Goal: Task Accomplishment & Management: Manage account settings

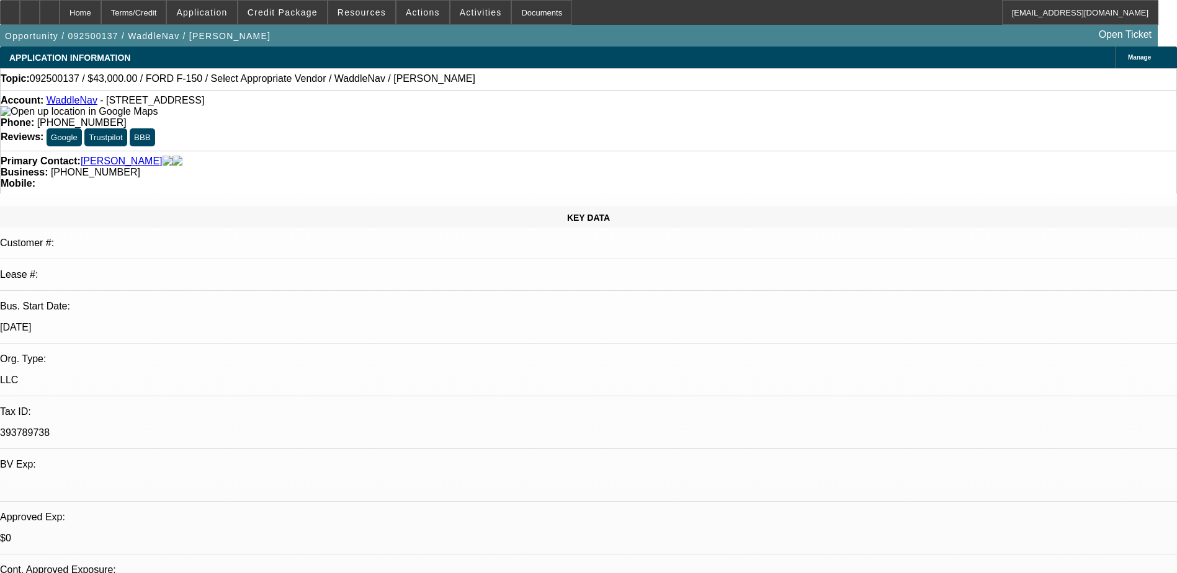
select select "0"
select select "6"
select select "0.2"
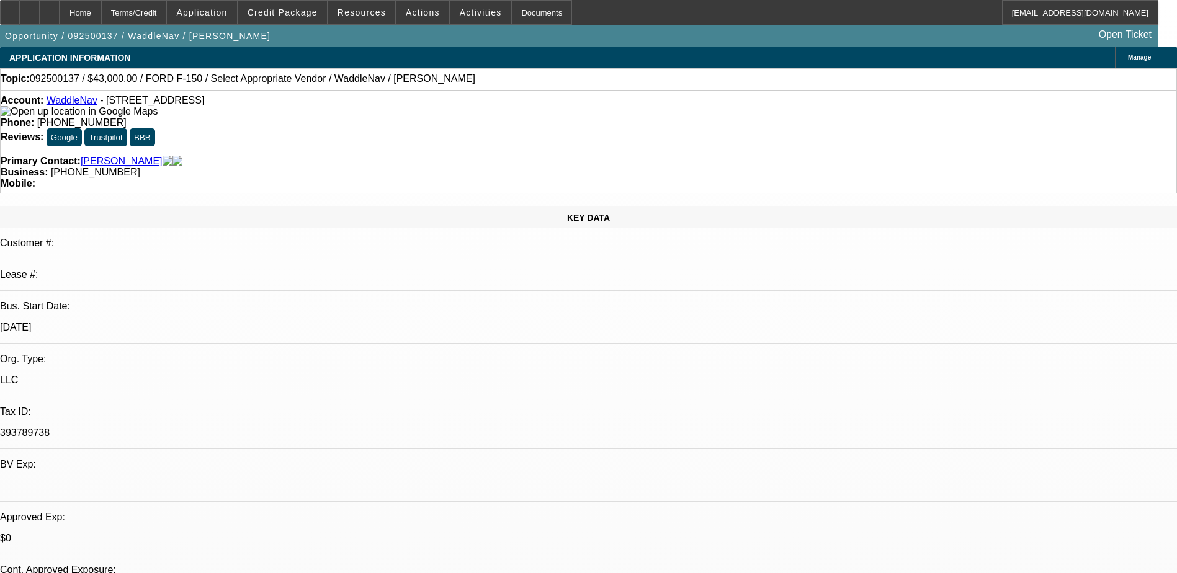
select select "0"
select select "2"
select select "0"
select select "6"
select select "0"
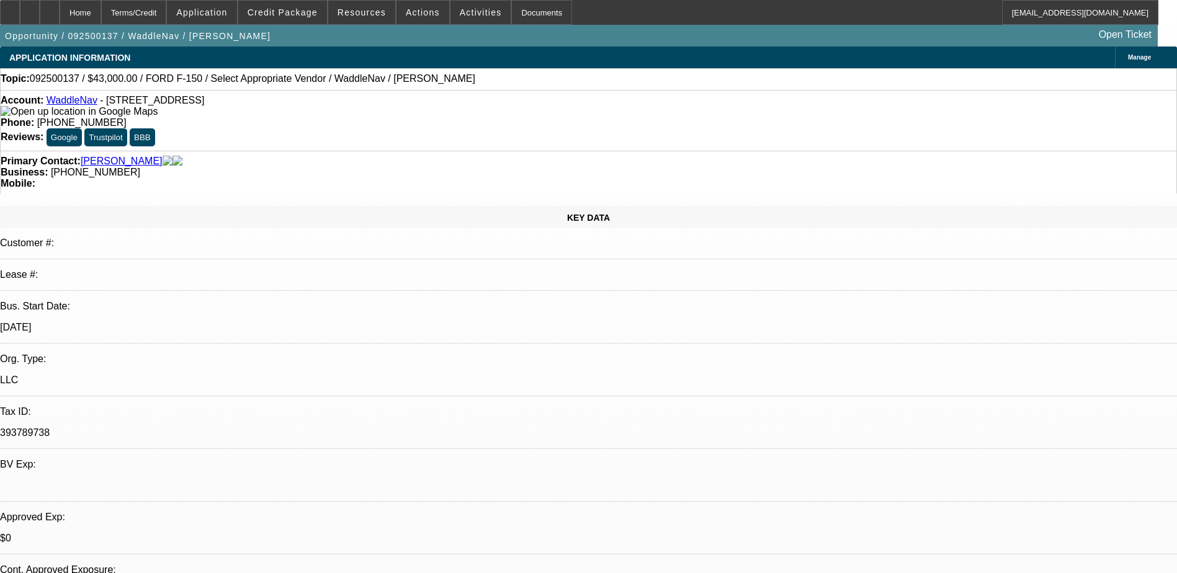
select select "0"
select select "6"
drag, startPoint x: 508, startPoint y: 43, endPoint x: 486, endPoint y: 47, distance: 21.9
click at [508, 43] on div "Opportunity / 092500137 / WaddleNav / Clark, William Open Ticket" at bounding box center [579, 36] width 1158 height 22
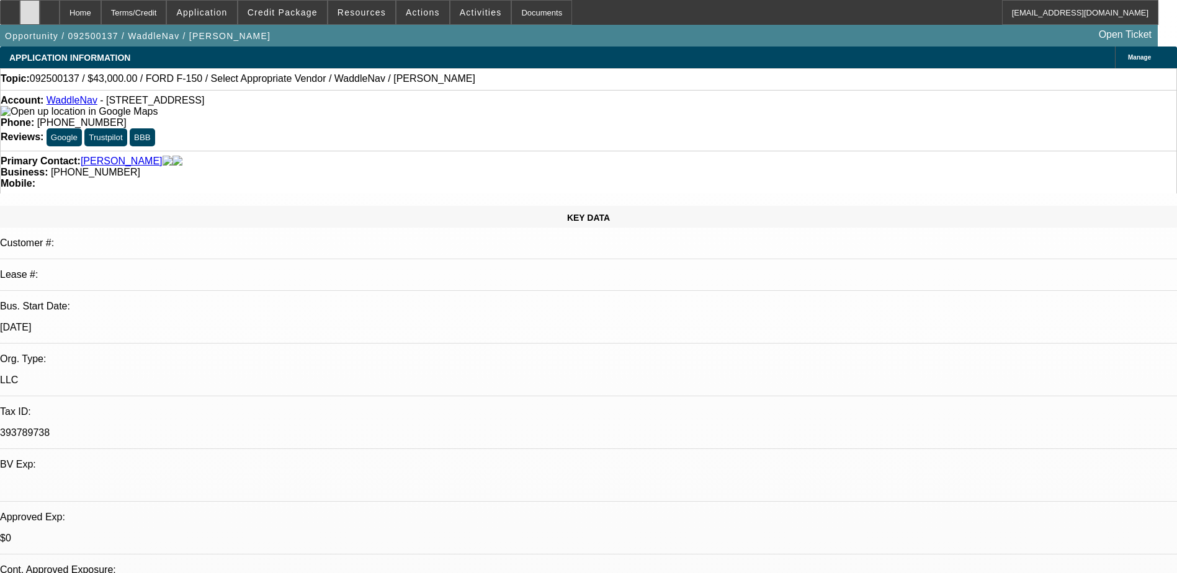
click at [40, 12] on div at bounding box center [30, 12] width 20 height 25
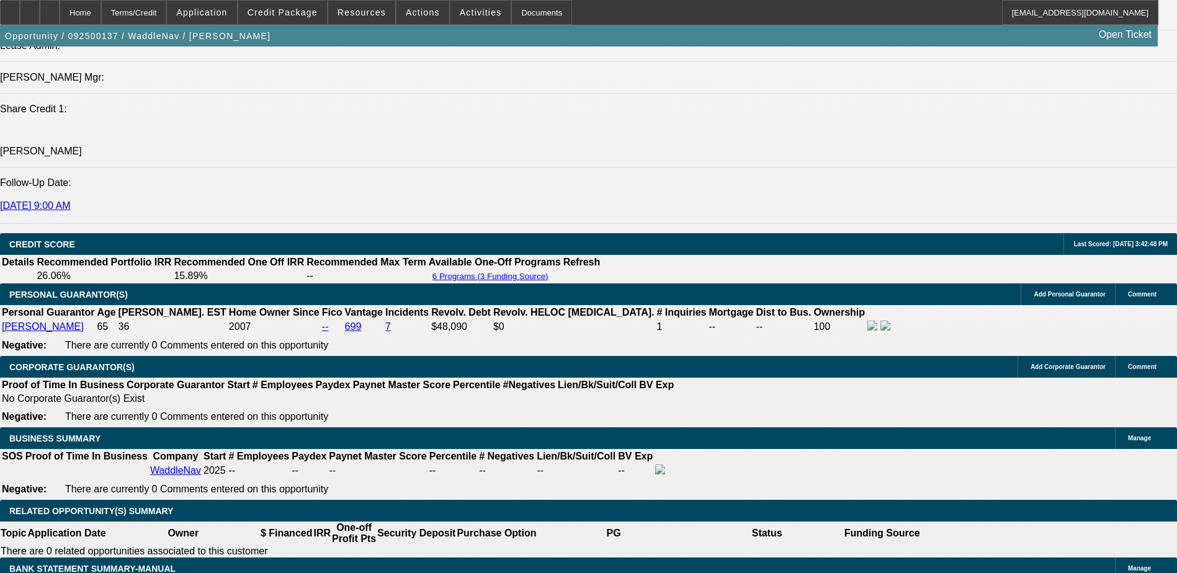
scroll to position [1861, 0]
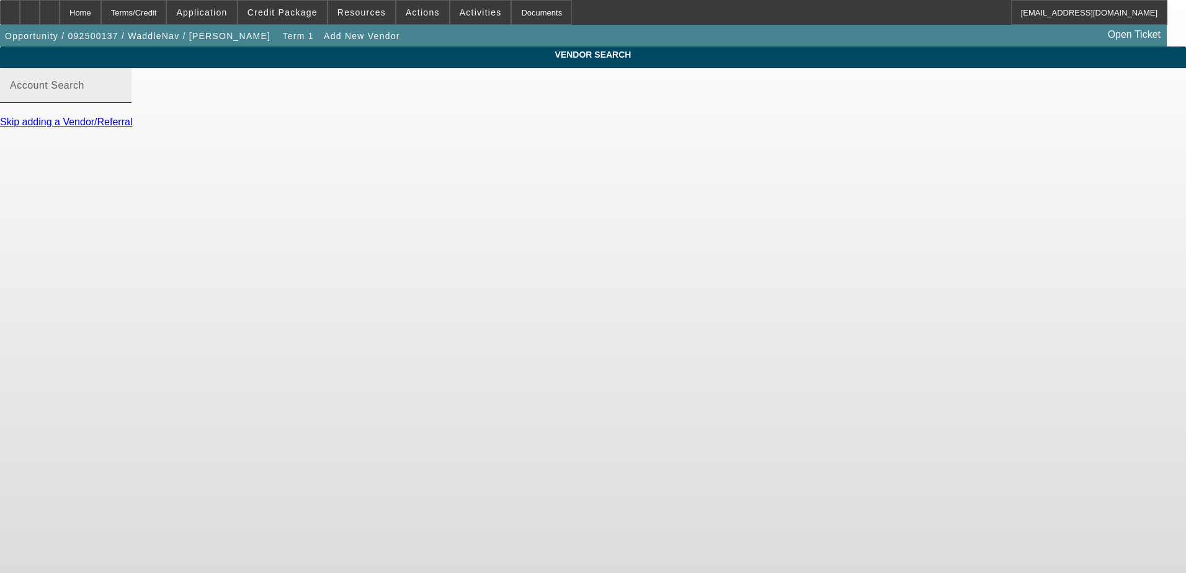
click at [122, 98] on input "Account Search" at bounding box center [66, 90] width 112 height 15
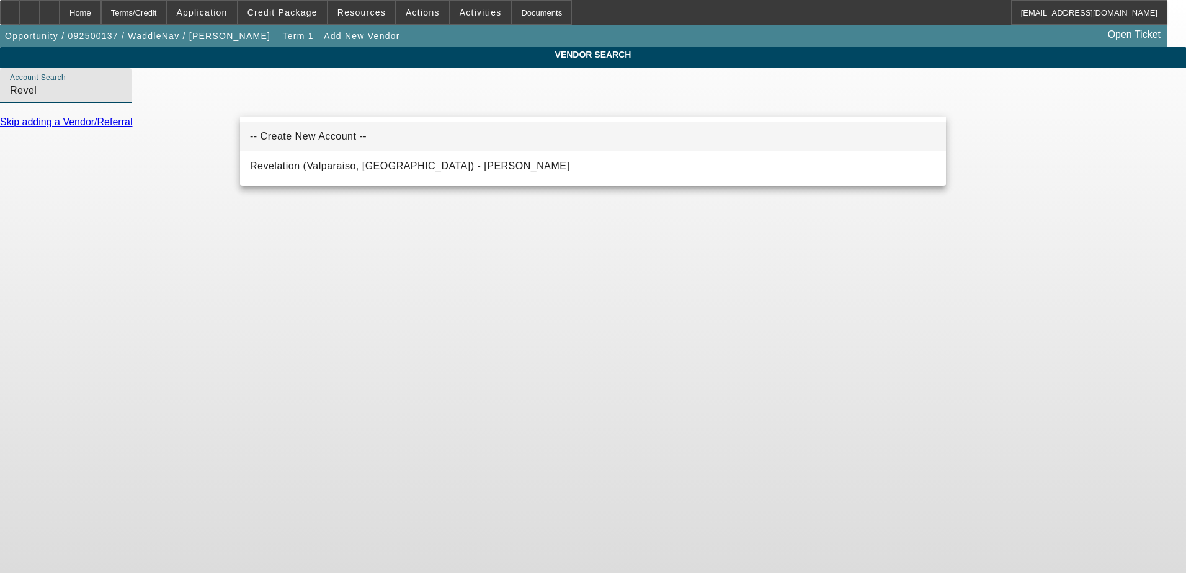
click at [317, 132] on span "-- Create New Account --" at bounding box center [308, 136] width 117 height 11
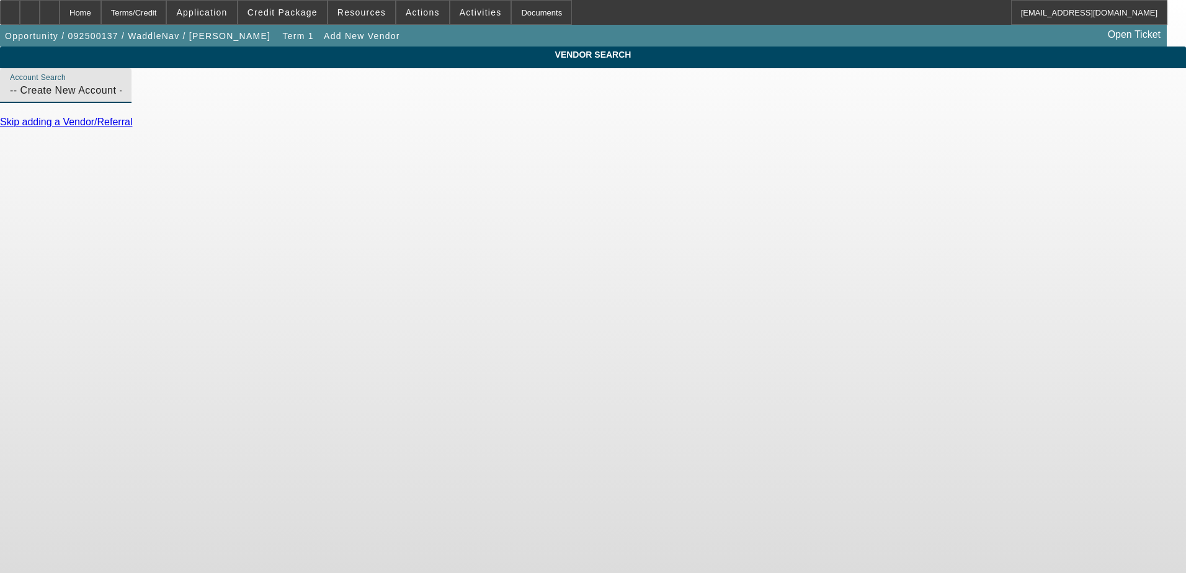
click at [122, 98] on input "-- Create New Account --" at bounding box center [66, 90] width 112 height 15
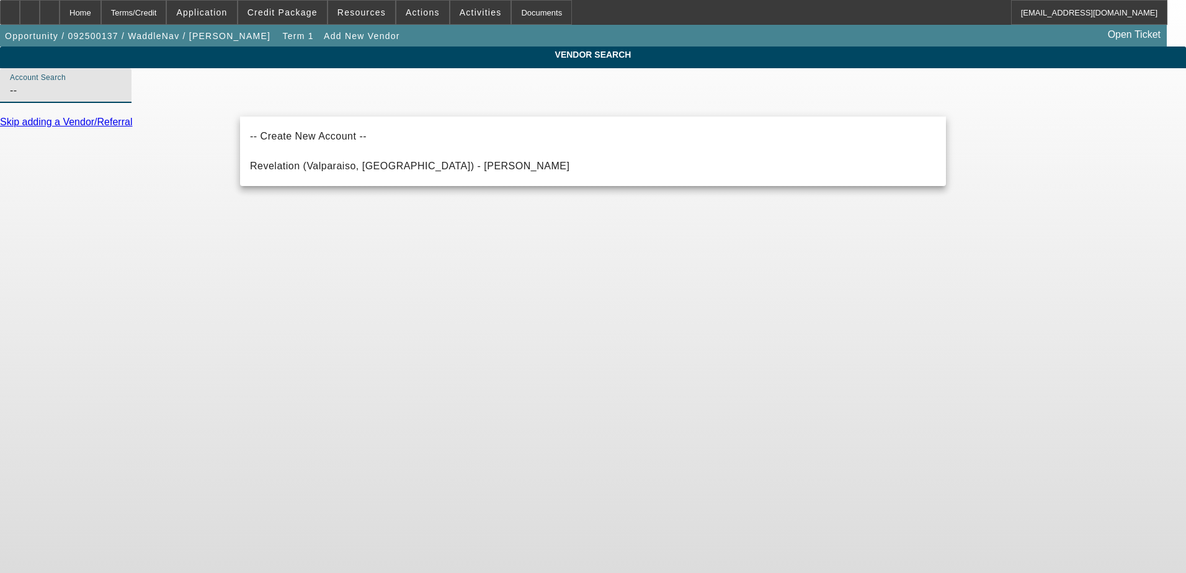
type input "-"
click at [343, 167] on span "Revel 42 (Garner, NC) - Osborne, Jonathan" at bounding box center [435, 166] width 371 height 11
type input "Revel 42 (Garner, NC) - Osborne, Jonathan"
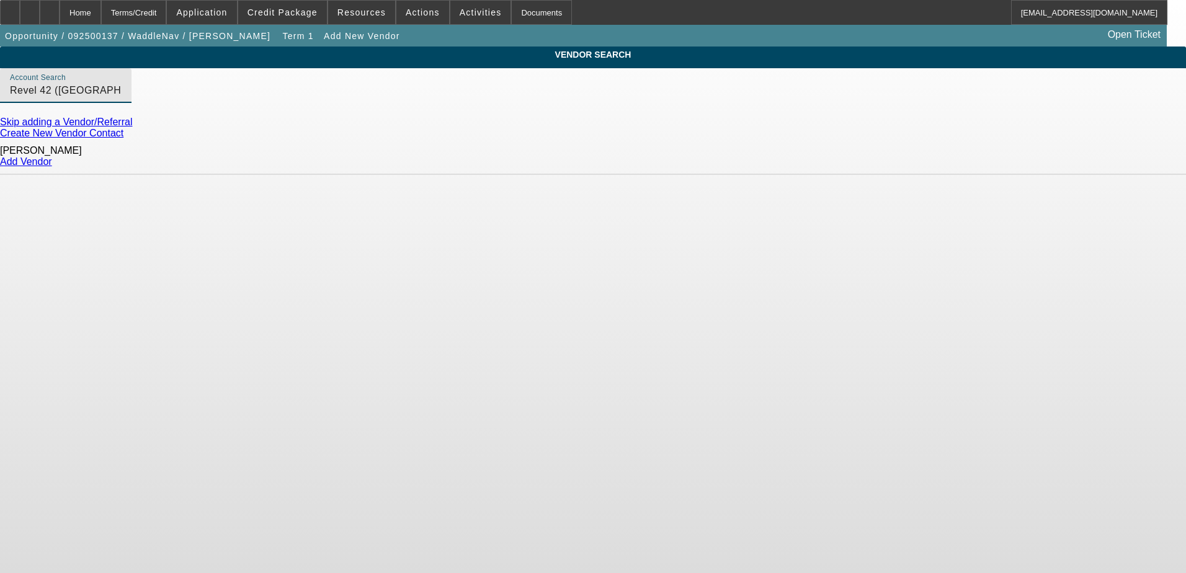
click at [52, 156] on link "Add Vendor" at bounding box center [26, 161] width 52 height 11
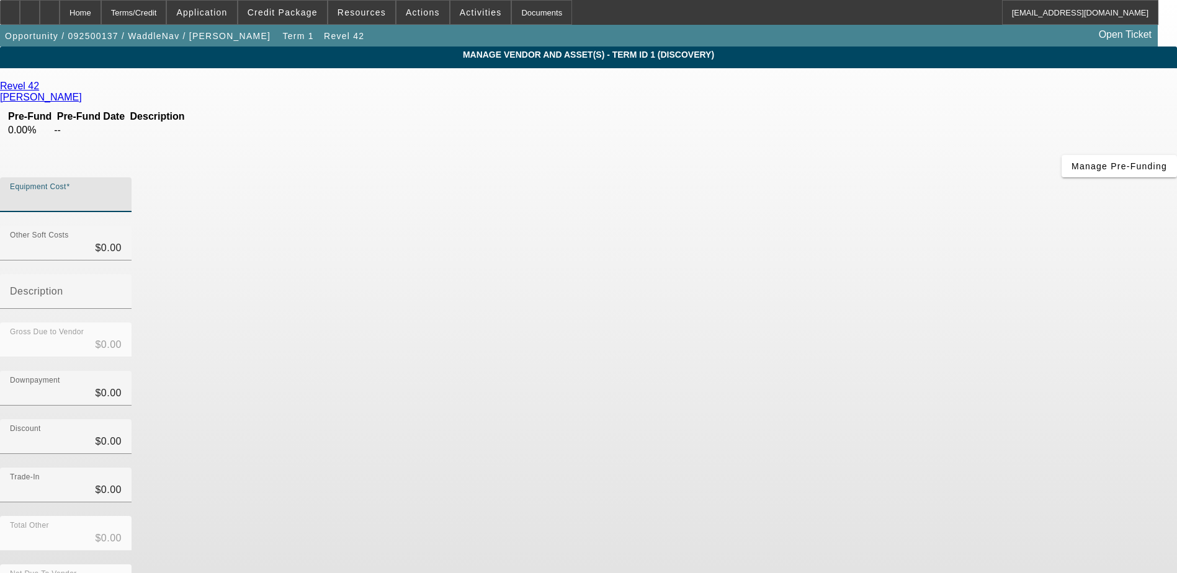
click at [122, 192] on input "Equipment Cost" at bounding box center [66, 199] width 112 height 15
type input "1"
type input "$1.00"
type input "12"
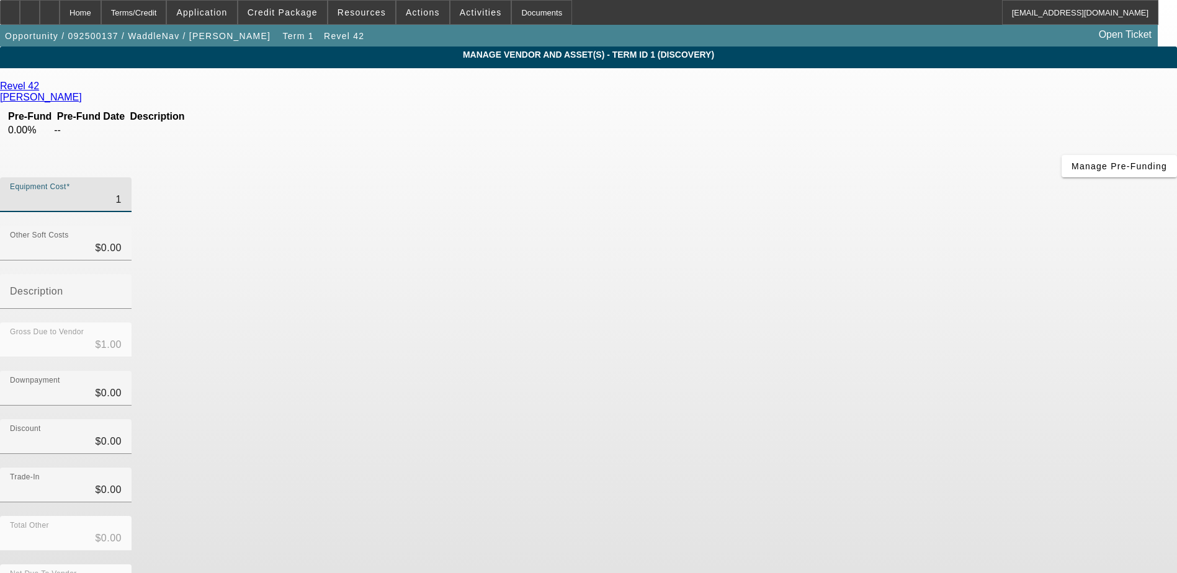
type input "$12.00"
type input "129"
type input "$129.00"
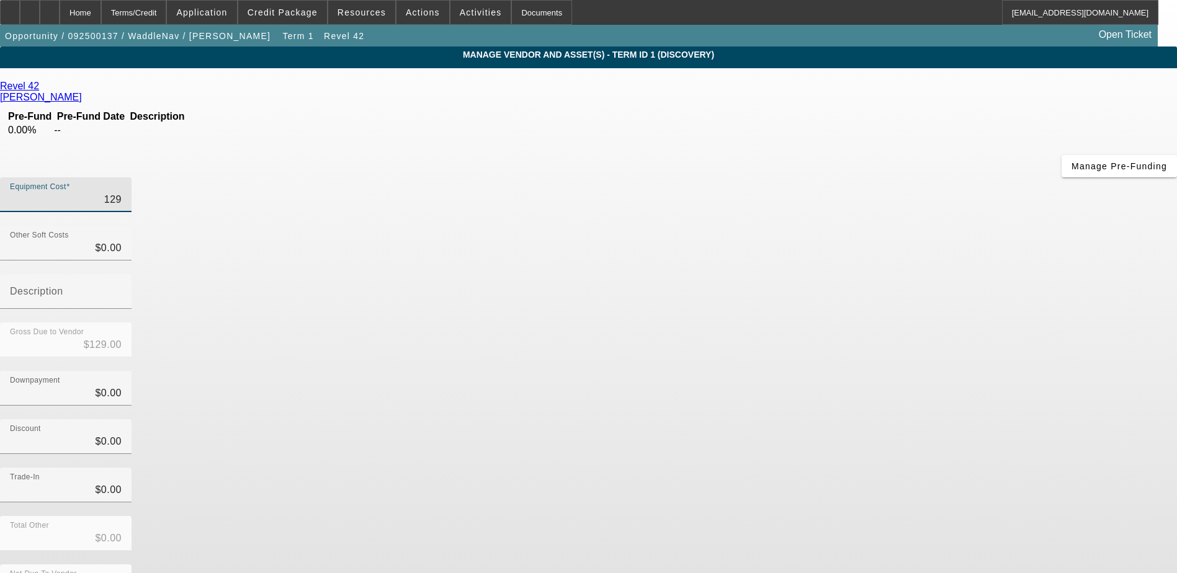
type input "1299"
type input "$1,299.00"
type input "12998"
type input "$12,998.00"
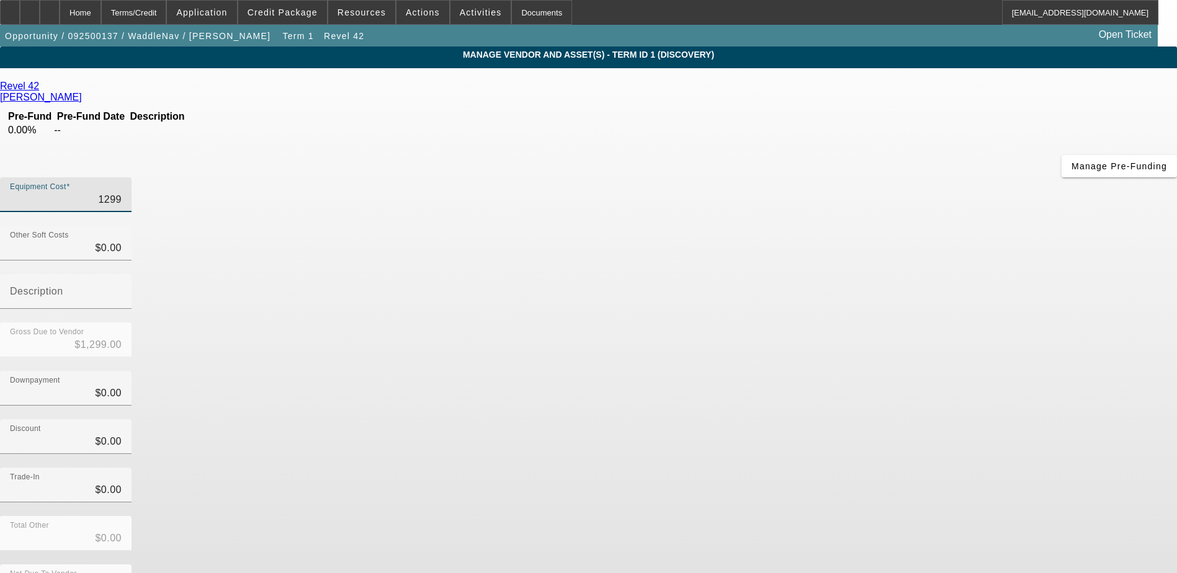
type input "$12,998.00"
click at [122, 241] on input "0" at bounding box center [66, 248] width 112 height 15
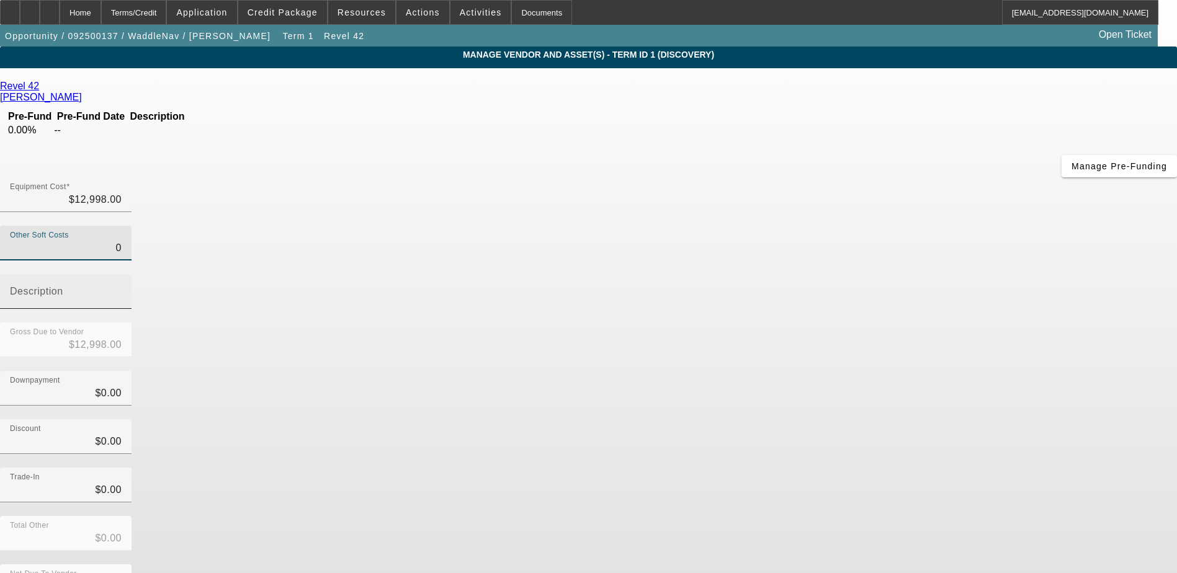
type input "$0.00"
click at [63, 286] on mat-label "Description" at bounding box center [36, 291] width 53 height 11
click at [122, 289] on input "Description" at bounding box center [66, 296] width 112 height 15
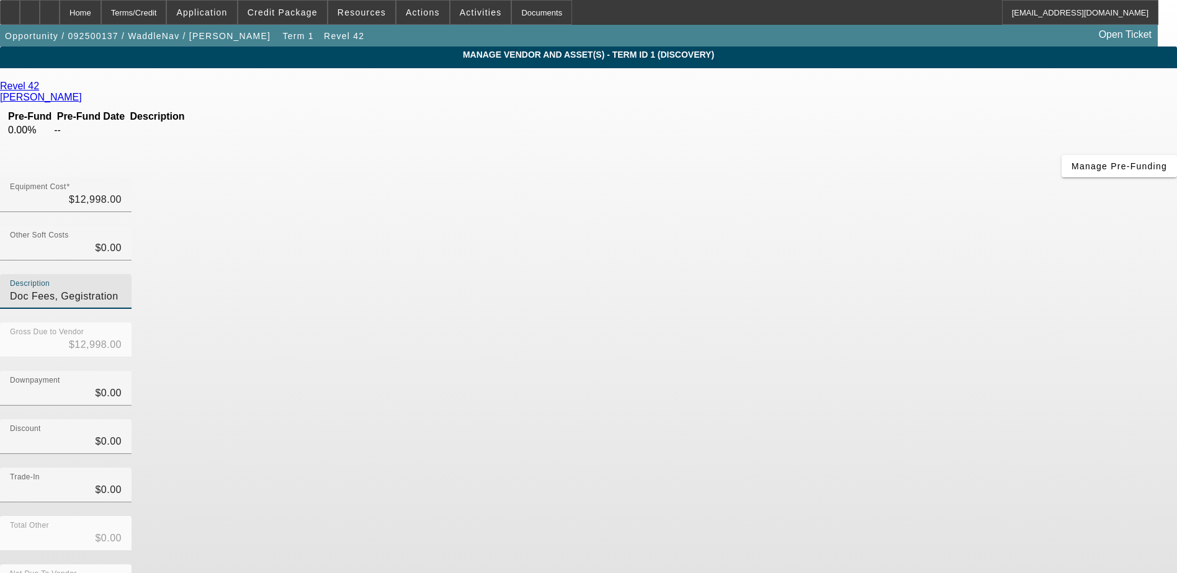
click at [122, 289] on input "Doc Fees, Gegistration" at bounding box center [66, 296] width 112 height 15
type input "Docs, Registration and Sales Tax"
click at [122, 241] on input "0" at bounding box center [66, 248] width 112 height 15
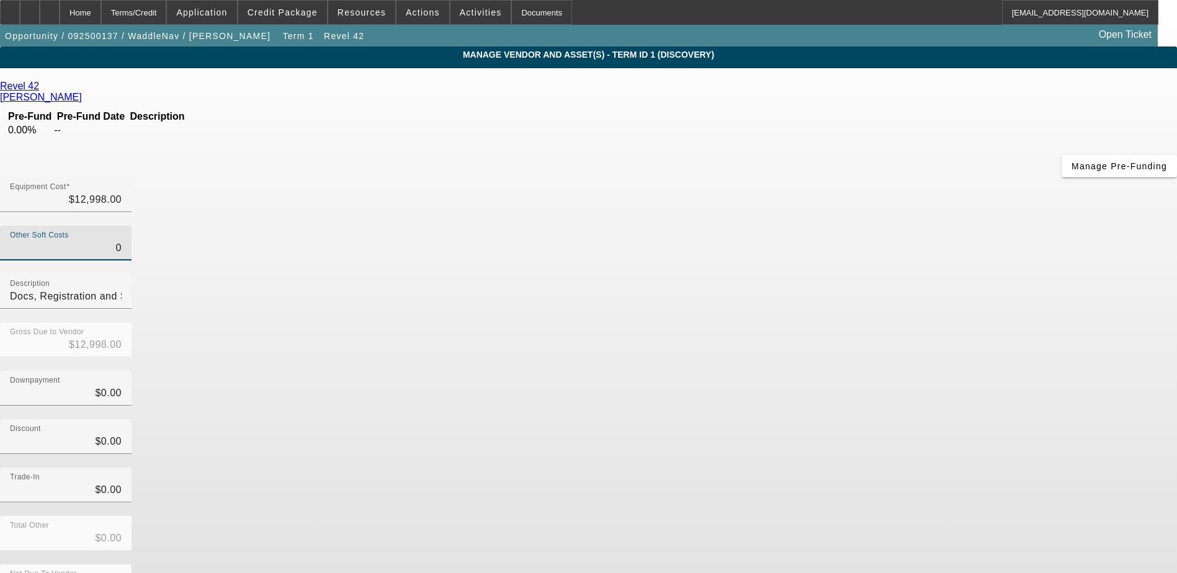
type input "10"
type input "$13,008.00"
type input "110"
type input "$13,108.00"
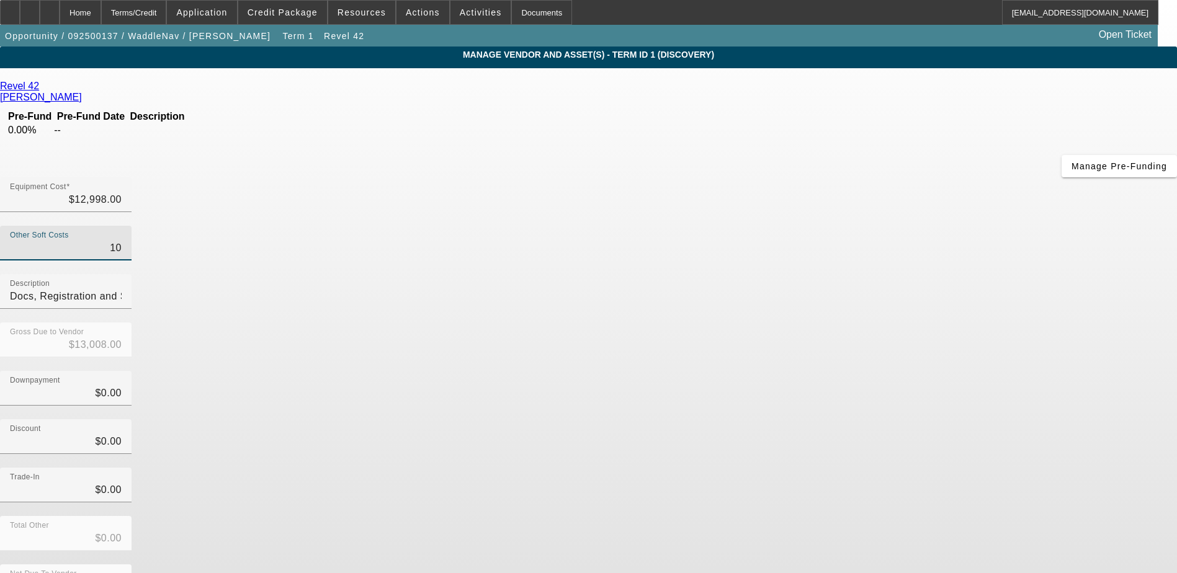
type input "$13,108.00"
type input "1100"
type input "$14,098.00"
type input "11080"
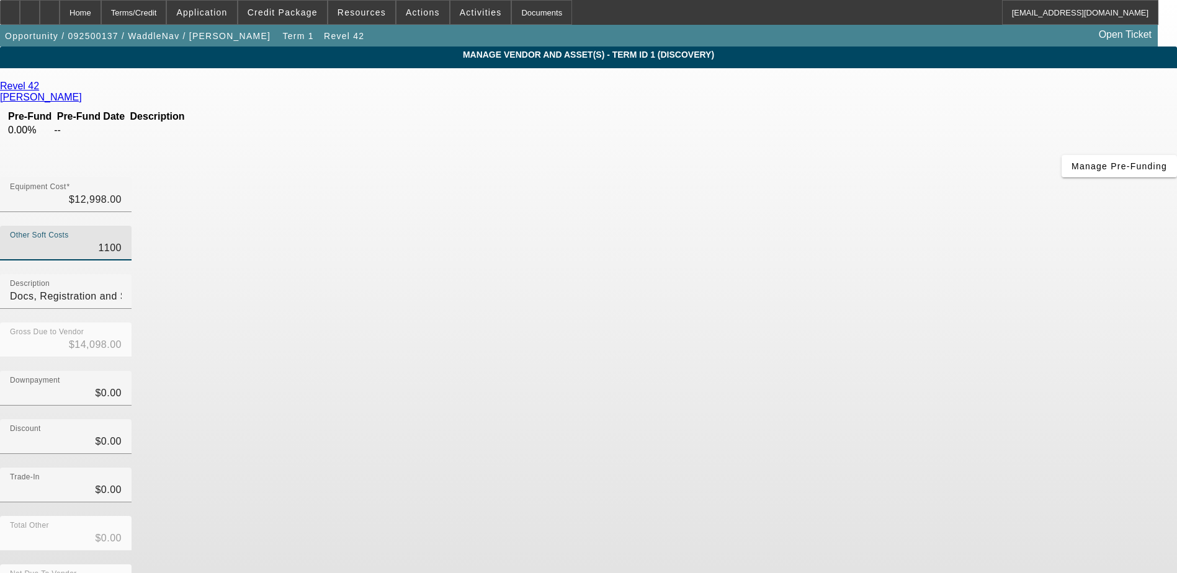
type input "$24,078.00"
type input "1108.0"
type input "$14,106.00"
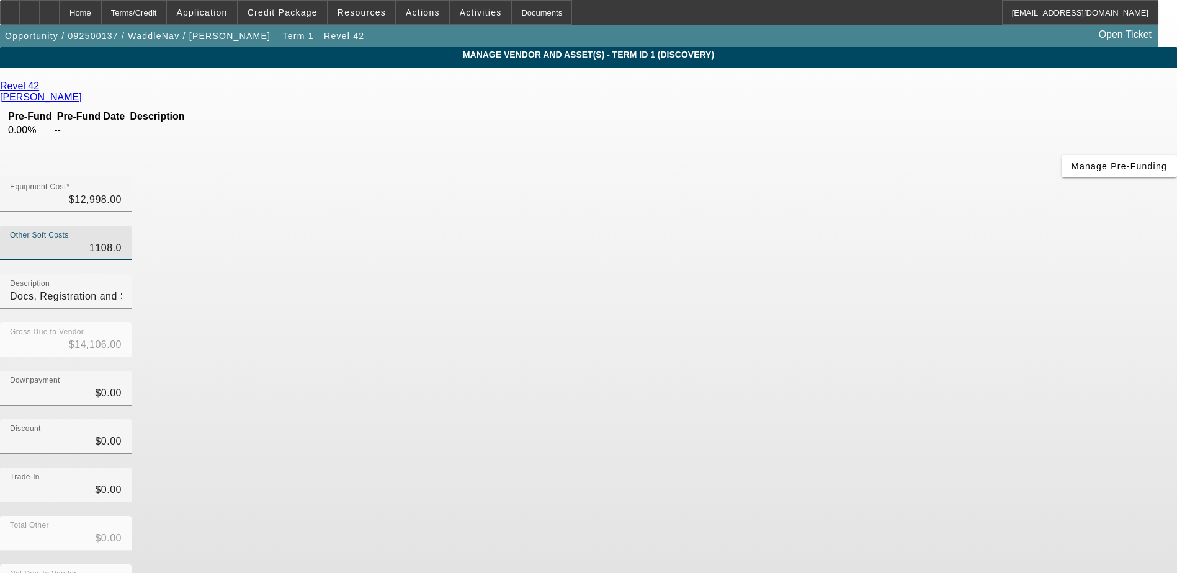
type input "1108.80"
type input "$14,106.80"
type input "1108.880"
type input "$14,106.88"
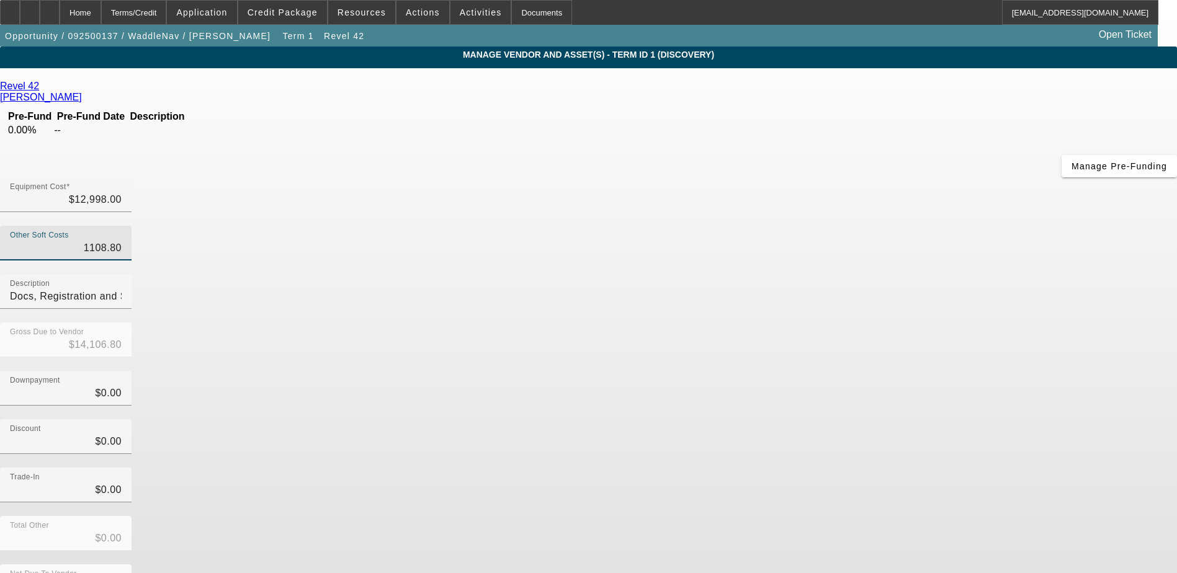
type input "$14,106.88"
type input "$1,108.88"
click at [810, 323] on div "Gross Due to Vendor $14,106.88" at bounding box center [588, 347] width 1177 height 48
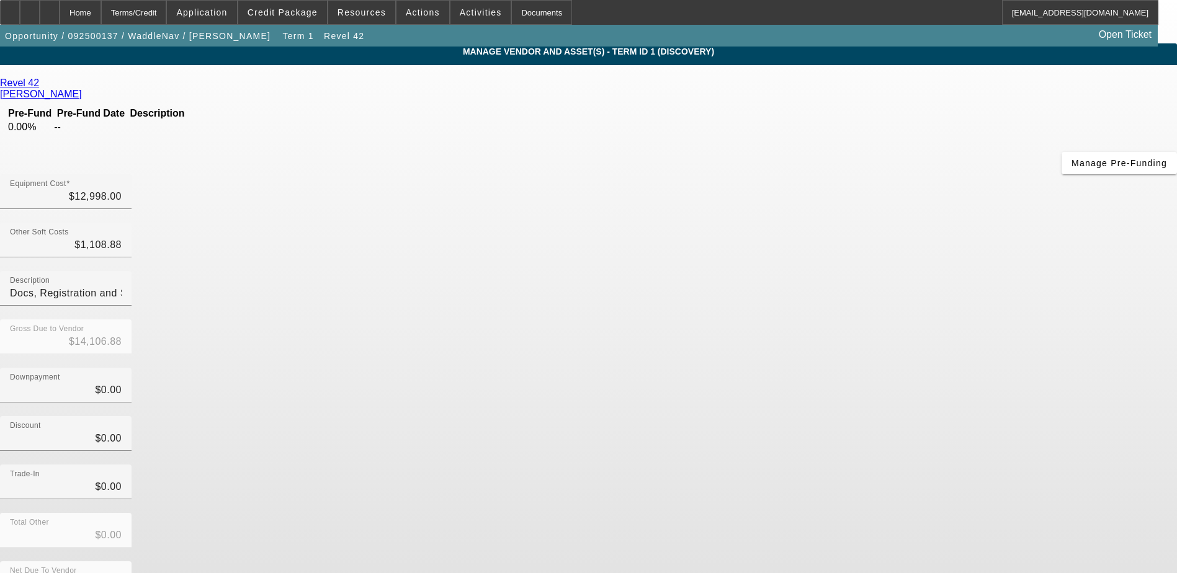
scroll to position [4, 0]
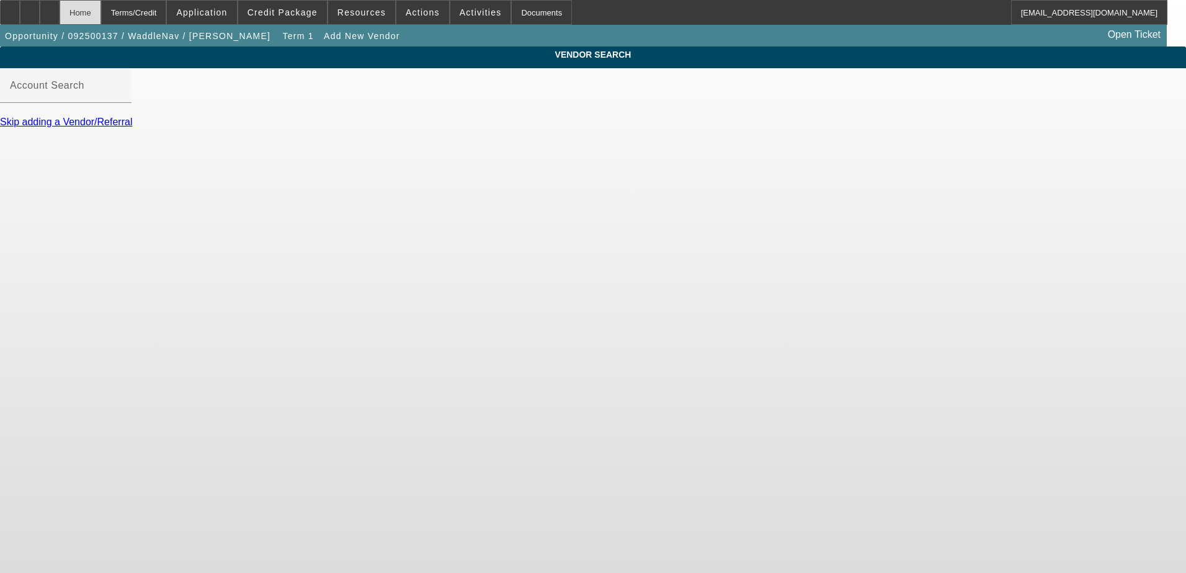
click at [101, 10] on div "Home" at bounding box center [81, 12] width 42 height 25
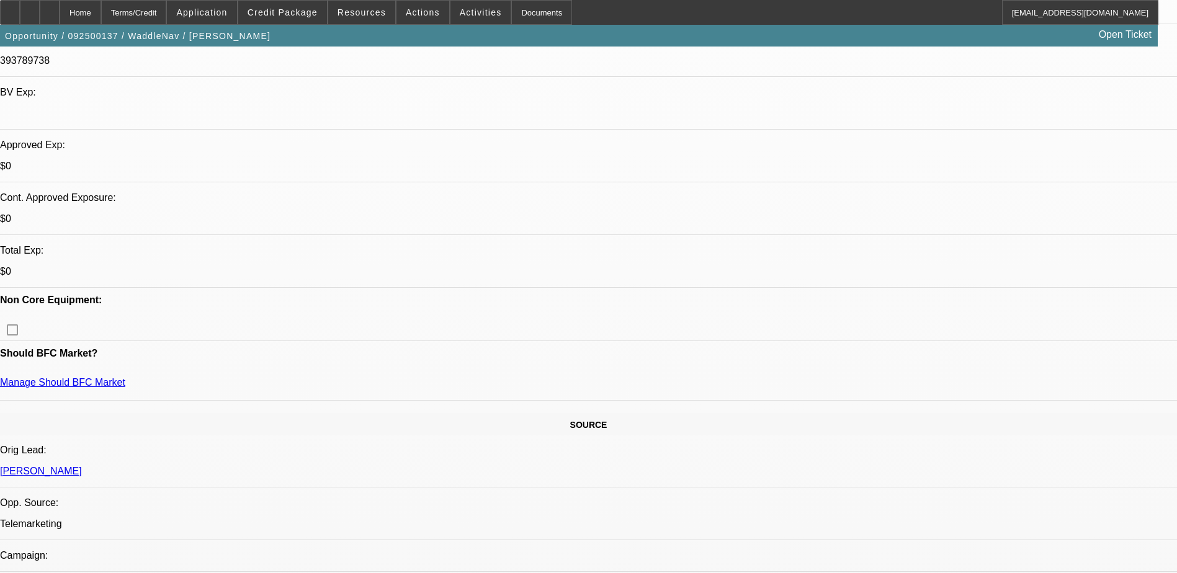
select select "0"
select select "6"
select select "0.2"
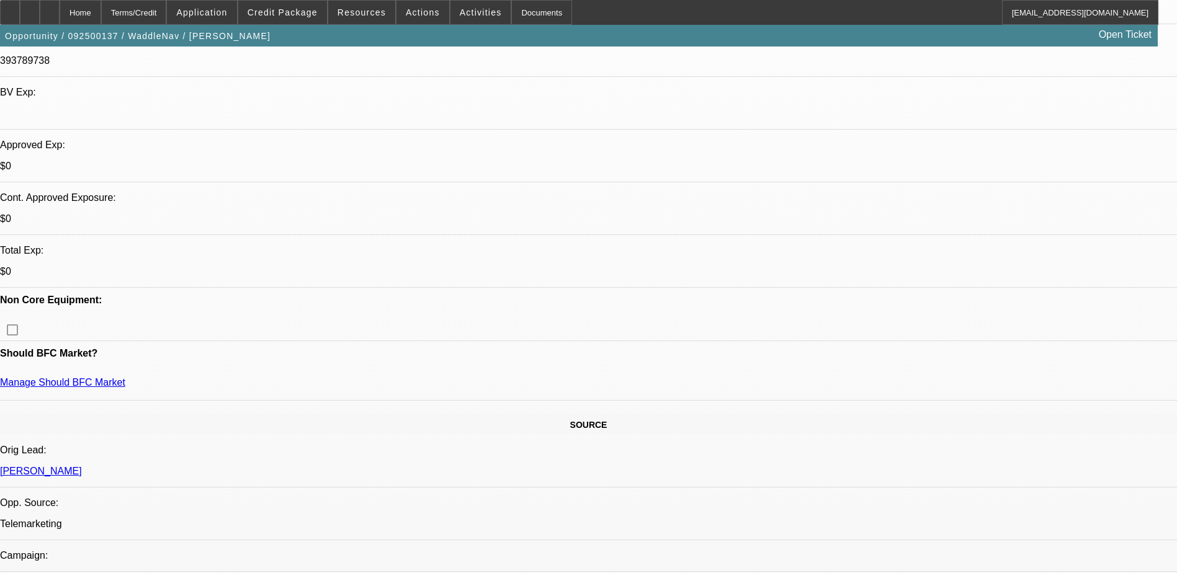
select select "0"
select select "2"
select select "0"
select select "6"
select select "0"
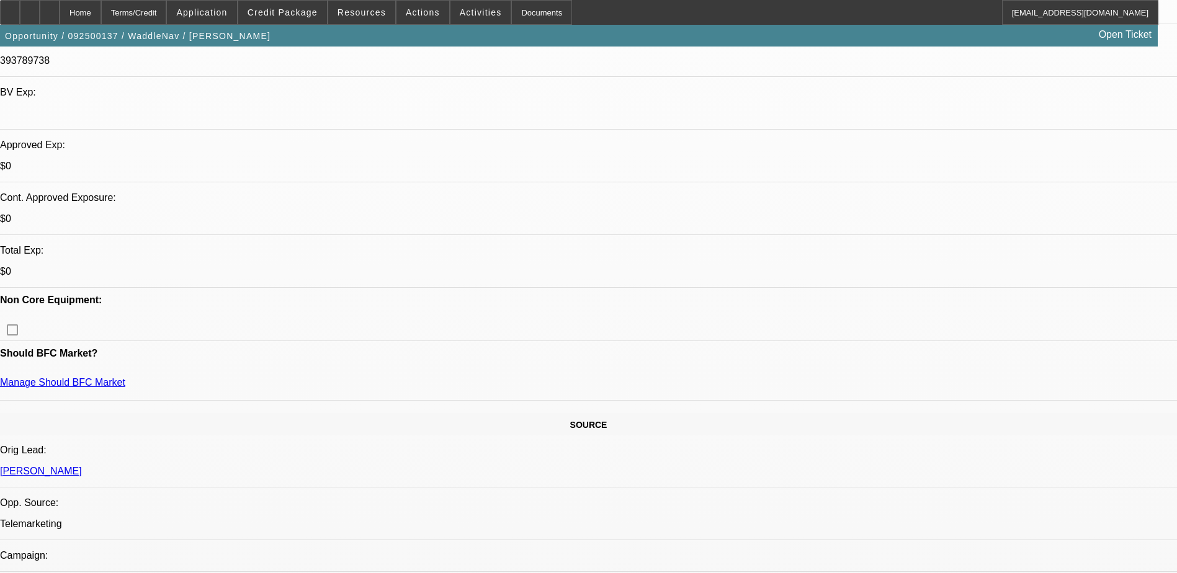
select select "0"
select select "6"
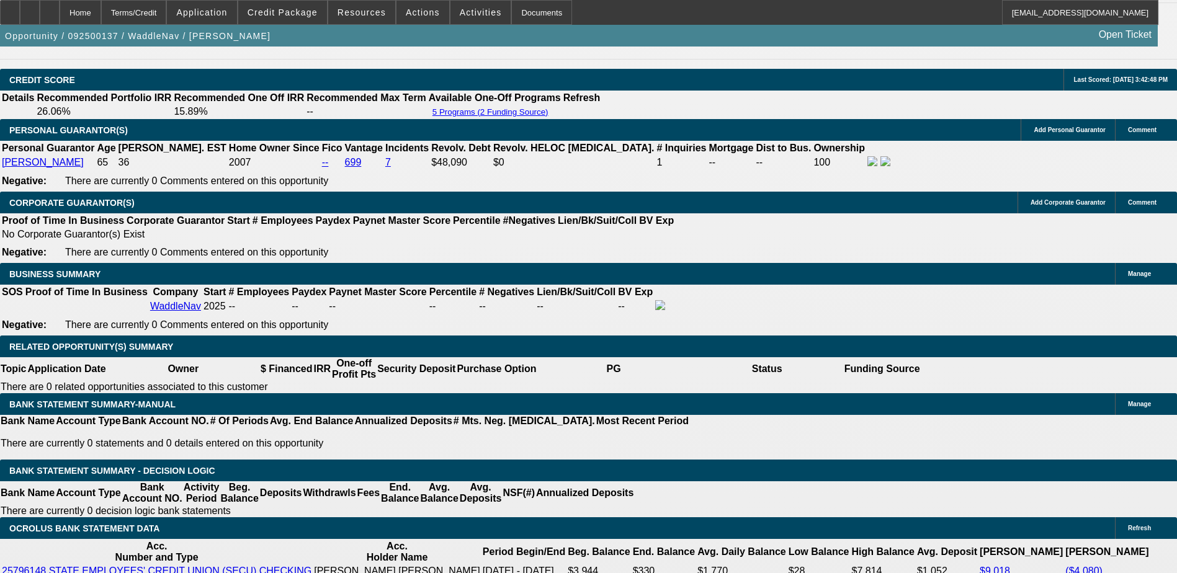
scroll to position [1799, 0]
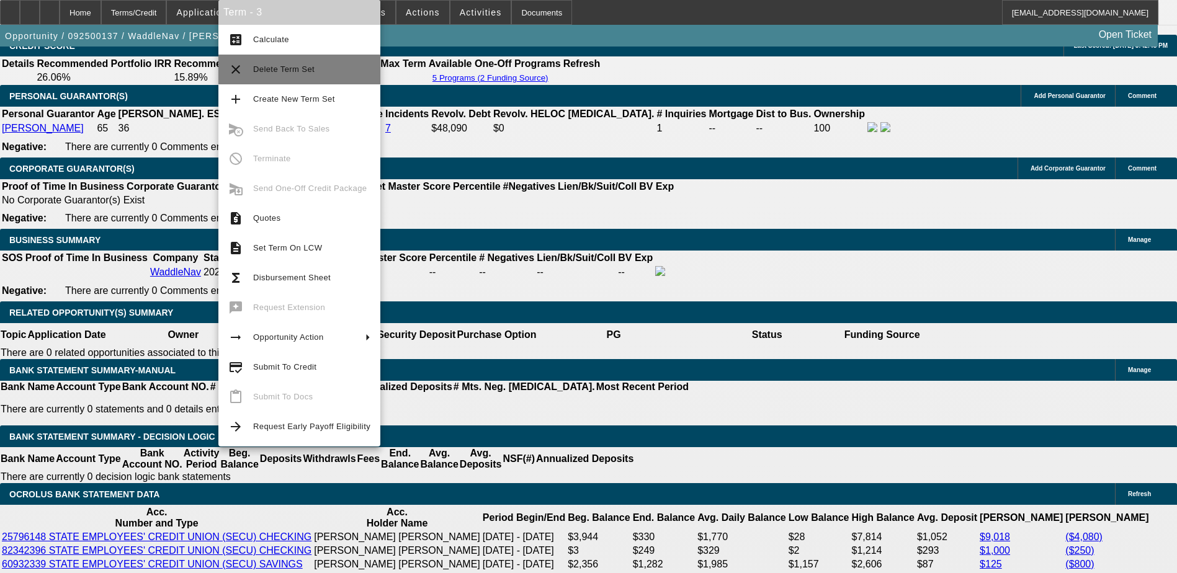
click at [294, 69] on span "Delete Term Set" at bounding box center [283, 69] width 61 height 9
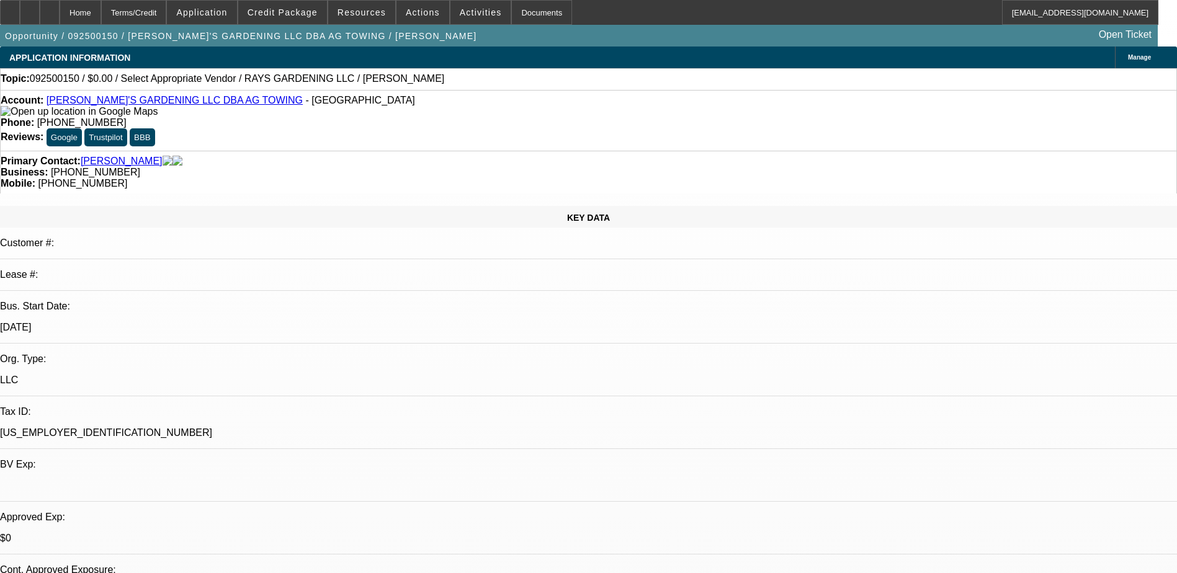
select select "0"
select select "2"
select select "0.1"
select select "4"
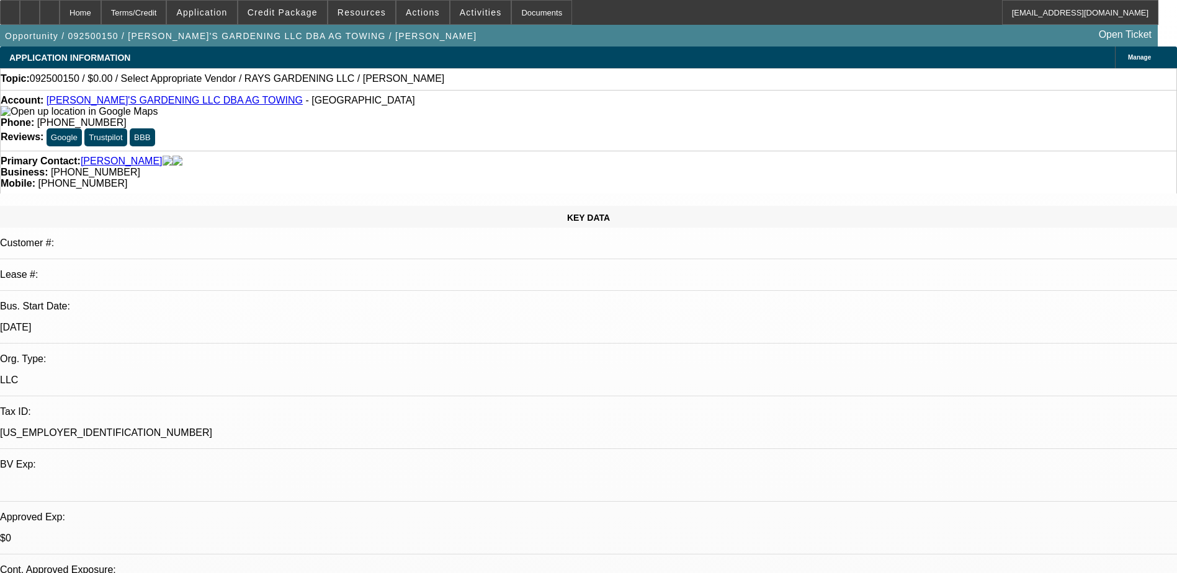
click at [90, 100] on link "RAY'S GARDENING LLC DBA AG TOWING" at bounding box center [175, 100] width 256 height 11
click at [151, 102] on link "RAY'S GARDENING LLC DBA AG TOWING" at bounding box center [175, 100] width 256 height 11
radio input "true"
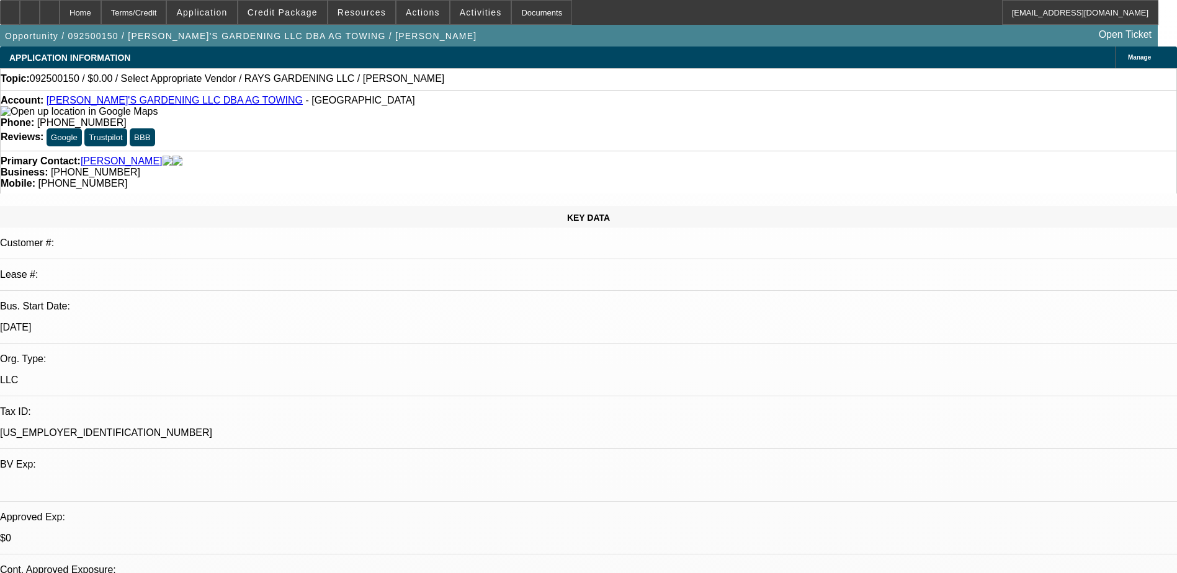
type textarea "sent text asking about price range, how far be willing to travel"
radio input "true"
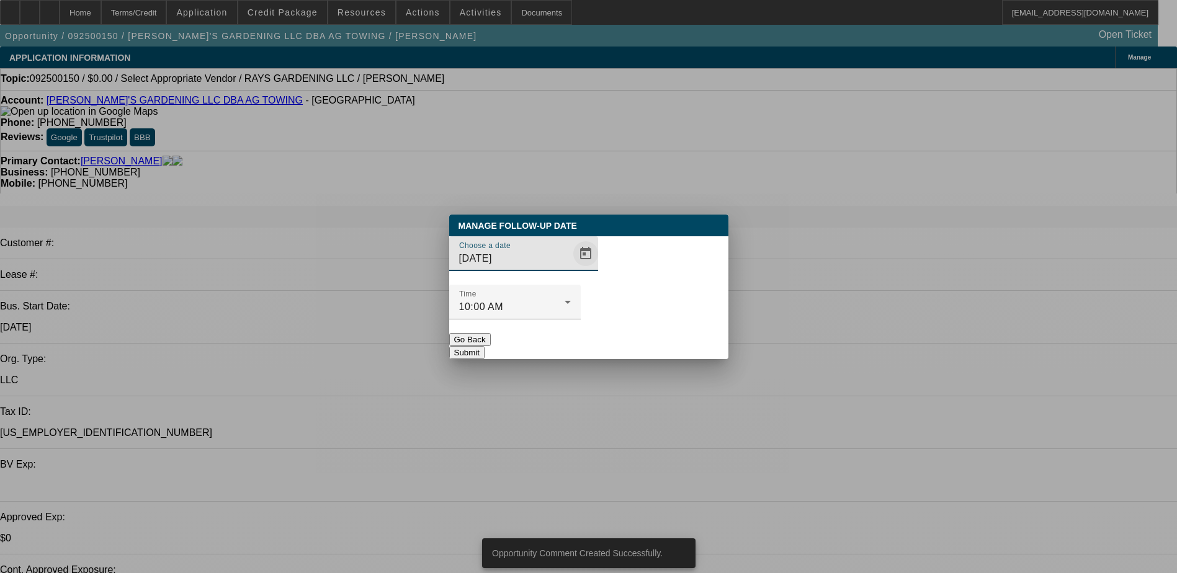
click at [571, 269] on span "Open calendar" at bounding box center [586, 254] width 30 height 30
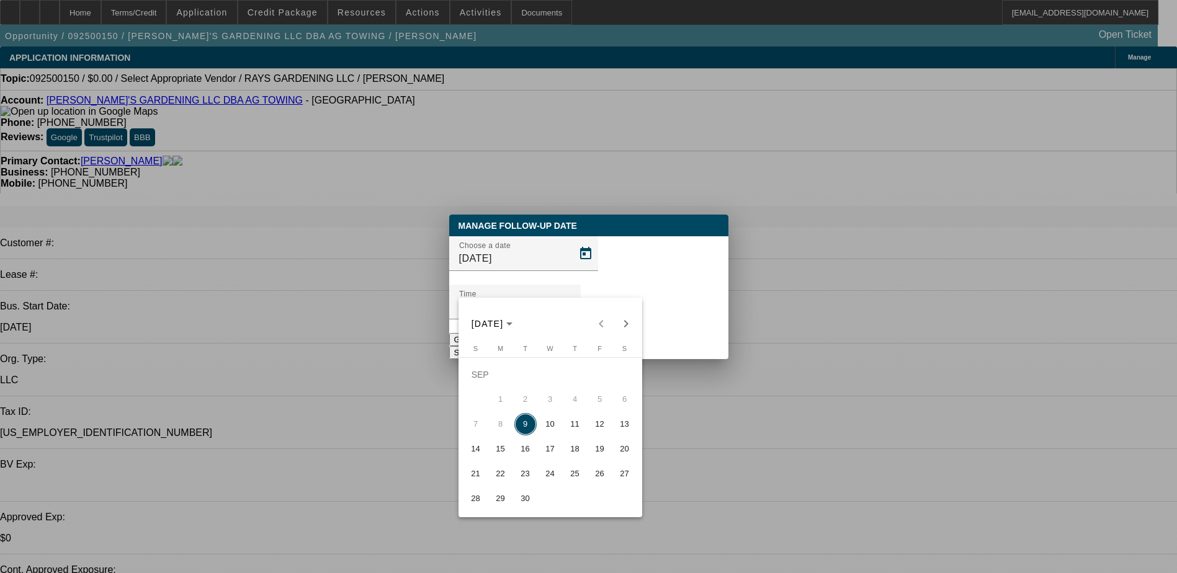
click at [582, 431] on span "11" at bounding box center [575, 424] width 22 height 22
type input "9/11/2025"
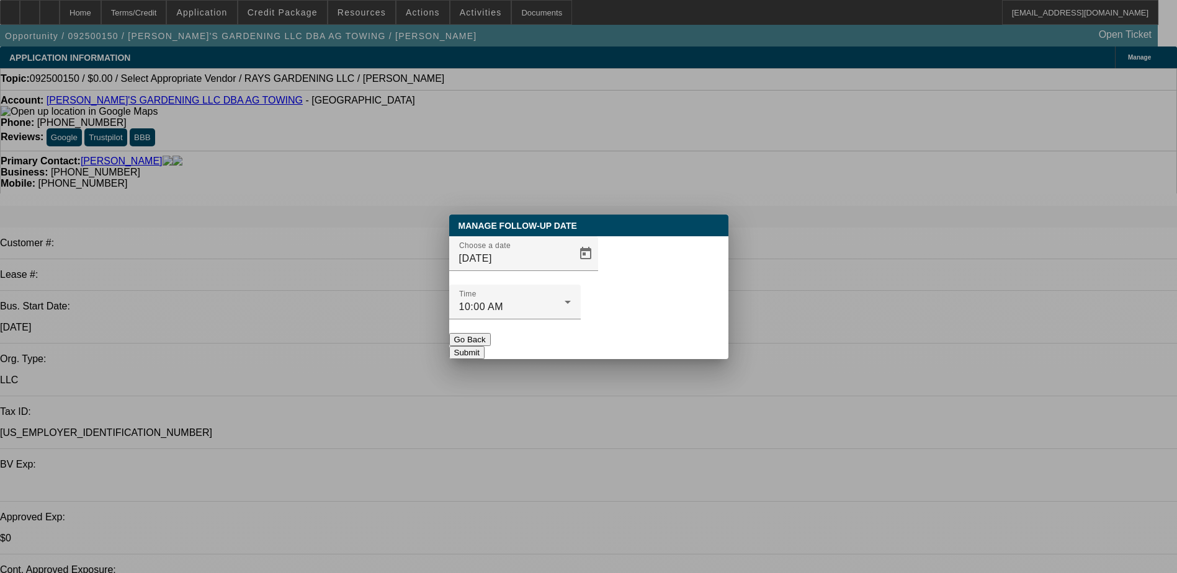
click at [485, 346] on button "Submit" at bounding box center [466, 352] width 35 height 13
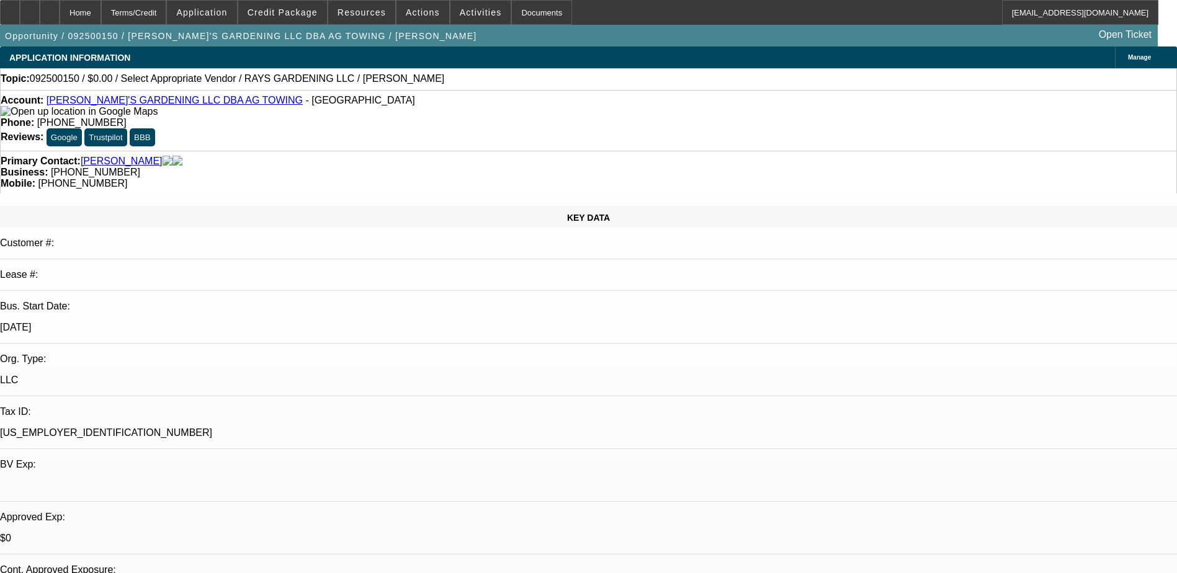
click at [509, 40] on div "Opportunity / 092500150 / RAY'S GARDENING LLC DBA AG TOWING / Gomes, Aurelio Op…" at bounding box center [579, 36] width 1158 height 22
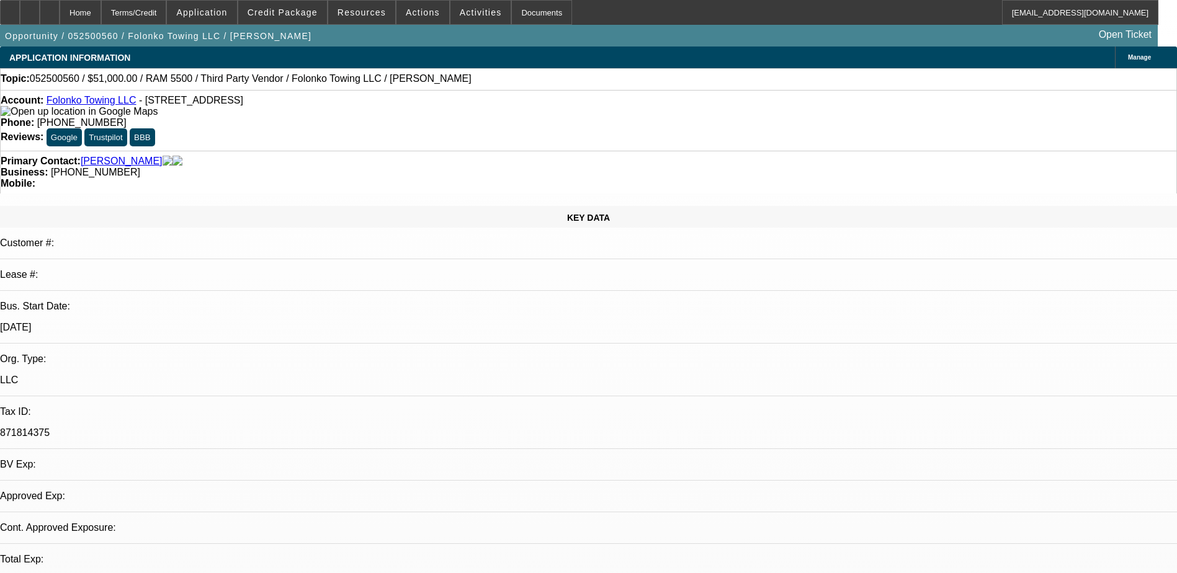
select select "0"
select select "2"
select select "0.1"
select select "0"
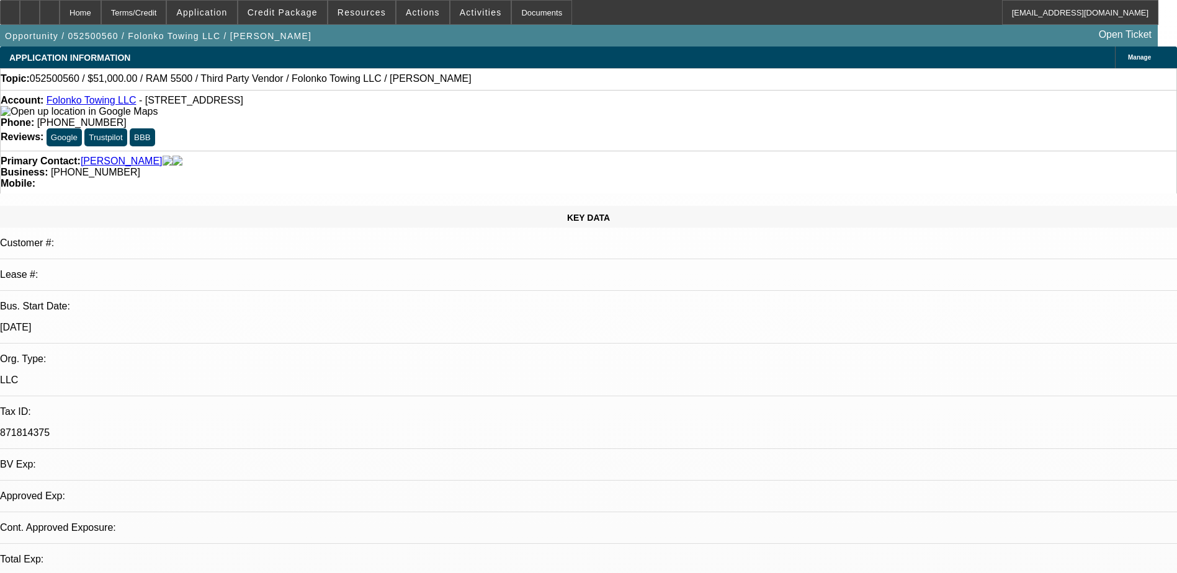
select select "0.1"
select select "1"
select select "2"
select select "4"
select select "1"
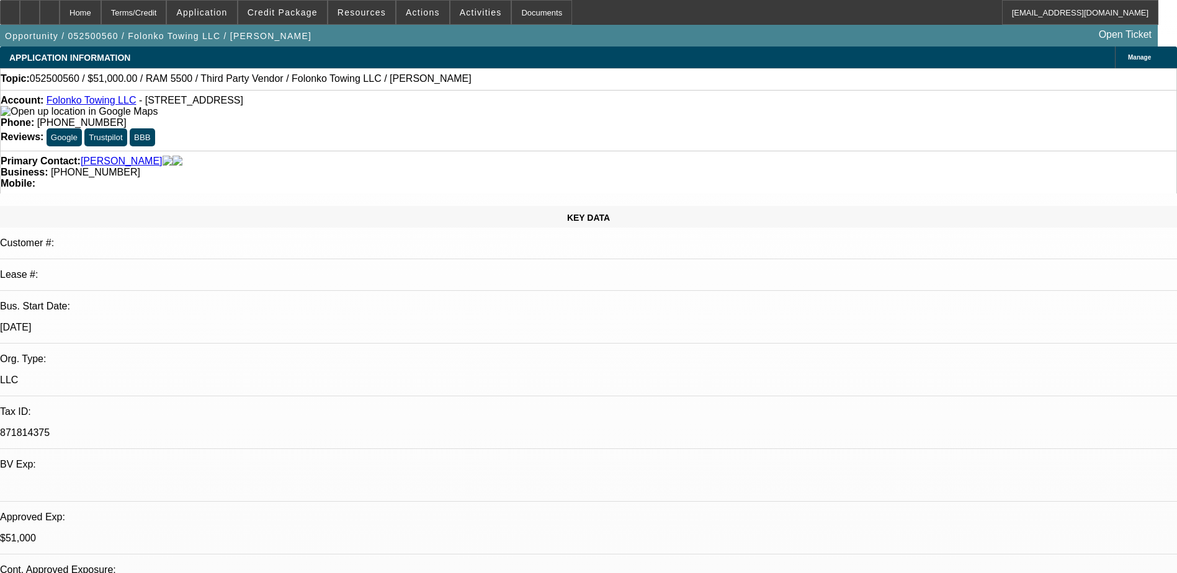
select select "2"
select select "4"
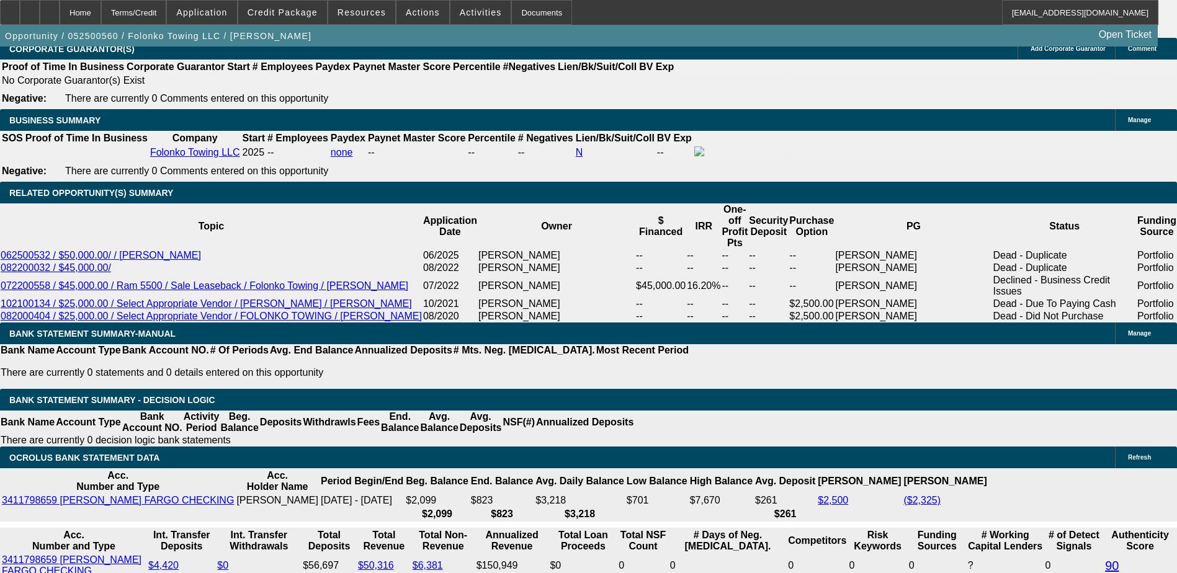
scroll to position [1985, 0]
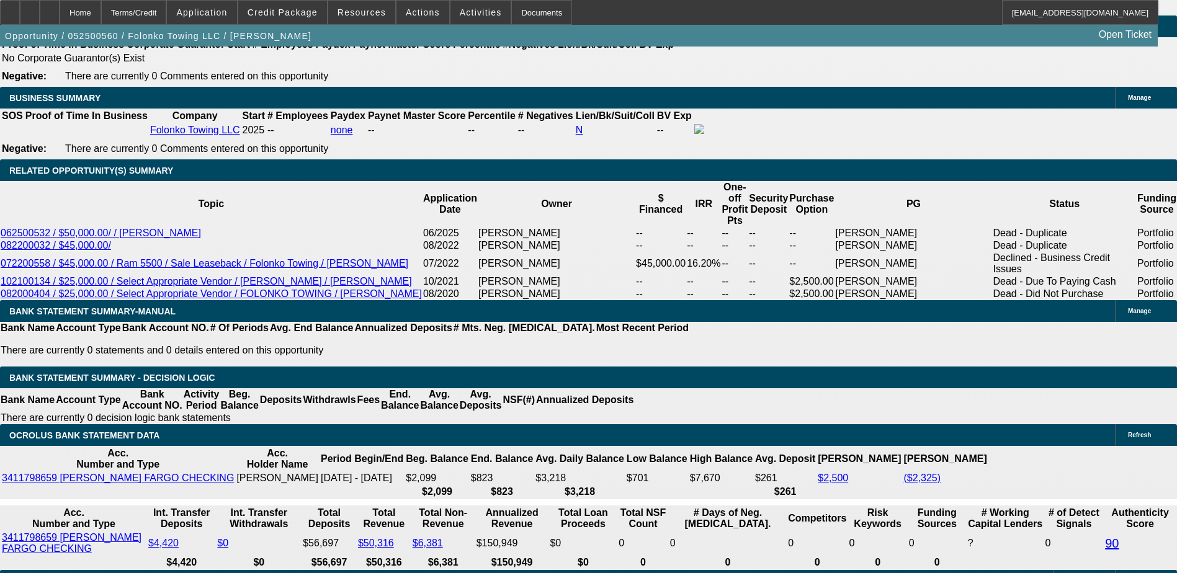
drag, startPoint x: 953, startPoint y: 185, endPoint x: 953, endPoint y: 177, distance: 7.4
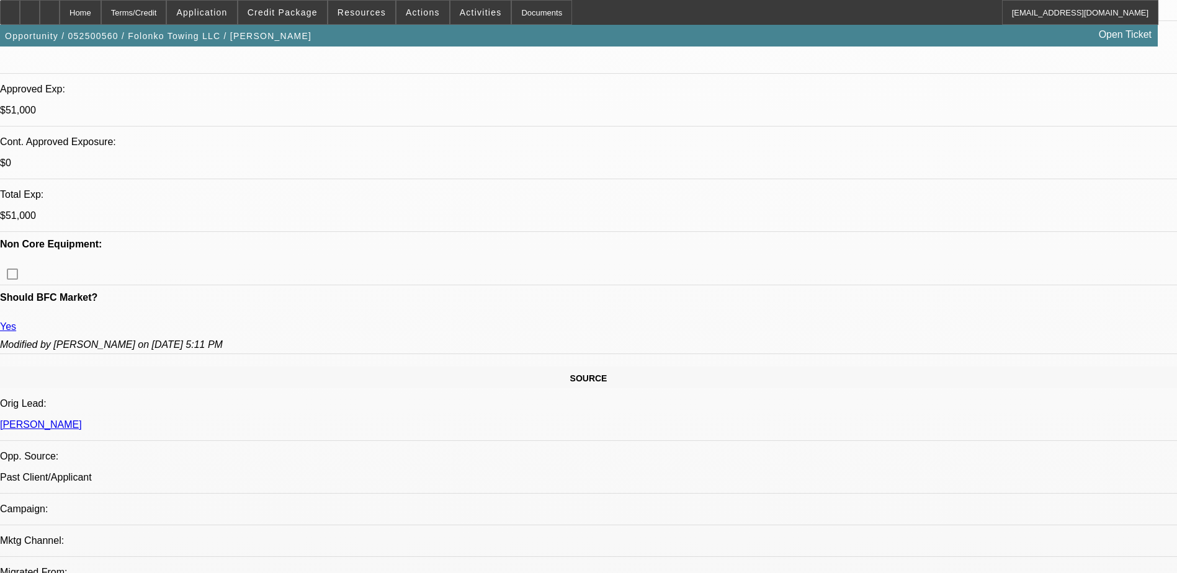
scroll to position [434, 0]
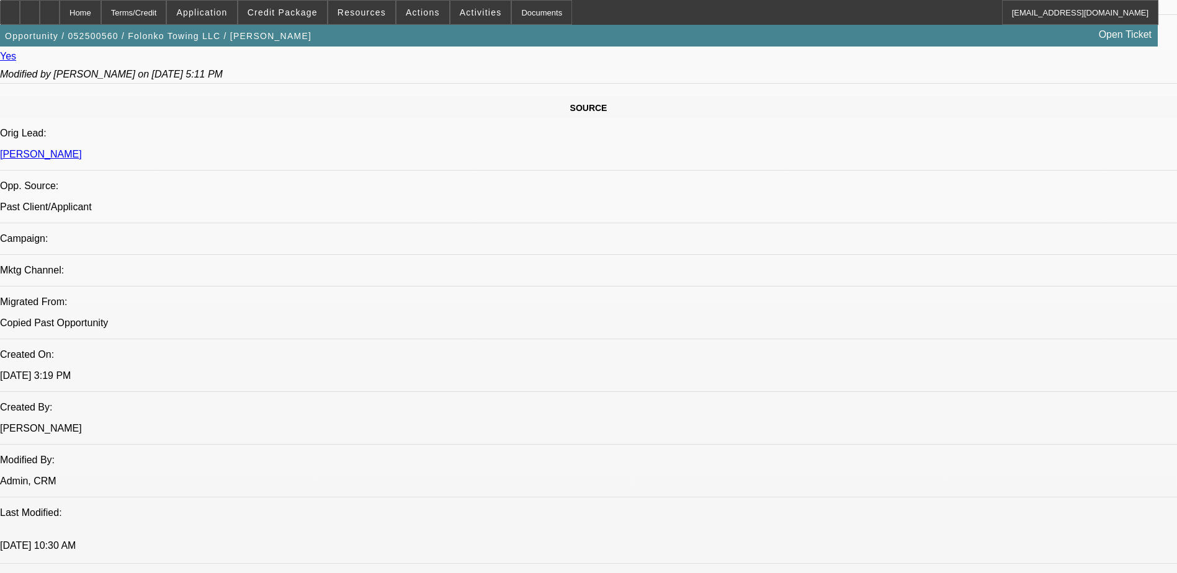
scroll to position [535, 0]
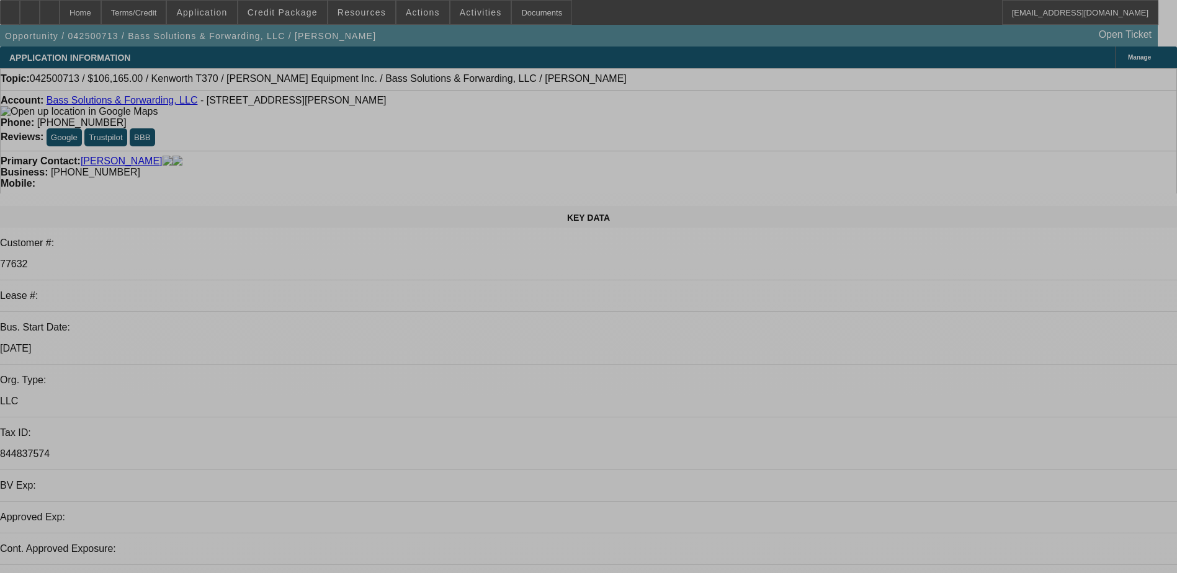
select select "0.15"
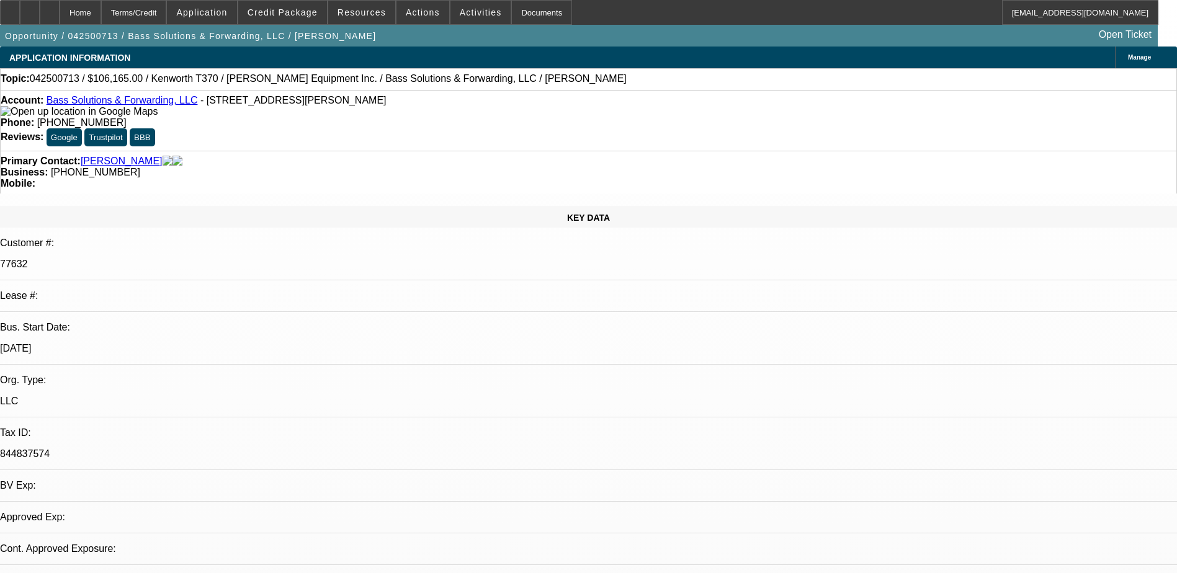
select select "2"
select select "0"
select select "6"
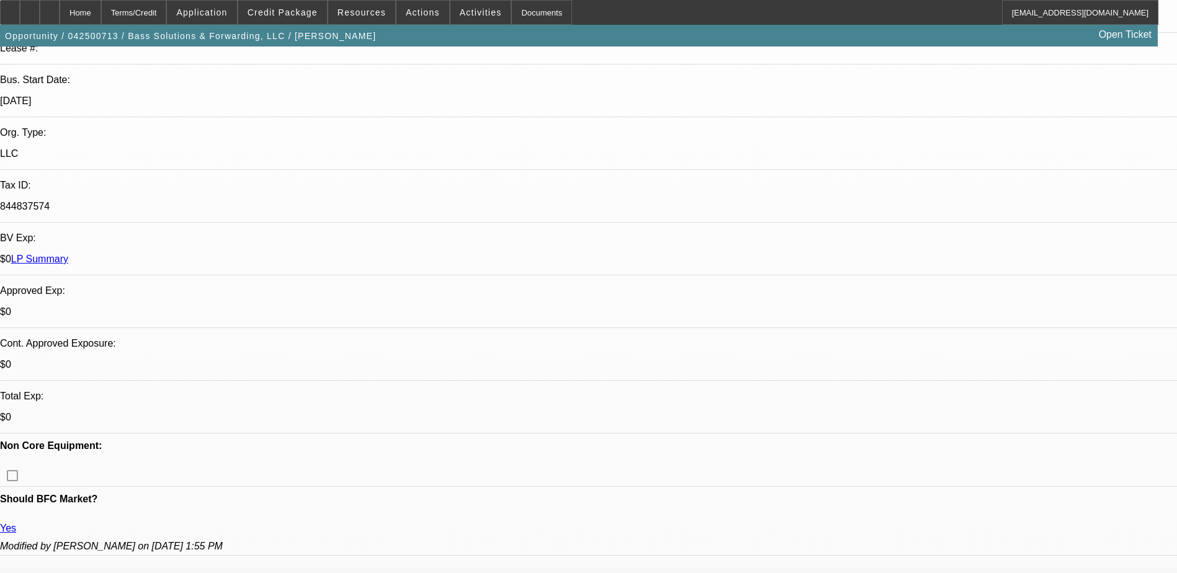
scroll to position [248, 0]
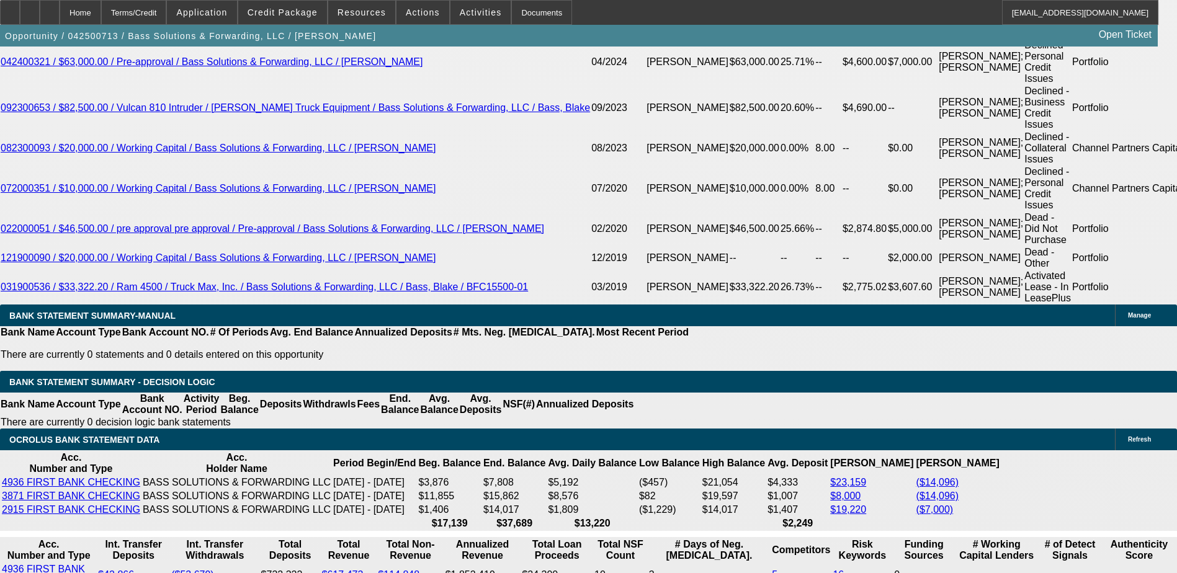
scroll to position [2234, 0]
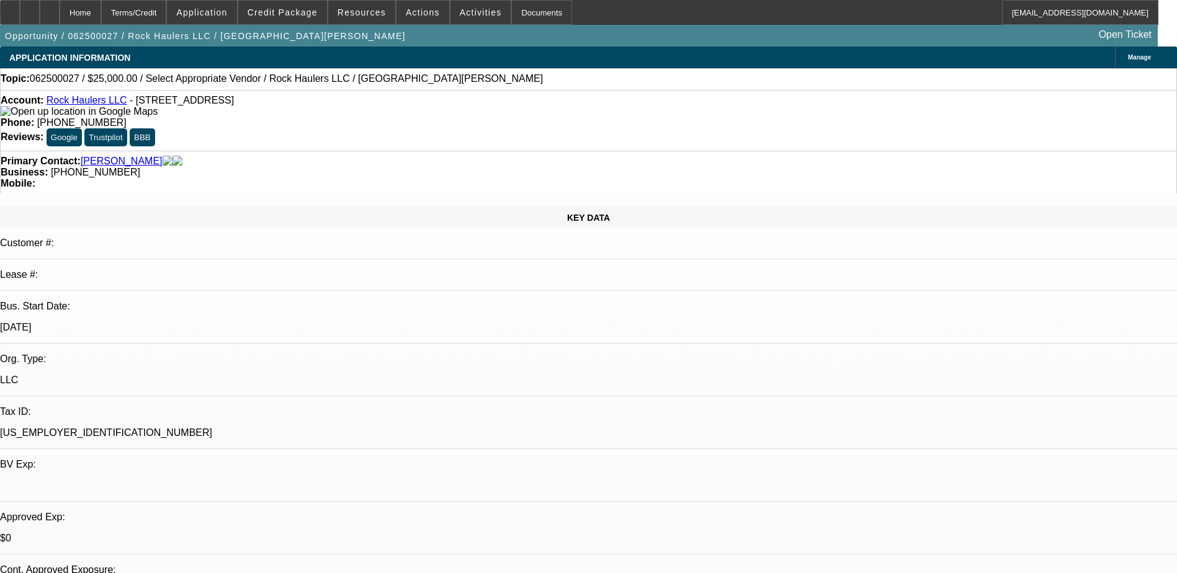
select select "0"
select select "2"
select select "0.1"
select select "4"
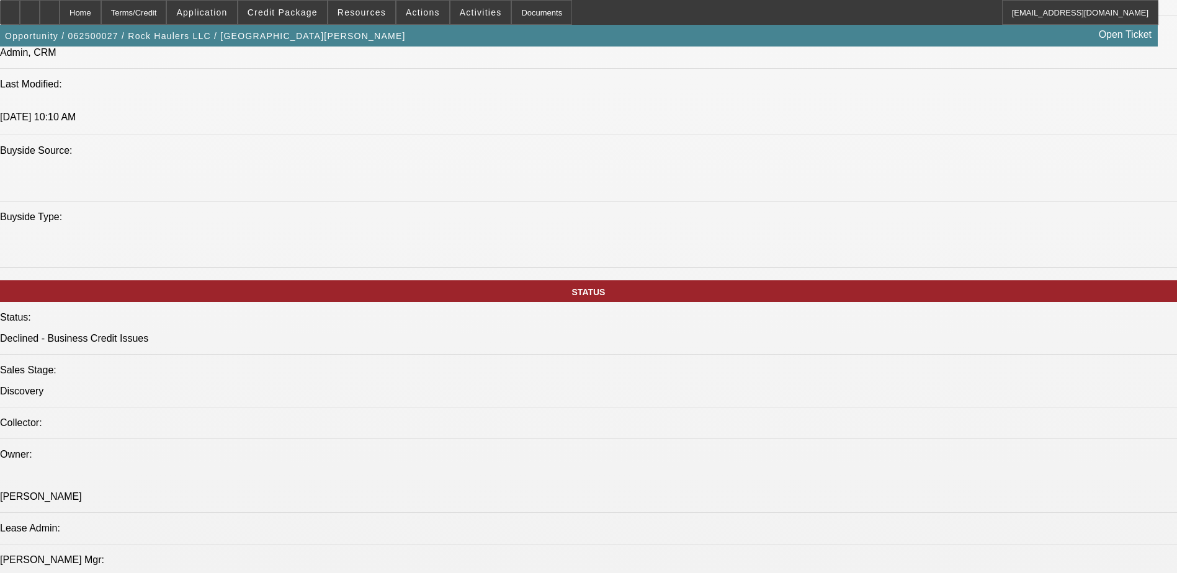
scroll to position [1117, 0]
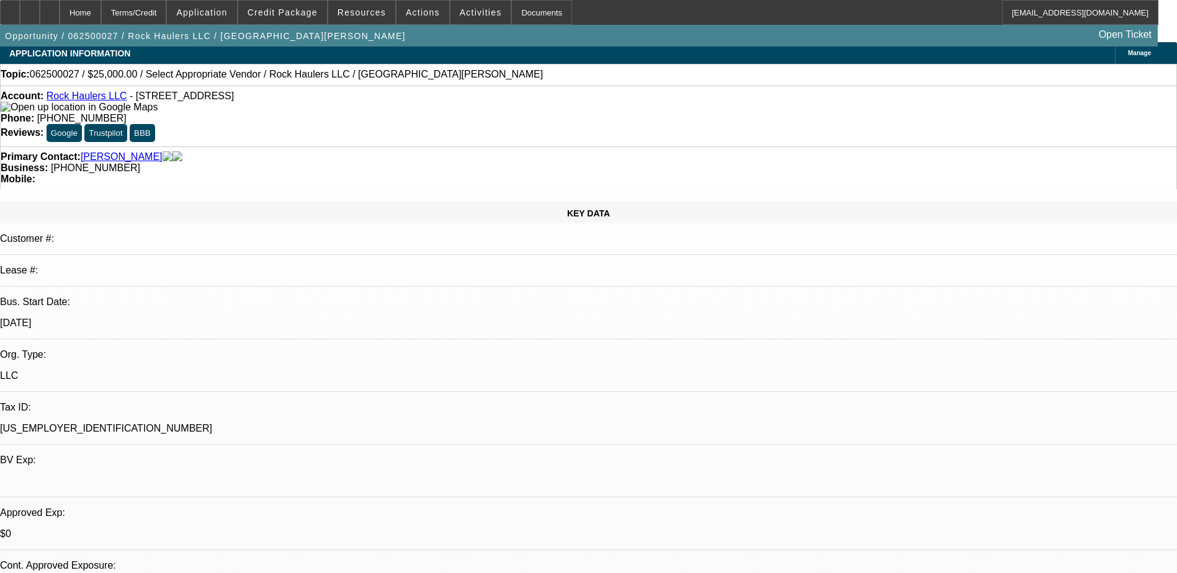
scroll to position [0, 0]
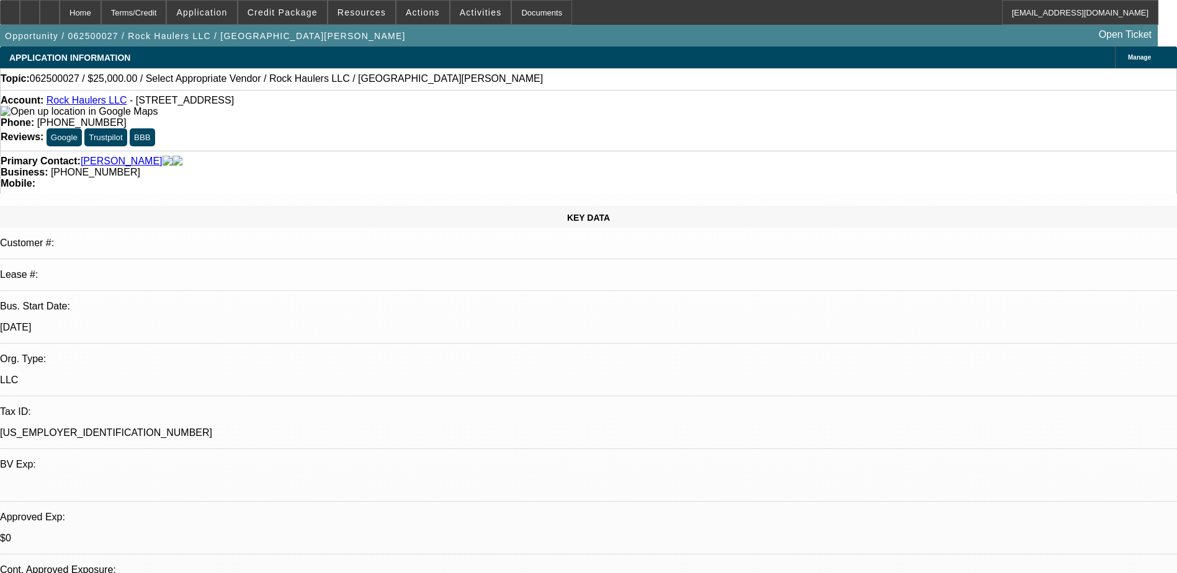
drag, startPoint x: 285, startPoint y: 106, endPoint x: 77, endPoint y: 108, distance: 208.5
click at [77, 108] on div "Account: Rock Haulers LLC - [STREET_ADDRESS]" at bounding box center [589, 106] width 1176 height 22
click at [369, 108] on div "Account: Rock Haulers LLC - [STREET_ADDRESS]" at bounding box center [589, 106] width 1176 height 22
click at [82, 128] on button "Google" at bounding box center [64, 137] width 35 height 18
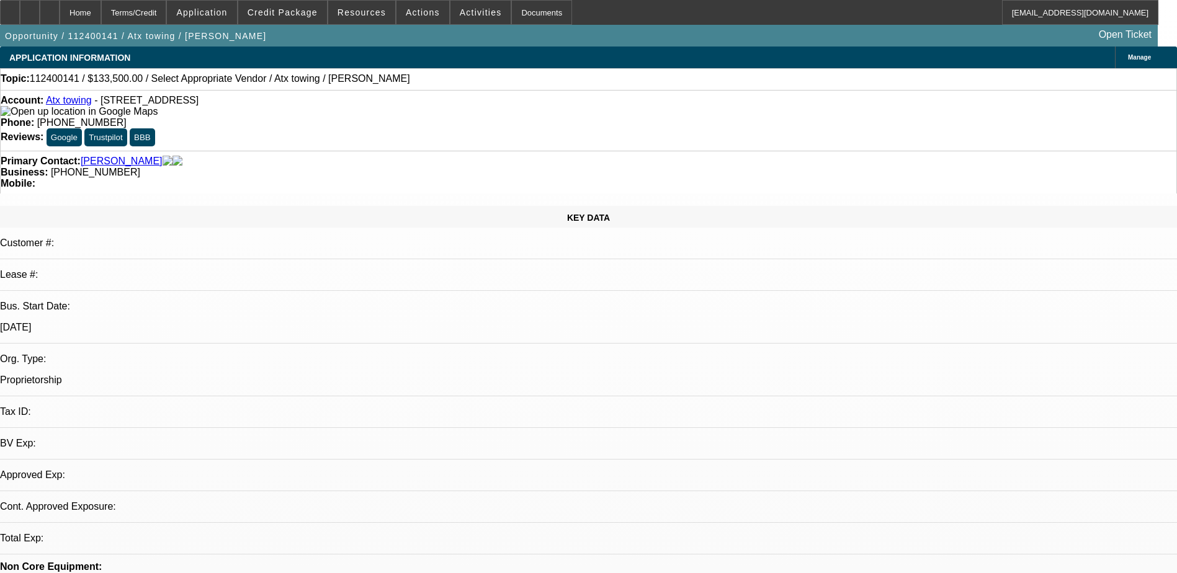
select select "0"
select select "2"
select select "0.1"
select select "1"
select select "2"
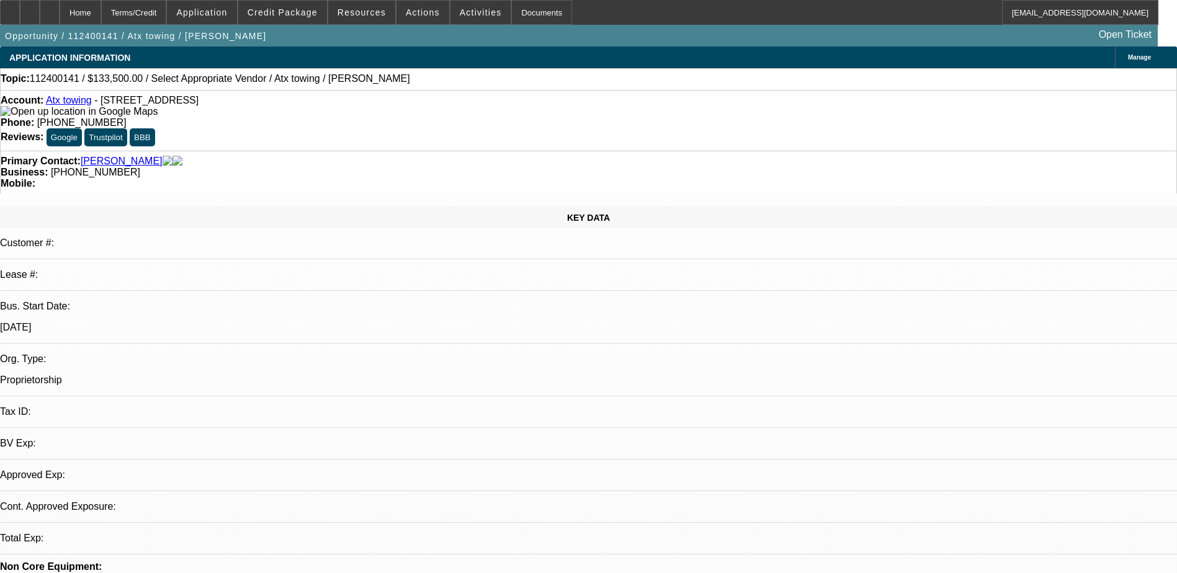
select select "4"
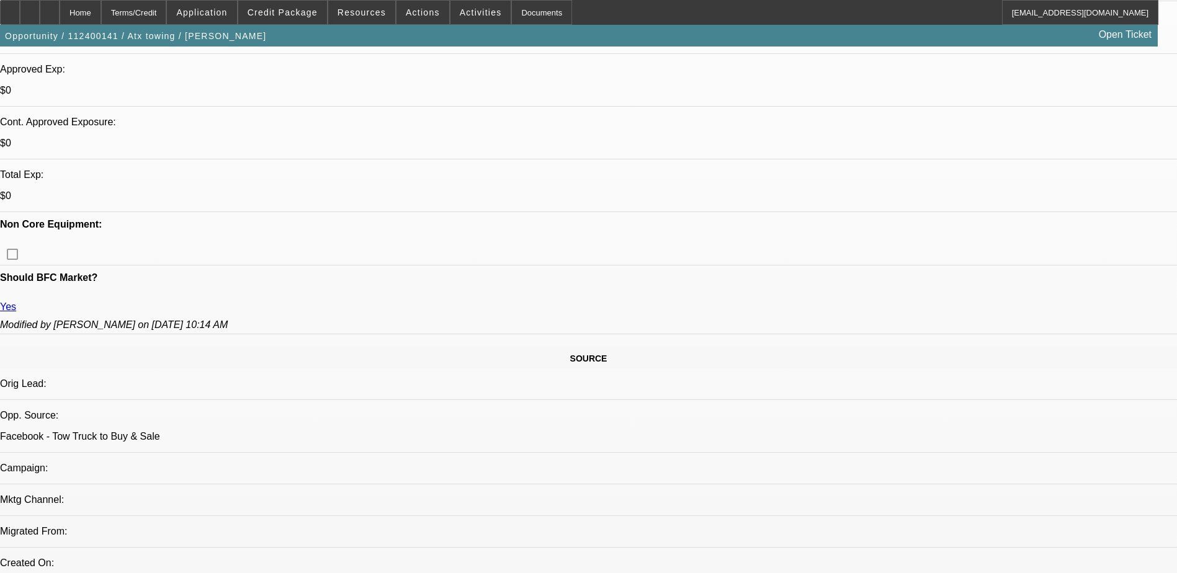
scroll to position [434, 0]
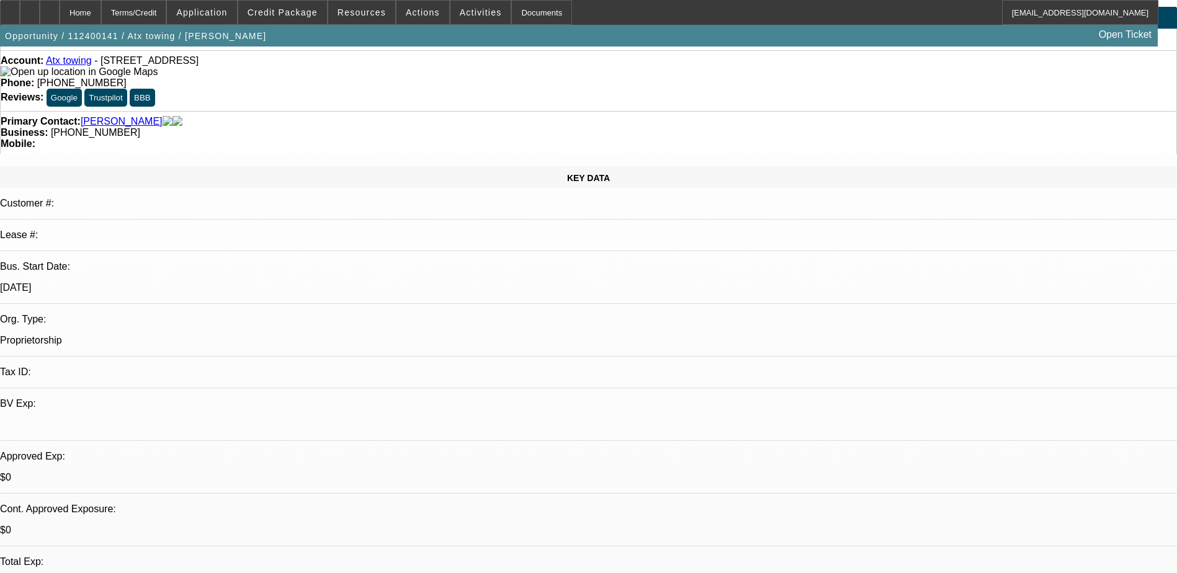
scroll to position [0, 0]
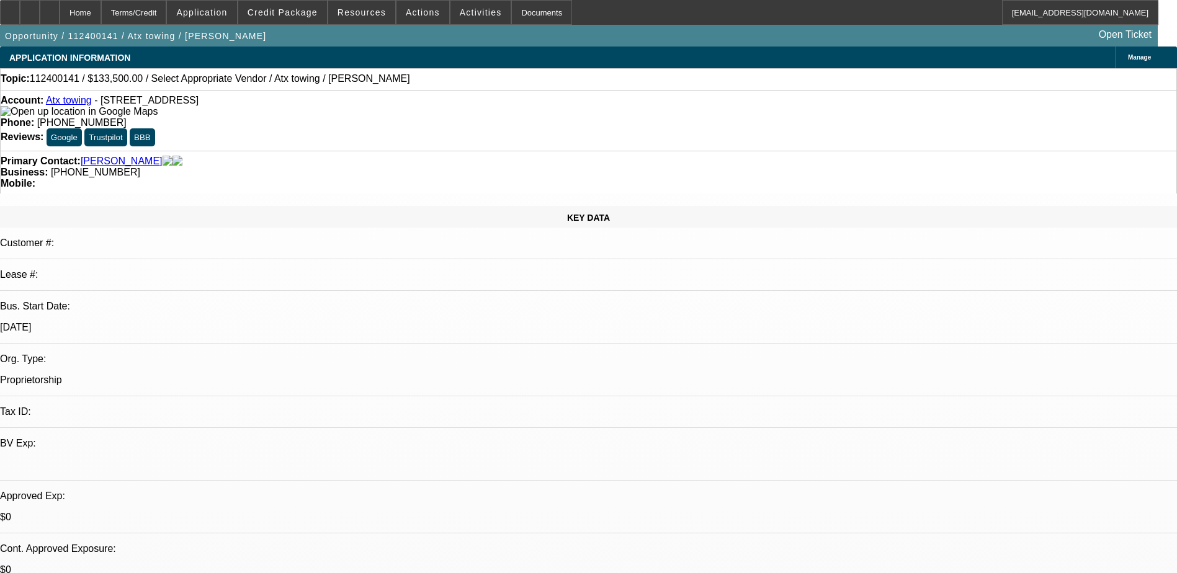
select select "0"
select select "2"
select select "0.1"
select select "4"
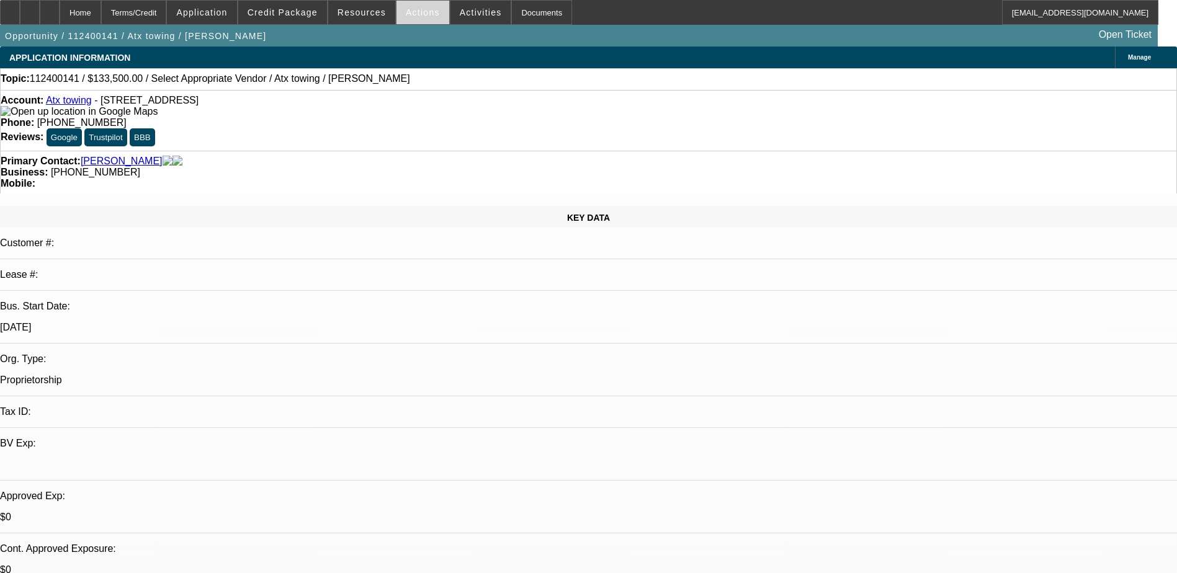
click at [406, 16] on span "Actions" at bounding box center [423, 12] width 34 height 10
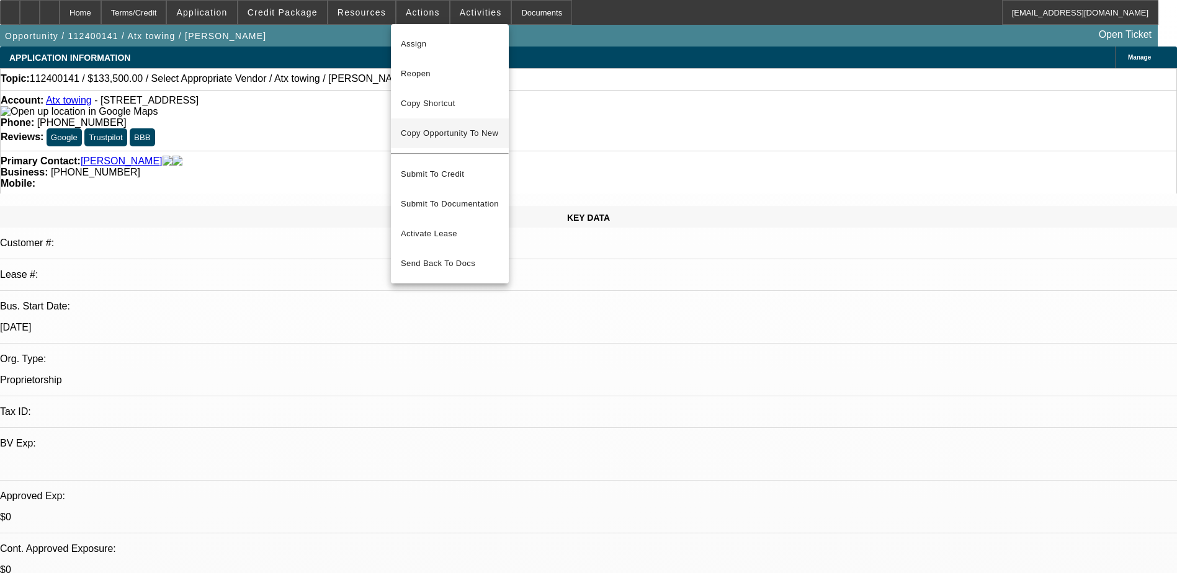
click at [460, 133] on span "Copy Opportunity To New" at bounding box center [449, 132] width 97 height 9
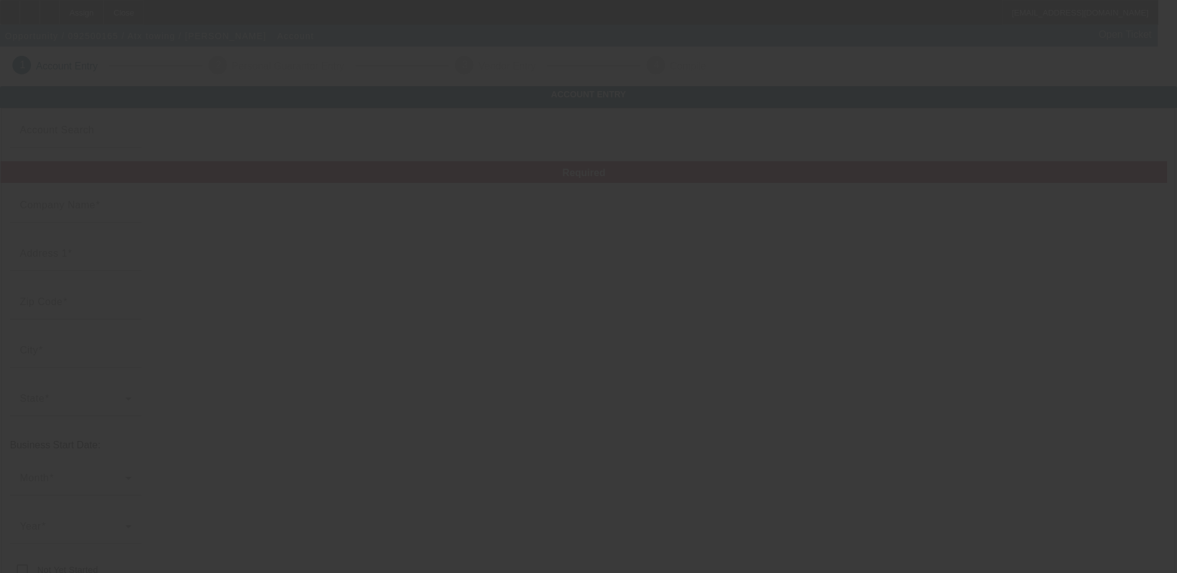
type input "Atx towing"
type input "102 Kelsey Ave"
type input "78211"
type input "San Antonio"
type input "[PHONE_NUMBER]"
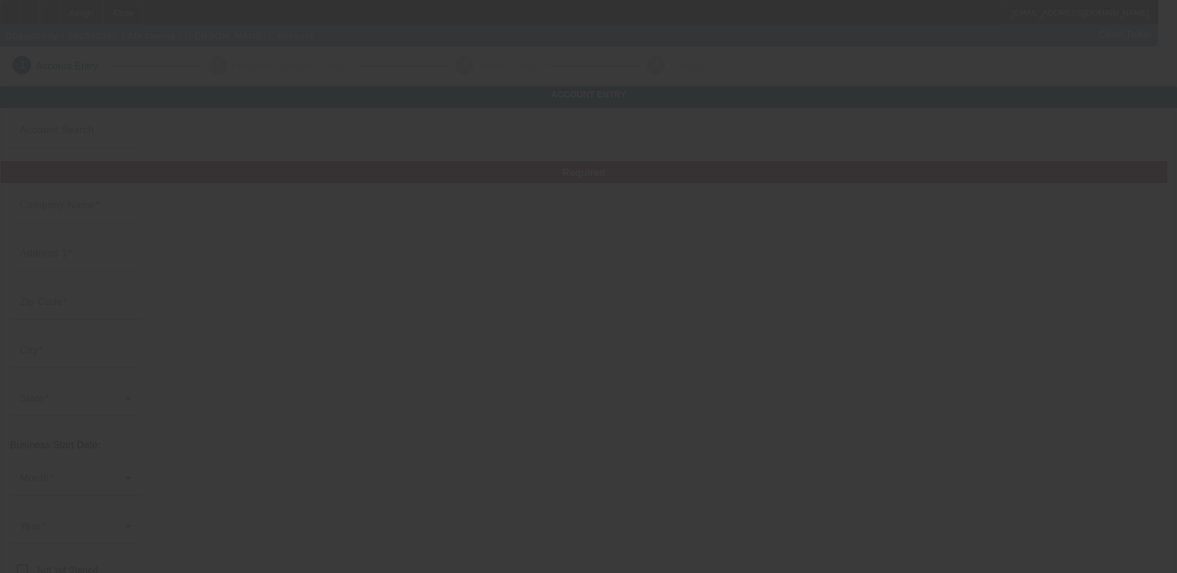
type input "atx.towing@hotmail.com"
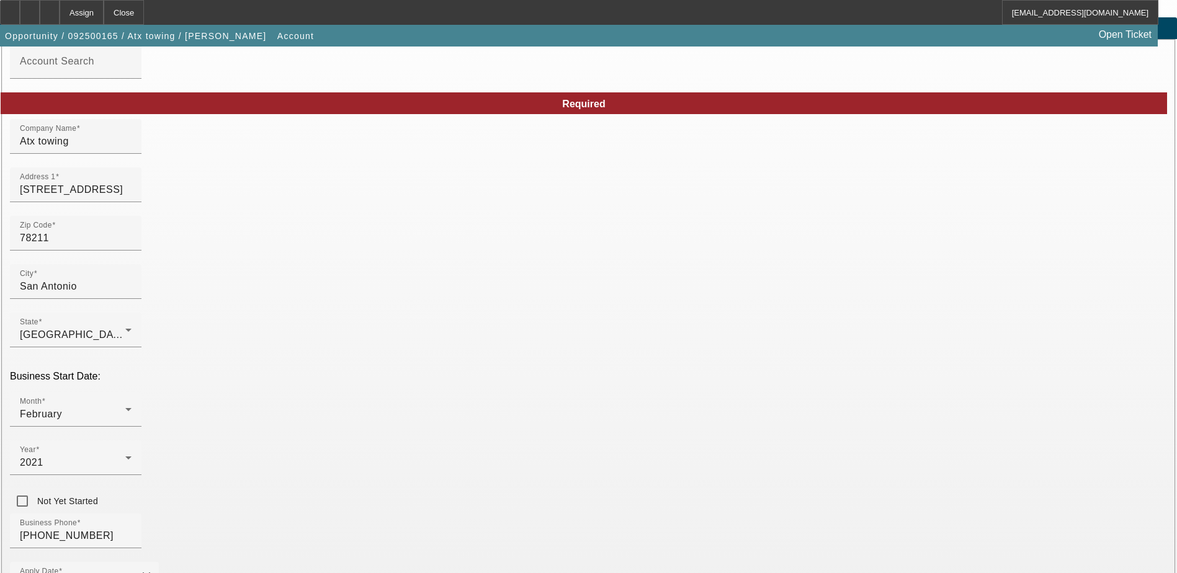
scroll to position [210, 0]
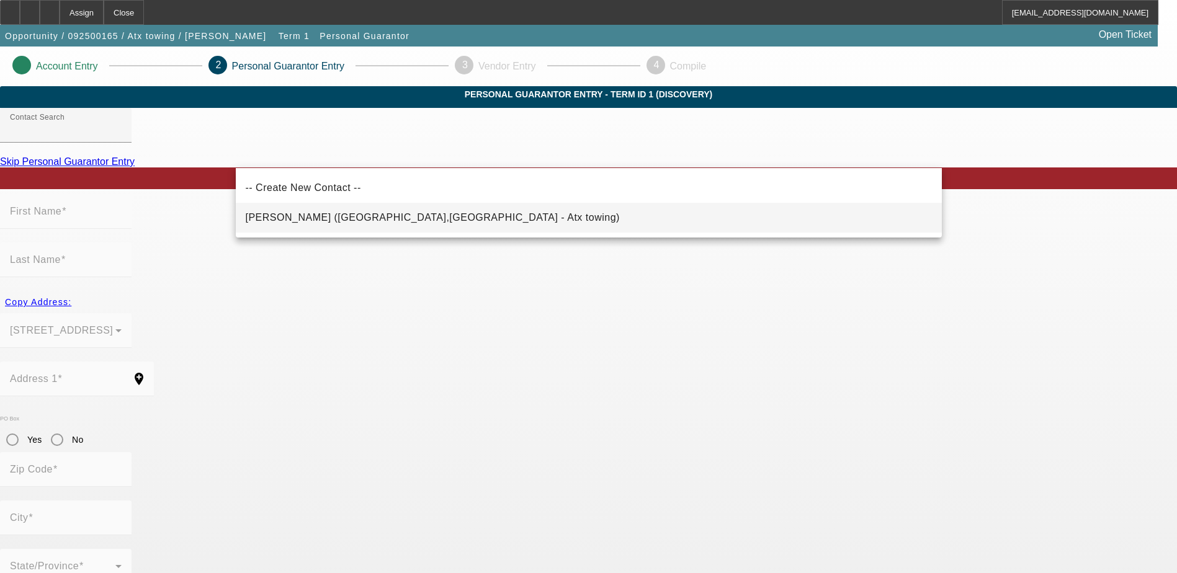
click at [348, 223] on span "Morales, Dafne (San Antonio,TX - Atx towing)" at bounding box center [433, 217] width 374 height 15
type input "Morales, Dafne (San Antonio,TX - Atx towing)"
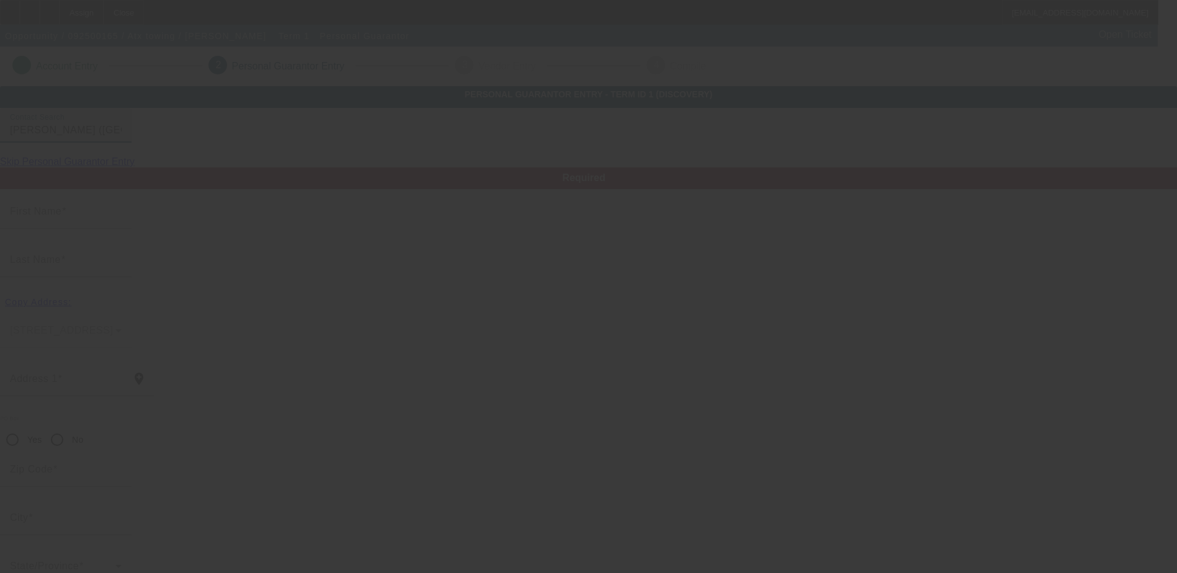
type input "Dafne"
type input "Morales"
type input "6015 Forest Shadow Street"
radio input "true"
type input "78240"
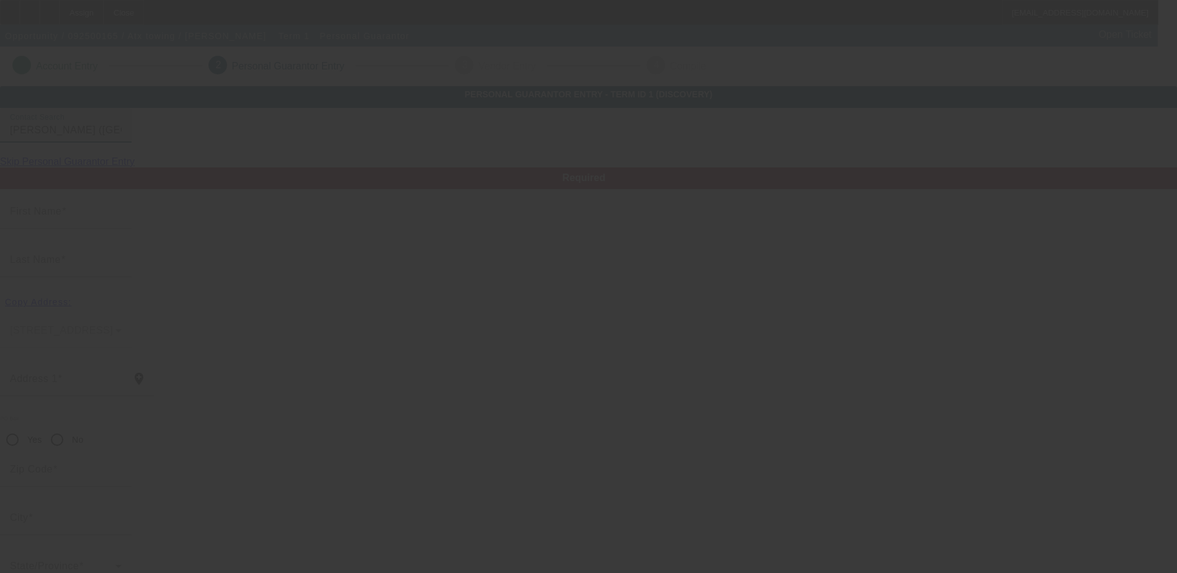
type input "San Antonio"
type input "(210) 718-8137"
type input "100"
type input "927-87-2237"
type input "atx.towing@hotmail.com"
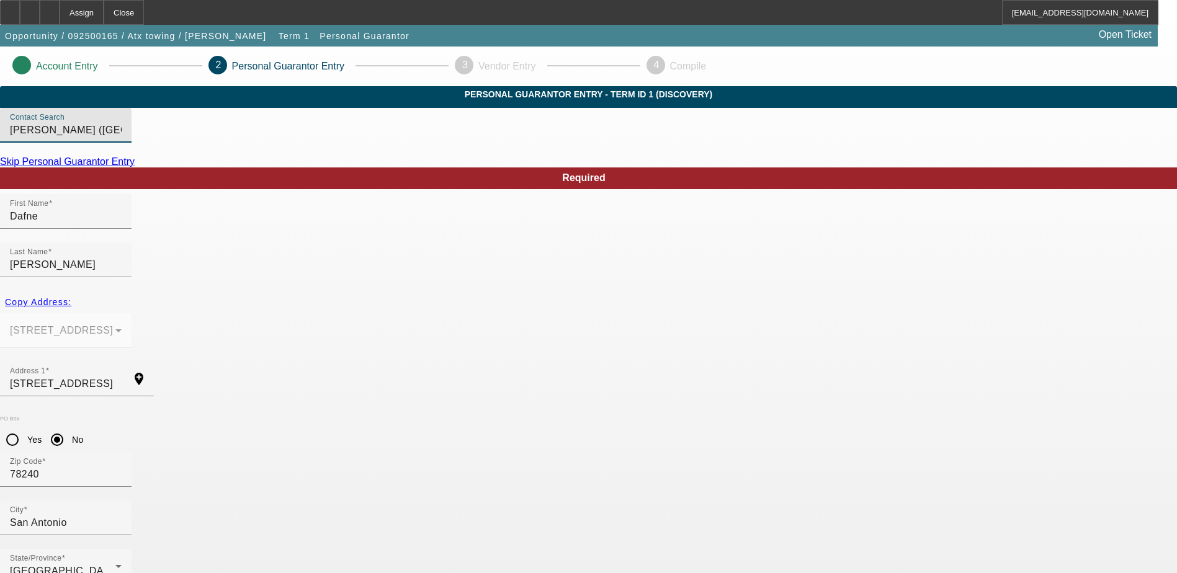
scroll to position [34, 0]
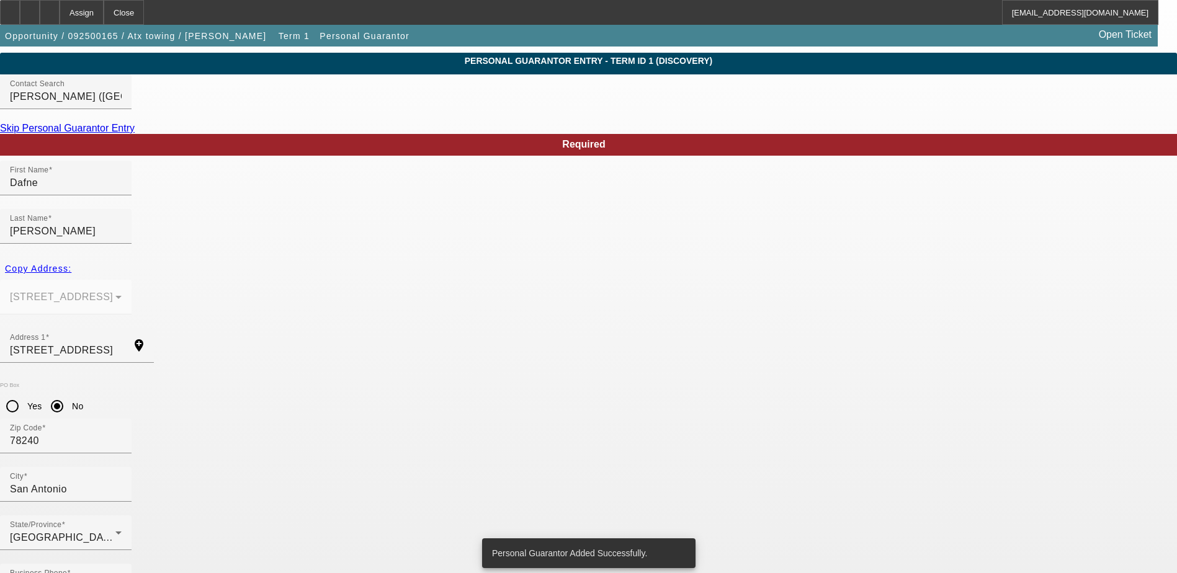
scroll to position [0, 0]
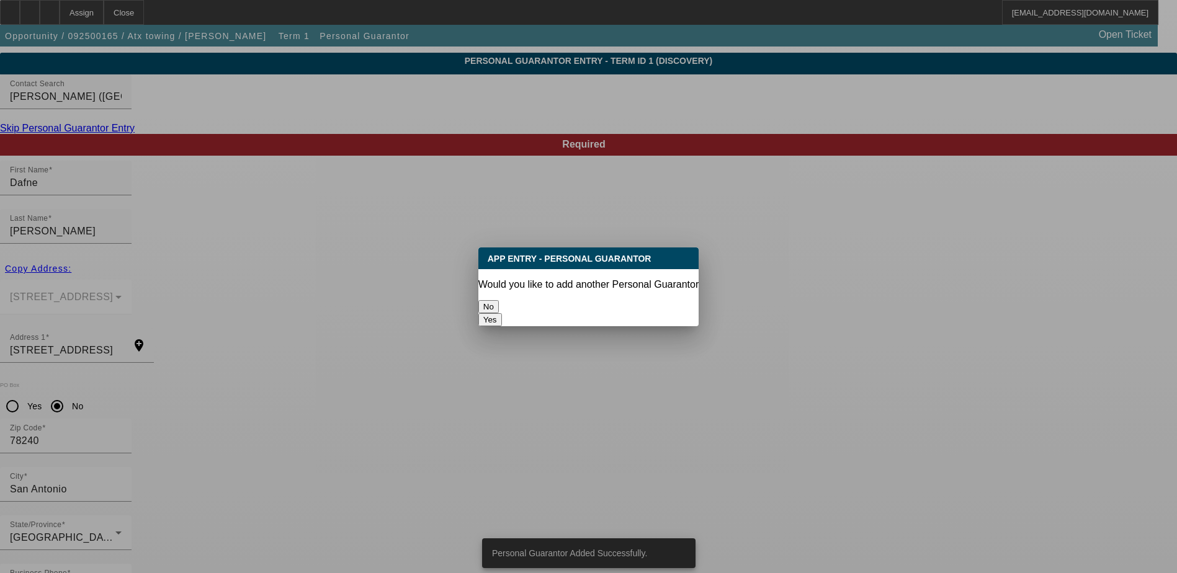
click at [499, 302] on button "No" at bounding box center [488, 306] width 20 height 13
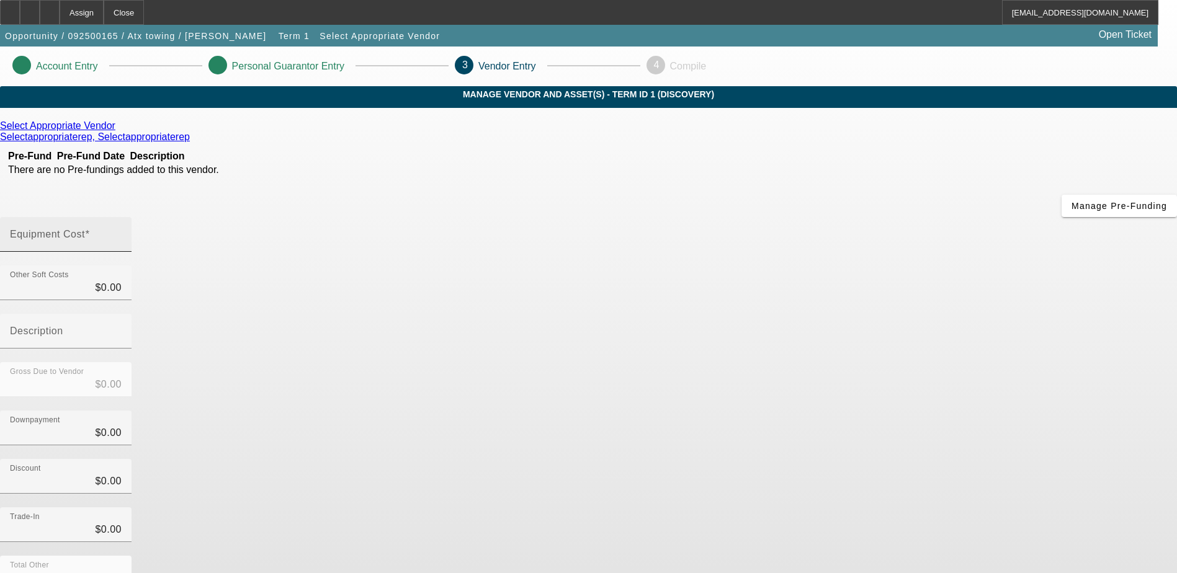
click at [122, 232] on input "Equipment Cost" at bounding box center [66, 239] width 112 height 15
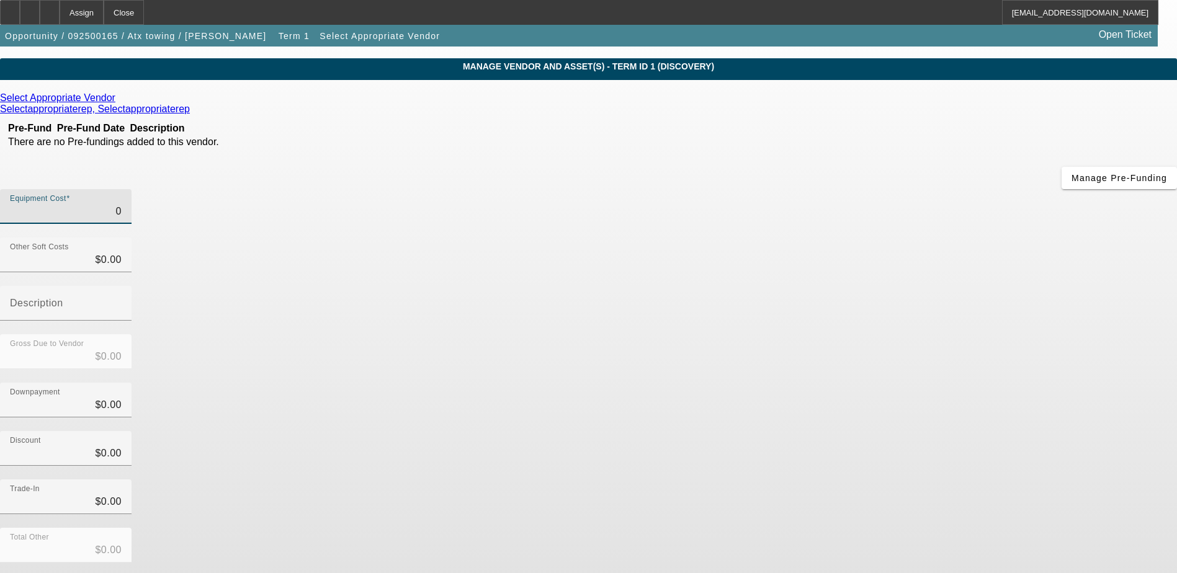
scroll to position [55, 0]
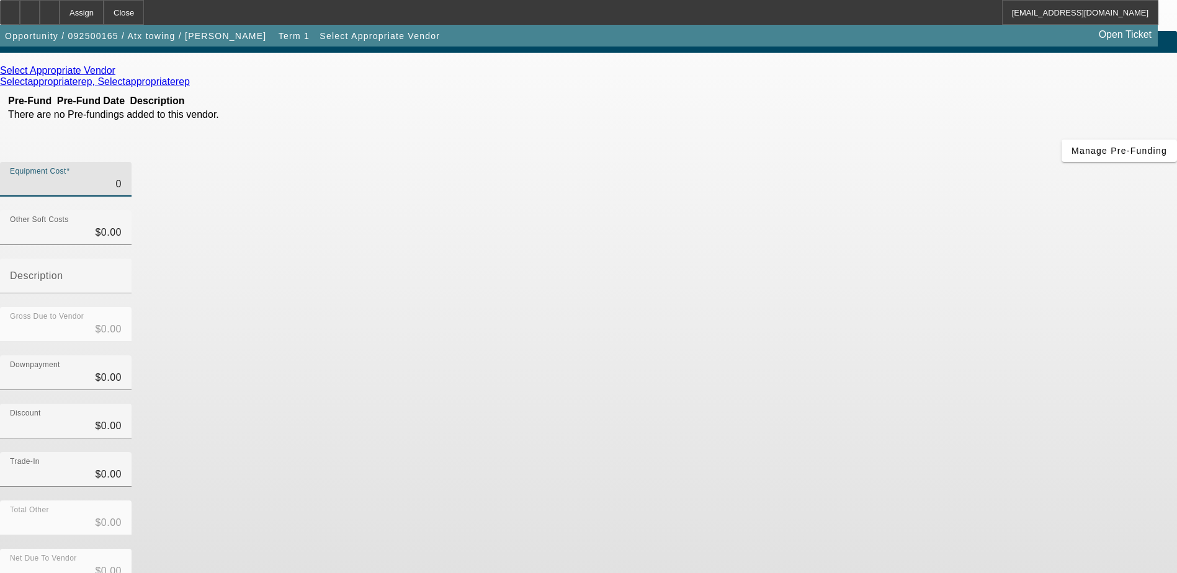
type input "$0.00"
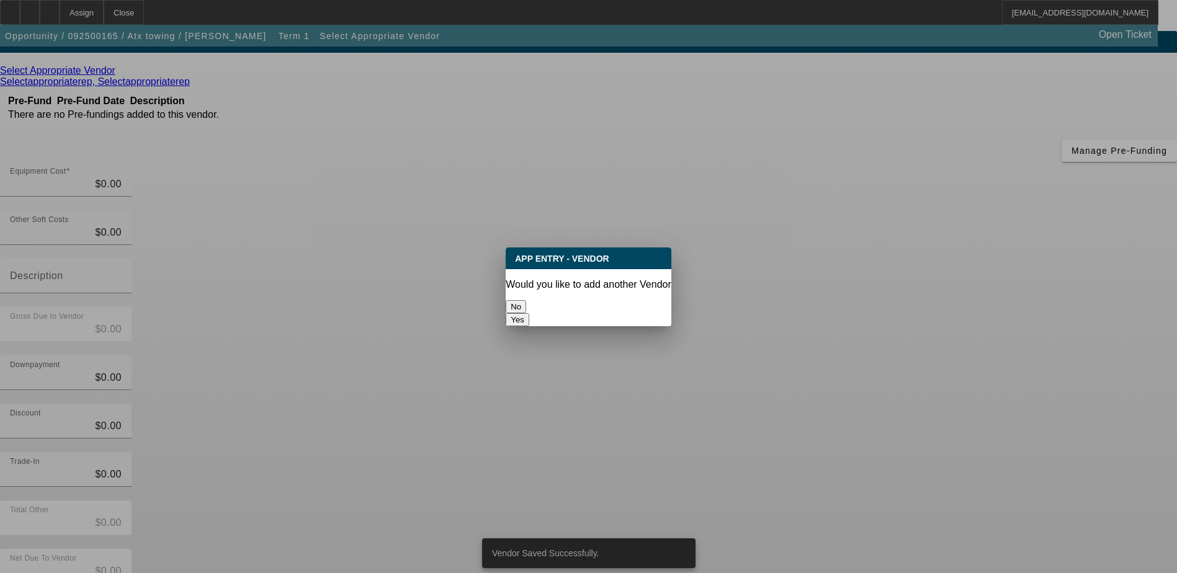
scroll to position [0, 0]
click at [526, 300] on button "No" at bounding box center [516, 306] width 20 height 13
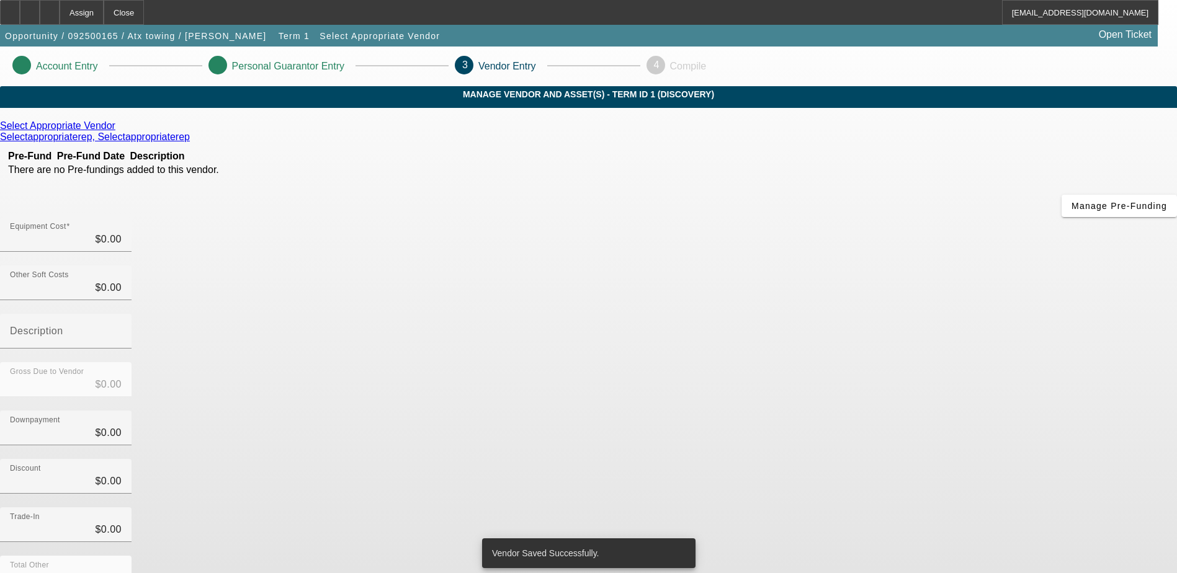
scroll to position [55, 0]
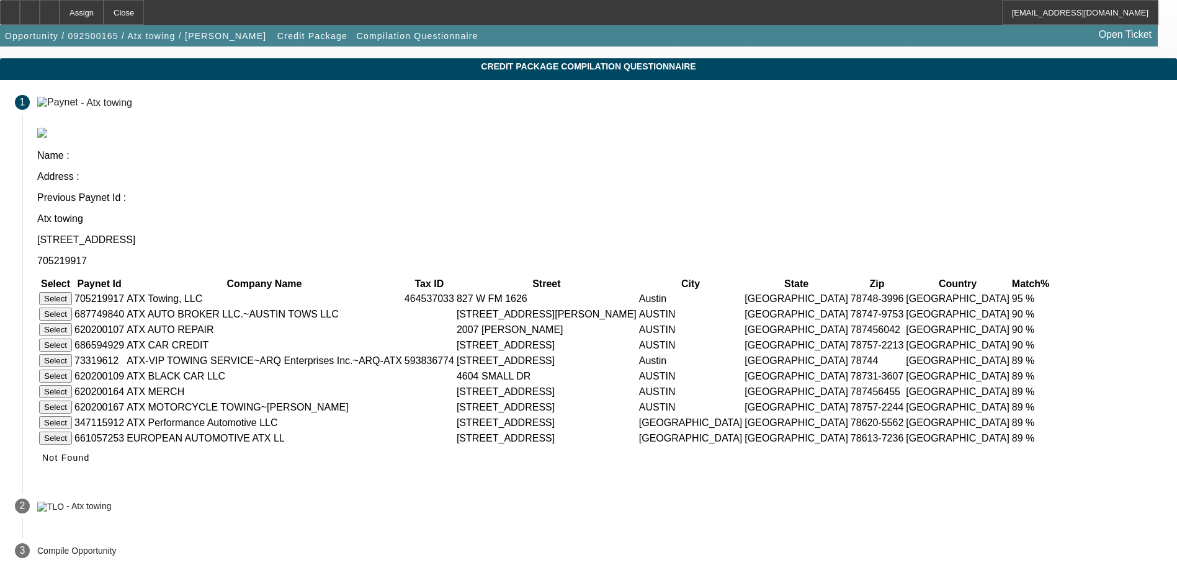
scroll to position [70, 0]
click at [90, 455] on span "Not Found" at bounding box center [66, 458] width 48 height 10
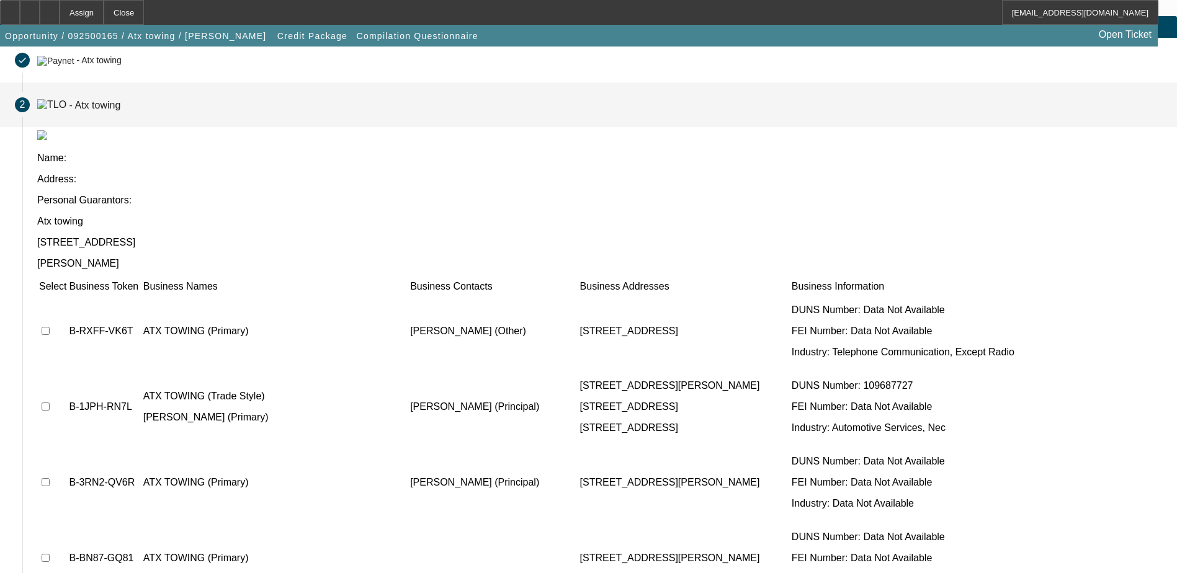
click at [67, 370] on td at bounding box center [52, 407] width 29 height 74
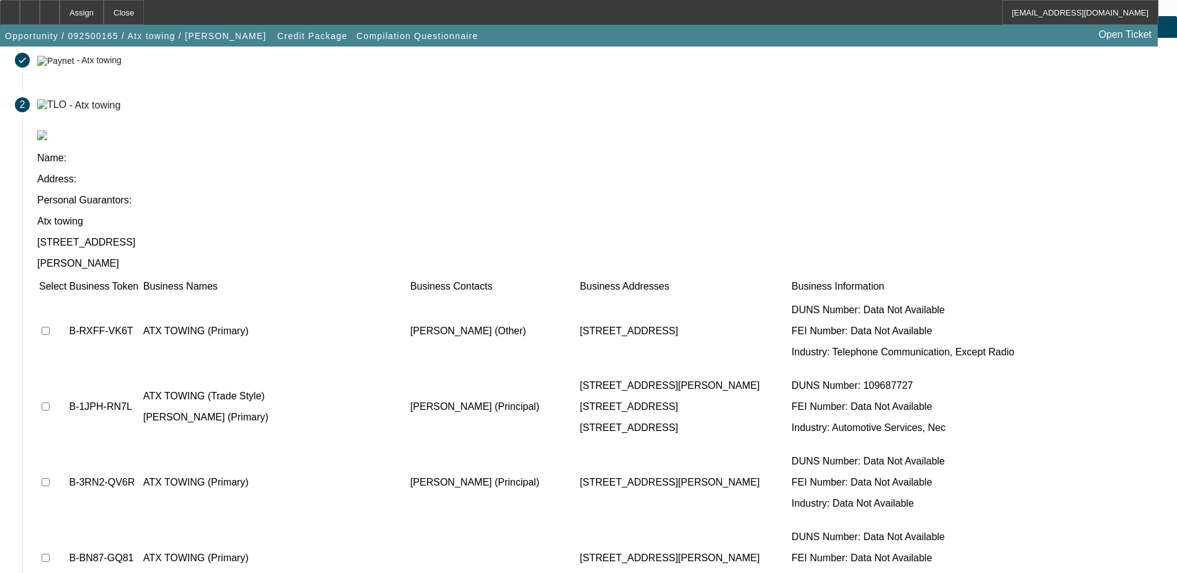
click at [67, 370] on td at bounding box center [52, 407] width 29 height 74
click at [50, 403] on input "checkbox" at bounding box center [46, 407] width 8 height 8
checkbox input "true"
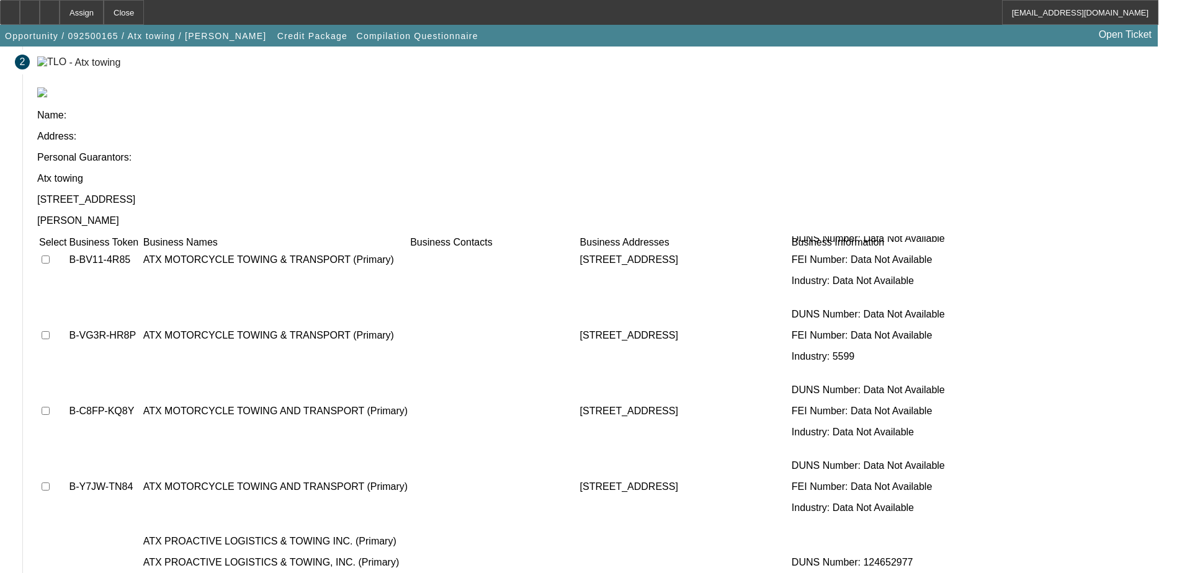
scroll to position [1532, 0]
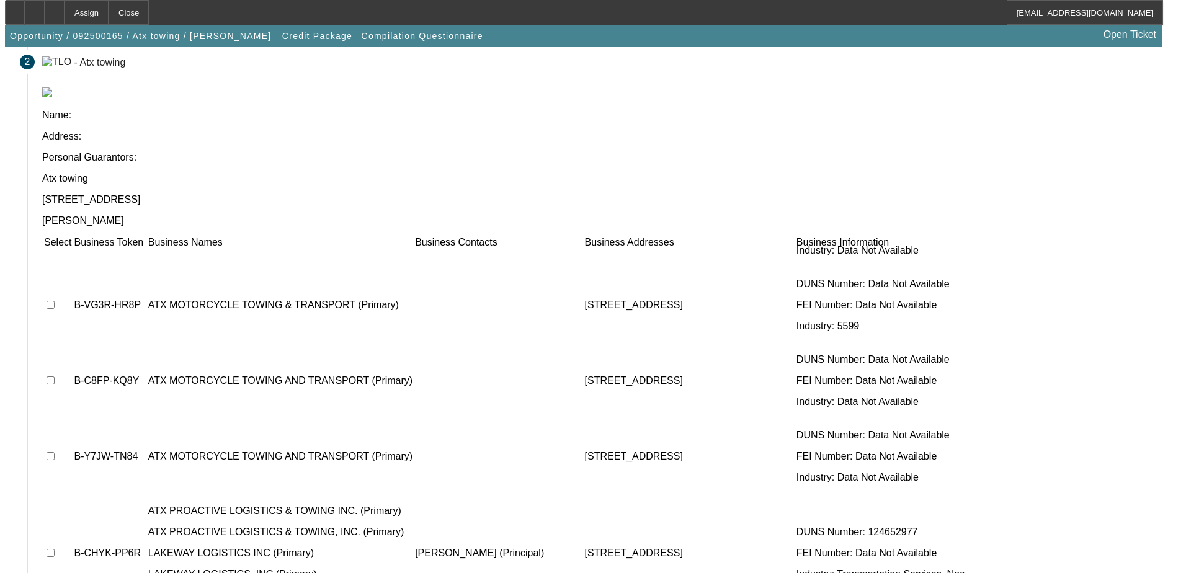
scroll to position [0, 0]
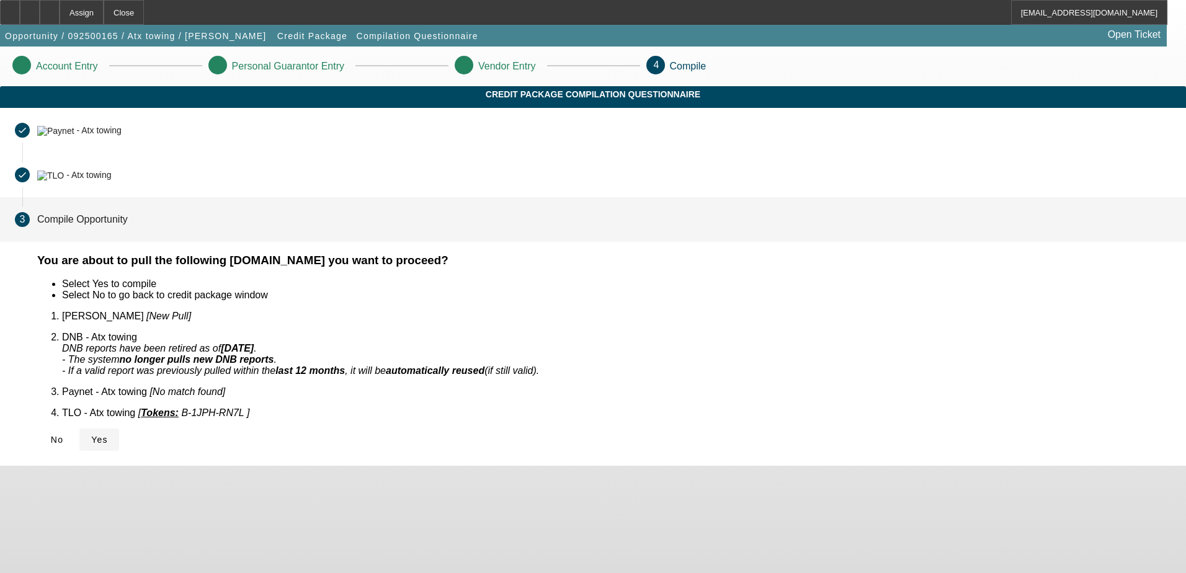
click at [108, 435] on span "Yes" at bounding box center [99, 440] width 17 height 10
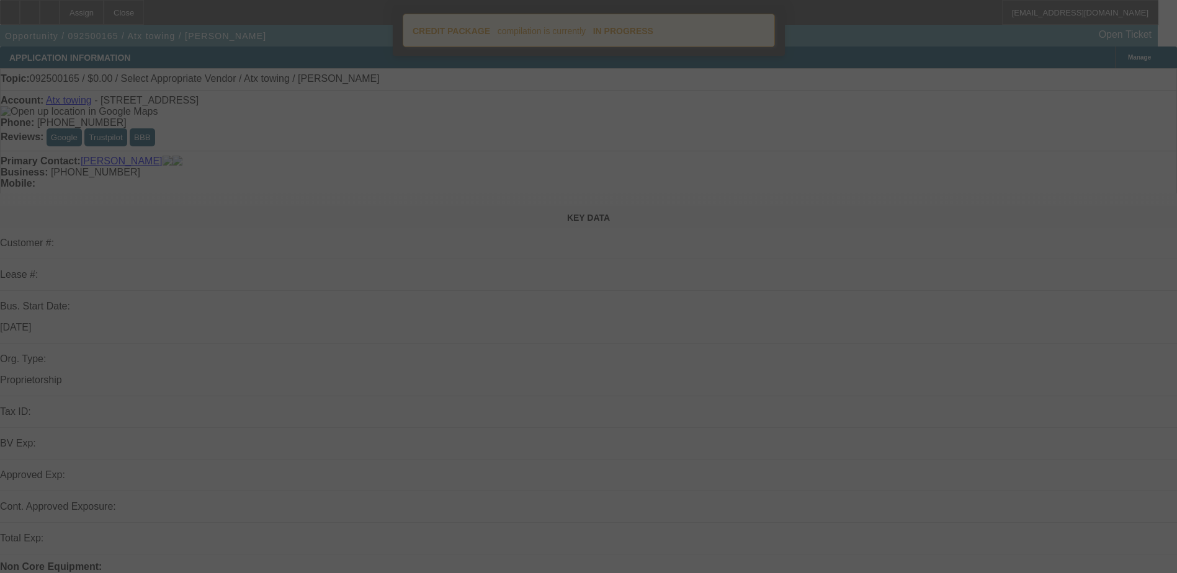
select select "0"
select select "2"
select select "0.1"
select select "4"
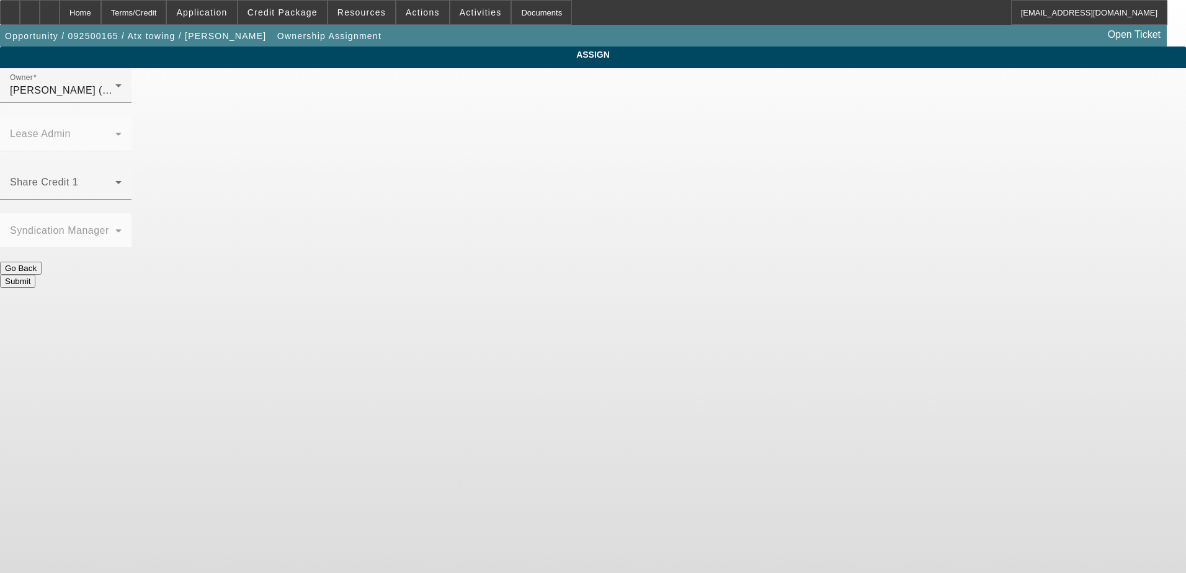
click at [115, 180] on span at bounding box center [62, 187] width 105 height 15
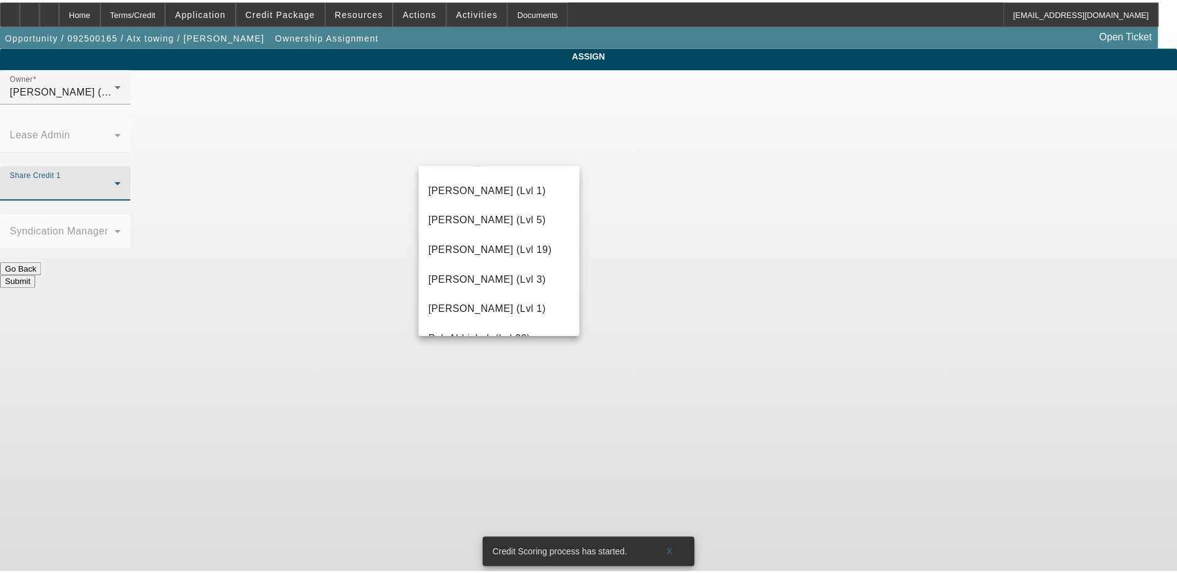
scroll to position [1160, 0]
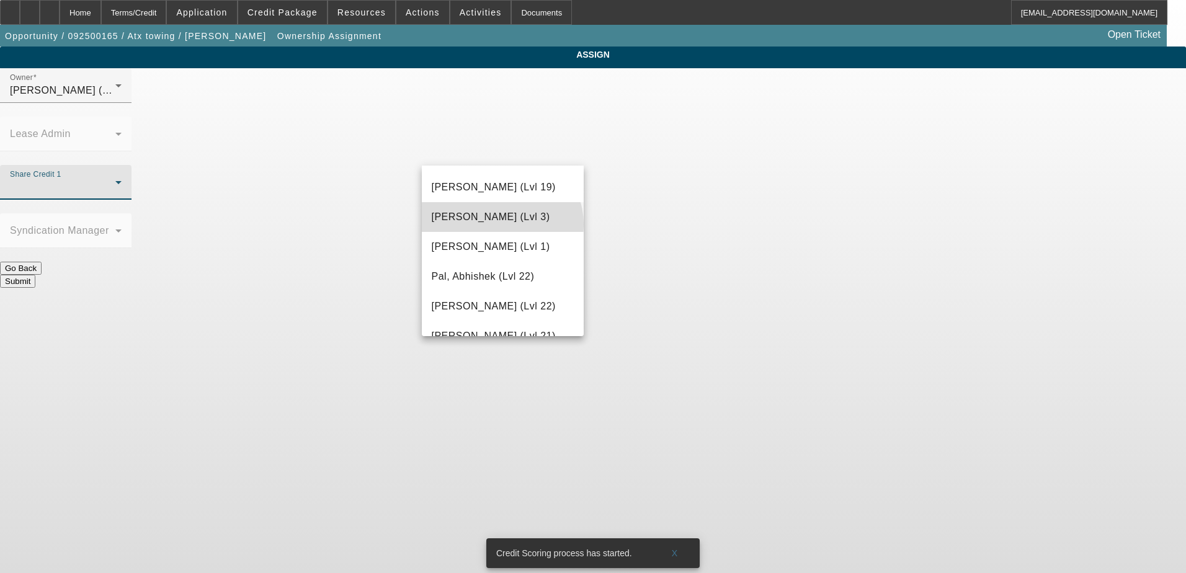
click at [501, 225] on mat-option "Oliva, Nicholas (Lvl 3)" at bounding box center [503, 217] width 163 height 30
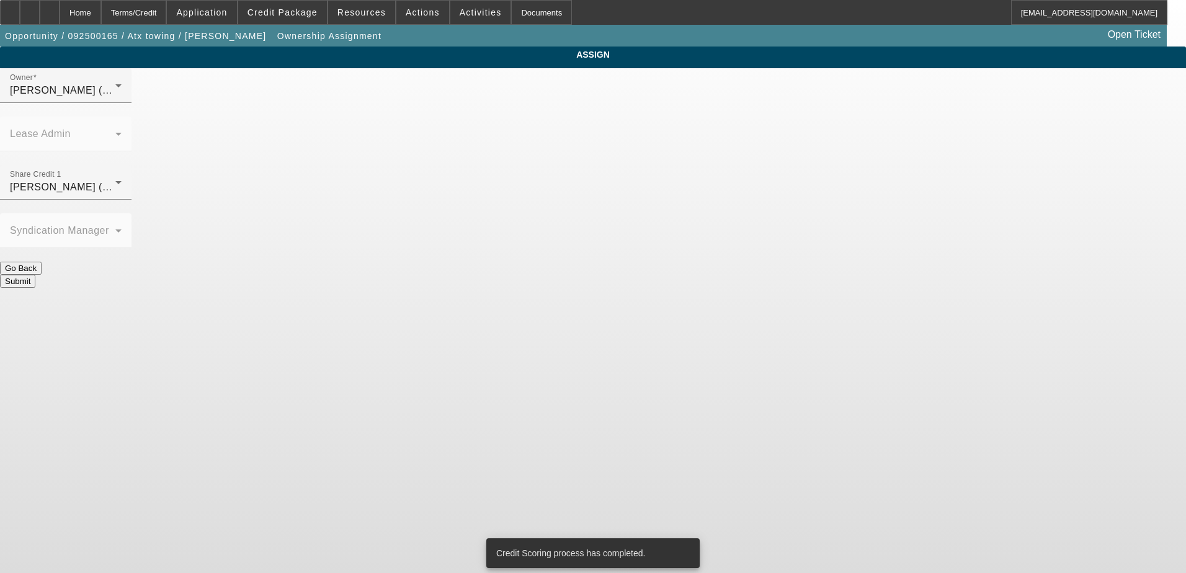
click at [35, 275] on button "Submit" at bounding box center [17, 281] width 35 height 13
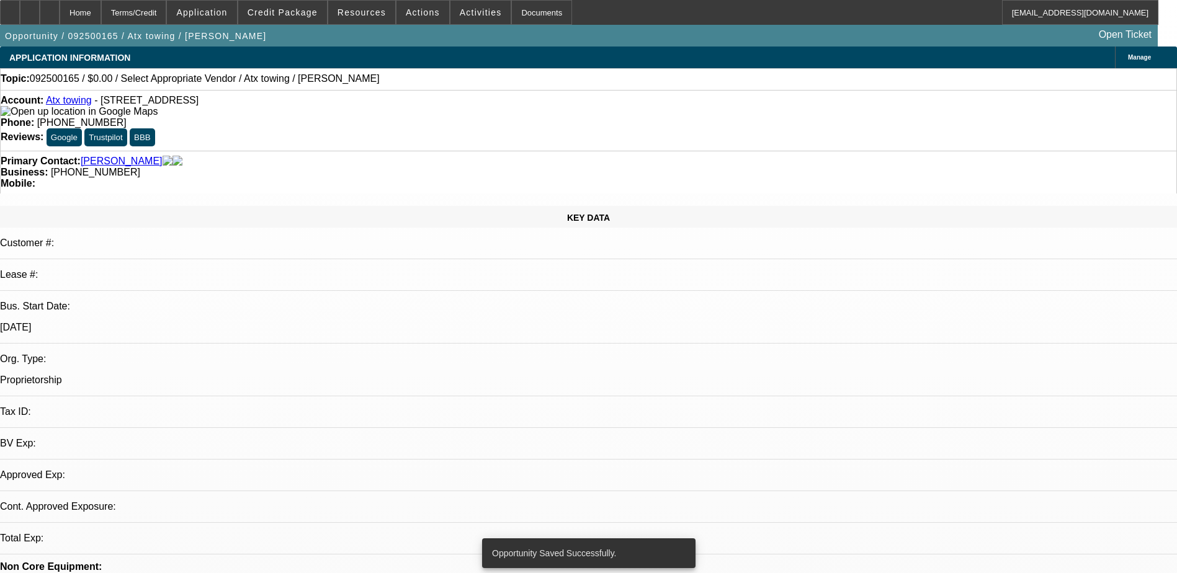
select select "0"
select select "2"
select select "0.1"
select select "4"
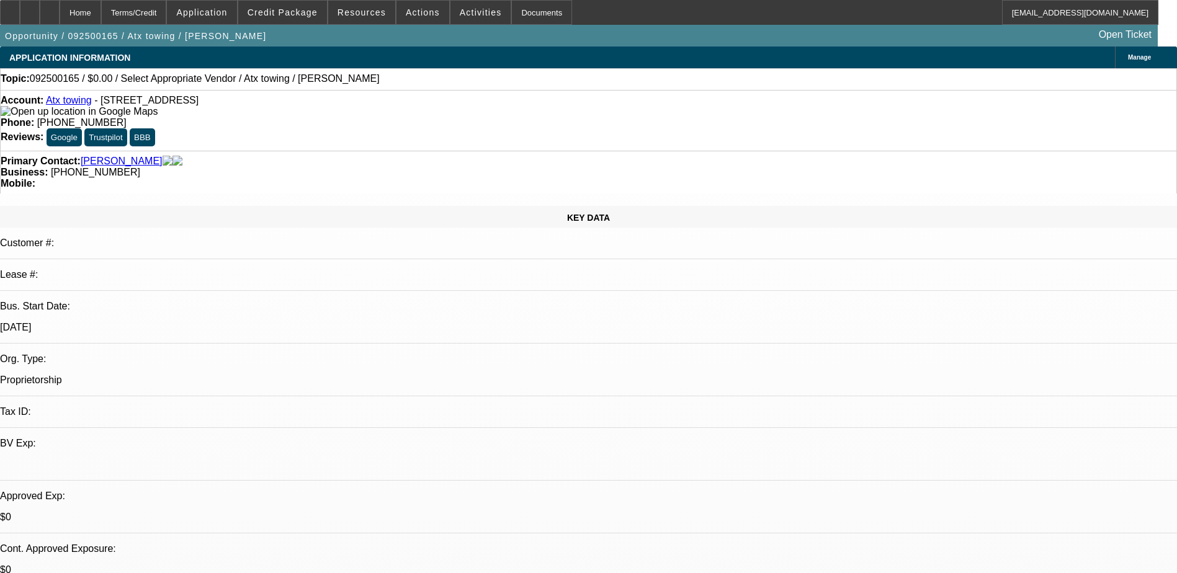
radio input "true"
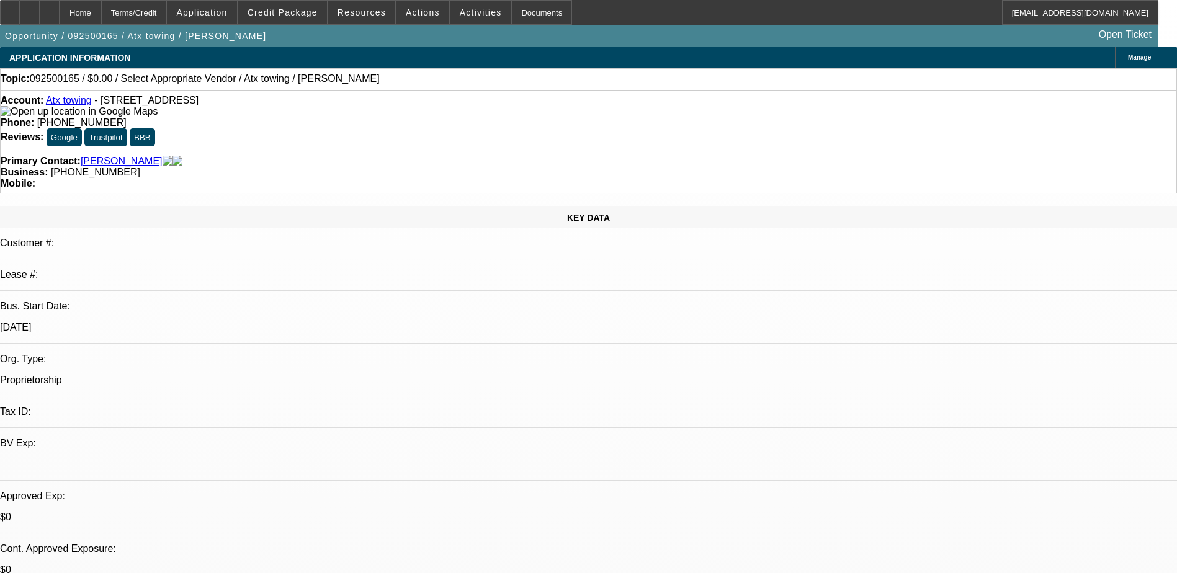
type textarea "Samuel Morales called in. He wants lease-to-own options for a new or late model…"
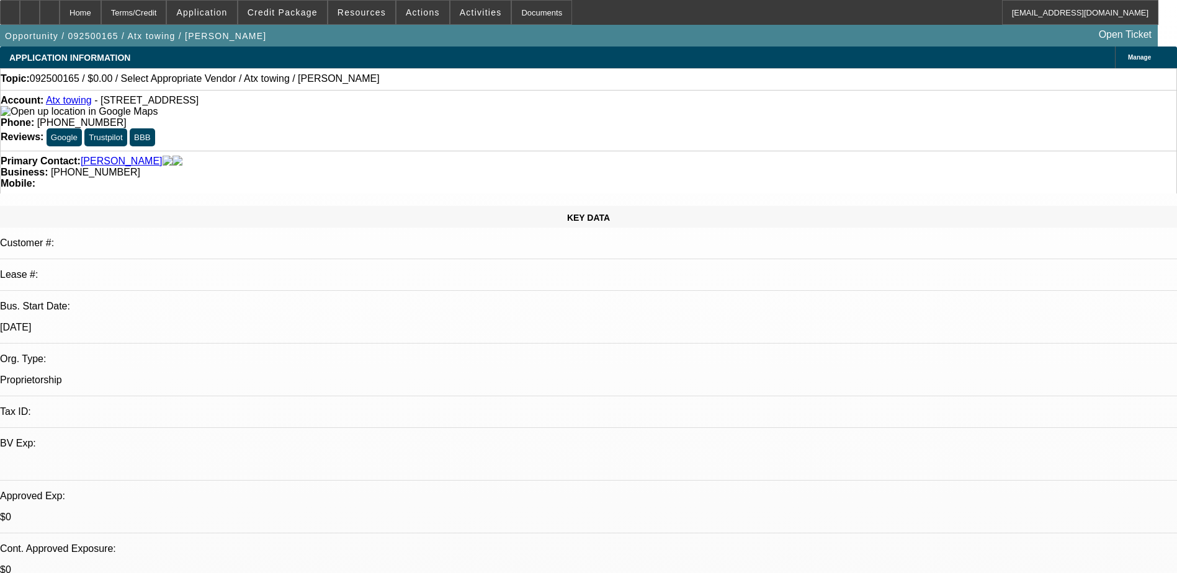
radio input "true"
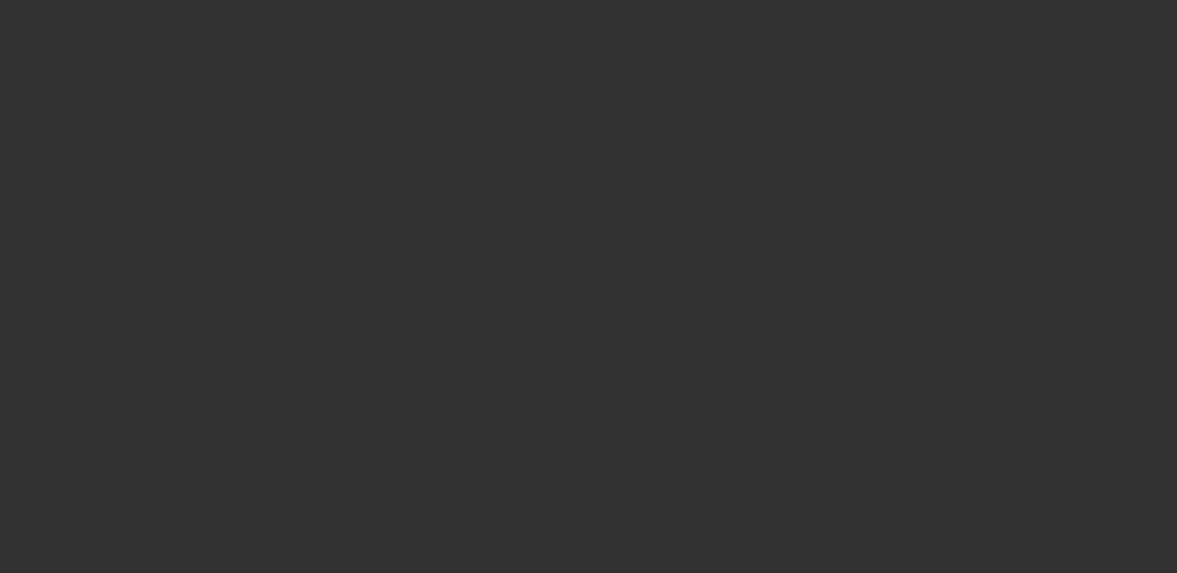
scroll to position [0, 0]
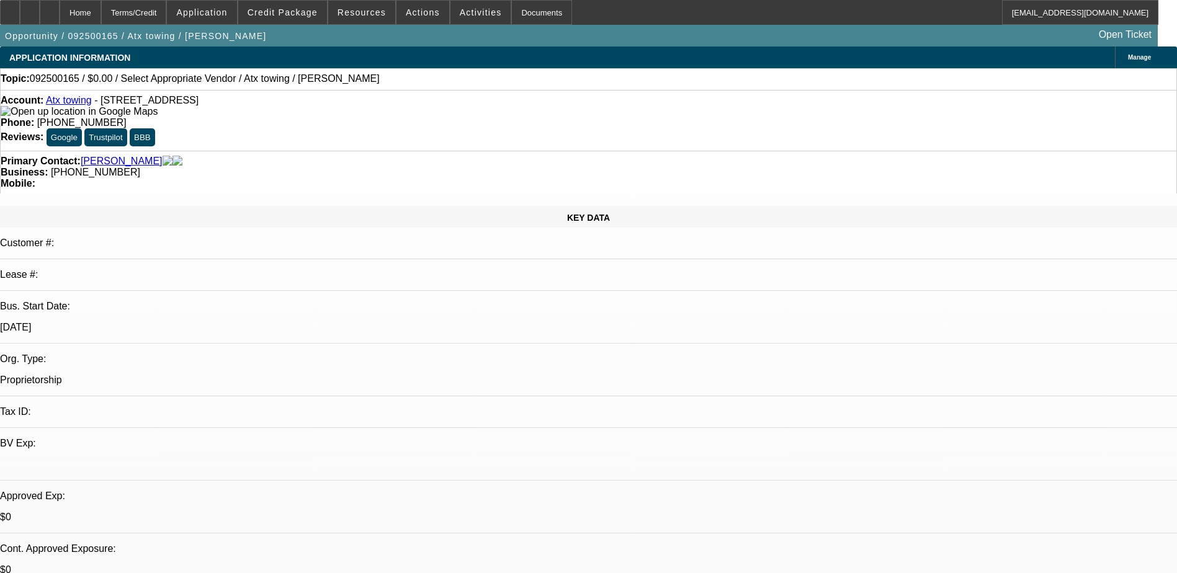
click at [256, 156] on div "Primary Contact: Morales, Dafne" at bounding box center [589, 161] width 1176 height 11
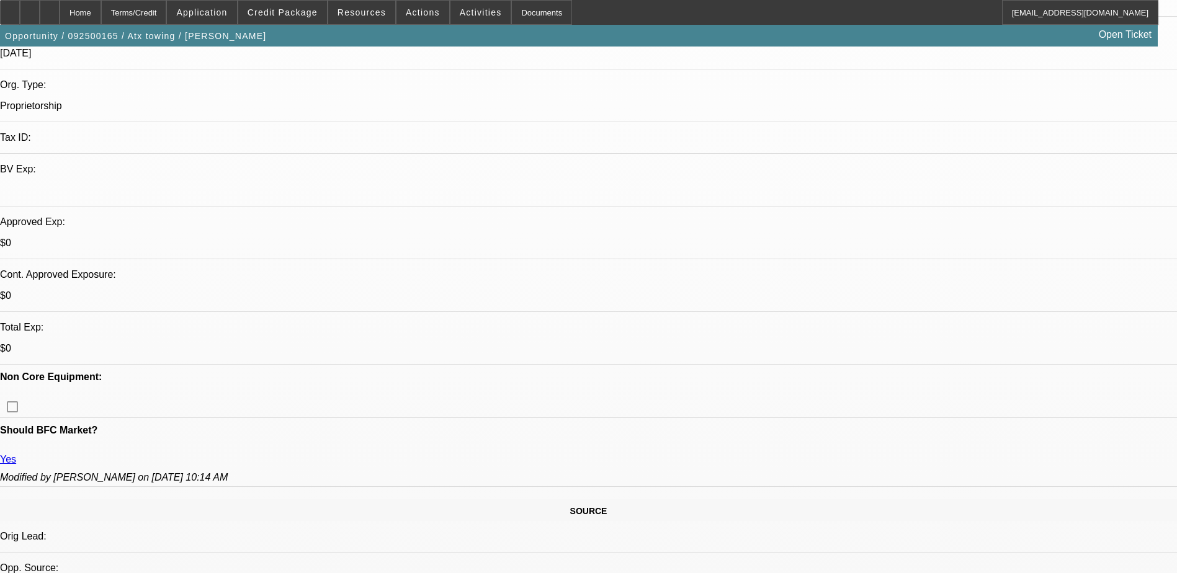
scroll to position [372, 0]
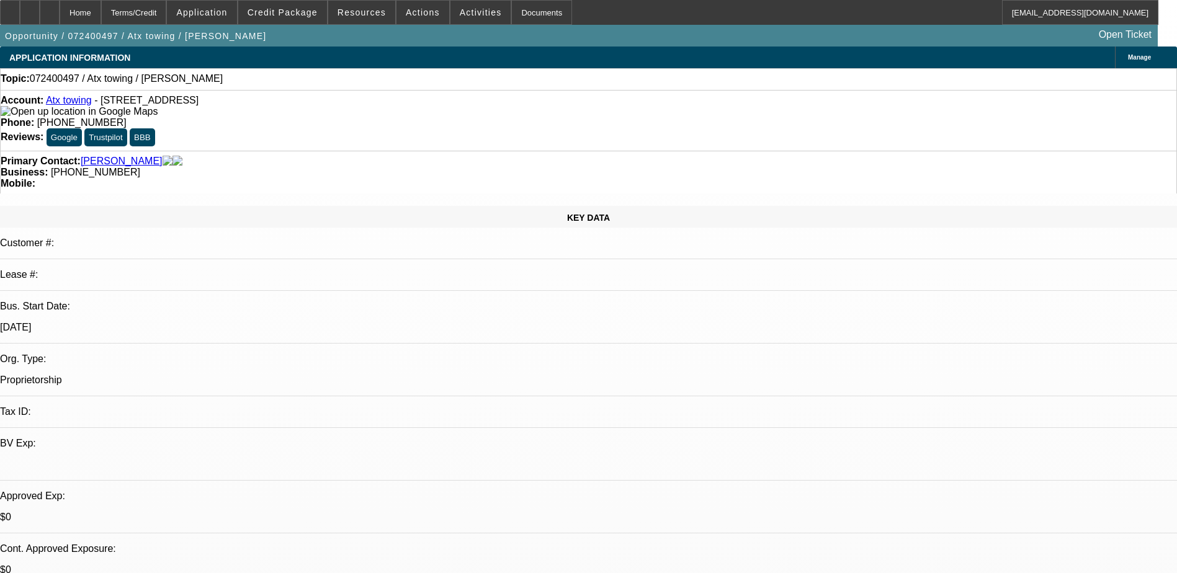
select select "0"
select select "2"
select select "0.1"
select select "1"
select select "2"
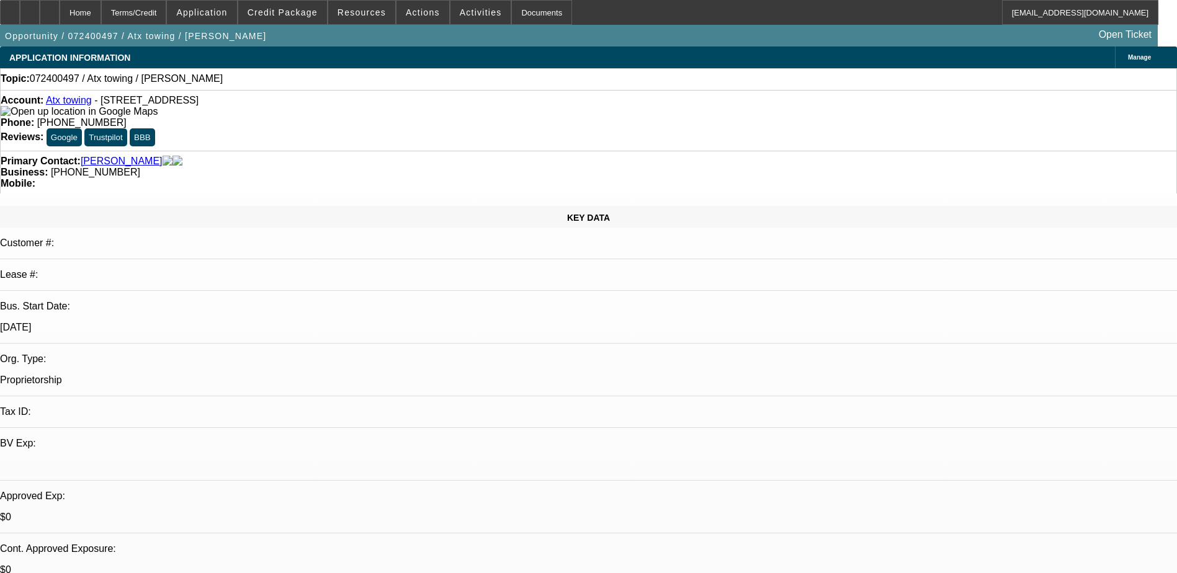
select select "4"
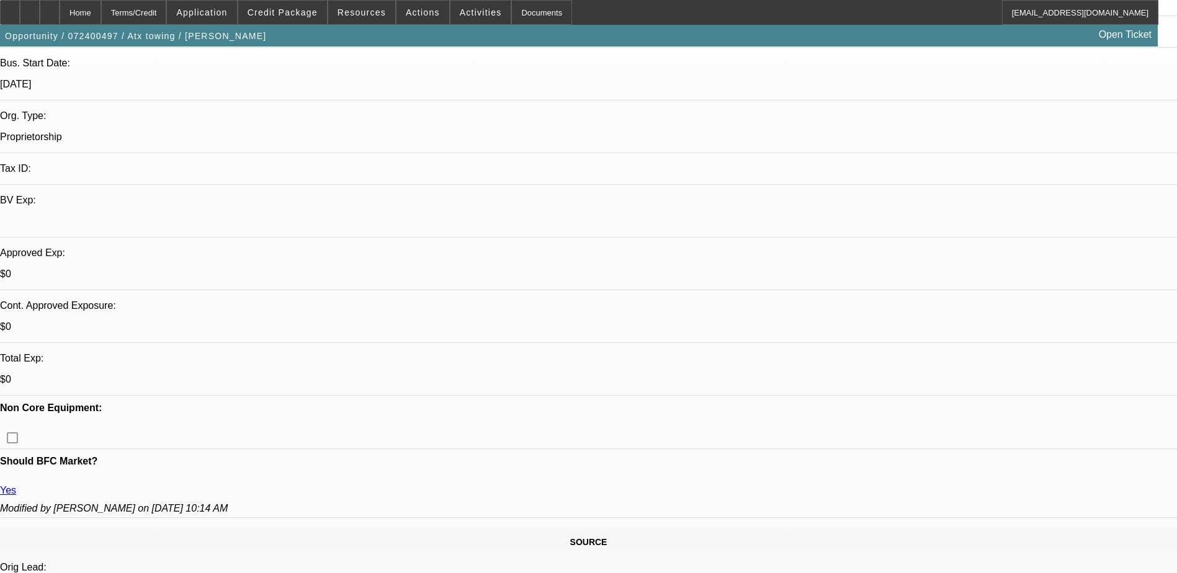
scroll to position [248, 0]
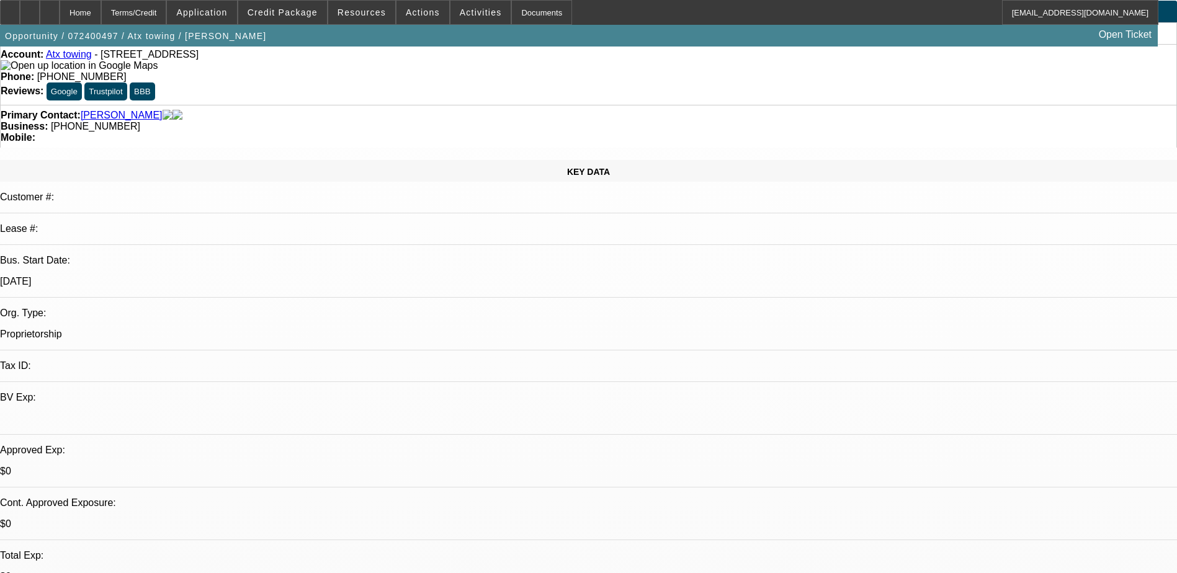
scroll to position [0, 0]
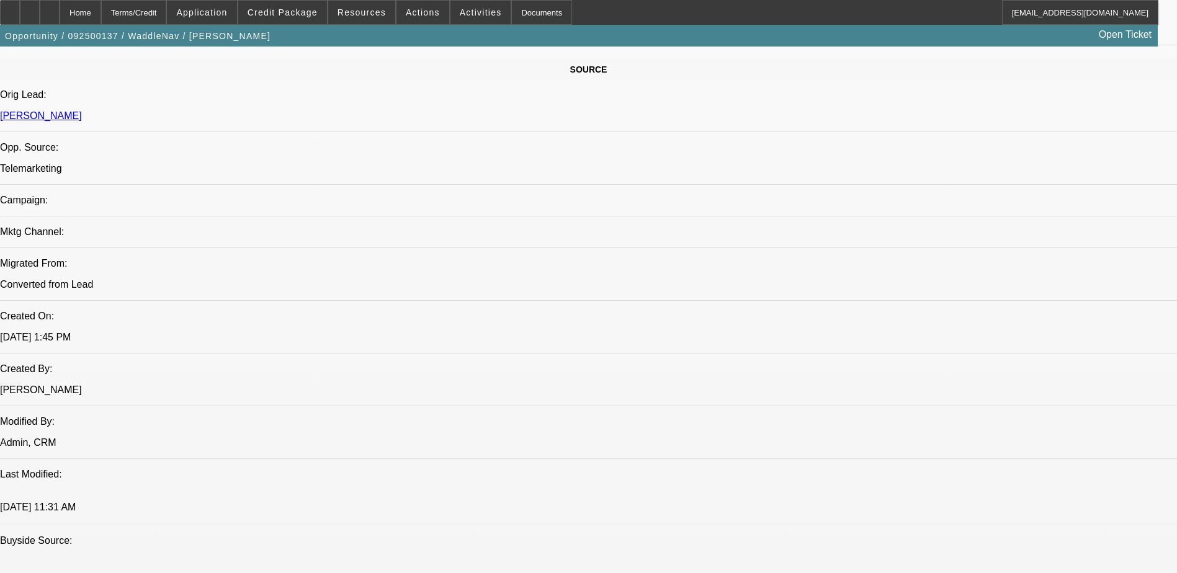
select select "0.2"
select select "0"
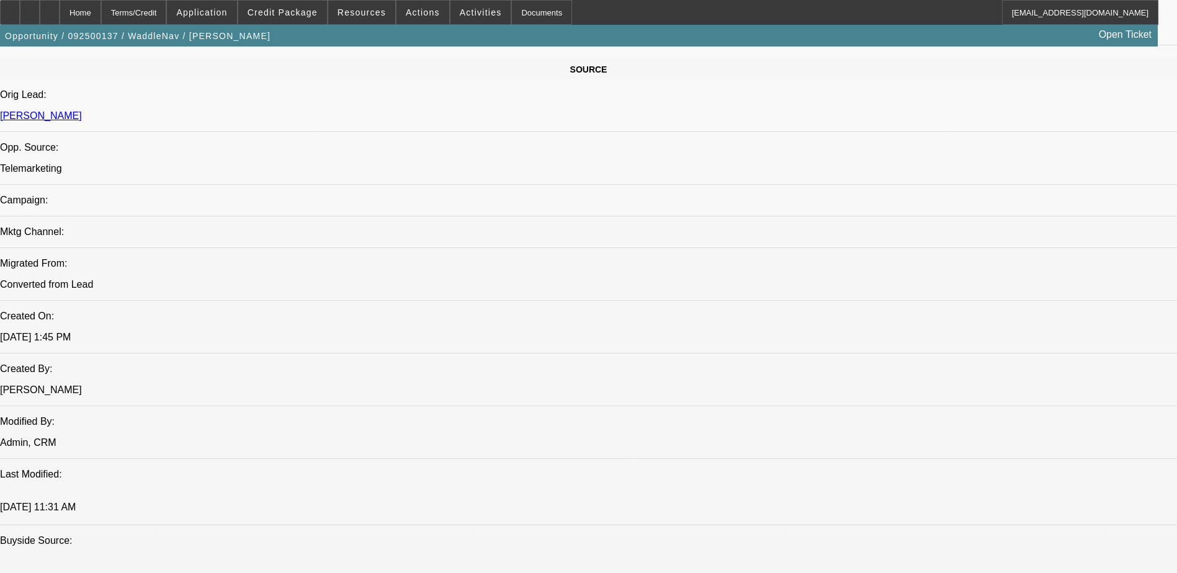
select select "0"
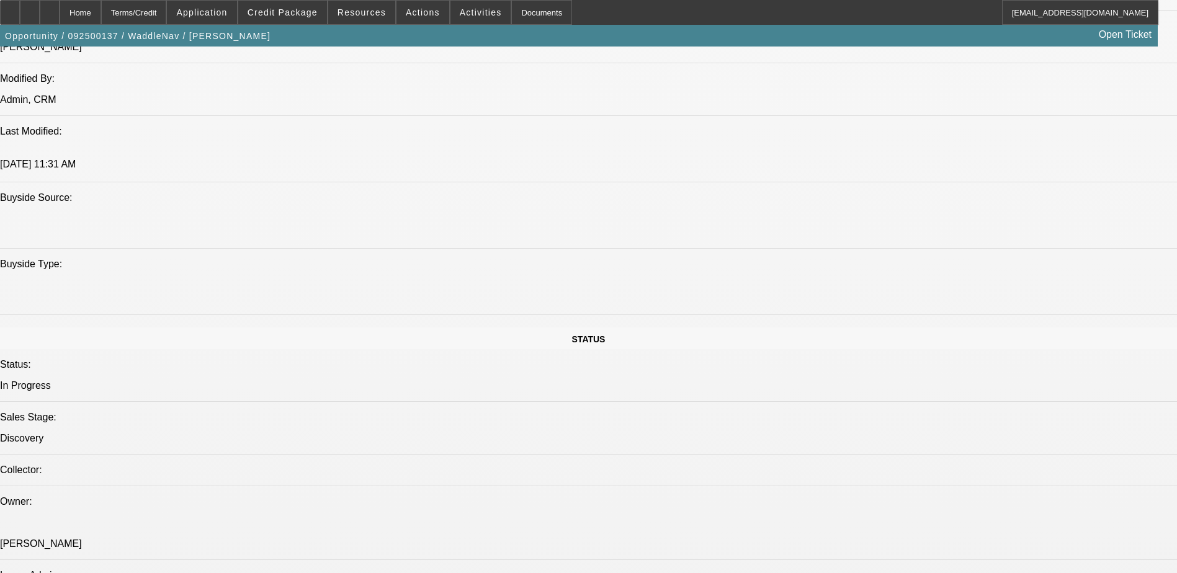
select select "1"
select select "2"
select select "6"
select select "1"
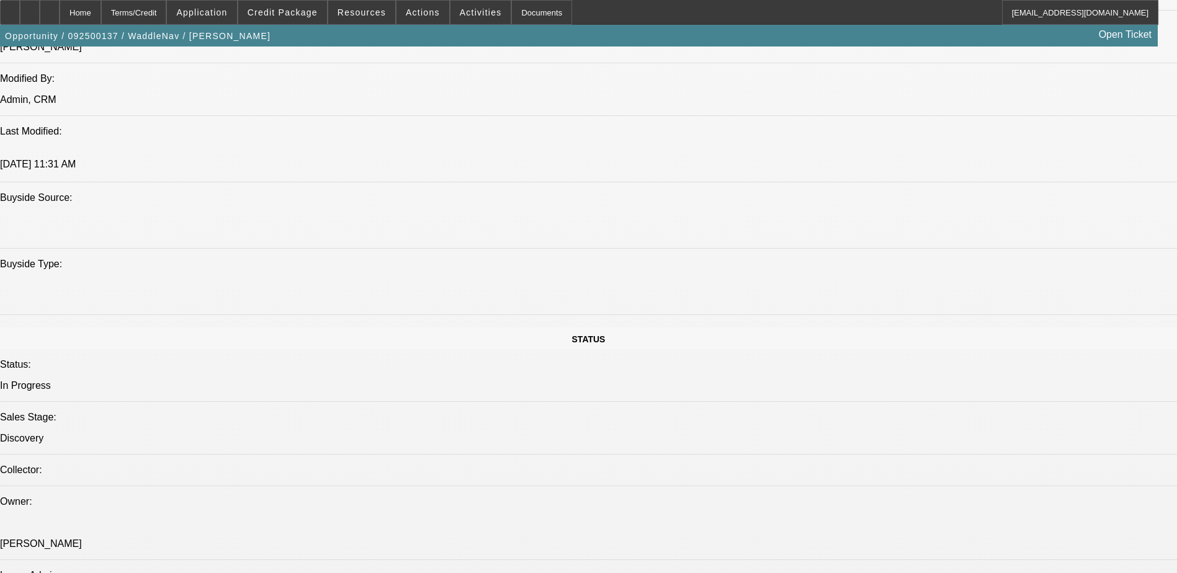
select select "6"
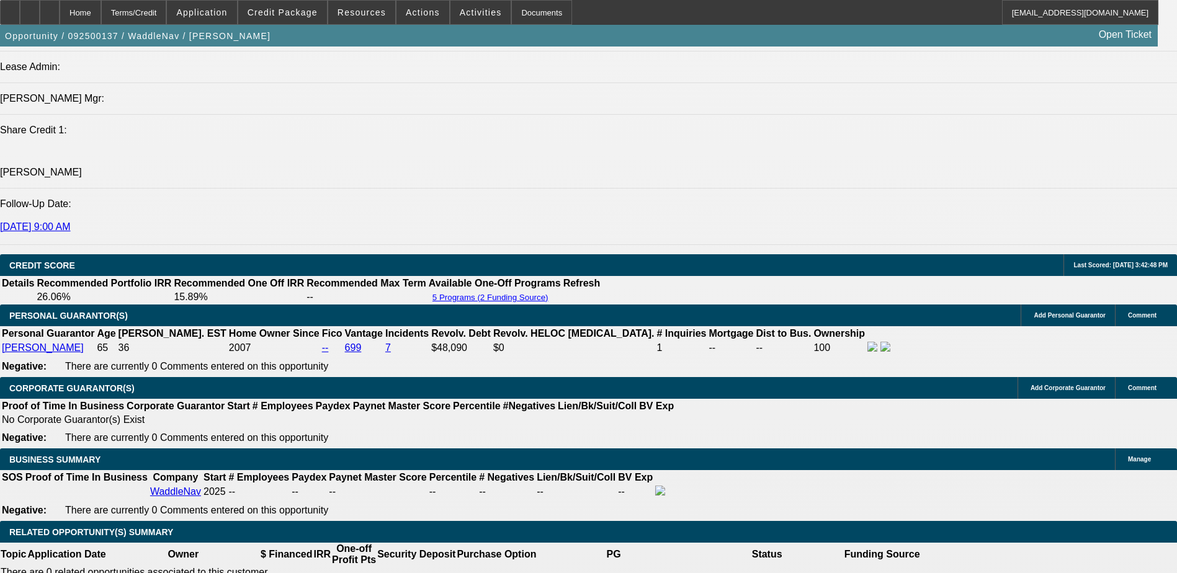
scroll to position [1675, 0]
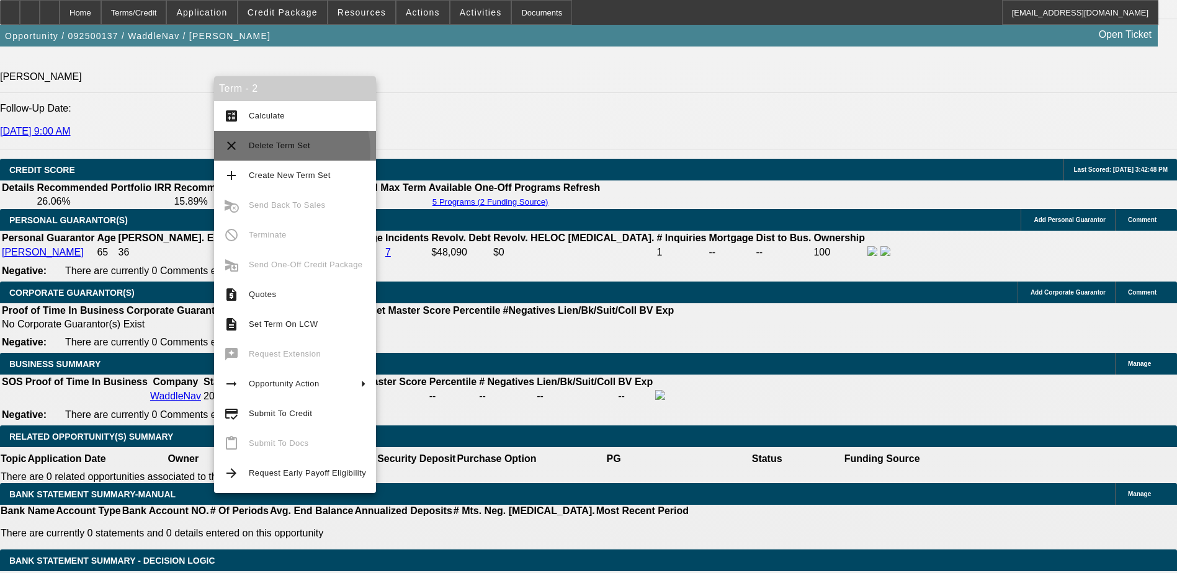
click at [284, 151] on span "Delete Term Set" at bounding box center [307, 145] width 117 height 15
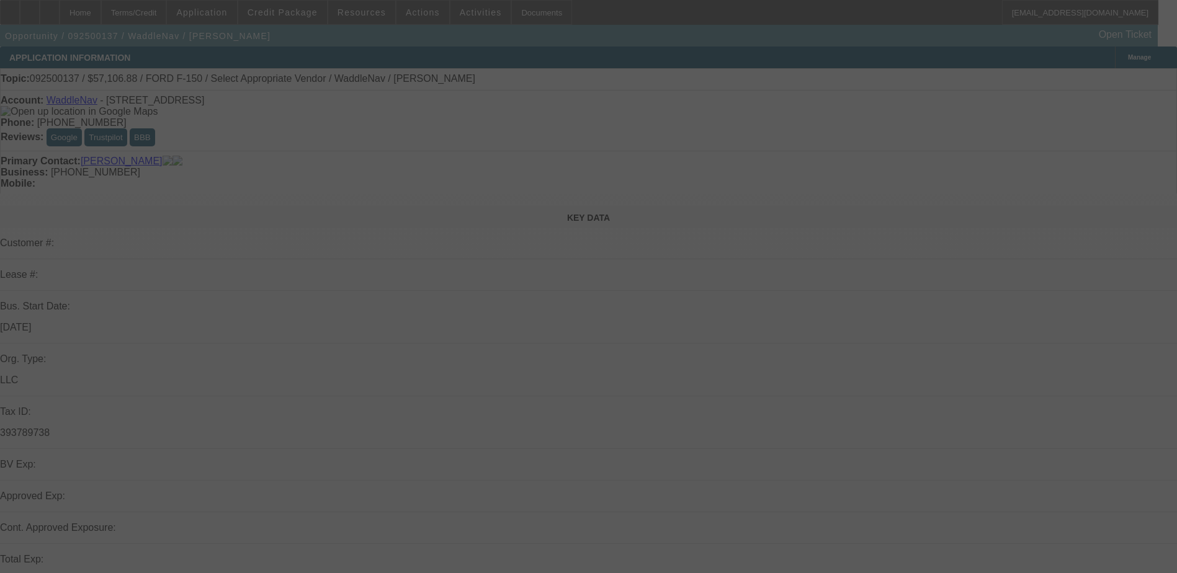
select select "0"
select select "6"
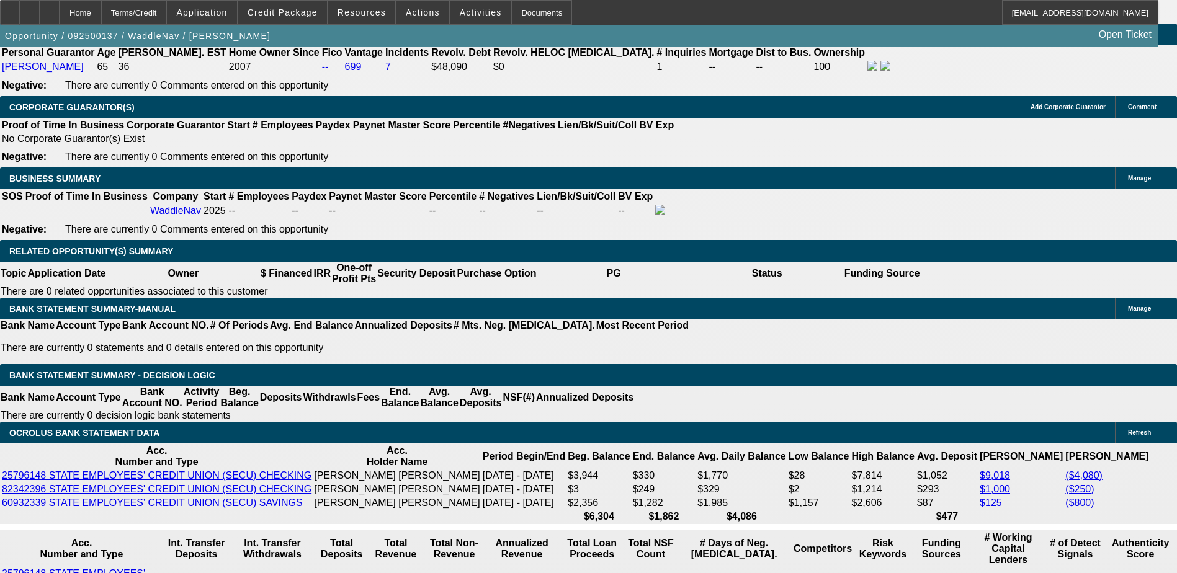
scroll to position [1861, 0]
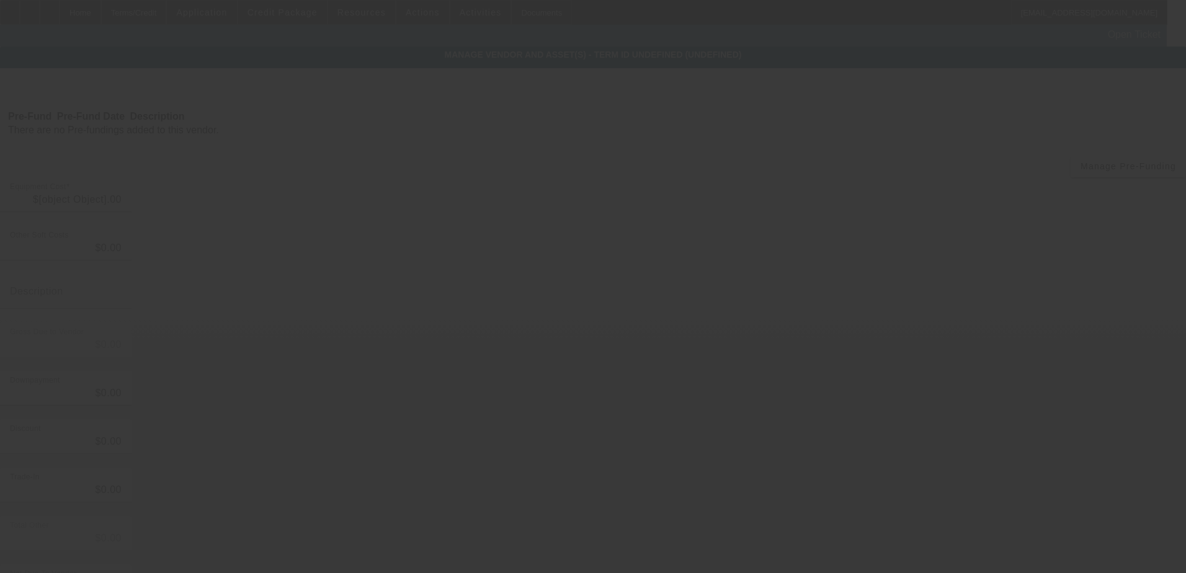
type input "$12,998.00"
type input "$1,108.88"
type input "Docs, Registration and Sales Tax"
type input "$14,106.88"
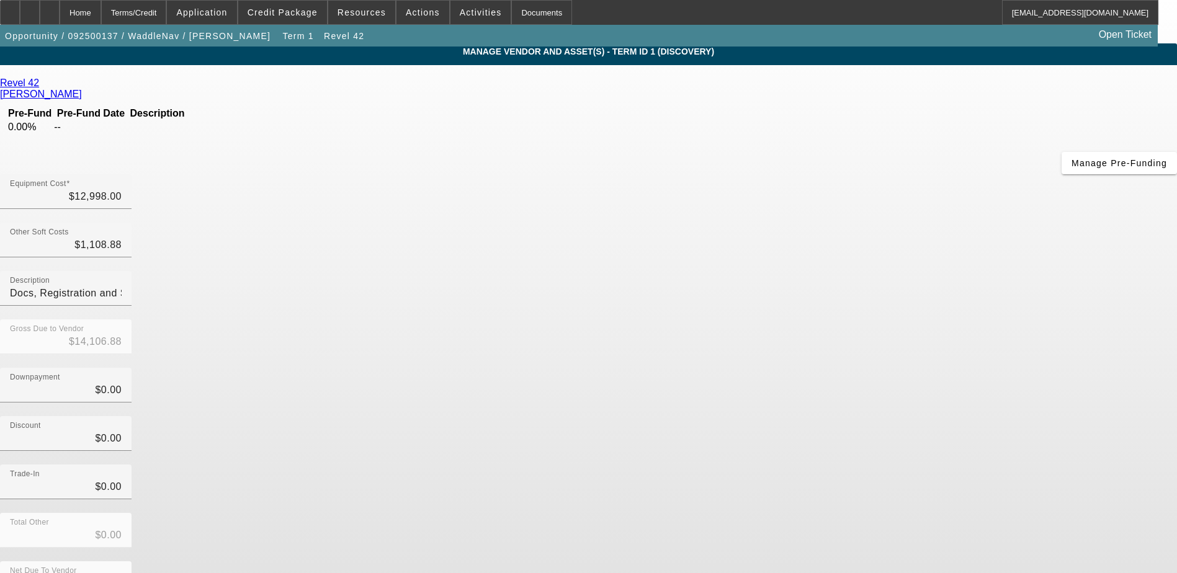
scroll to position [4, 0]
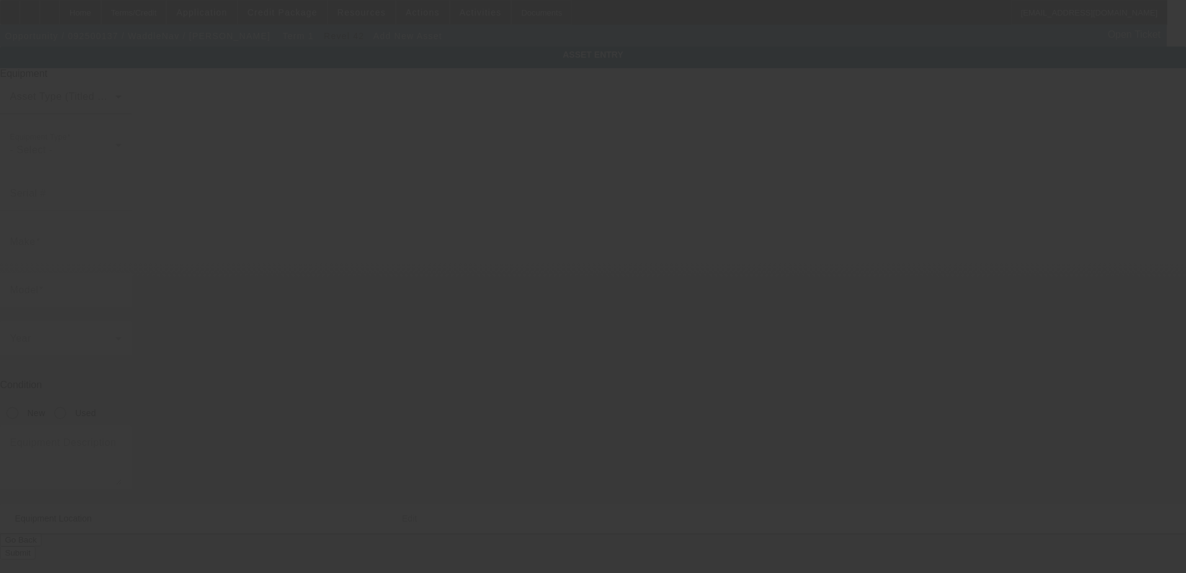
type input "[STREET_ADDRESS]"
type input "Wake Forest"
type input "27587"
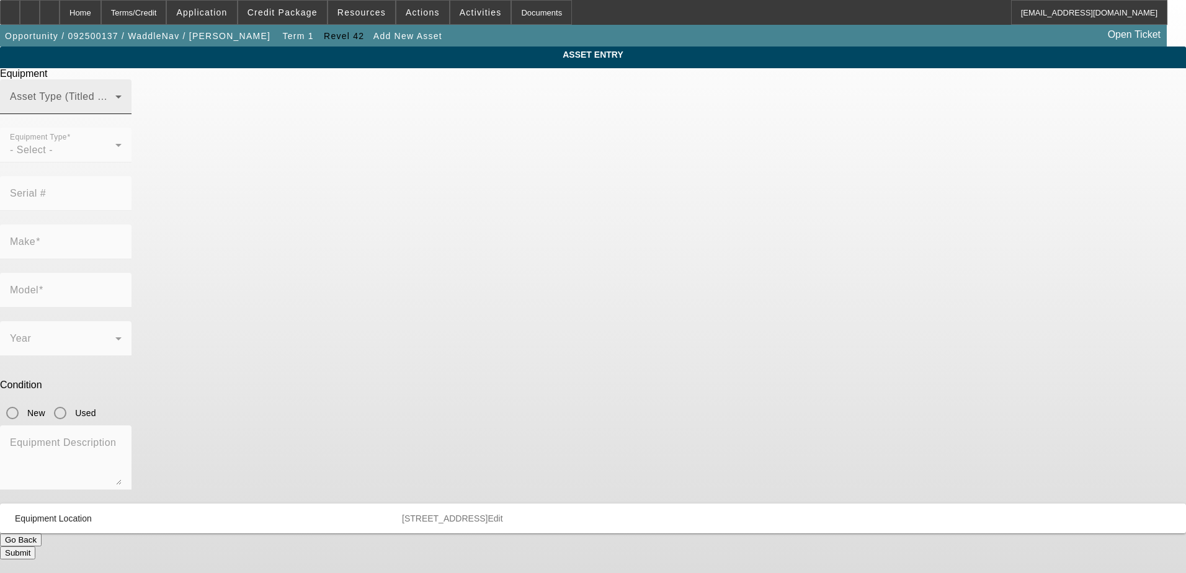
click at [115, 109] on span at bounding box center [62, 101] width 105 height 15
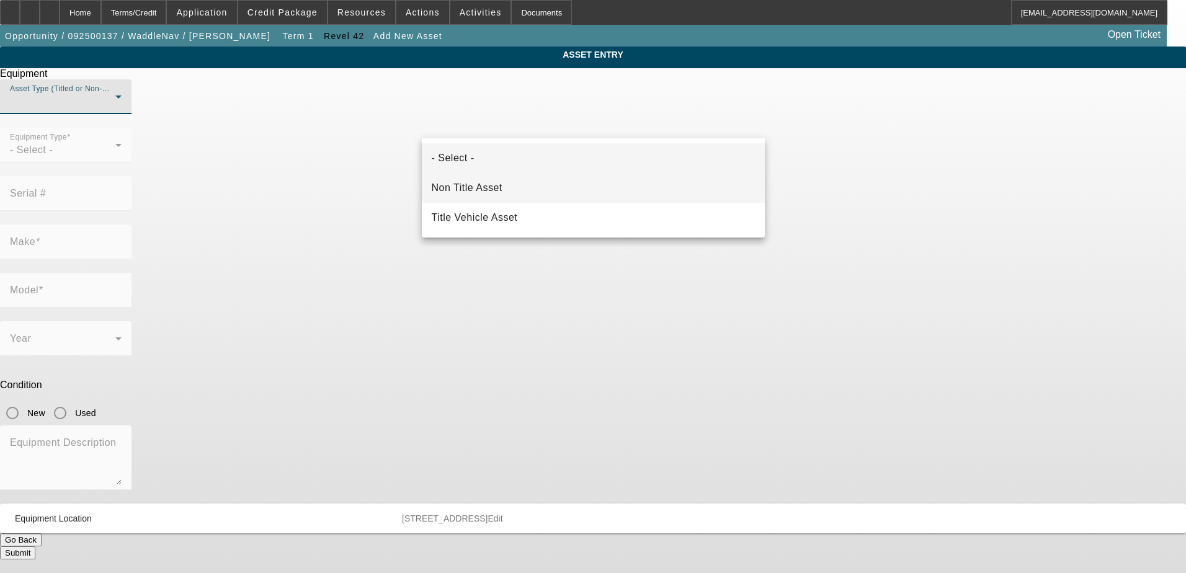
click at [499, 192] on span "Non Title Asset" at bounding box center [467, 188] width 71 height 15
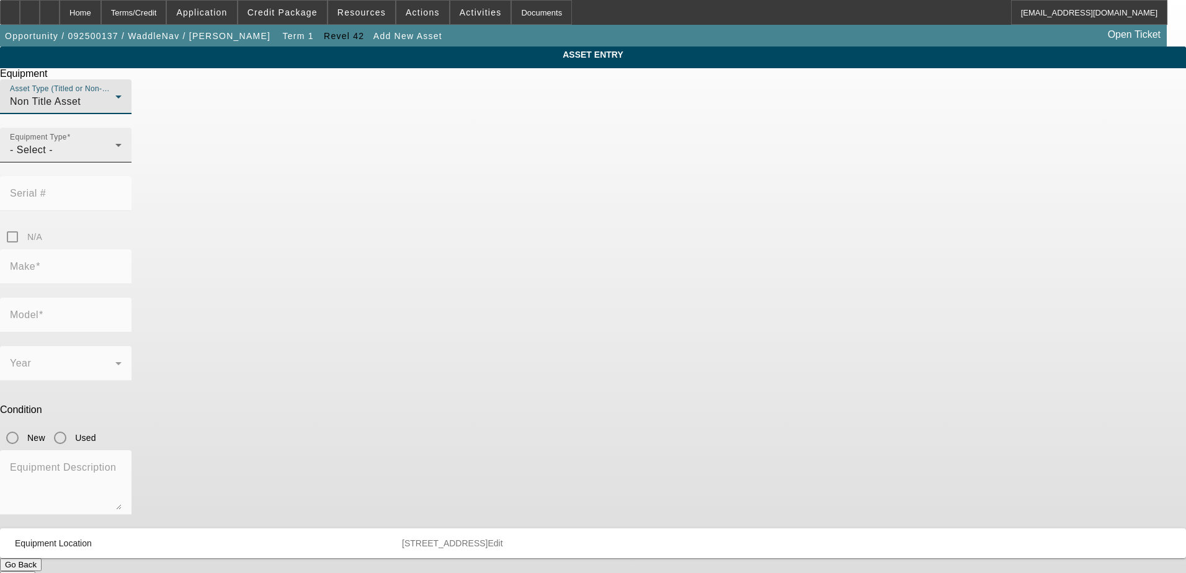
click at [115, 158] on div "- Select -" at bounding box center [62, 150] width 105 height 15
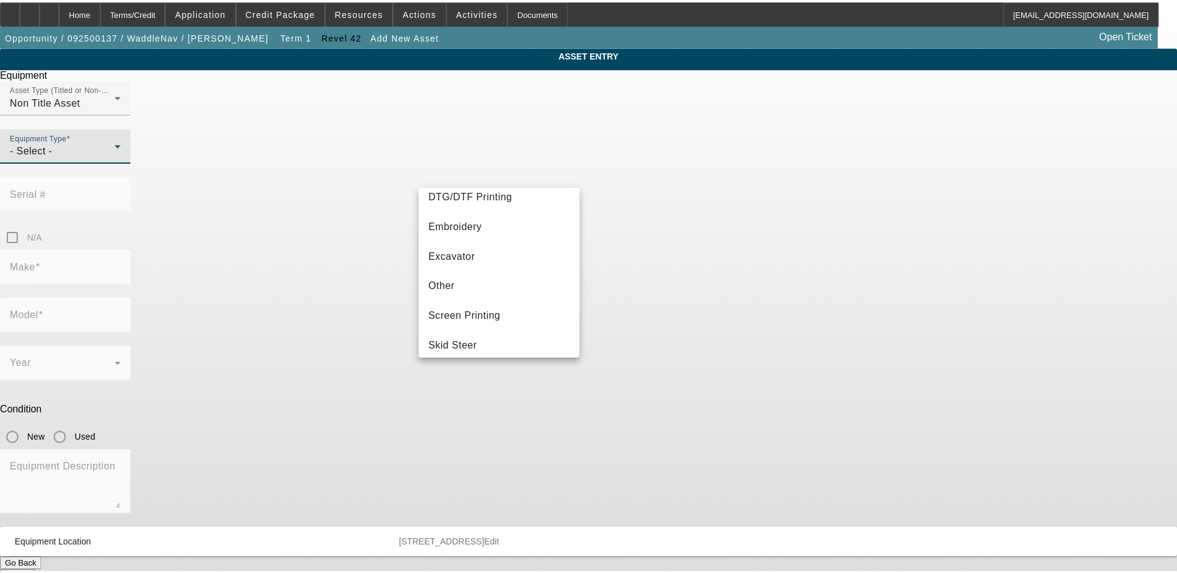
scroll to position [159, 0]
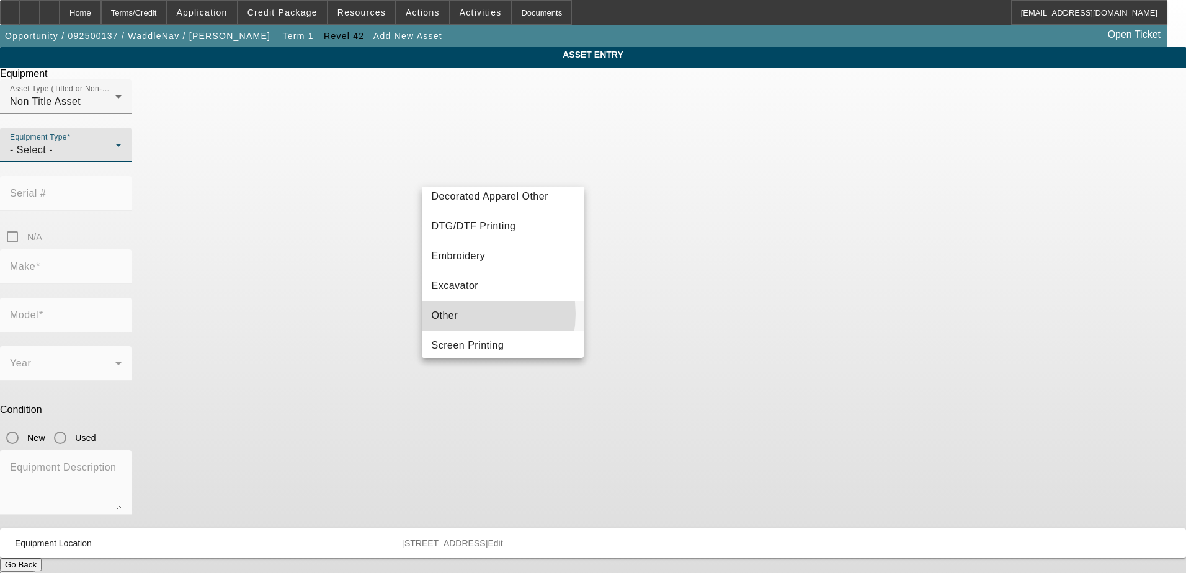
click at [464, 314] on mat-option "Other" at bounding box center [503, 316] width 163 height 30
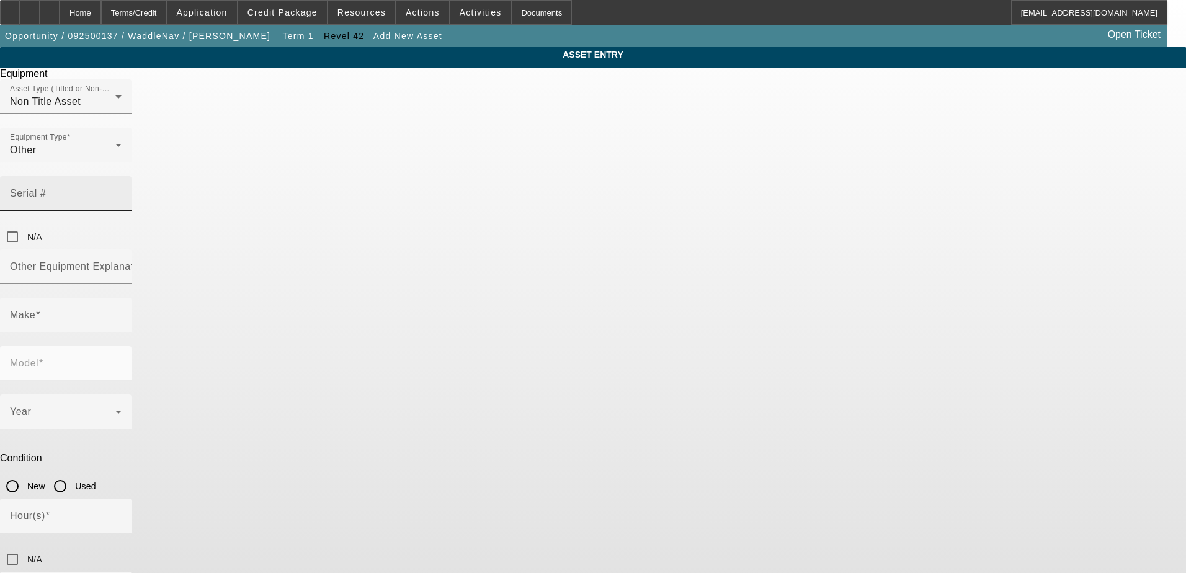
click at [46, 188] on mat-label "Serial #" at bounding box center [28, 193] width 36 height 11
click at [122, 191] on input "Serial #" at bounding box center [66, 198] width 112 height 15
paste input "ZTDSL1A9SA002799"
click at [122, 191] on input "ZTDSL1A9SA002799" at bounding box center [66, 198] width 112 height 15
type input "[US_VEHICLE_IDENTIFICATION_NUMBER]"
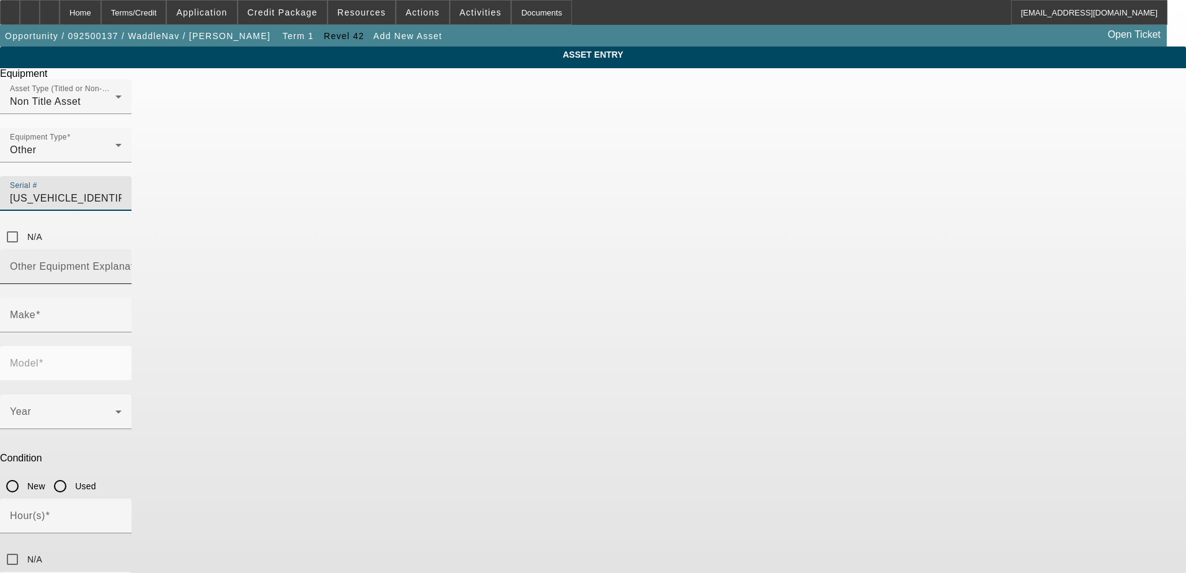
click at [148, 261] on mat-label "Other Equipment Explanation" at bounding box center [79, 266] width 138 height 11
click at [122, 264] on input "Other Equipment Explanation" at bounding box center [66, 271] width 112 height 15
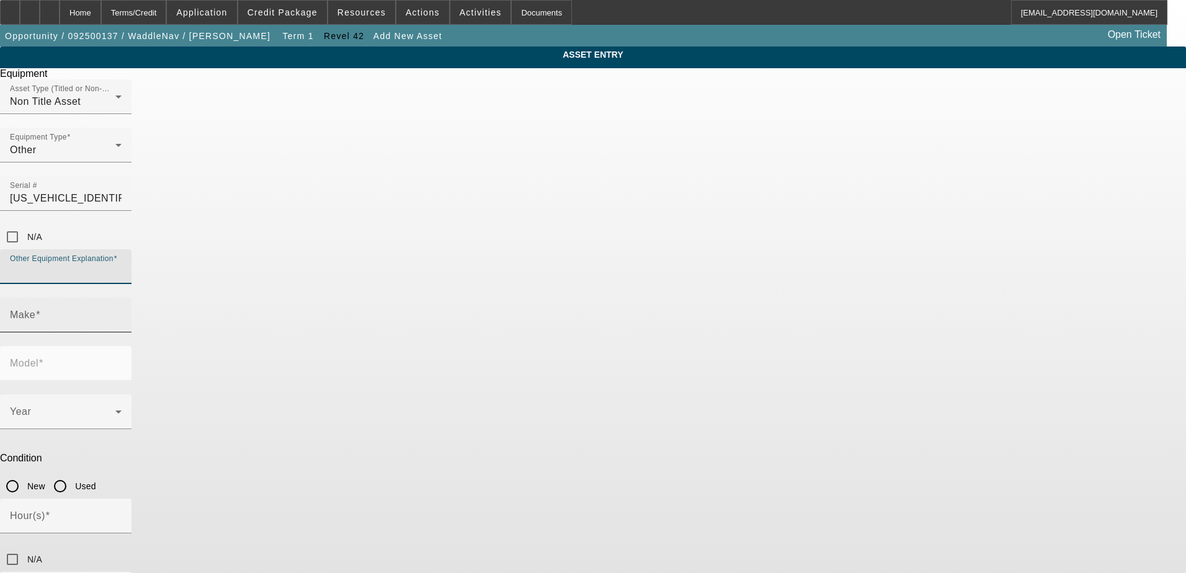
click at [122, 313] on input "Make" at bounding box center [66, 320] width 112 height 15
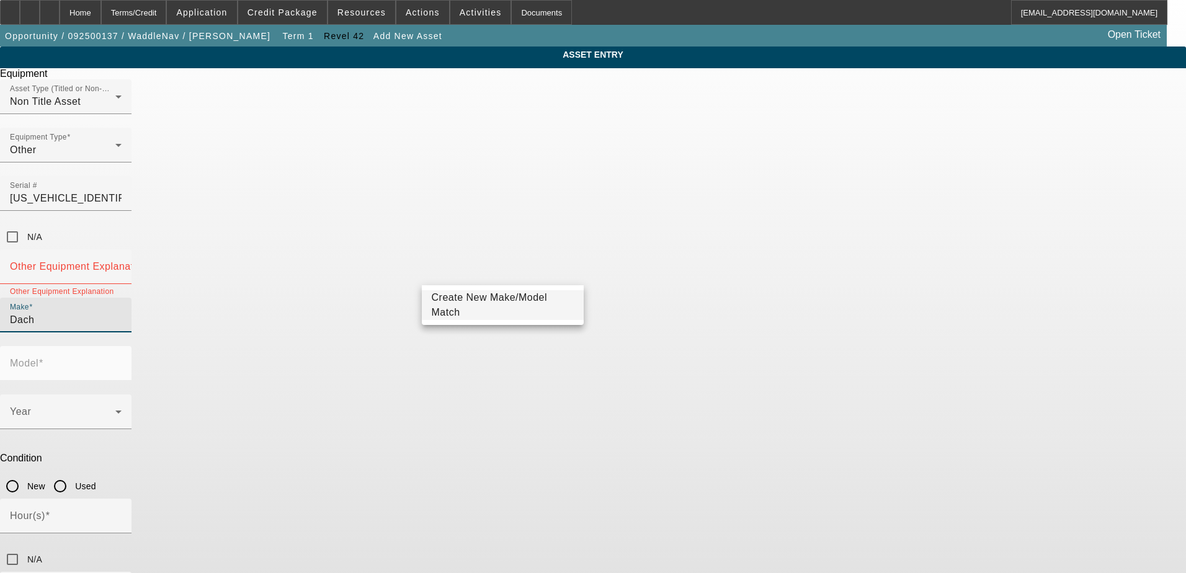
type input "Dach"
click at [532, 306] on span "Create New Make/Model Match" at bounding box center [490, 304] width 116 height 25
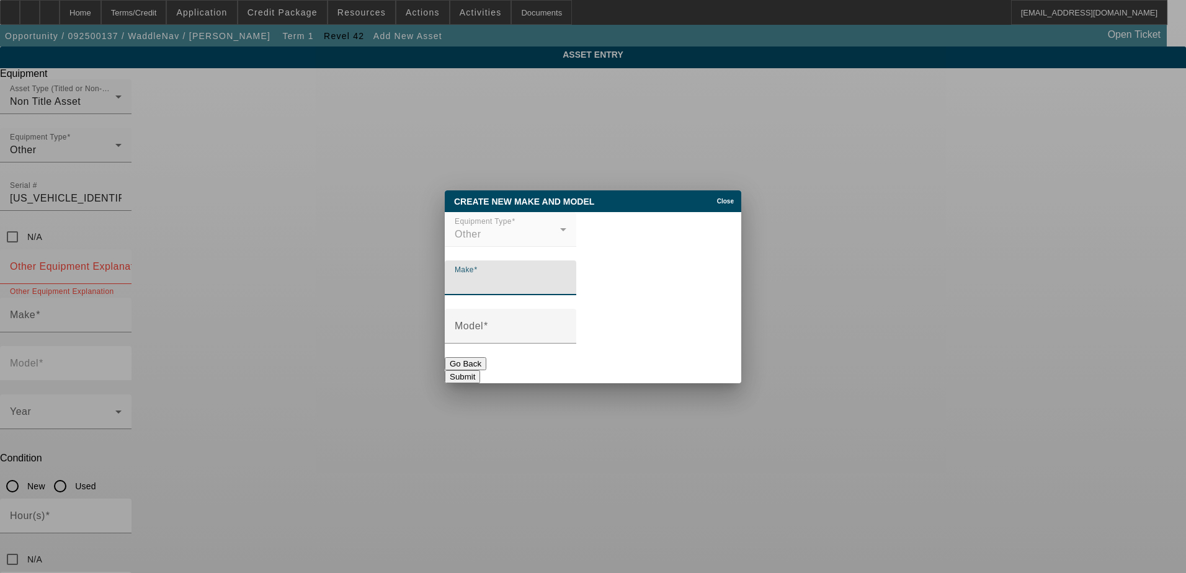
click at [557, 289] on input "Make" at bounding box center [511, 282] width 112 height 15
type input "Dach"
click at [540, 331] on input "Model" at bounding box center [511, 331] width 112 height 15
type input "Apollo Rider"
click at [480, 370] on button "Submit" at bounding box center [462, 376] width 35 height 13
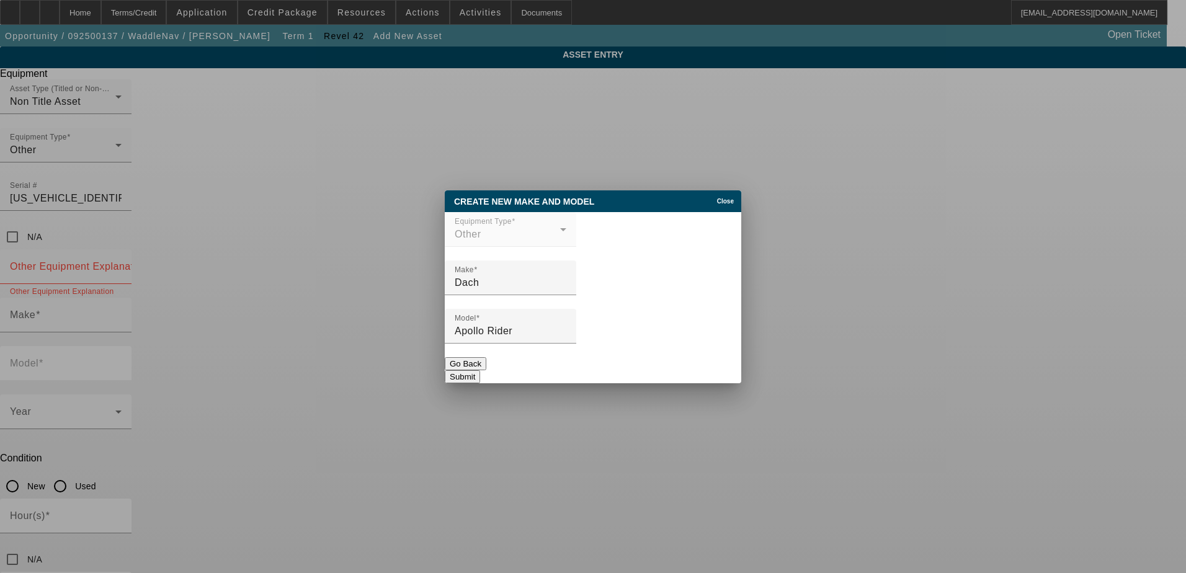
click at [480, 370] on button "Submit" at bounding box center [462, 376] width 35 height 13
type input "Dach"
type input "Apollo Rider"
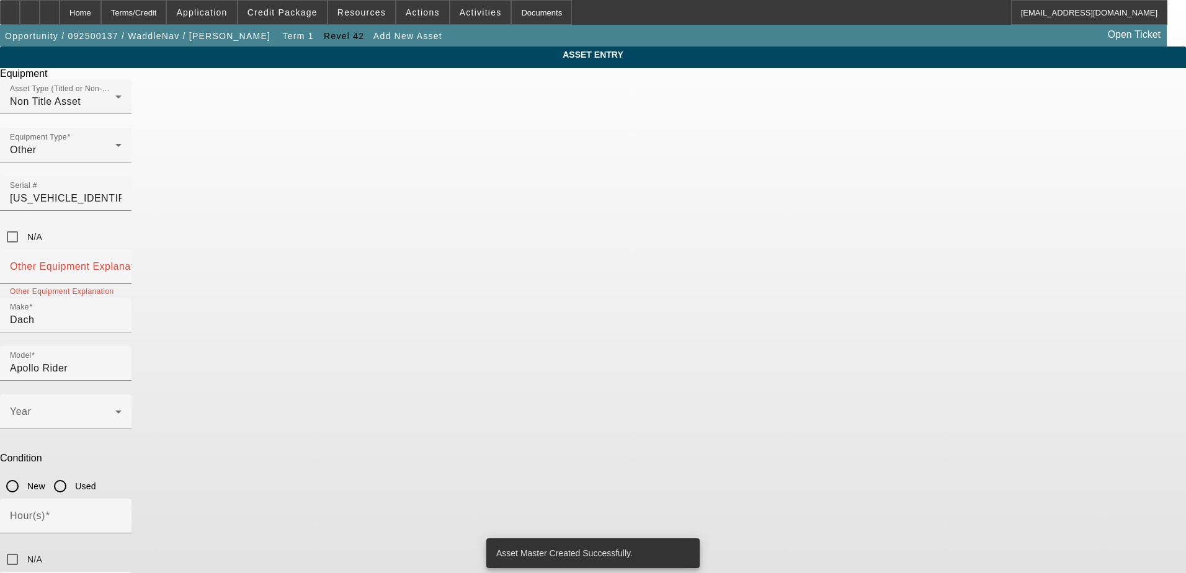
click at [25, 474] on input "New" at bounding box center [12, 486] width 25 height 25
radio input "true"
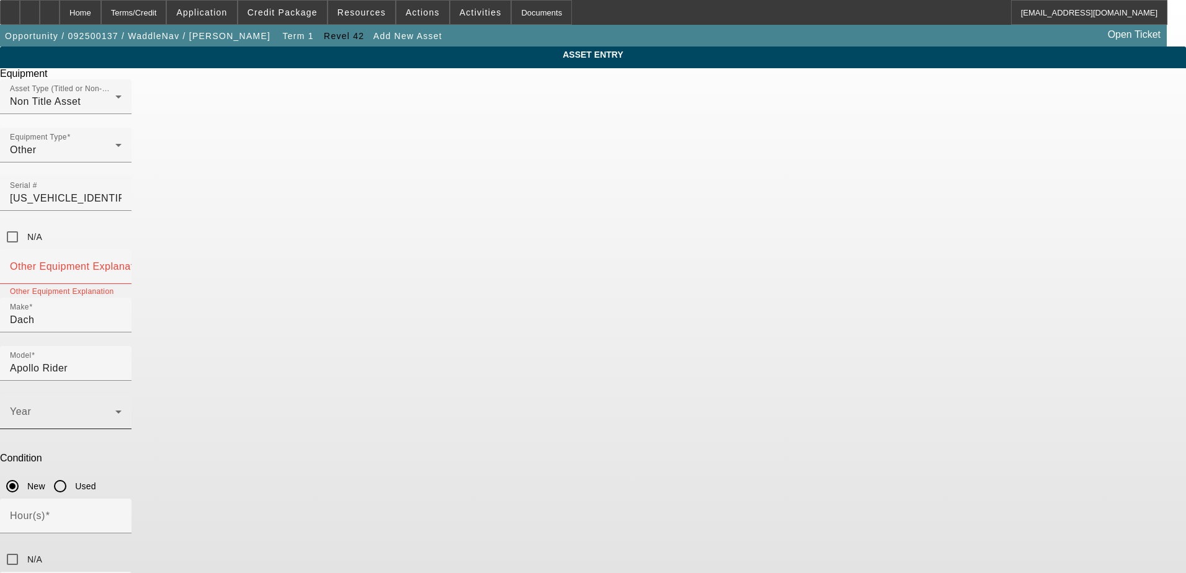
click at [115, 409] on span at bounding box center [62, 416] width 105 height 15
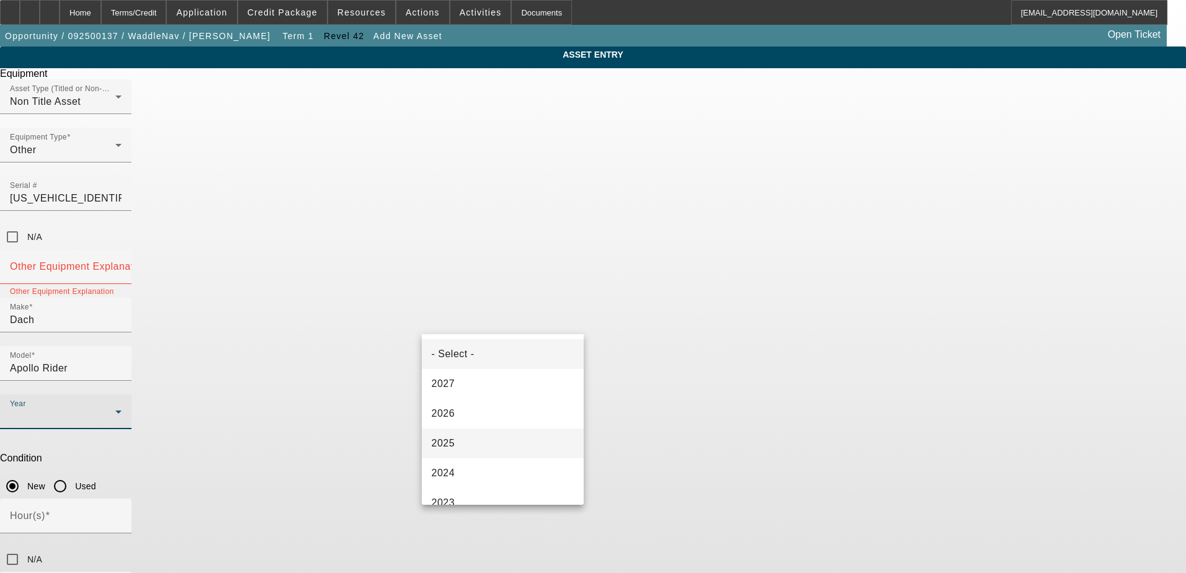
click at [449, 440] on span "2025" at bounding box center [444, 443] width 24 height 15
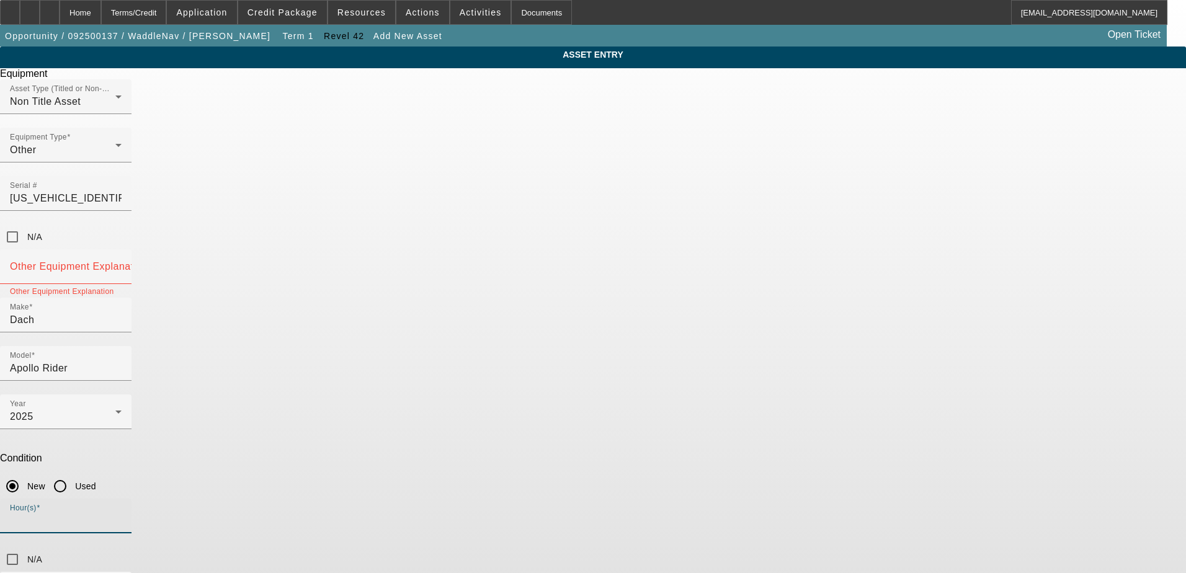
click at [122, 514] on input "Hour(s)" at bounding box center [66, 521] width 112 height 15
click at [25, 547] on input "N/A" at bounding box center [12, 559] width 25 height 25
checkbox input "true"
click at [148, 261] on mat-label "Other Equipment Explanation" at bounding box center [79, 266] width 138 height 11
click at [122, 264] on input "Other Equipment Explanation" at bounding box center [66, 271] width 112 height 15
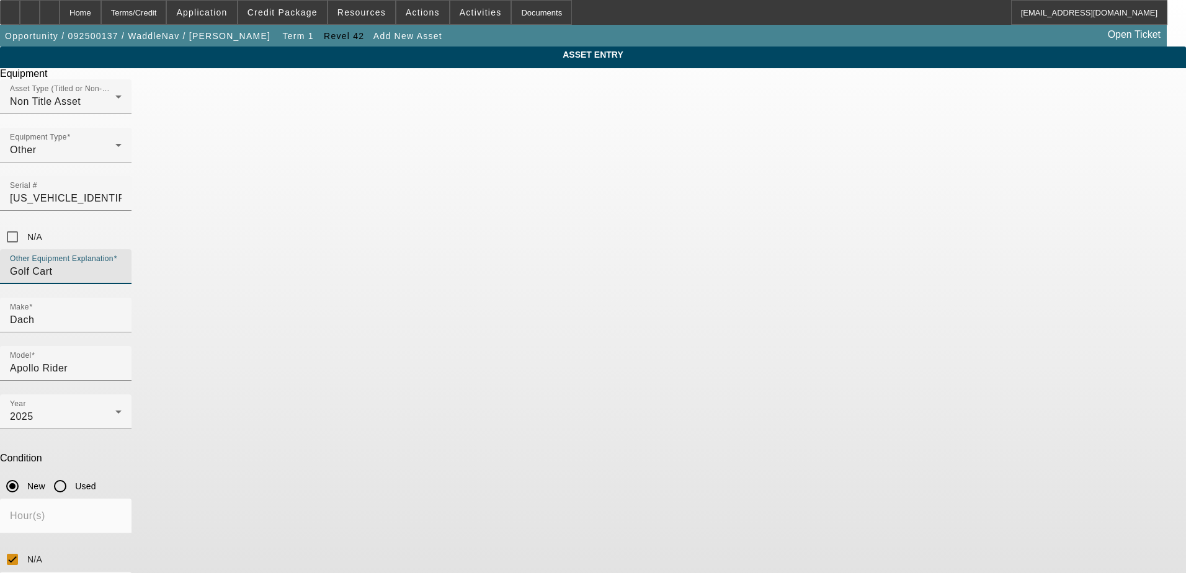
type input "Golf Cart"
click at [882, 344] on div "ASSET ENTRY Equipment Asset Type (Titled or Non-Titled) Non Title Asset Equipme…" at bounding box center [593, 377] width 1186 height 660
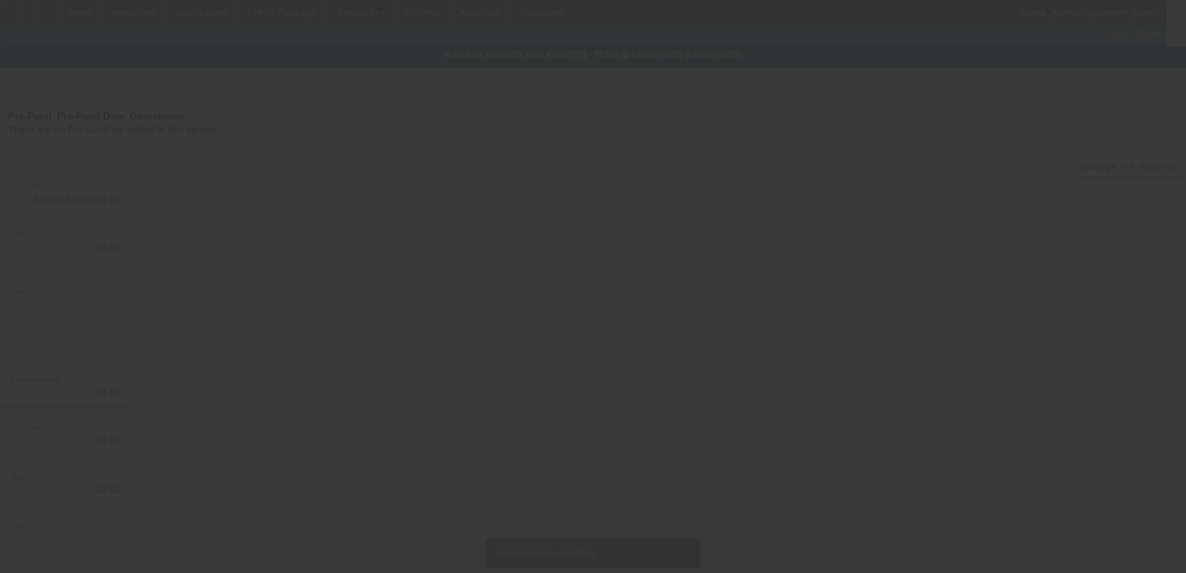
type input "$12,998.00"
type input "$1,108.88"
type input "Docs, Registration and Sales Tax"
type input "$14,106.88"
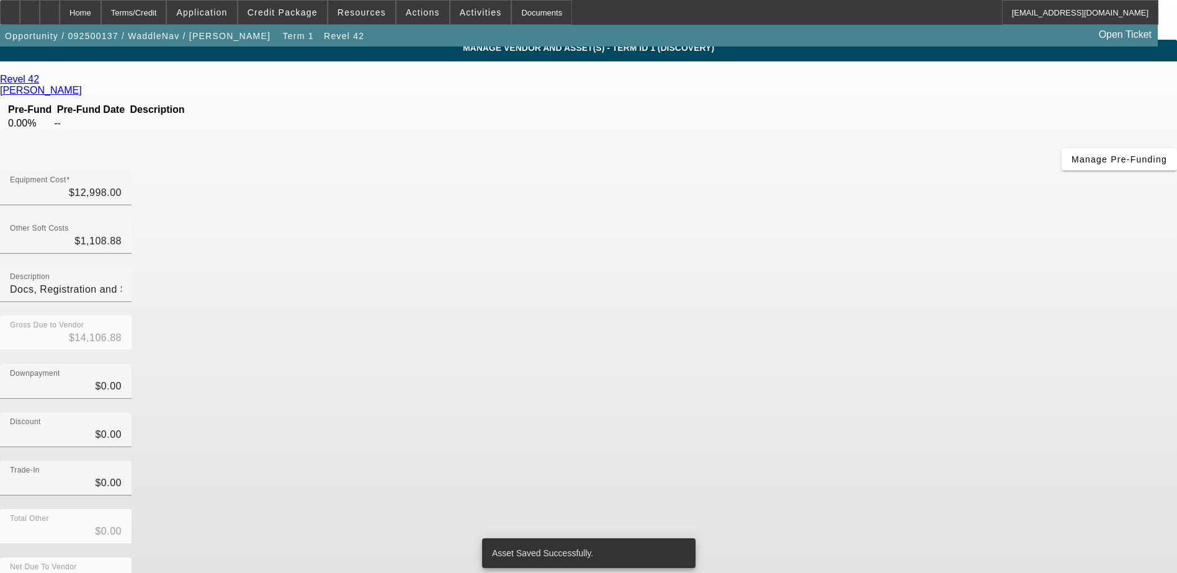
scroll to position [9, 0]
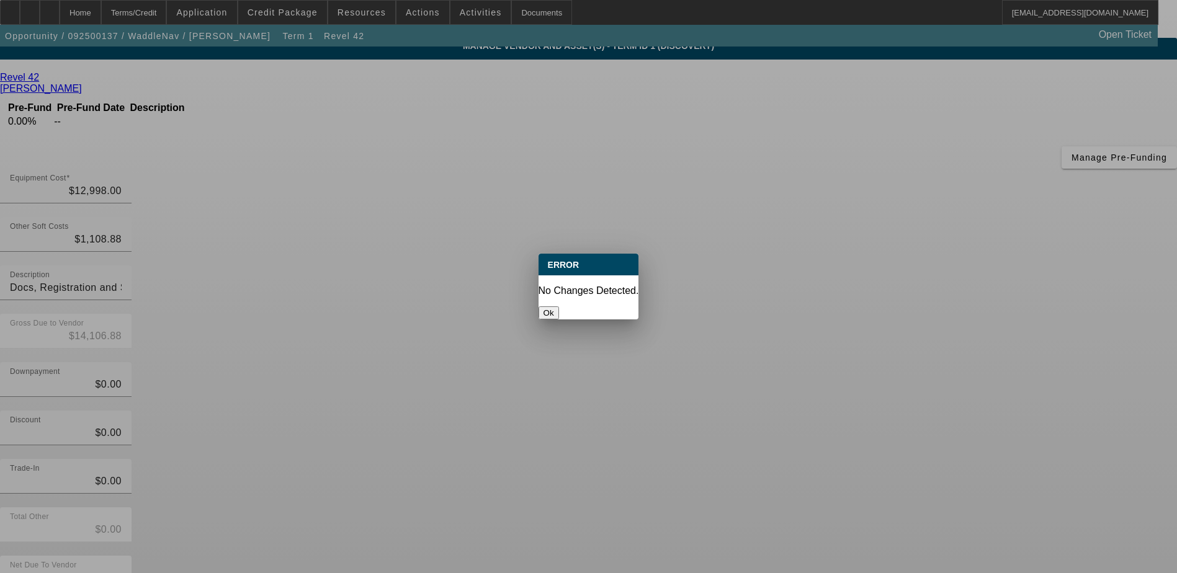
scroll to position [0, 0]
click at [559, 306] on button "Ok" at bounding box center [549, 312] width 20 height 13
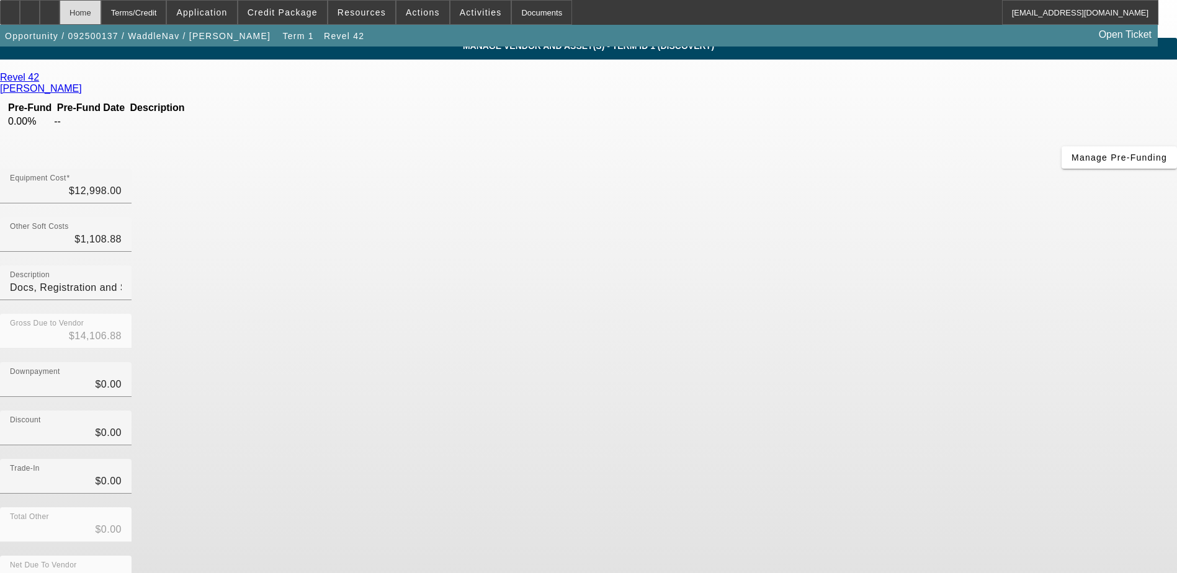
click at [101, 11] on div "Home" at bounding box center [81, 12] width 42 height 25
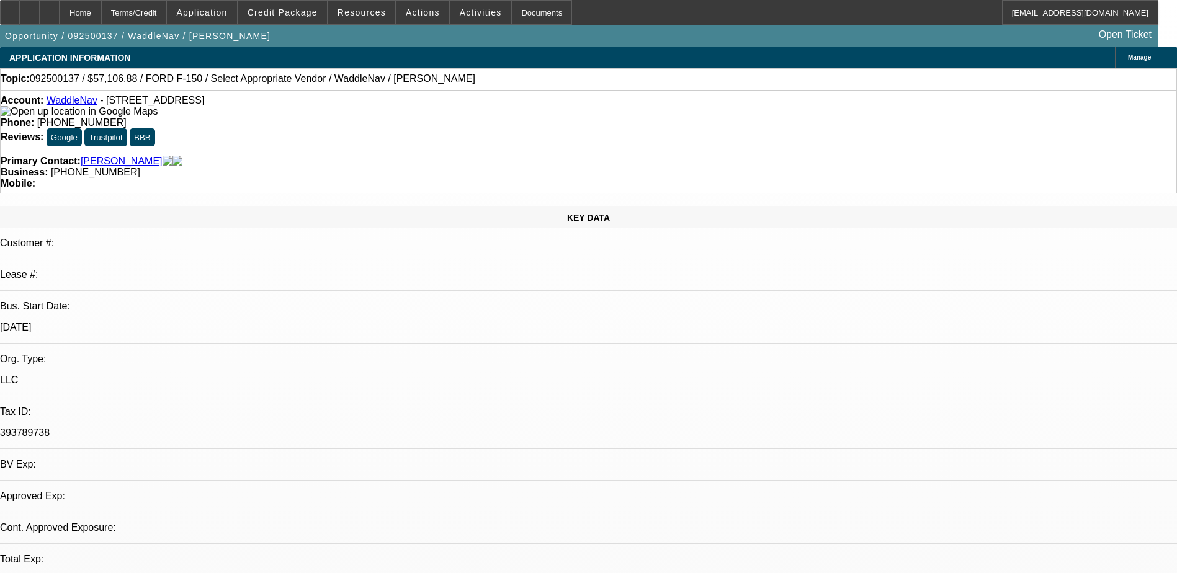
select select "0"
select select "6"
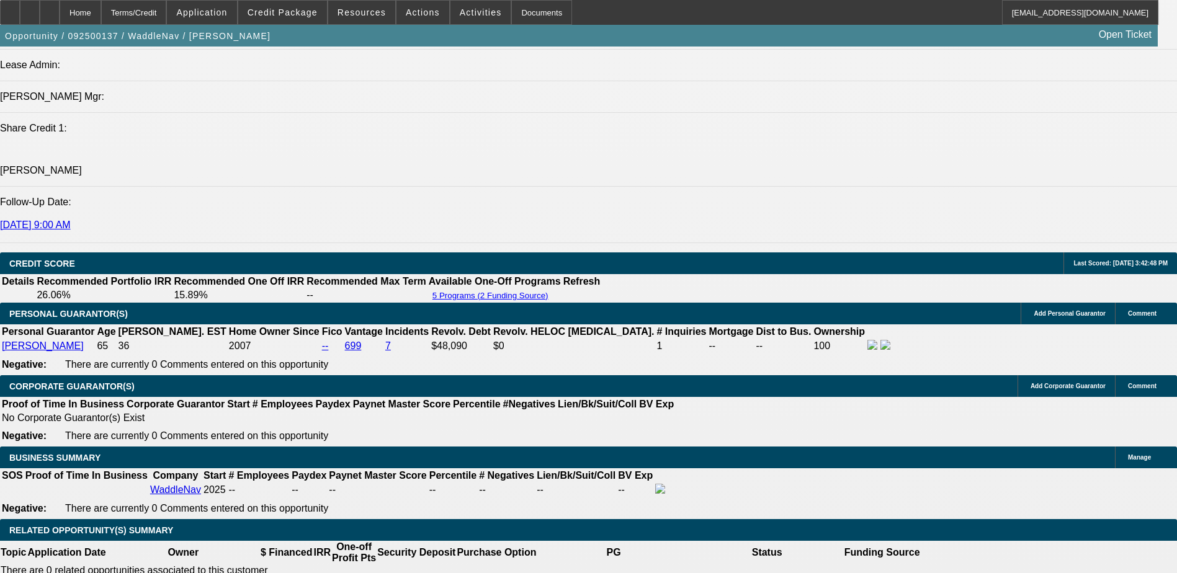
scroll to position [1551, 0]
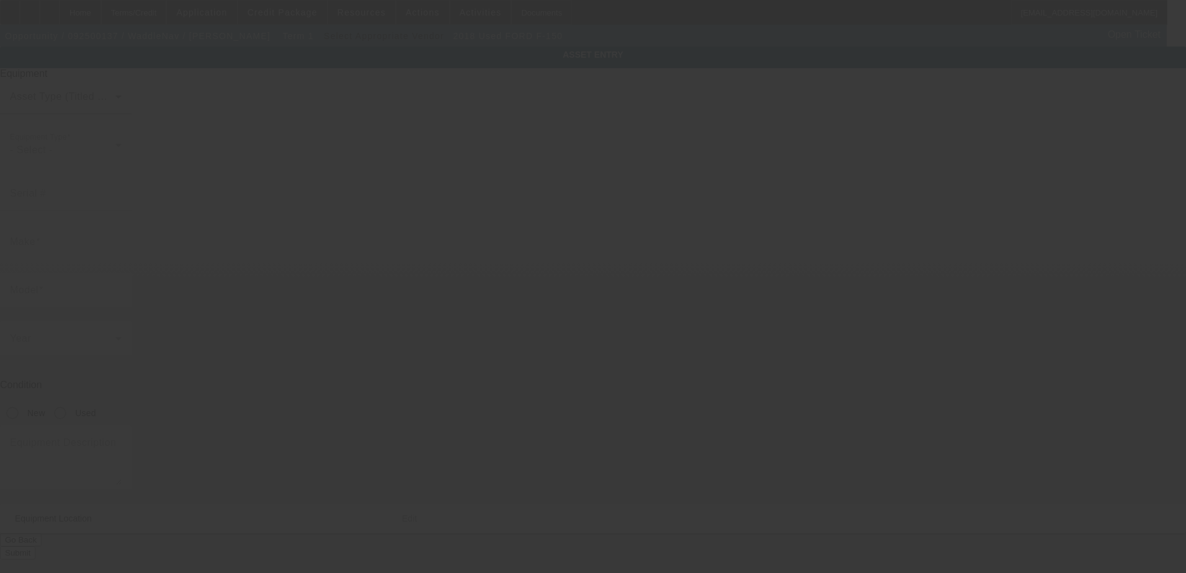
type input "[US_VEHICLE_IDENTIFICATION_NUMBER]"
type input "FORD"
type input "F-150"
radio input "true"
type input "[STREET_ADDRESS]"
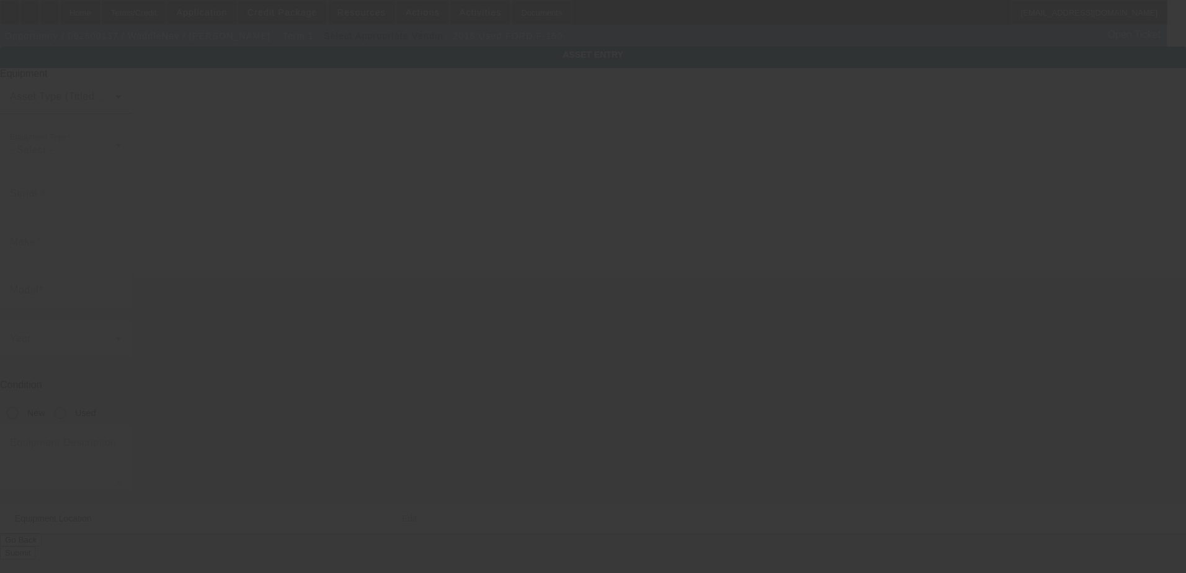
type input "Wake Forest"
type input "27587"
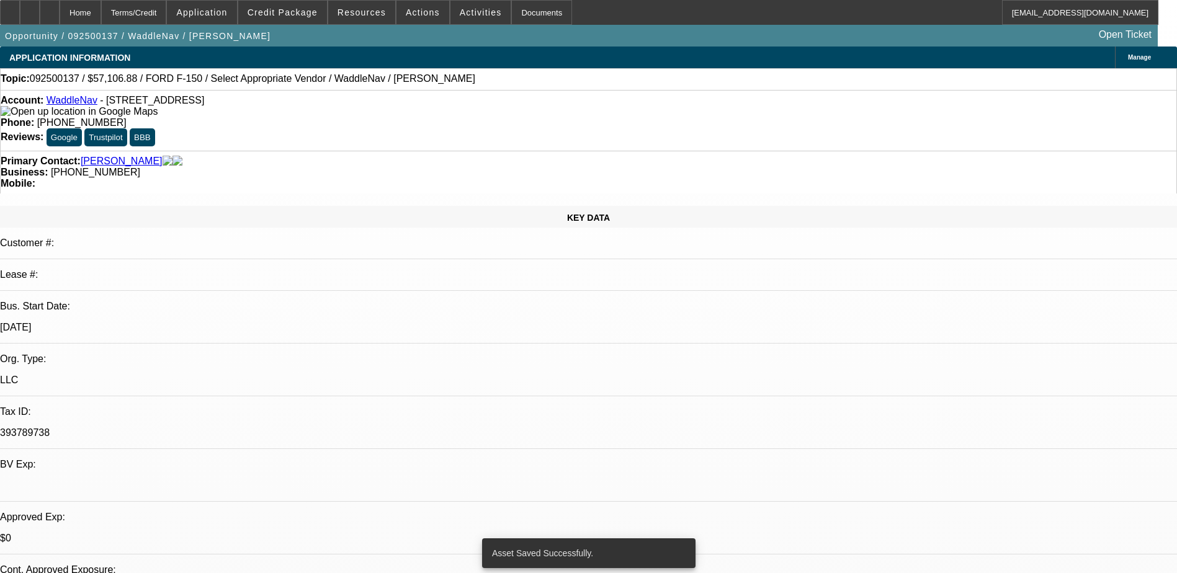
select select "0"
select select "6"
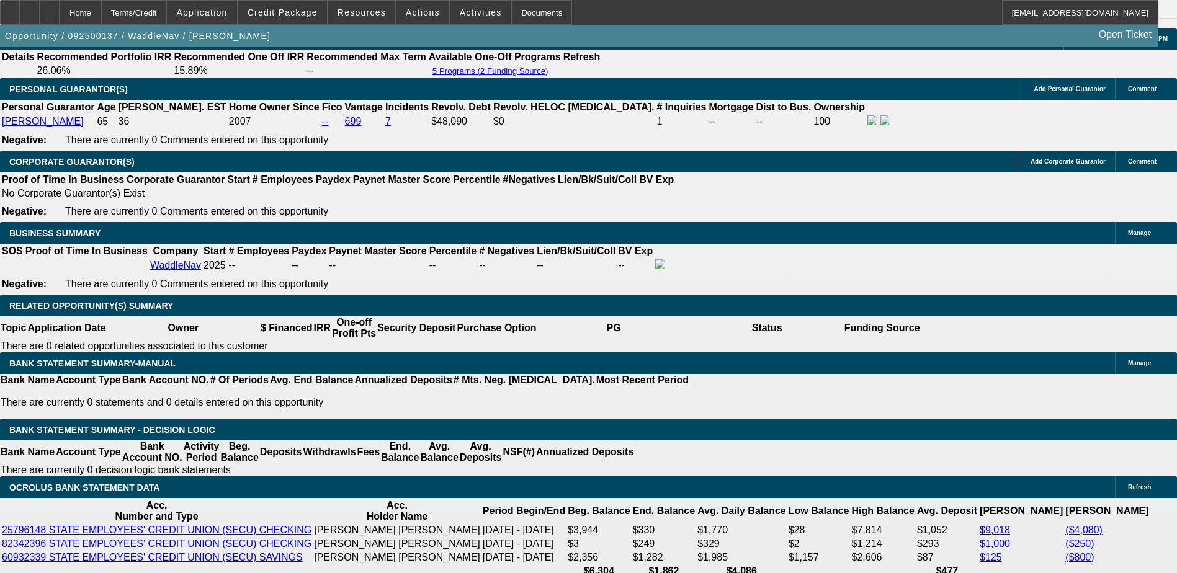
scroll to position [1809, 0]
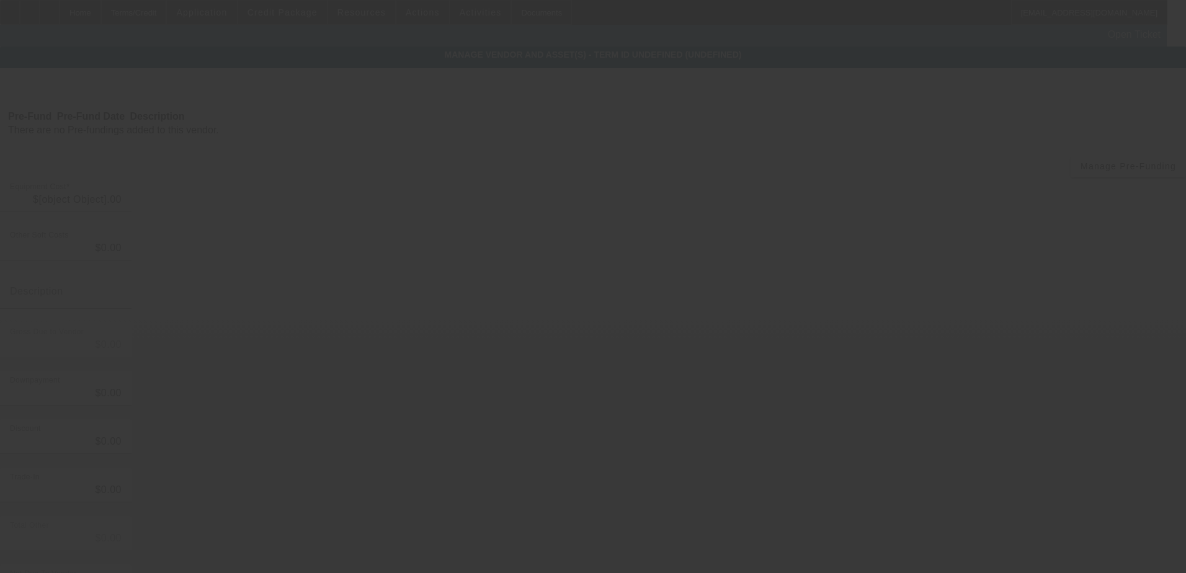
type input "$50,000.00"
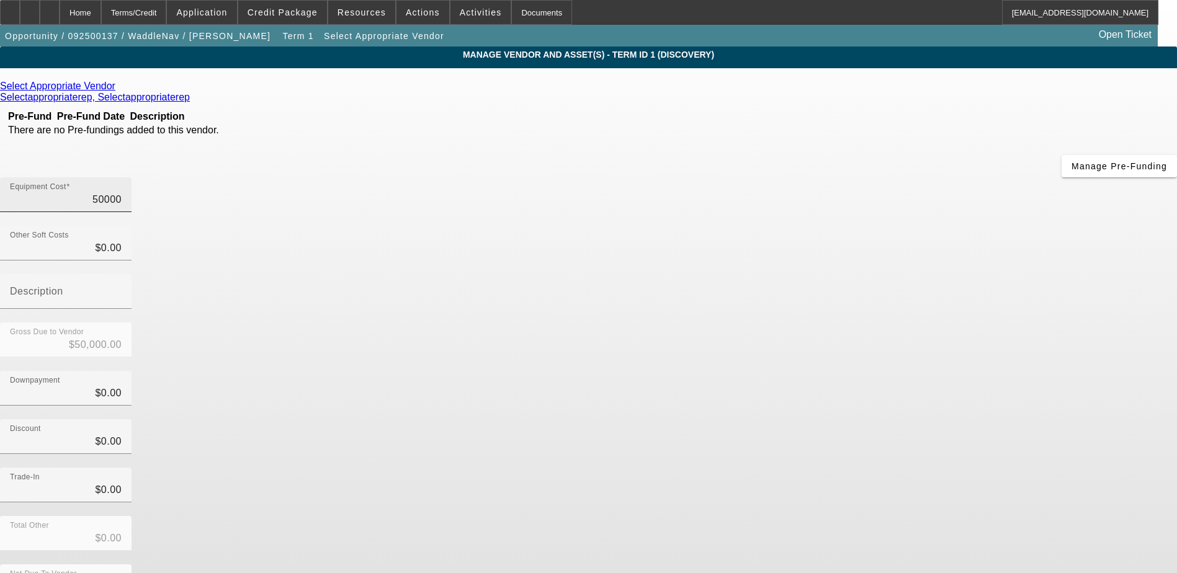
click at [122, 192] on input "50000" at bounding box center [66, 199] width 112 height 15
drag, startPoint x: 748, startPoint y: 105, endPoint x: 710, endPoint y: 104, distance: 37.9
click at [122, 192] on input "50000" at bounding box center [66, 199] width 112 height 15
type input "0"
type input "$0.00"
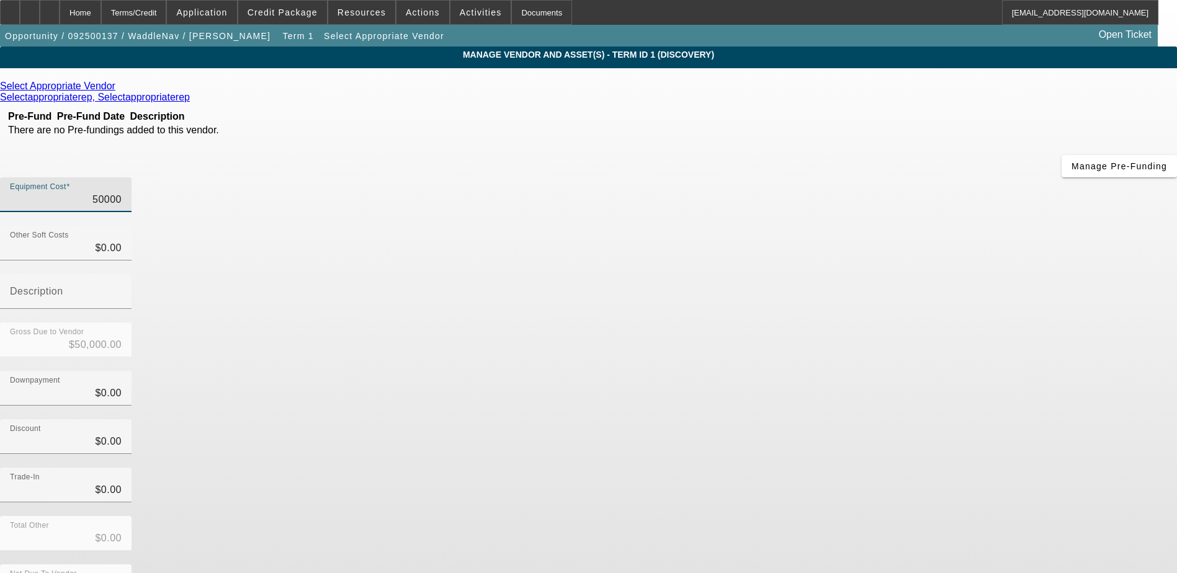
type input "$0.00"
type input "3"
type input "$3.00"
type input "34"
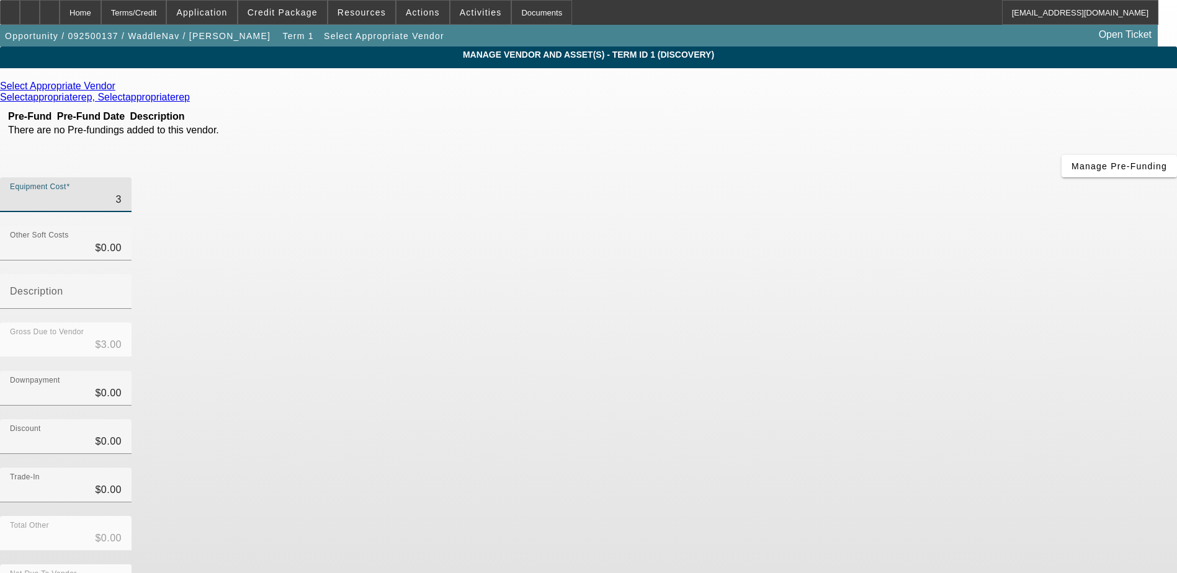
type input "$34.00"
type input "349"
type input "$349.00"
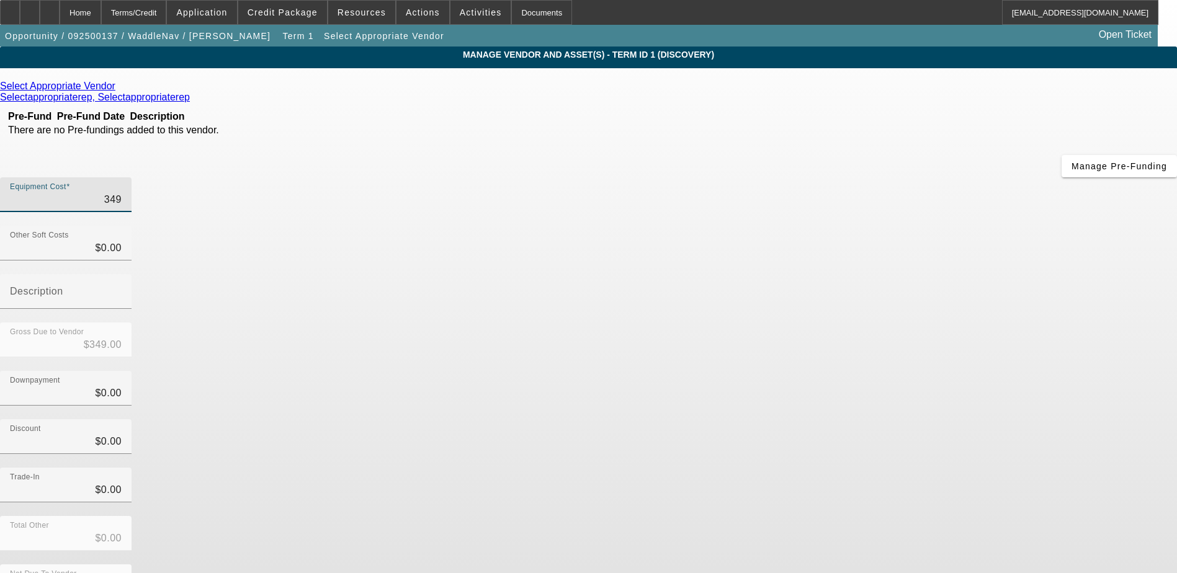
type input "3499"
type input "$3,499.00"
type input "34998"
type input "$34,998.00"
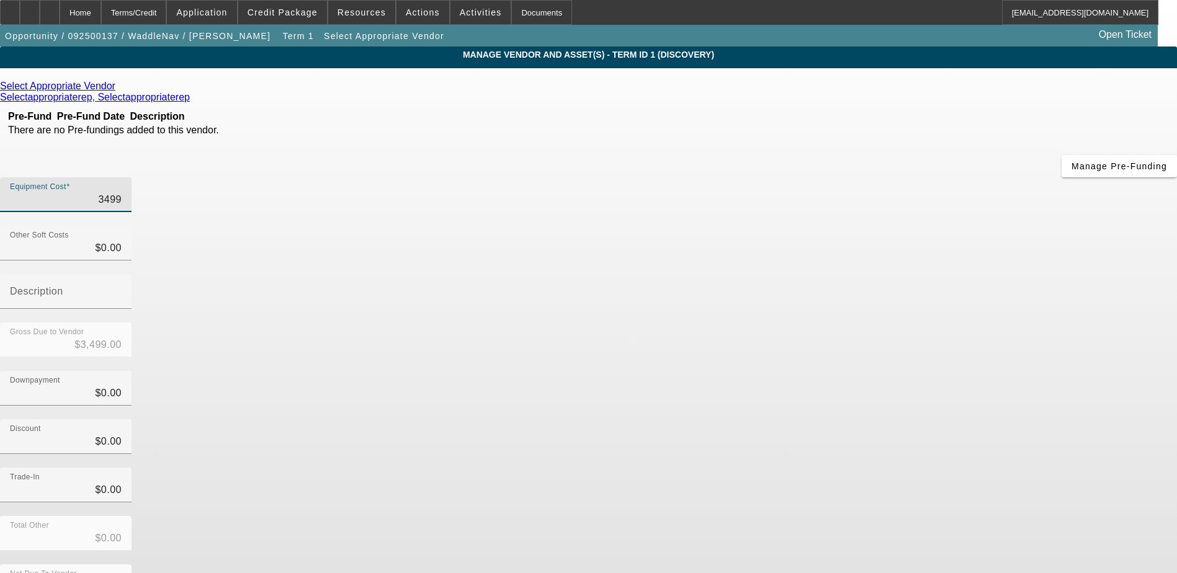
type input "$34,998.00"
click at [808, 323] on div "Gross Due to Vendor $34,998.00" at bounding box center [588, 347] width 1177 height 48
click at [119, 88] on link at bounding box center [116, 86] width 3 height 11
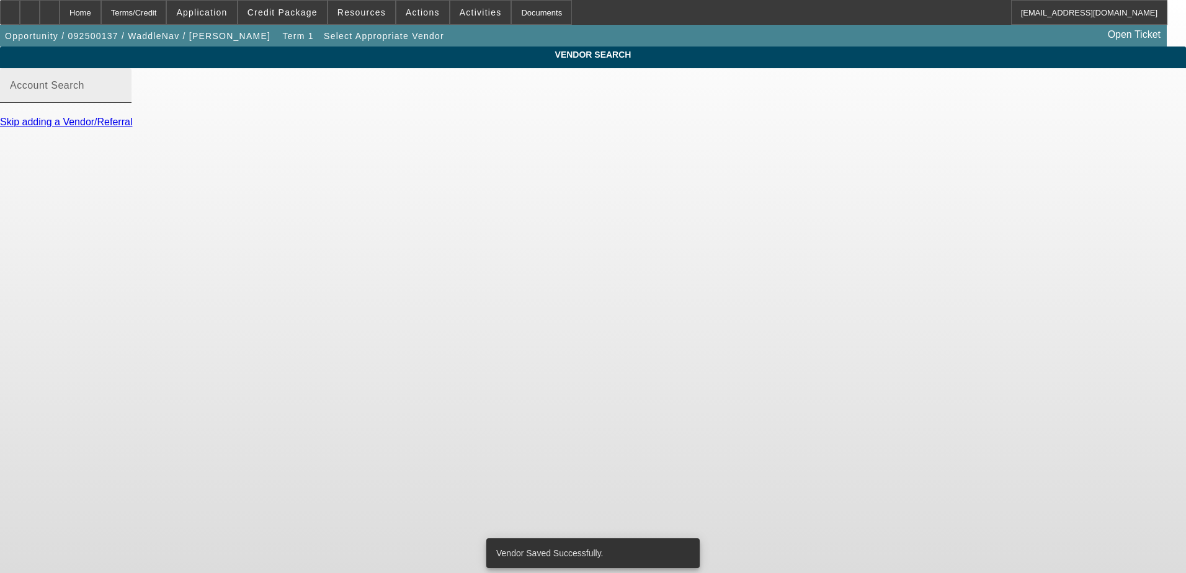
click at [122, 98] on input "Account Search" at bounding box center [66, 90] width 112 height 15
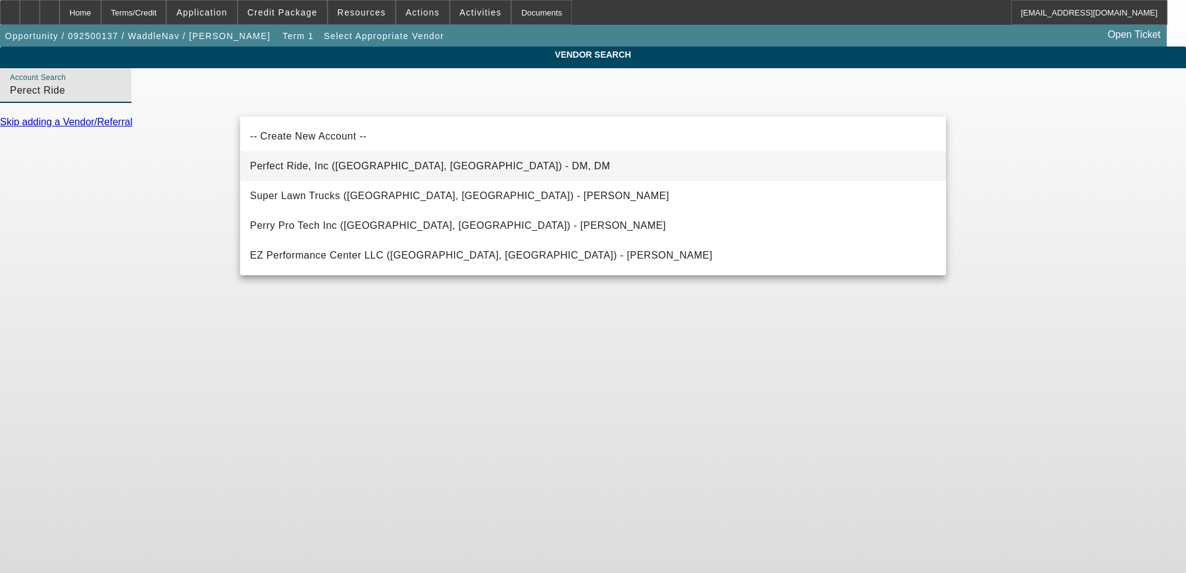
click at [374, 167] on span "Perfect Ride, Inc ([GEOGRAPHIC_DATA], [GEOGRAPHIC_DATA]) - DM, DM" at bounding box center [430, 166] width 360 height 11
type input "Perfect Ride, Inc ([GEOGRAPHIC_DATA], [GEOGRAPHIC_DATA]) - DM, DM"
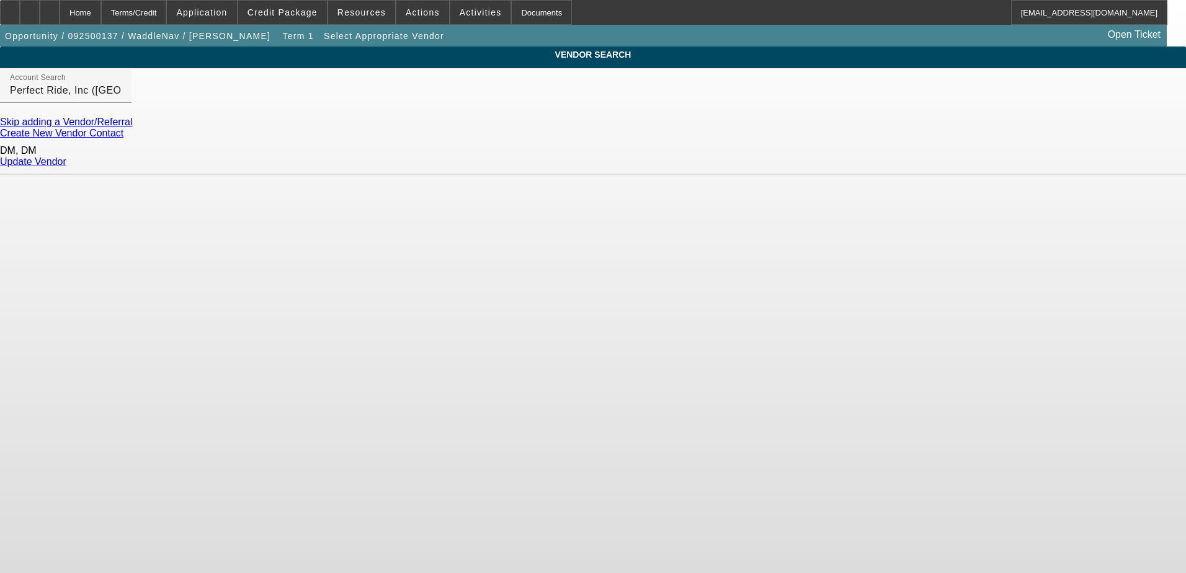
click at [66, 158] on link "Update Vendor" at bounding box center [33, 161] width 66 height 11
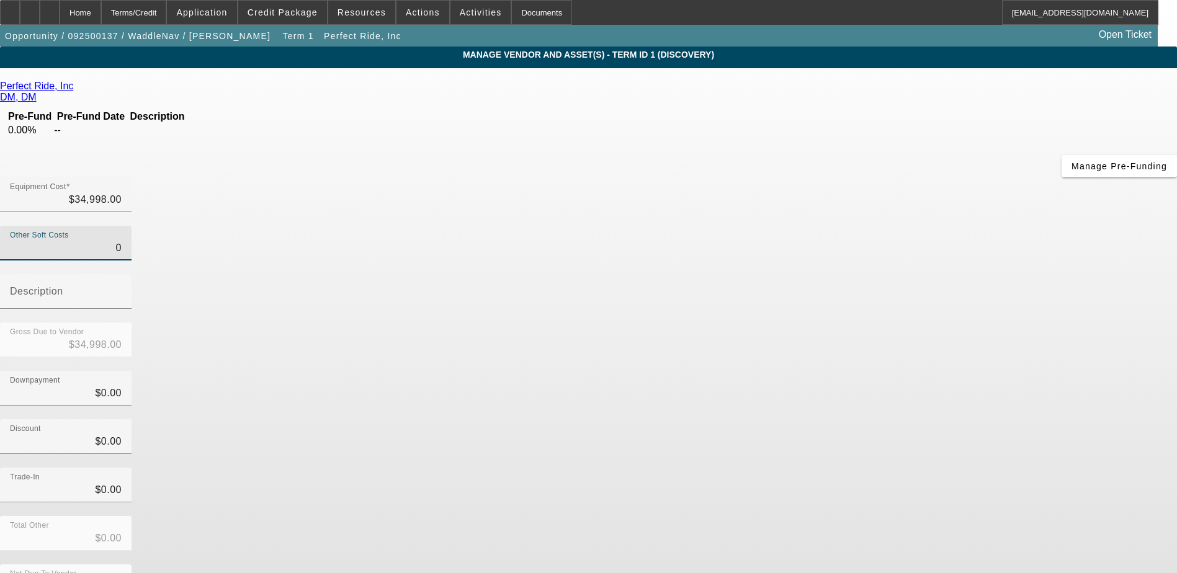
click at [122, 241] on input "0" at bounding box center [66, 248] width 112 height 15
type input "10"
type input "$35,008.00"
type input "150"
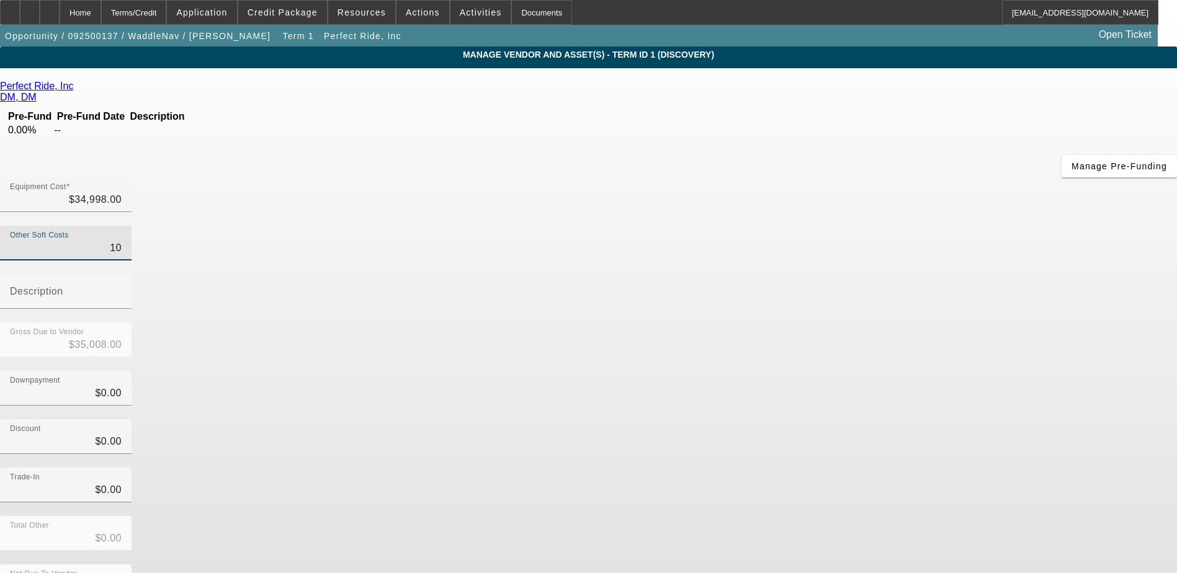
type input "$35,148.00"
type input "1570"
type input "$36,568.00"
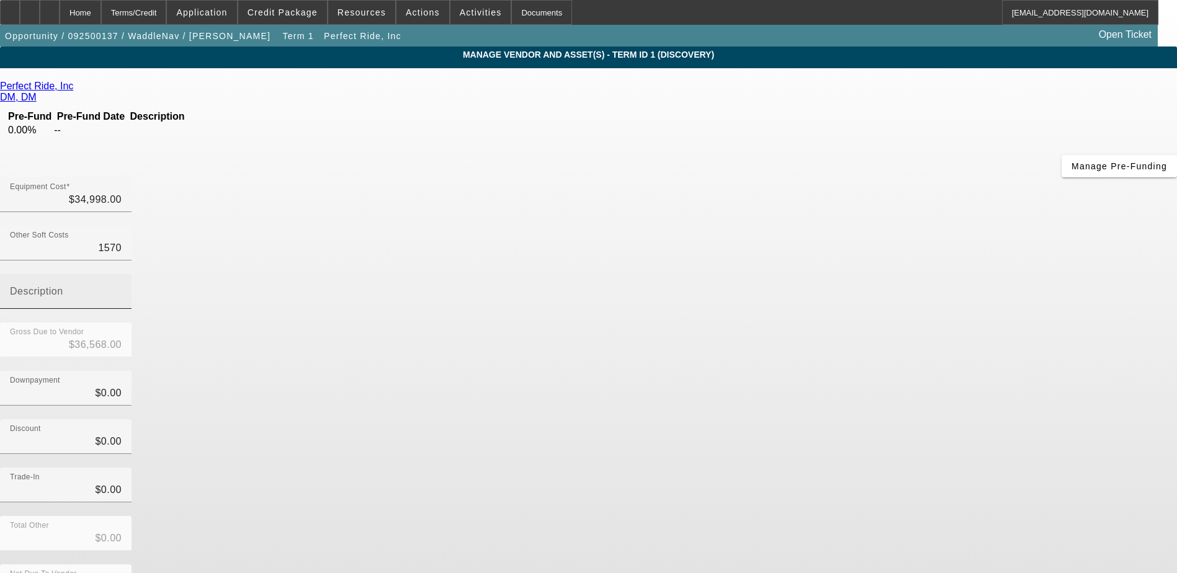
type input "$1,570.00"
click at [122, 274] on div "Description" at bounding box center [66, 291] width 112 height 35
type input "Docs, Highway Use Tax, License and Registration"
click at [861, 323] on div "Gross Due to Vendor $36,568.00" at bounding box center [588, 347] width 1177 height 48
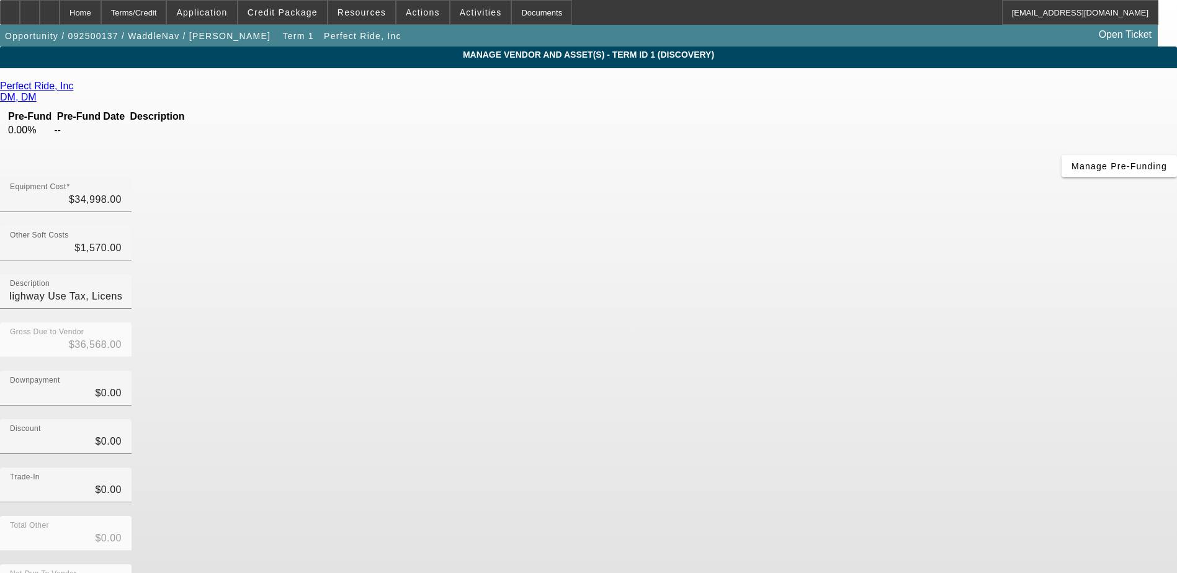
scroll to position [0, 0]
click at [122, 241] on input "1570" at bounding box center [66, 248] width 112 height 15
click at [132, 226] on div "Other Soft Costs $1,570.00" at bounding box center [66, 243] width 132 height 35
type input "1570.9"
type input "$36,568.90"
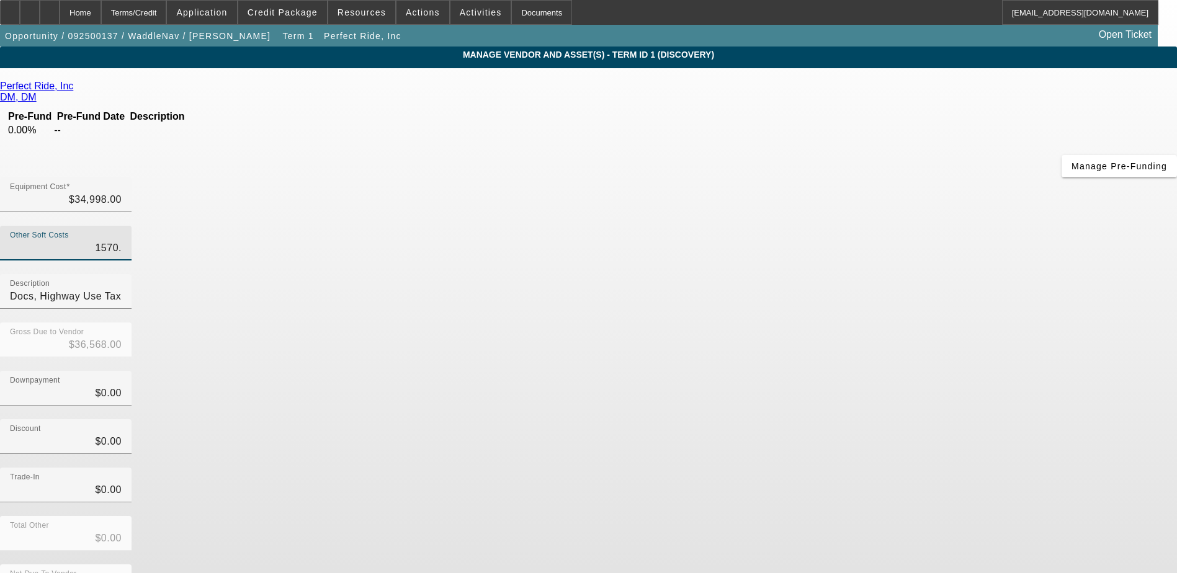
type input "$36,568.90"
type input "1570.91"
type input "$36,568.91"
type input "$1,570.91"
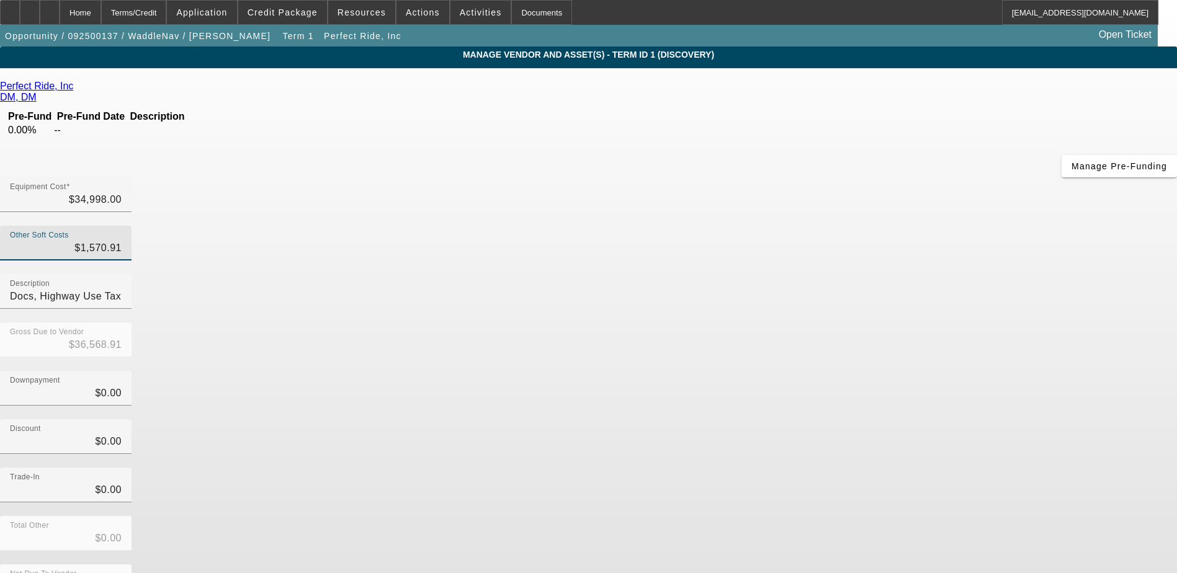
click at [806, 323] on div "Gross Due to Vendor $36,568.91" at bounding box center [588, 347] width 1177 height 48
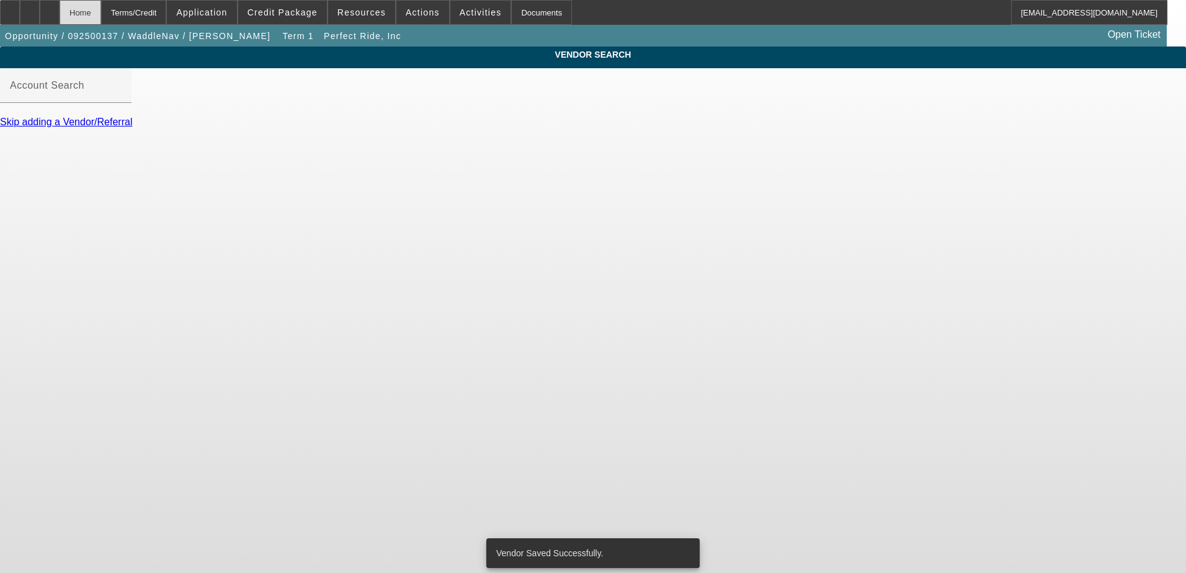
click at [101, 15] on div "Home" at bounding box center [81, 12] width 42 height 25
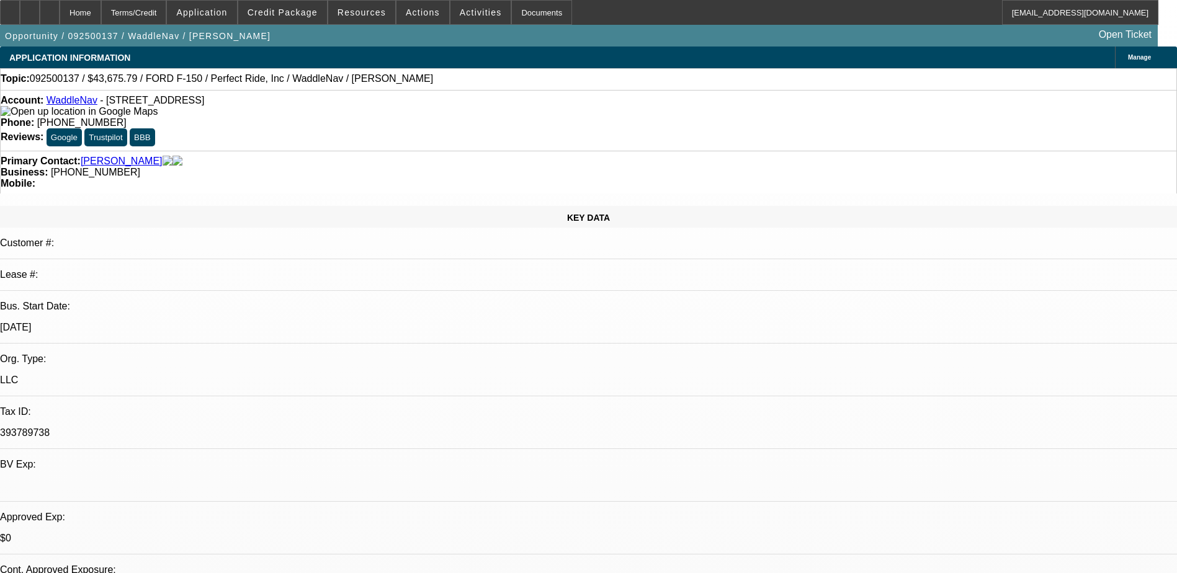
select select "0"
select select "6"
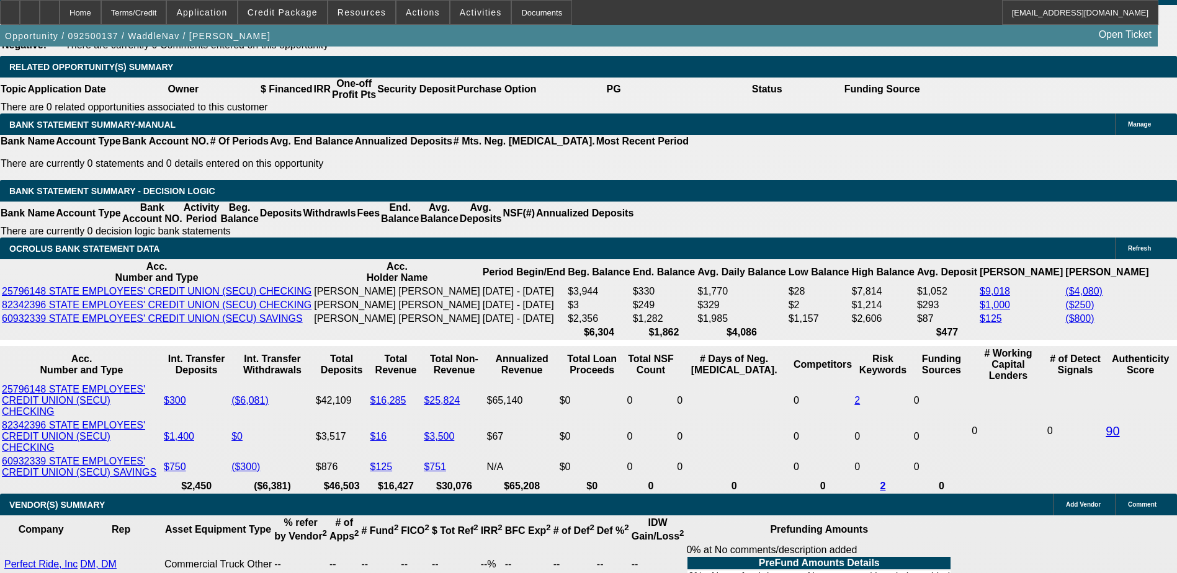
scroll to position [2047, 0]
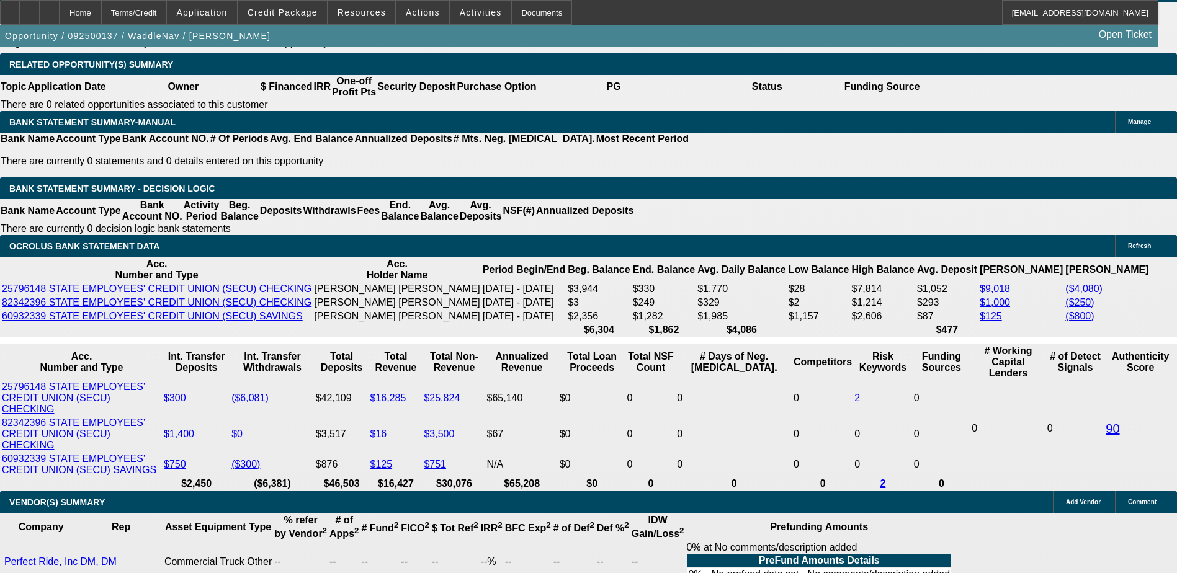
type input "7"
type input "$0.00"
type input "UNKNOWN"
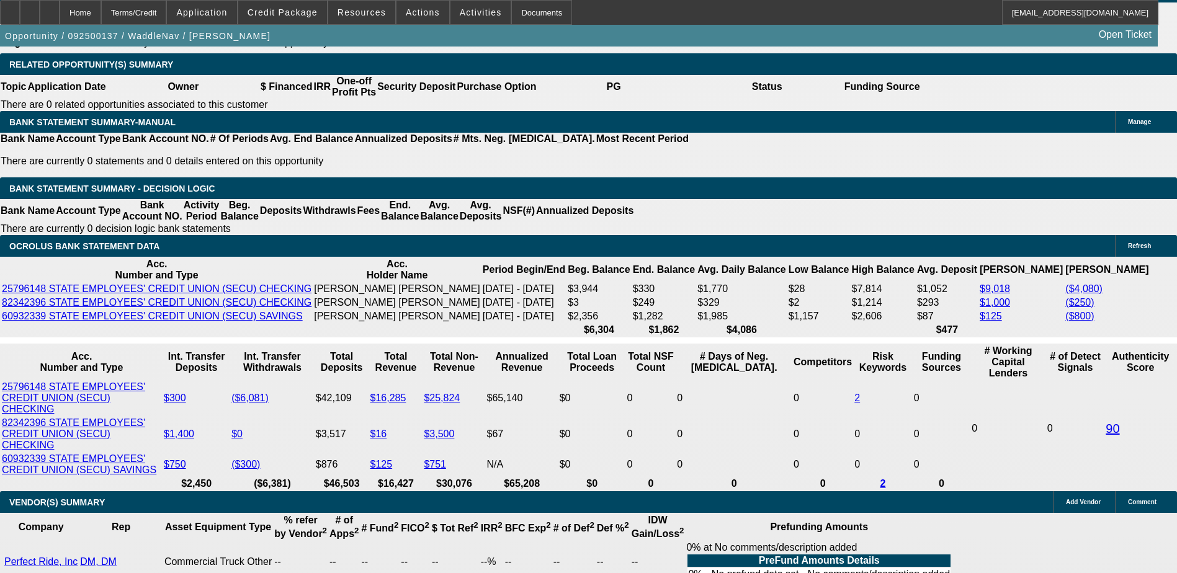
type input "$1,795.28"
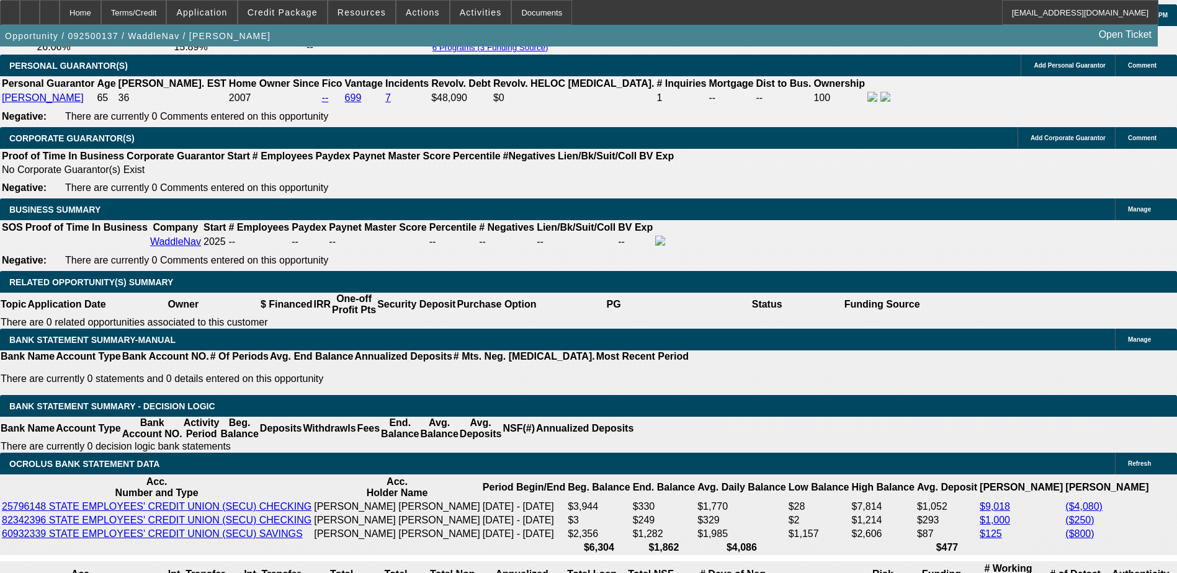
scroll to position [1799, 0]
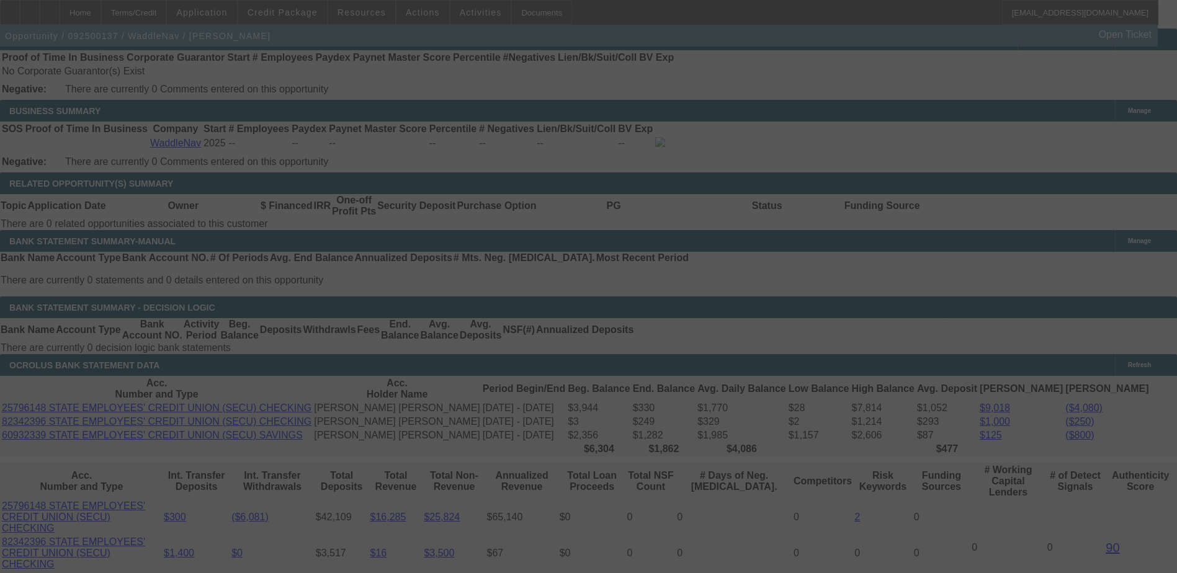
scroll to position [1923, 0]
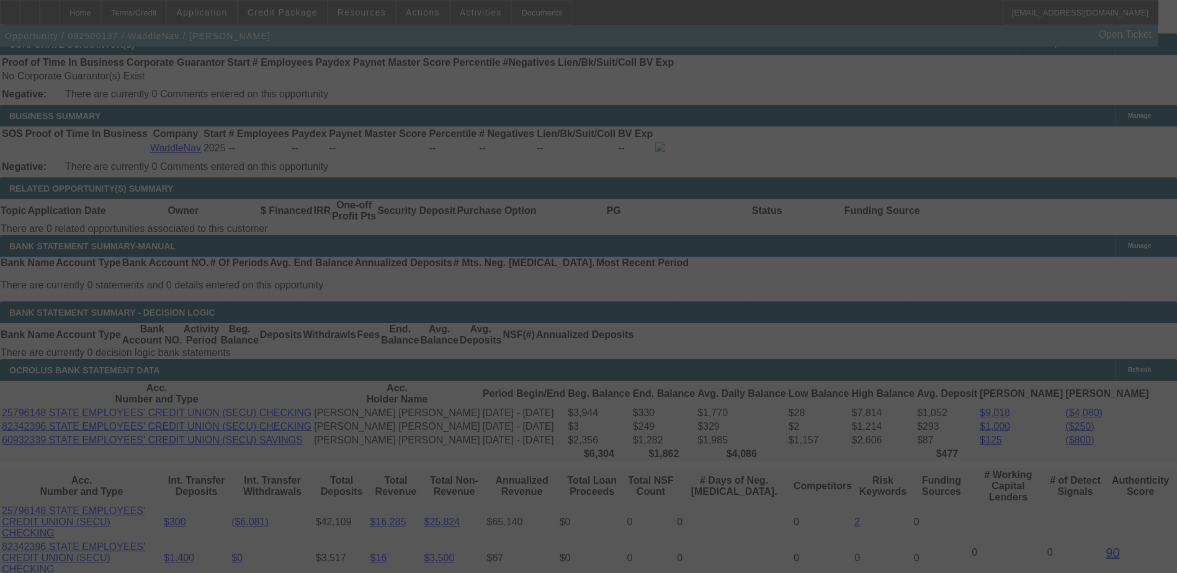
select select "0"
select select "6"
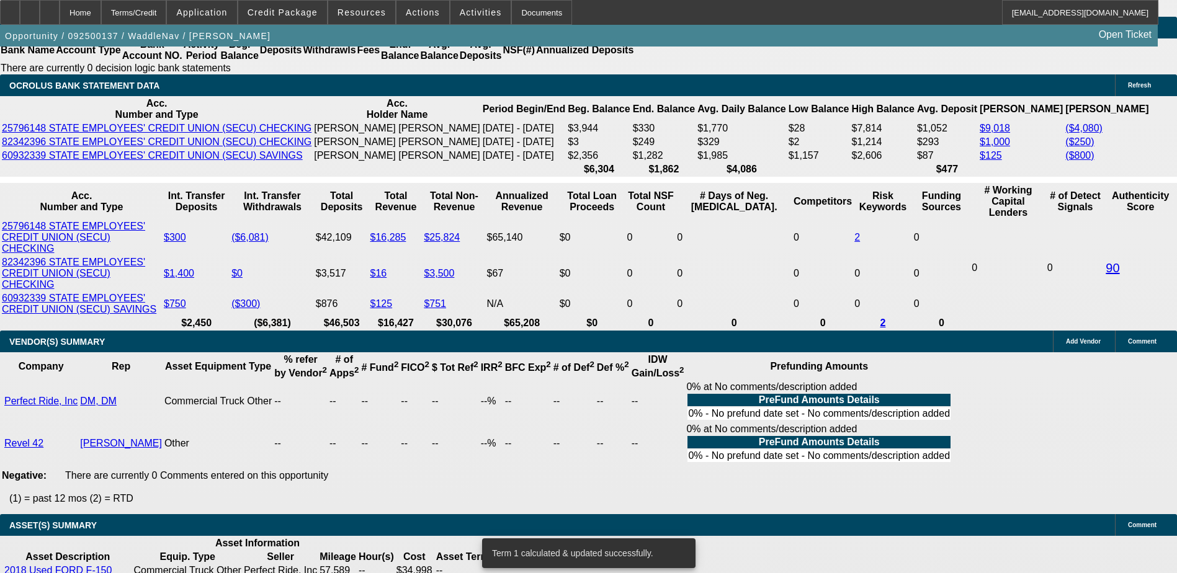
scroll to position [2234, 0]
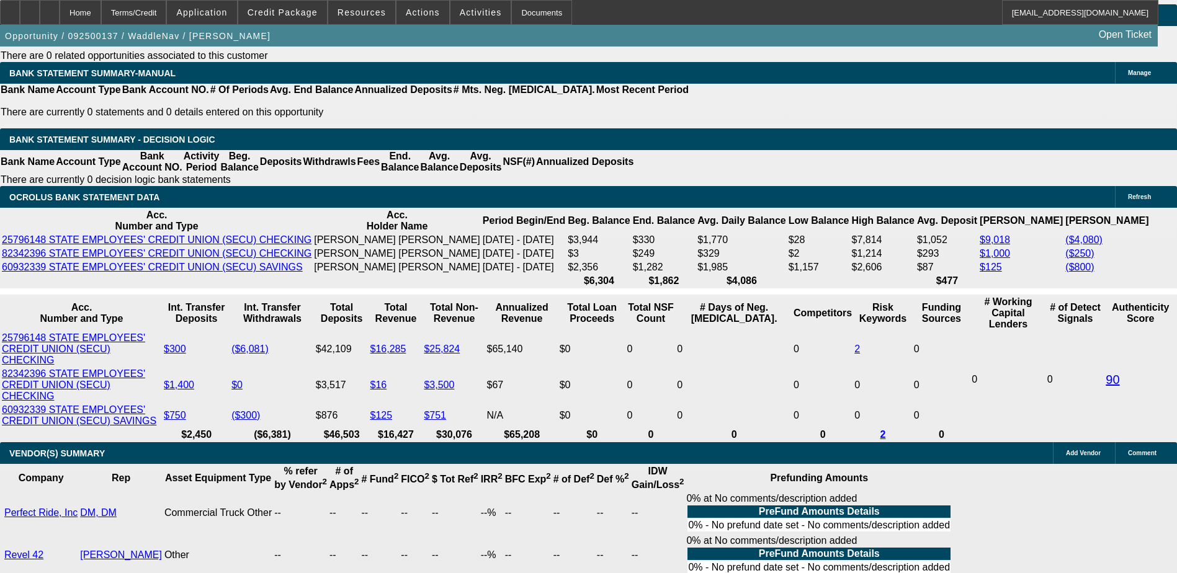
scroll to position [2047, 0]
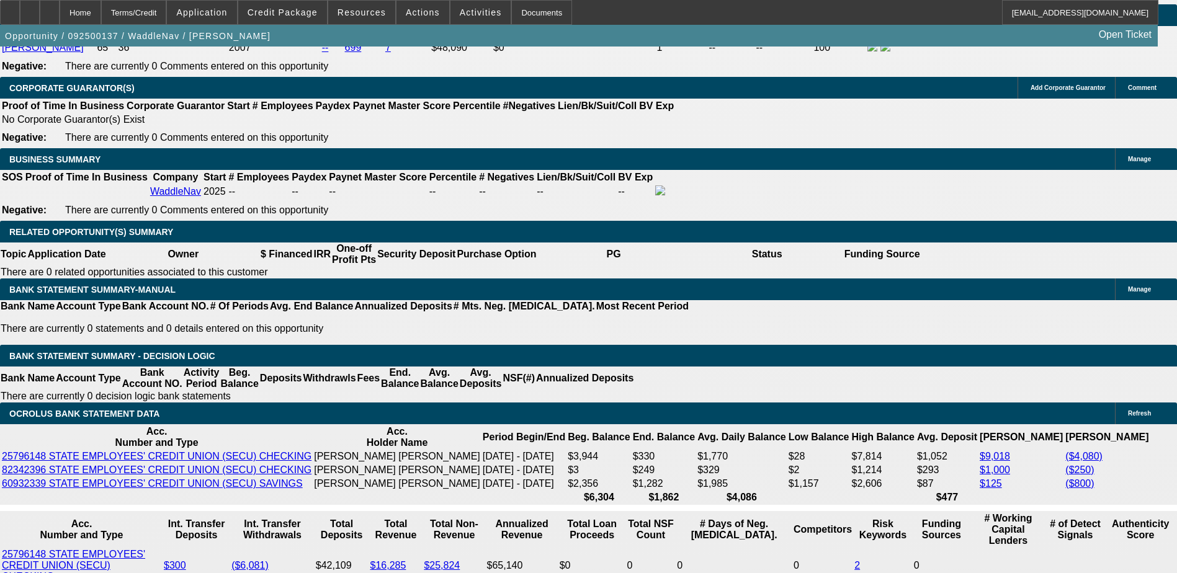
scroll to position [1861, 0]
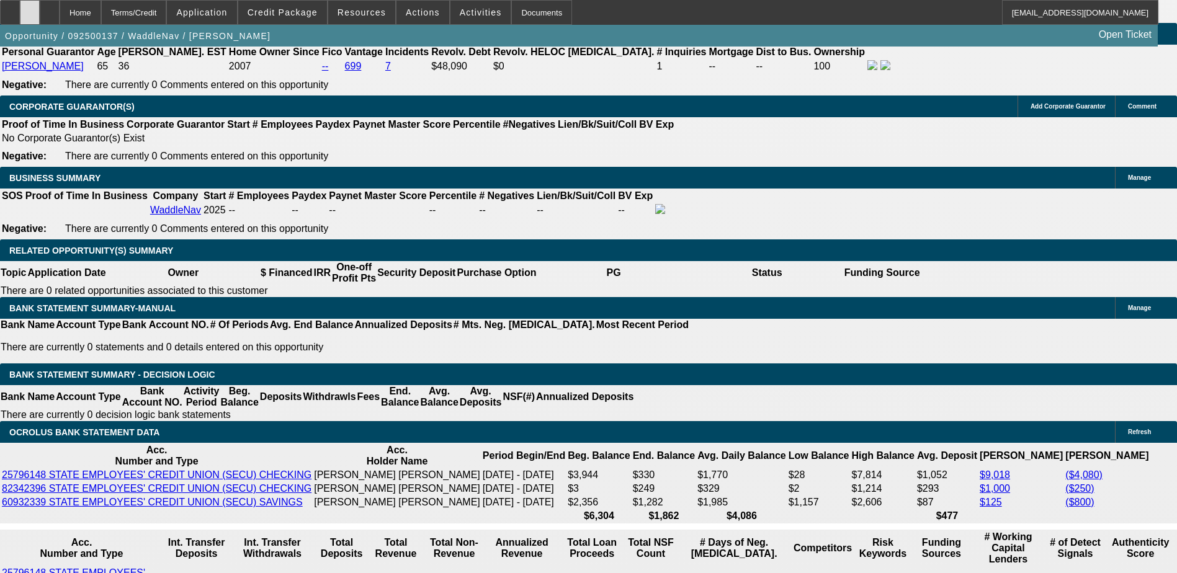
click at [40, 12] on div at bounding box center [30, 12] width 20 height 25
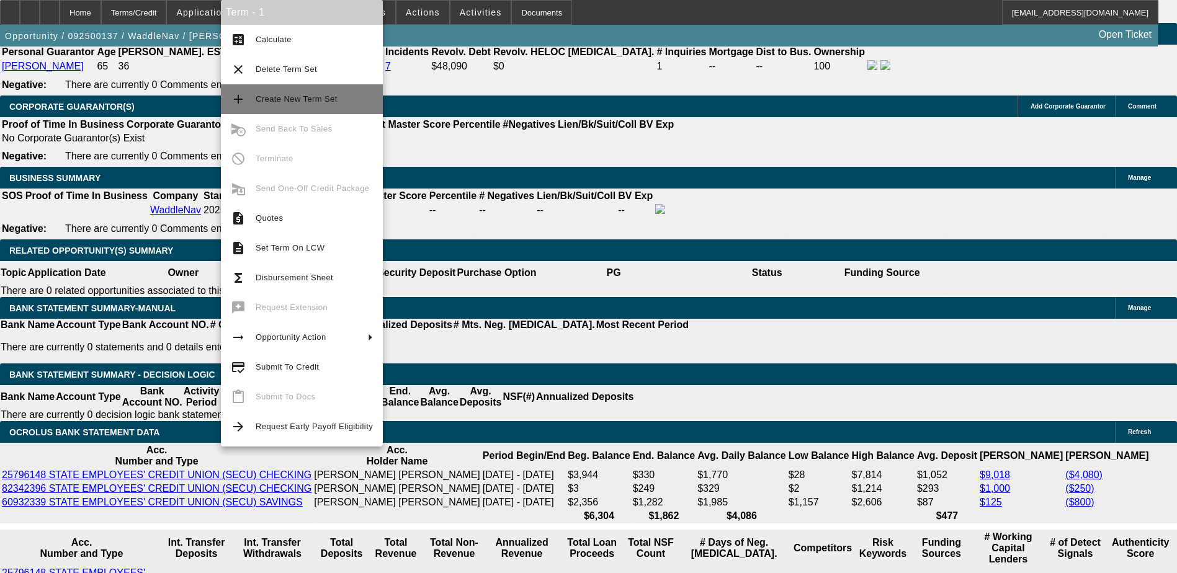
click at [314, 95] on span "Create New Term Set" at bounding box center [297, 98] width 82 height 9
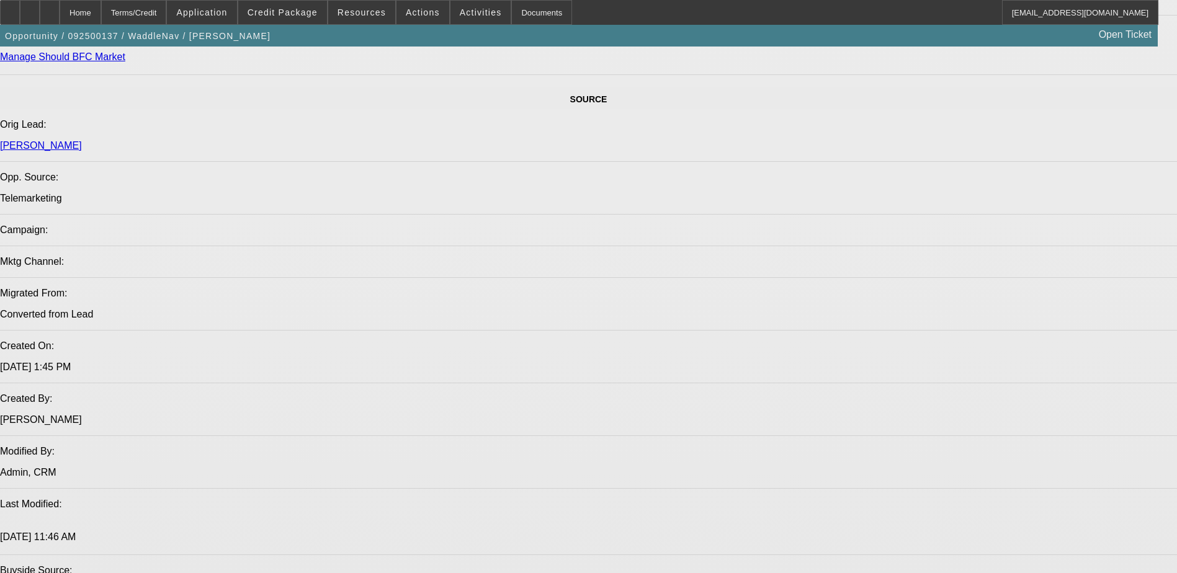
select select "0"
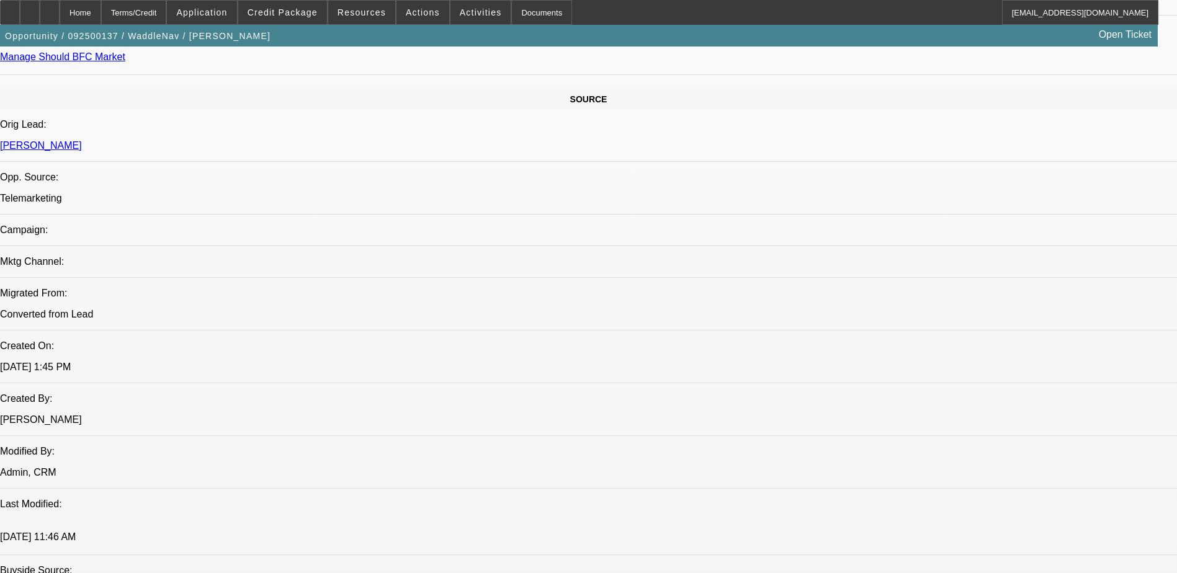
select select "0"
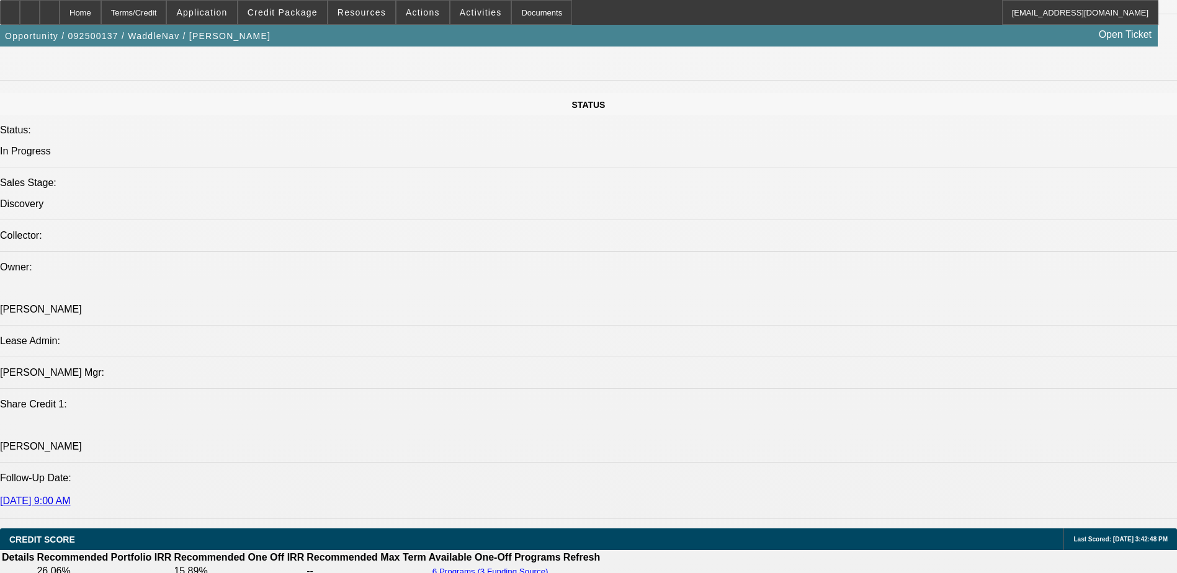
select select "1"
select select "6"
select select "1"
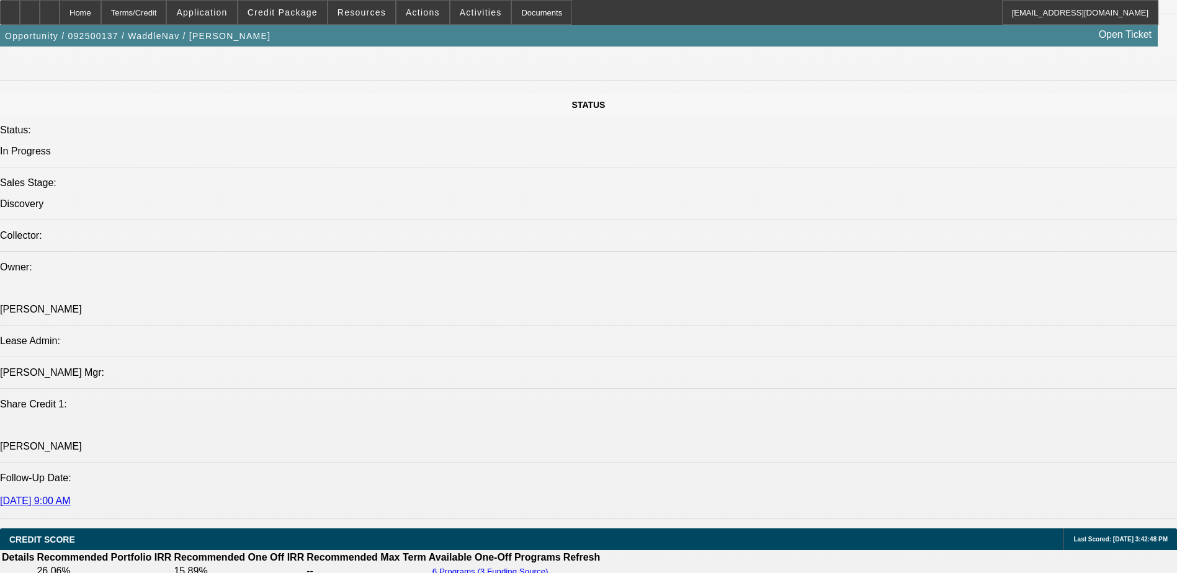
select select "6"
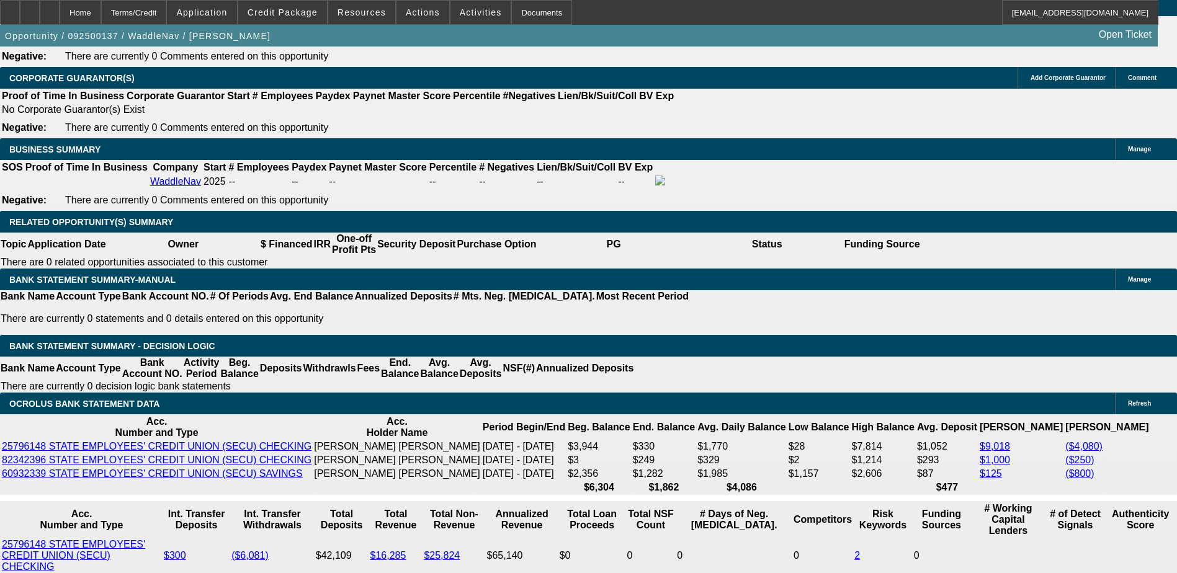
scroll to position [2057, 0]
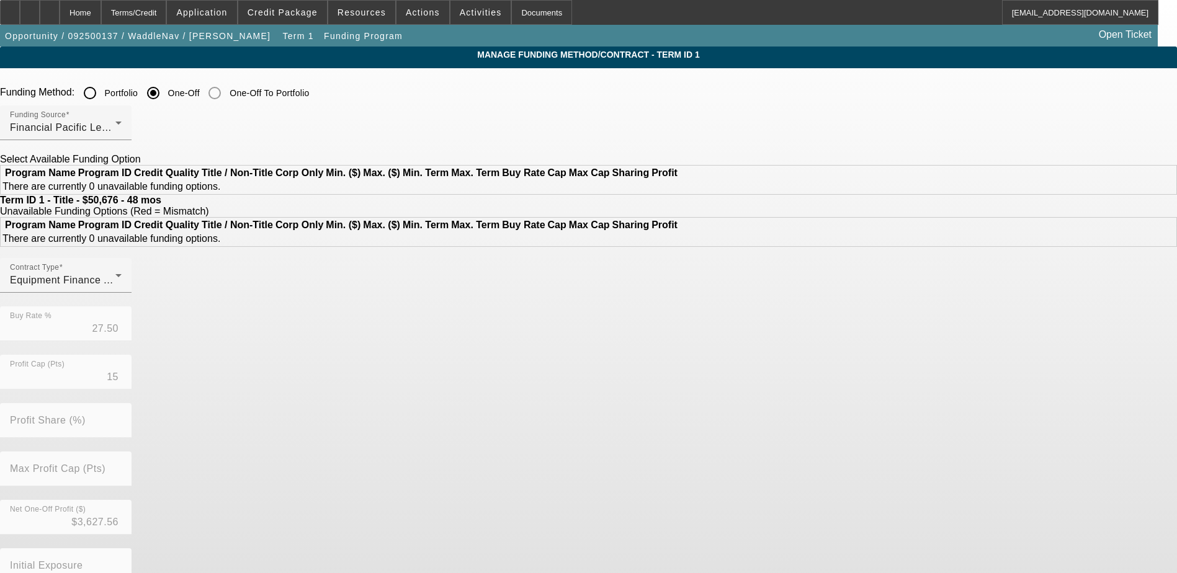
click at [102, 91] on input "Portfolio" at bounding box center [90, 93] width 25 height 25
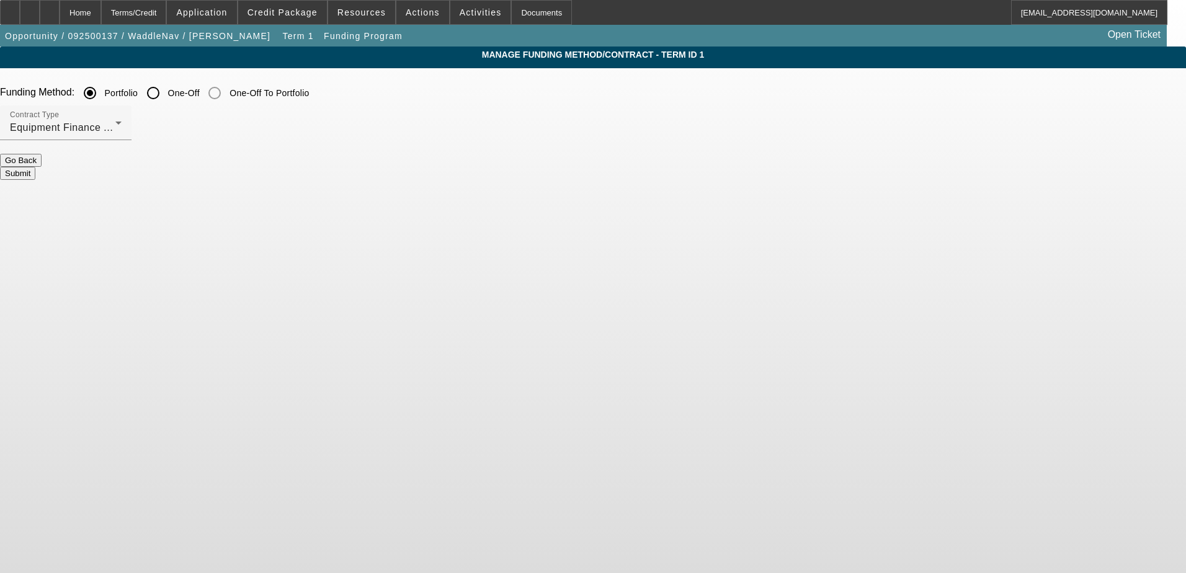
click at [35, 167] on button "Submit" at bounding box center [17, 173] width 35 height 13
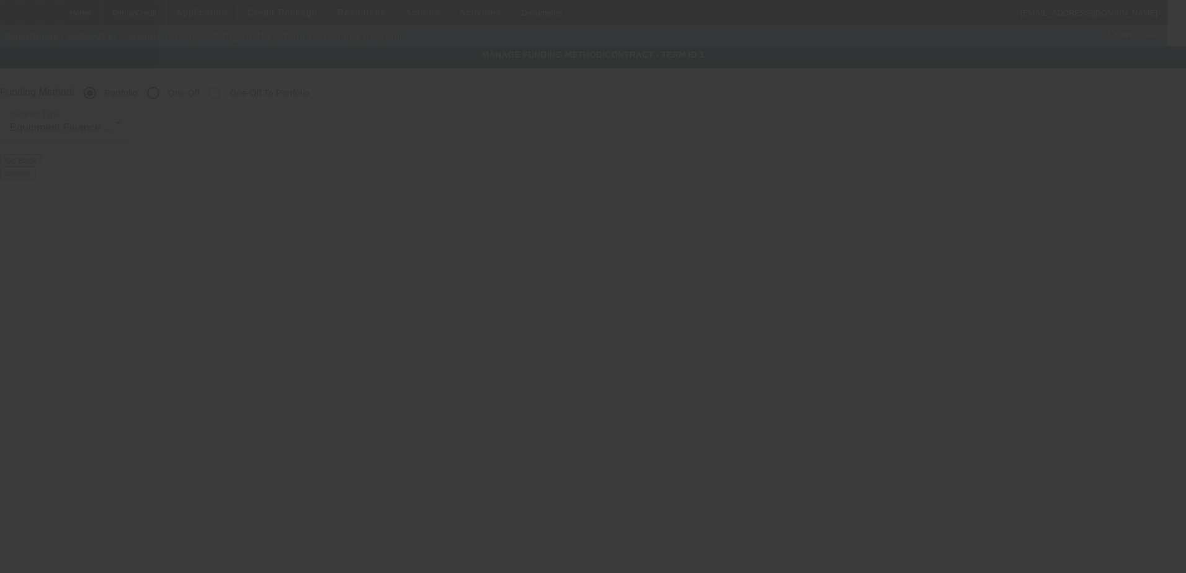
radio input "false"
radio input "true"
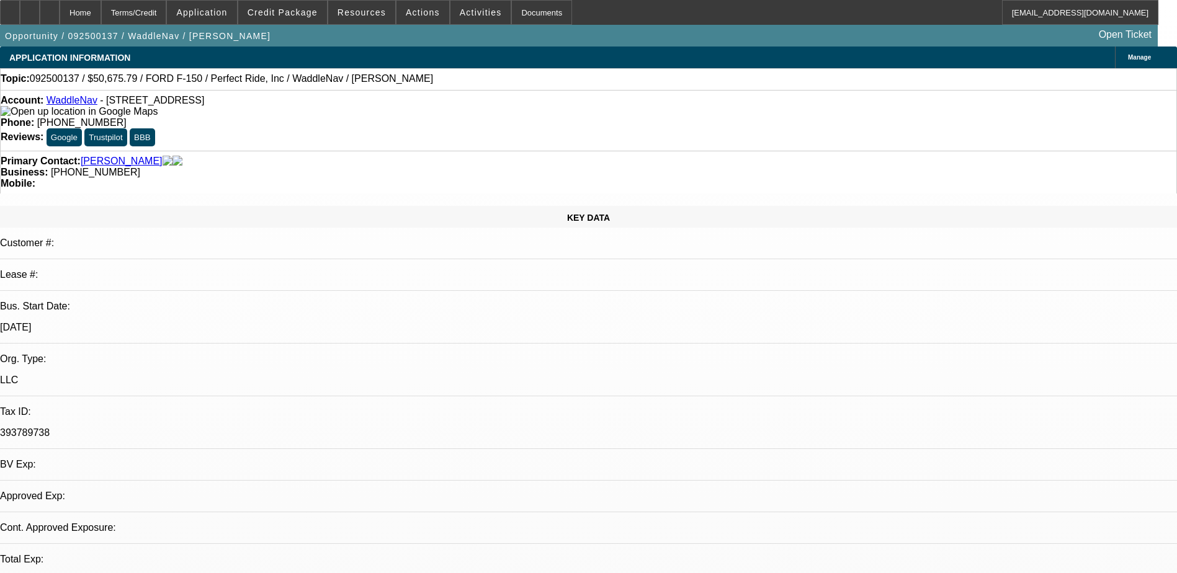
select select "0"
select select "6"
select select "0"
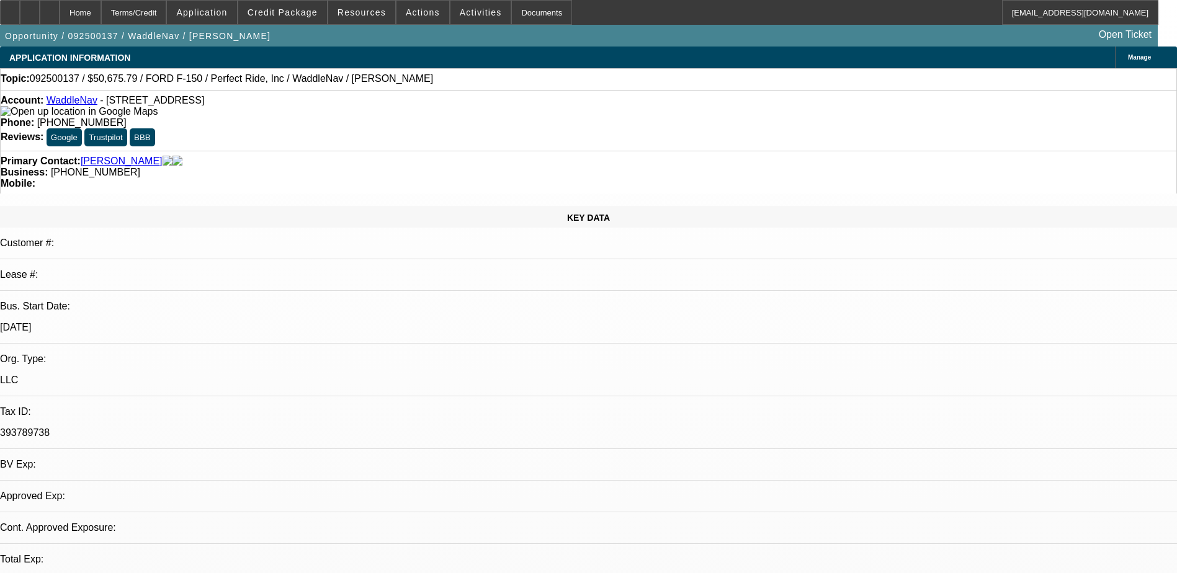
select select "0"
select select "6"
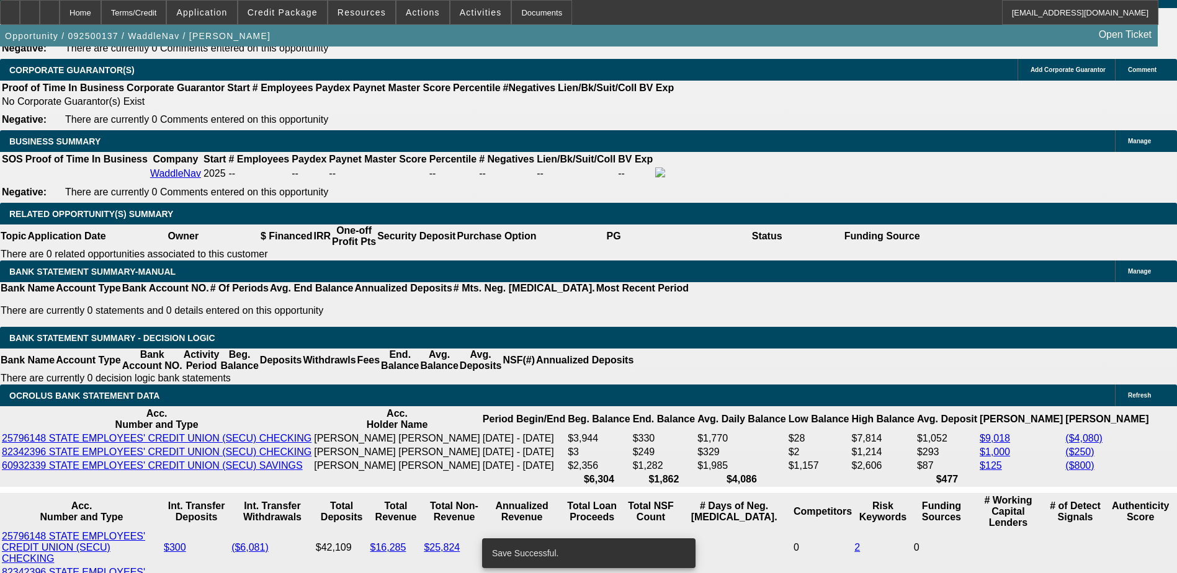
scroll to position [2047, 0]
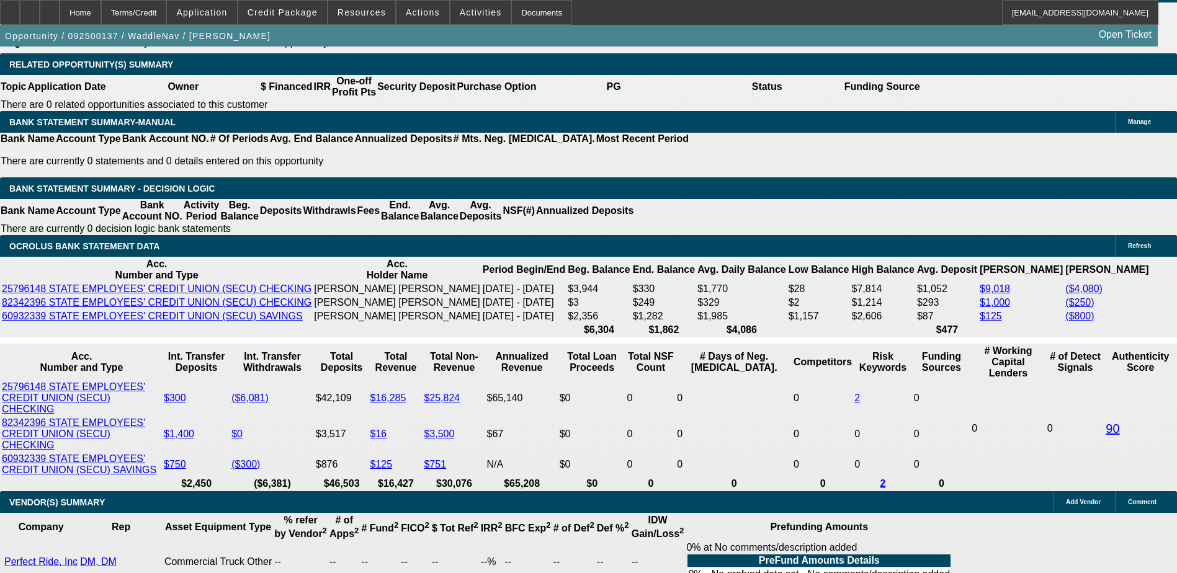
select select "0.2"
type input "$10,135.16"
type input "UNKNOWN"
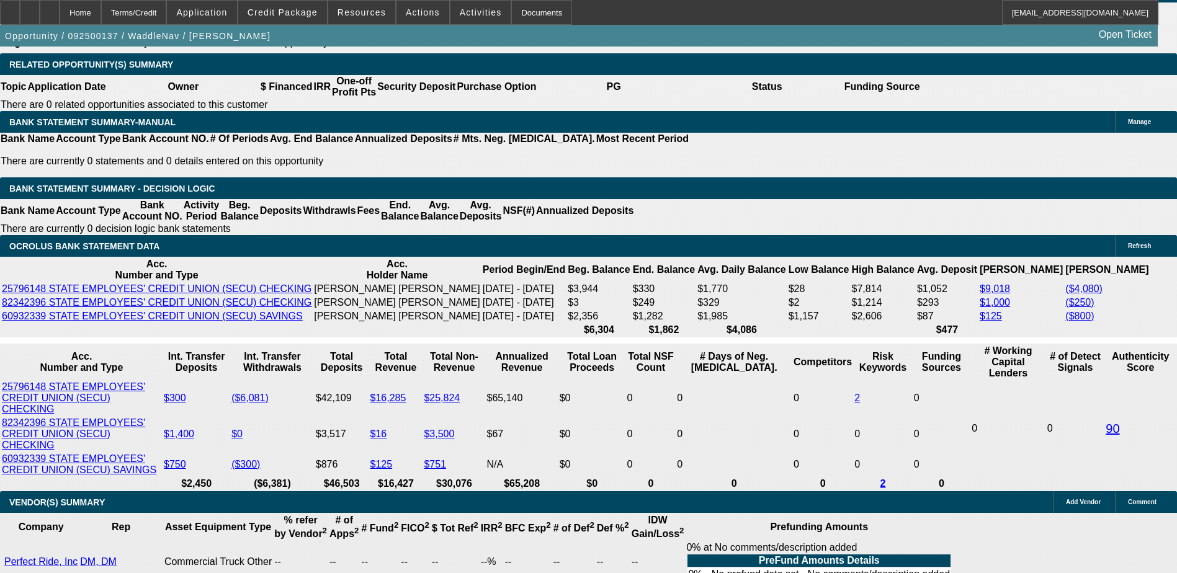
type input "$1,436.22"
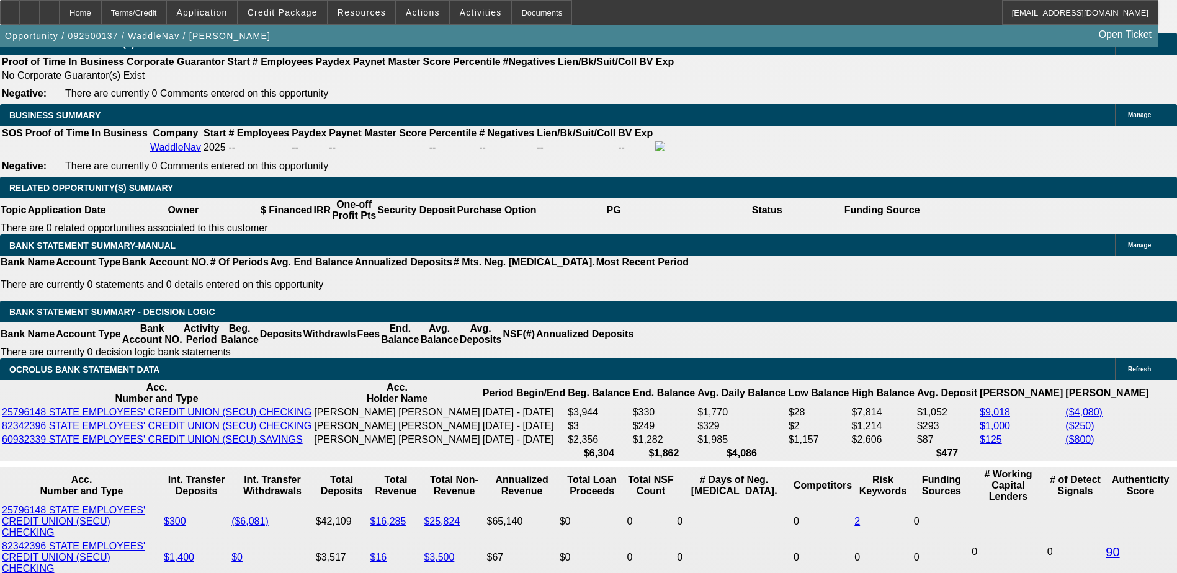
scroll to position [1923, 0]
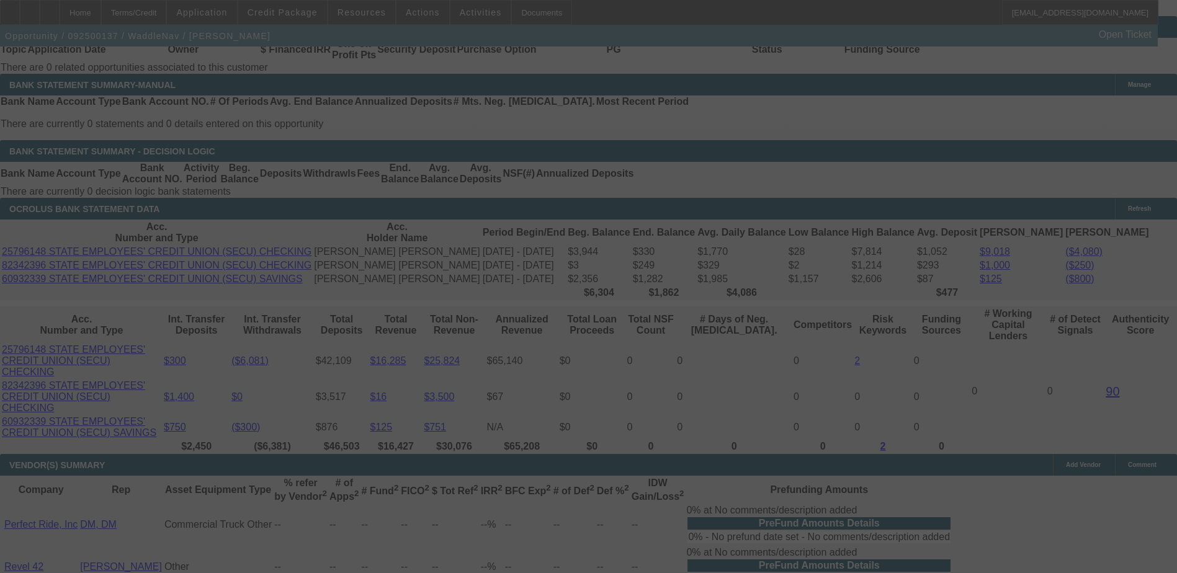
scroll to position [2109, 0]
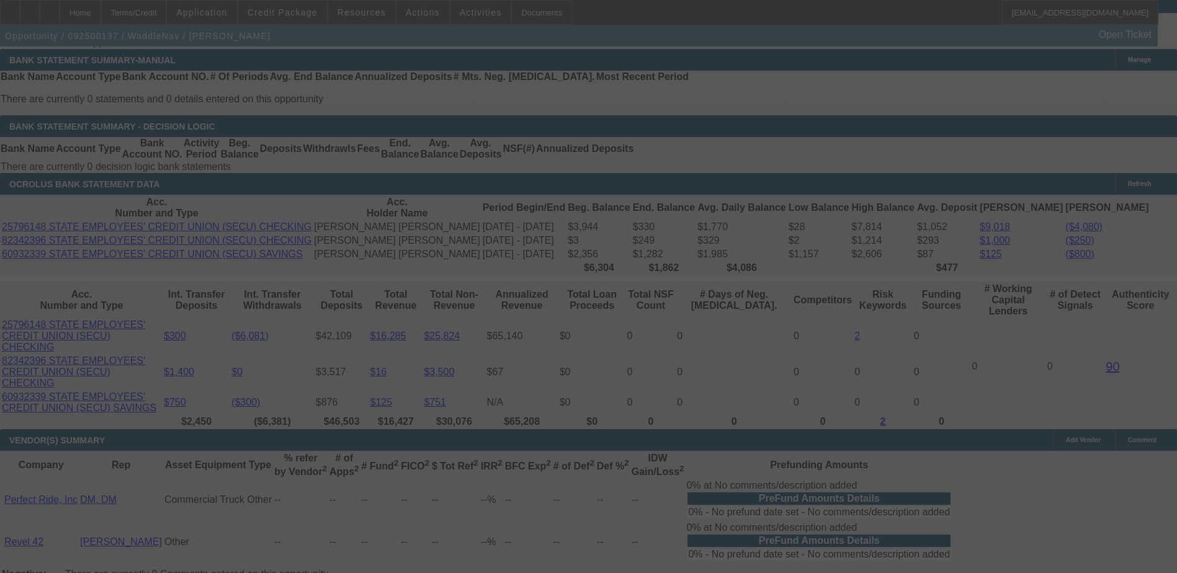
click at [385, 364] on div at bounding box center [588, 286] width 1177 height 573
select select "0.2"
select select "0"
select select "6"
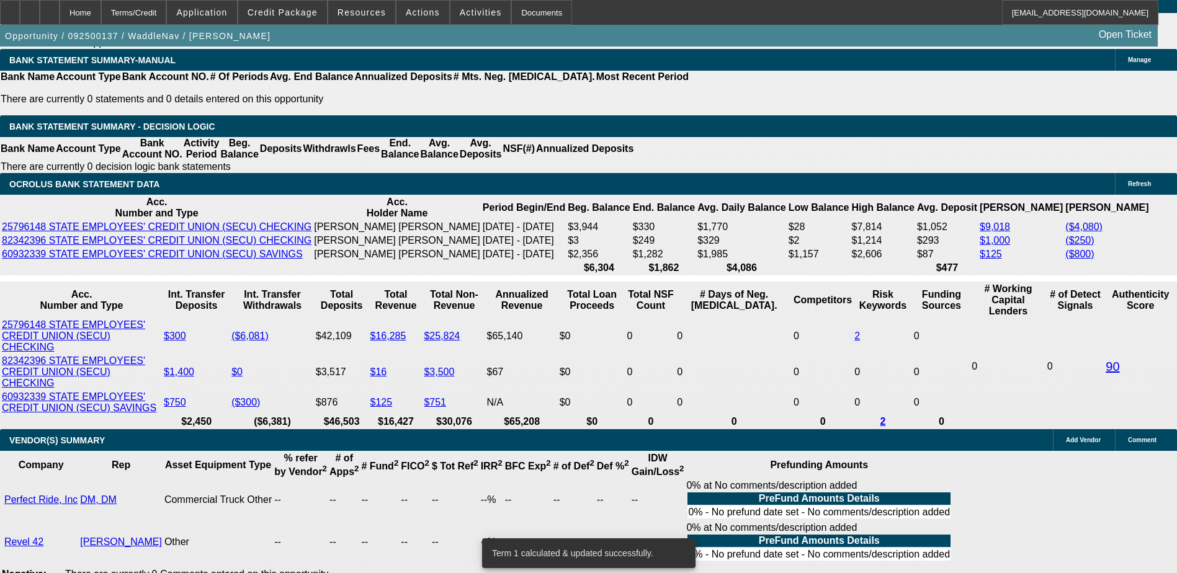
select select "2"
type input "UNKNOWN"
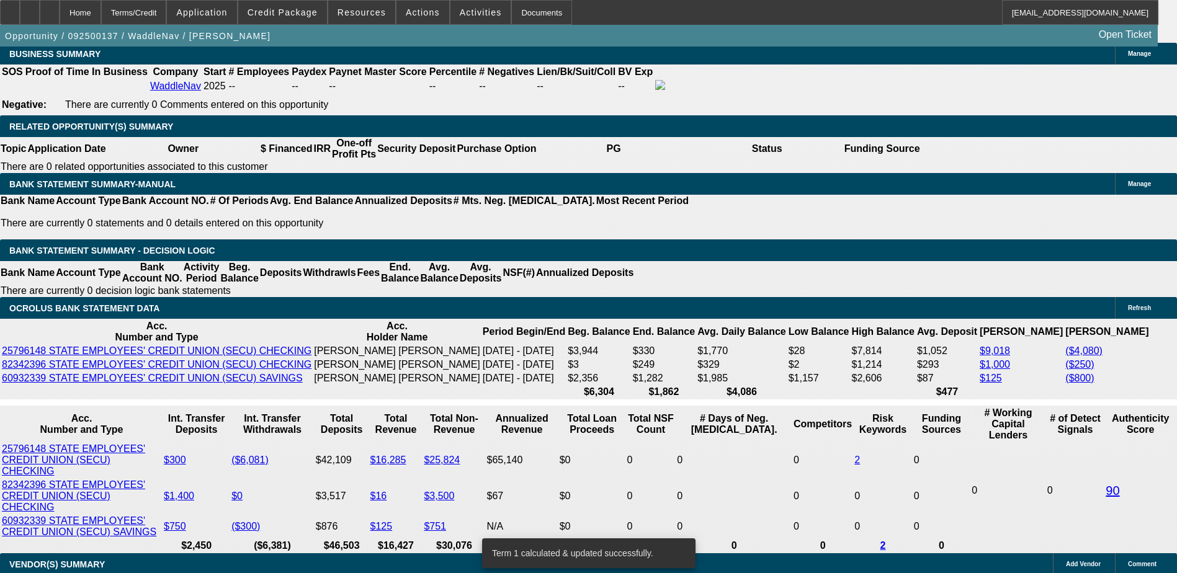
scroll to position [1923, 0]
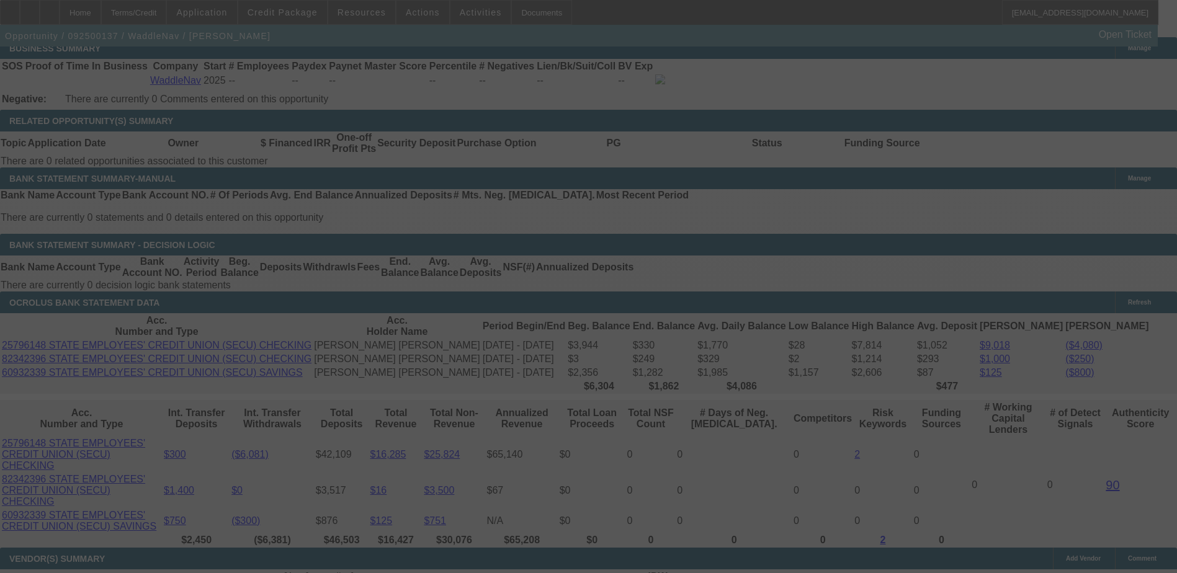
scroll to position [2172, 0]
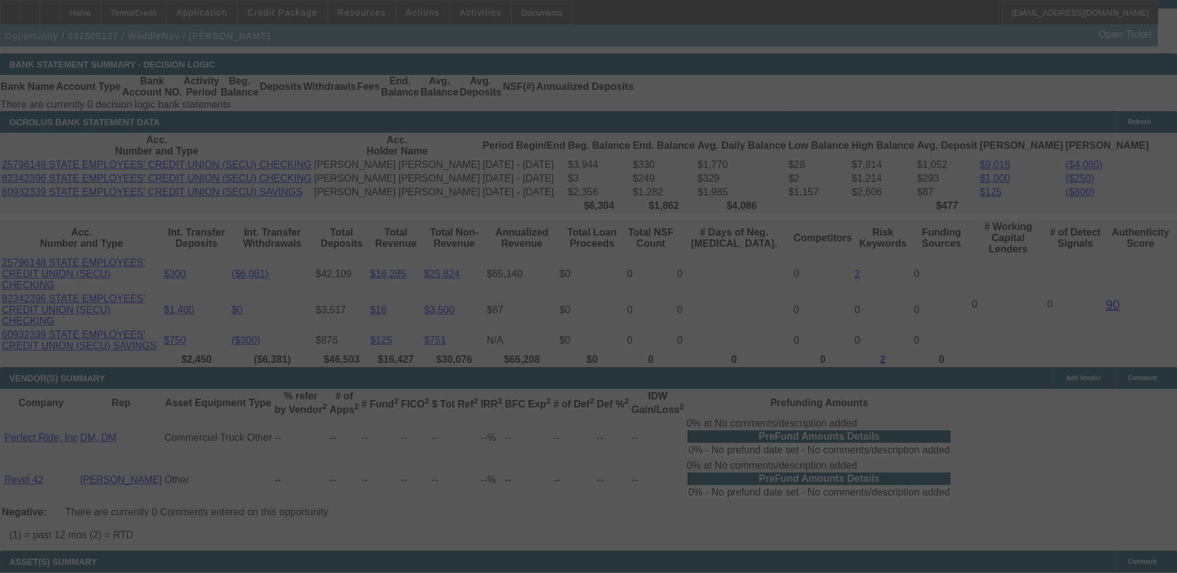
select select "0.2"
select select "0"
select select "2"
select select "0"
select select "6"
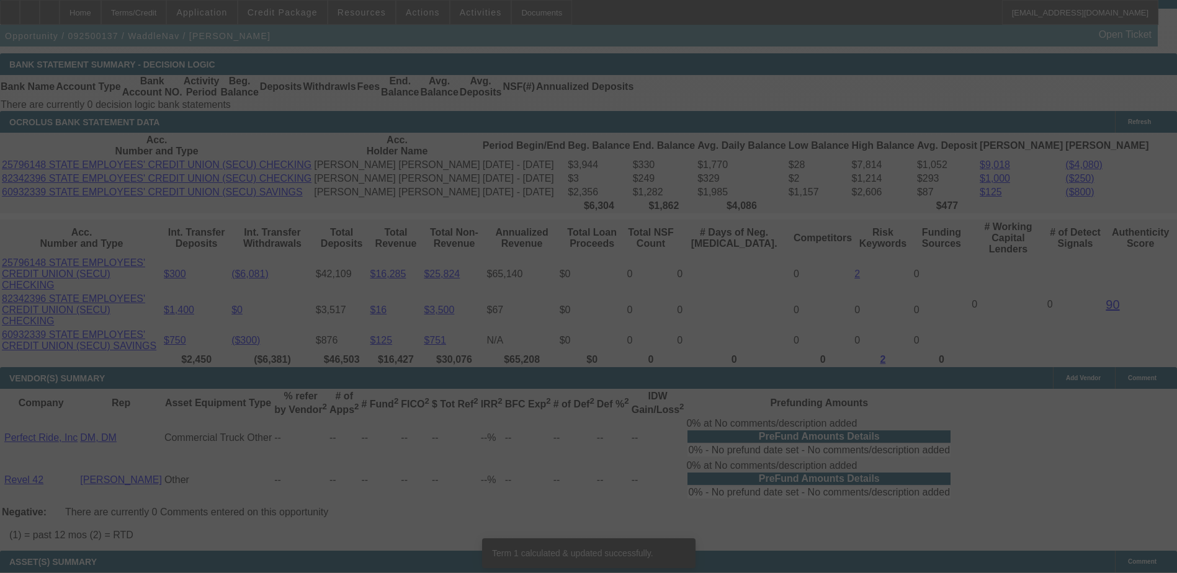
scroll to position [2148, 0]
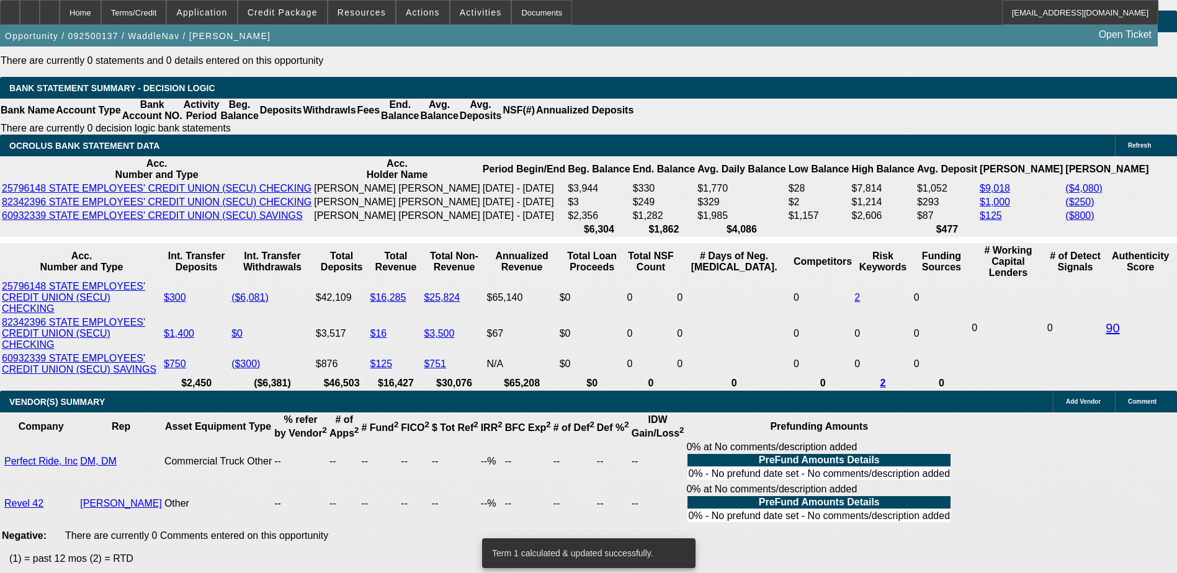
type input "UNKNOWN"
type input "2"
type input "$879.53"
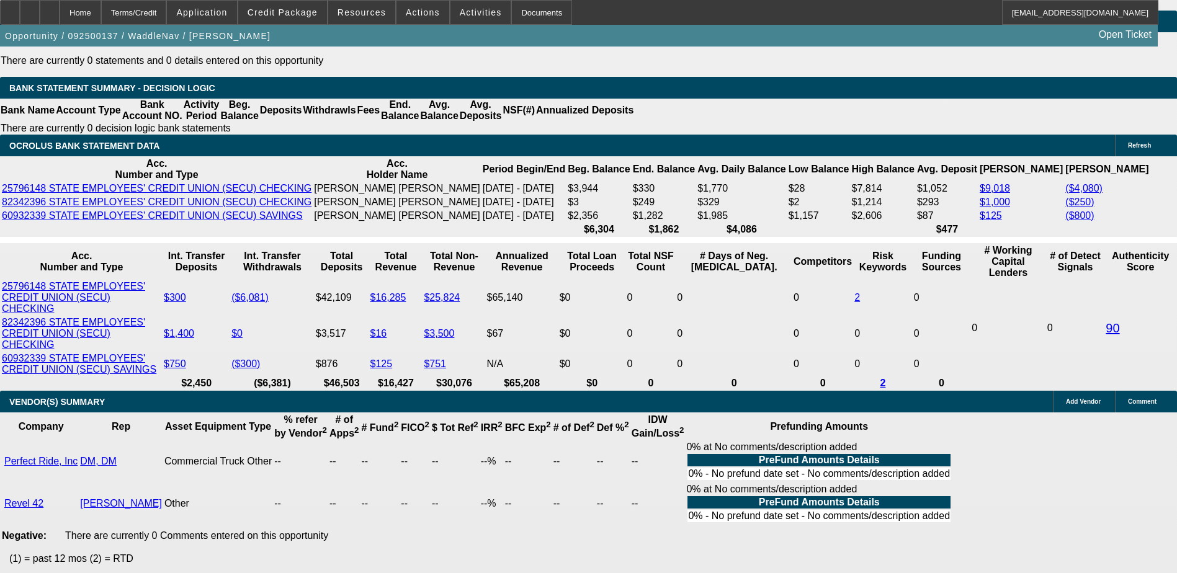
type input "20"
type input "$1,233.67"
type input "20"
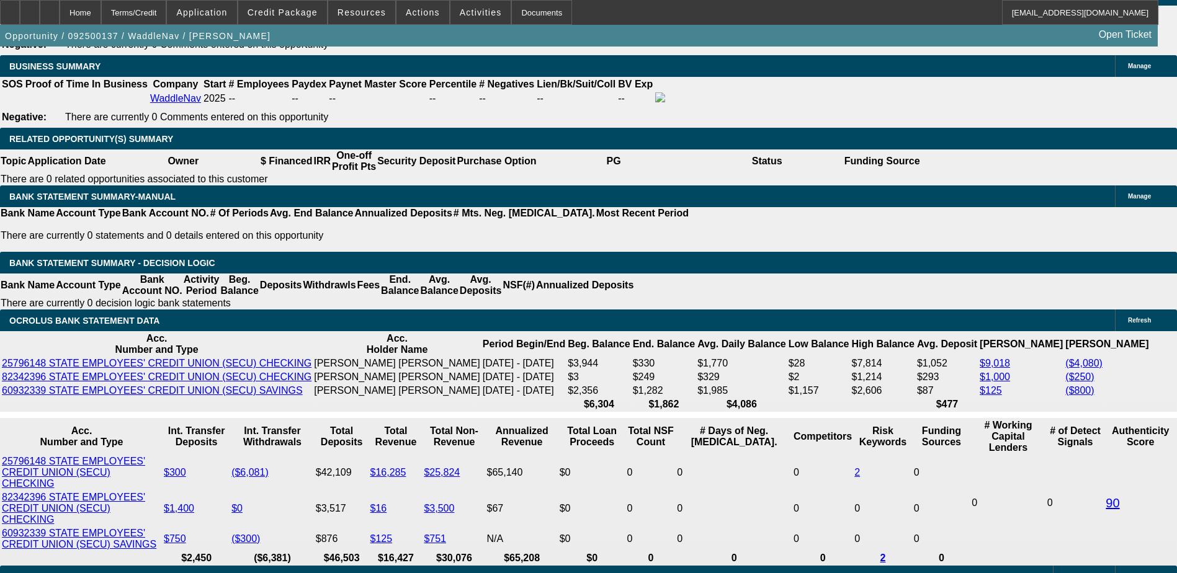
scroll to position [1962, 0]
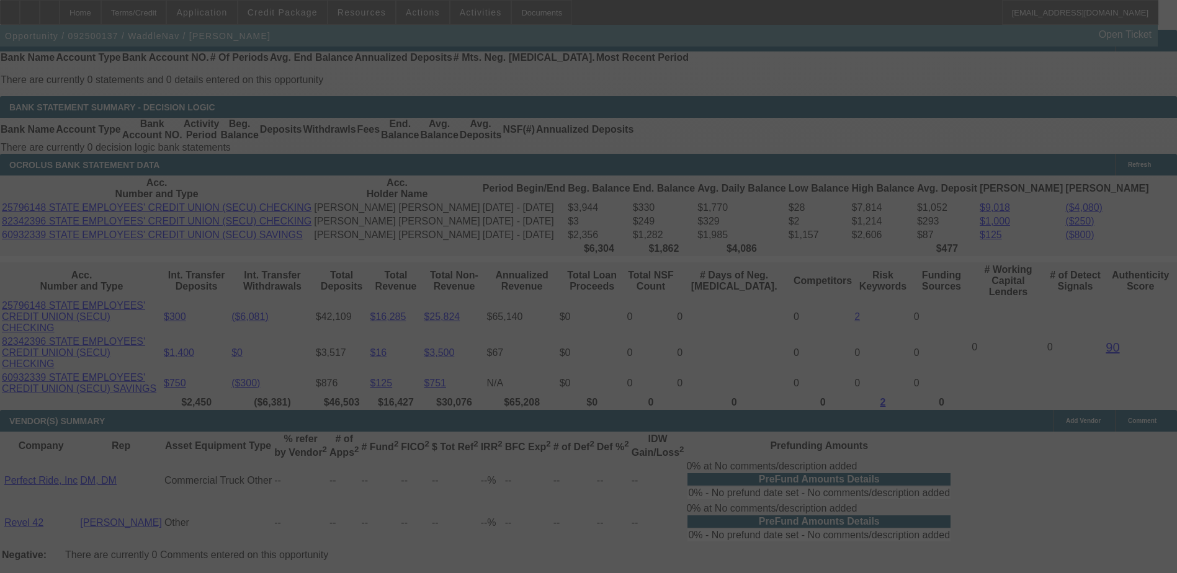
scroll to position [2148, 0]
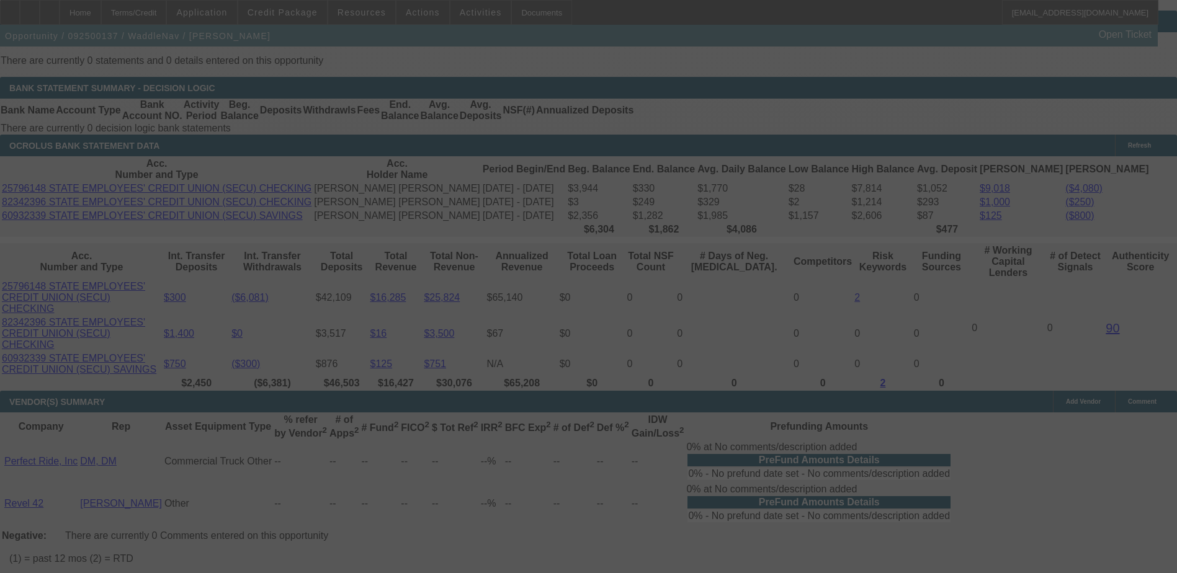
select select "0.2"
select select "0"
select select "2"
select select "0"
select select "6"
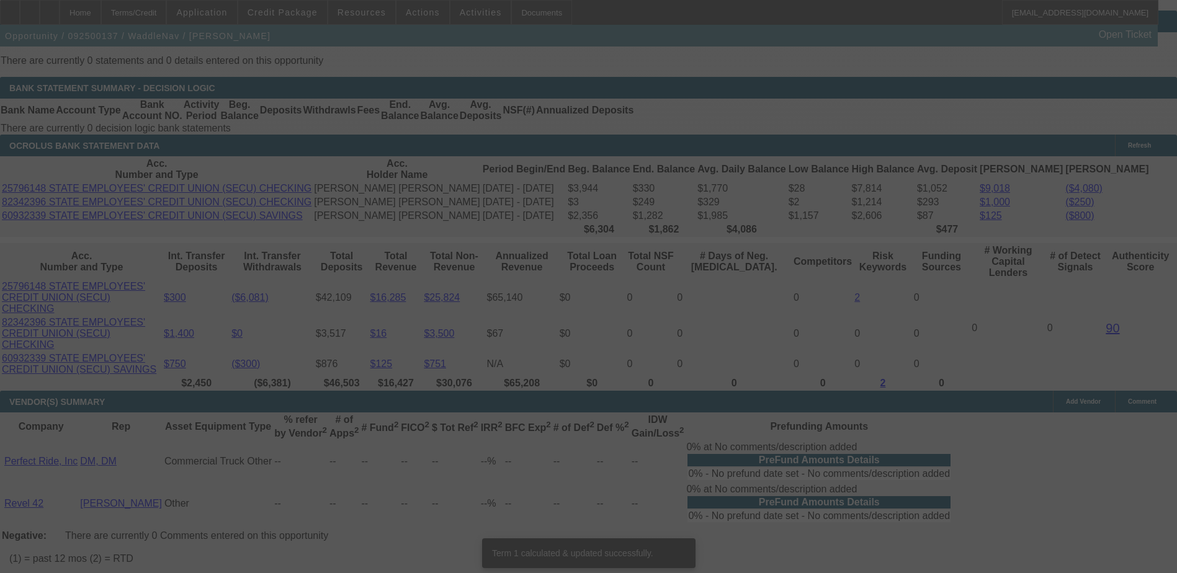
scroll to position [2141, 0]
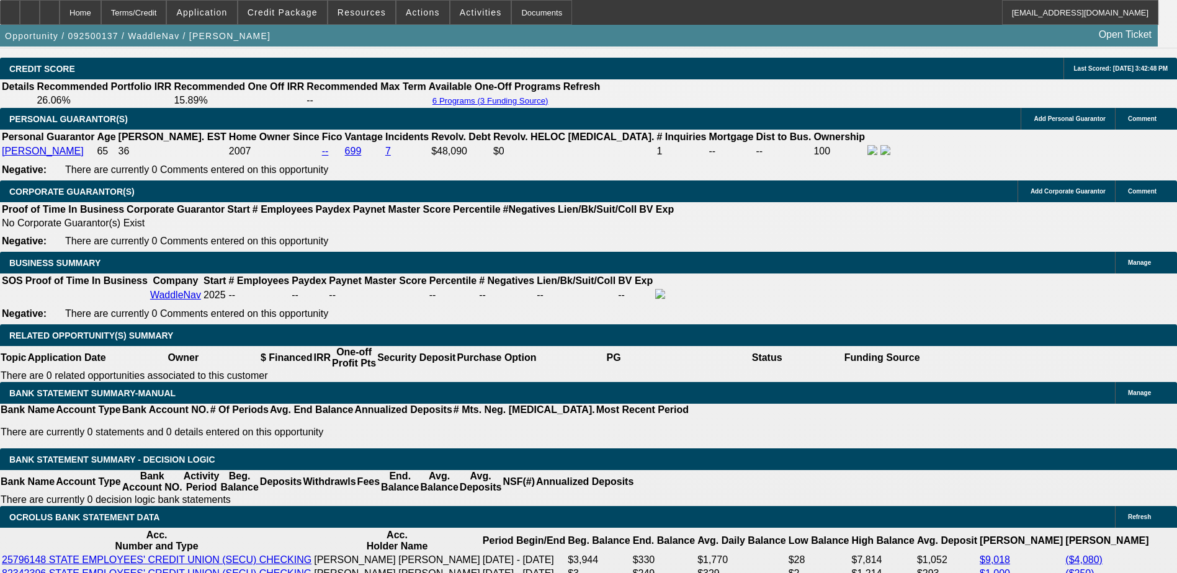
scroll to position [1769, 0]
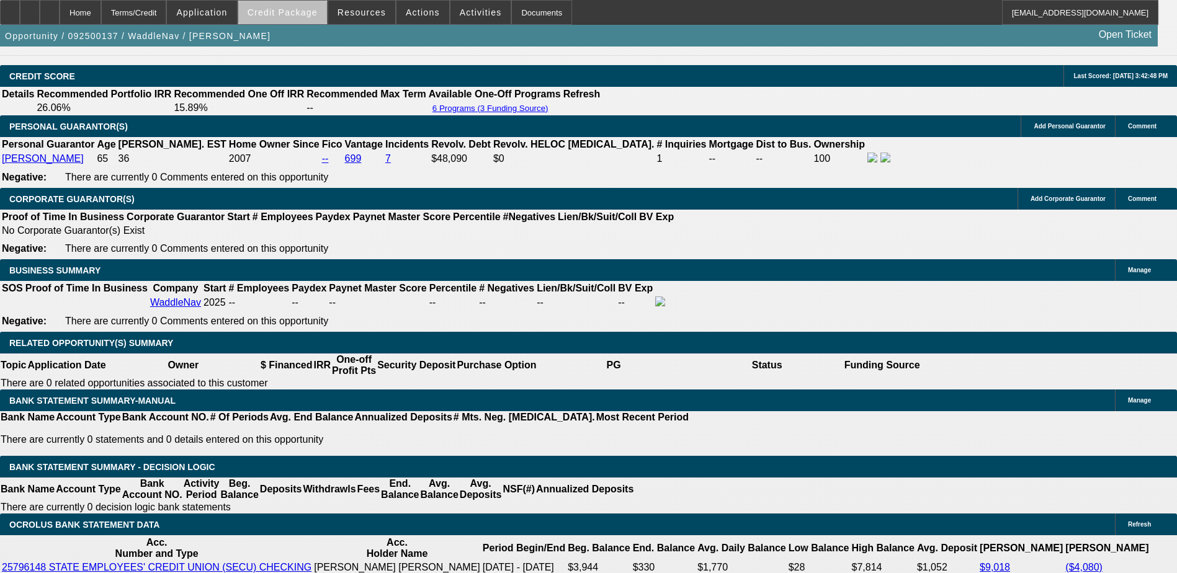
click at [304, 17] on span "Credit Package" at bounding box center [283, 12] width 70 height 10
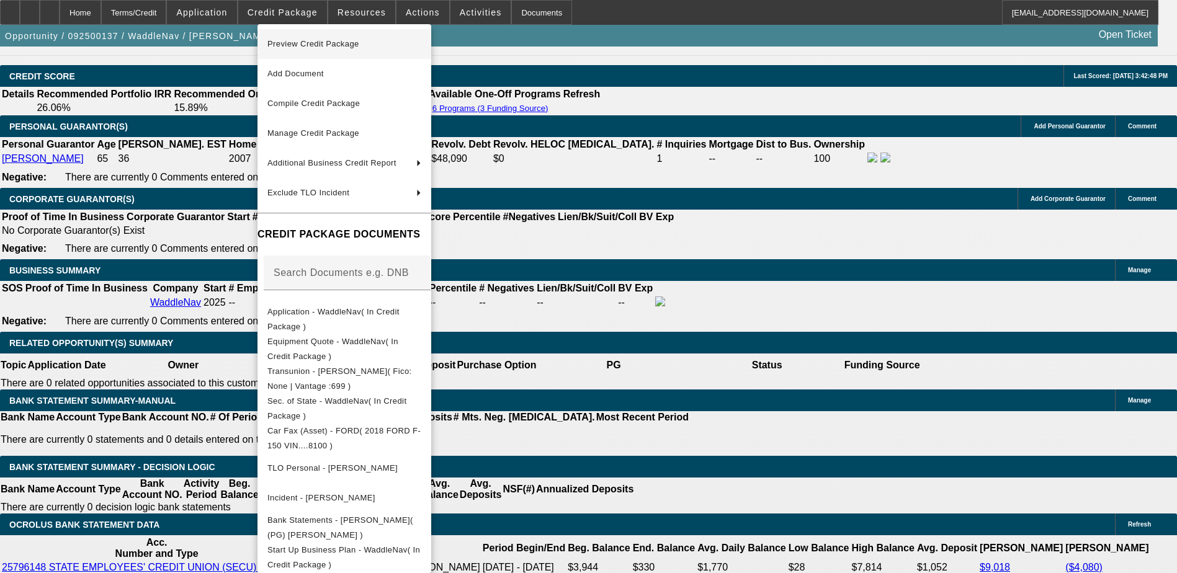
click at [323, 43] on span "Preview Credit Package" at bounding box center [313, 43] width 92 height 9
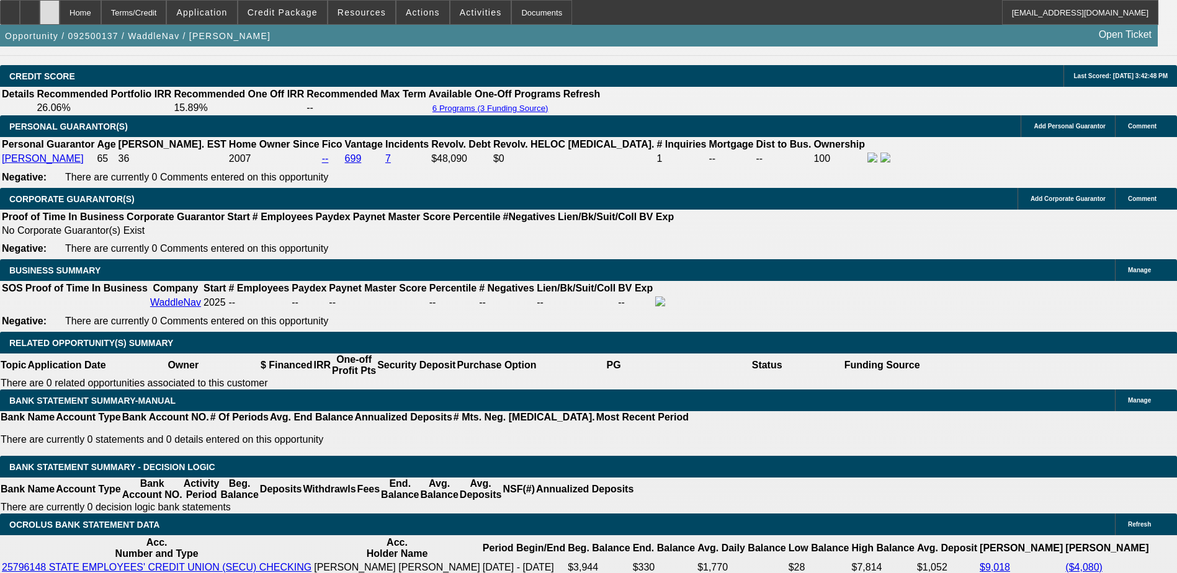
click at [60, 16] on div at bounding box center [50, 12] width 20 height 25
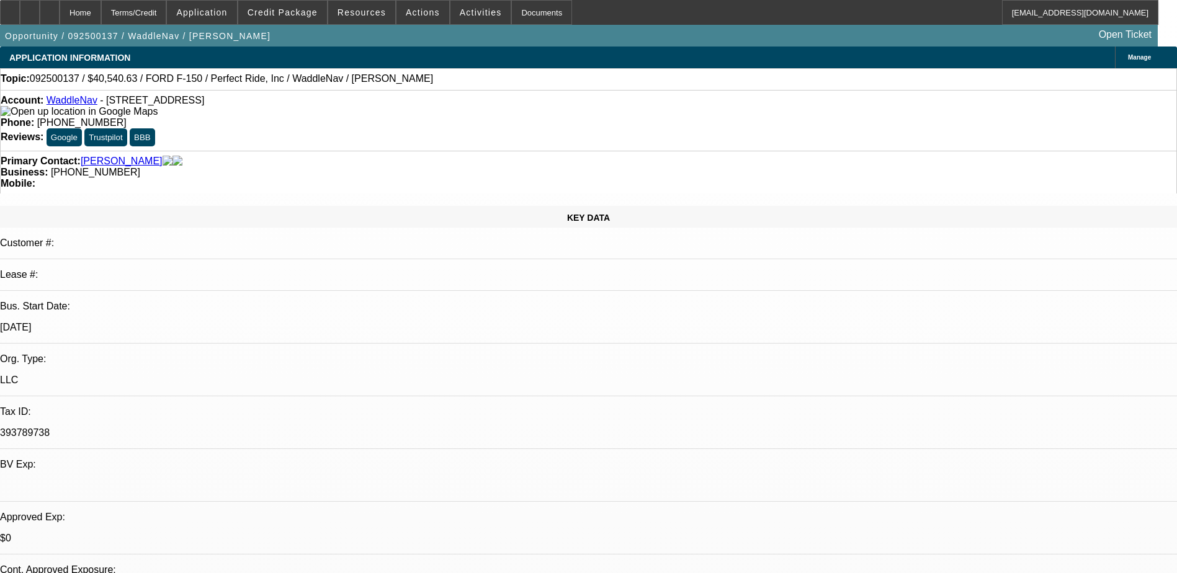
select select "0"
select select "6"
select select "0.2"
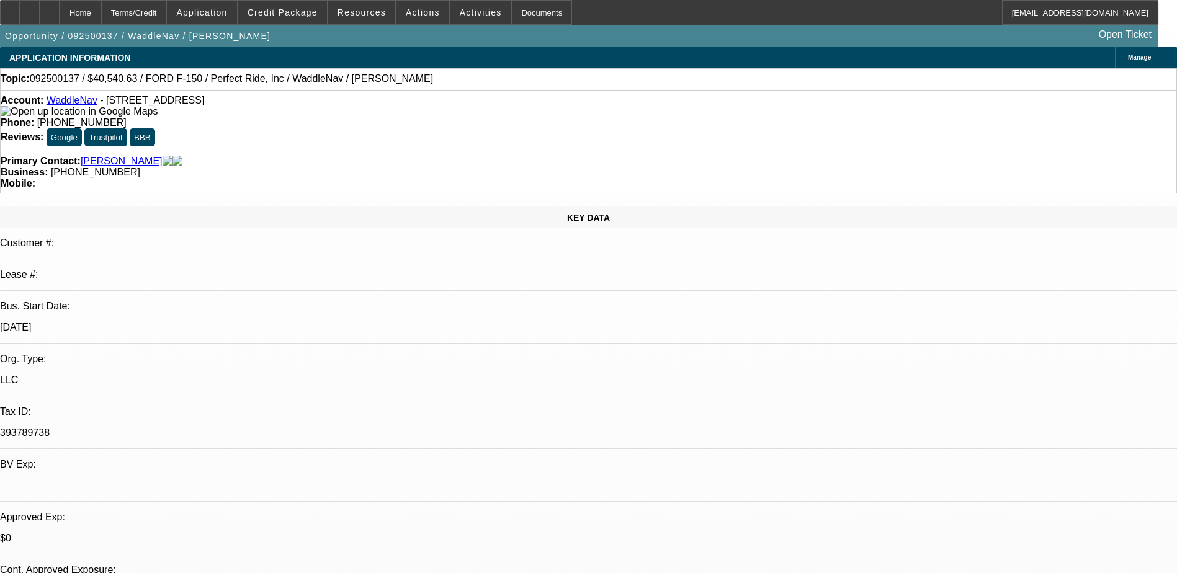
select select "0"
select select "2"
select select "0"
select select "6"
click at [270, 14] on span "Credit Package" at bounding box center [283, 12] width 70 height 10
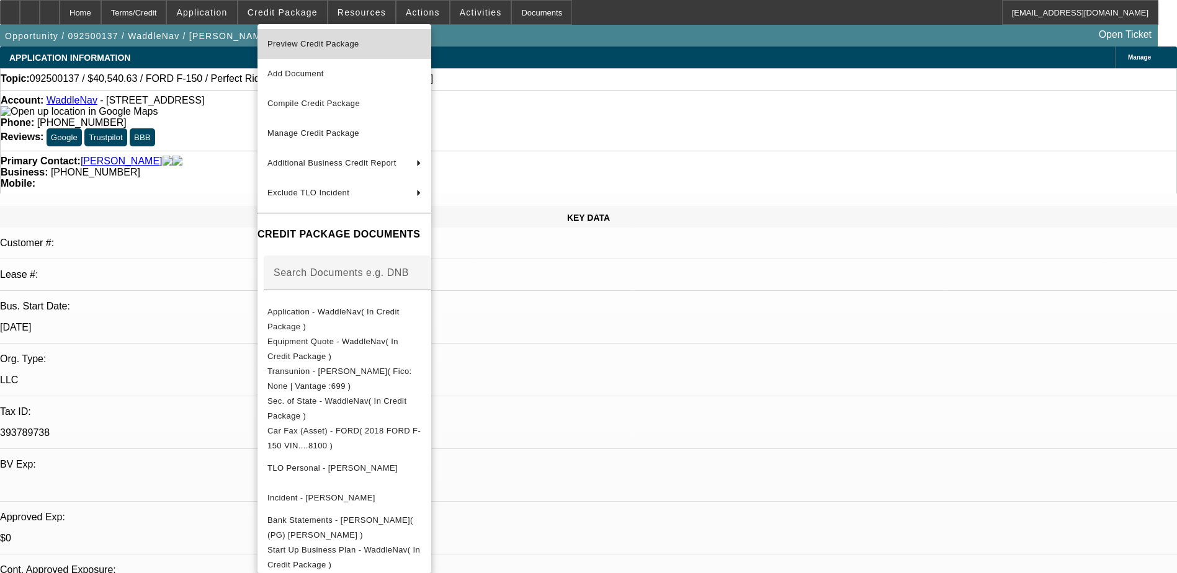
click at [333, 56] on button "Preview Credit Package" at bounding box center [344, 44] width 174 height 30
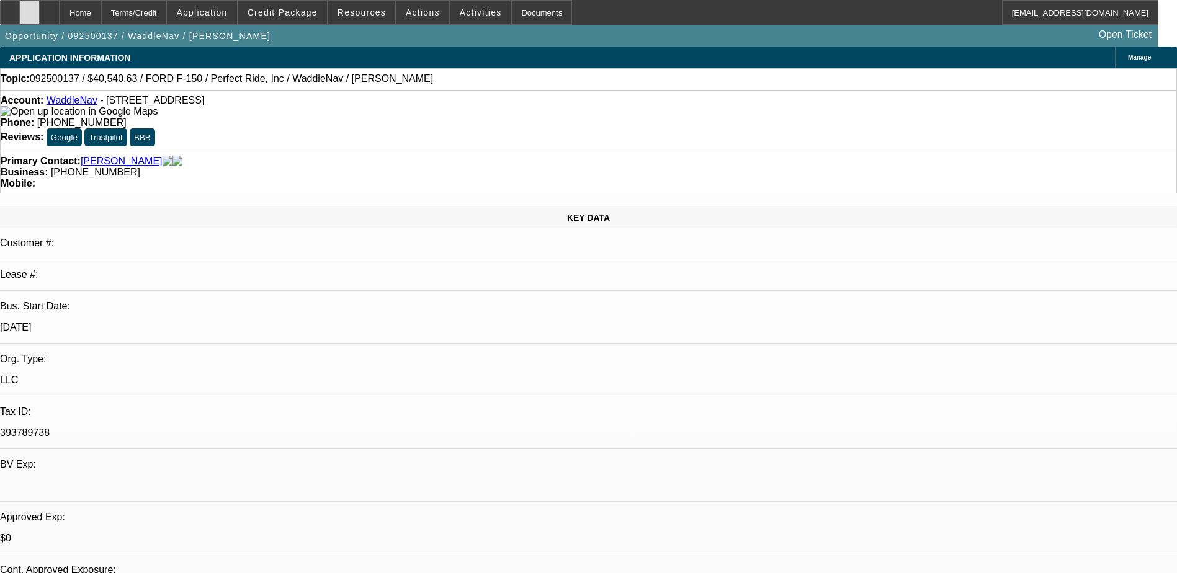
click at [40, 20] on div at bounding box center [30, 12] width 20 height 25
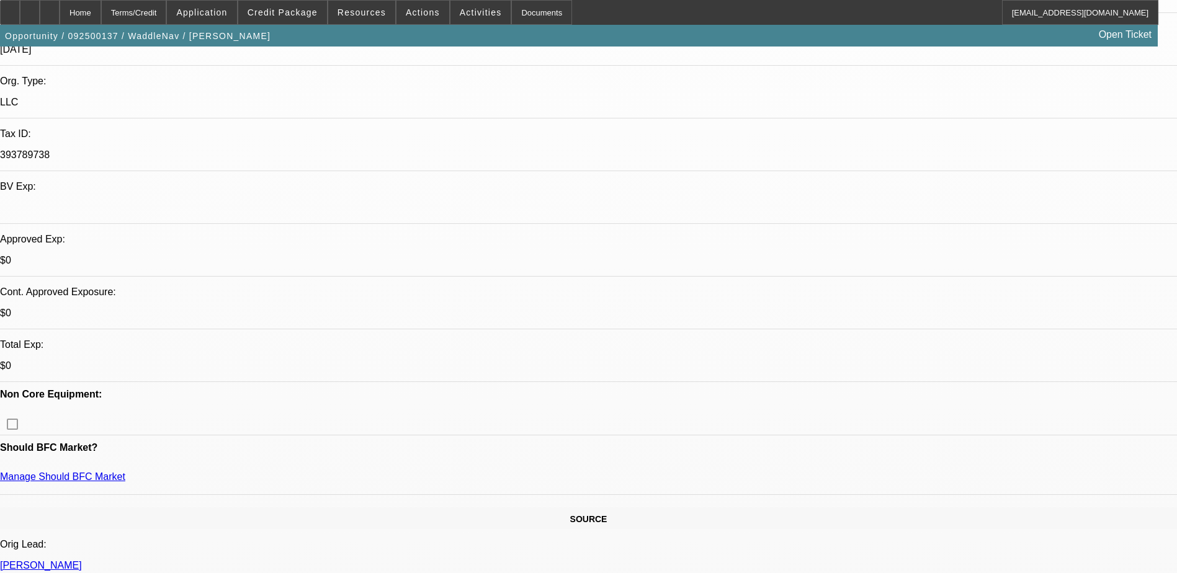
scroll to position [372, 0]
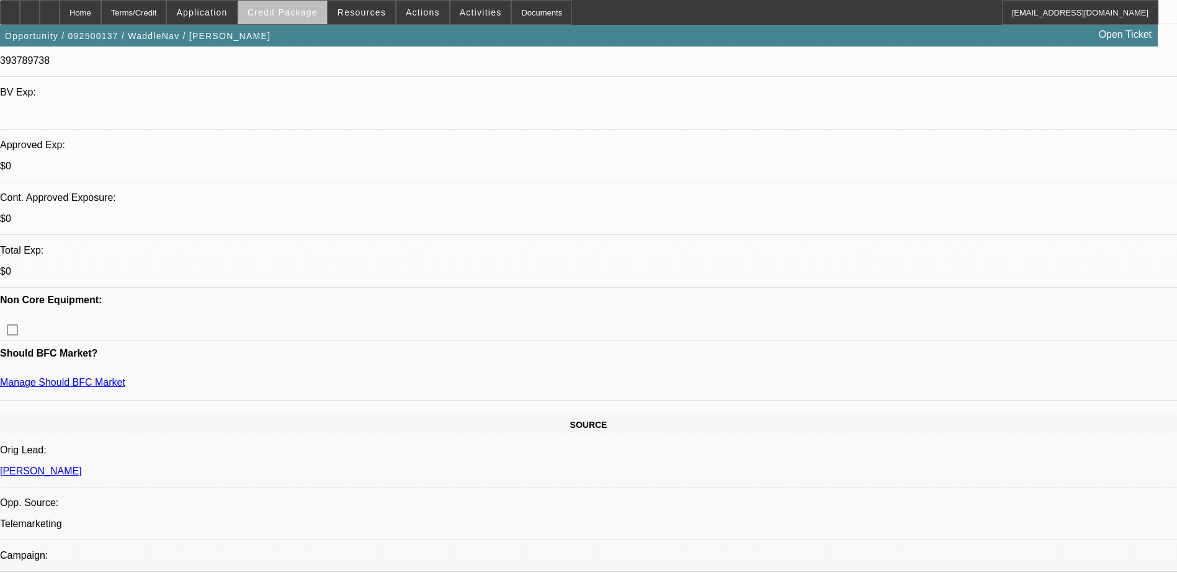
click at [304, 14] on span "Credit Package" at bounding box center [283, 12] width 70 height 10
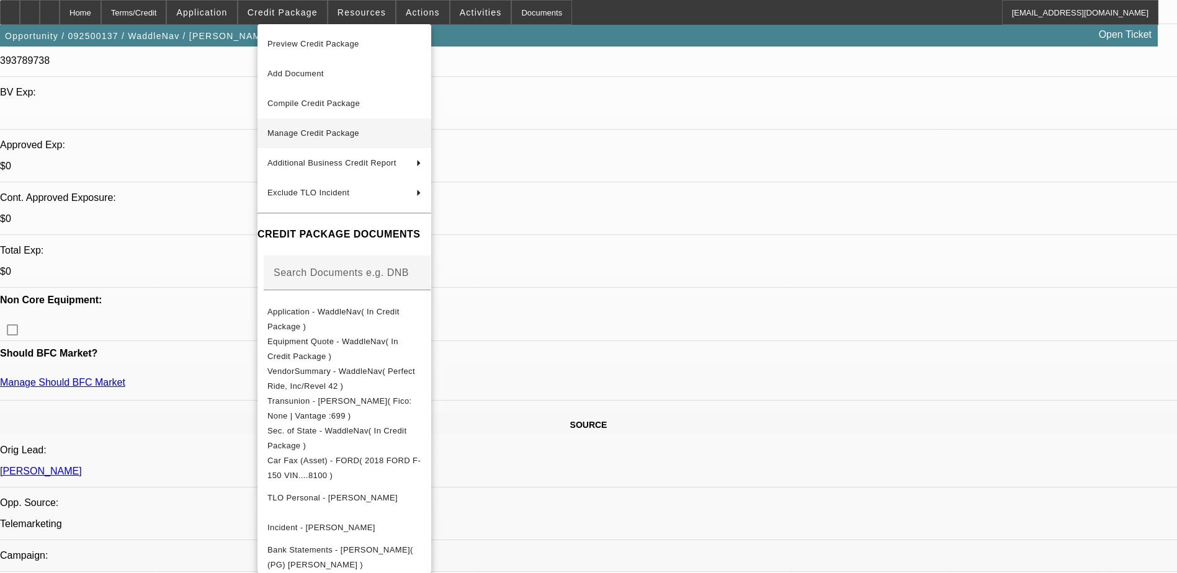
click at [311, 134] on span "Manage Credit Package" at bounding box center [313, 132] width 92 height 9
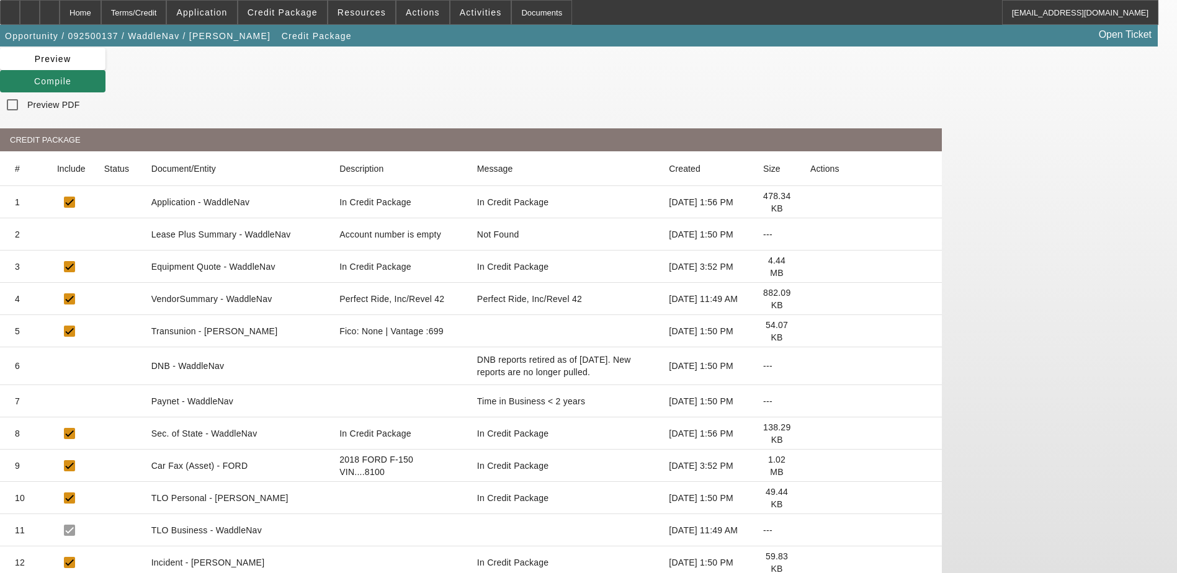
scroll to position [66, 0]
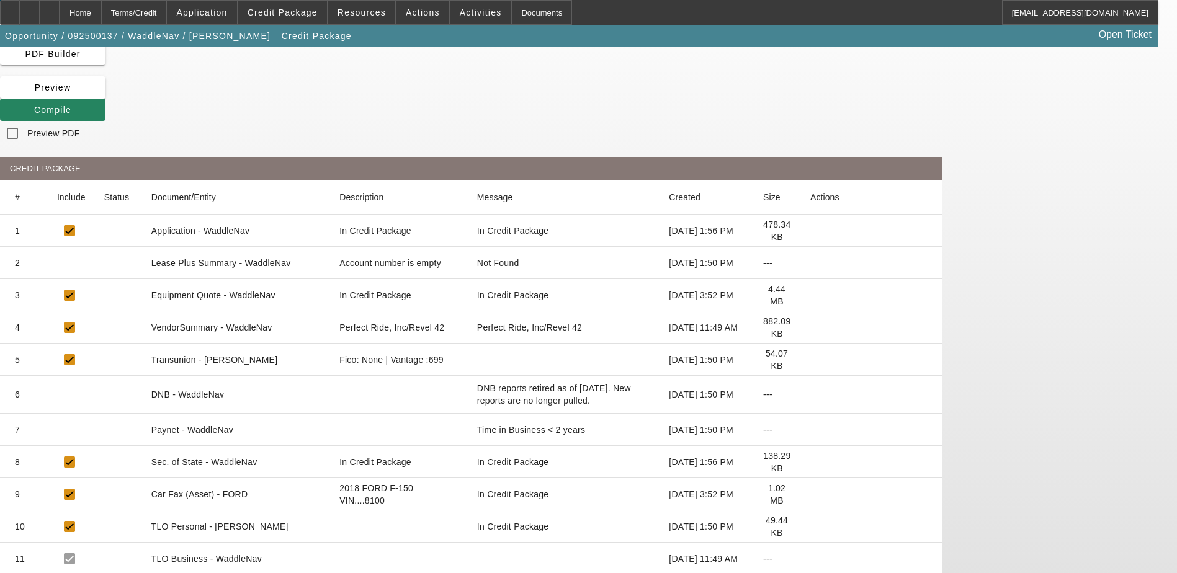
click at [810, 295] on icon at bounding box center [810, 295] width 0 height 0
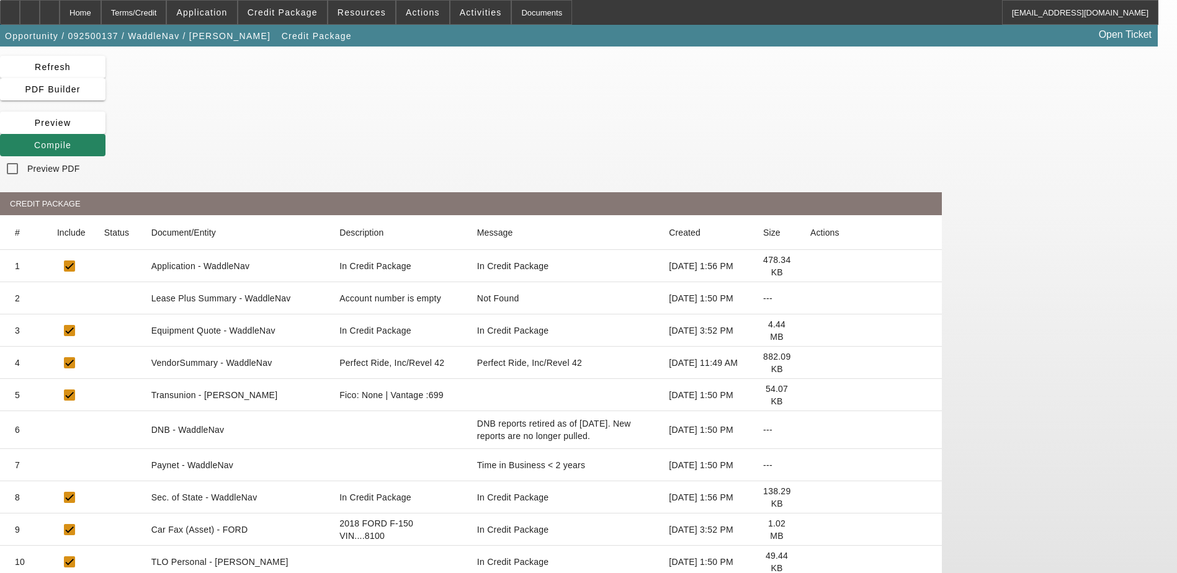
scroll to position [0, 0]
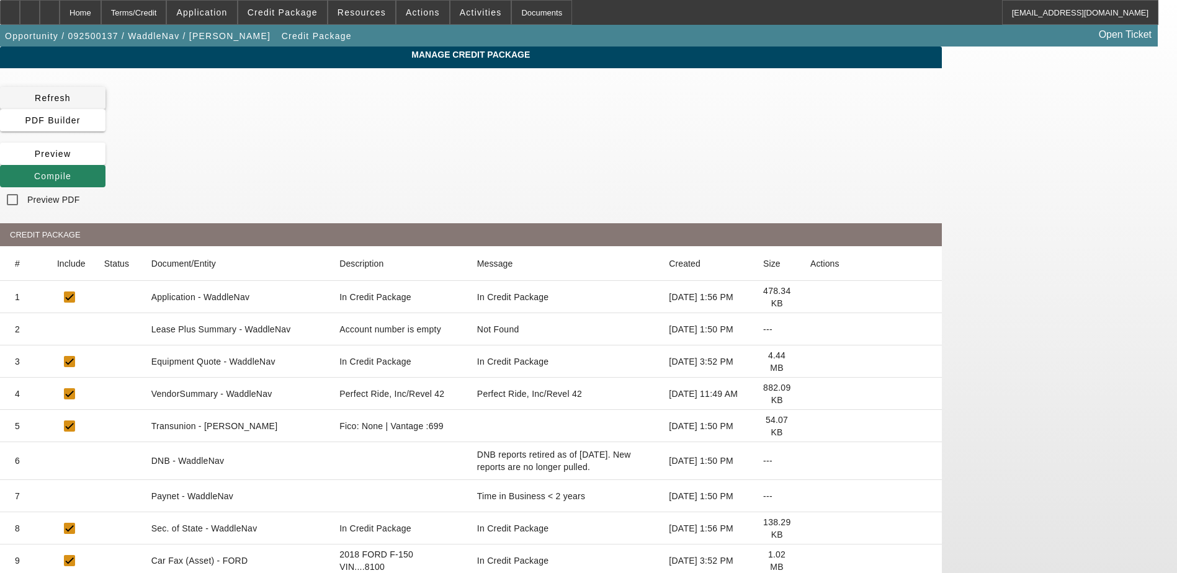
click at [71, 102] on span "Refresh" at bounding box center [53, 98] width 36 height 10
click at [101, 6] on div "Home" at bounding box center [81, 12] width 42 height 25
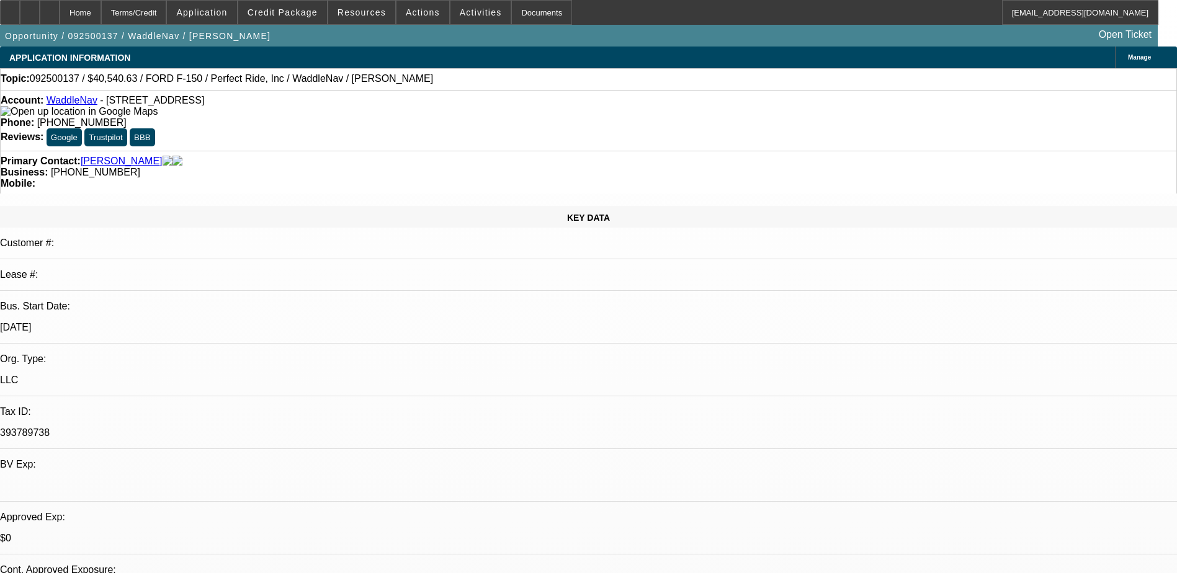
select select "0"
select select "6"
select select "0.2"
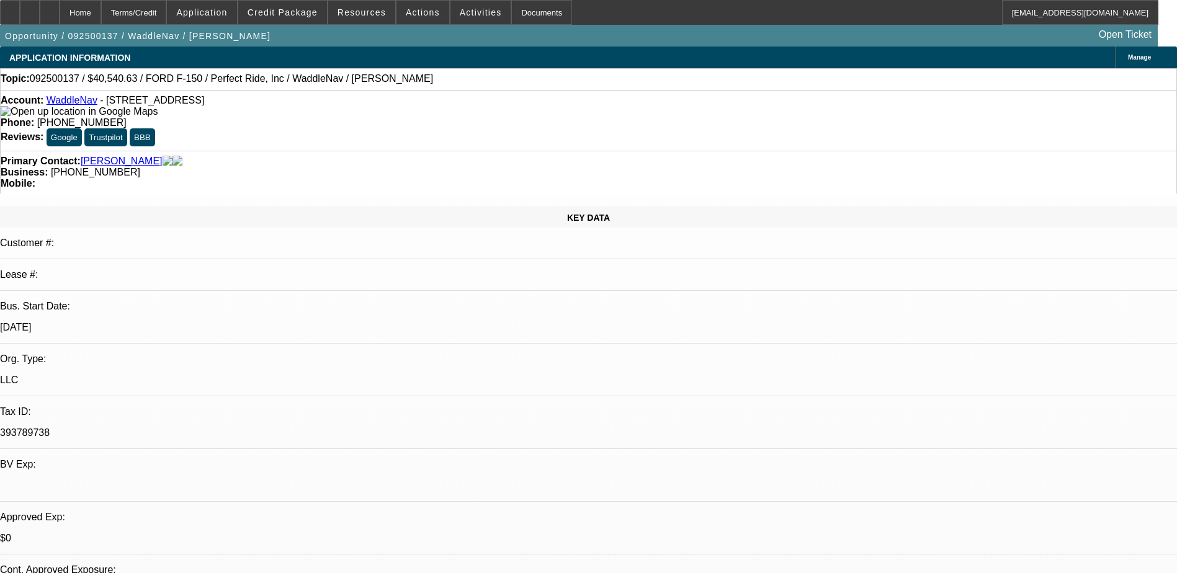
select select "0"
select select "2"
select select "0"
select select "6"
click at [294, 12] on span "Credit Package" at bounding box center [283, 12] width 70 height 10
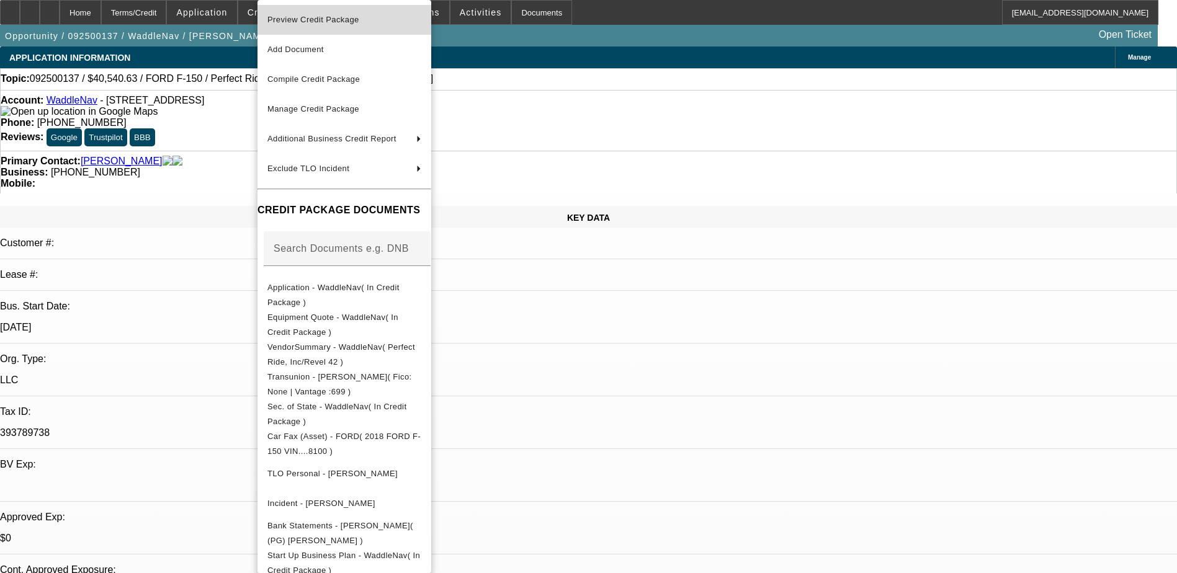
click at [328, 12] on button "Preview Credit Package" at bounding box center [344, 20] width 174 height 30
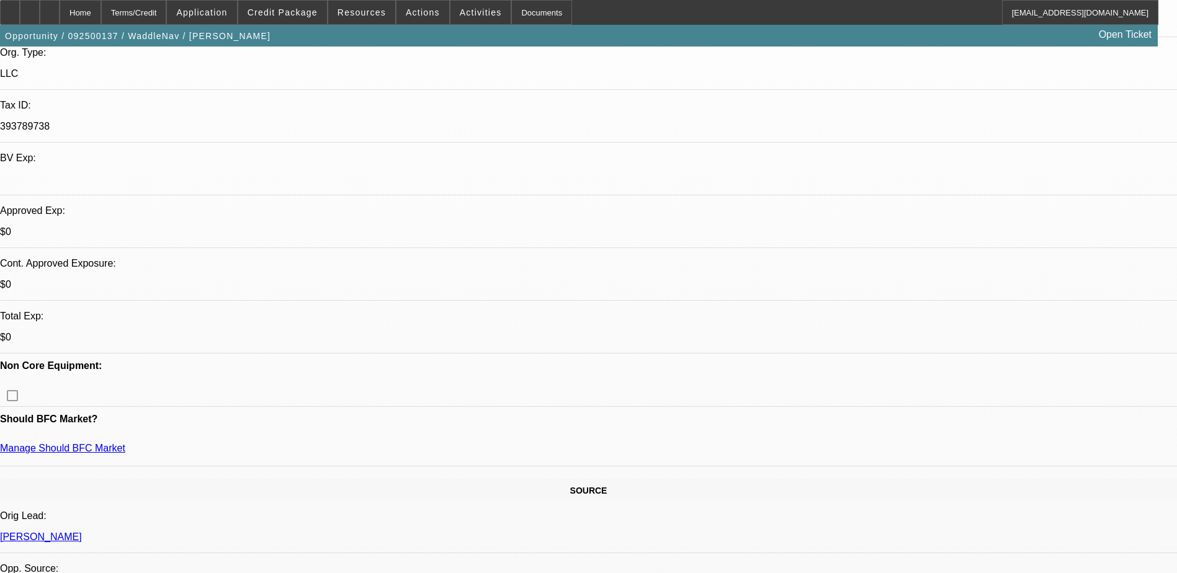
scroll to position [372, 0]
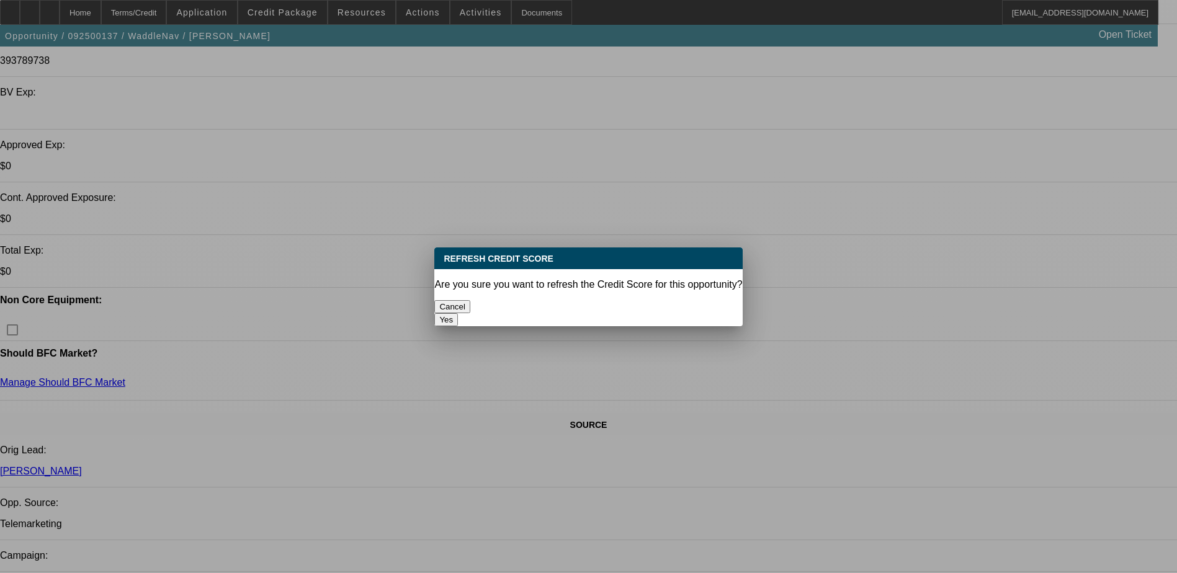
scroll to position [0, 0]
click at [458, 313] on button "Yes" at bounding box center [446, 319] width 24 height 13
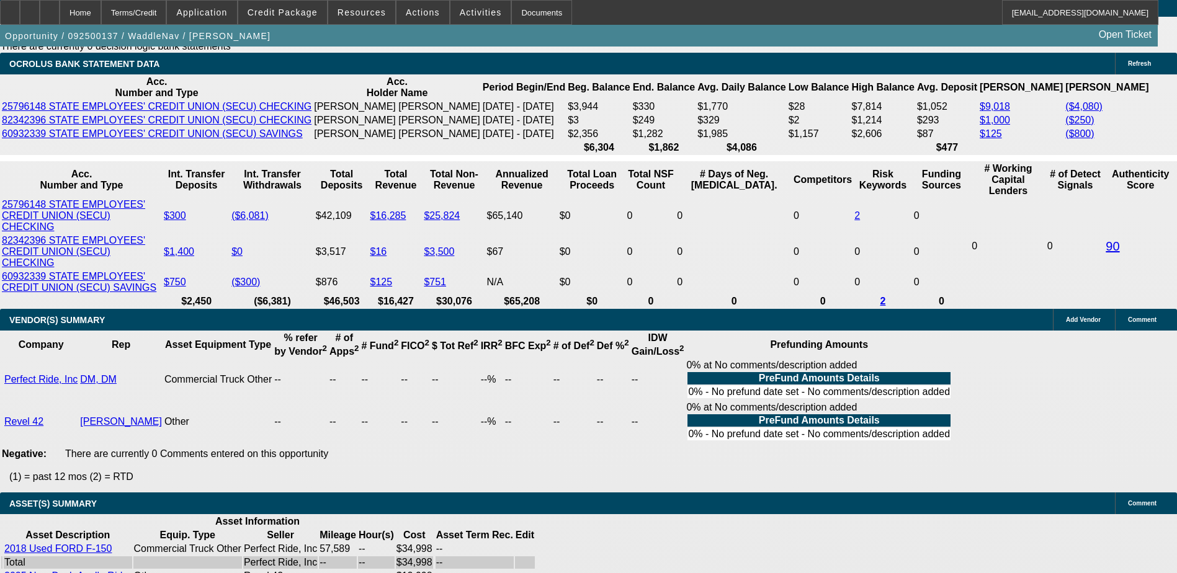
scroll to position [2234, 0]
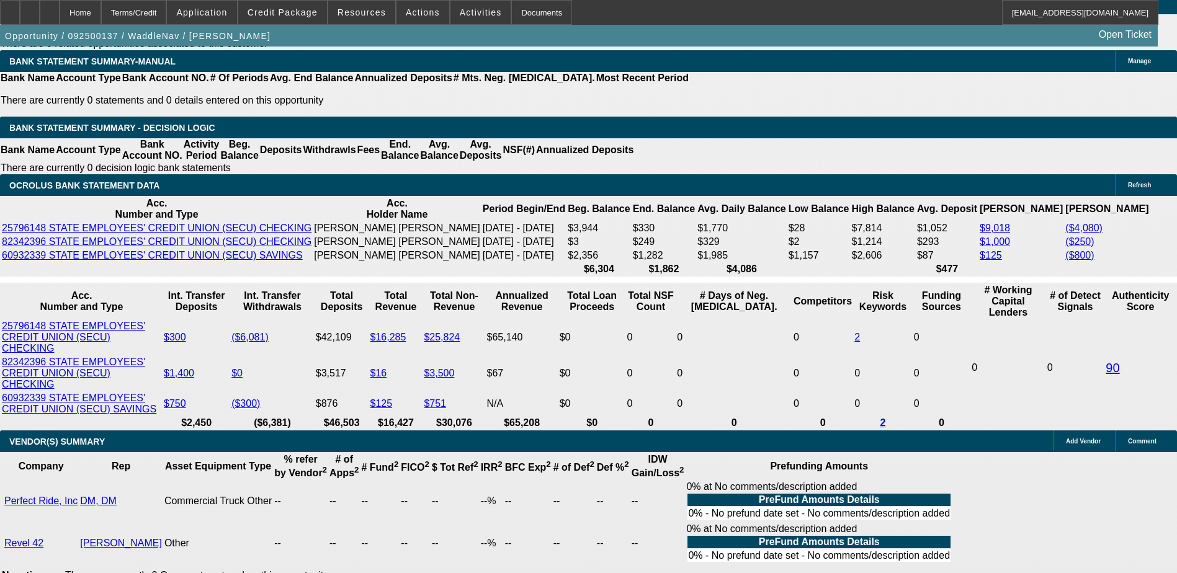
scroll to position [2109, 0]
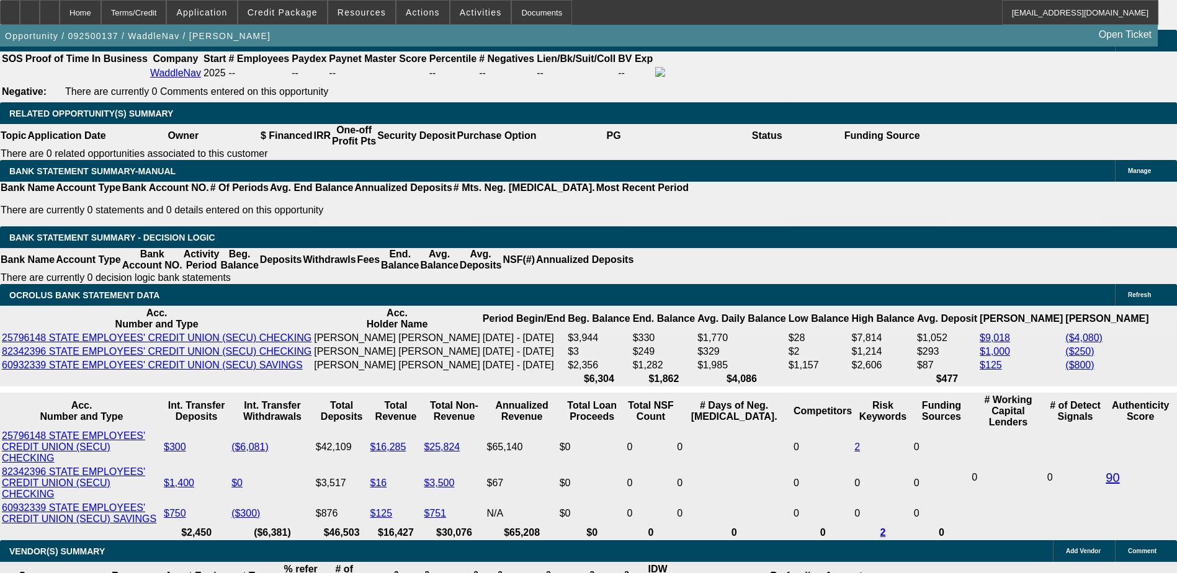
scroll to position [2047, 0]
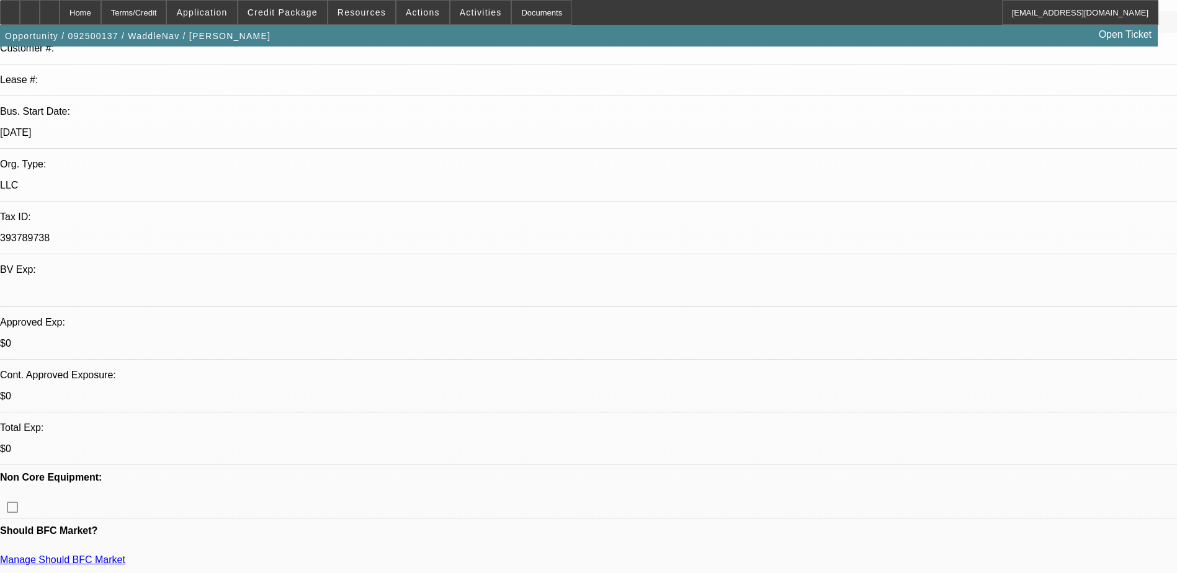
scroll to position [186, 0]
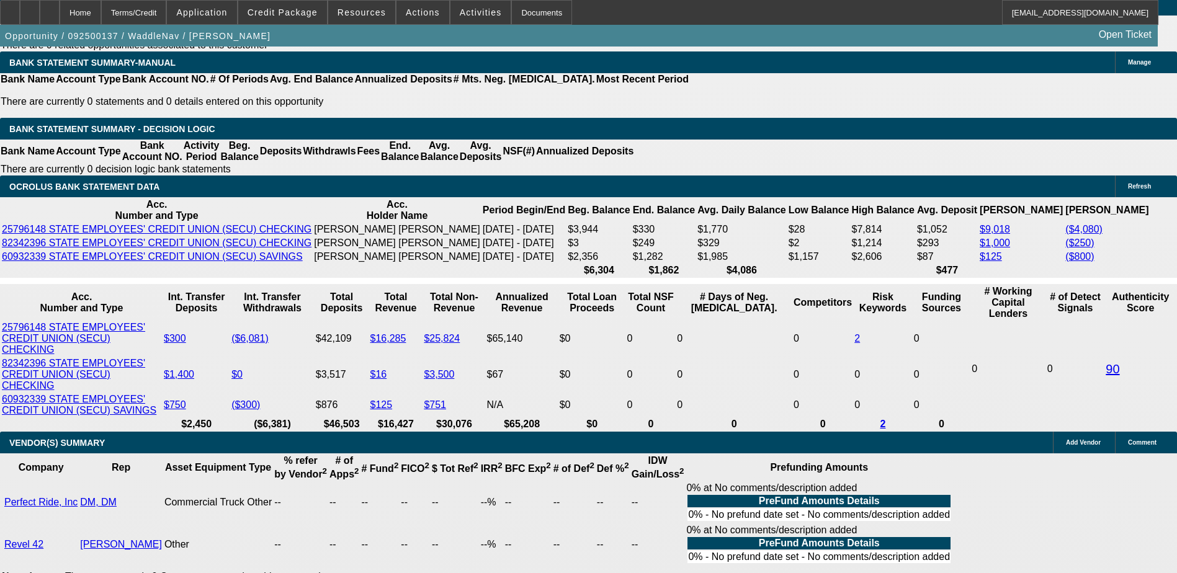
scroll to position [2109, 0]
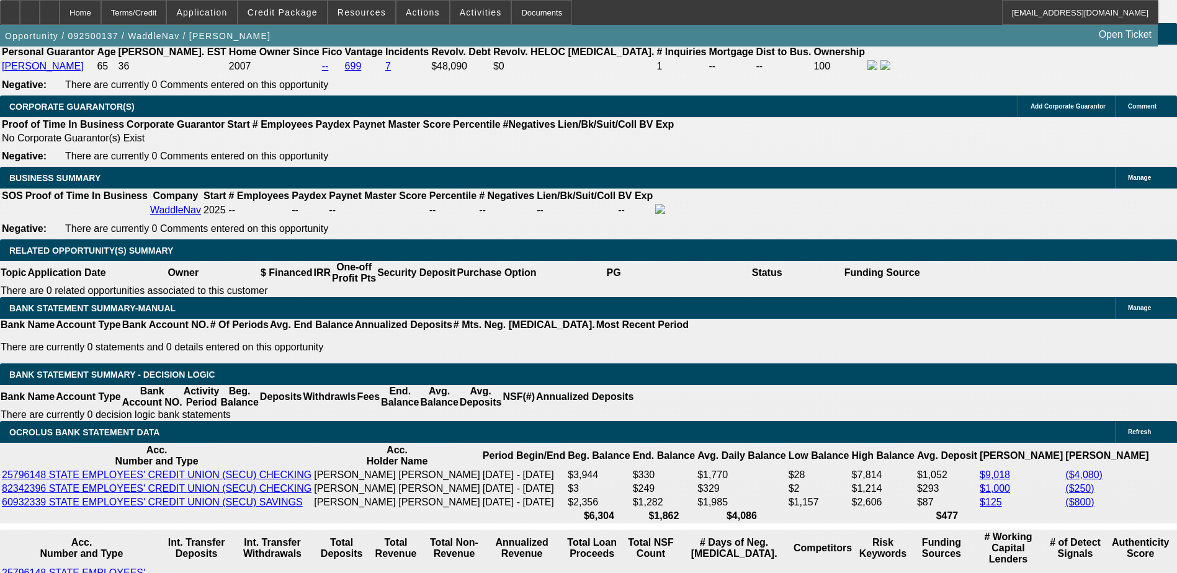
scroll to position [1551, 0]
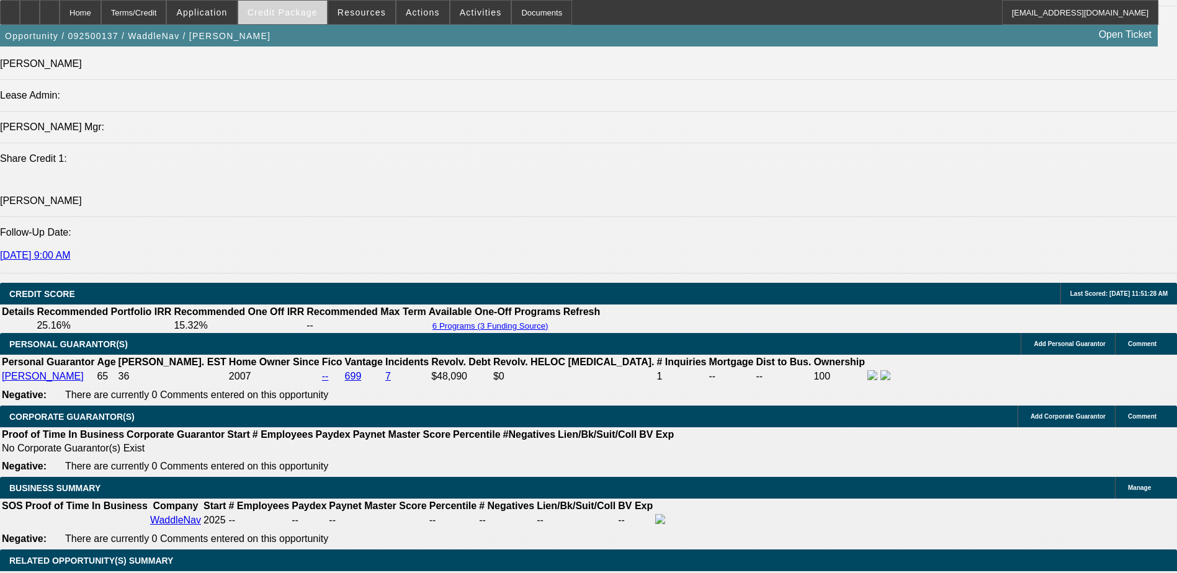
click at [274, 14] on span "Credit Package" at bounding box center [283, 12] width 70 height 10
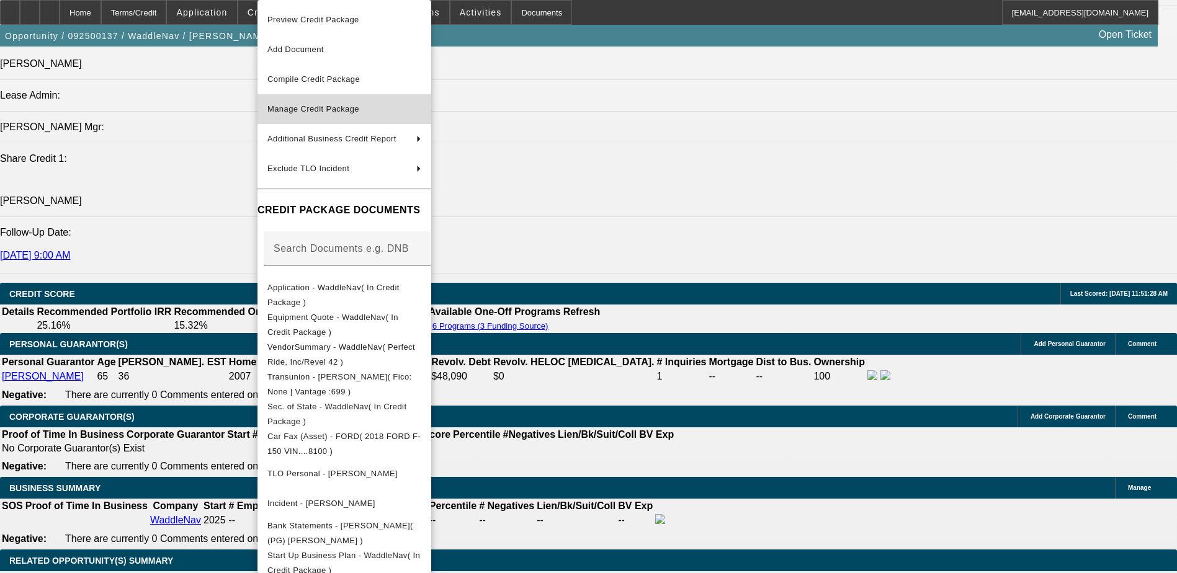
click at [348, 108] on span "Manage Credit Package" at bounding box center [313, 108] width 92 height 9
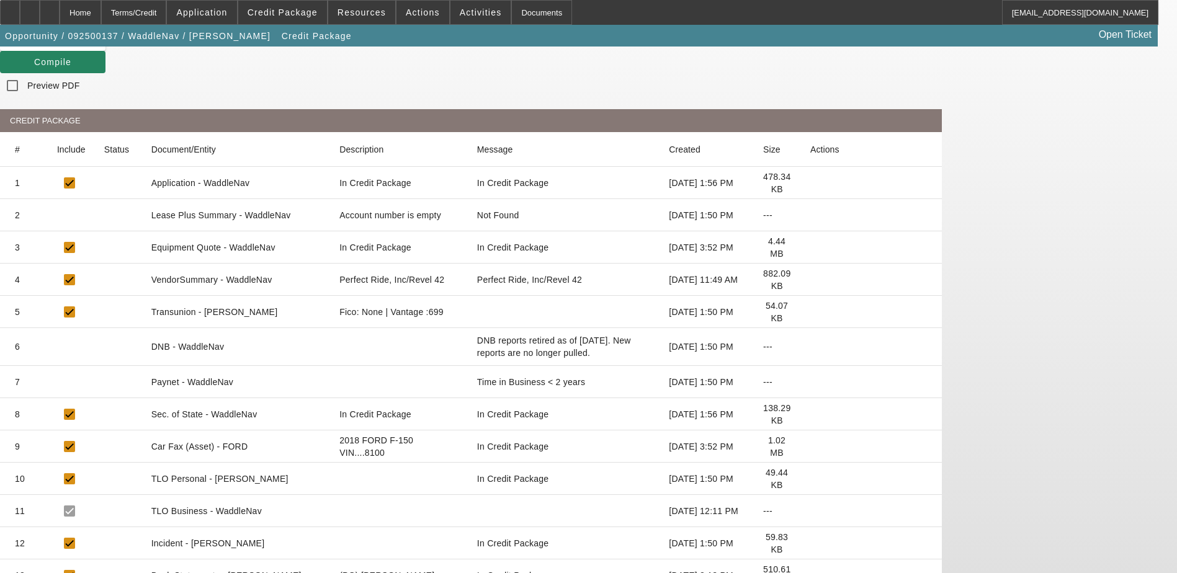
scroll to position [128, 0]
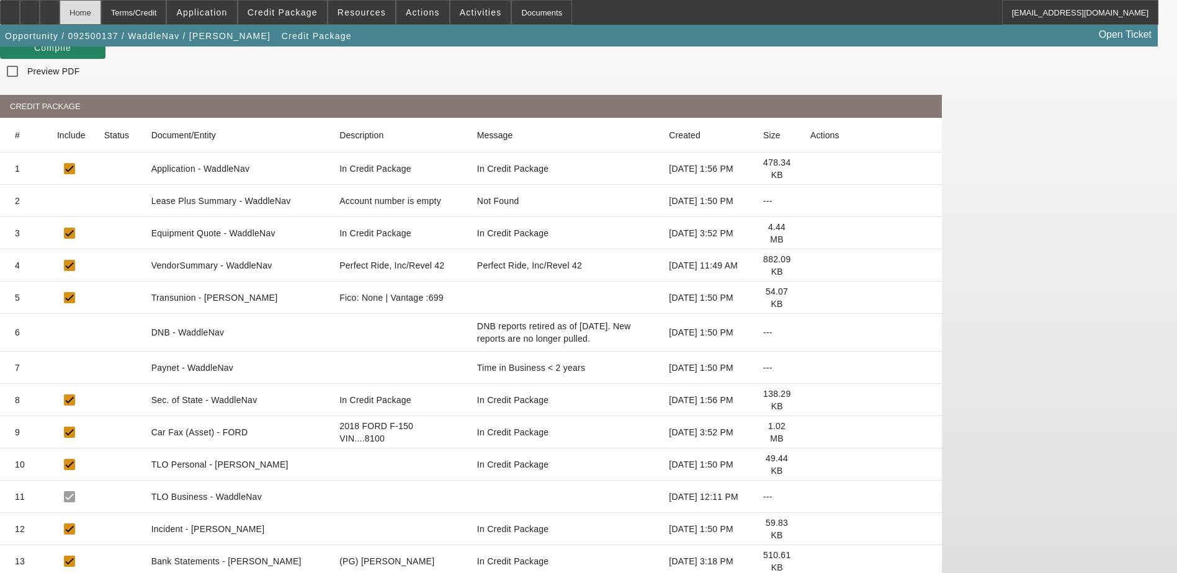
click at [101, 9] on div "Home" at bounding box center [81, 12] width 42 height 25
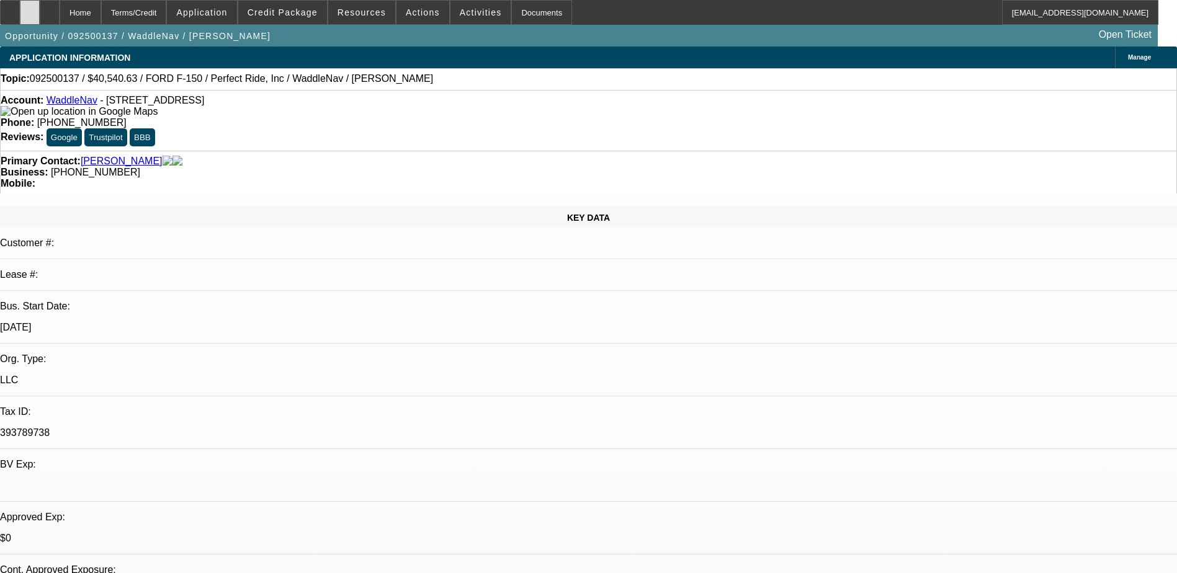
select select "0"
select select "6"
select select "0.2"
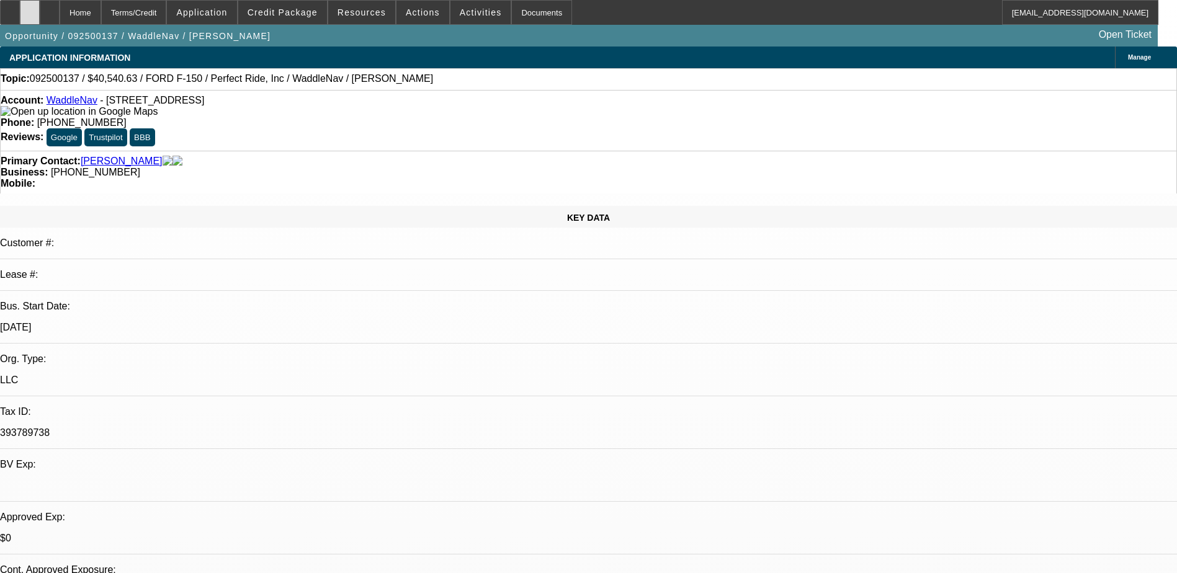
select select "0"
select select "2"
select select "0"
select select "6"
click at [30, 8] on icon at bounding box center [30, 8] width 0 height 0
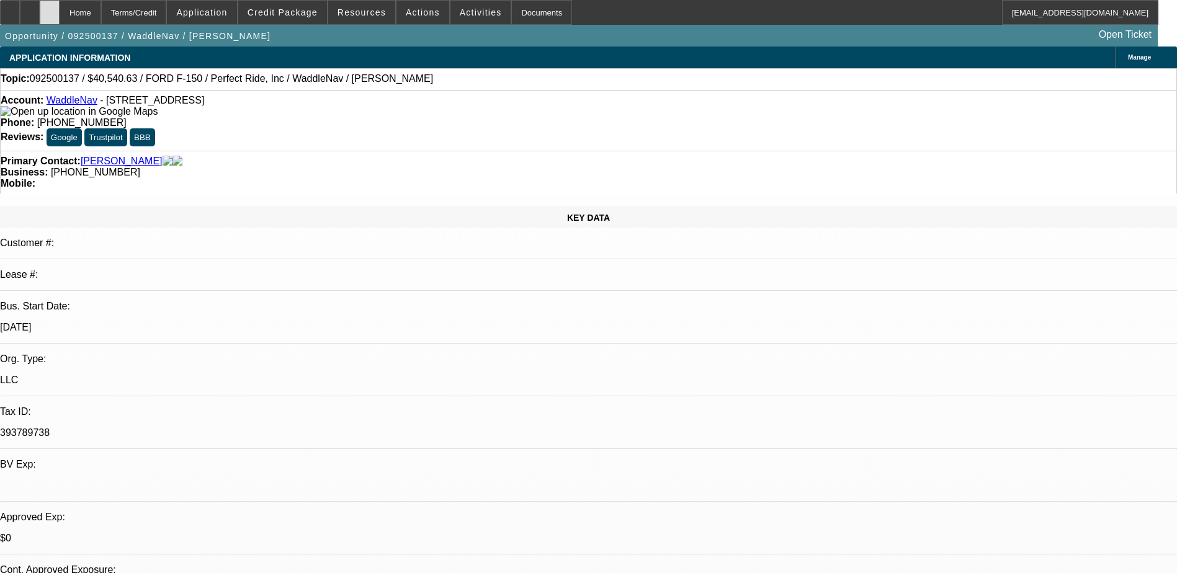
click at [50, 8] on icon at bounding box center [50, 8] width 0 height 0
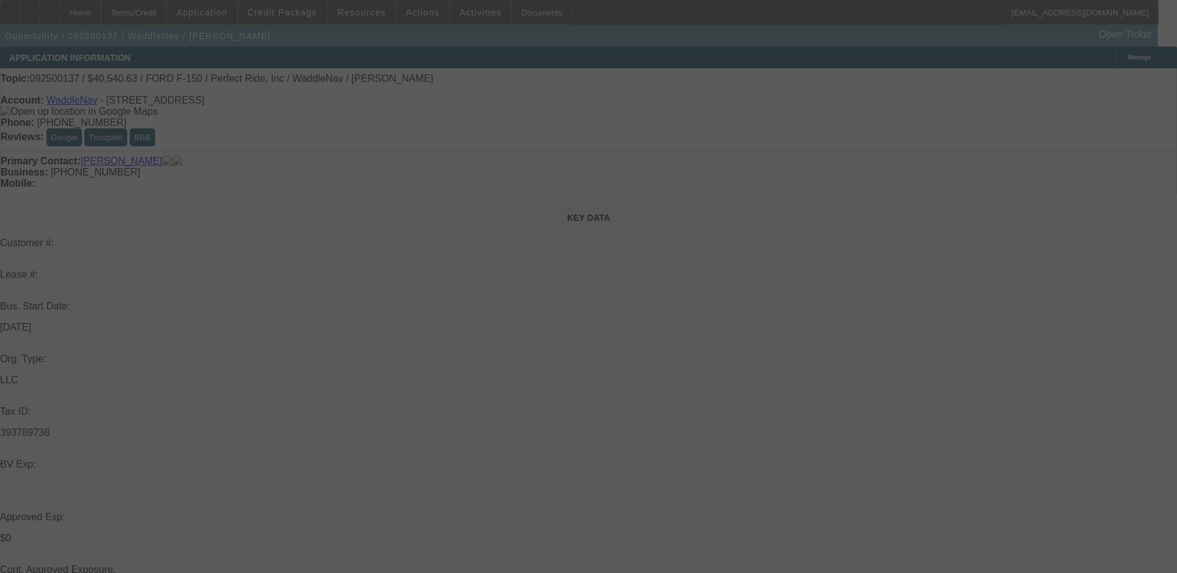
select select "0"
select select "0.2"
select select "0"
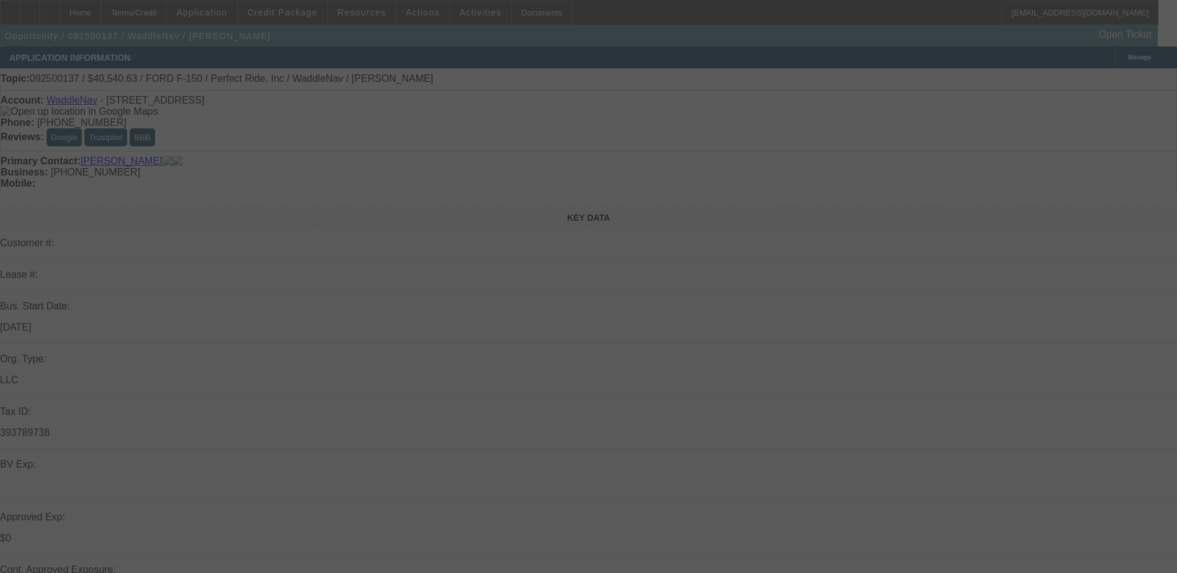
select select "0"
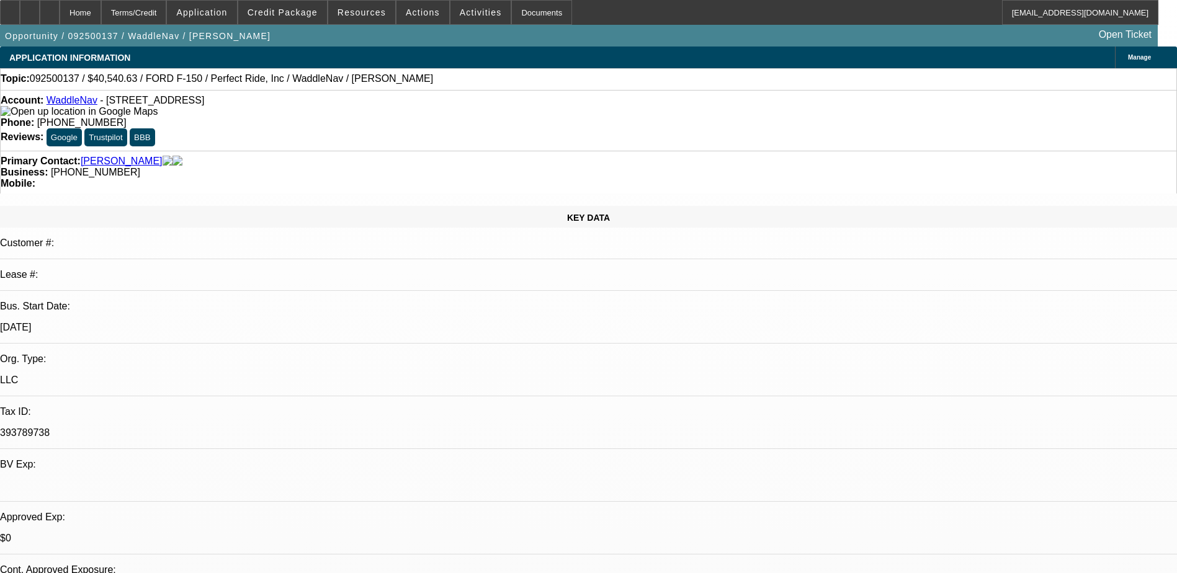
select select "1"
select select "6"
select select "1"
select select "2"
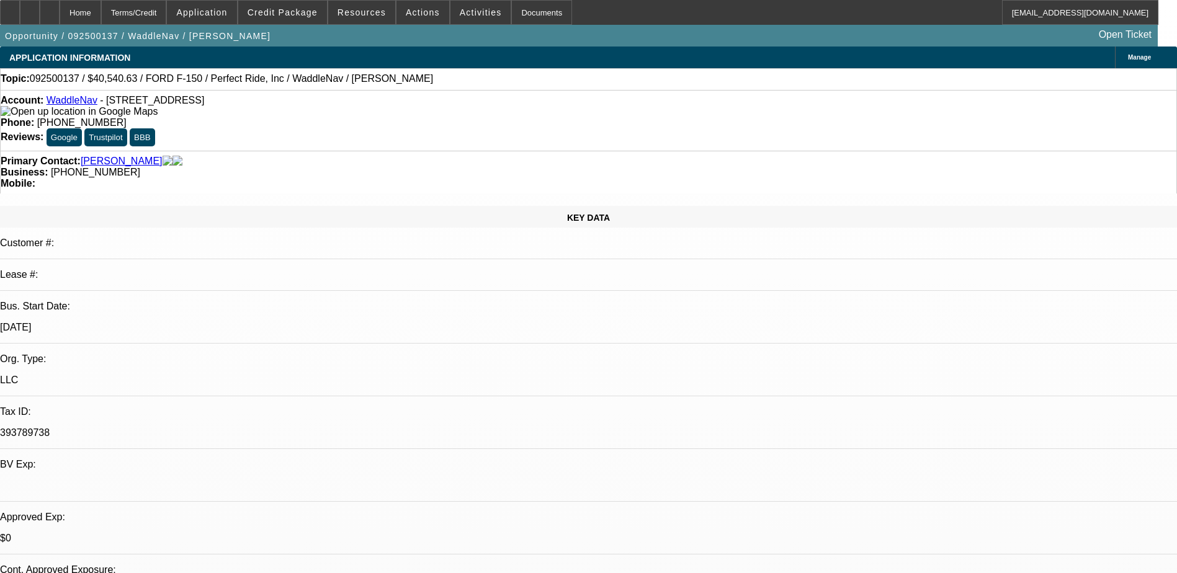
select select "6"
drag, startPoint x: 79, startPoint y: 7, endPoint x: 86, endPoint y: 16, distance: 11.4
click at [60, 7] on div at bounding box center [50, 12] width 20 height 25
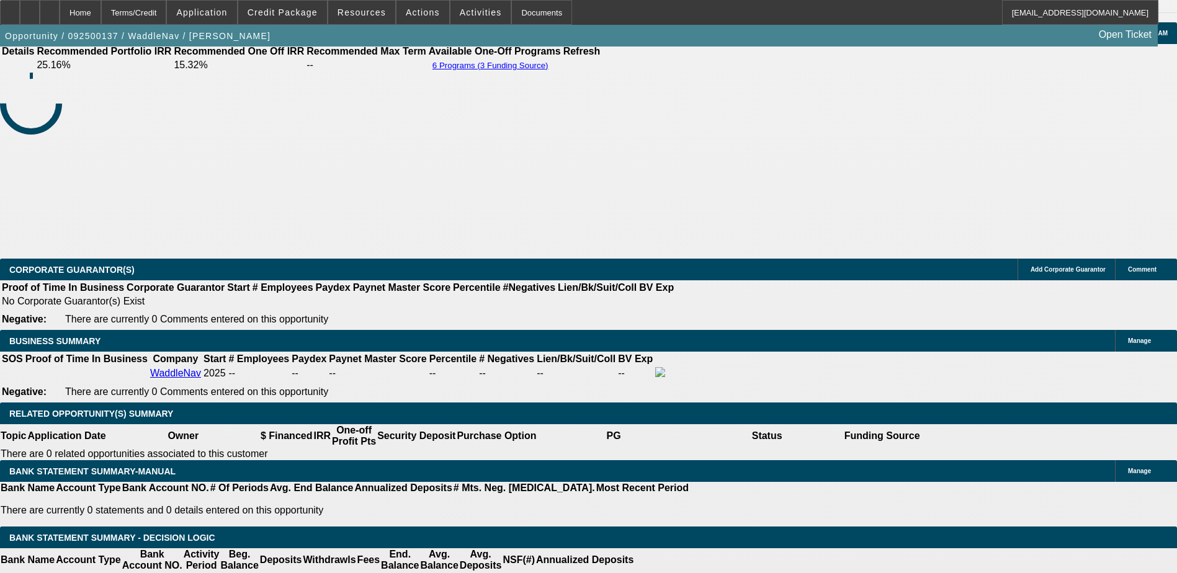
select select "0"
select select "0.2"
select select "0"
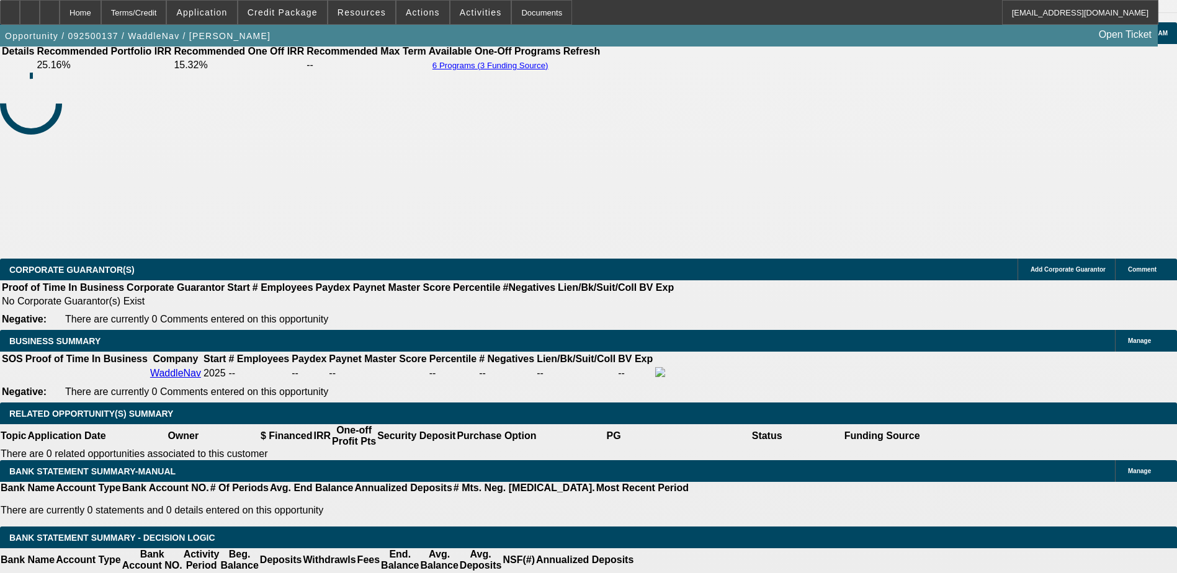
select select "0"
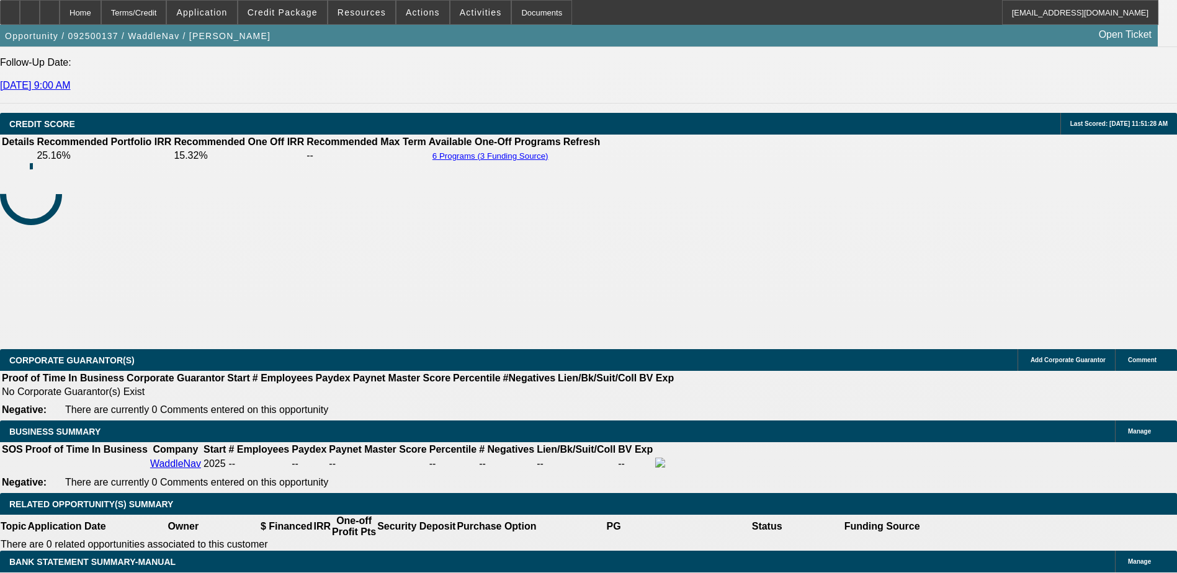
select select "1"
select select "6"
select select "1"
select select "2"
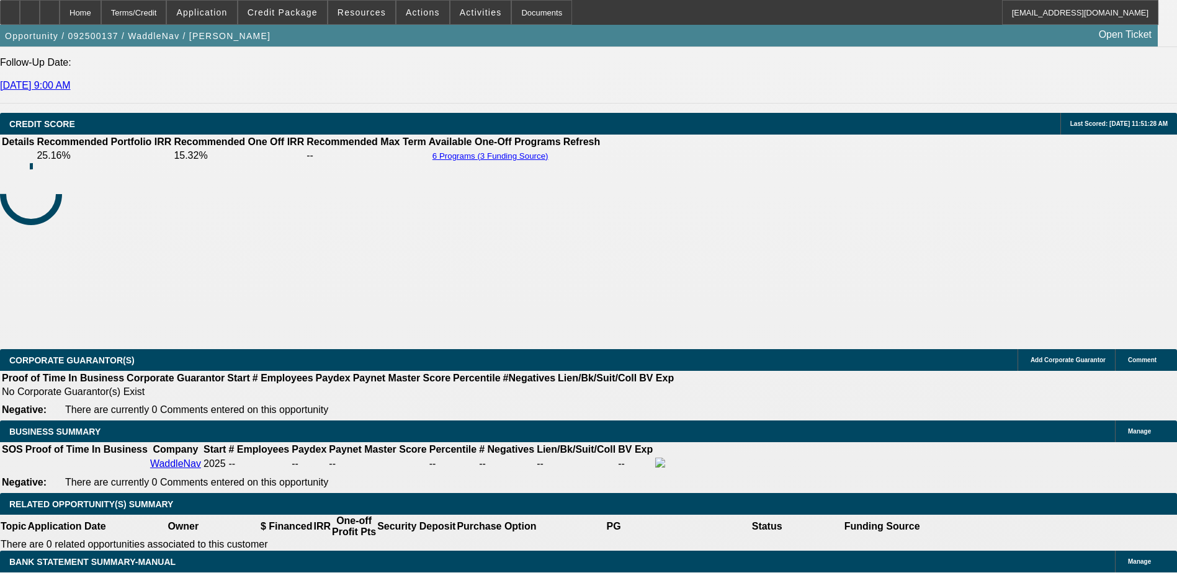
select select "6"
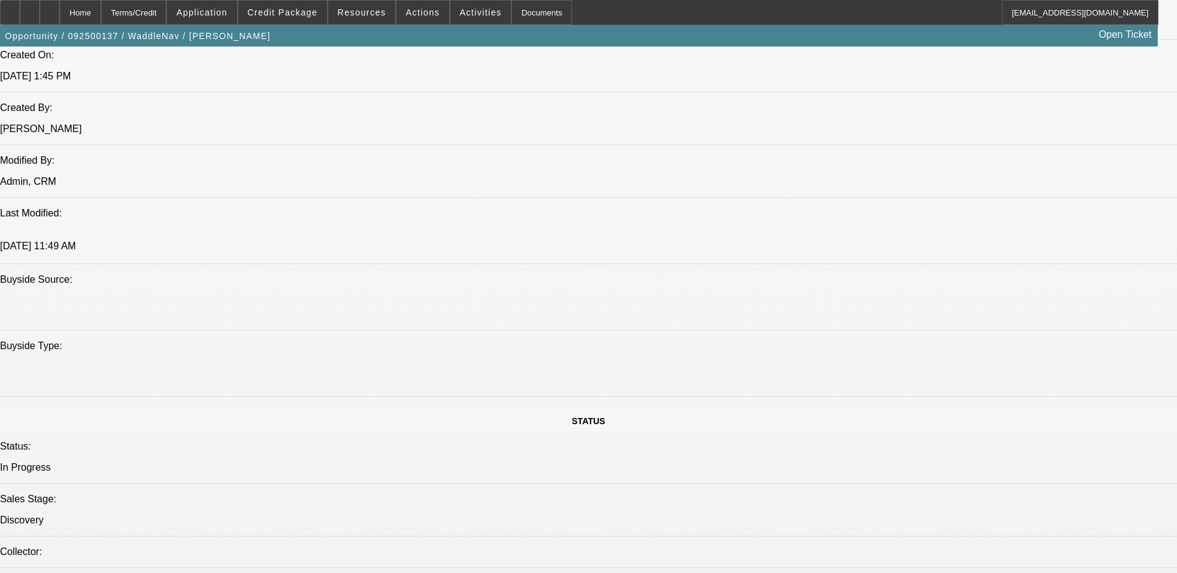
scroll to position [853, 0]
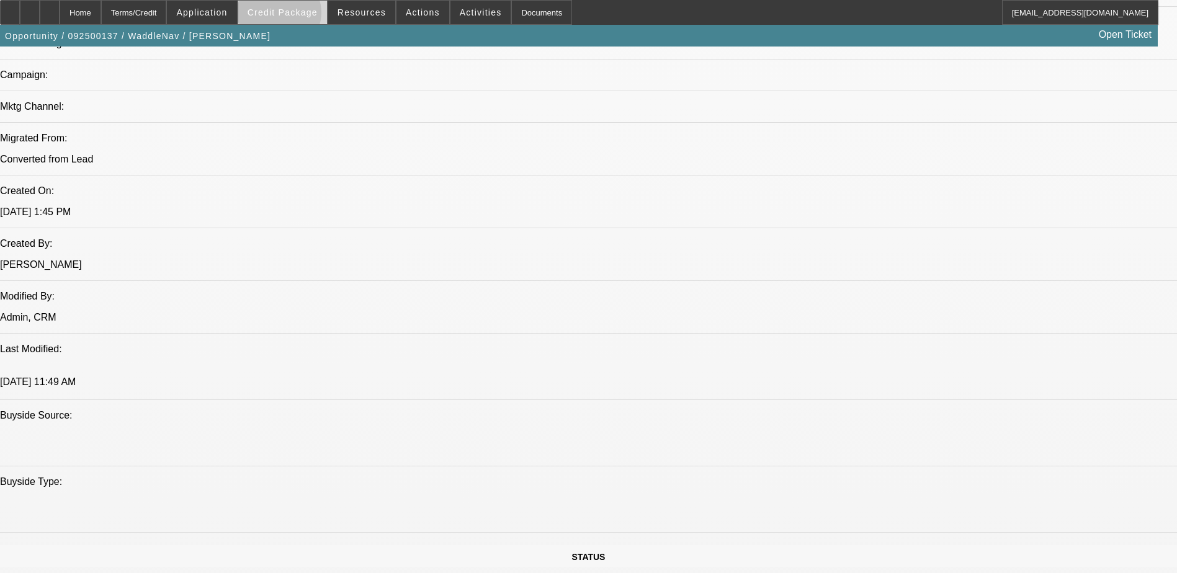
click at [298, 16] on span "Credit Package" at bounding box center [283, 12] width 70 height 10
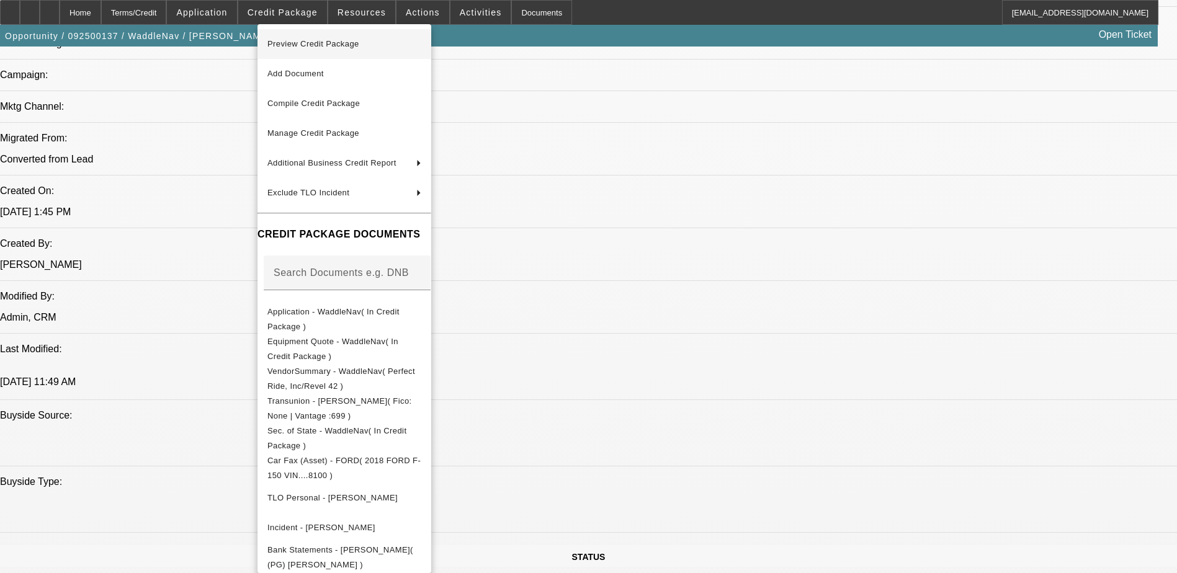
click at [361, 38] on span "Preview Credit Package" at bounding box center [344, 44] width 154 height 15
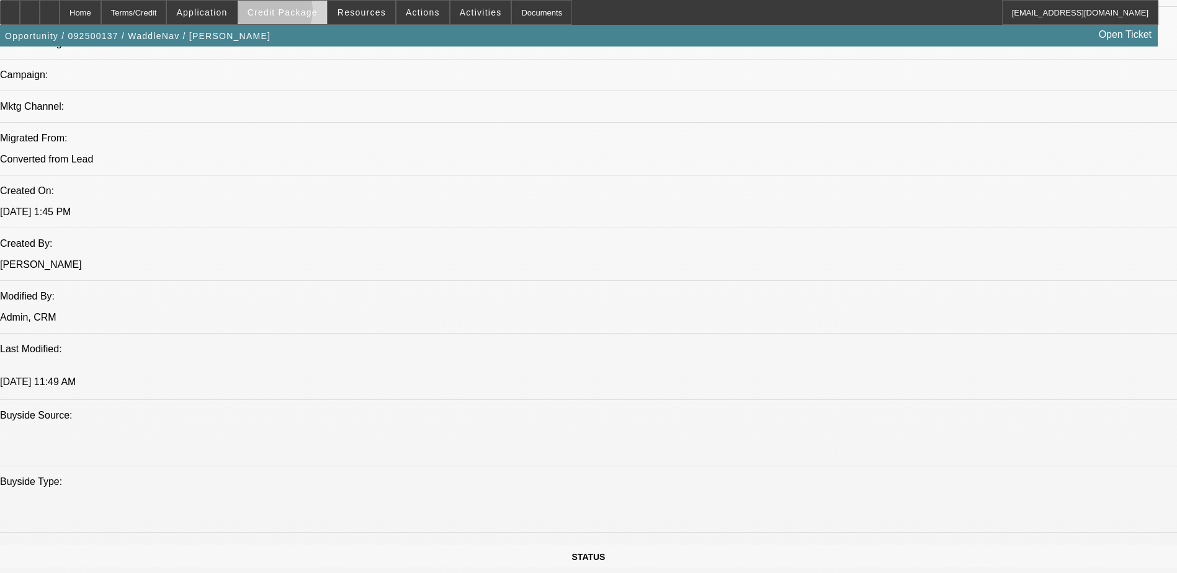
click at [288, 14] on span "Credit Package" at bounding box center [283, 12] width 70 height 10
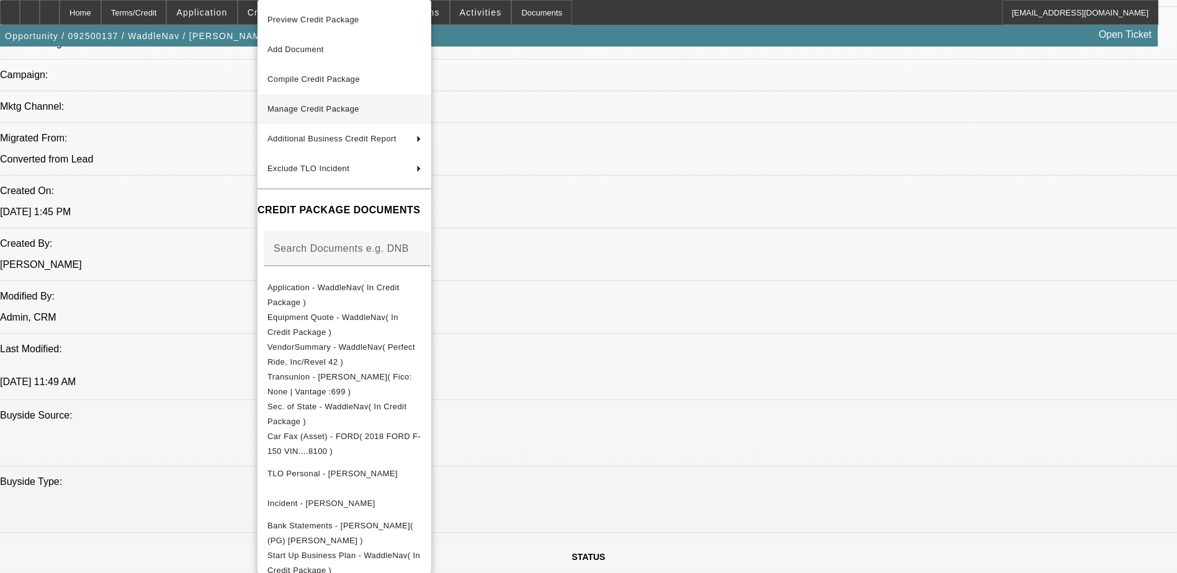
click at [347, 105] on span "Manage Credit Package" at bounding box center [313, 108] width 92 height 9
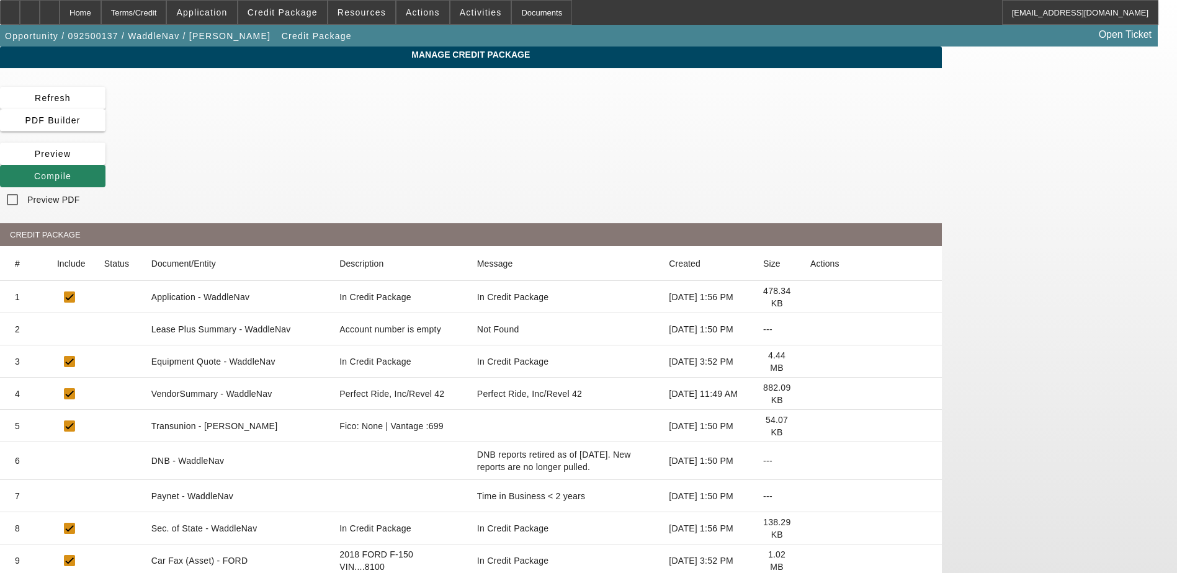
click at [810, 362] on icon at bounding box center [810, 362] width 0 height 0
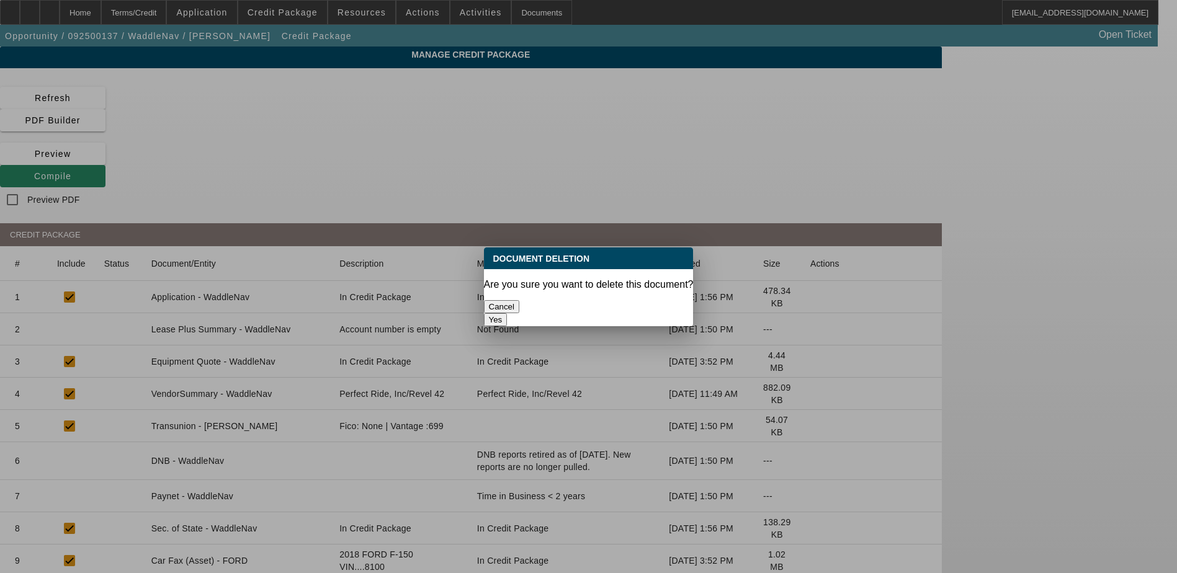
click at [508, 313] on button "Yes" at bounding box center [496, 319] width 24 height 13
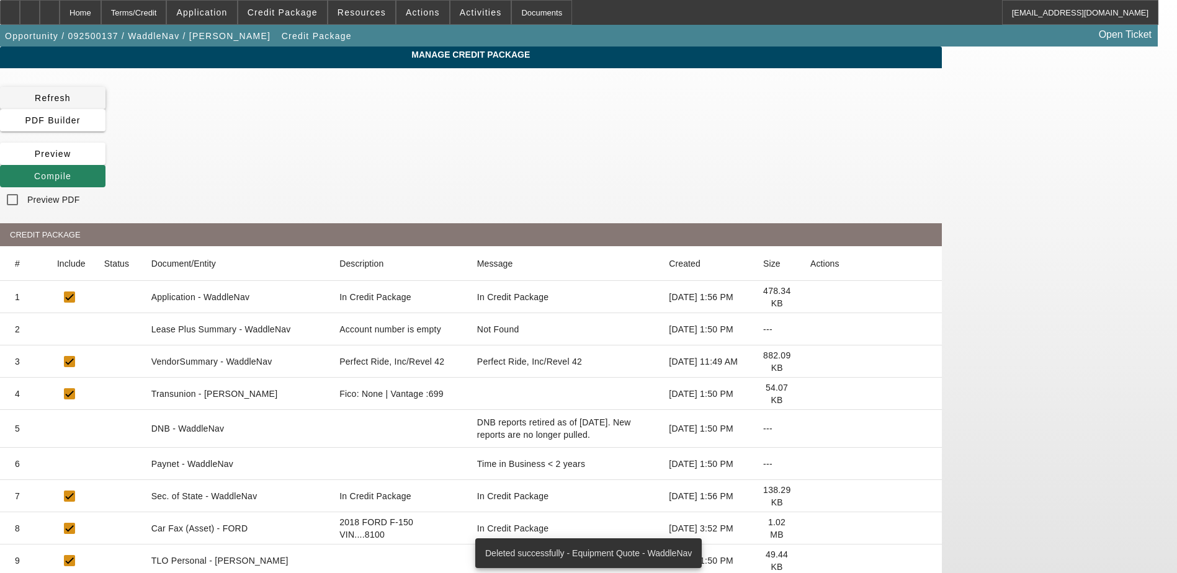
click at [71, 93] on span "Refresh" at bounding box center [53, 98] width 36 height 10
click at [101, 14] on div "Home" at bounding box center [81, 12] width 42 height 25
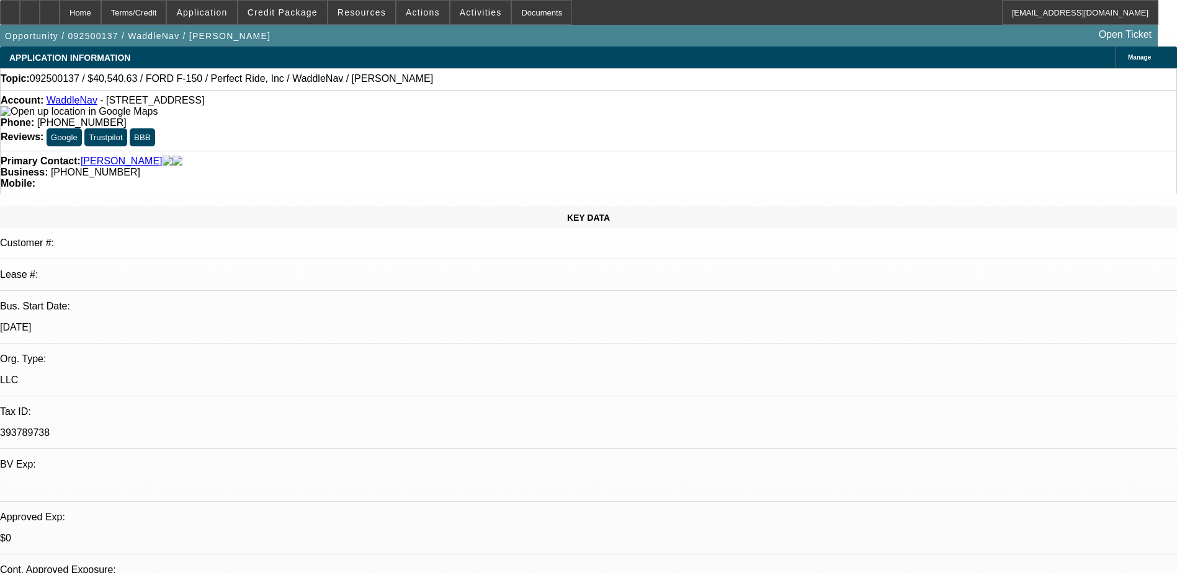
select select "0"
select select "6"
select select "0.2"
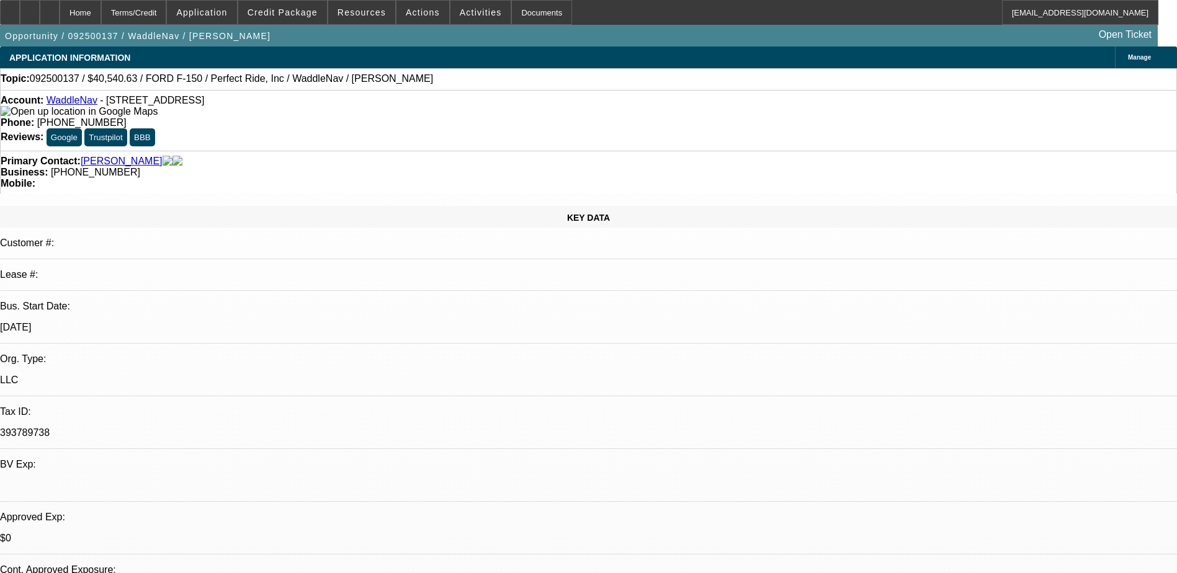
select select "0"
select select "2"
select select "0"
select select "6"
click at [30, 8] on icon at bounding box center [30, 8] width 0 height 0
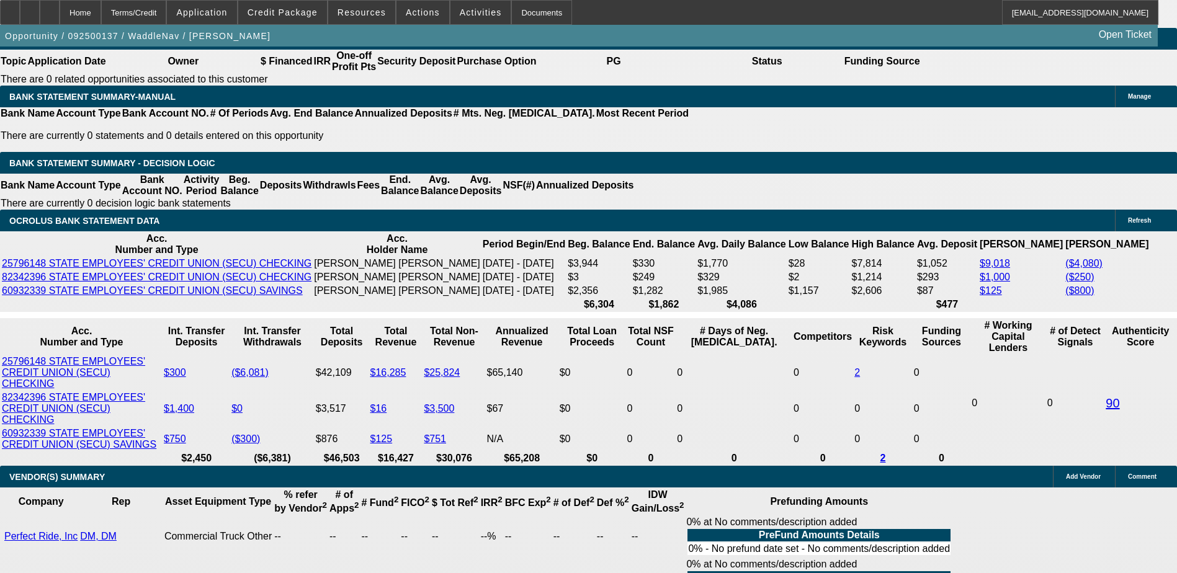
scroll to position [2234, 0]
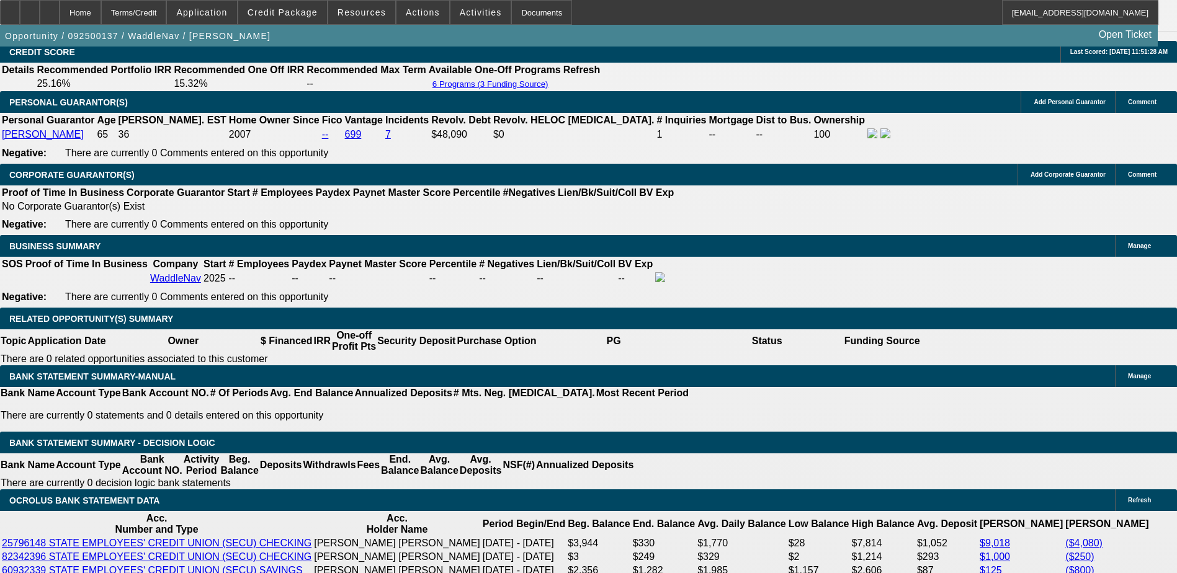
scroll to position [1799, 0]
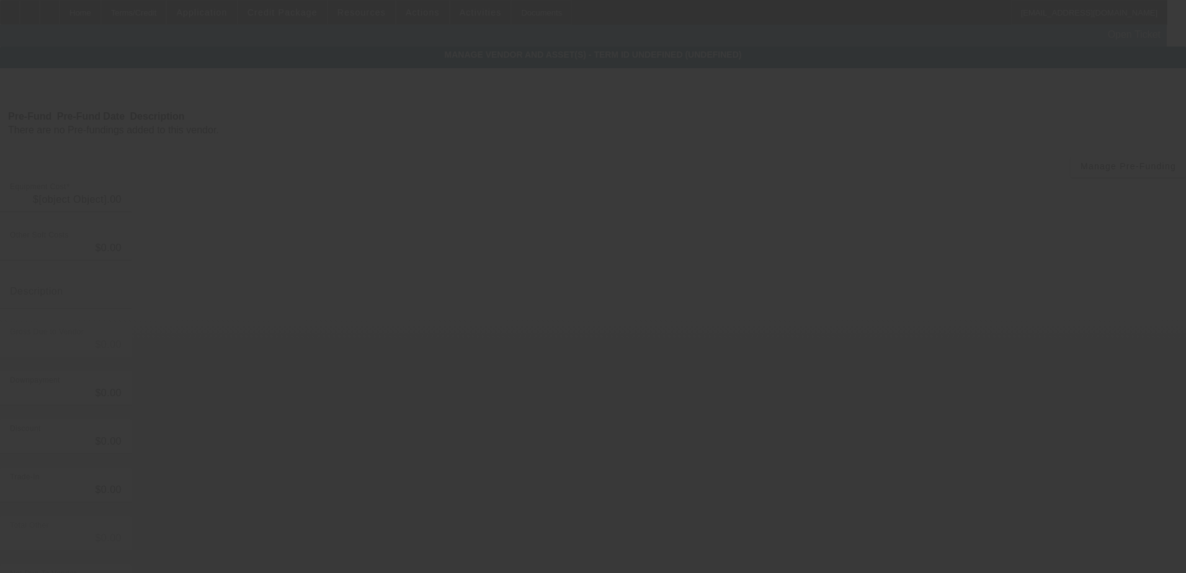
type input "$12,998.00"
type input "$1,108.88"
type input "Docs, Registration and Sales Tax"
type input "$14,106.88"
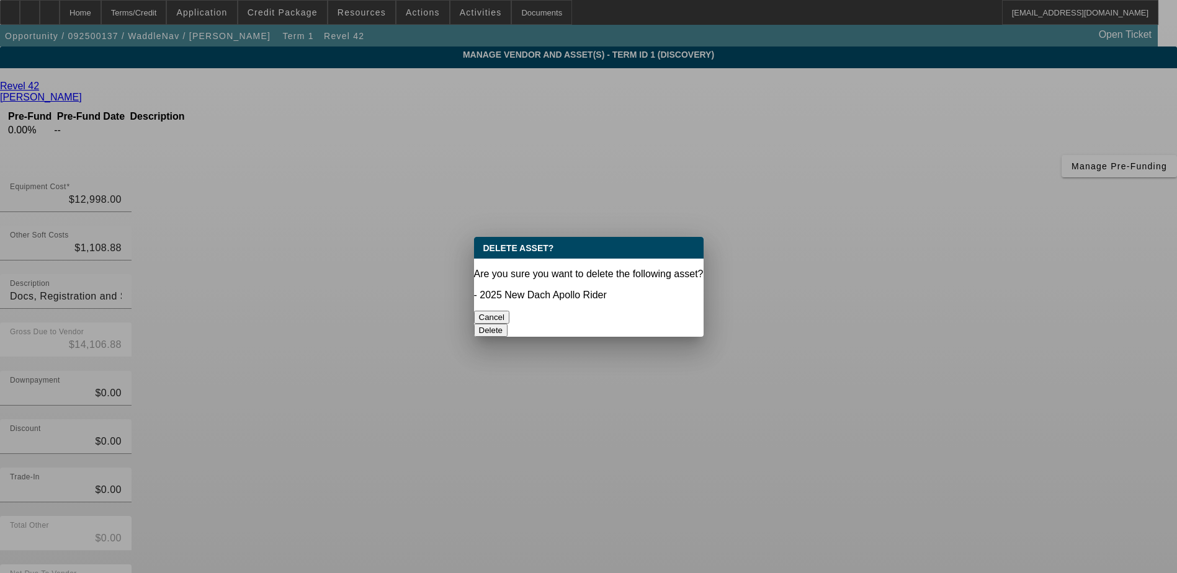
click at [508, 324] on button "Delete" at bounding box center [491, 330] width 34 height 13
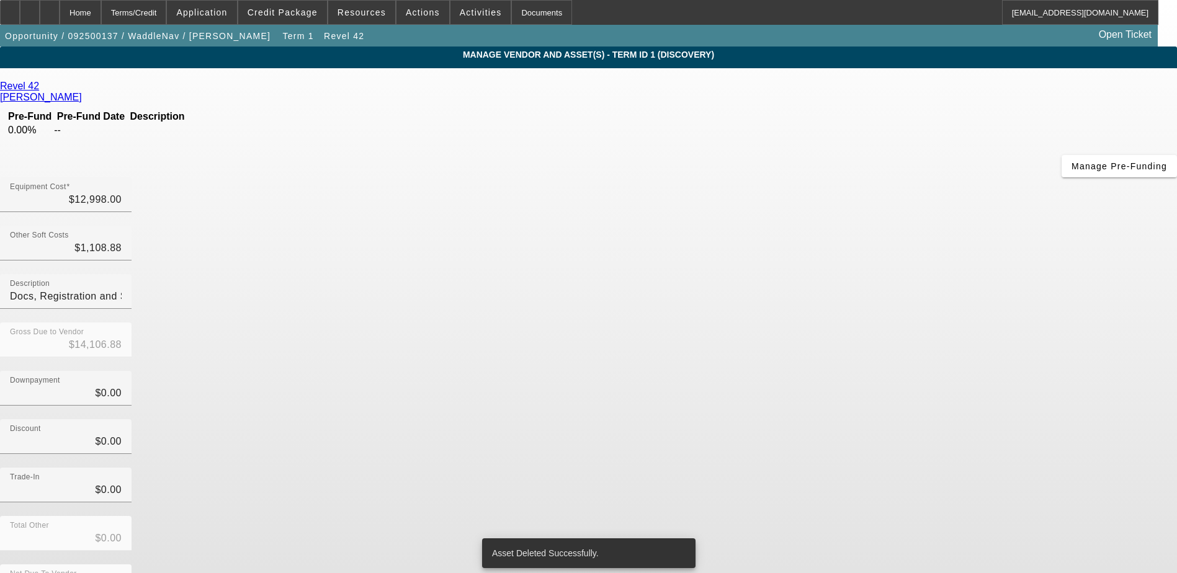
click at [1037, 14] on span "Remove Vendor" at bounding box center [1060, 10] width 47 height 7
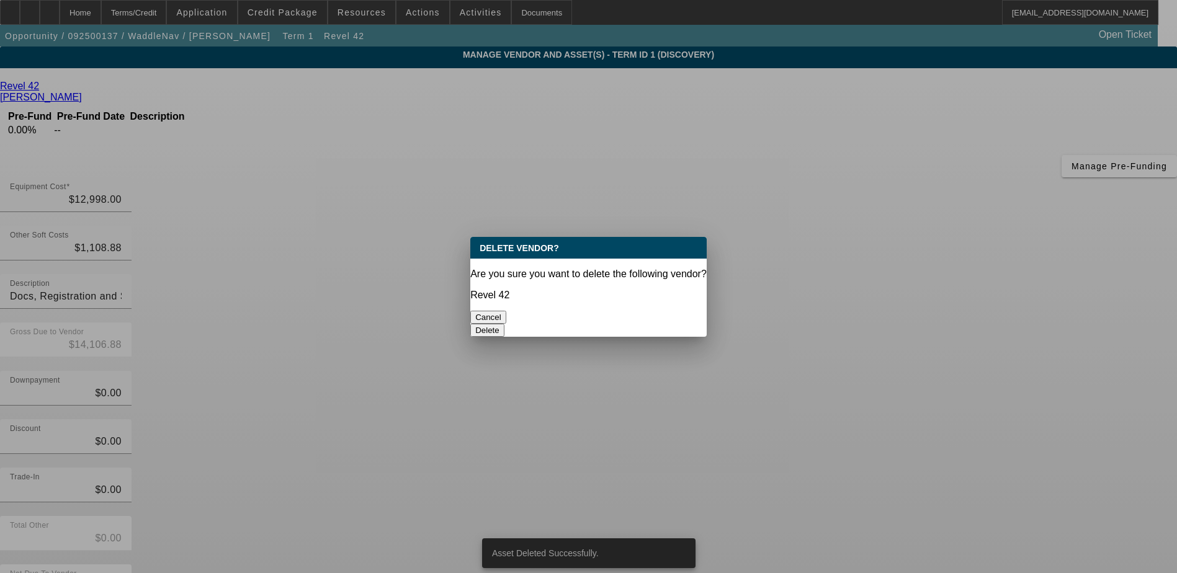
click at [504, 324] on button "Delete" at bounding box center [487, 330] width 34 height 13
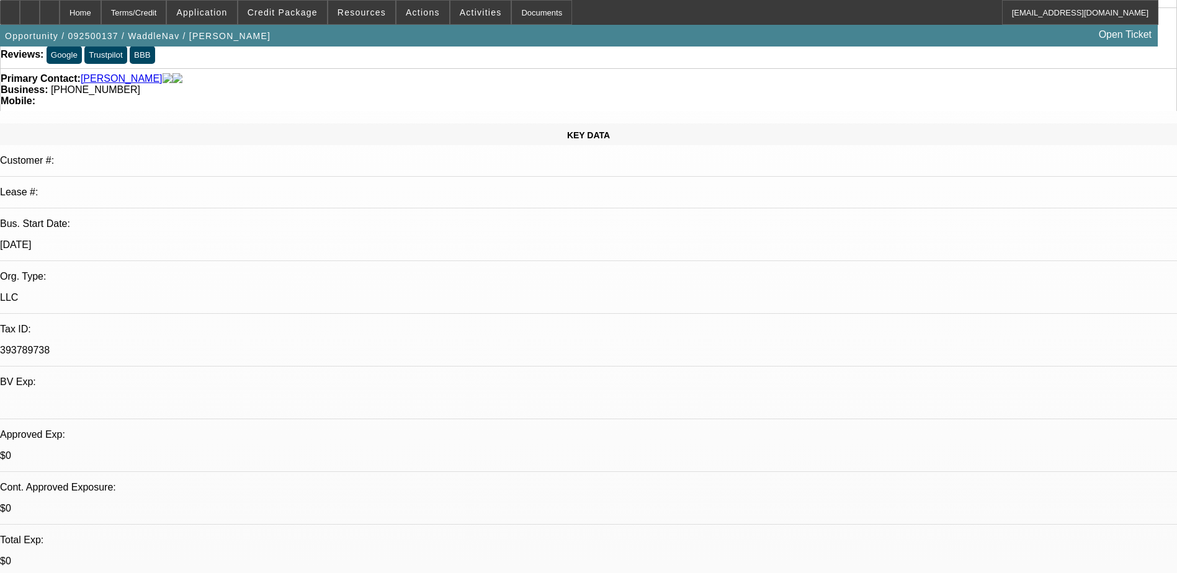
select select "0"
select select "6"
select select "0.2"
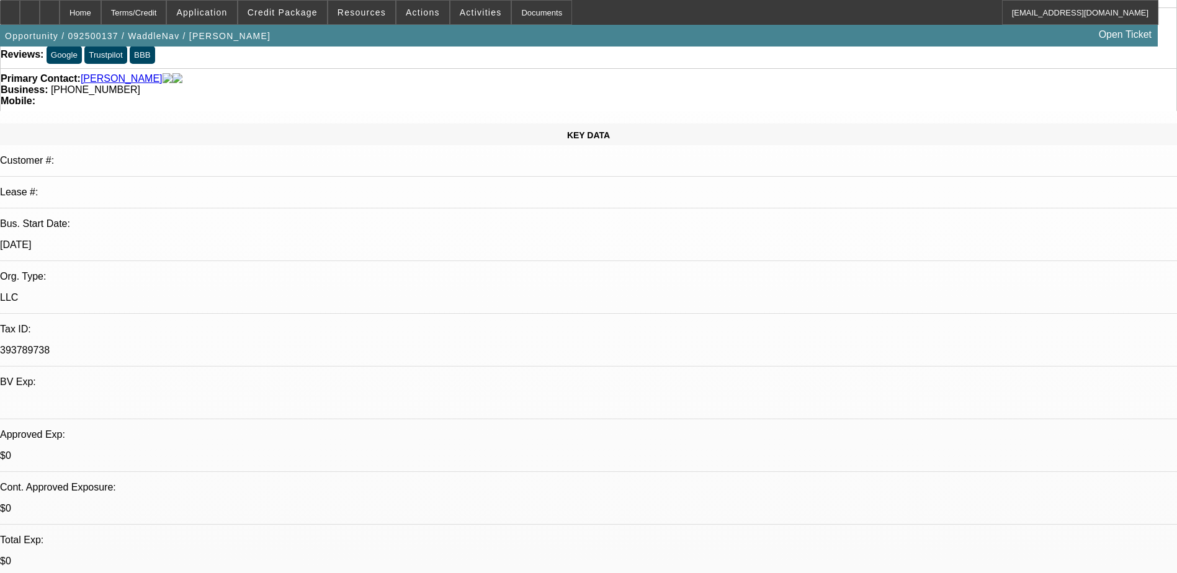
select select "0"
select select "2"
select select "0"
select select "6"
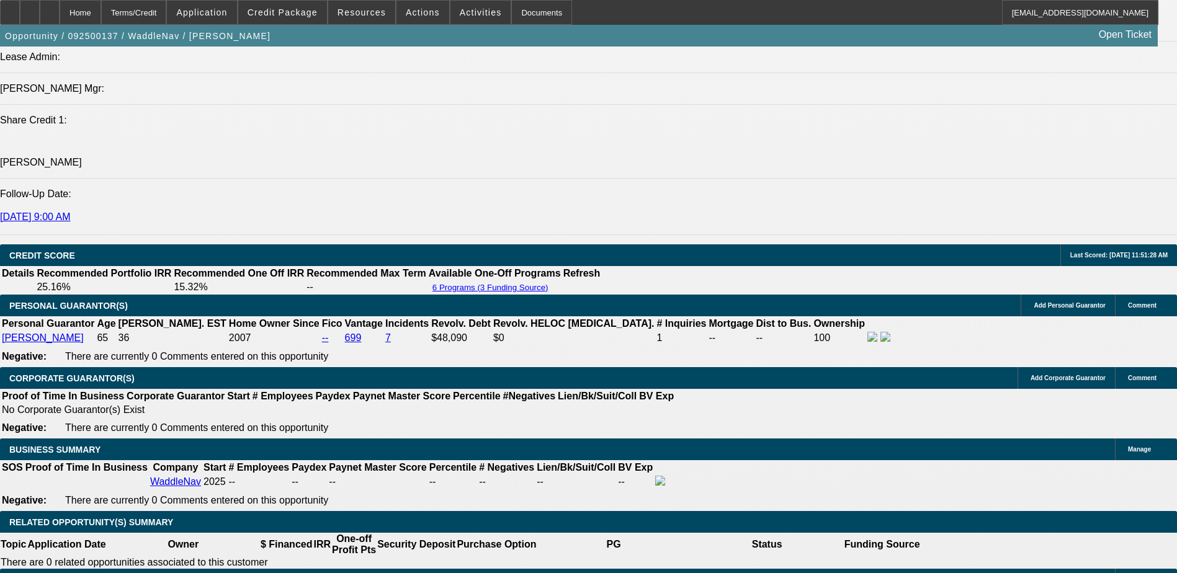
scroll to position [1923, 0]
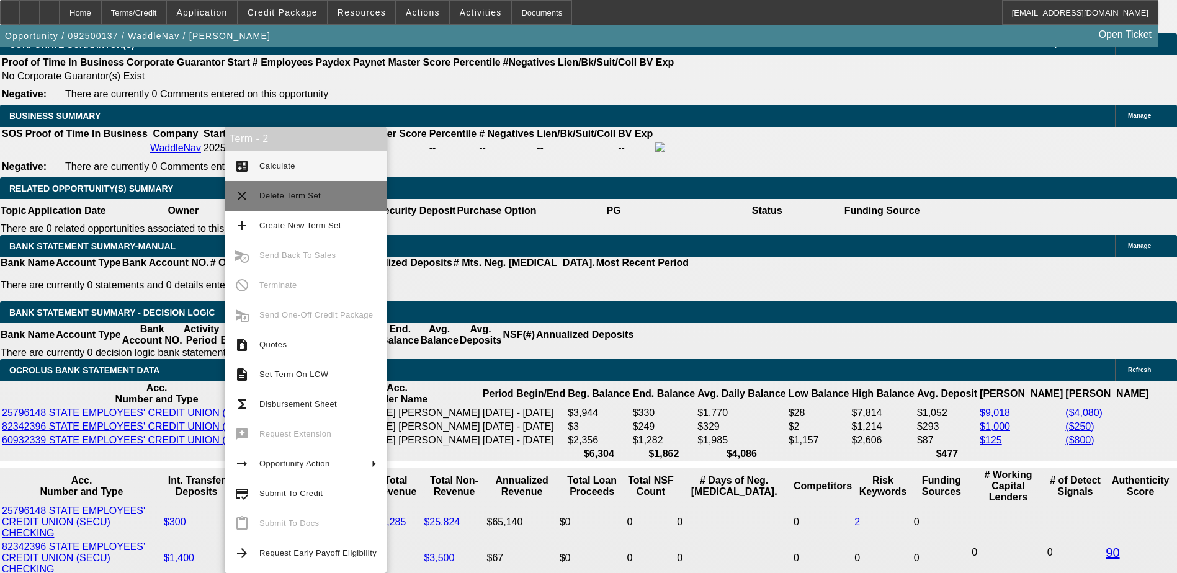
click at [281, 202] on span "Delete Term Set" at bounding box center [317, 196] width 117 height 15
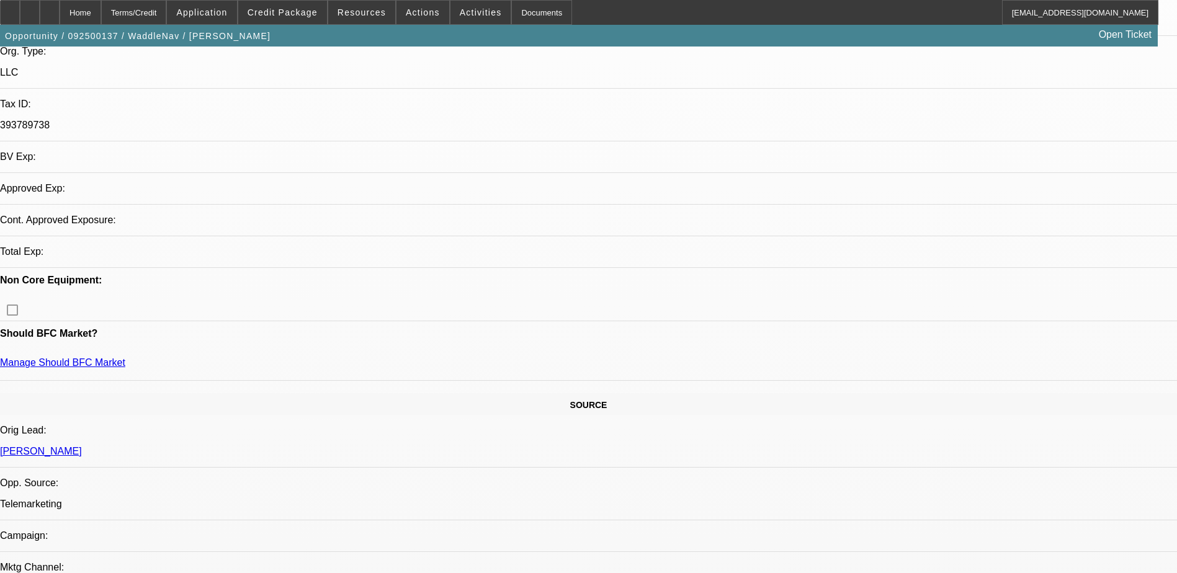
select select "0.2"
select select "0"
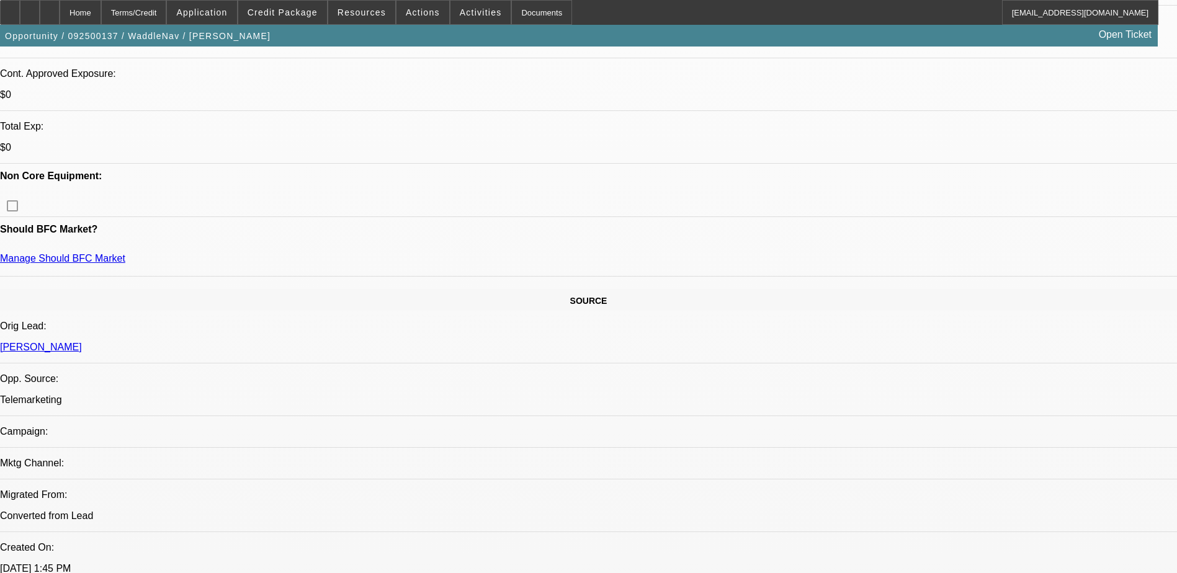
select select "1"
select select "2"
select select "6"
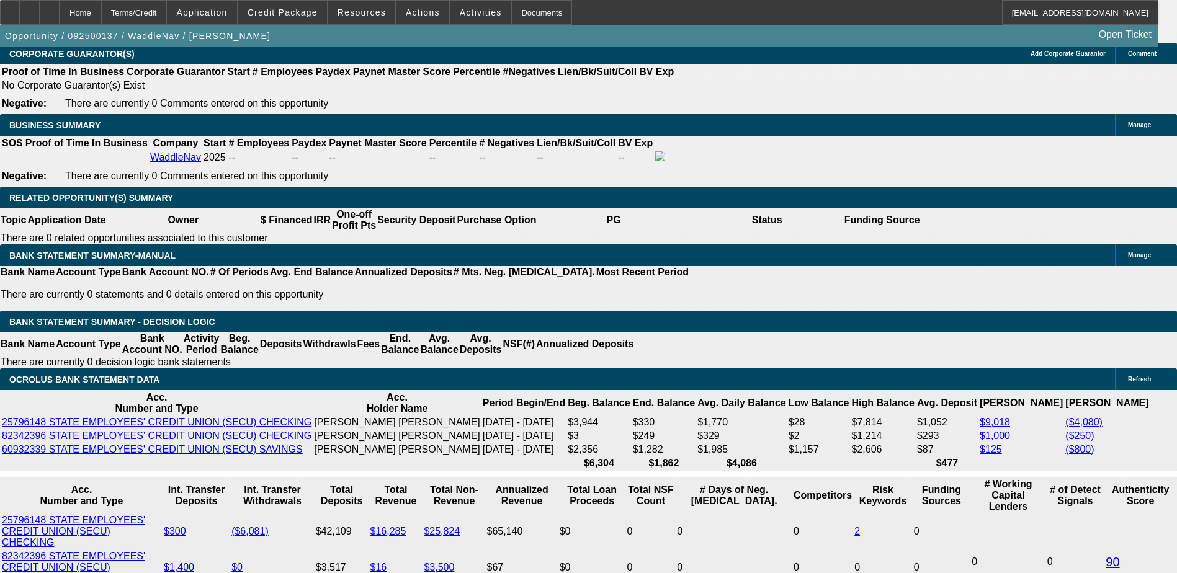
scroll to position [1918, 0]
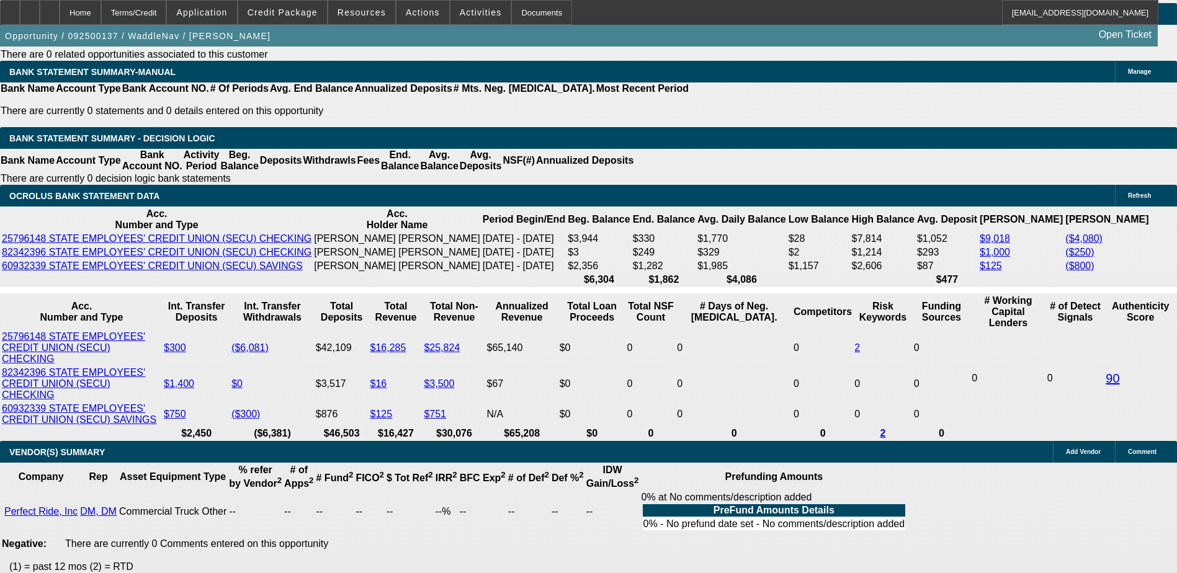
scroll to position [2105, 0]
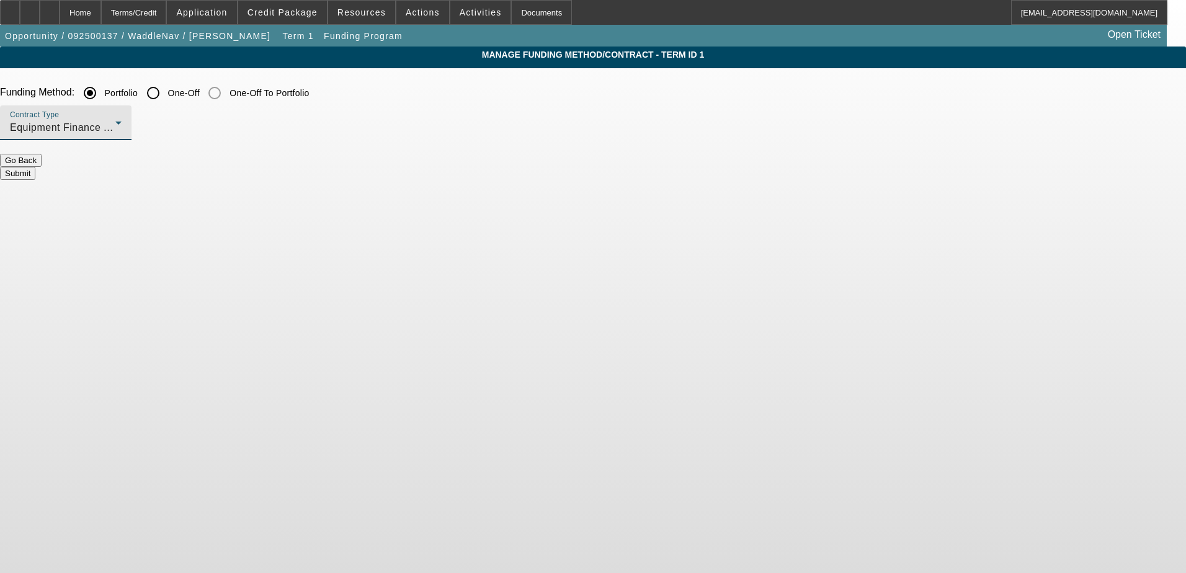
click at [115, 130] on div "Equipment Finance Agreement" at bounding box center [62, 127] width 105 height 15
click at [347, 167] on mat-option "Lease Agreement" at bounding box center [321, 161] width 163 height 30
click at [35, 167] on button "Submit" at bounding box center [17, 173] width 35 height 13
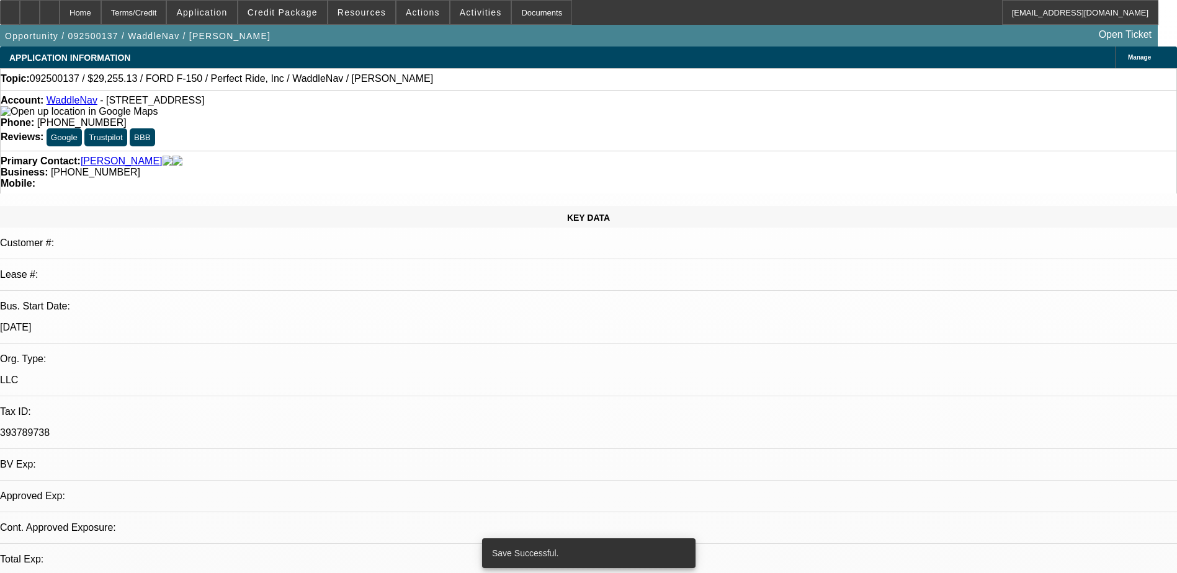
select select "0.2"
select select "0"
select select "2"
select select "0"
select select "6"
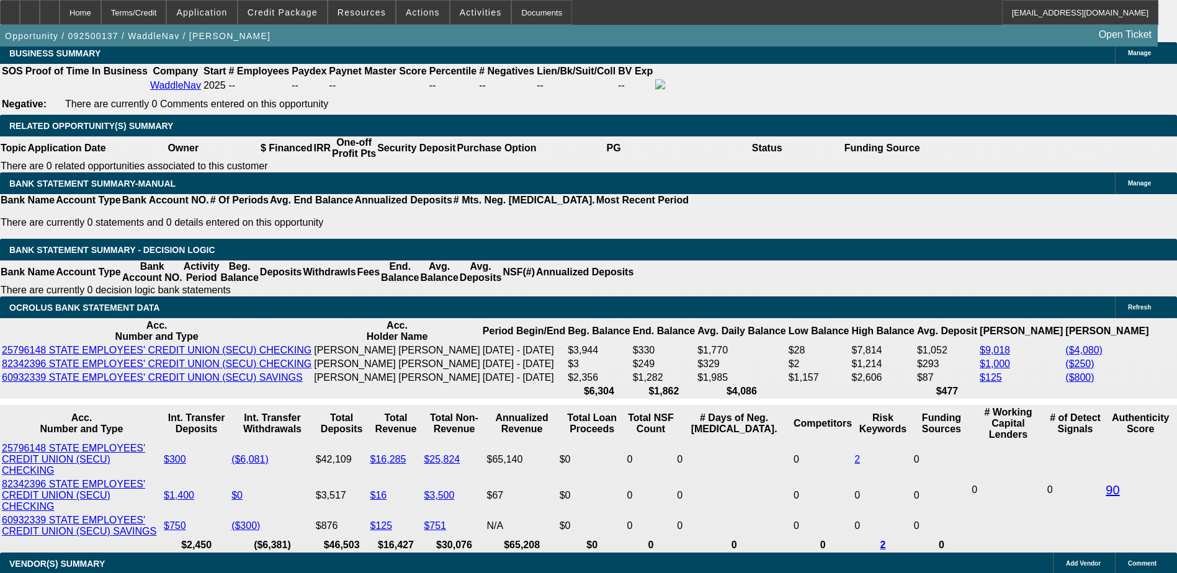
scroll to position [1985, 0]
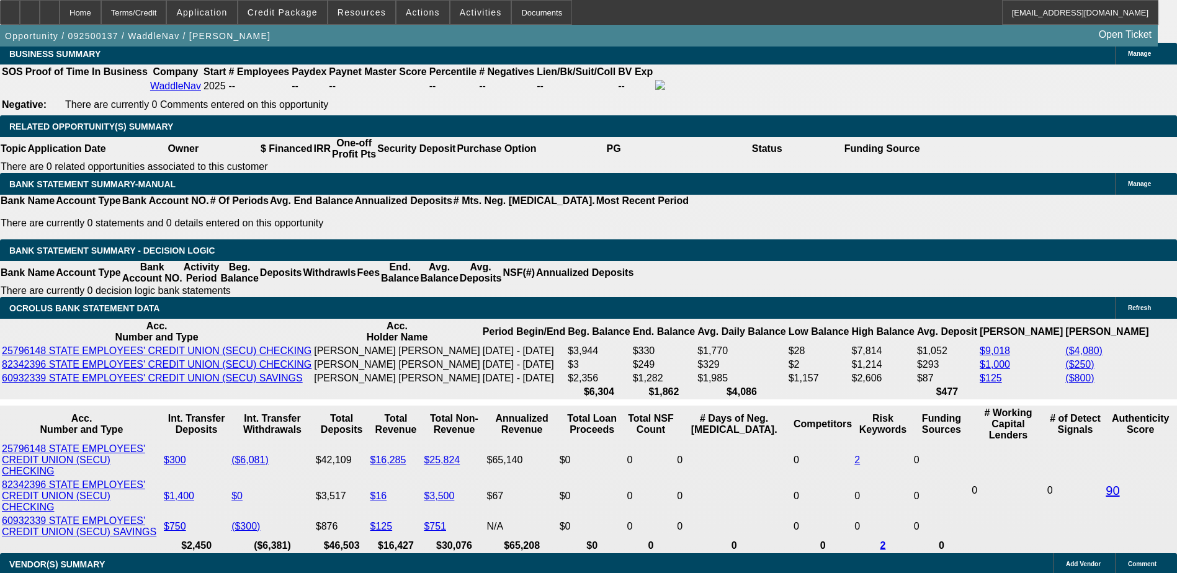
type input "UNKNOWN"
type input "201"
type input "$4,903.13"
type input "2018"
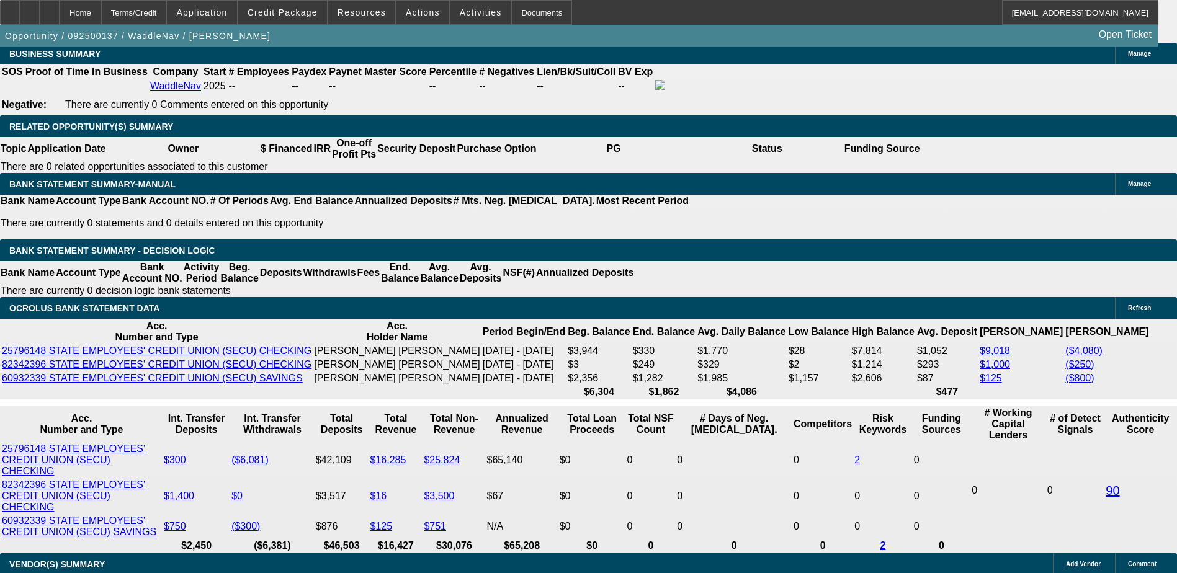
type input "1"
type input "$622.01"
type input "18"
type input "$859.37"
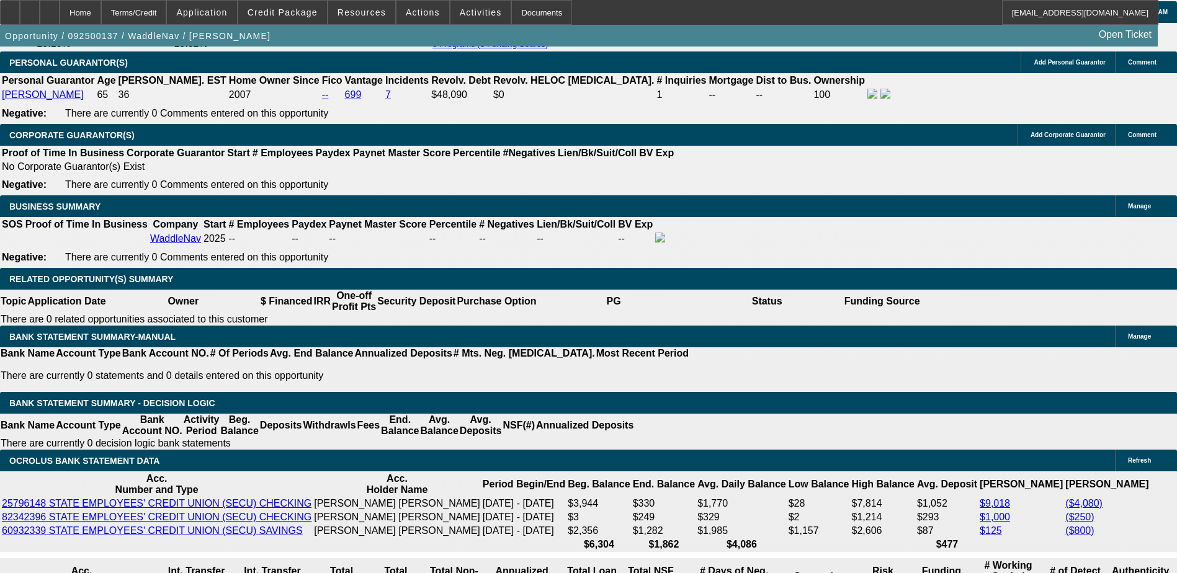
scroll to position [1737, 0]
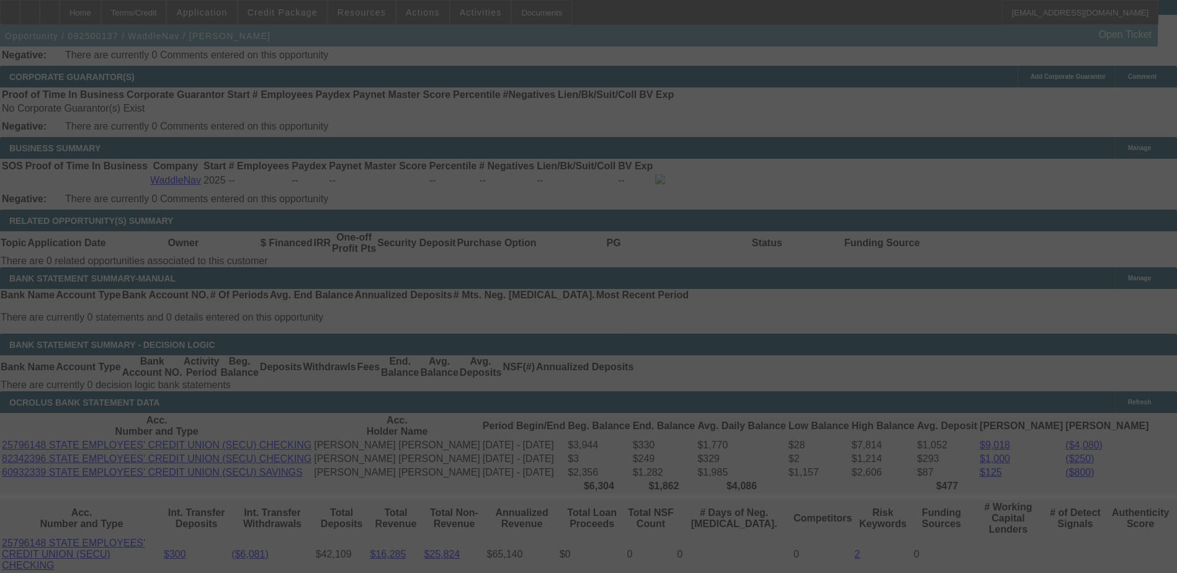
scroll to position [1923, 0]
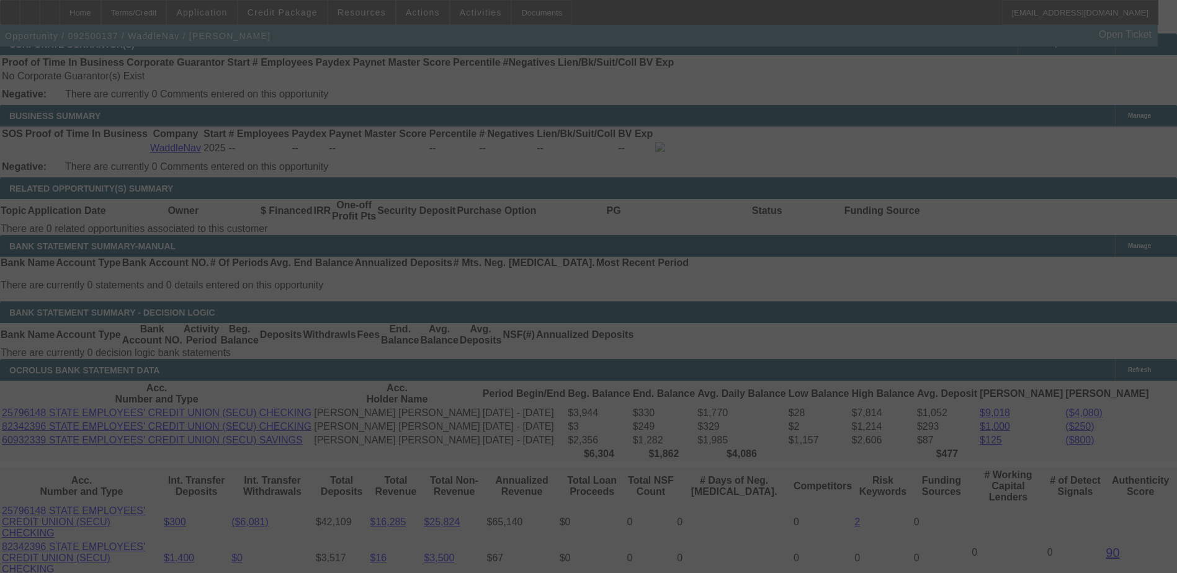
select select "0.2"
select select "0"
select select "2"
select select "0"
select select "6"
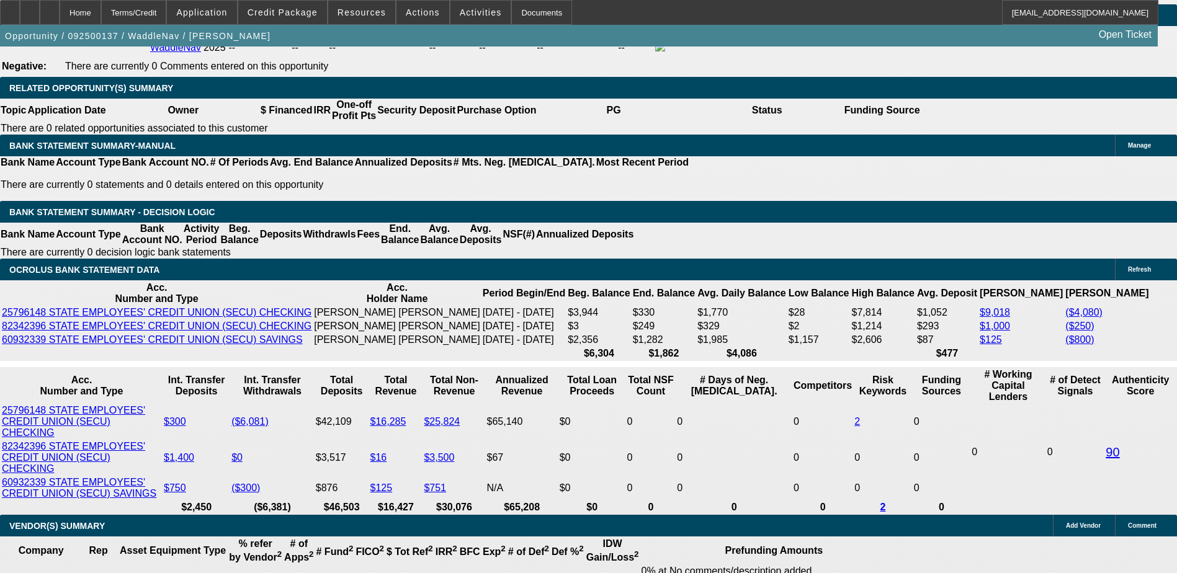
scroll to position [2047, 0]
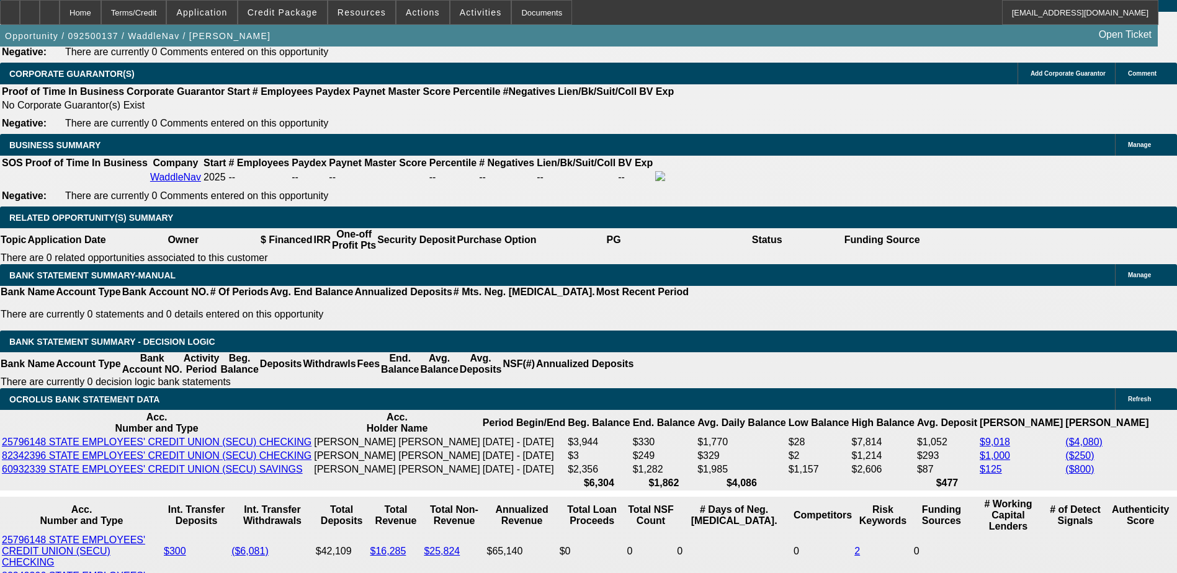
scroll to position [1923, 0]
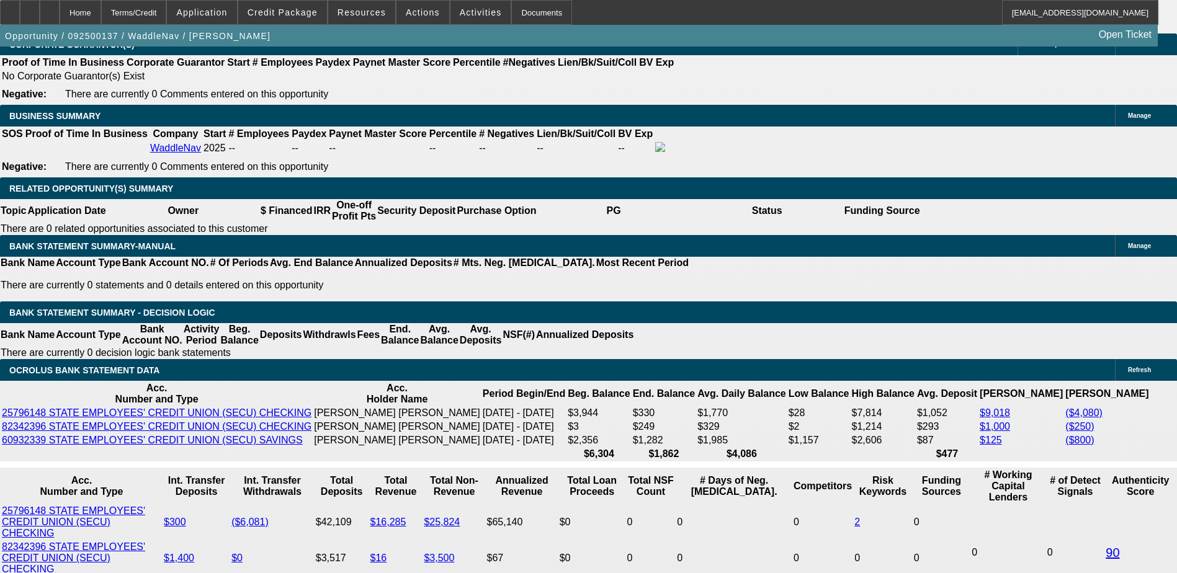
type input "485"
type input "UNKNOWN"
type input "$439.15"
type input "4854"
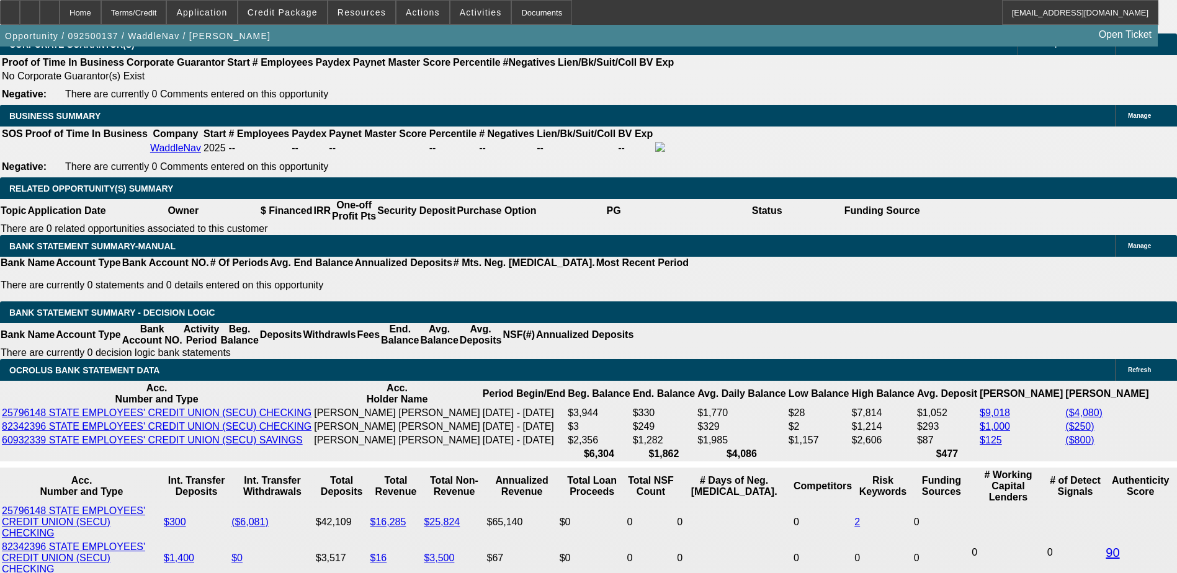
scroll to position [0, 4]
type input "454"
type input "$0.18"
type input "54"
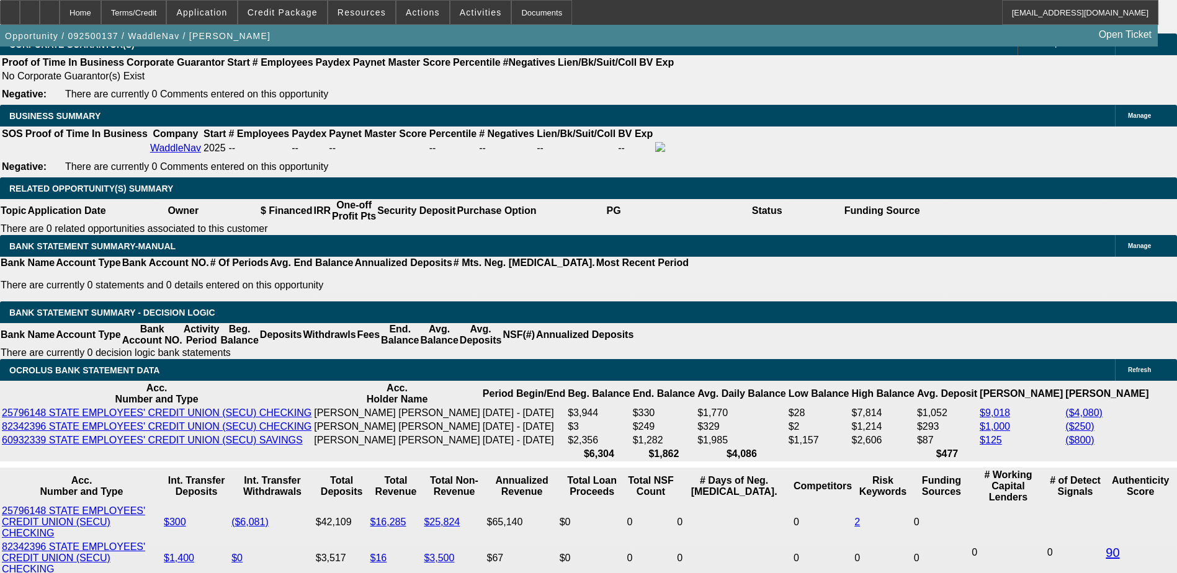
type input "18"
type input "$794.32"
type input "18"
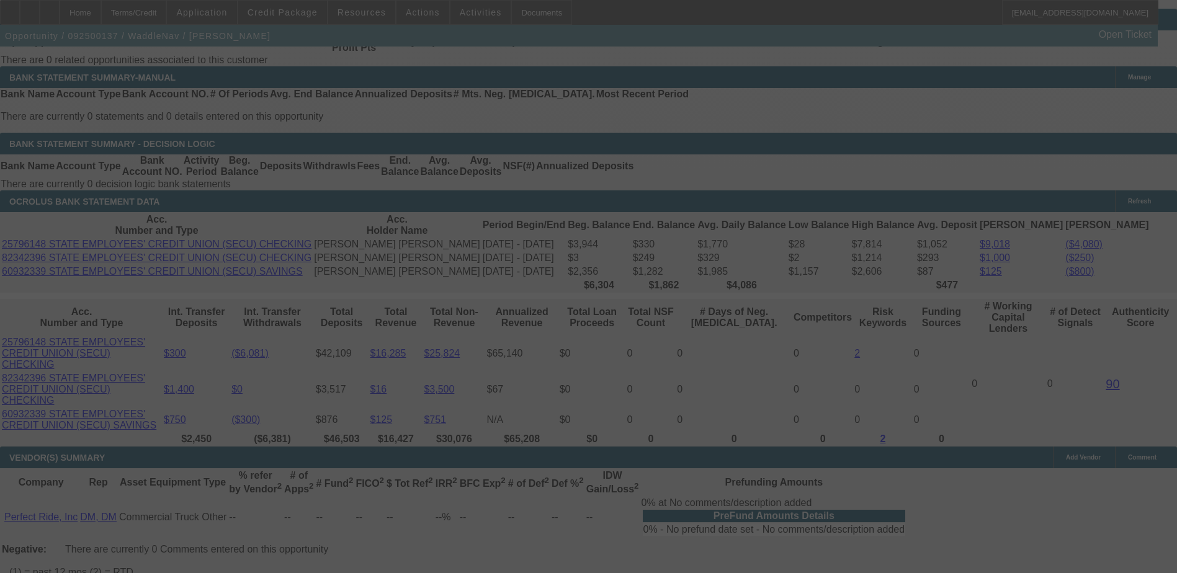
scroll to position [2109, 0]
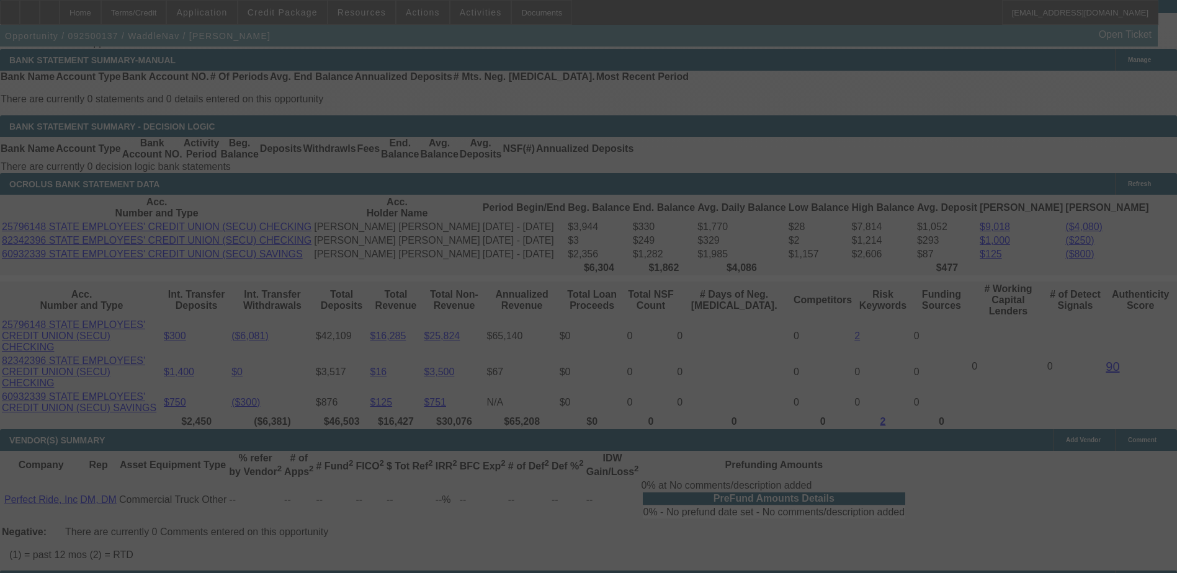
select select "0.2"
select select "0"
select select "2"
select select "0"
select select "6"
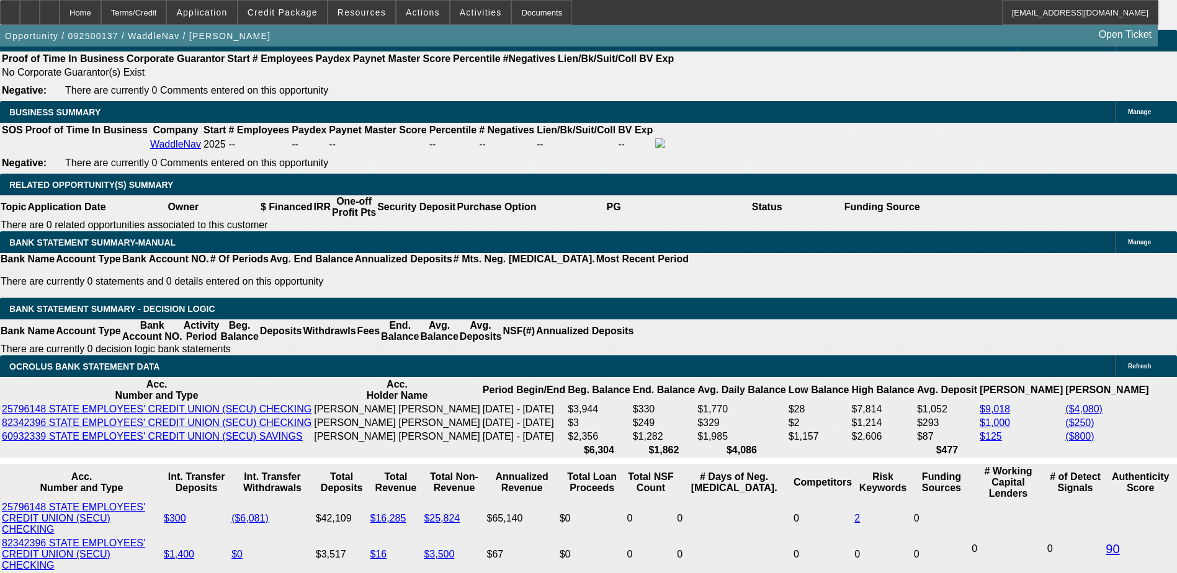
scroll to position [1923, 0]
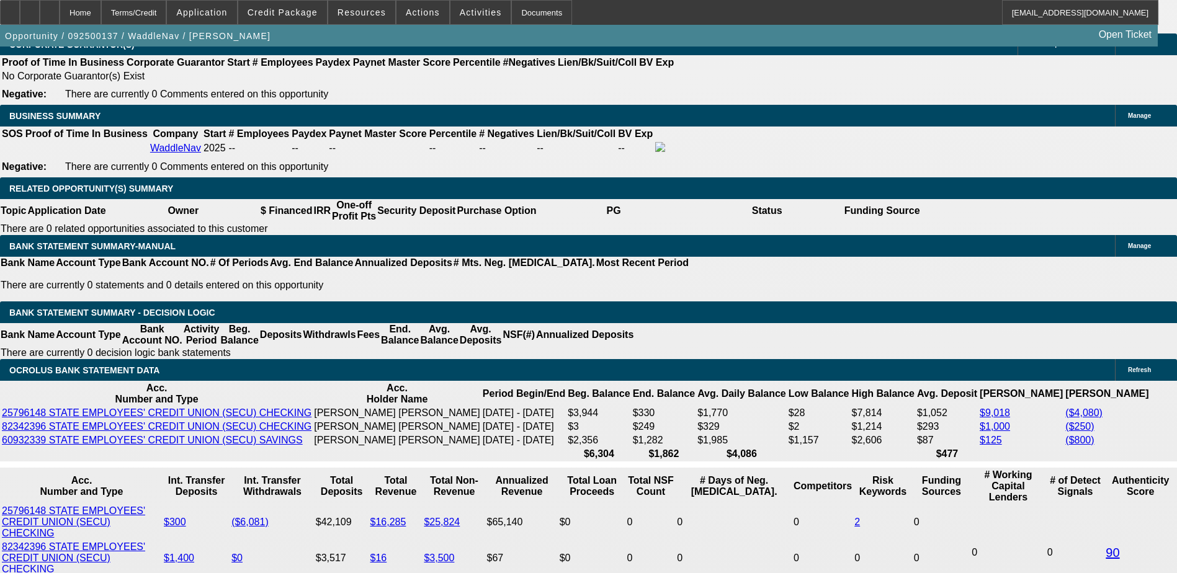
type input "5"
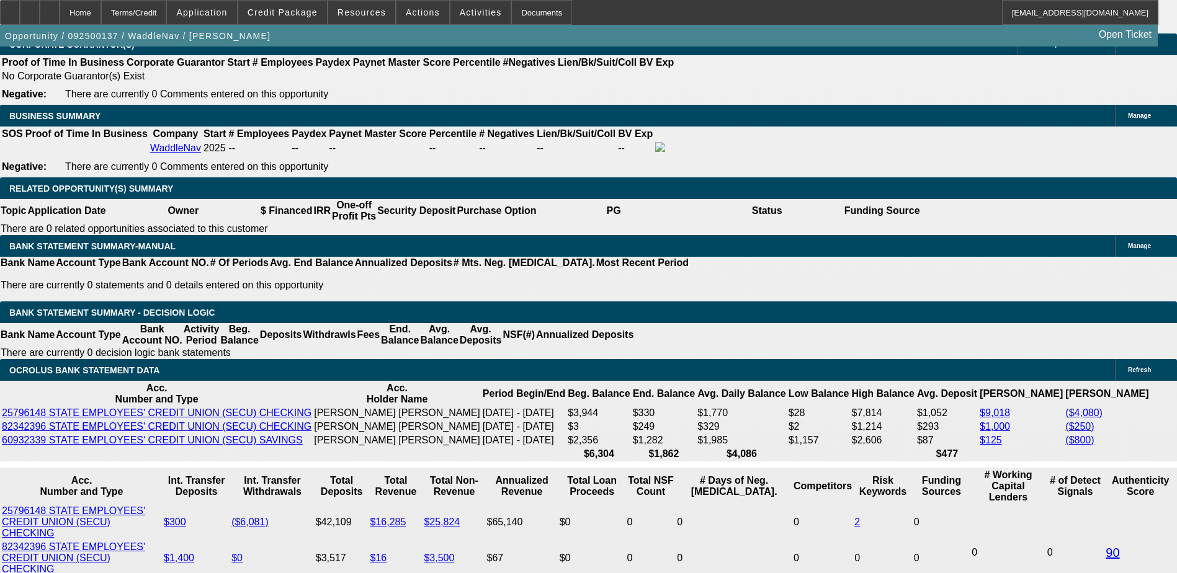
type input "UNKNOWN"
type input "$6,116.94"
type input "48"
type input "$2.51"
type input "48"
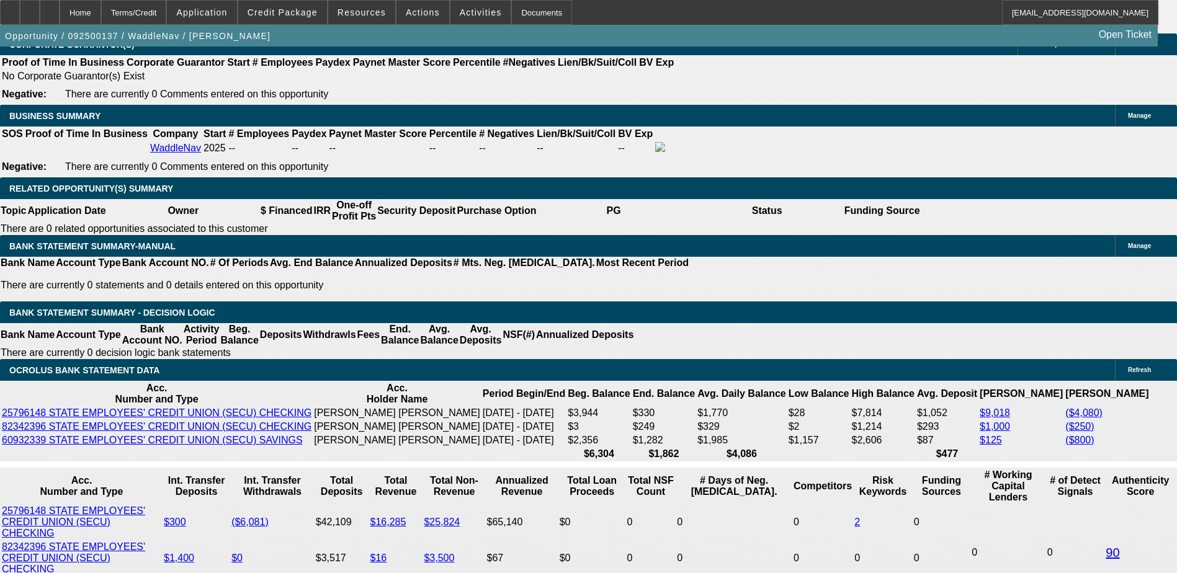
type input "18"
type input "$622.01"
type input "18"
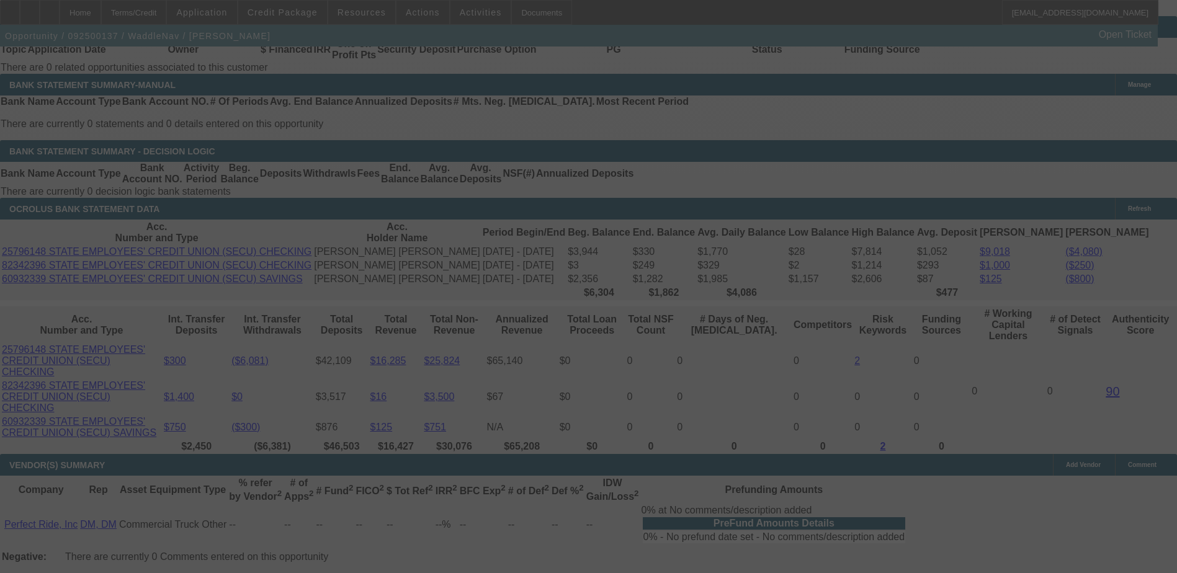
scroll to position [2109, 0]
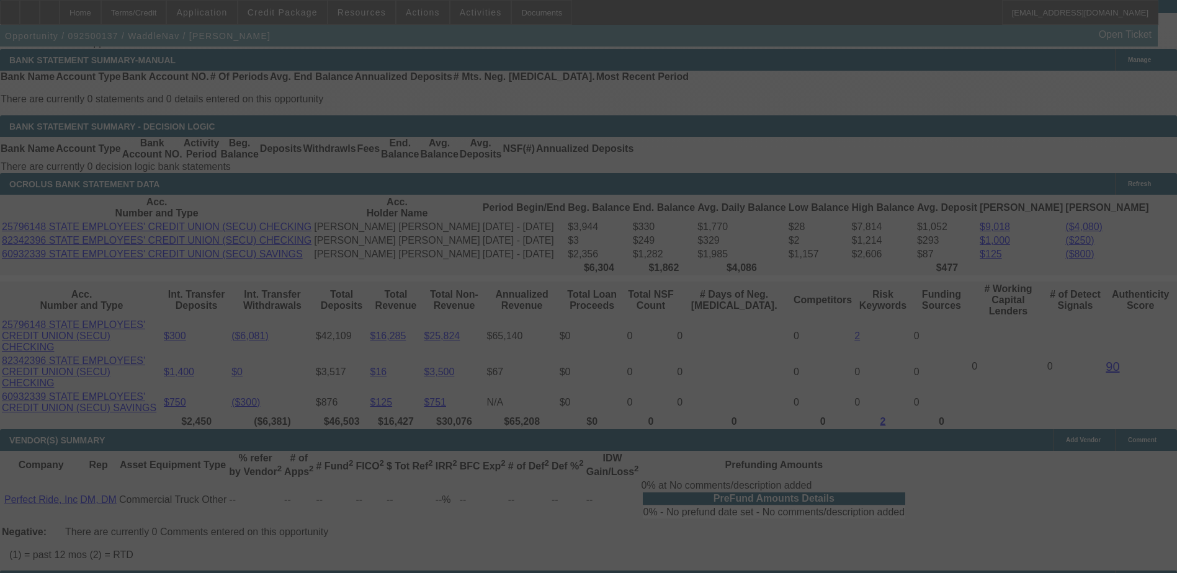
select select "0.2"
select select "0"
select select "2"
select select "0"
select select "6"
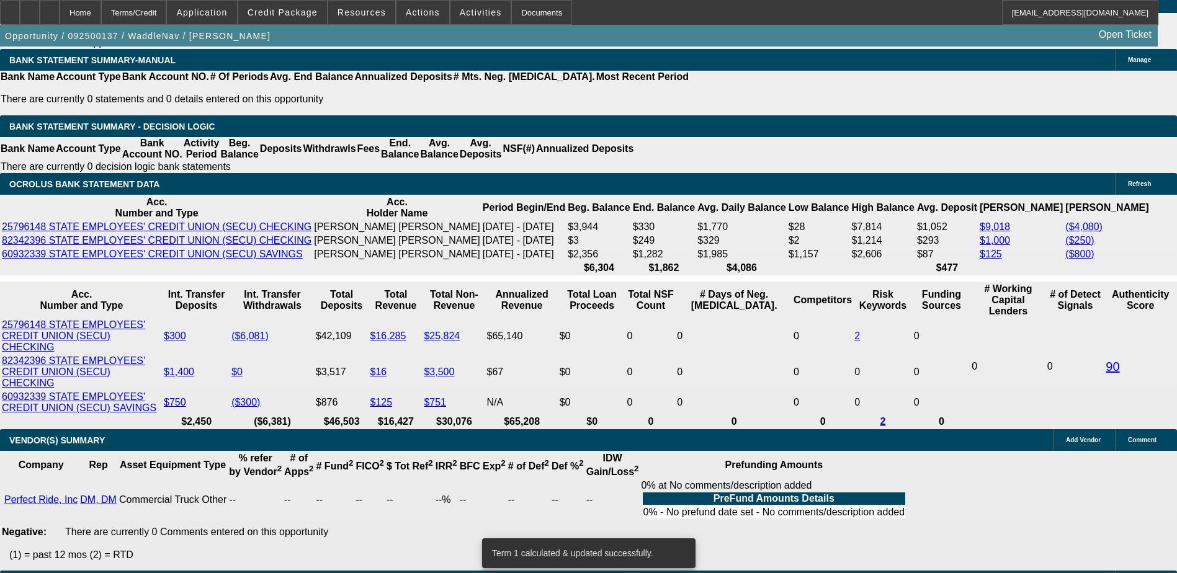
type input "UNKNOWN"
type input "18"
type input "$859.37"
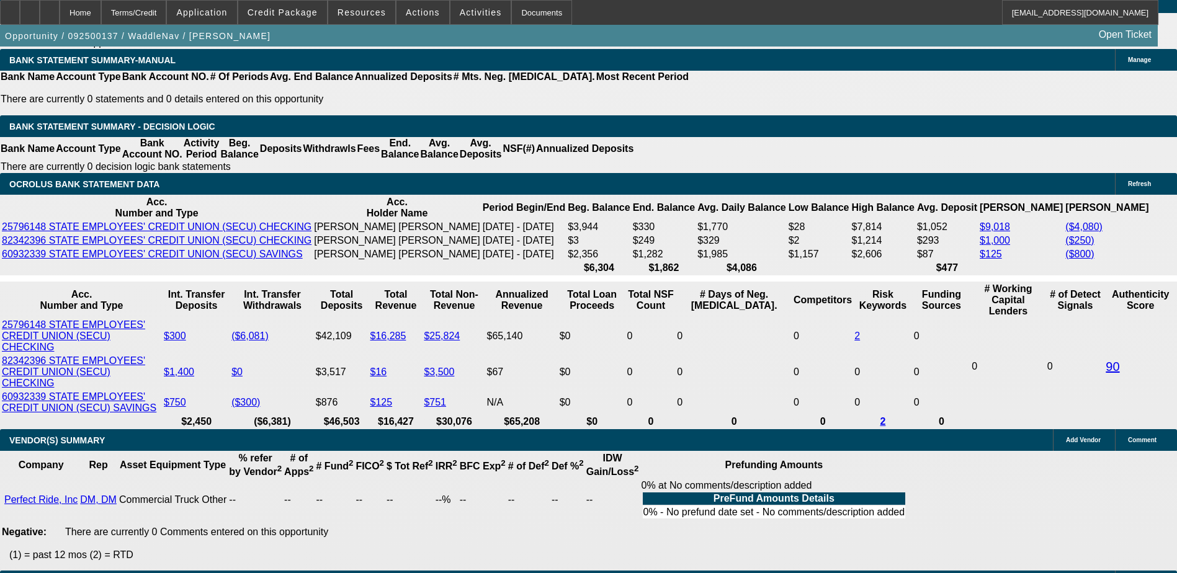
type input "18.5"
type input "$867.03"
type input "18.5"
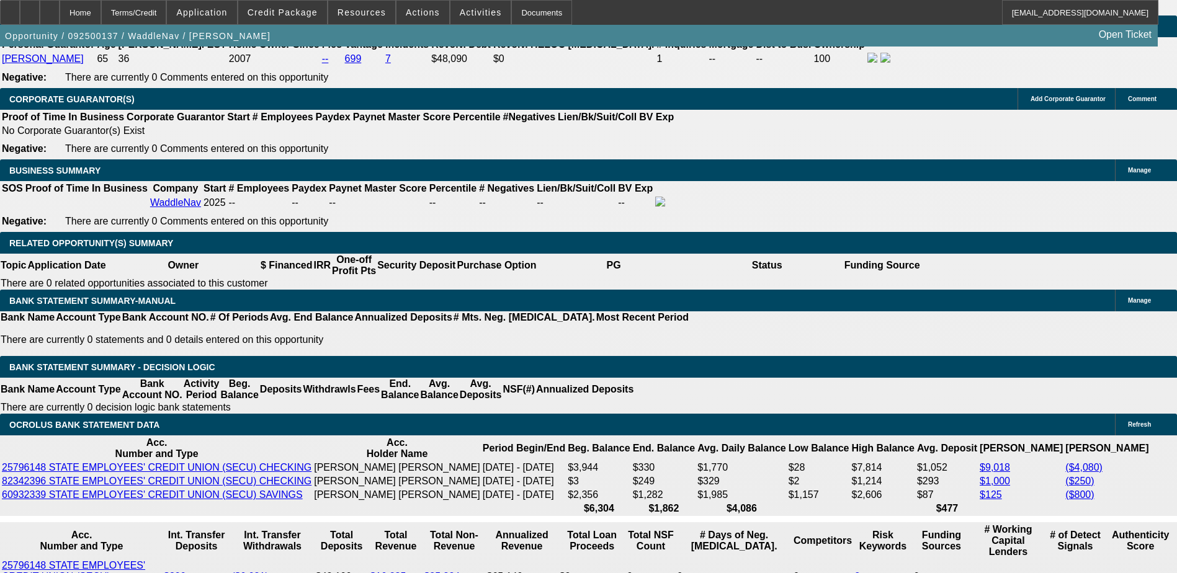
scroll to position [1861, 0]
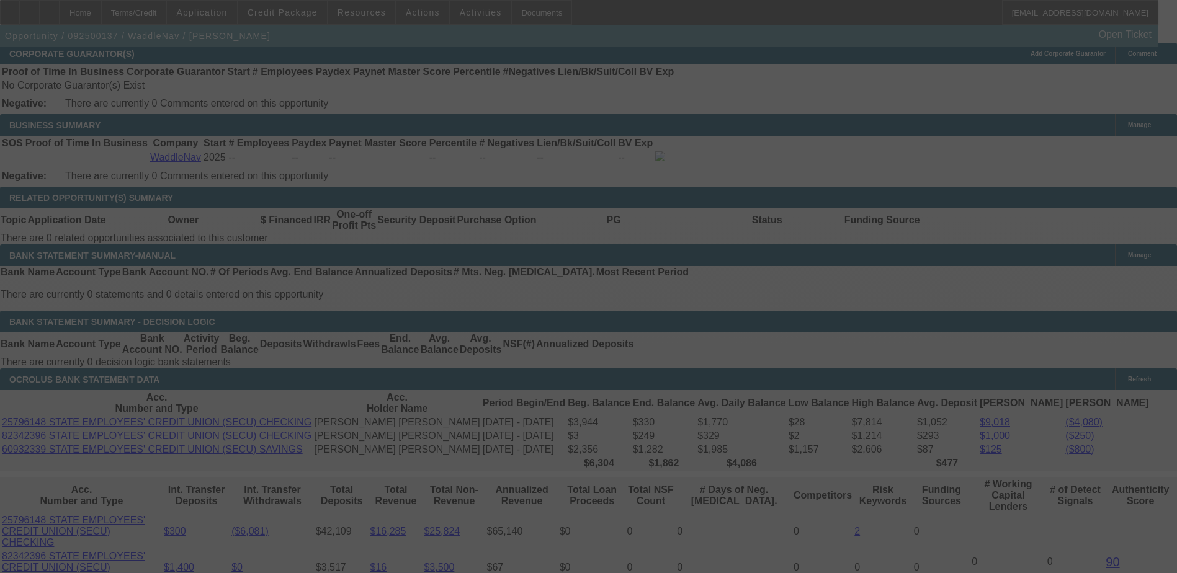
scroll to position [1985, 0]
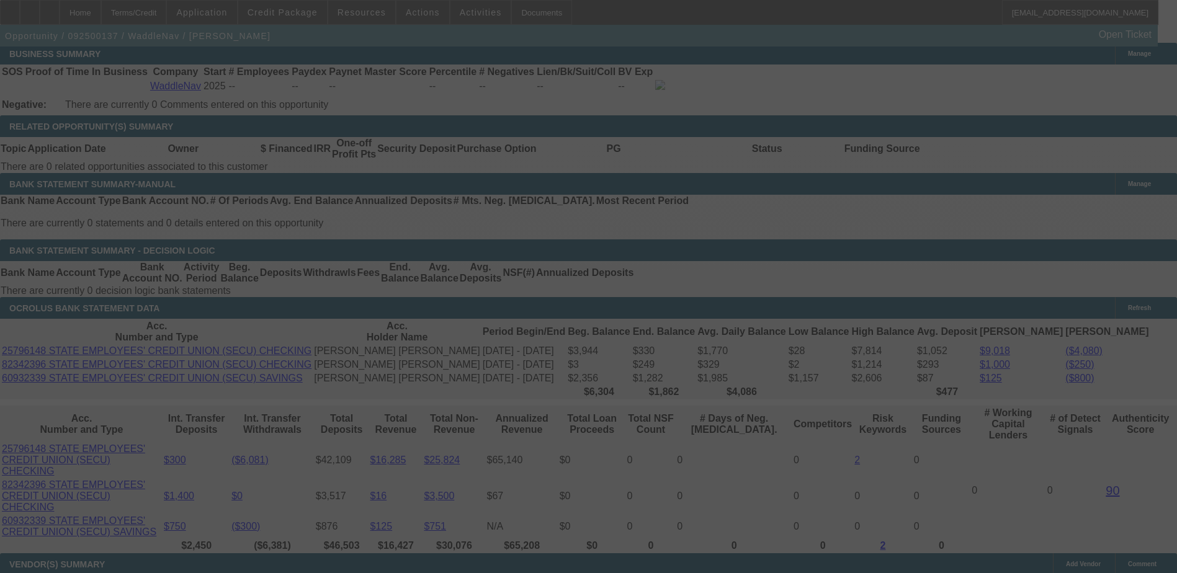
select select "0.2"
select select "0"
select select "2"
select select "0"
select select "6"
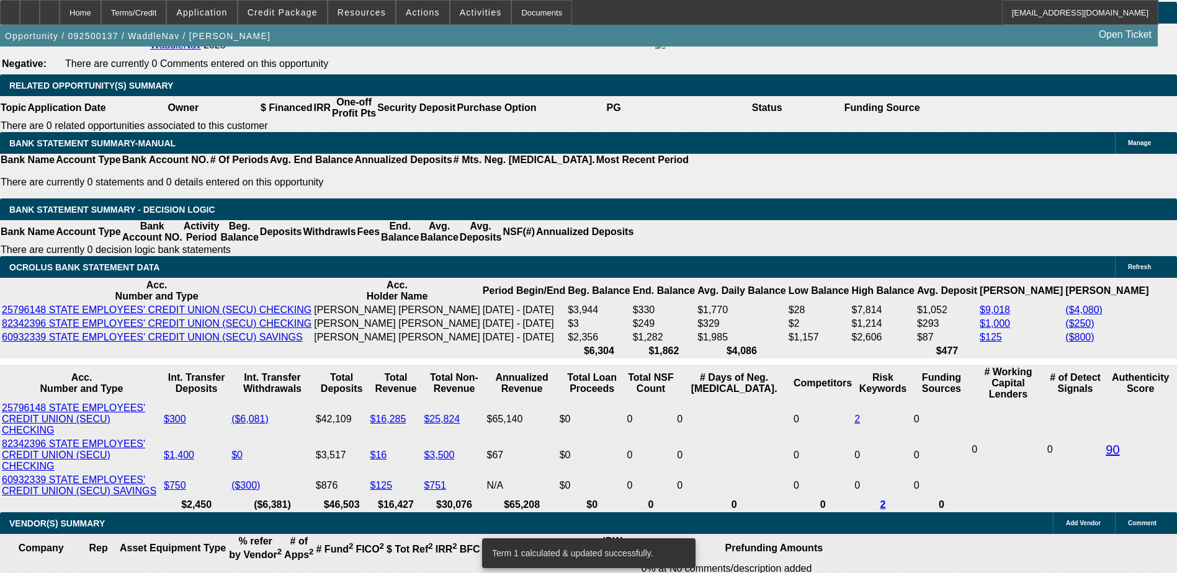
scroll to position [2109, 0]
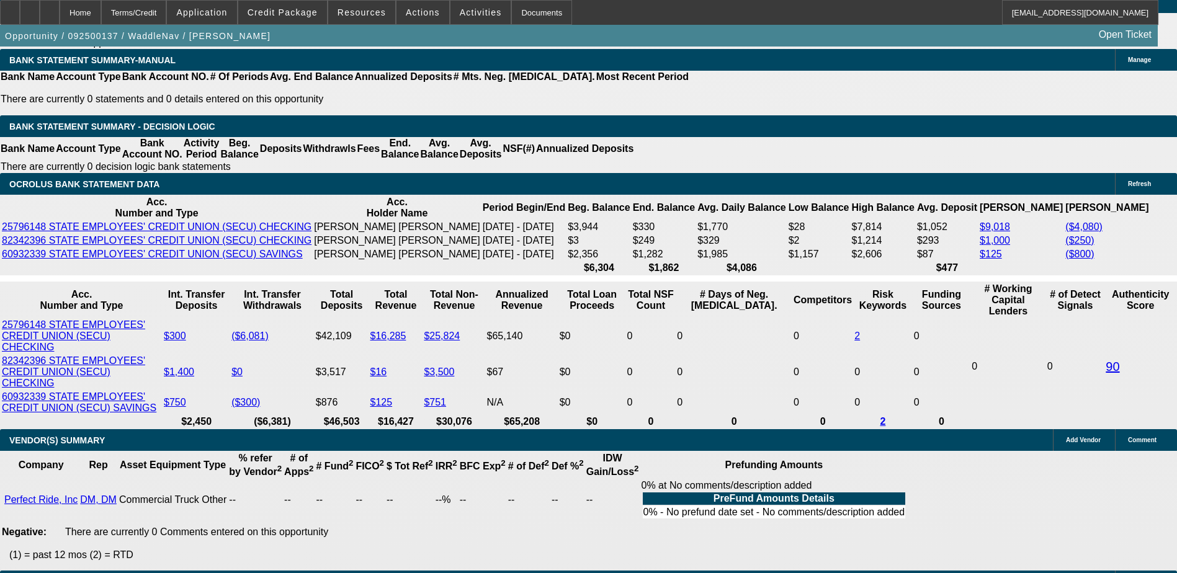
type input "UNKNOWN"
type input "18"
type input "$859.37"
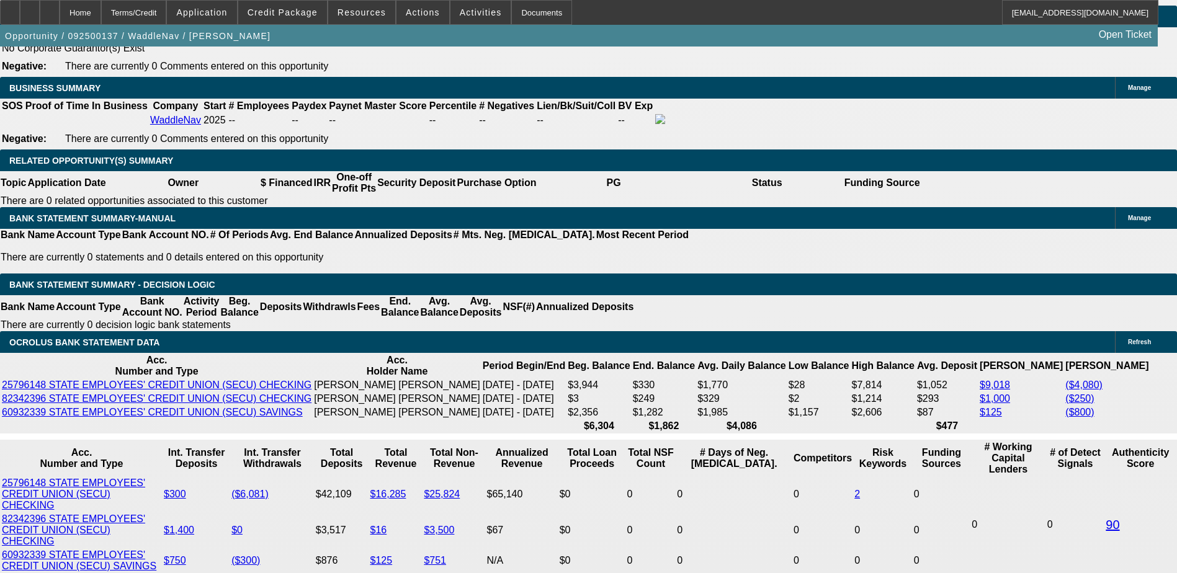
scroll to position [1923, 0]
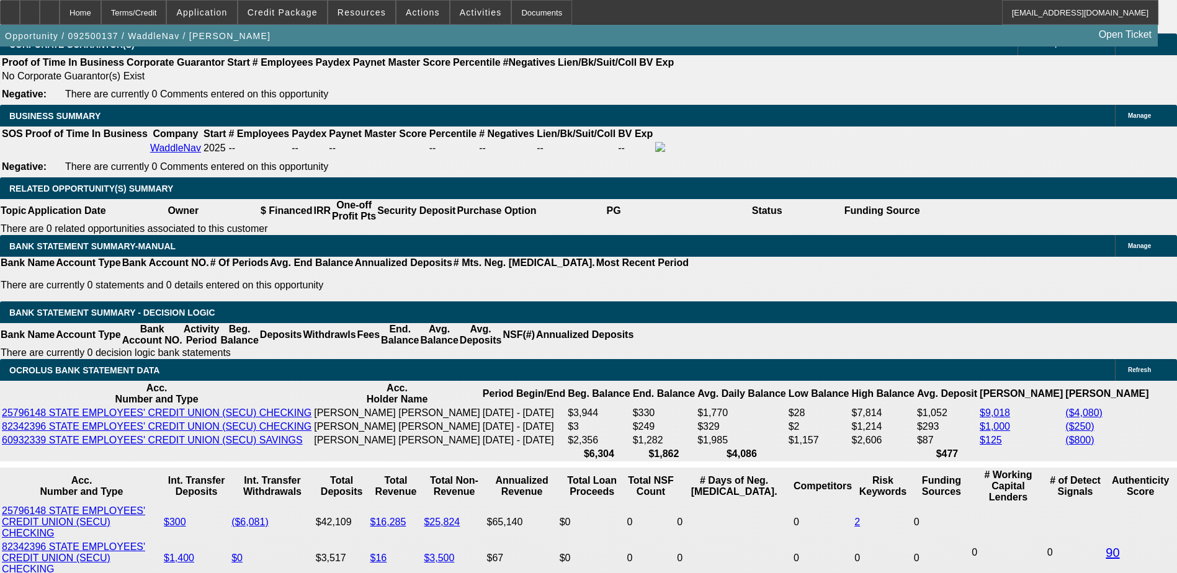
type input "18"
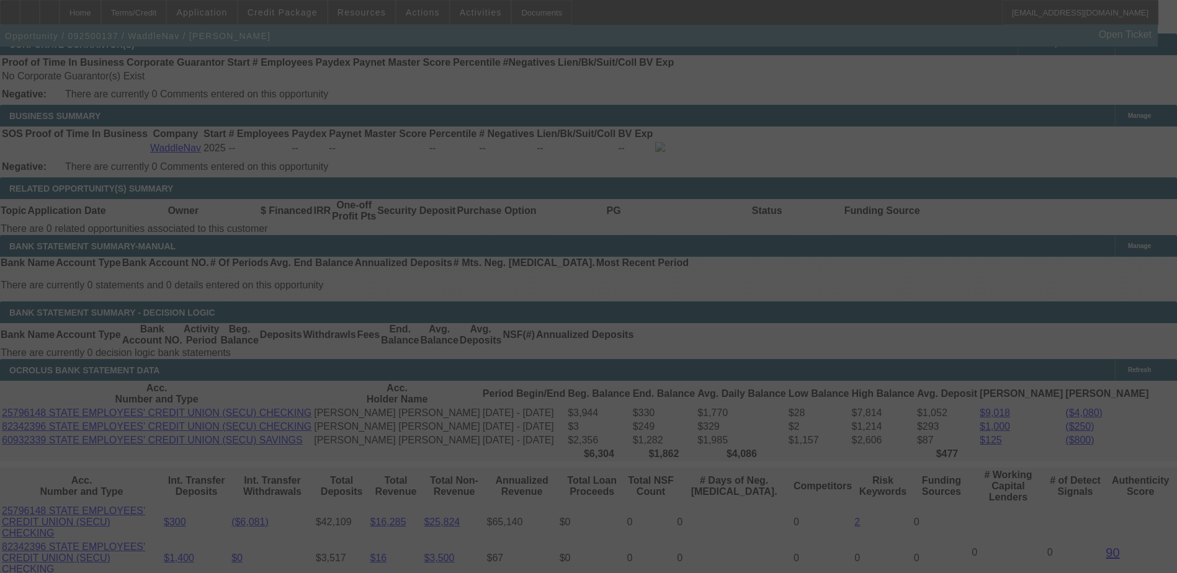
select select "0.2"
select select "0"
select select "2"
select select "0"
select select "6"
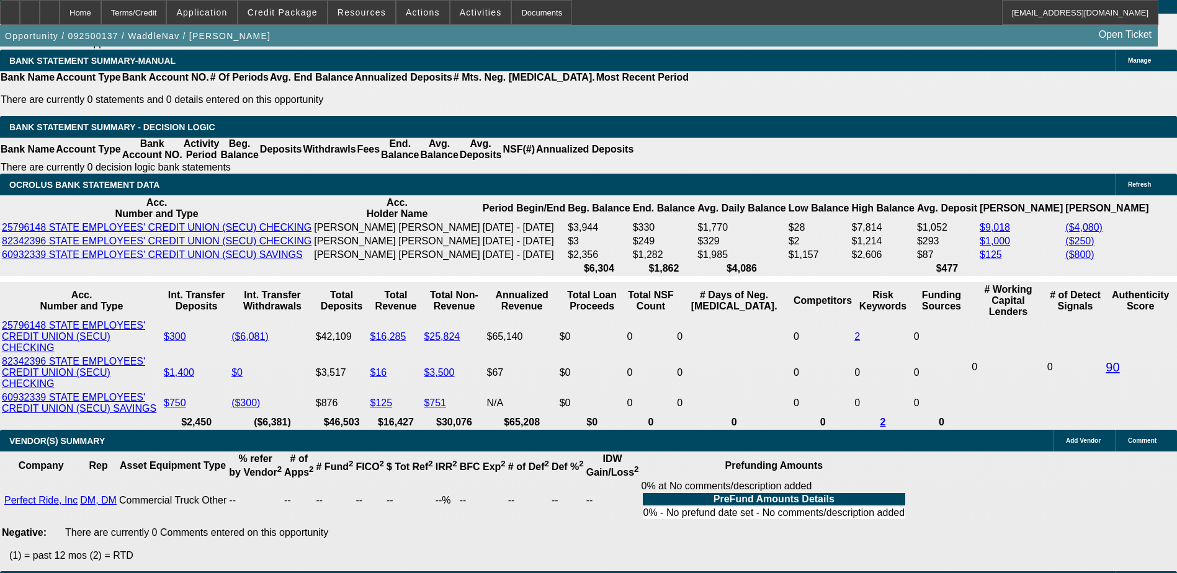
scroll to position [2109, 0]
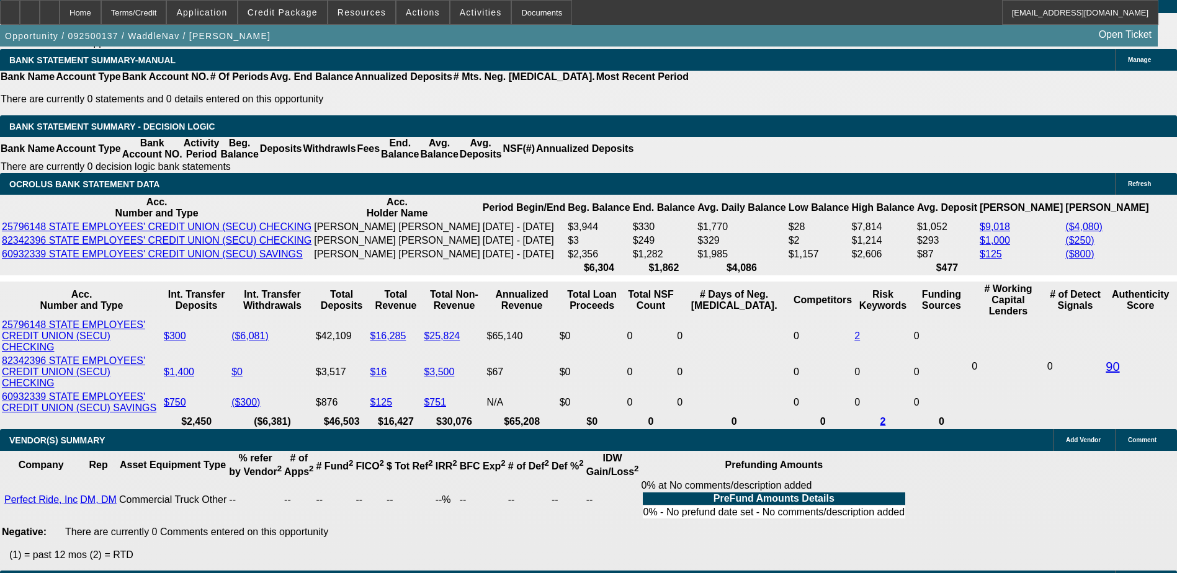
select select "0.1"
type input "$3,656.89"
type input "UNKNOWN"
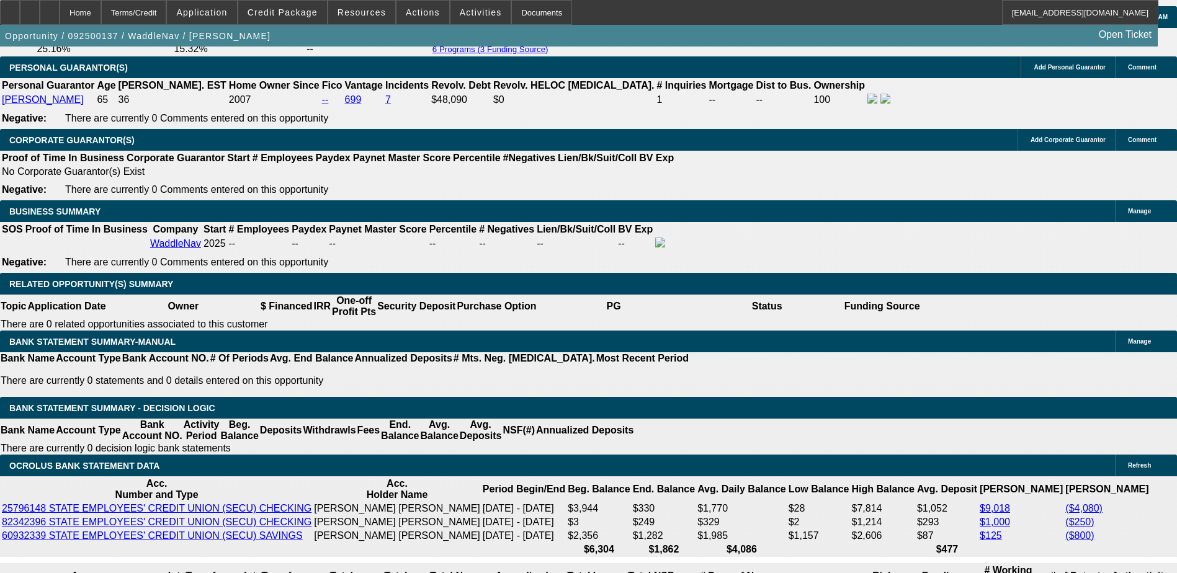
scroll to position [1799, 0]
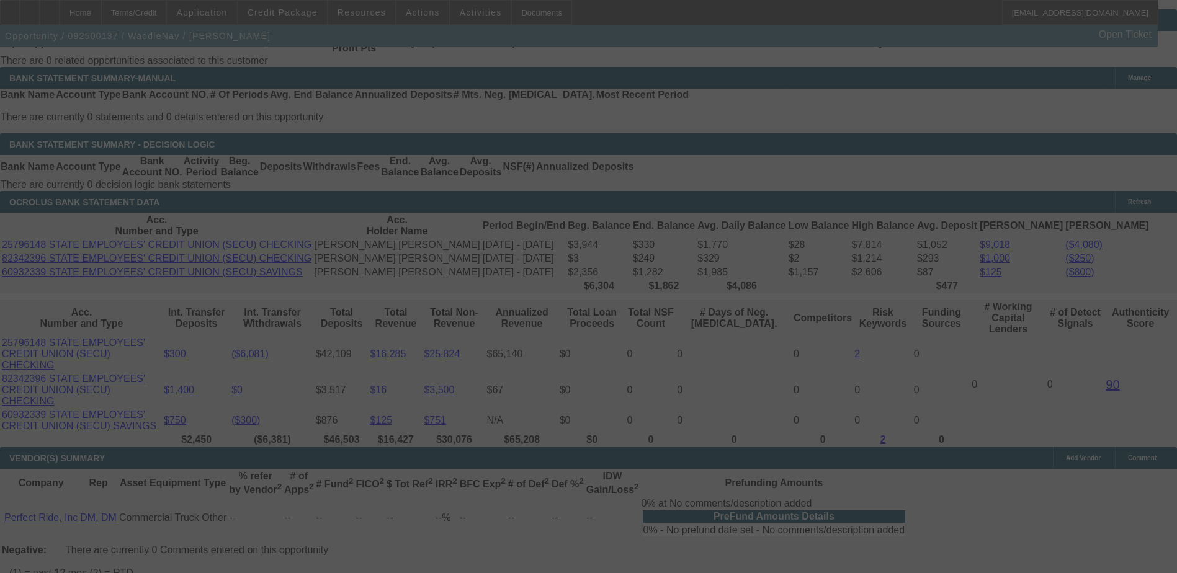
scroll to position [2109, 0]
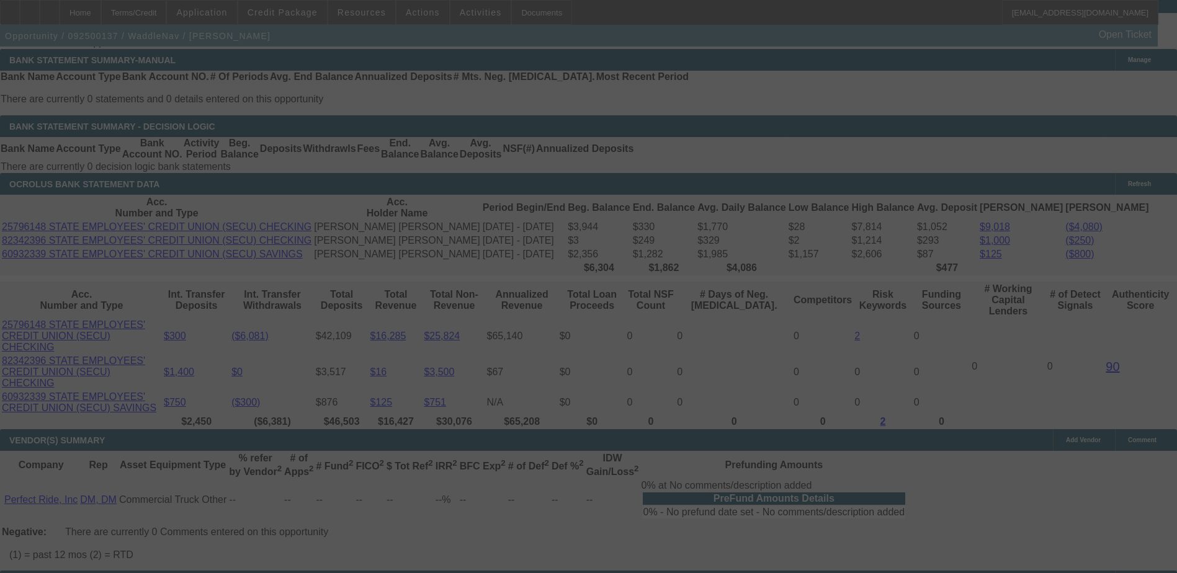
select select "0.2"
select select "0"
select select "2"
select select "0.1"
select select "6"
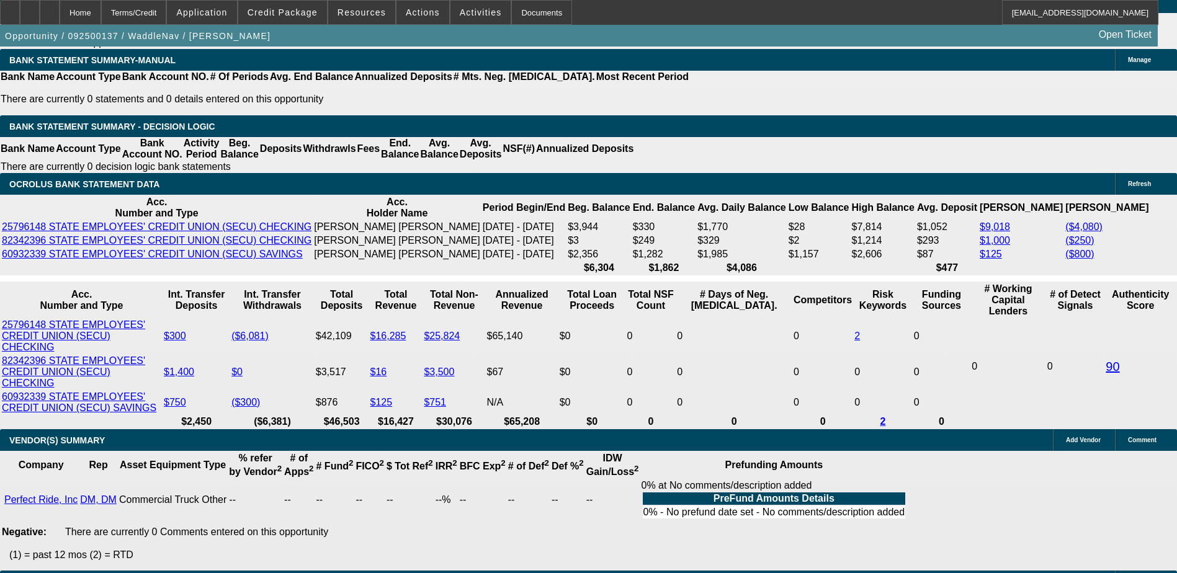
type input "UNKNOWN"
type input "17"
type input "$844.16"
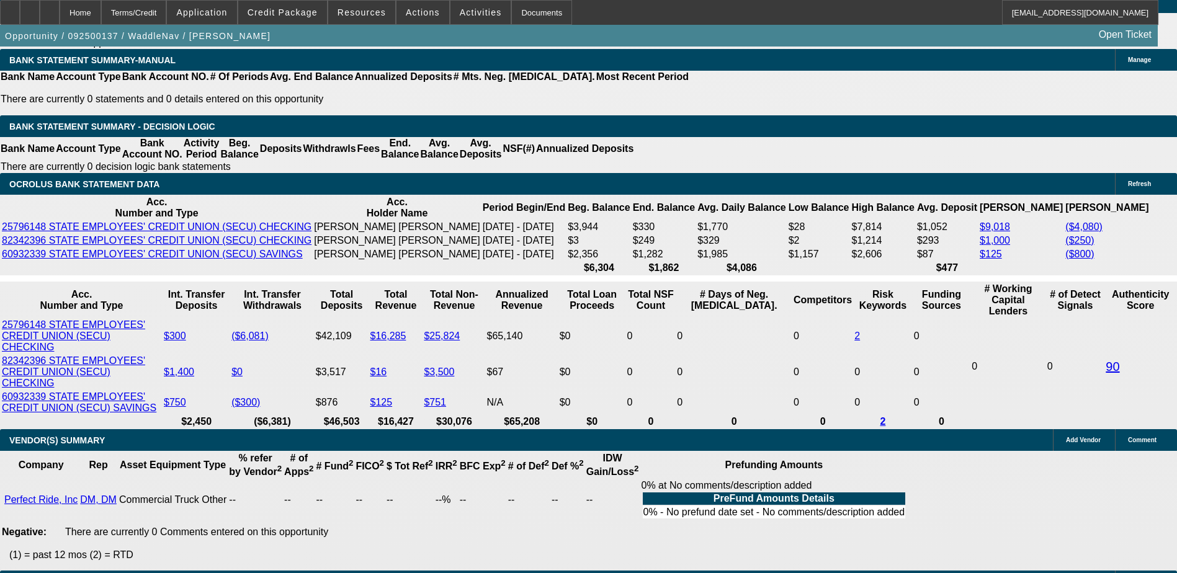
type input "17.9"
type input "$857.84"
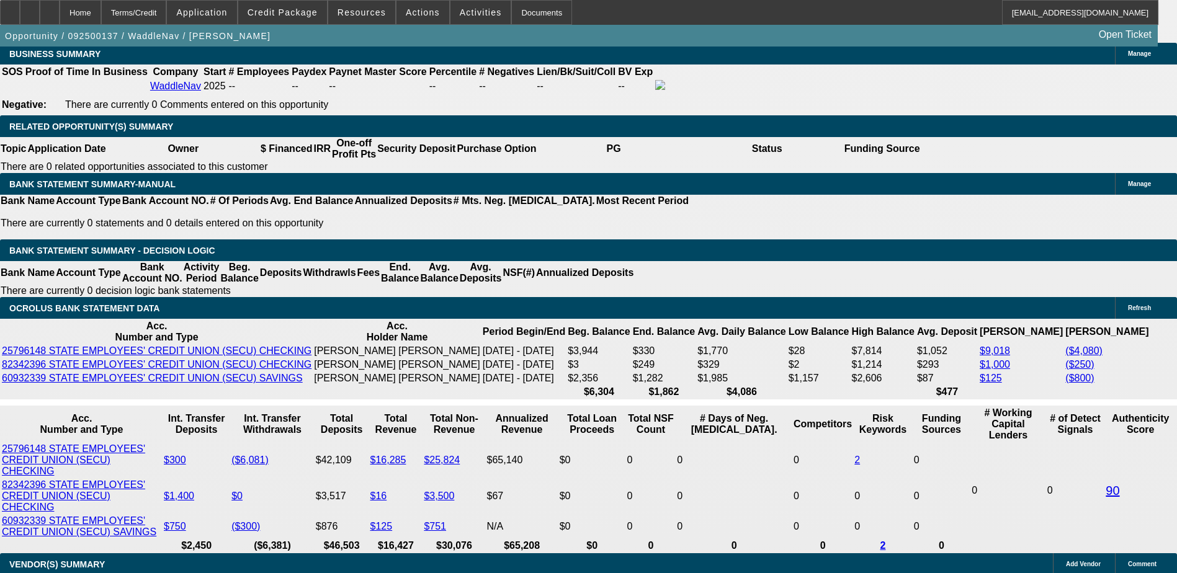
scroll to position [1799, 0]
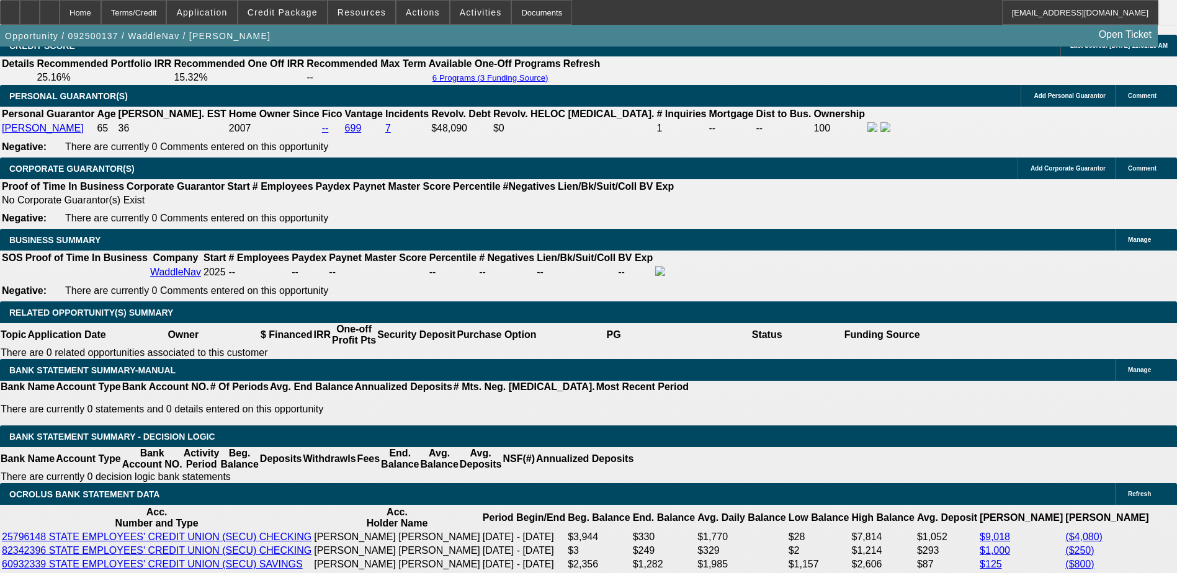
type input "17.9"
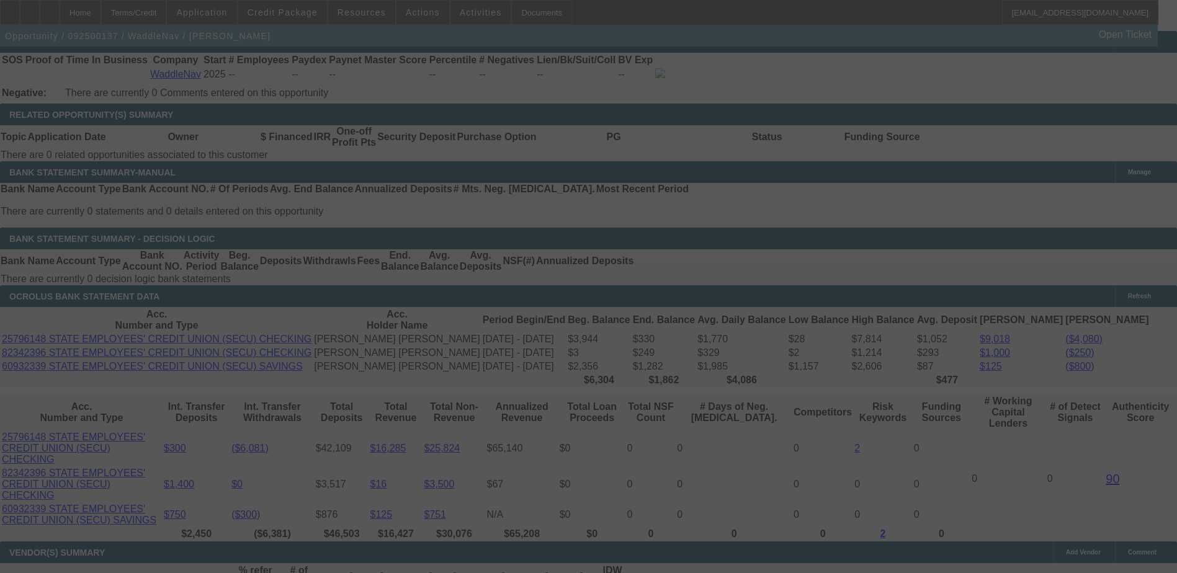
scroll to position [2047, 0]
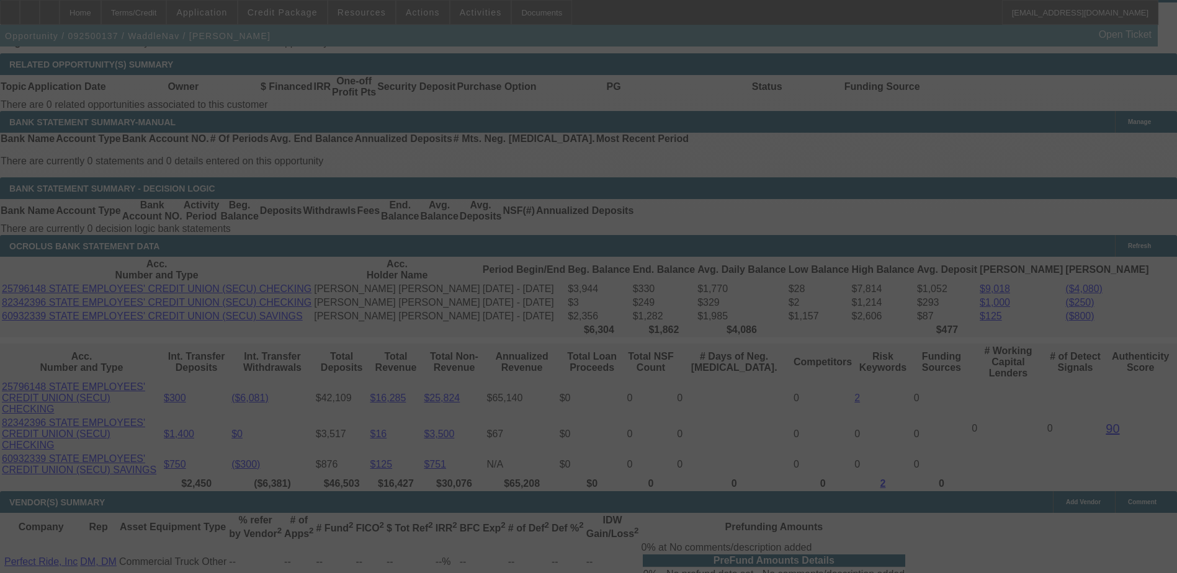
select select "0.2"
select select "0"
select select "2"
select select "0.1"
select select "6"
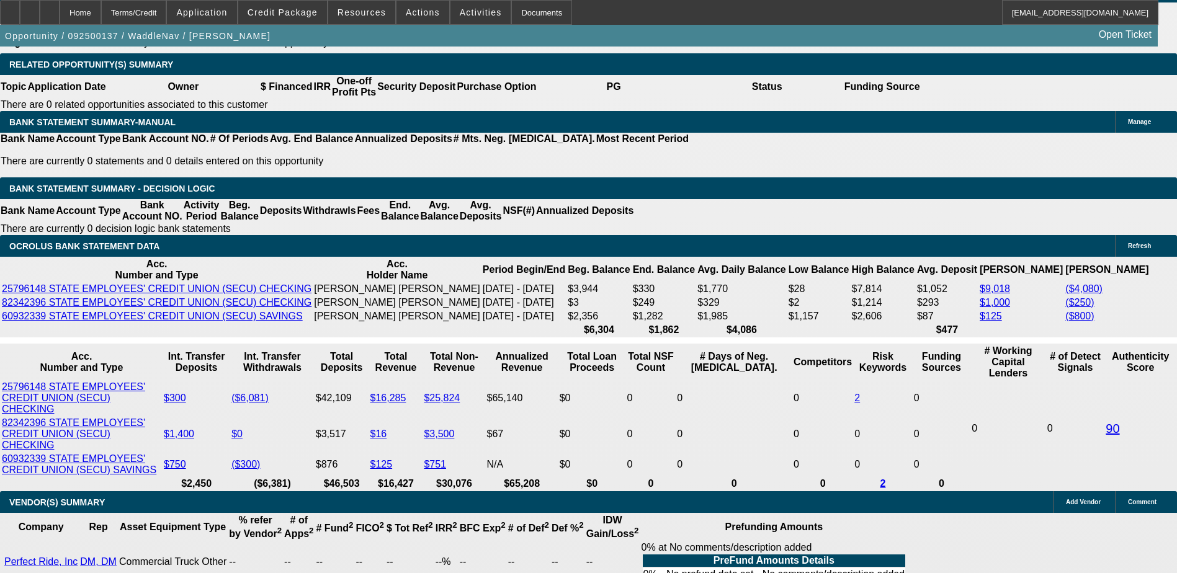
type input "UNKNOWN"
type input "17."
type input "$844.16"
type input "17.5"
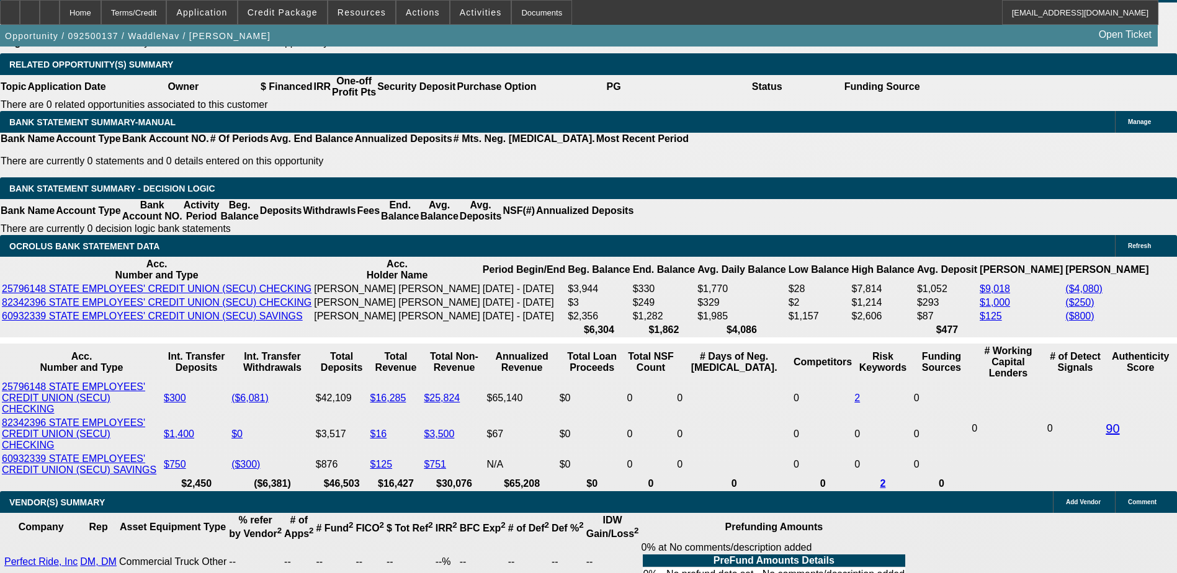
type input "$851.74"
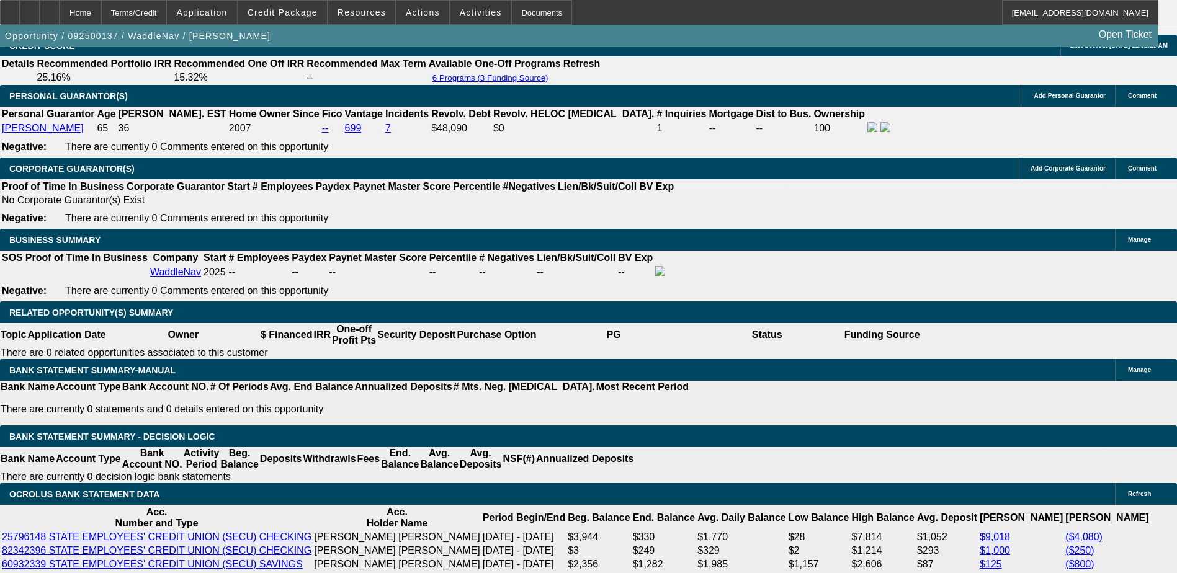
type input "17.5"
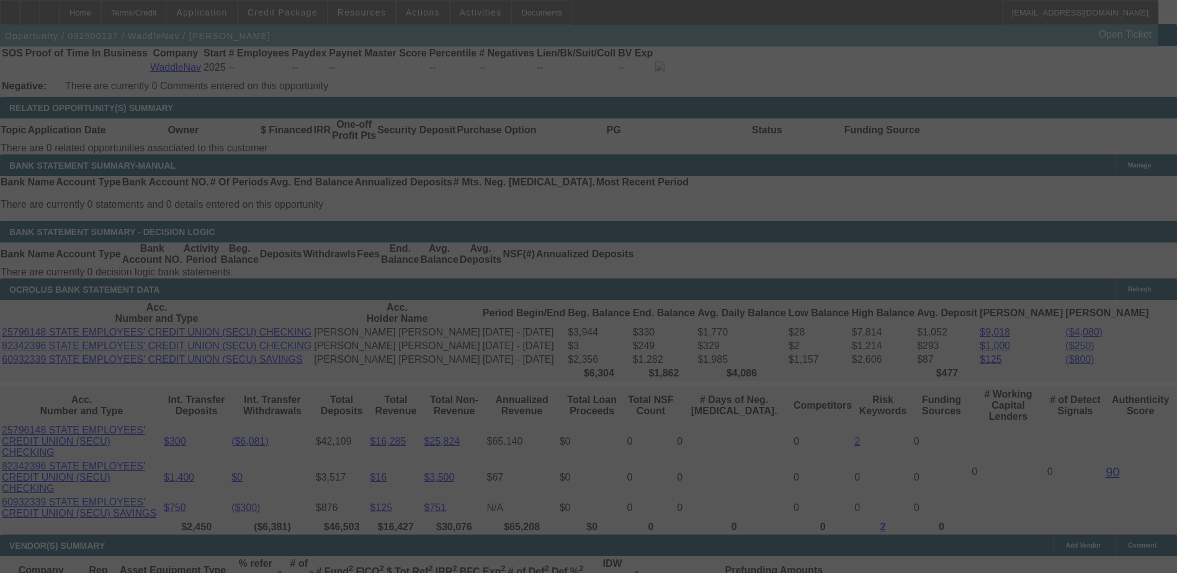
scroll to position [2047, 0]
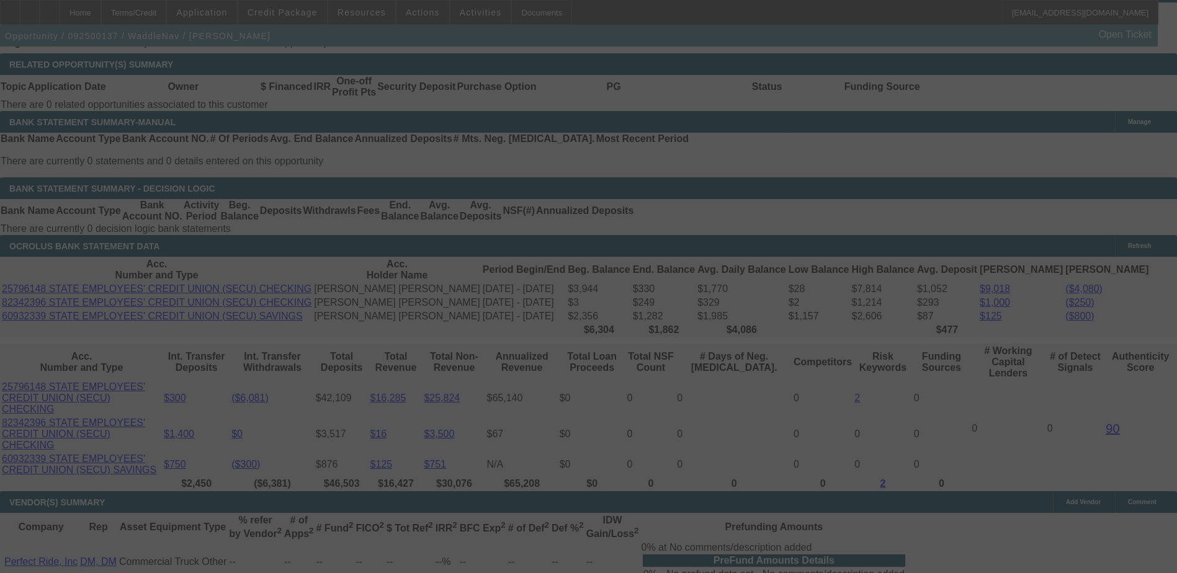
select select "0.2"
select select "0"
select select "2"
select select "0.1"
select select "6"
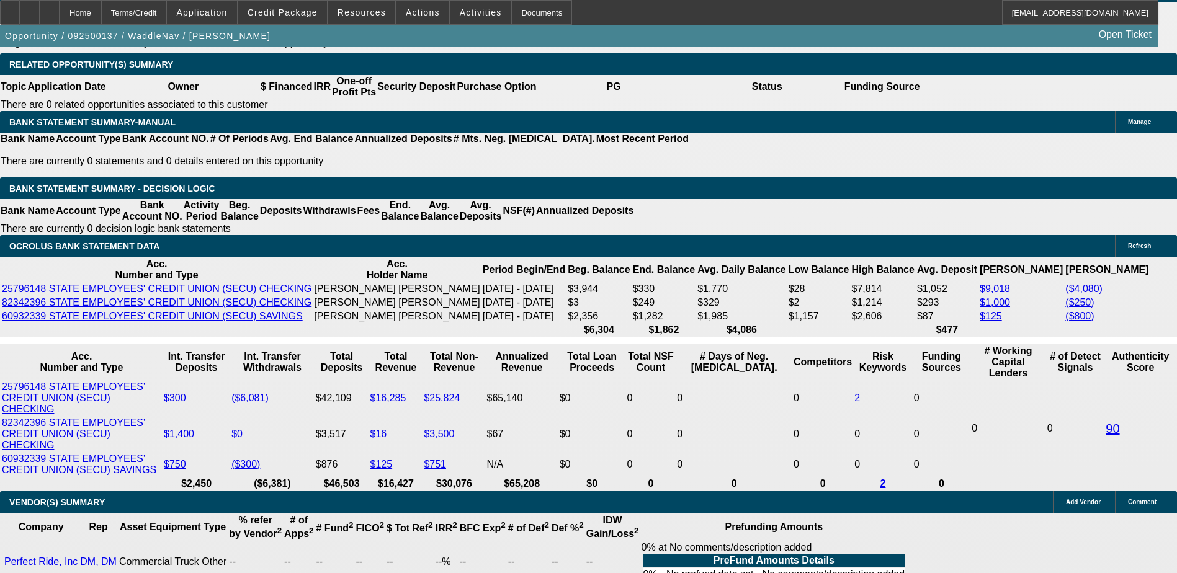
type input "17."
type input "UNKNOWN"
type input "17"
type input "$844.16"
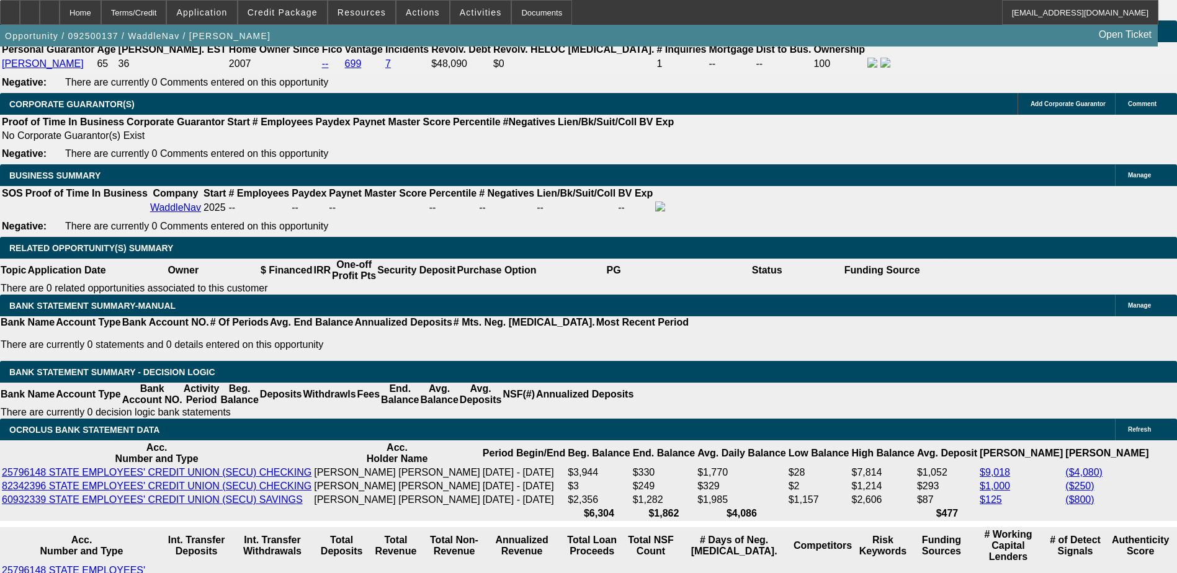
scroll to position [1861, 0]
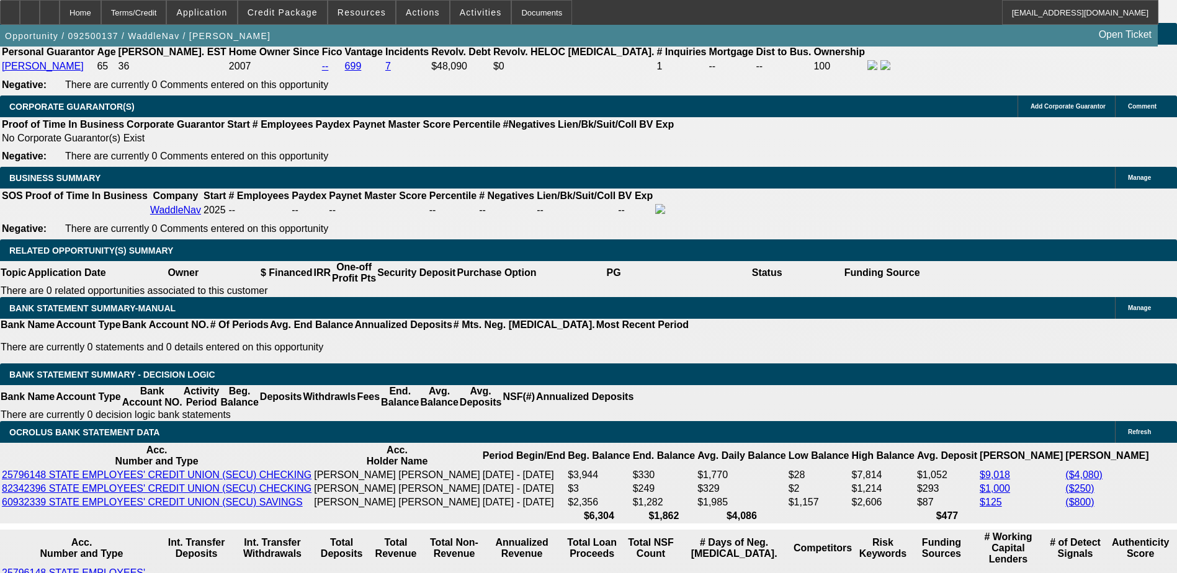
type input "17"
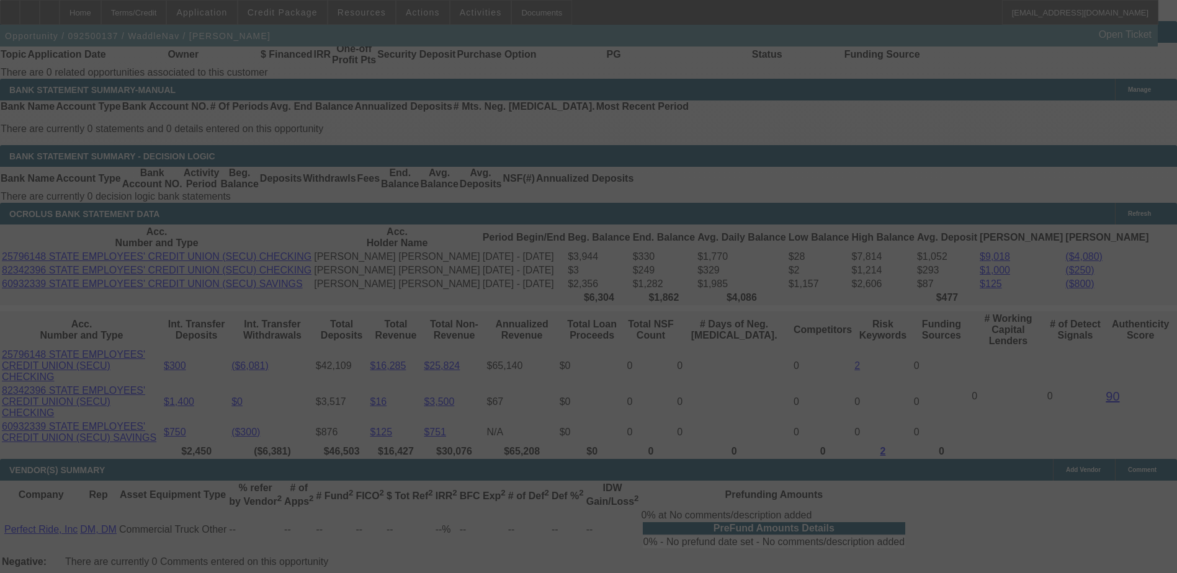
scroll to position [2109, 0]
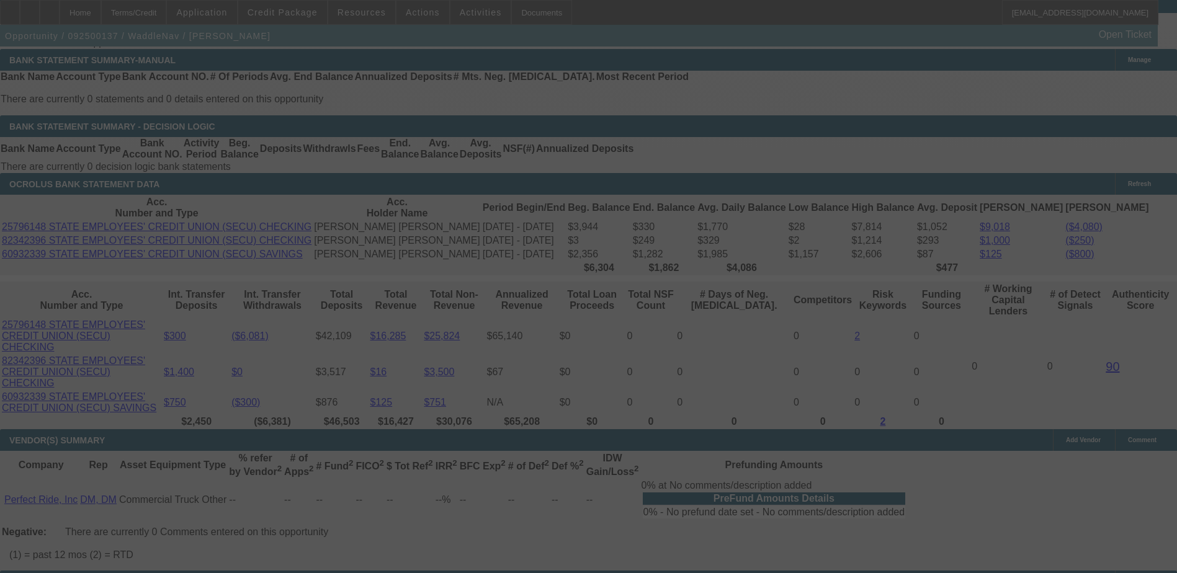
select select "0.2"
select select "0"
select select "2"
select select "0.1"
select select "6"
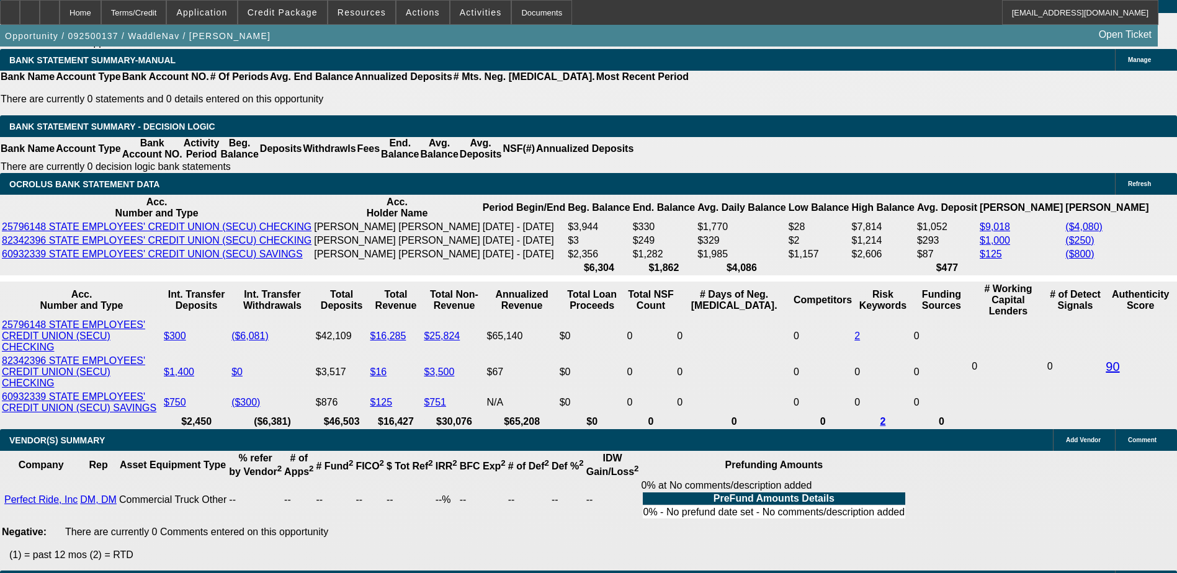
drag, startPoint x: 1073, startPoint y: 272, endPoint x: 792, endPoint y: 239, distance: 282.4
copy div "William Clark created WaddleNav, a navigation system designed specifically for …"
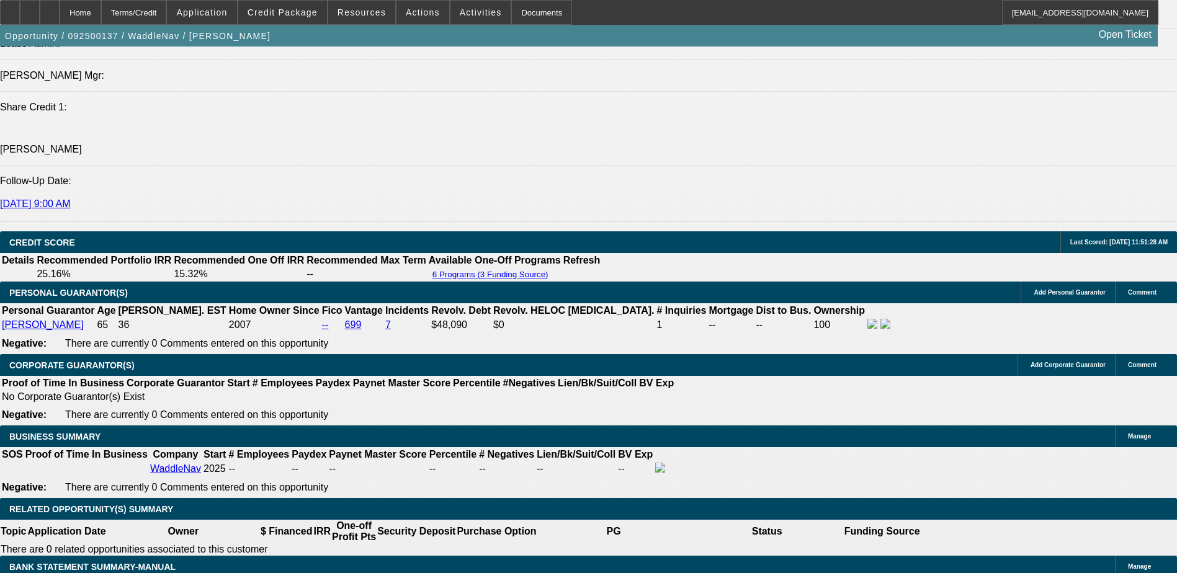
scroll to position [1428, 0]
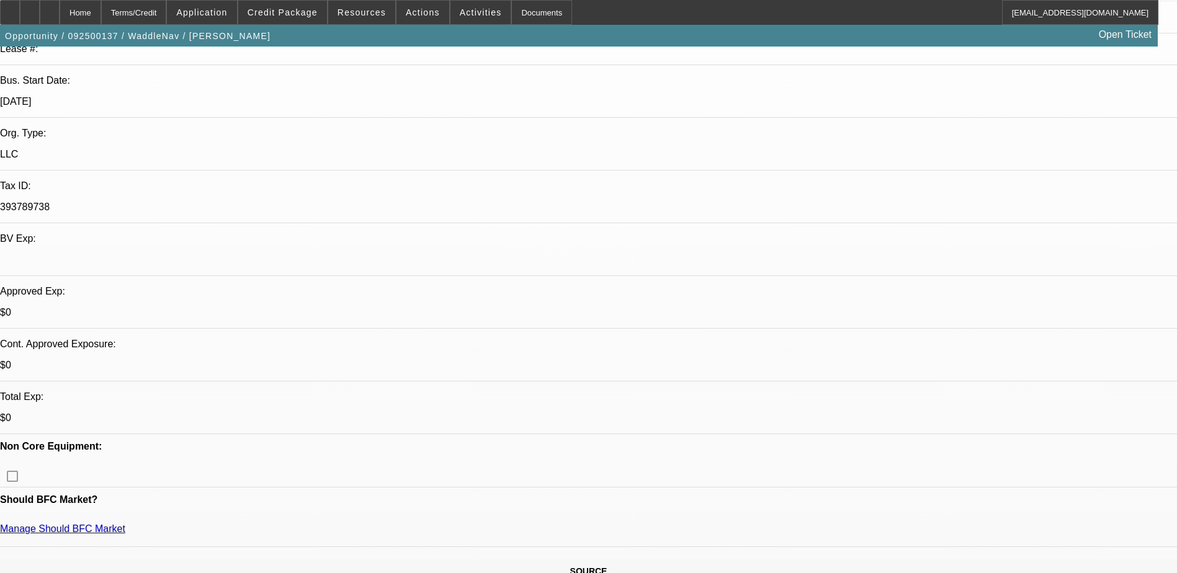
scroll to position [63, 0]
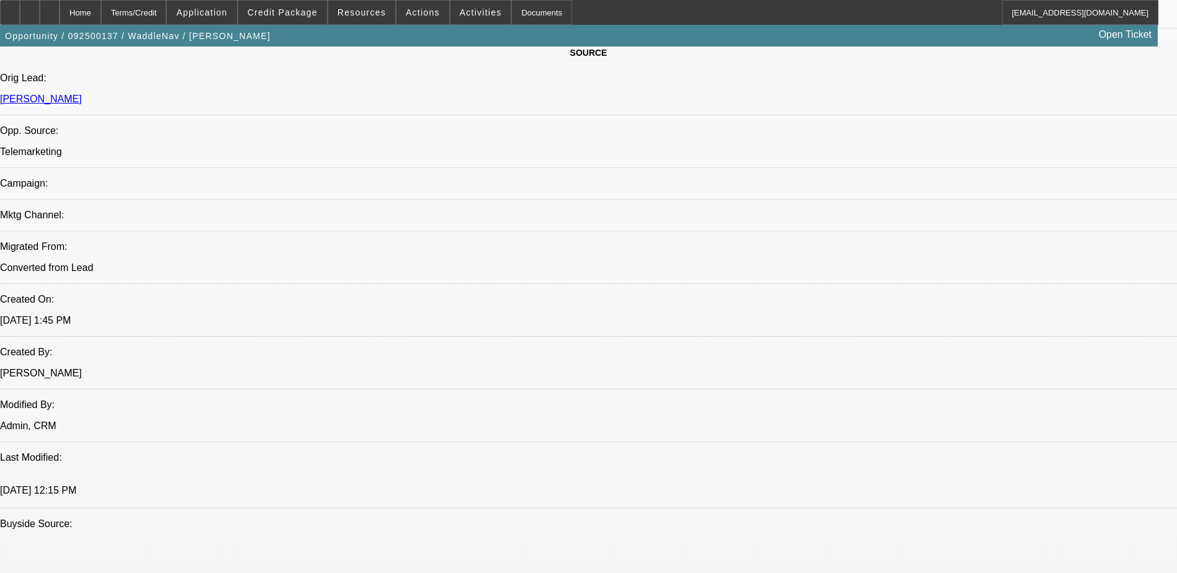
scroll to position [434, 0]
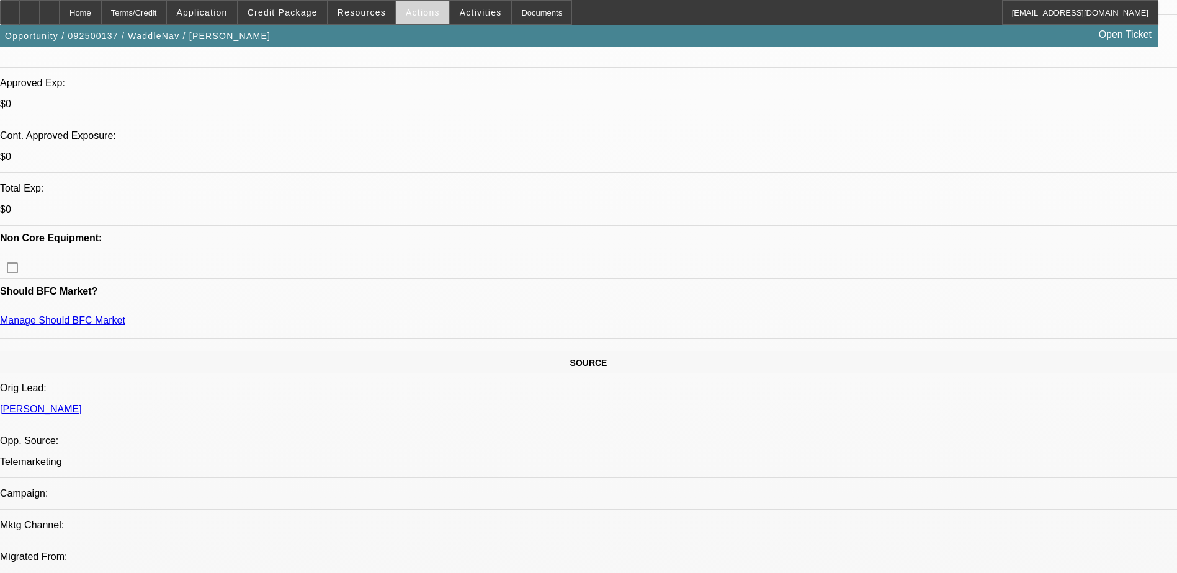
click at [416, 12] on span "Actions" at bounding box center [423, 12] width 34 height 10
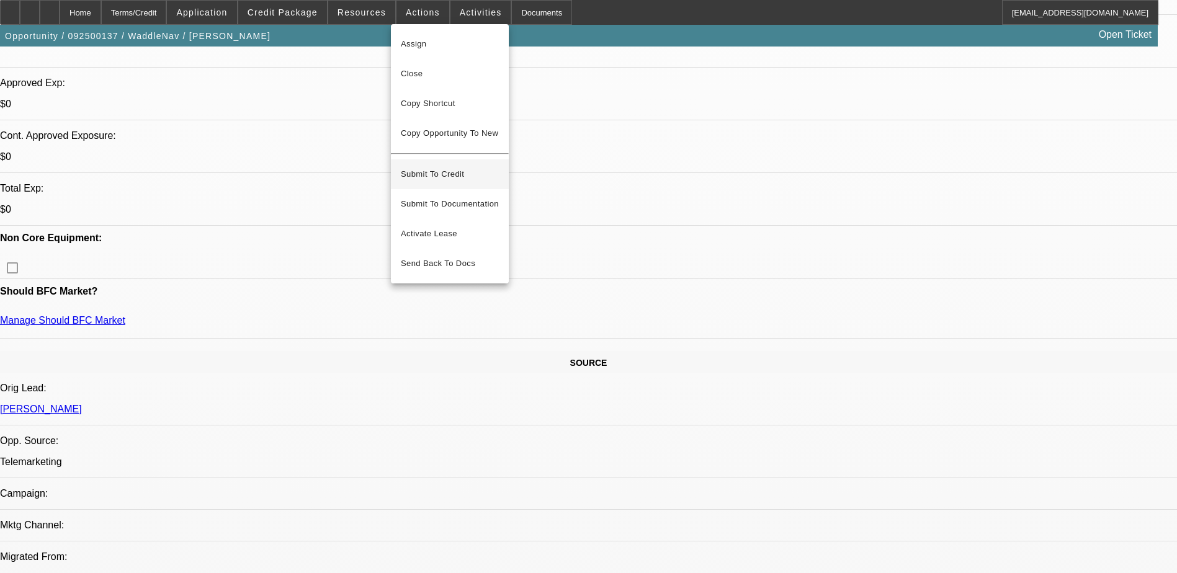
click at [448, 167] on span "Submit To Credit" at bounding box center [450, 174] width 98 height 15
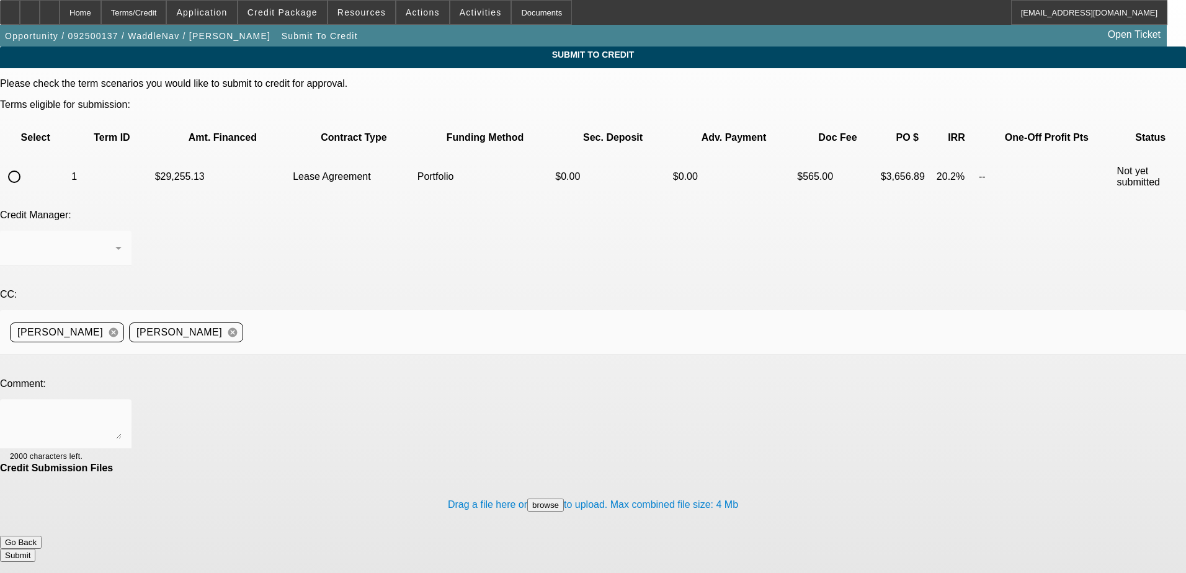
click at [27, 164] on input "radio" at bounding box center [14, 176] width 25 height 25
radio input "true"
click at [115, 241] on div "Arida, George" at bounding box center [62, 248] width 105 height 15
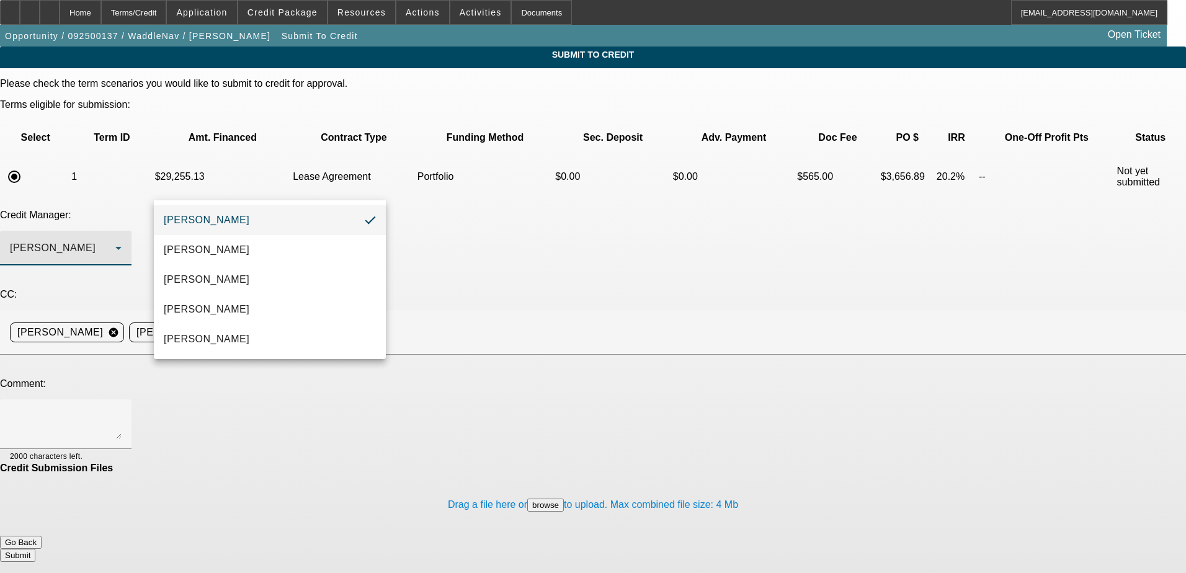
click at [442, 187] on div at bounding box center [593, 286] width 1186 height 573
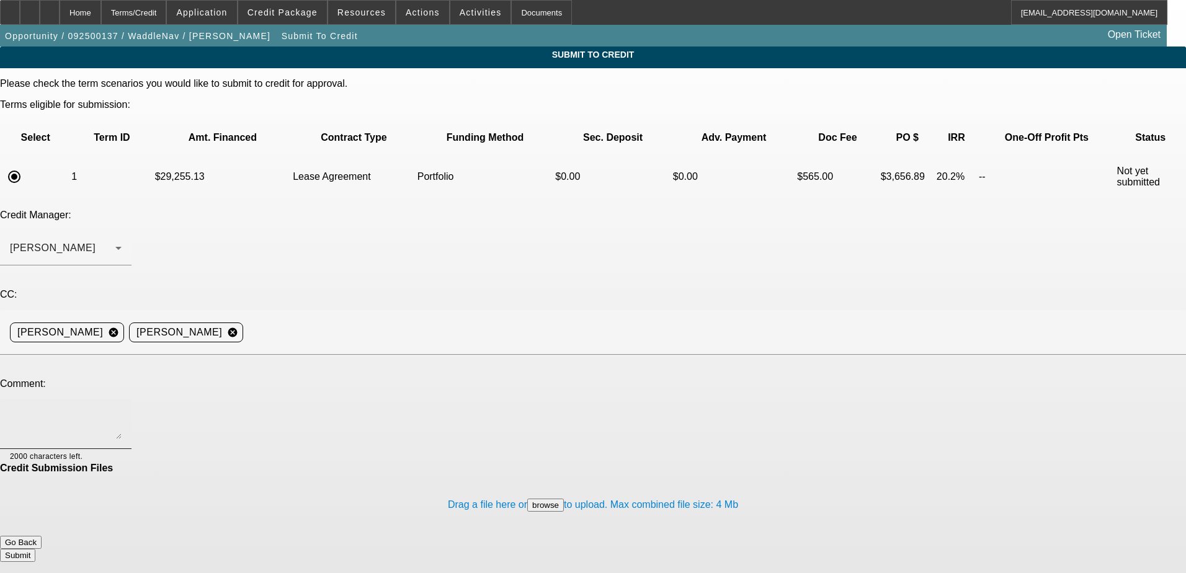
click at [122, 400] on div at bounding box center [66, 425] width 112 height 50
drag, startPoint x: 313, startPoint y: 290, endPoint x: 77, endPoint y: 285, distance: 235.8
click at [77, 378] on div "Comment: Please see write up in the comments, 1963 characters left." at bounding box center [593, 420] width 1186 height 84
paste textarea "William Clark created WaddleNav, a navigation system designed specifically for …"
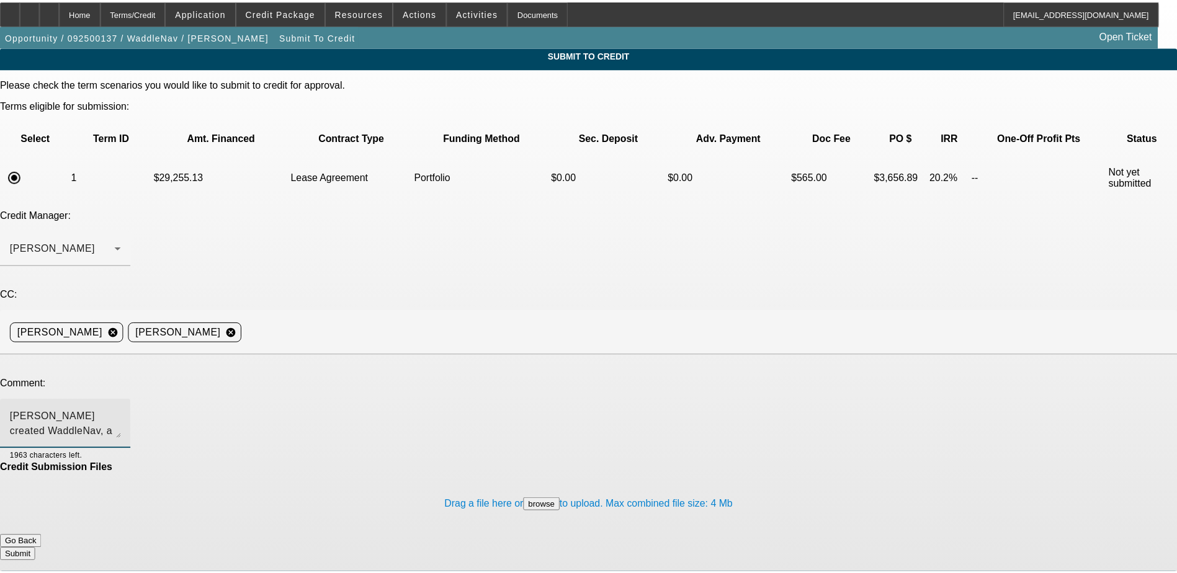
scroll to position [15, 0]
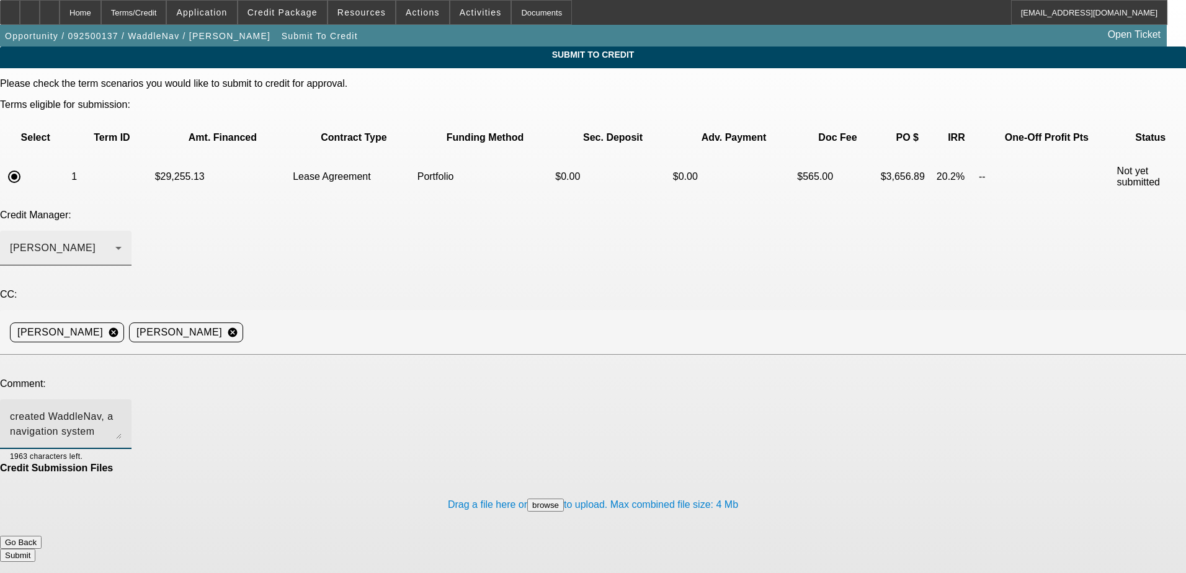
type textarea "William Clark created WaddleNav, a navigation system designed specifically for …"
click at [115, 241] on div "[PERSON_NAME]" at bounding box center [62, 248] width 105 height 15
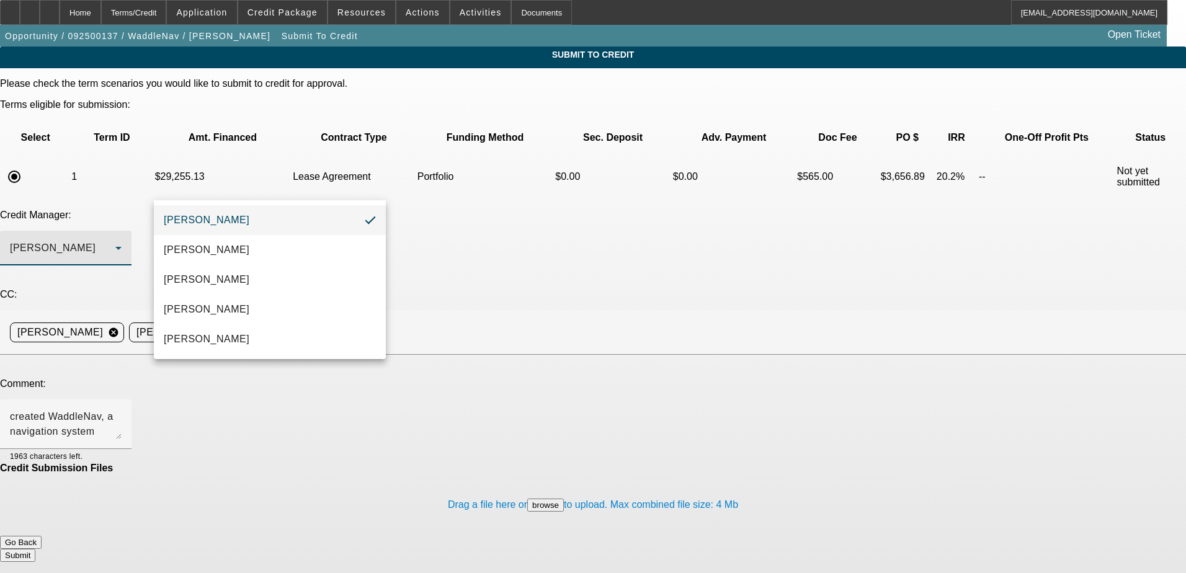
click at [432, 180] on div at bounding box center [593, 286] width 1186 height 573
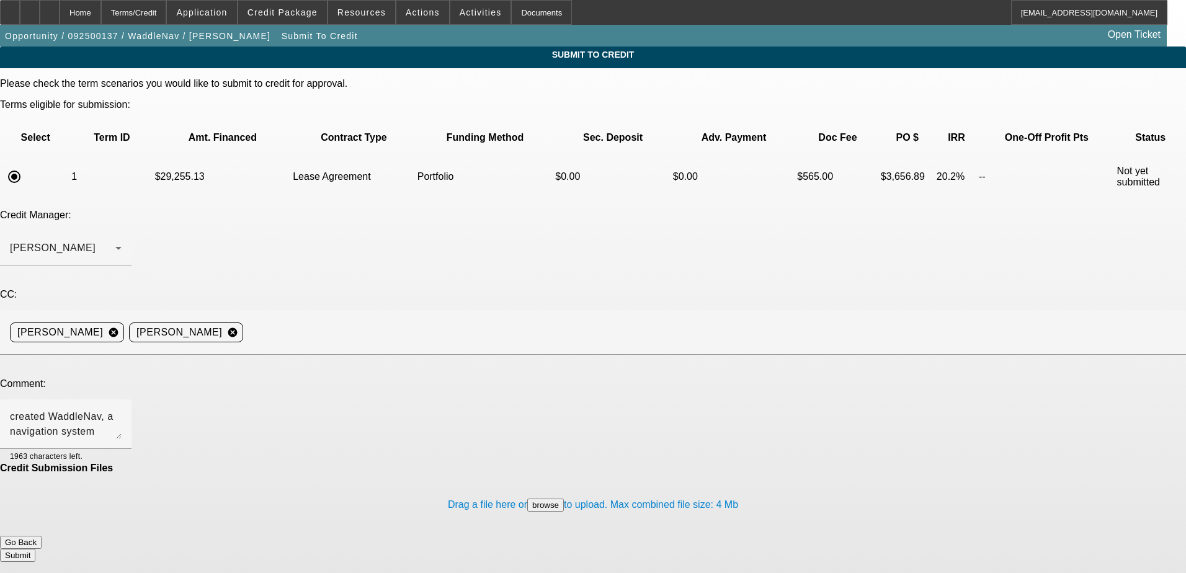
click at [35, 549] on button "Submit" at bounding box center [17, 555] width 35 height 13
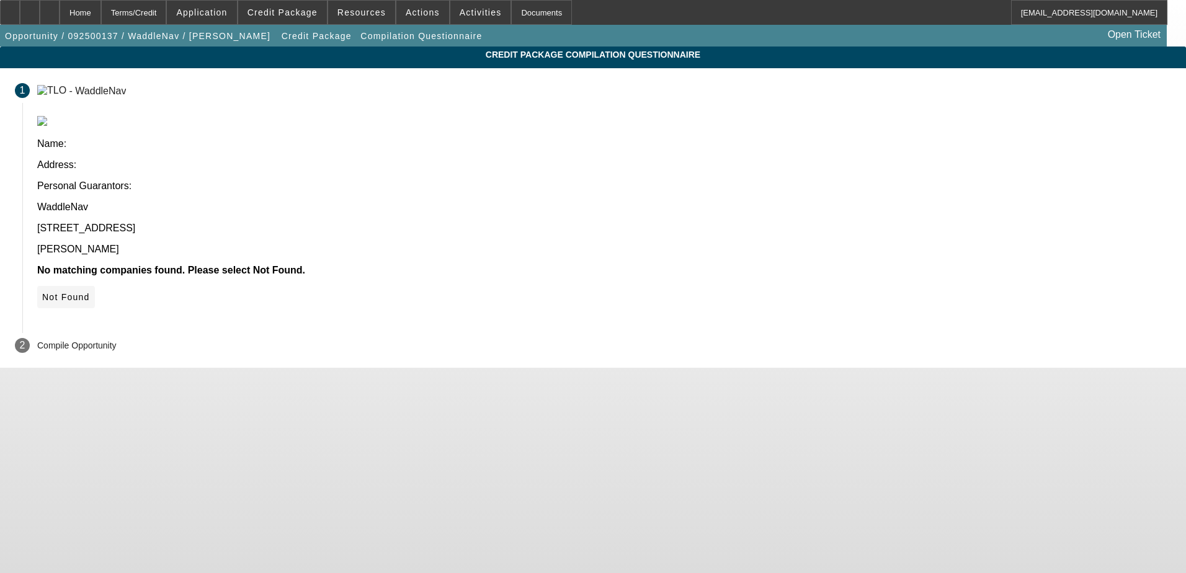
click at [90, 292] on span "Not Found" at bounding box center [66, 297] width 48 height 10
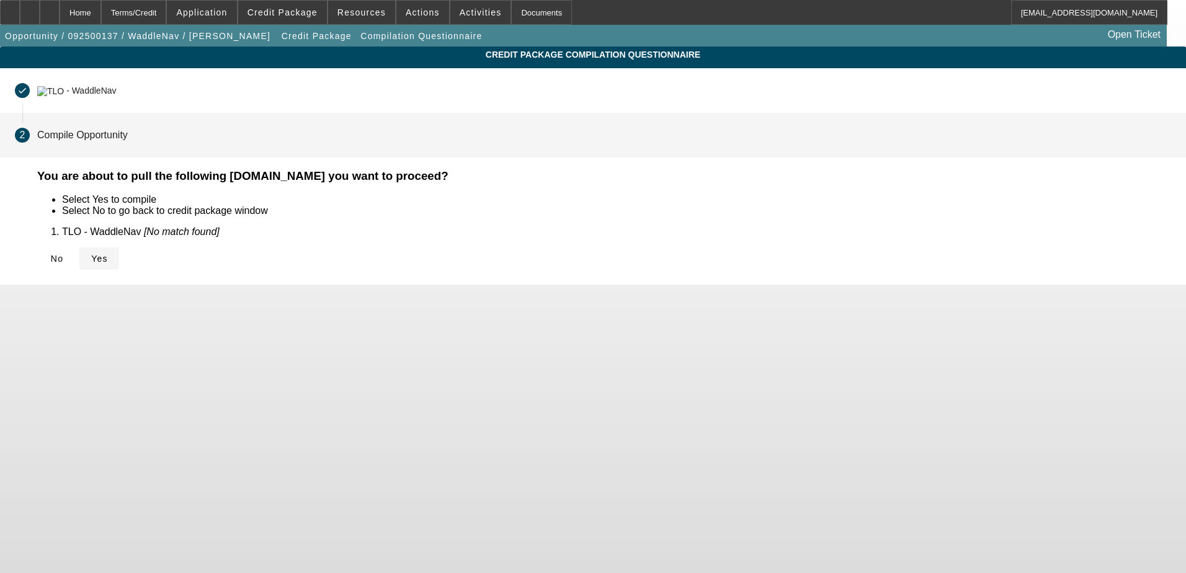
click at [108, 257] on span "Yes" at bounding box center [99, 259] width 17 height 10
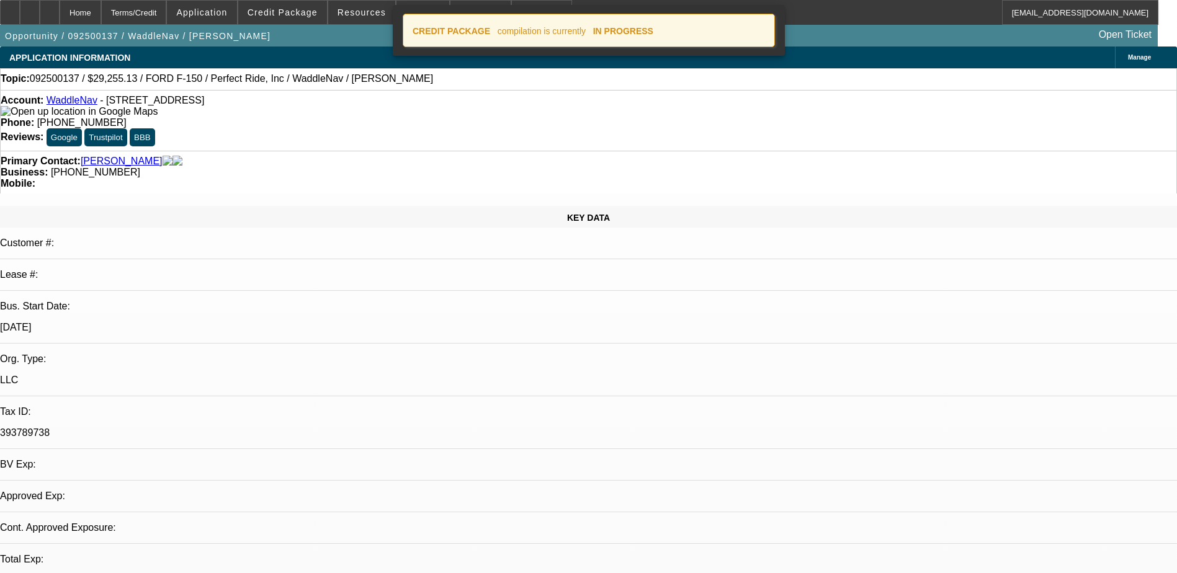
select select "0.2"
select select "0"
select select "2"
select select "0.1"
select select "6"
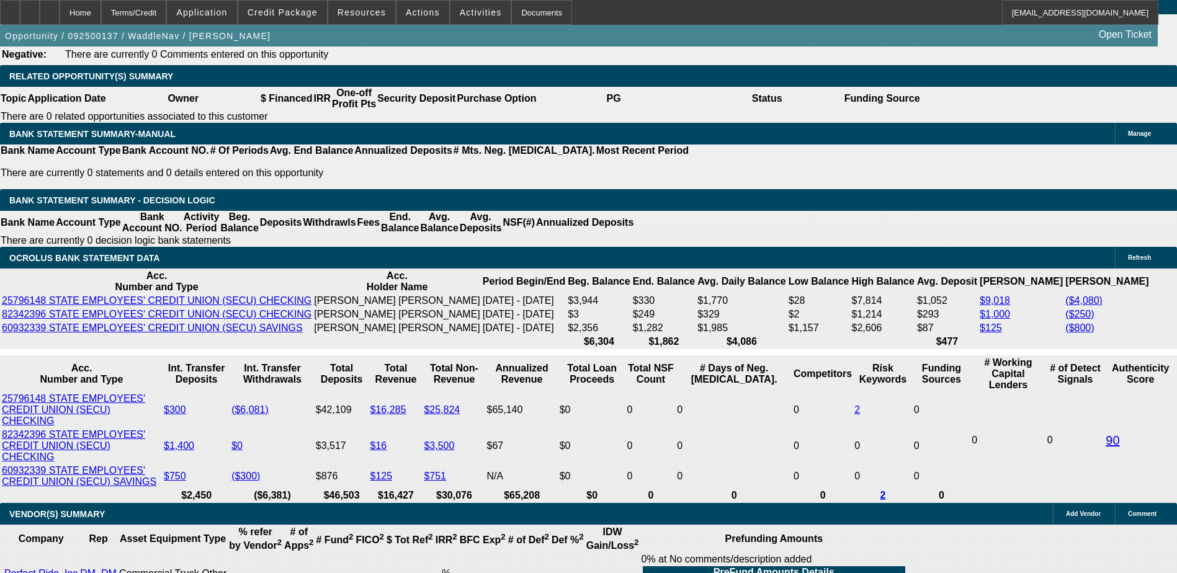
scroll to position [2005, 0]
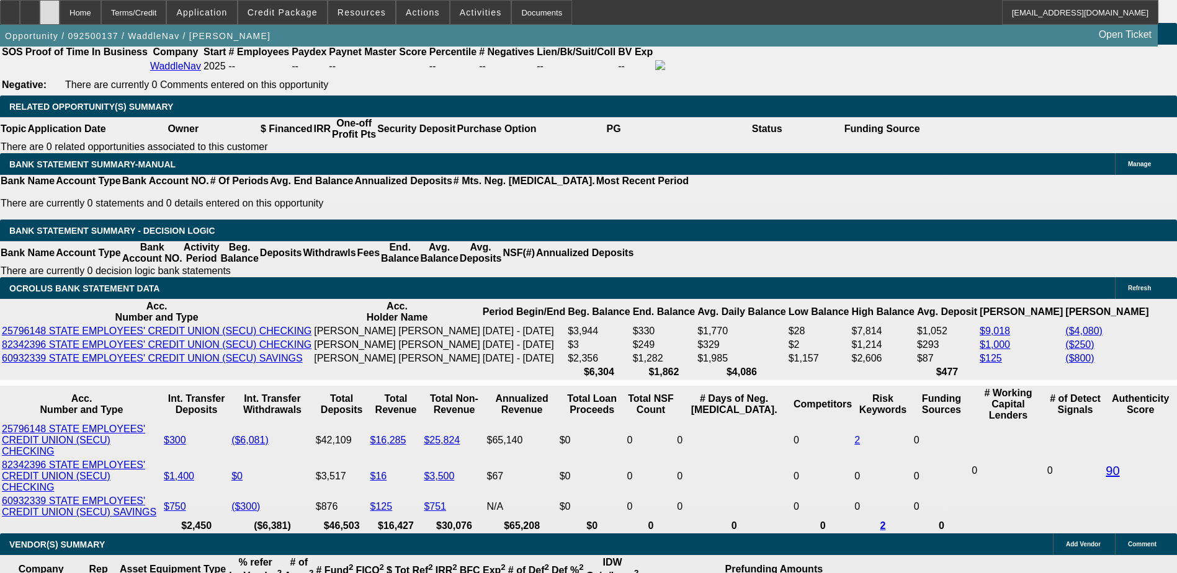
click at [60, 7] on div at bounding box center [50, 12] width 20 height 25
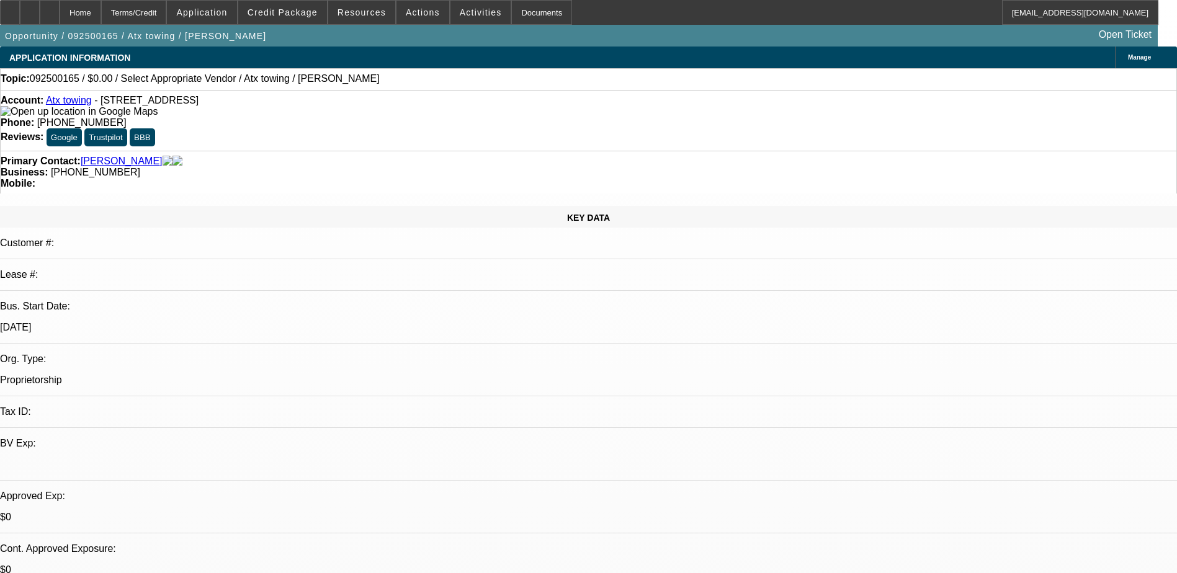
select select "0"
select select "2"
select select "0.1"
select select "4"
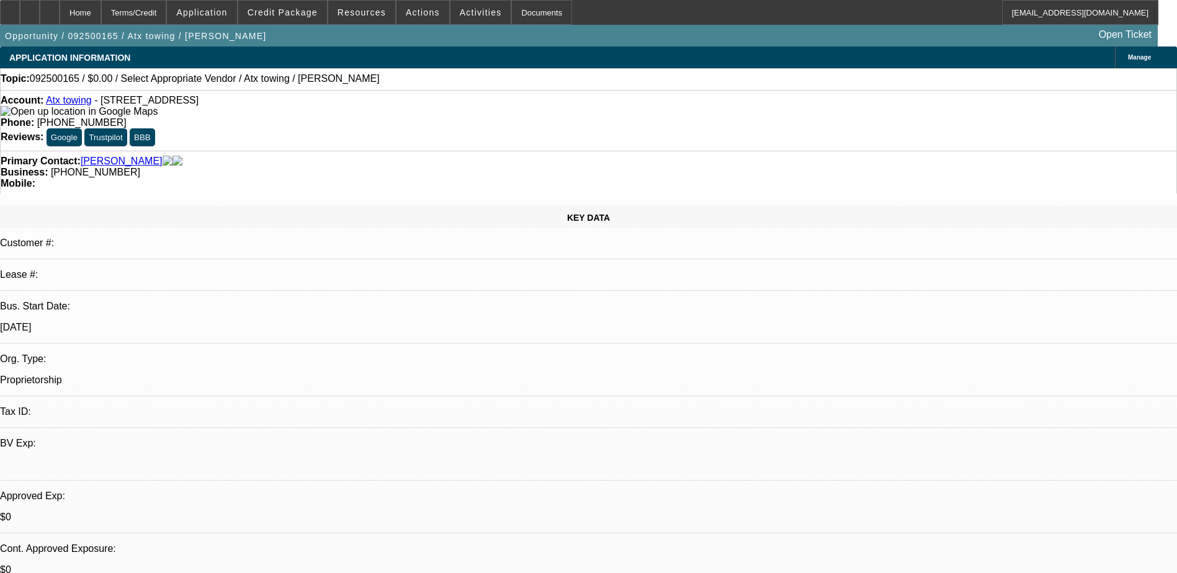
scroll to position [372, 0]
select select "0"
select select "2"
select select "0.1"
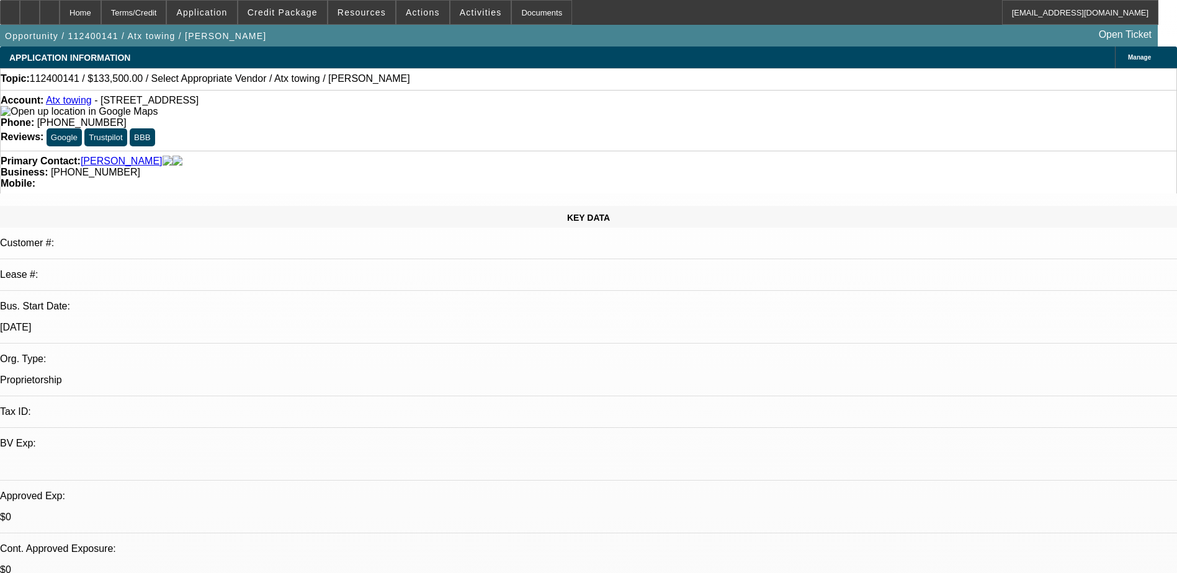
select select "4"
click at [79, 104] on link "Atx towing" at bounding box center [69, 100] width 46 height 11
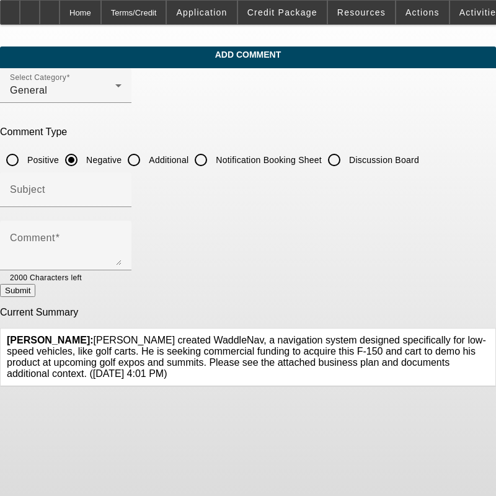
click at [490, 335] on icon at bounding box center [490, 335] width 0 height 0
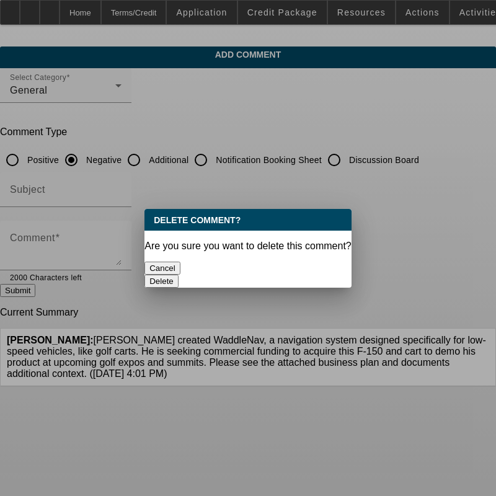
click at [179, 275] on button "Delete" at bounding box center [162, 281] width 34 height 13
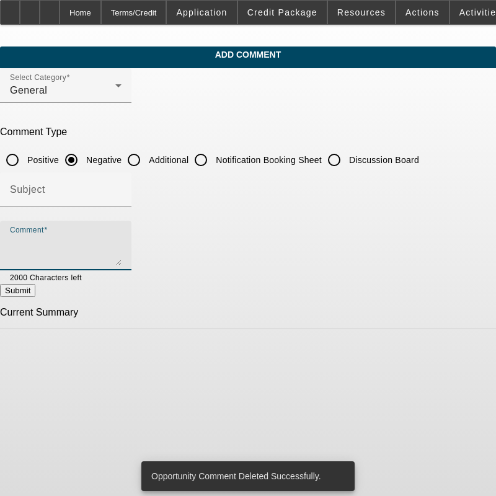
paste textarea "[PERSON_NAME] created WaddleNav, a navigation system designed specifically for …"
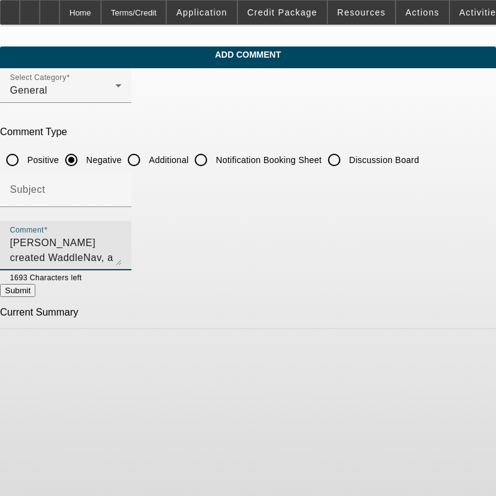
type textarea "William Clark created WaddleNav, a navigation system designed specifically for …"
click at [347, 155] on input "Discussion Board" at bounding box center [334, 160] width 25 height 25
radio input "true"
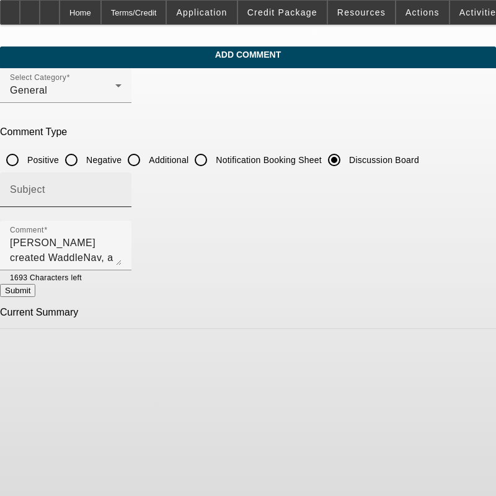
click at [122, 192] on input "Subject" at bounding box center [66, 194] width 112 height 15
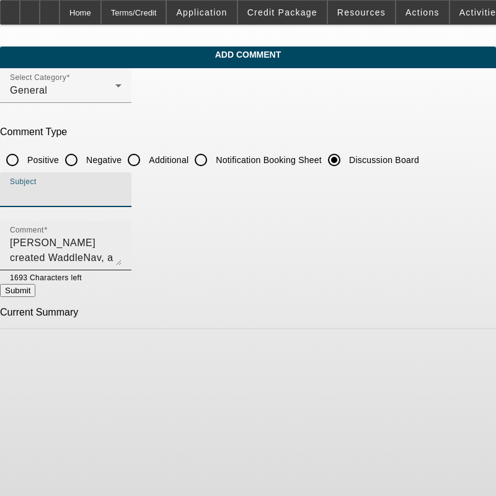
click at [122, 248] on textarea "William Clark created WaddleNav, a navigation system designed specifically for …" at bounding box center [66, 251] width 112 height 30
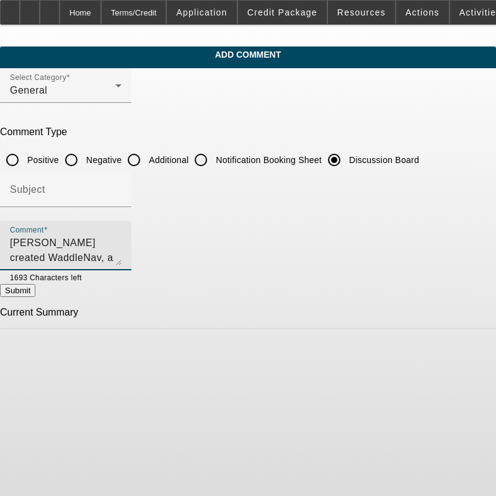
scroll to position [15, 0]
drag, startPoint x: 251, startPoint y: 257, endPoint x: 274, endPoint y: 255, distance: 23.0
click at [122, 255] on textarea "William Clark created WaddleNav, a navigation system designed specifically for …" at bounding box center [66, 251] width 112 height 30
click at [122, 245] on textarea "William Clark created WaddleNav, a navigation system designed specifically for …" at bounding box center [66, 251] width 112 height 30
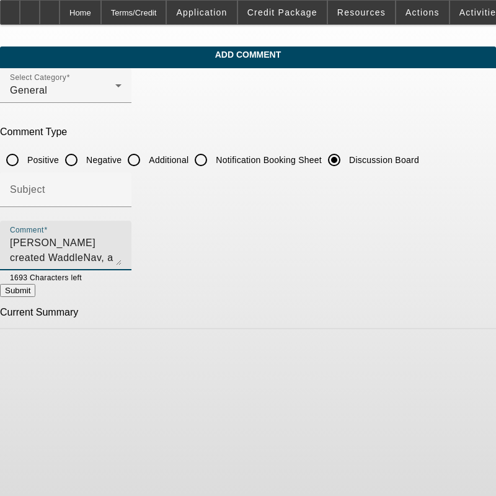
drag, startPoint x: 249, startPoint y: 244, endPoint x: 292, endPoint y: 251, distance: 43.4
click at [122, 251] on textarea "William Clark created WaddleNav, a navigation system designed specifically for …" at bounding box center [66, 251] width 112 height 30
click at [122, 271] on div at bounding box center [102, 278] width 40 height 14
click at [122, 257] on textarea "William Clark created WaddleNav, a navigation system designed specifically for …" at bounding box center [66, 251] width 112 height 30
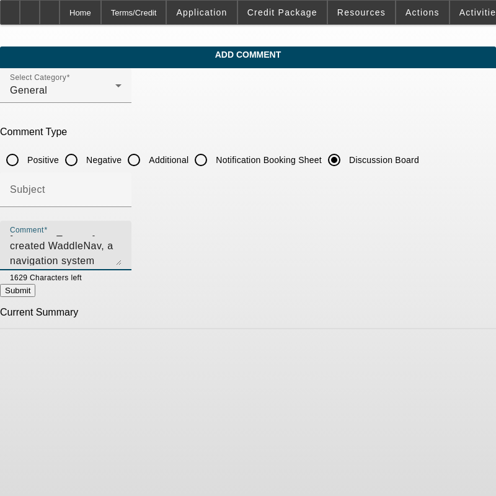
click at [122, 259] on textarea "William Clark created WaddleNav, a navigation system designed specifically for …" at bounding box center [66, 251] width 112 height 30
drag, startPoint x: 390, startPoint y: 244, endPoint x: 259, endPoint y: 253, distance: 131.2
click at [122, 253] on textarea "William Clark created WaddleNav, a navigation system designed specifically for …" at bounding box center [66, 251] width 112 height 30
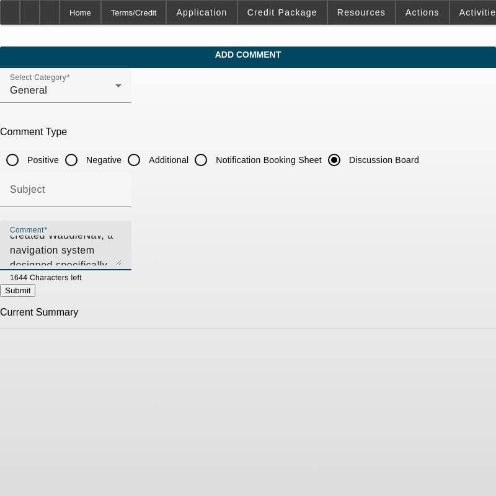
click at [122, 243] on textarea "William Clark created WaddleNav, a navigation system designed specifically for …" at bounding box center [66, 251] width 112 height 30
click at [71, 251] on textarea "William Clark created WaddleNav, a navigation system designed specifically for …" at bounding box center [66, 251] width 112 height 30
drag, startPoint x: 35, startPoint y: 251, endPoint x: 251, endPoint y: 230, distance: 216.9
click at [132, 230] on div "Comment William Clark created WaddleNav, a navigation system designed specifica…" at bounding box center [66, 246] width 132 height 50
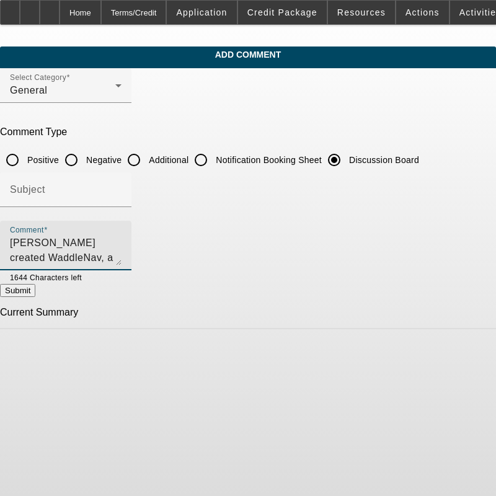
drag, startPoint x: 259, startPoint y: 256, endPoint x: 298, endPoint y: 240, distance: 42.9
click at [122, 240] on textarea "William Clark created WaddleNav, a navigation system designed specifically for …" at bounding box center [66, 251] width 112 height 30
click at [122, 259] on textarea "William Clark created WaddleNav, a navigation system designed specifically for …" at bounding box center [66, 251] width 112 height 30
click at [122, 257] on textarea "William Clark created WaddleNav, a navigation system designed specifically for …" at bounding box center [66, 251] width 112 height 30
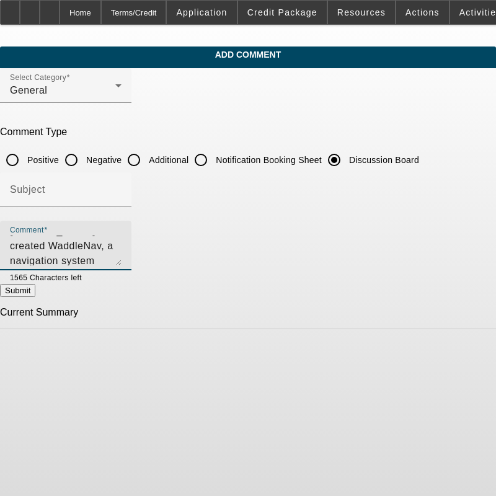
click at [122, 260] on textarea "William Clark created WaddleNav, a navigation system designed specifically for …" at bounding box center [66, 251] width 112 height 30
click at [122, 258] on textarea "William Clark created WaddleNav, a navigation system designed specifically for …" at bounding box center [66, 251] width 112 height 30
click at [122, 261] on textarea "William Clark created WaddleNav, a navigation system designed specifically for …" at bounding box center [66, 251] width 112 height 30
click at [122, 257] on textarea "William Clark created WaddleNav, a navigation system designed specifically for …" at bounding box center [66, 251] width 112 height 30
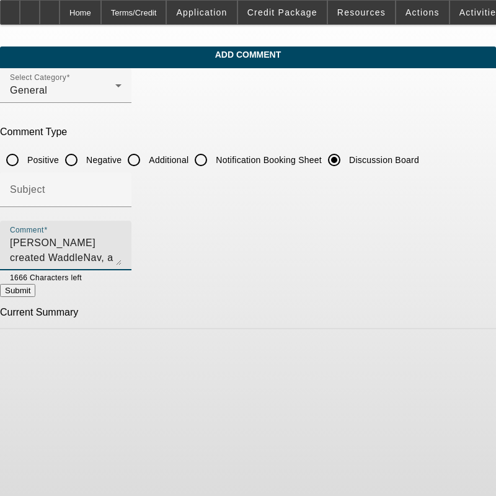
click at [122, 255] on textarea "William Clark created WaddleNav, a navigation system designed specifically for …" at bounding box center [66, 251] width 112 height 30
click at [122, 254] on textarea "William Clark created WaddleNav, a navigation system designed specifically for …" at bounding box center [66, 251] width 112 height 30
click at [122, 259] on textarea "William Clark created WaddleNav, a navigation system designed specifically for …" at bounding box center [66, 251] width 112 height 30
click at [122, 257] on textarea "William Clark created WaddleNav, a navigation system designed specifically for …" at bounding box center [66, 251] width 112 height 30
click at [122, 254] on textarea "William Clark created WaddleNav, a navigation system designed specifically for …" at bounding box center [66, 251] width 112 height 30
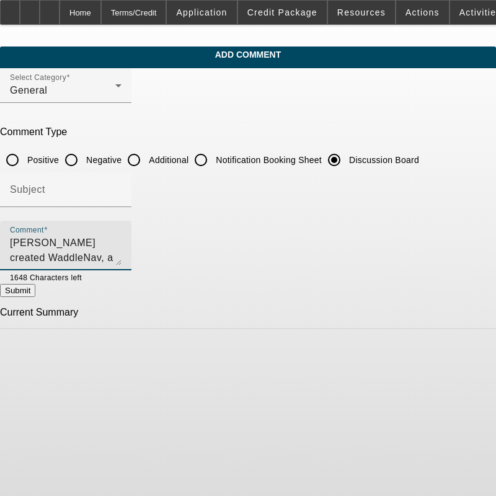
click at [122, 256] on textarea "William Clark created WaddleNav, a navigation system designed specifically for …" at bounding box center [66, 251] width 112 height 30
click at [122, 248] on textarea "William Clark created WaddleNav, a navigation system designed specifically for …" at bounding box center [66, 251] width 112 height 30
click at [122, 264] on textarea "William Clark created WaddleNav, a navigation system designed specifically for …" at bounding box center [66, 251] width 112 height 30
click at [122, 248] on textarea "William Clark created WaddleNav, a navigation system designed specifically for …" at bounding box center [66, 251] width 112 height 30
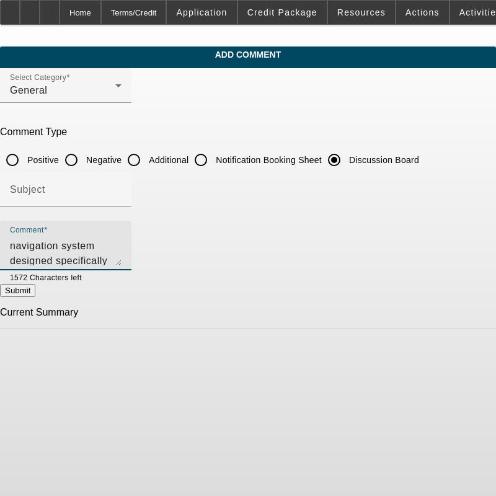
scroll to position [30, 0]
drag, startPoint x: 91, startPoint y: 257, endPoint x: 326, endPoint y: 260, distance: 235.8
click at [122, 260] on textarea "William Clark created WaddleNav, a navigation system designed specifically for …" at bounding box center [66, 251] width 112 height 30
click at [122, 248] on textarea "William Clark created WaddleNav, a navigation system designed specifically for …" at bounding box center [66, 251] width 112 height 30
click at [122, 241] on textarea "William Clark created WaddleNav, a navigation system designed specifically for …" at bounding box center [66, 251] width 112 height 30
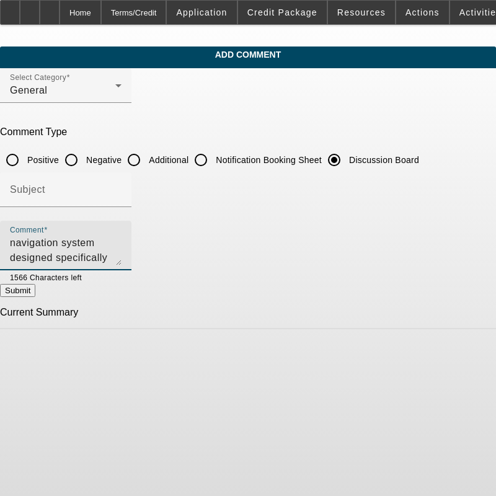
click at [122, 256] on textarea "William Clark created WaddleNav, a navigation system designed specifically for …" at bounding box center [66, 251] width 112 height 30
click at [122, 255] on textarea "William Clark created WaddleNav, a navigation system designed specifically for …" at bounding box center [66, 251] width 112 height 30
drag, startPoint x: 116, startPoint y: 257, endPoint x: 141, endPoint y: 266, distance: 26.9
click at [116, 257] on textarea "William Clark created WaddleNav, a navigation system designed specifically for …" at bounding box center [66, 251] width 112 height 30
drag, startPoint x: 255, startPoint y: 257, endPoint x: 256, endPoint y: 265, distance: 8.1
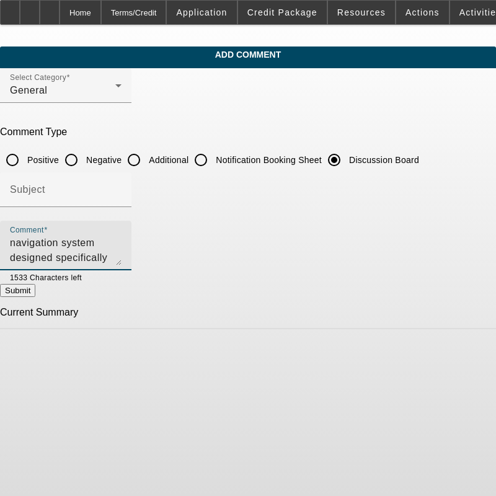
click at [122, 257] on textarea "William Clark created WaddleNav, a navigation system designed specifically for …" at bounding box center [66, 251] width 112 height 30
click at [122, 261] on textarea "William Clark created WaddleNav, a navigation system designed specifically for …" at bounding box center [66, 251] width 112 height 30
click at [122, 258] on textarea "William Clark created WaddleNav, a navigation system designed specifically for …" at bounding box center [66, 251] width 112 height 30
click at [83, 258] on textarea "William Clark created WaddleNav, a navigation system designed specifically for …" at bounding box center [66, 251] width 112 height 30
click at [122, 258] on textarea "William Clark created WaddleNav, a navigation system designed specifically for …" at bounding box center [66, 251] width 112 height 30
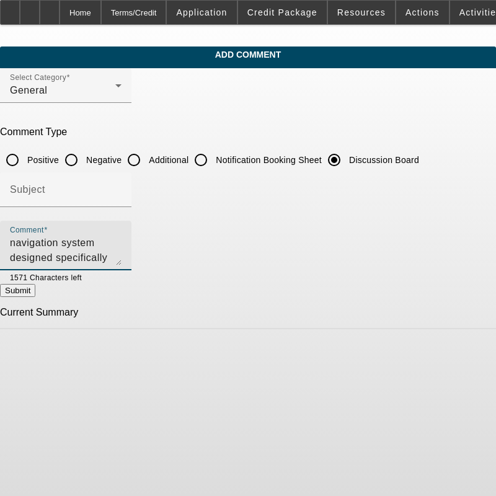
click at [122, 258] on textarea "William Clark created WaddleNav, a navigation system designed specifically for …" at bounding box center [66, 251] width 112 height 30
type textarea "William Clark created WaddleNav, a navigation system designed specifically for …"
click at [35, 287] on button "Submit" at bounding box center [17, 290] width 35 height 13
radio input "true"
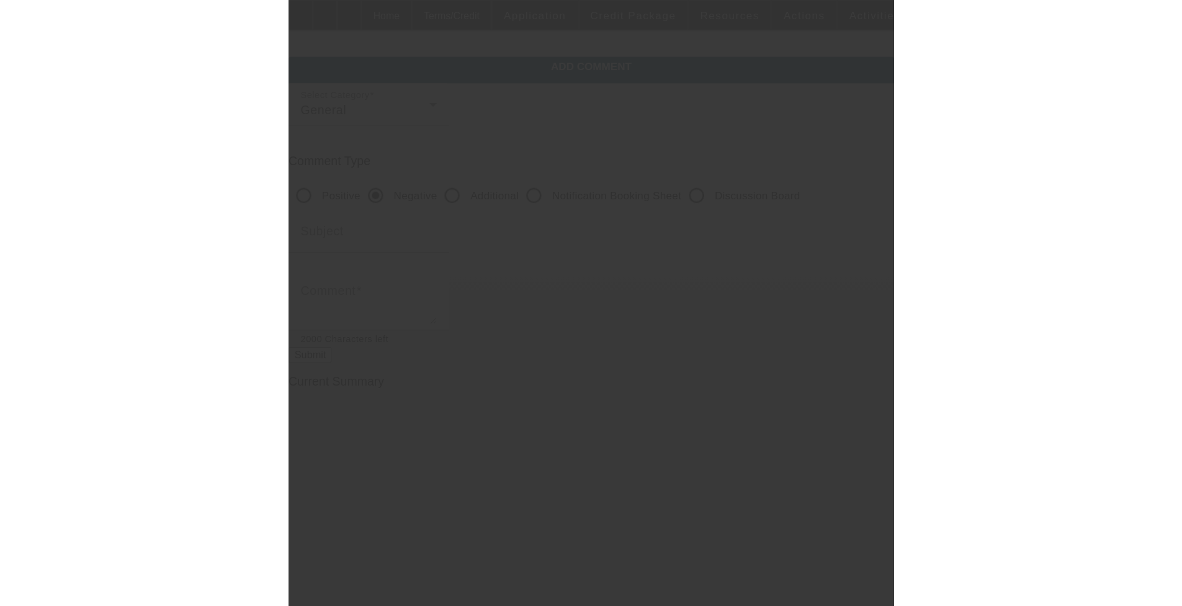
scroll to position [0, 0]
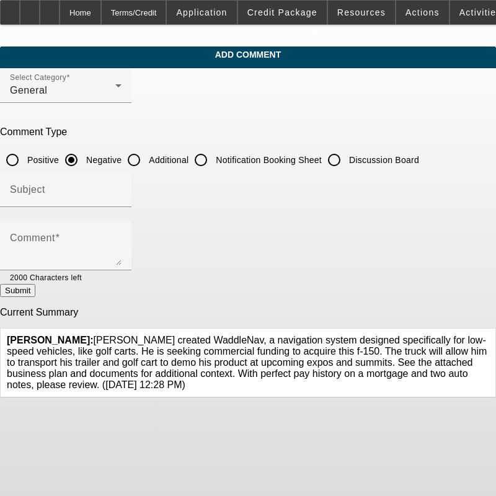
click at [35, 288] on button "Submit" at bounding box center [17, 290] width 35 height 13
drag, startPoint x: 110, startPoint y: 333, endPoint x: 150, endPoint y: 386, distance: 66.5
click at [150, 386] on div "Higgins, Samuel: William Clark created WaddleNav, a navigation system designed …" at bounding box center [248, 363] width 495 height 69
copy span "William Clark created WaddleNav, a navigation system designed specifically for …"
click at [101, 7] on div "Home" at bounding box center [81, 12] width 42 height 25
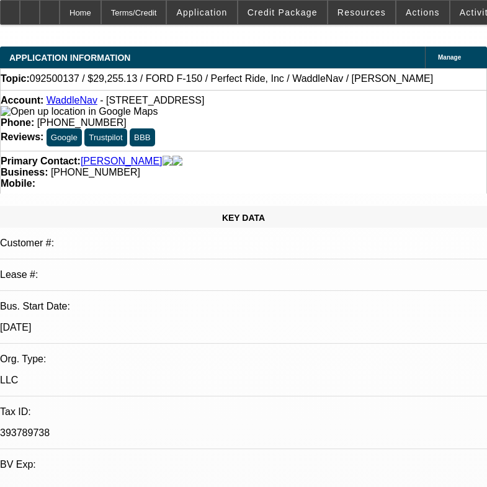
select select "0.2"
select select "0"
select select "0.1"
select select "1"
select select "2"
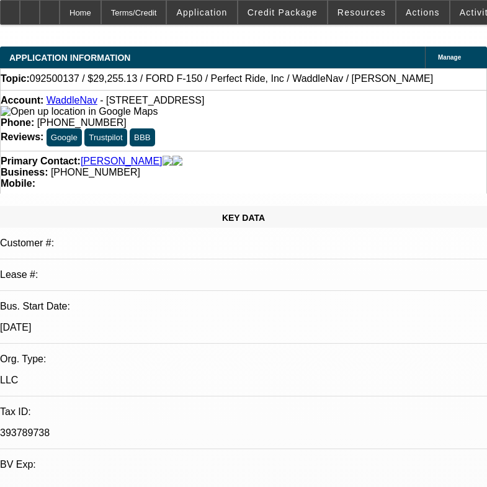
select select "6"
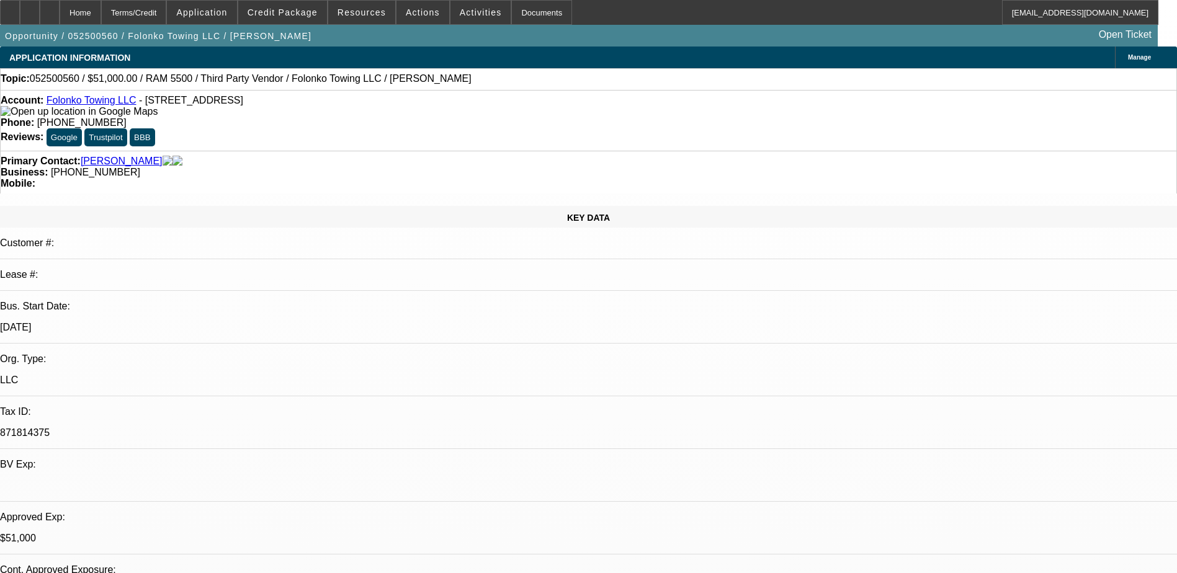
select select "0"
select select "2"
select select "0.1"
select select "4"
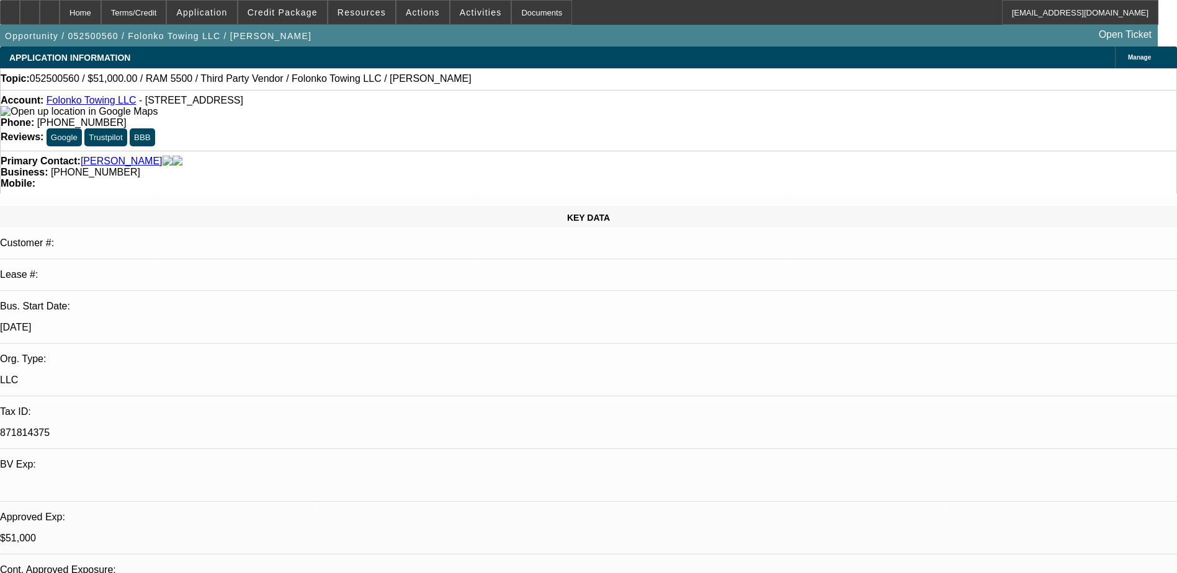
select select "0"
select select "2"
select select "0.1"
select select "4"
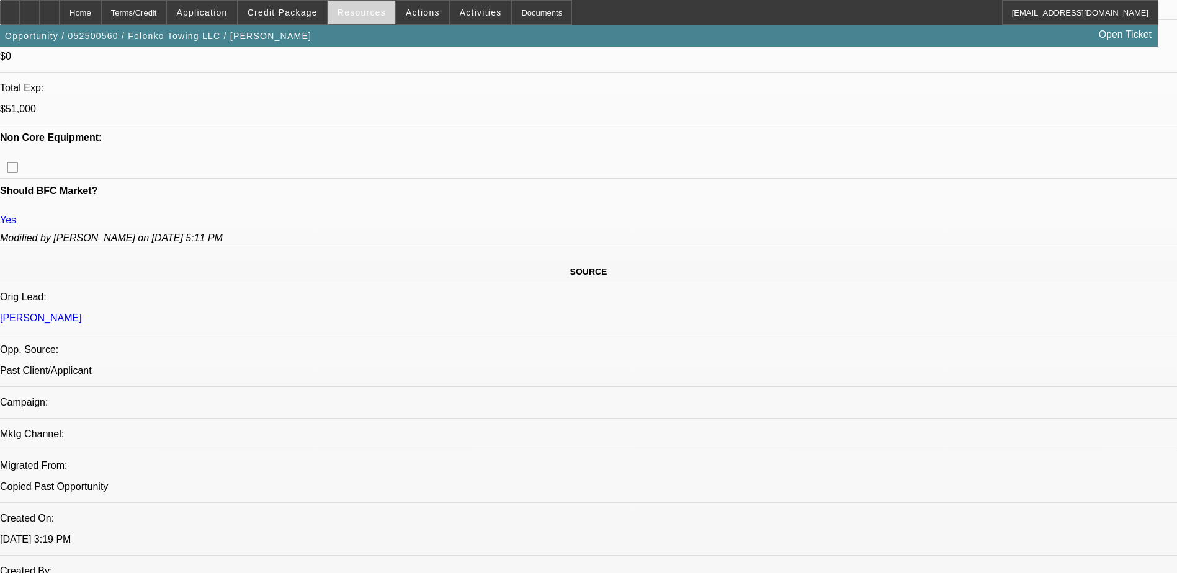
scroll to position [372, 0]
click at [60, 8] on div at bounding box center [50, 12] width 20 height 25
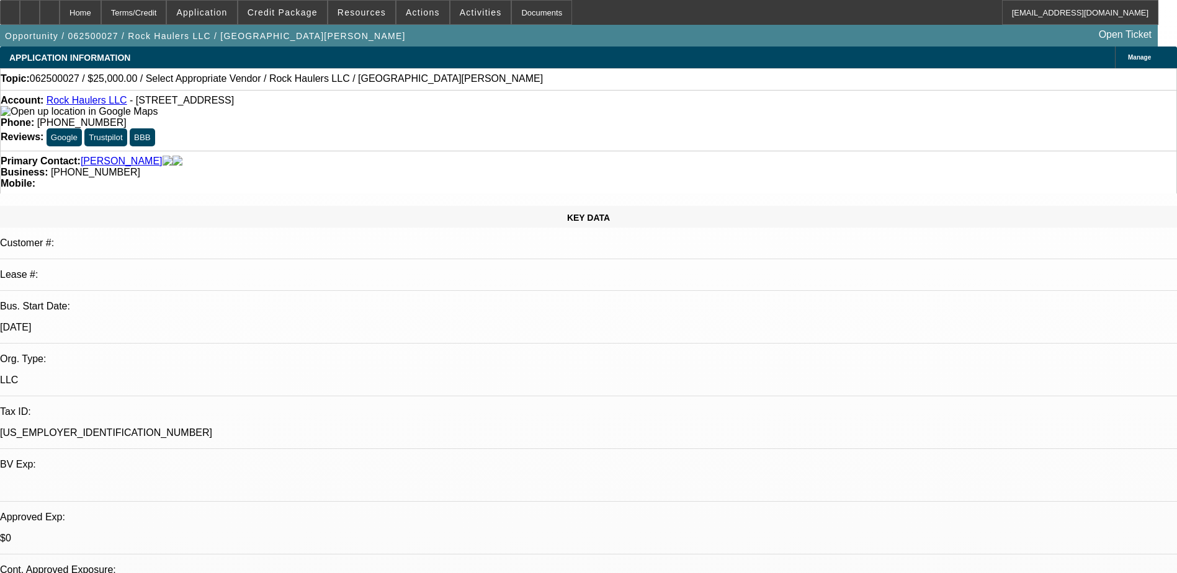
select select "0"
select select "2"
select select "0.1"
select select "4"
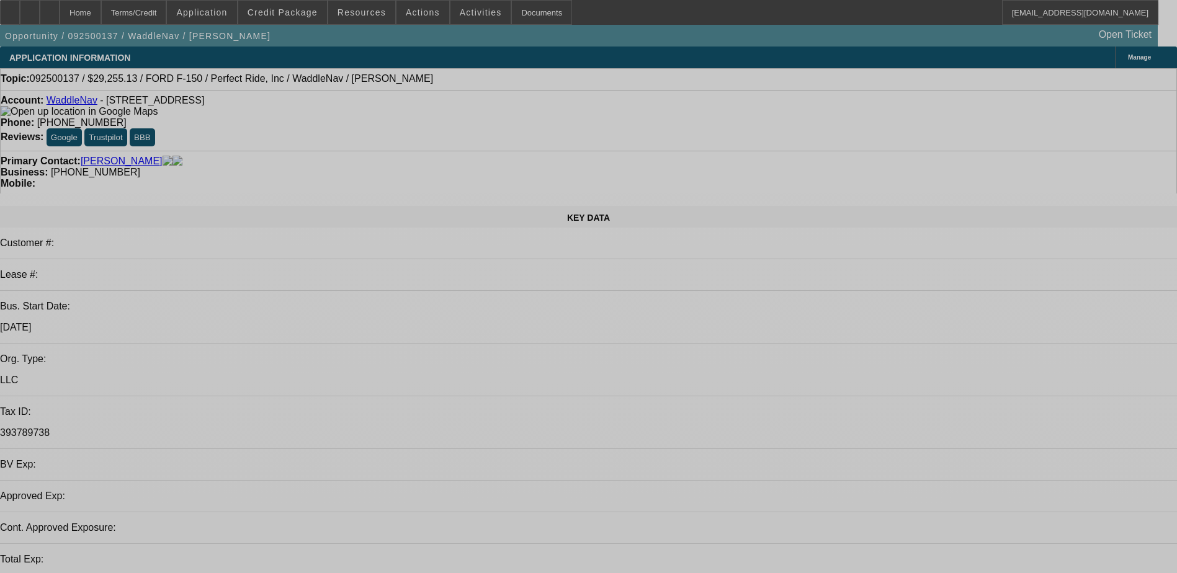
select select "0.2"
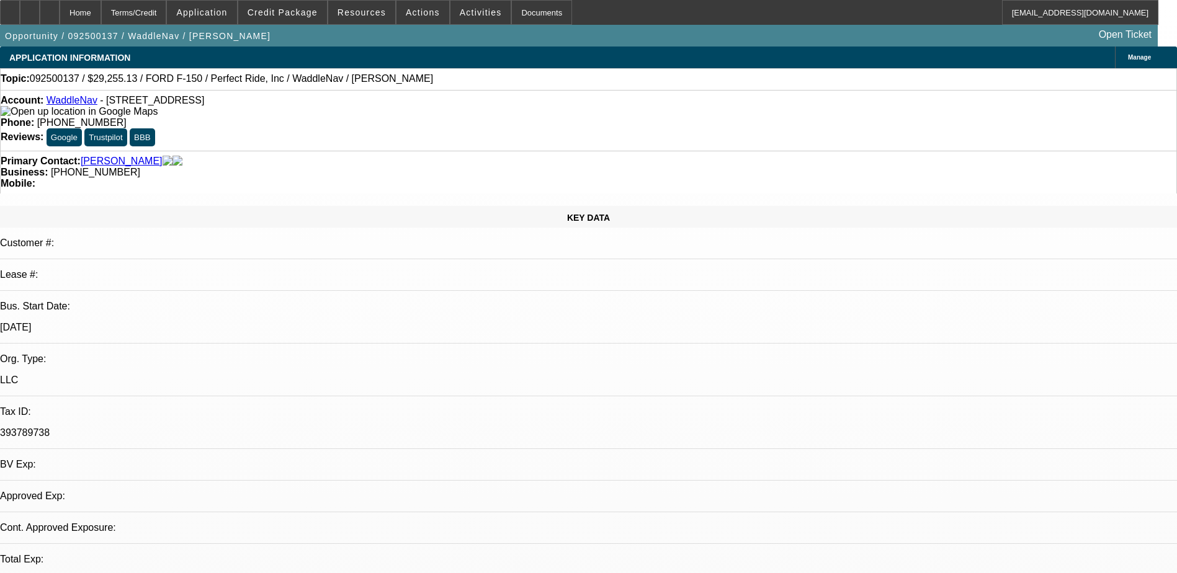
select select "0"
select select "0.1"
select select "1"
select select "2"
select select "6"
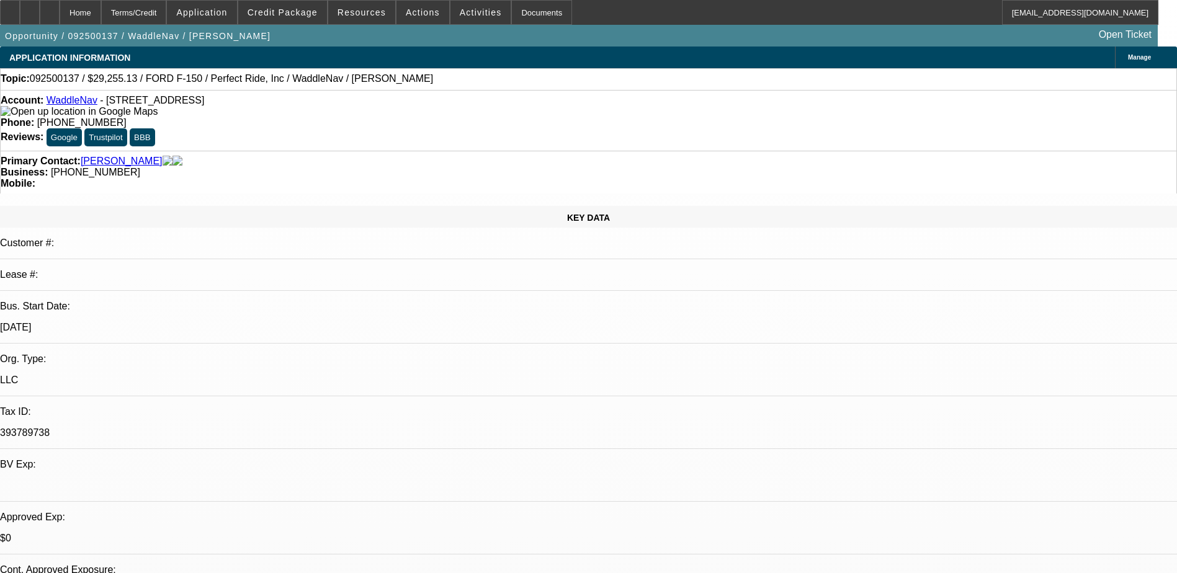
drag, startPoint x: 881, startPoint y: 317, endPoint x: 794, endPoint y: 262, distance: 102.9
copy div "[PERSON_NAME] created WaddleNav, a navigation system designed specifically for …"
select select "0.2"
select select "0"
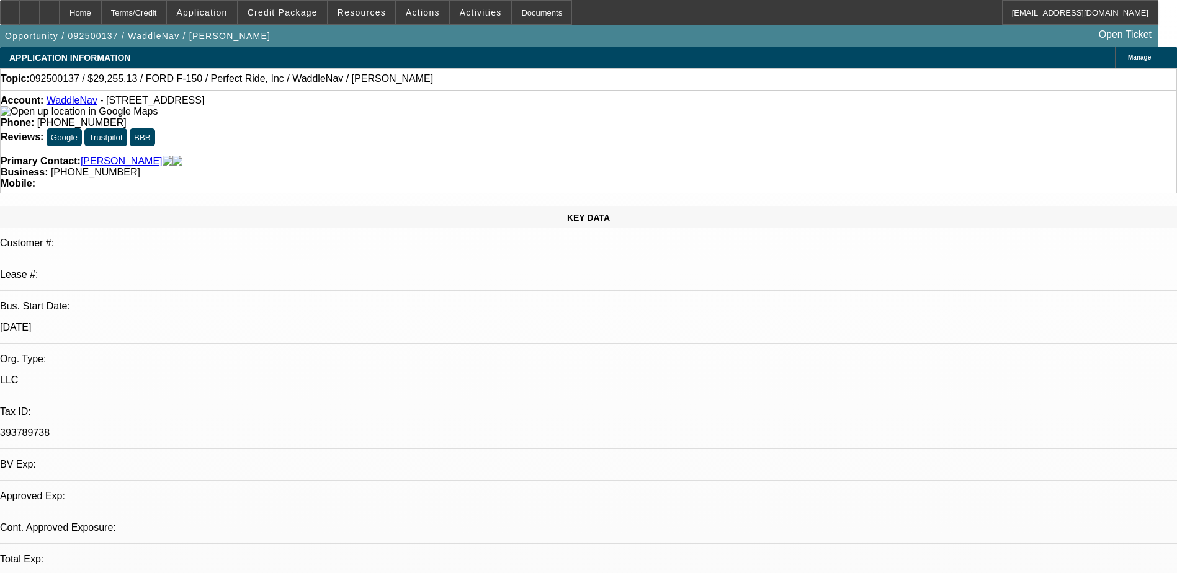
select select "0.1"
select select "1"
select select "2"
select select "6"
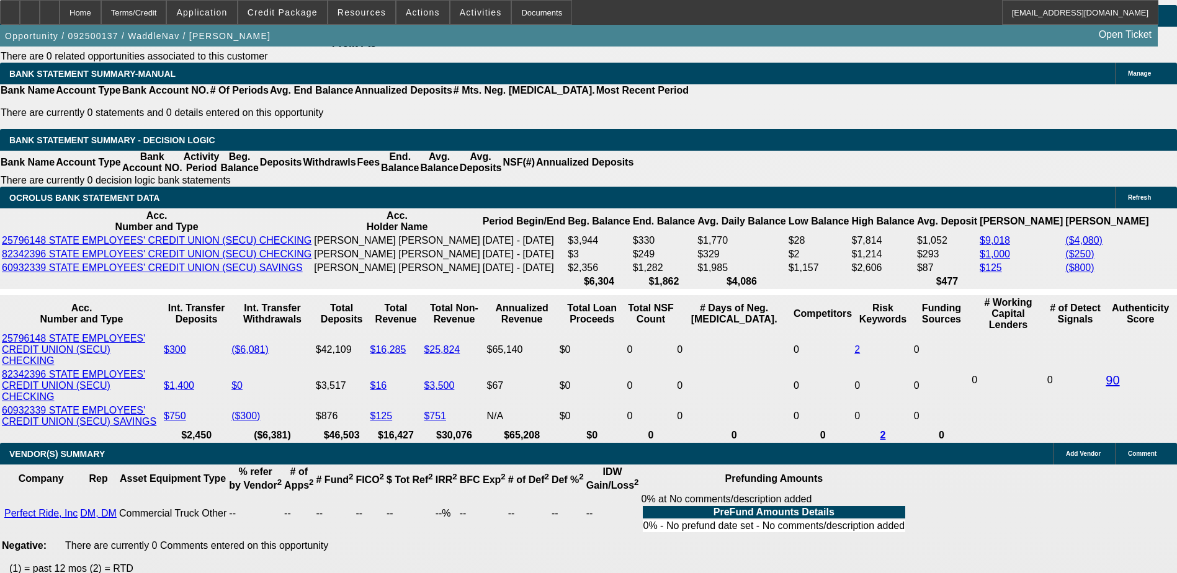
scroll to position [2109, 0]
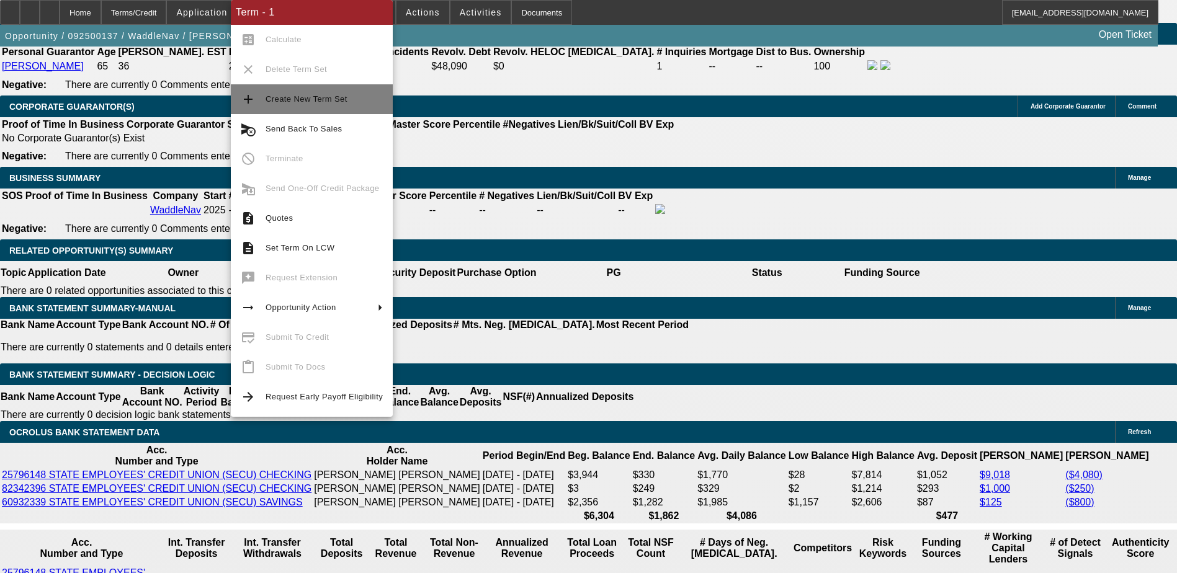
click at [305, 104] on span "Create New Term Set" at bounding box center [324, 99] width 117 height 15
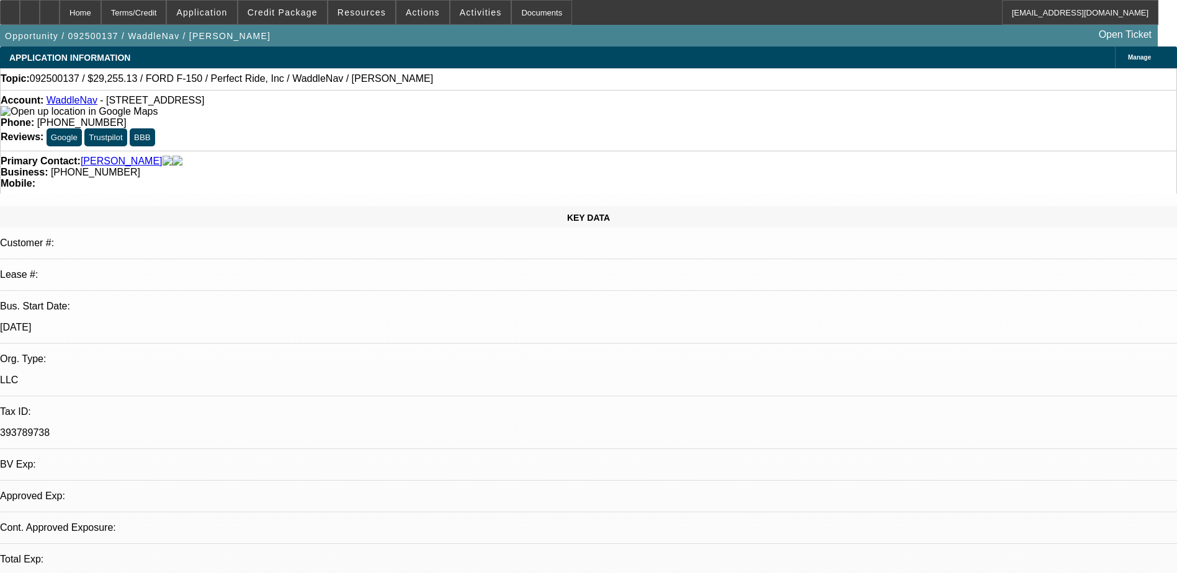
select select "0.2"
select select "0"
select select "0.1"
select select "0.2"
select select "0"
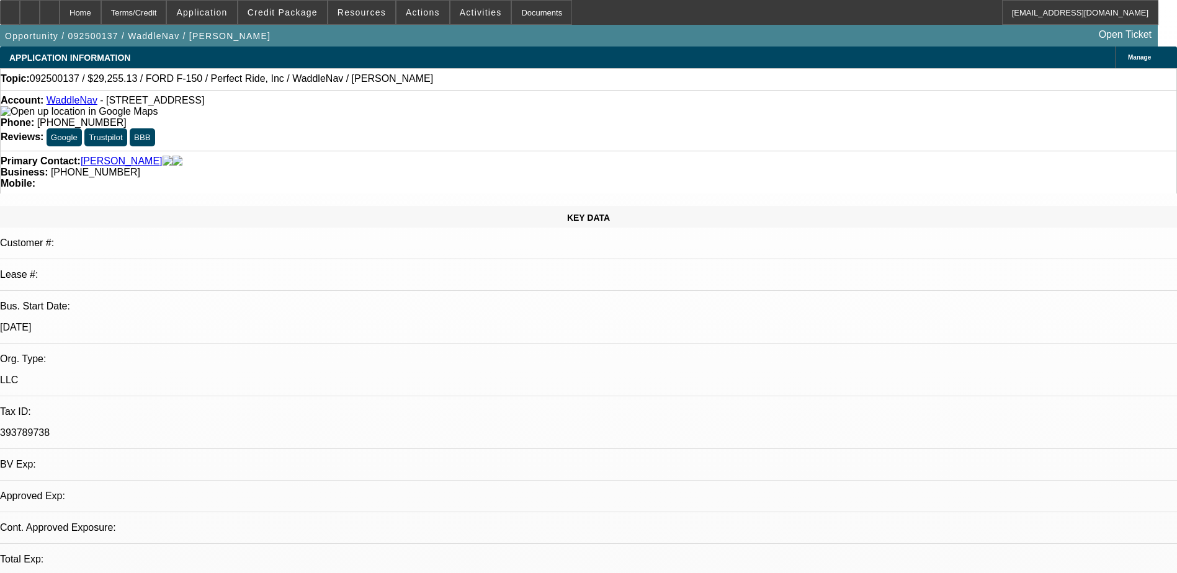
select select "0.1"
select select "1"
select select "2"
select select "6"
select select "1"
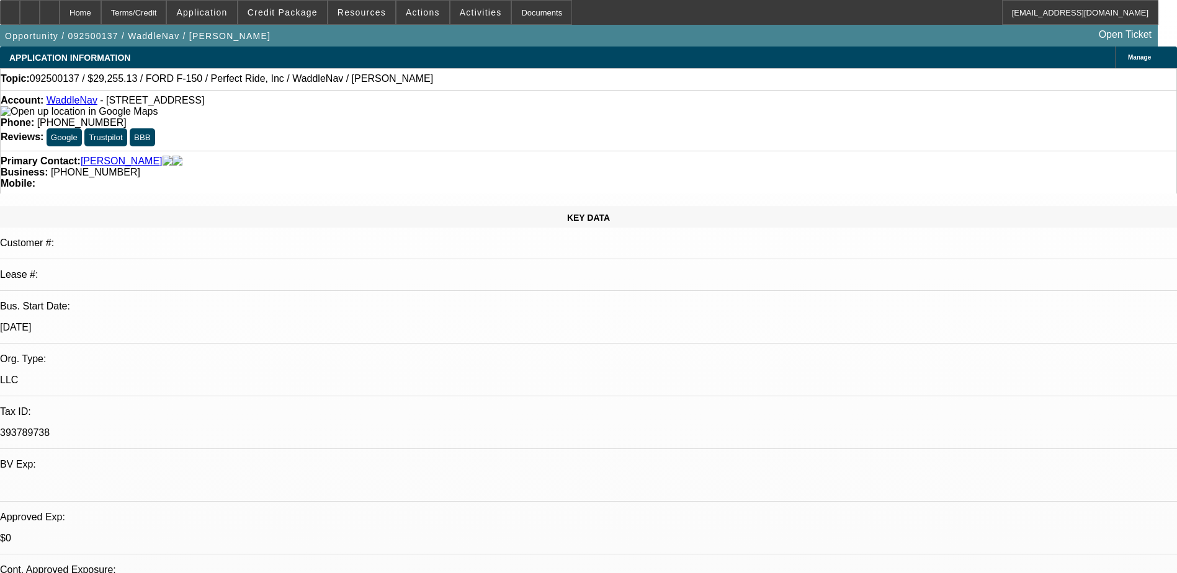
select select "2"
select select "6"
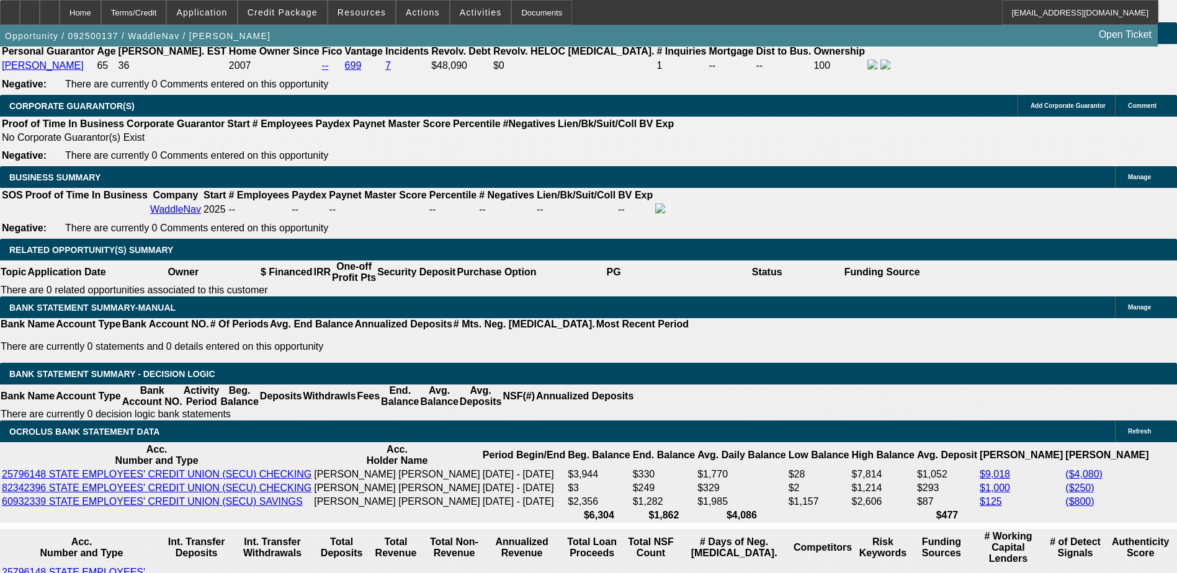
scroll to position [1985, 0]
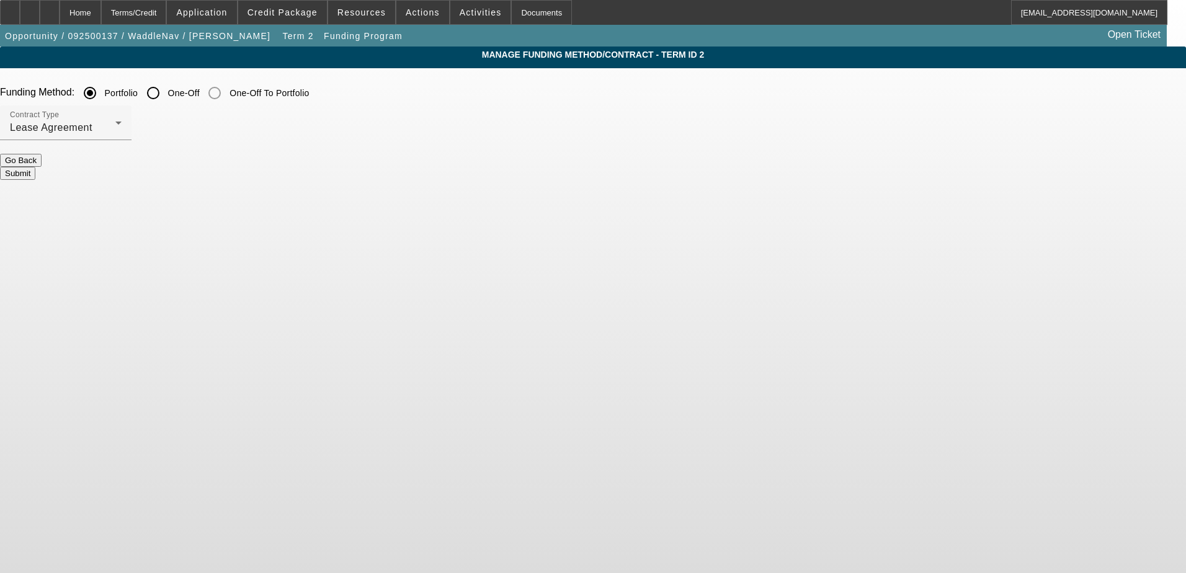
click at [166, 97] on input "One-Off" at bounding box center [153, 93] width 25 height 25
radio input "true"
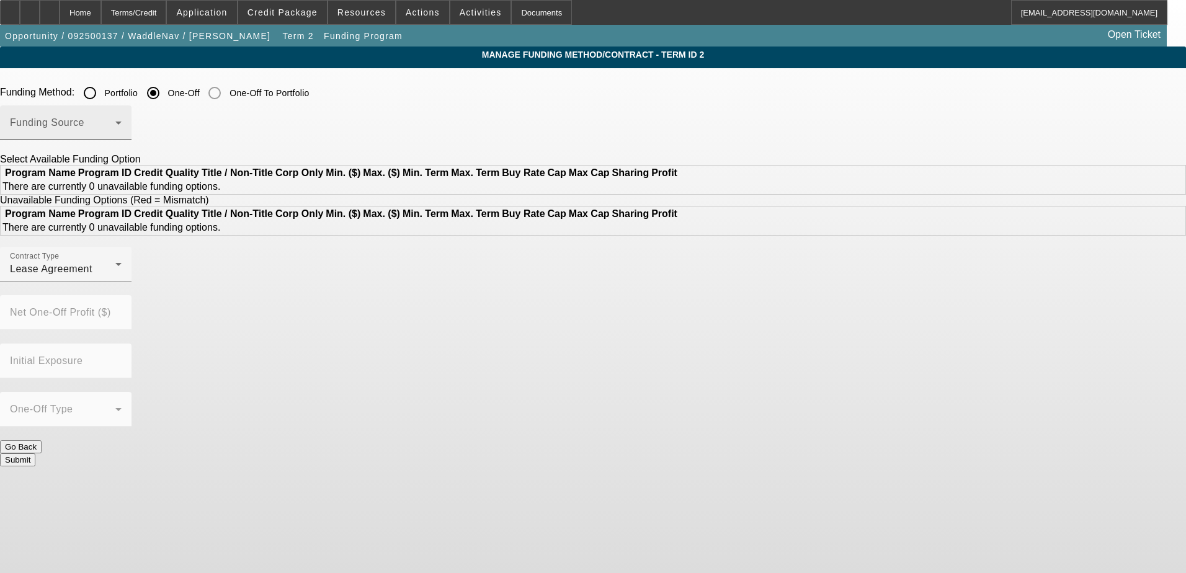
click at [115, 127] on span at bounding box center [62, 127] width 105 height 15
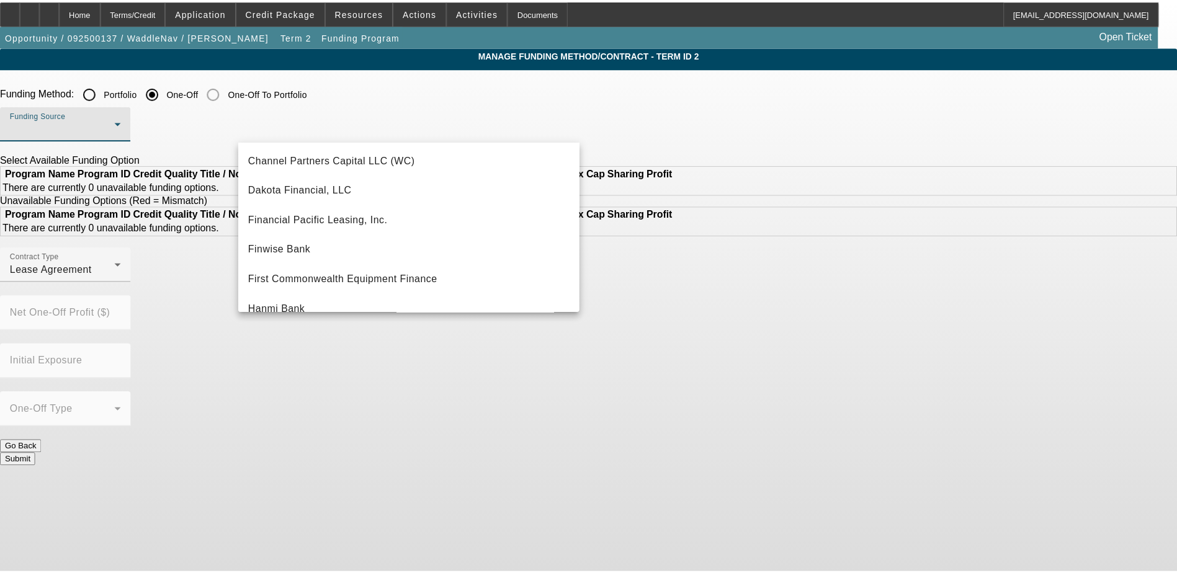
scroll to position [62, 0]
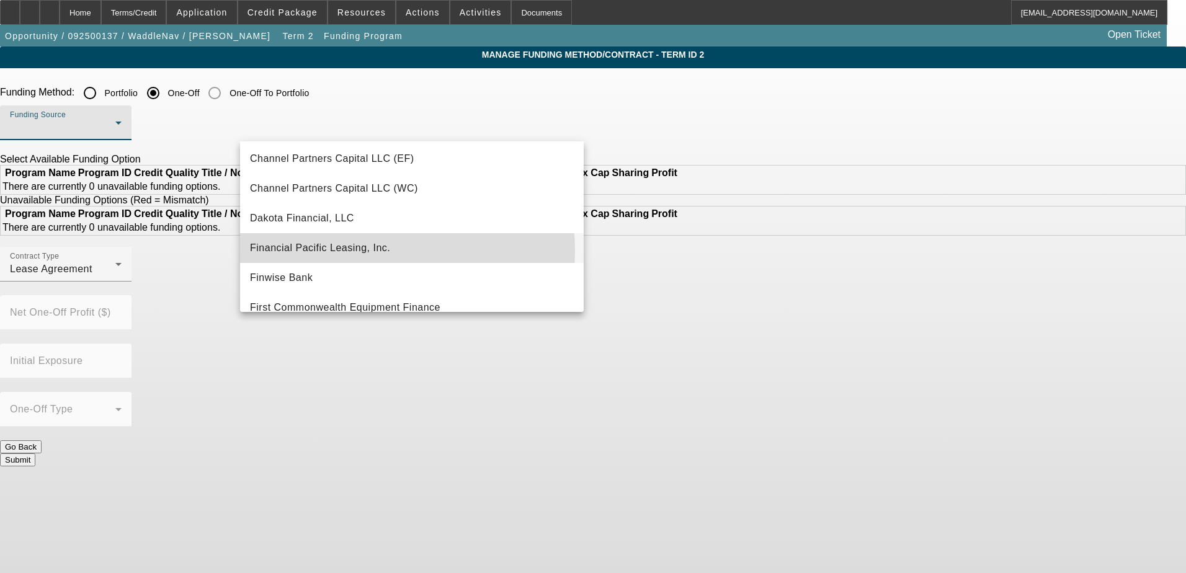
click at [302, 251] on span "Financial Pacific Leasing, Inc." at bounding box center [320, 248] width 140 height 15
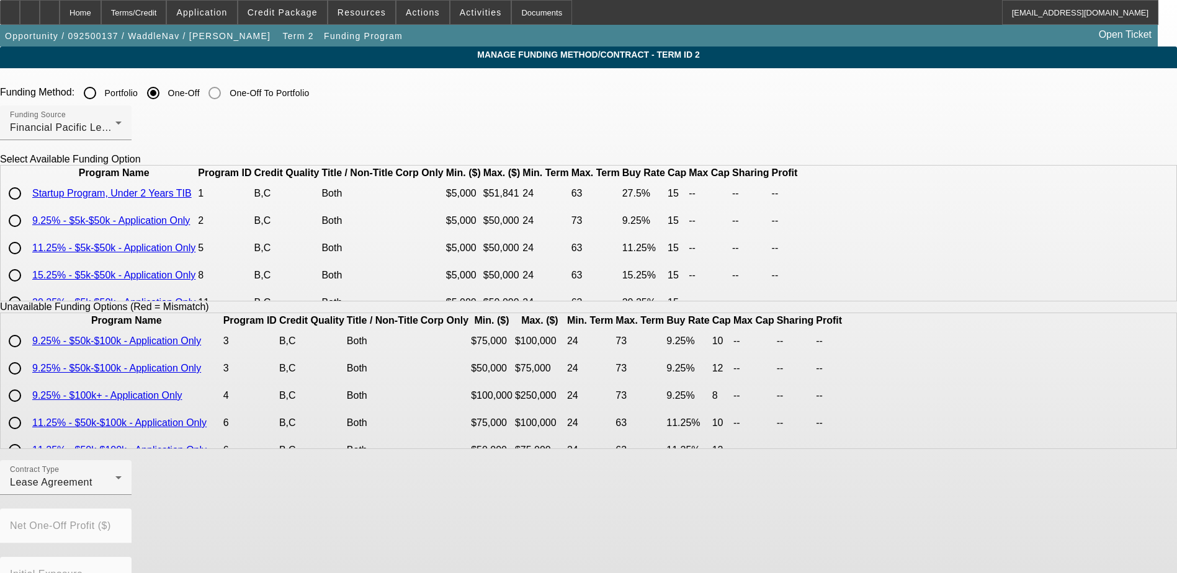
click at [27, 206] on input "radio" at bounding box center [14, 193] width 25 height 25
radio input "true"
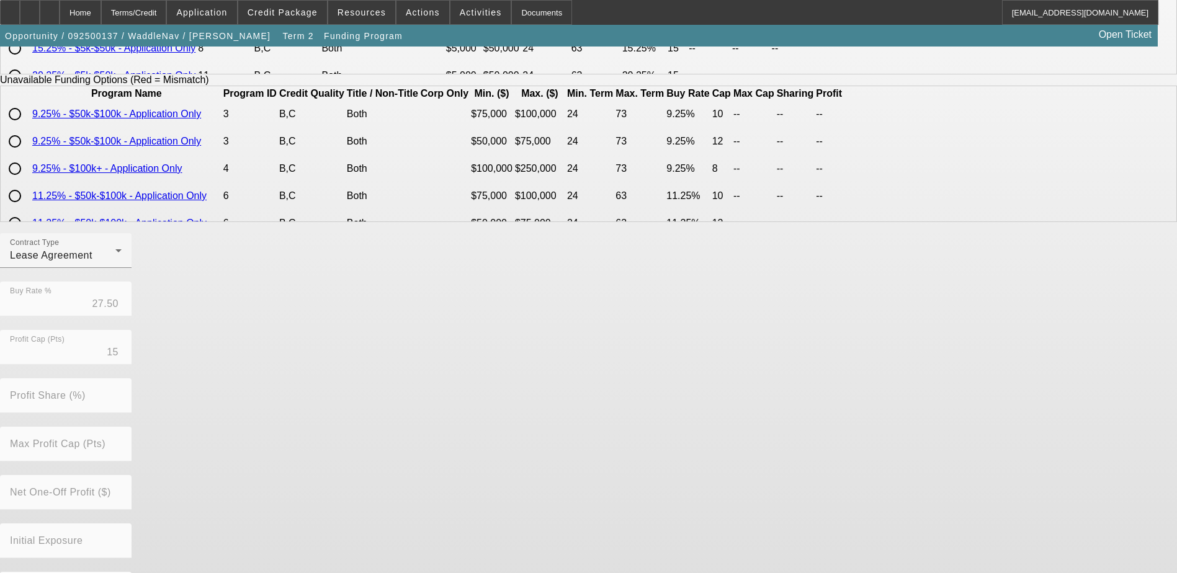
scroll to position [274, 0]
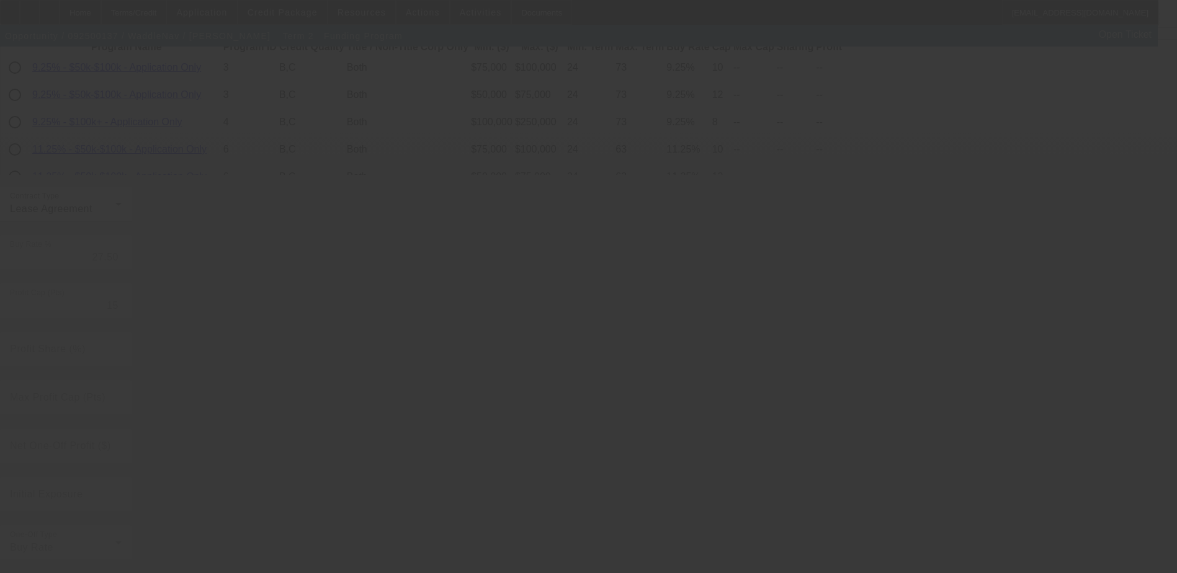
radio input "true"
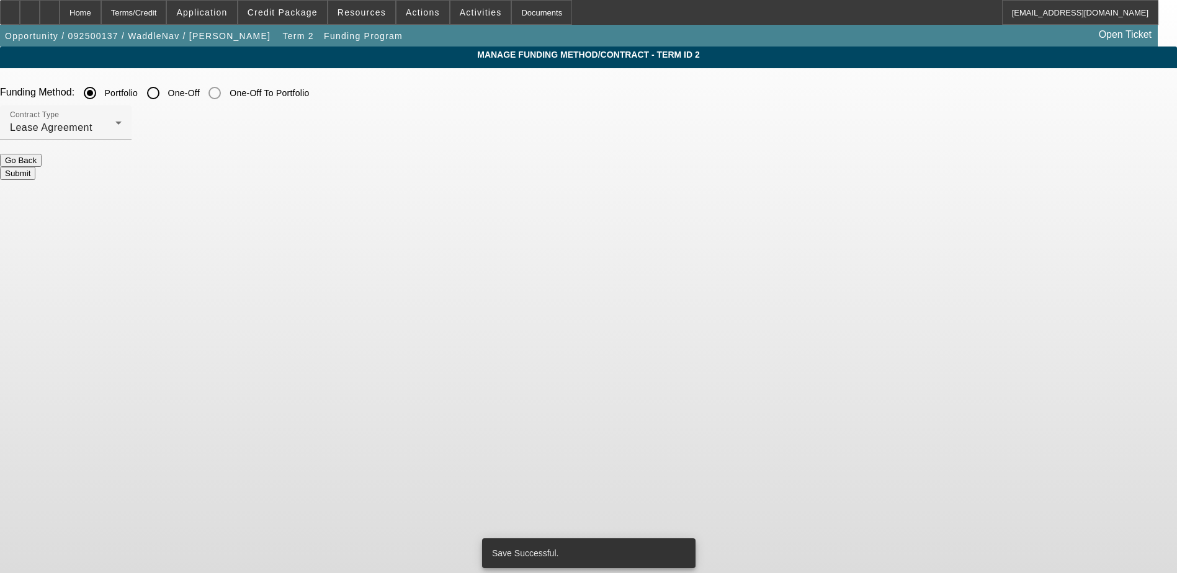
scroll to position [0, 0]
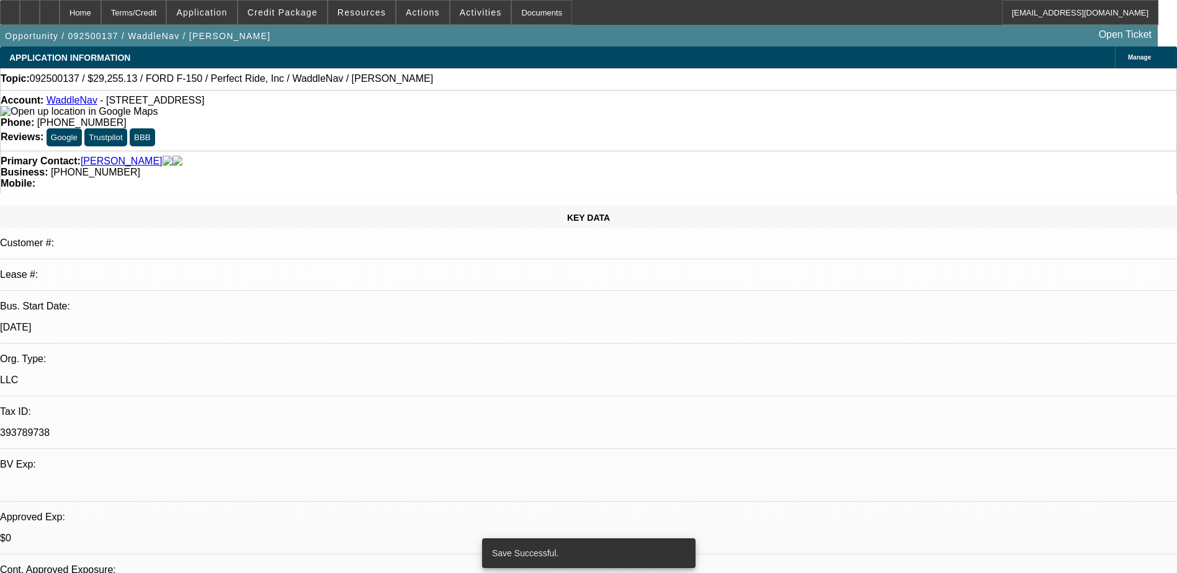
select select "0.2"
select select "0"
select select "2"
select select "0.1"
select select "6"
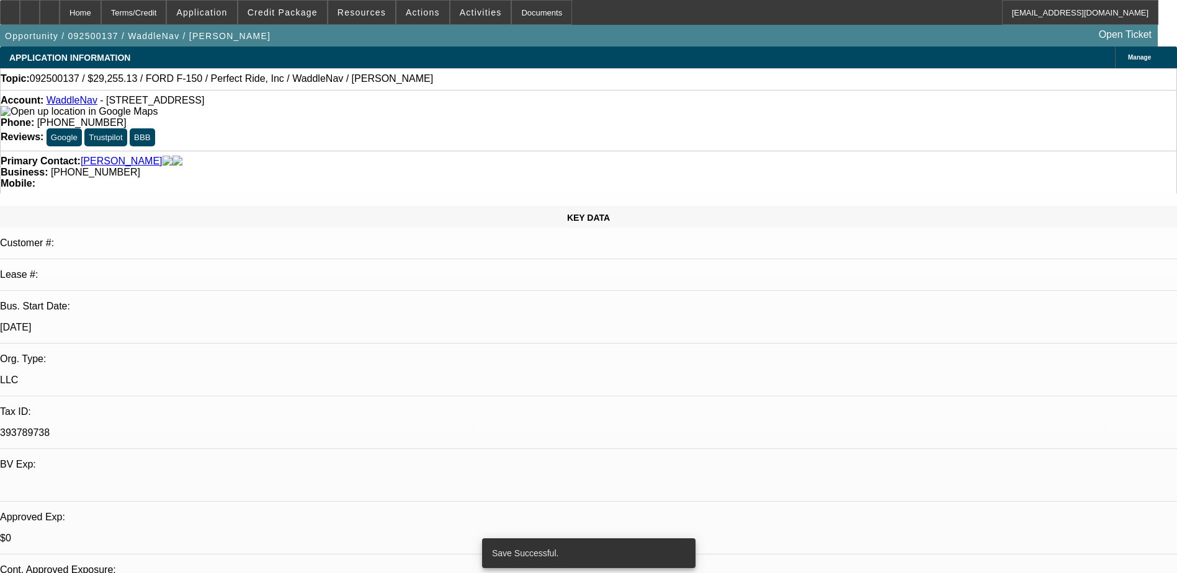
select select "0.2"
select select "0"
select select "2"
select select "0.1"
select select "6"
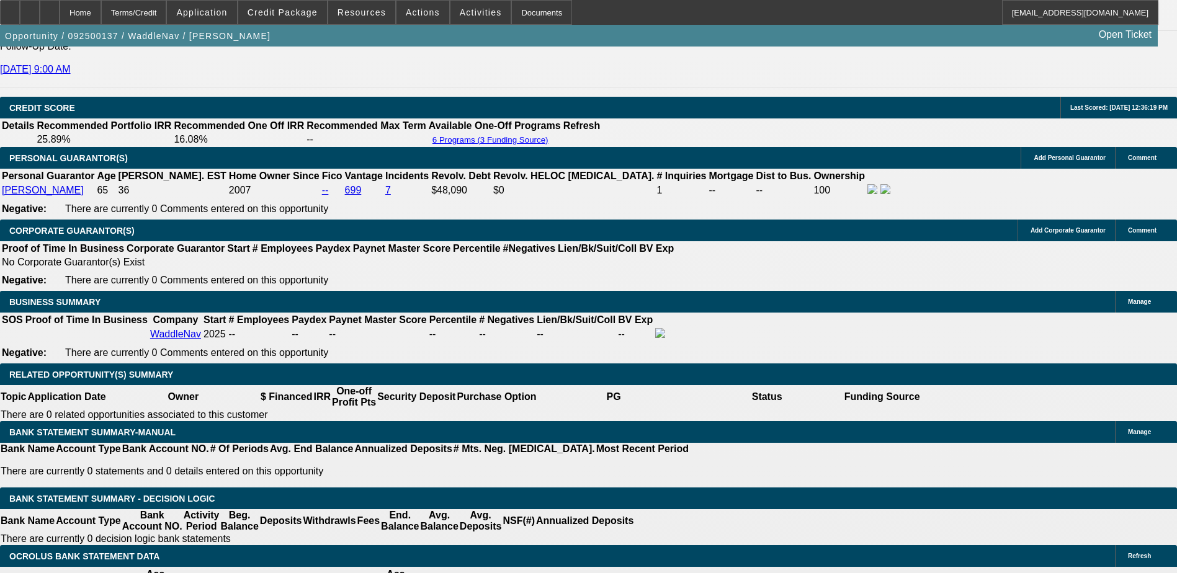
scroll to position [1985, 0]
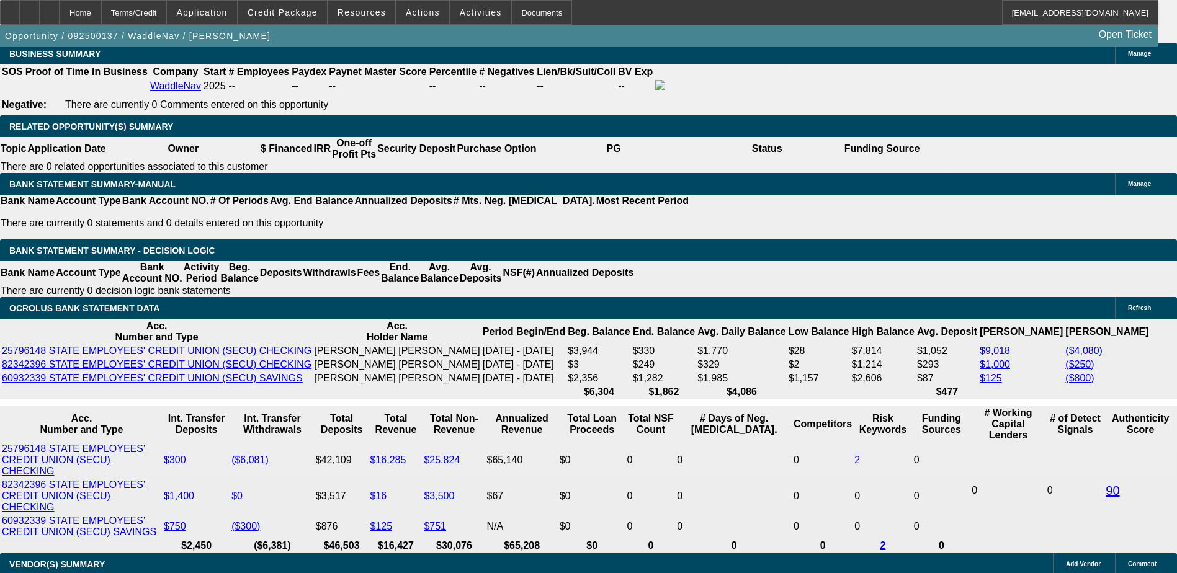
type input "172"
type input "UNKNOWN"
type input "$4,200.01"
type input "1727"
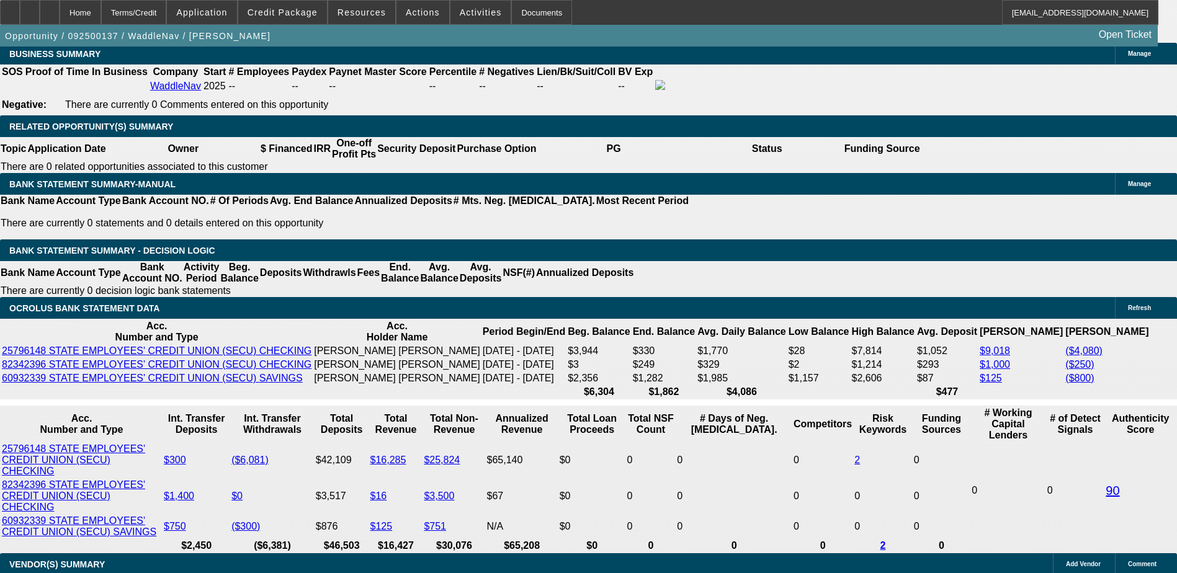
type input "2"
type input "$634.69"
type input "27"
type input "$1,002.93"
type input "27.5"
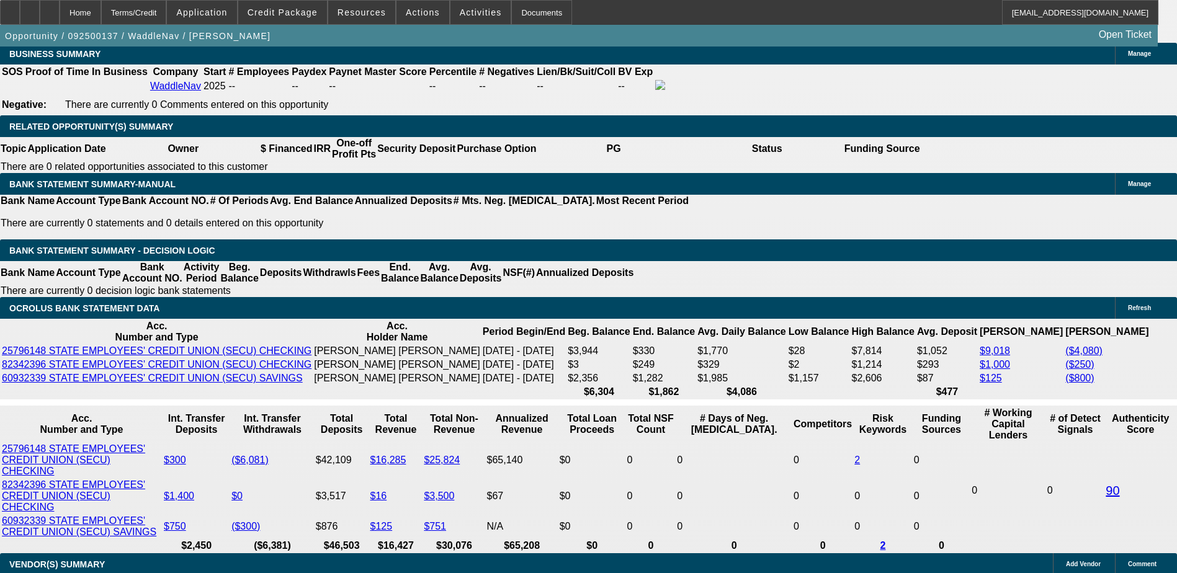
type input "$1,011.25"
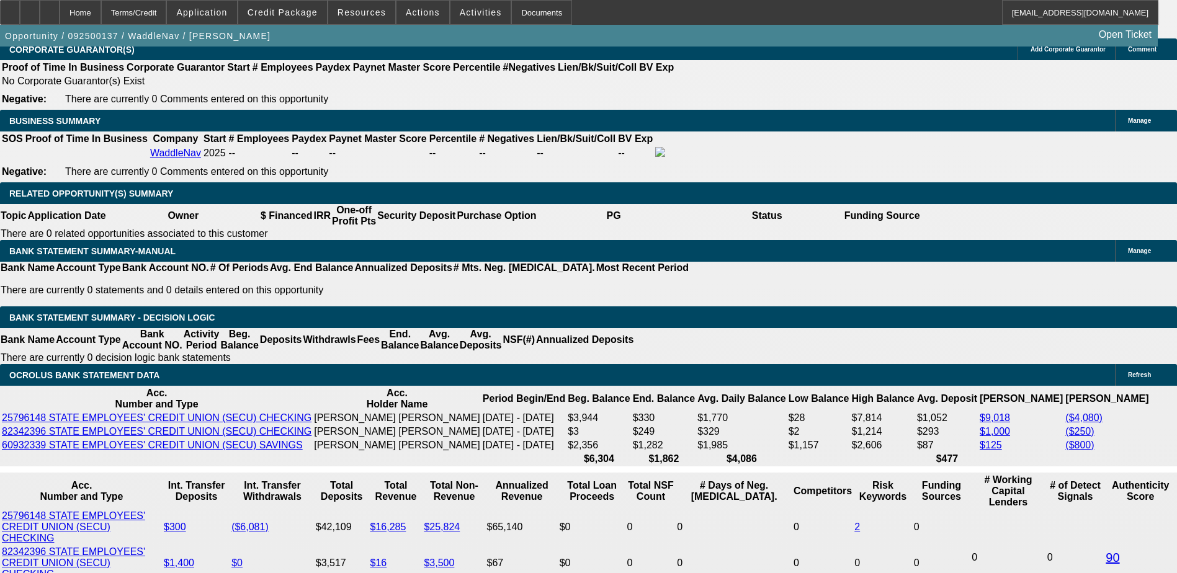
scroll to position [1737, 0]
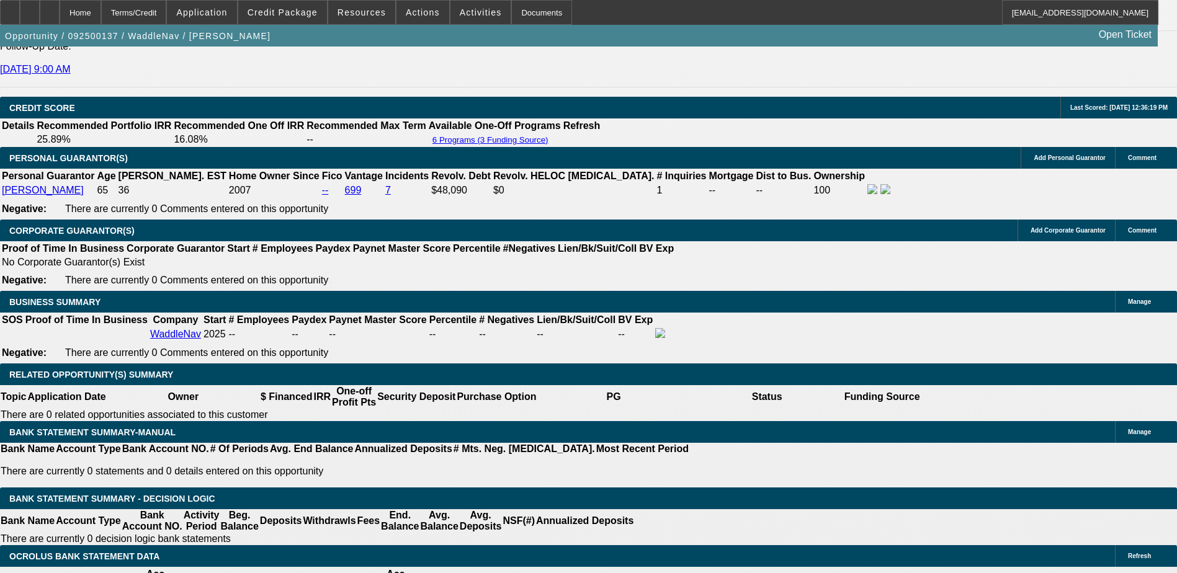
type input "27.5"
select select "0"
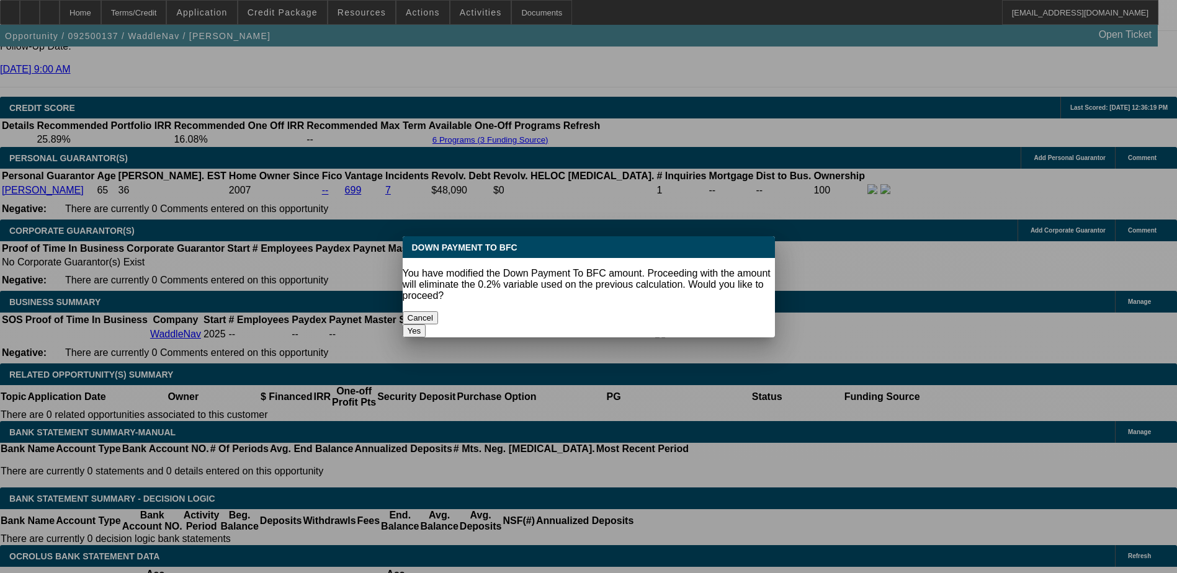
scroll to position [0, 0]
click at [426, 324] on button "Yes" at bounding box center [415, 330] width 24 height 13
type input "$0.00"
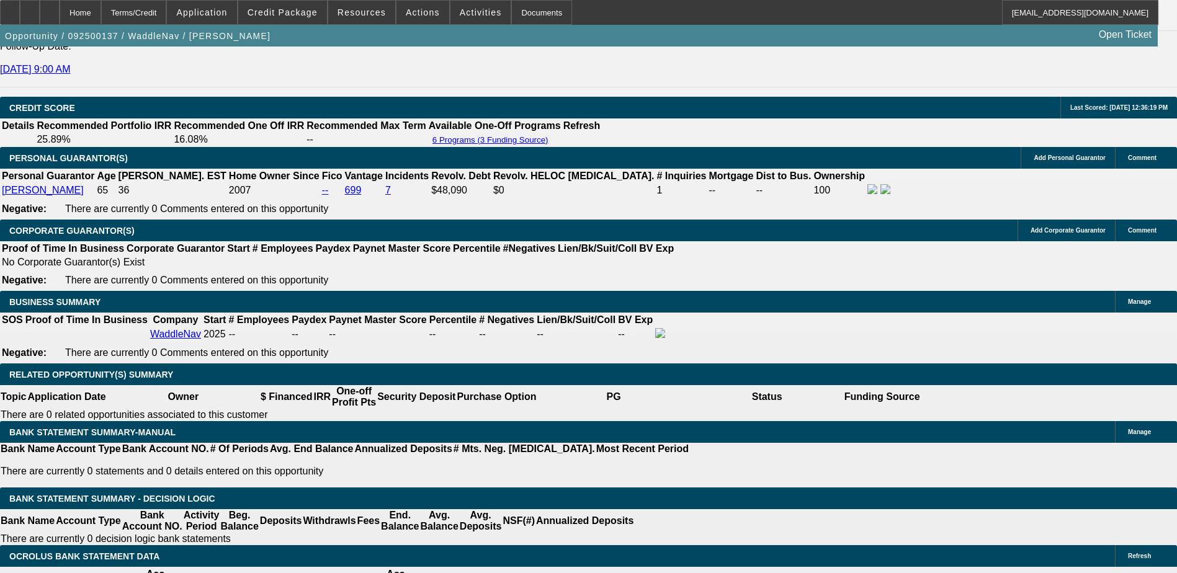
type input "$1,264.06"
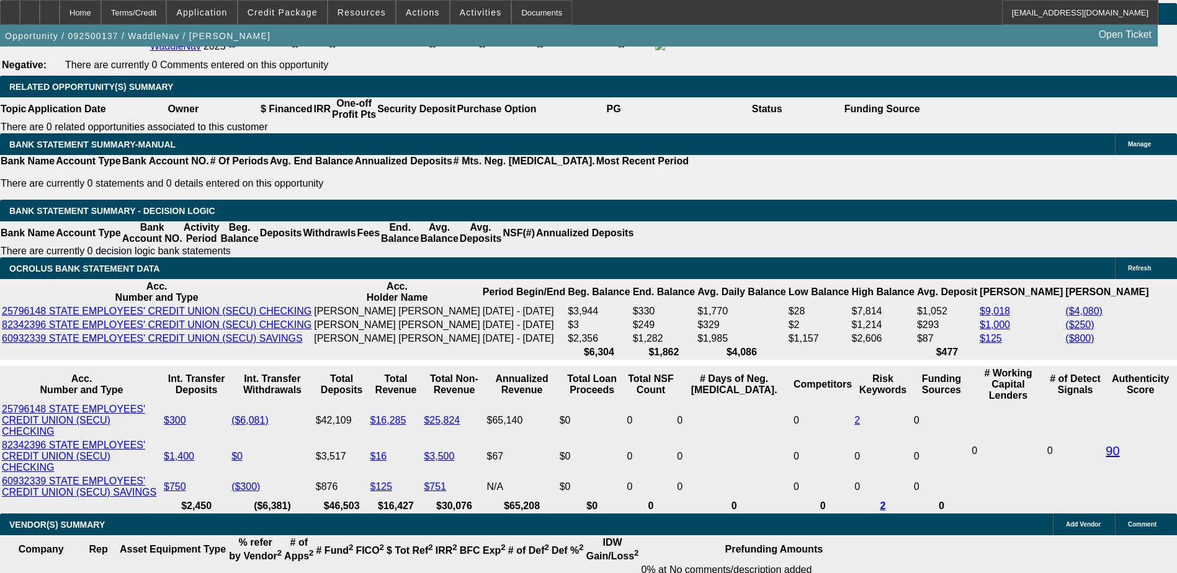
scroll to position [2047, 0]
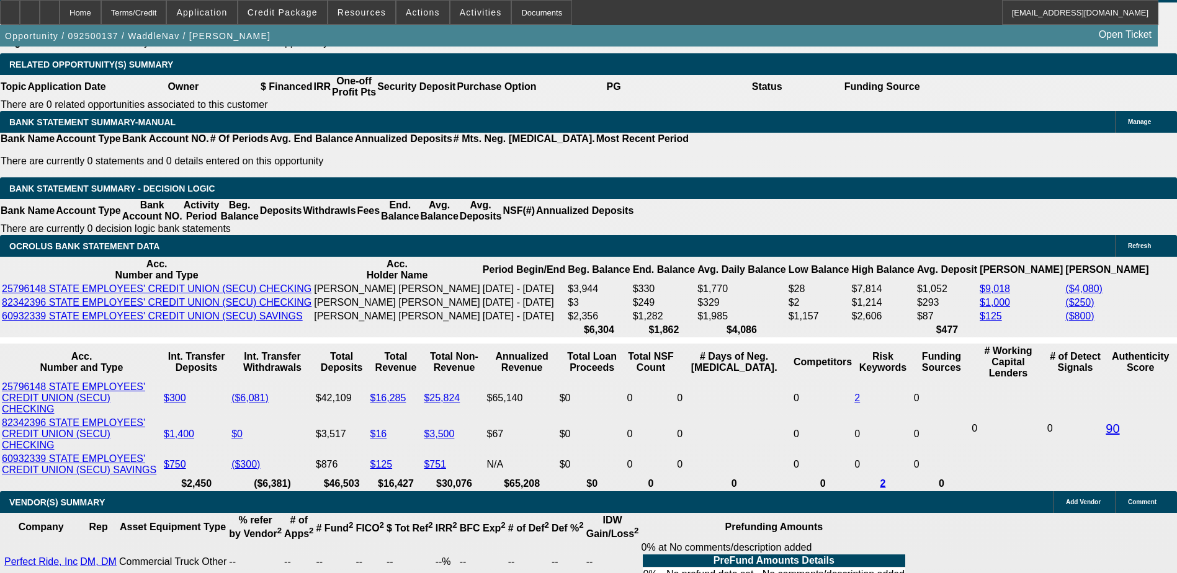
select select "1"
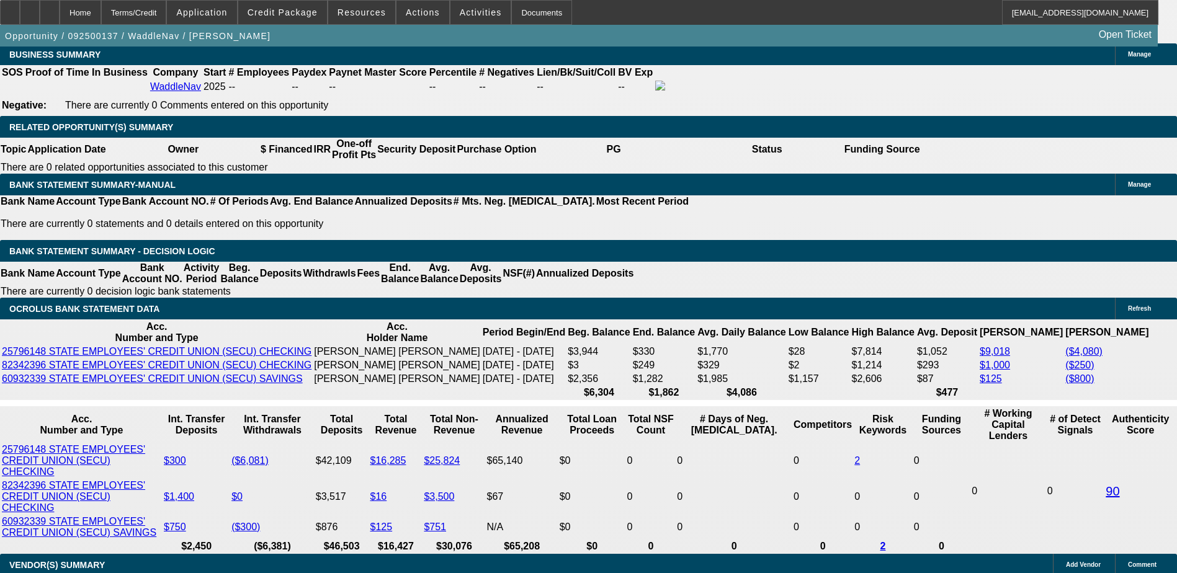
scroll to position [1861, 0]
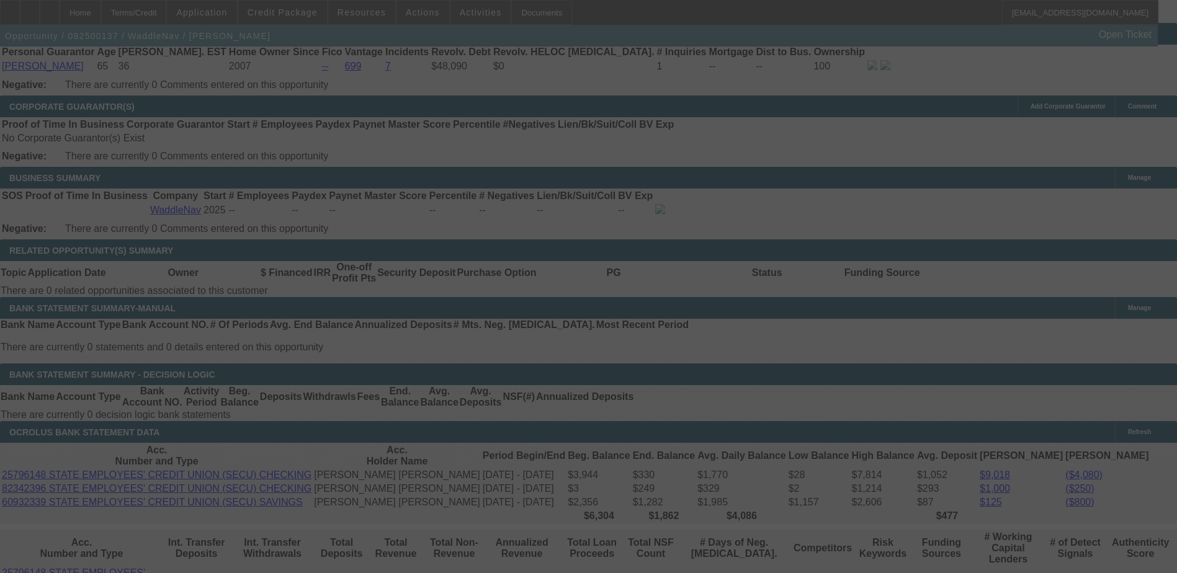
select select "0"
select select "0.1"
select select "6"
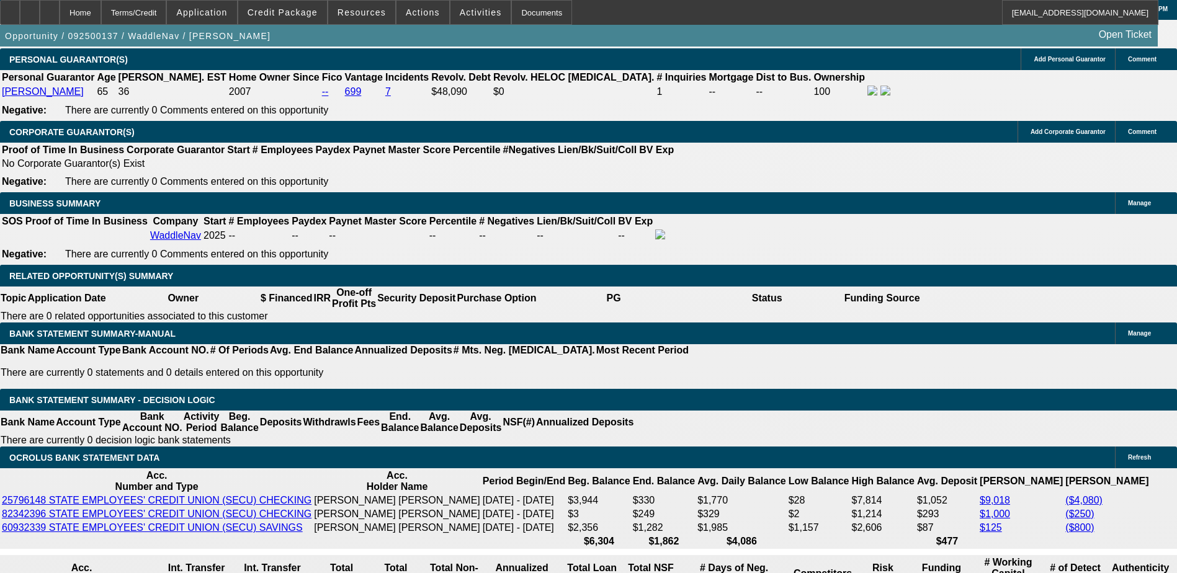
scroll to position [1799, 0]
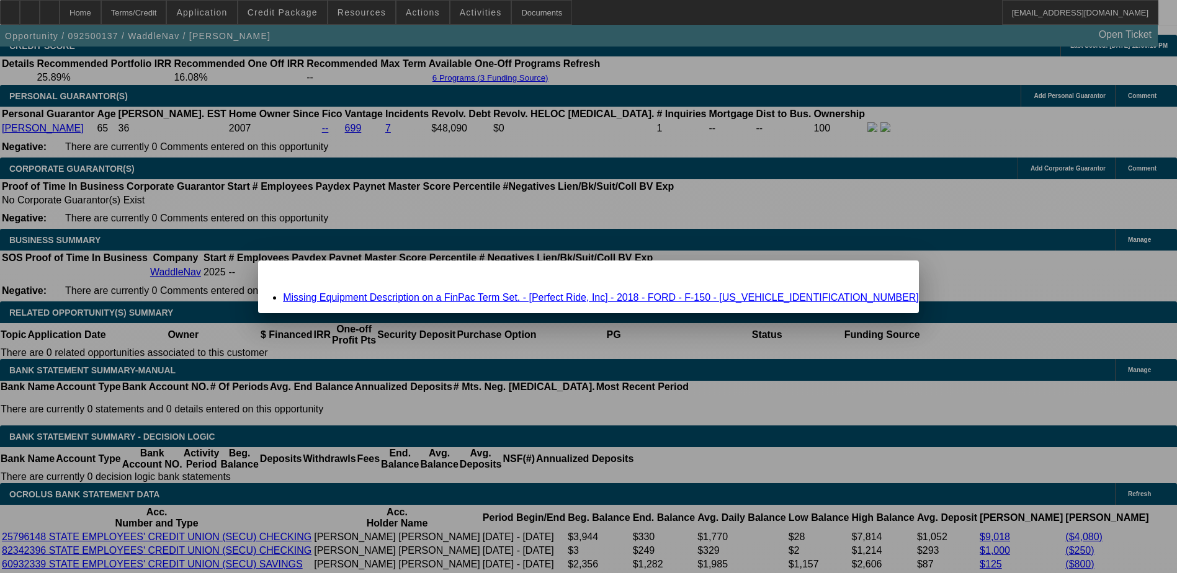
scroll to position [0, 0]
click at [584, 298] on link "Missing Equipment Description on a FinPac Term Set. - [Perfect Ride, Inc] - 201…" at bounding box center [601, 297] width 636 height 11
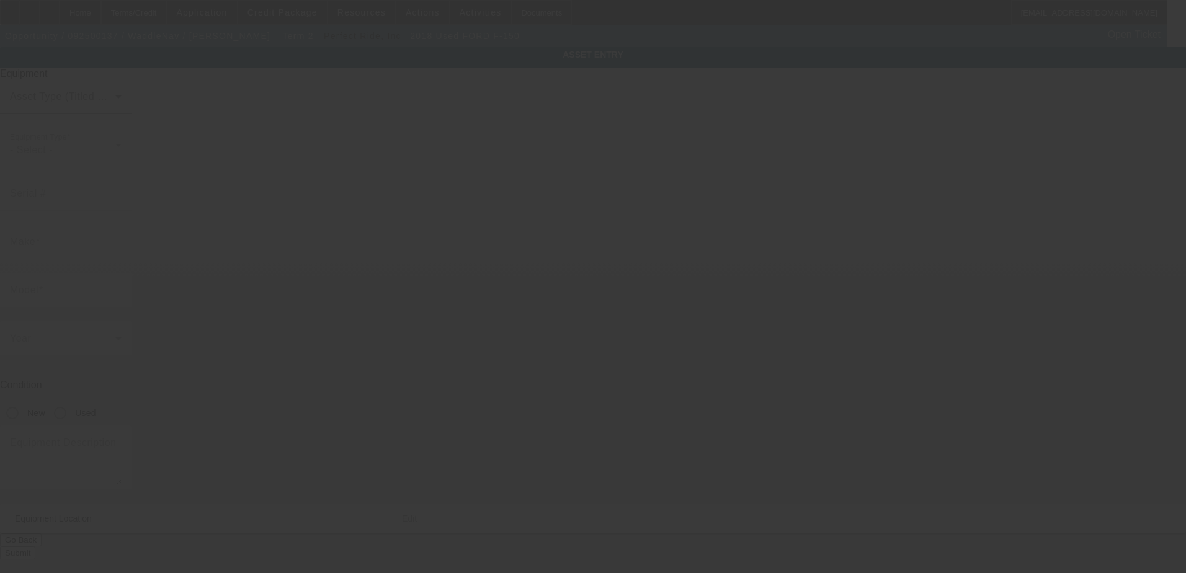
type input "1FTEW1EG3JFC08100"
type input "FORD"
type input "F-150"
radio input "true"
type input "3313 Roxbury Drive"
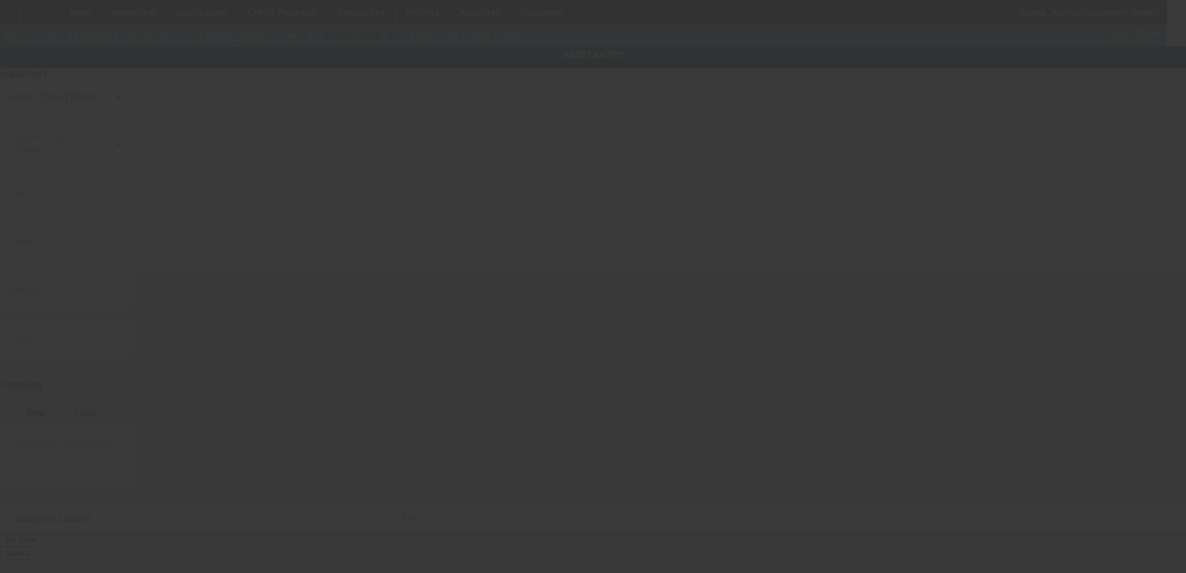
type input "Wake Forest"
type input "27587"
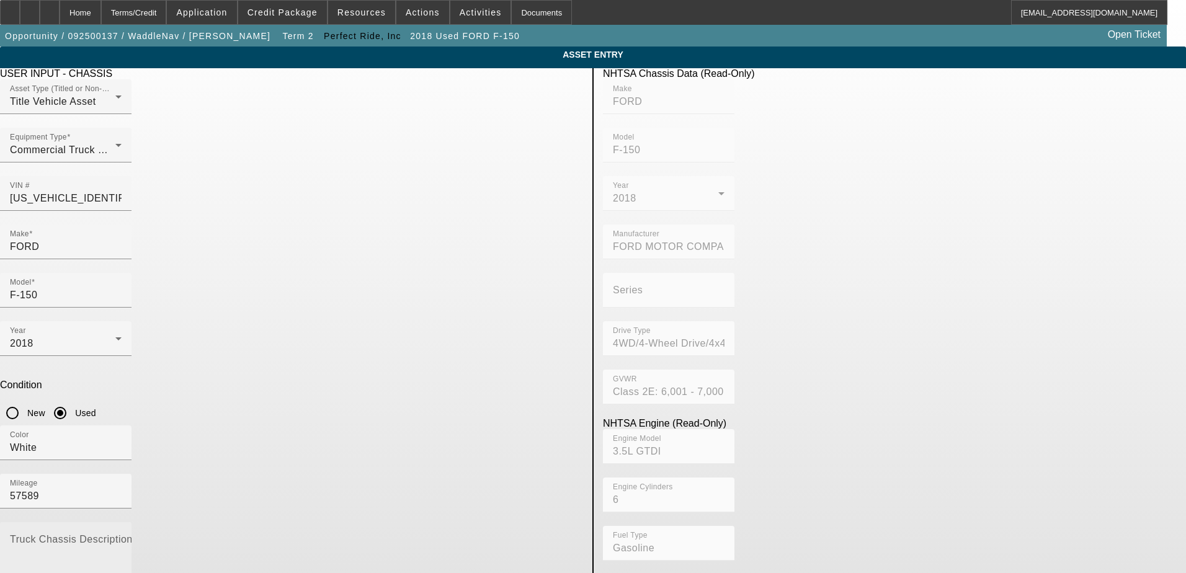
click at [122, 537] on textarea "Truck Chassis Description (Describe the truck chassis only)" at bounding box center [66, 559] width 112 height 45
type textarea "King Ranch Super Crew 4WD"
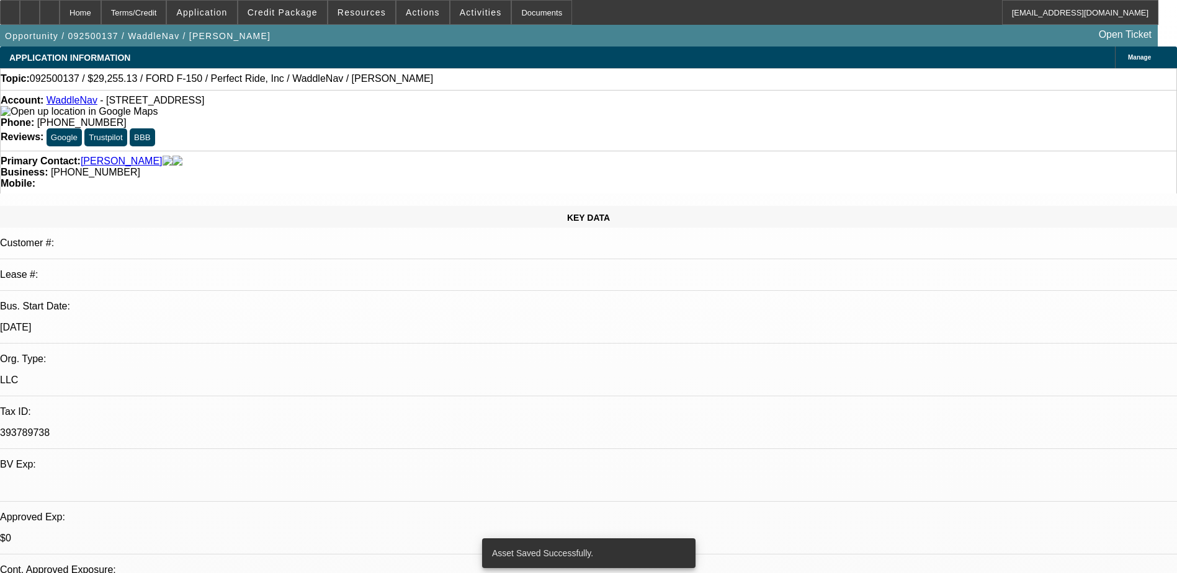
select select "0"
select select "0.1"
select select "6"
select select "0.2"
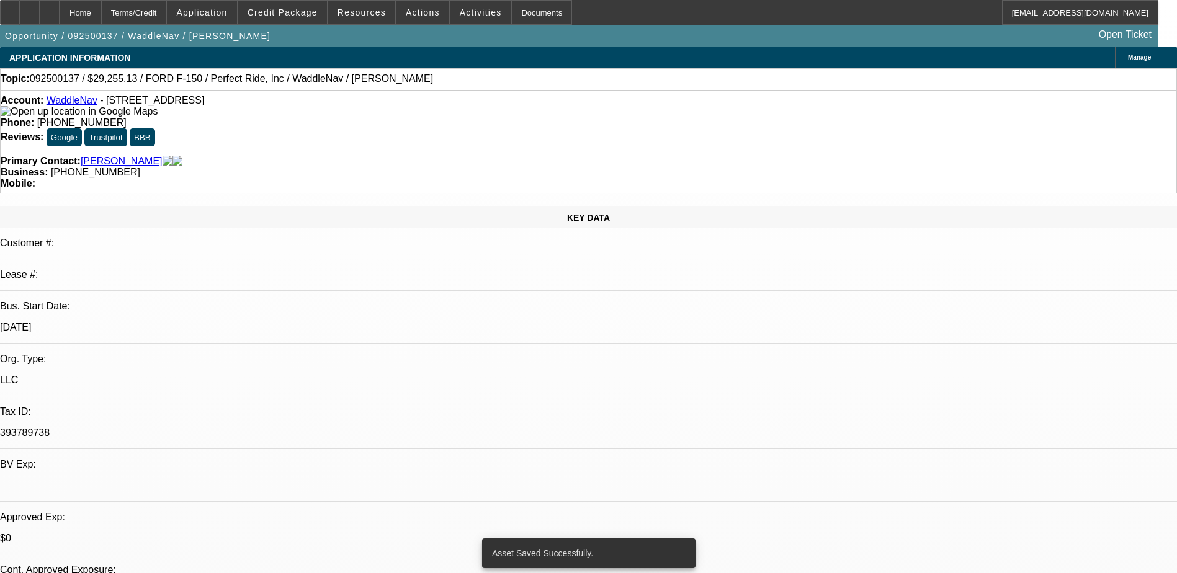
select select "0"
select select "2"
select select "0.1"
select select "6"
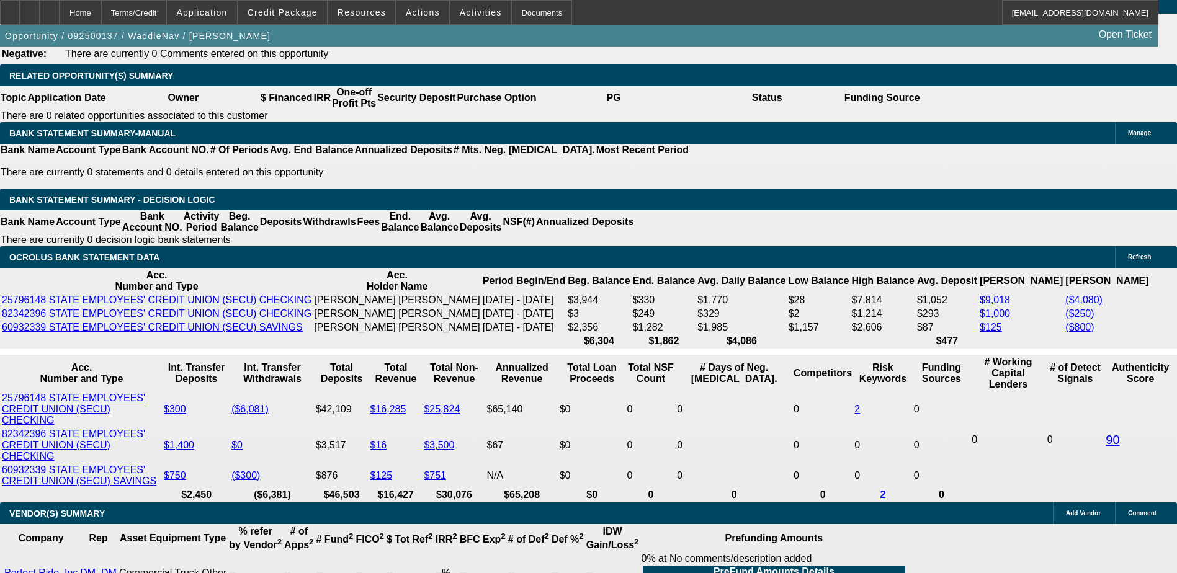
scroll to position [2047, 0]
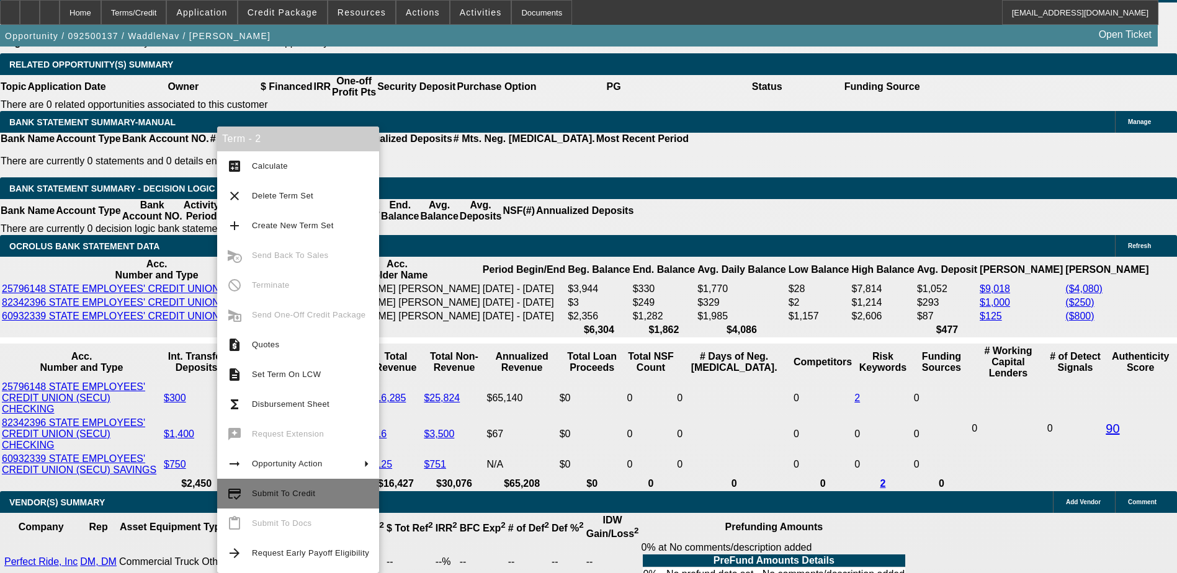
click at [290, 490] on span "Submit To Credit" at bounding box center [283, 493] width 63 height 9
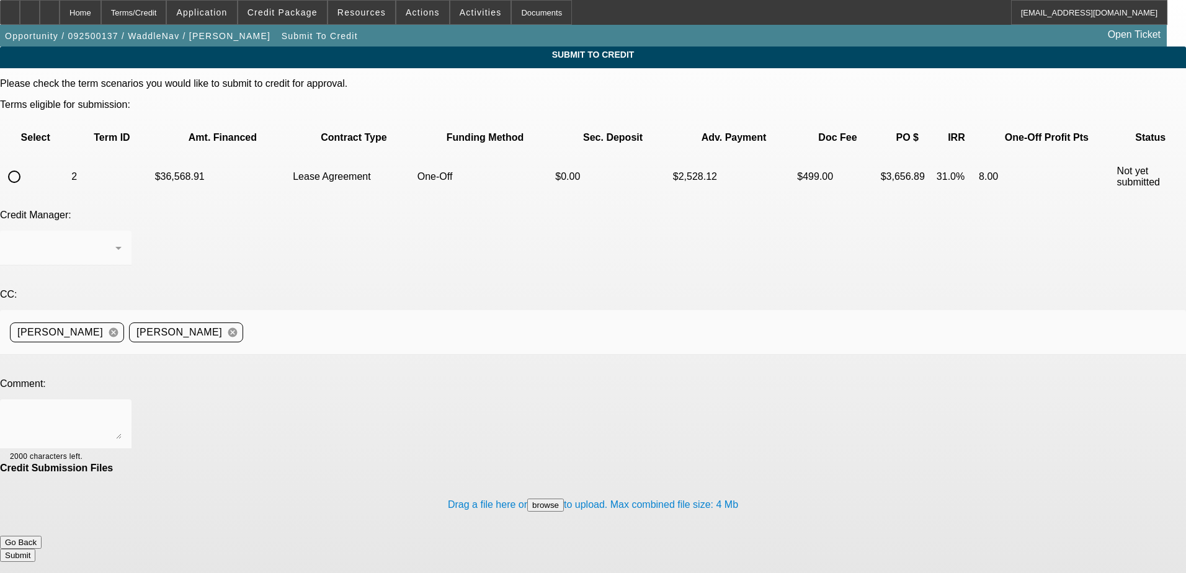
click at [27, 164] on input "radio" at bounding box center [14, 176] width 25 height 25
radio input "true"
click at [122, 400] on div at bounding box center [66, 425] width 112 height 50
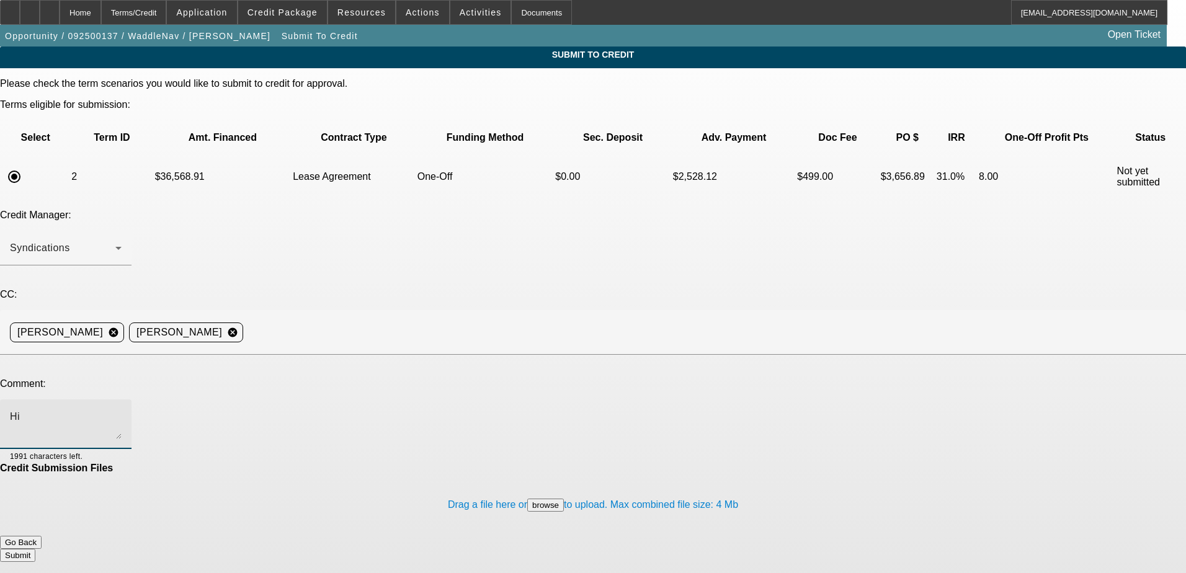
type textarea "H"
click at [122, 409] on textarea "George, can we try FinPac?" at bounding box center [66, 424] width 112 height 30
type textarea "[PERSON_NAME], can we try FinPac on this?"
click at [35, 549] on button "Submit" at bounding box center [17, 555] width 35 height 13
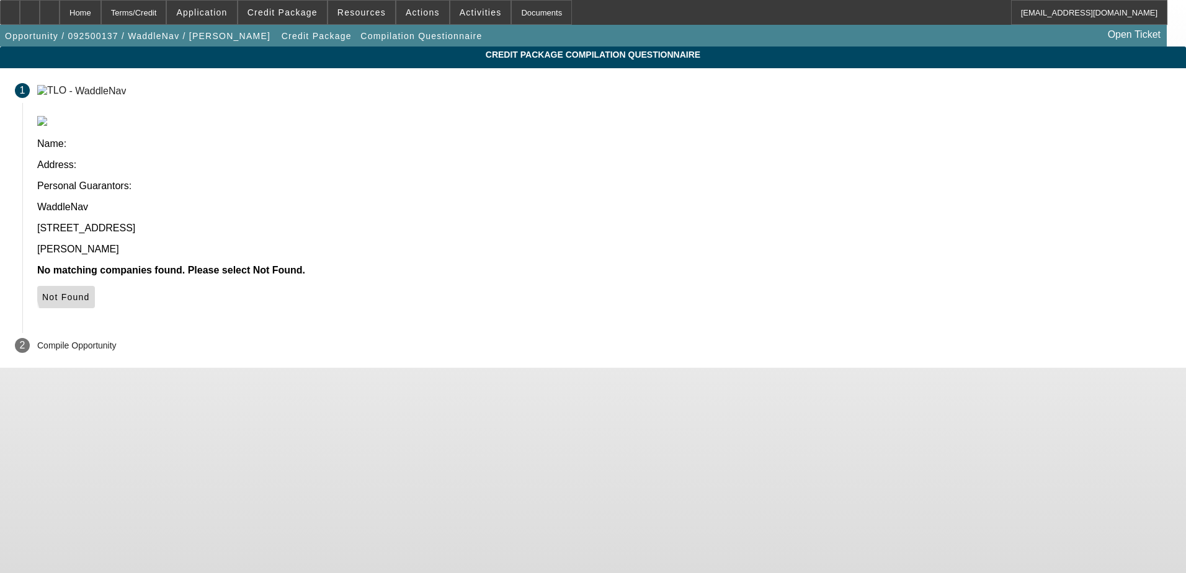
click at [90, 292] on span "Not Found" at bounding box center [66, 297] width 48 height 10
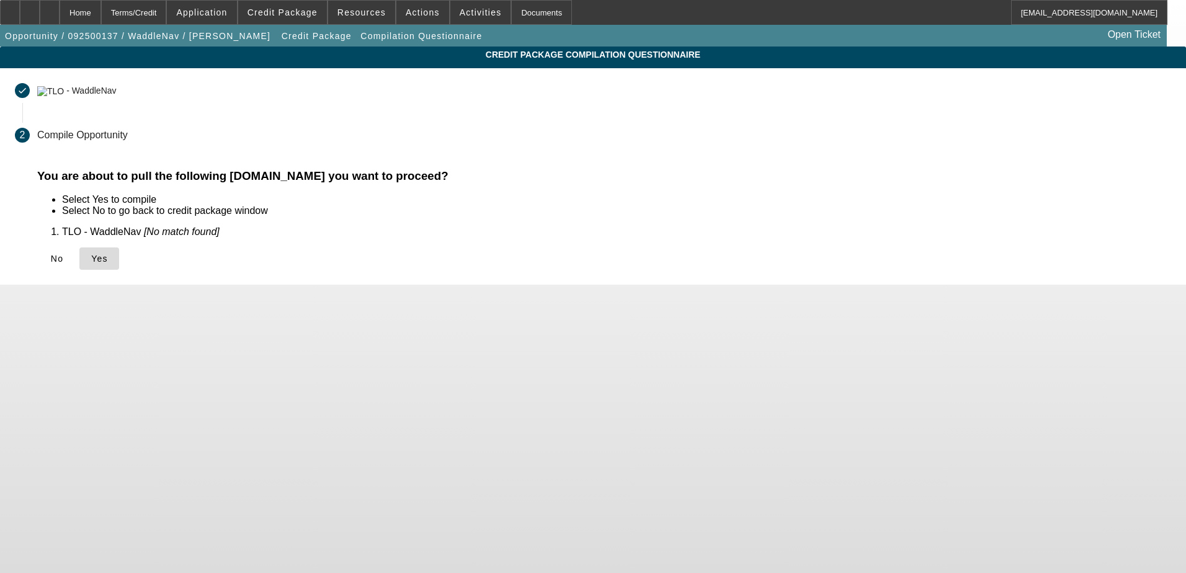
click at [91, 262] on icon at bounding box center [91, 259] width 0 height 10
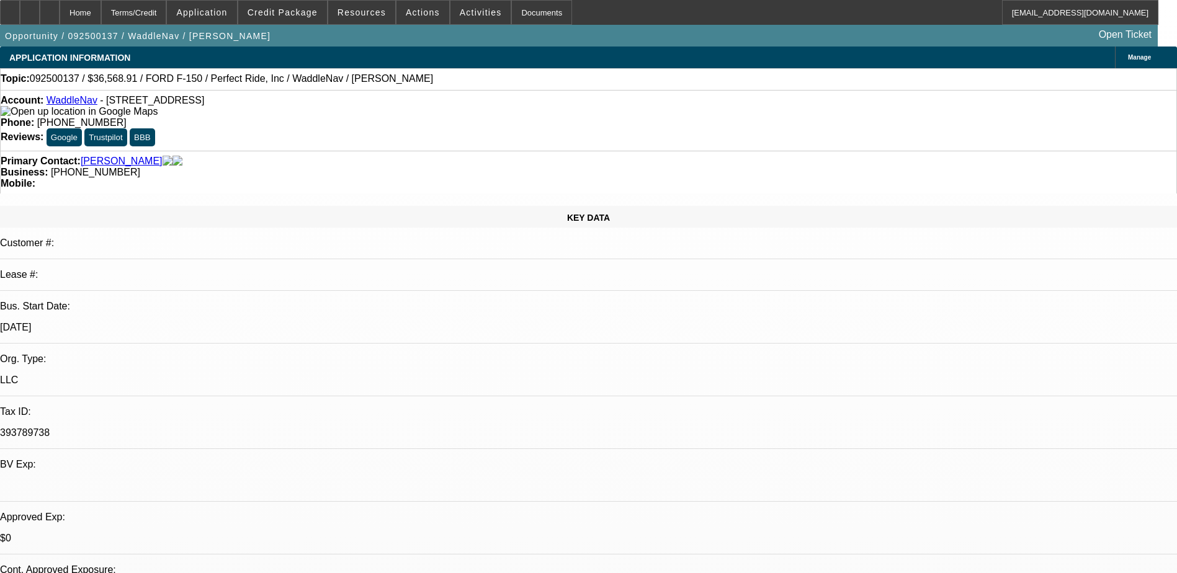
select select "0"
select select "0.1"
select select "6"
select select "0.2"
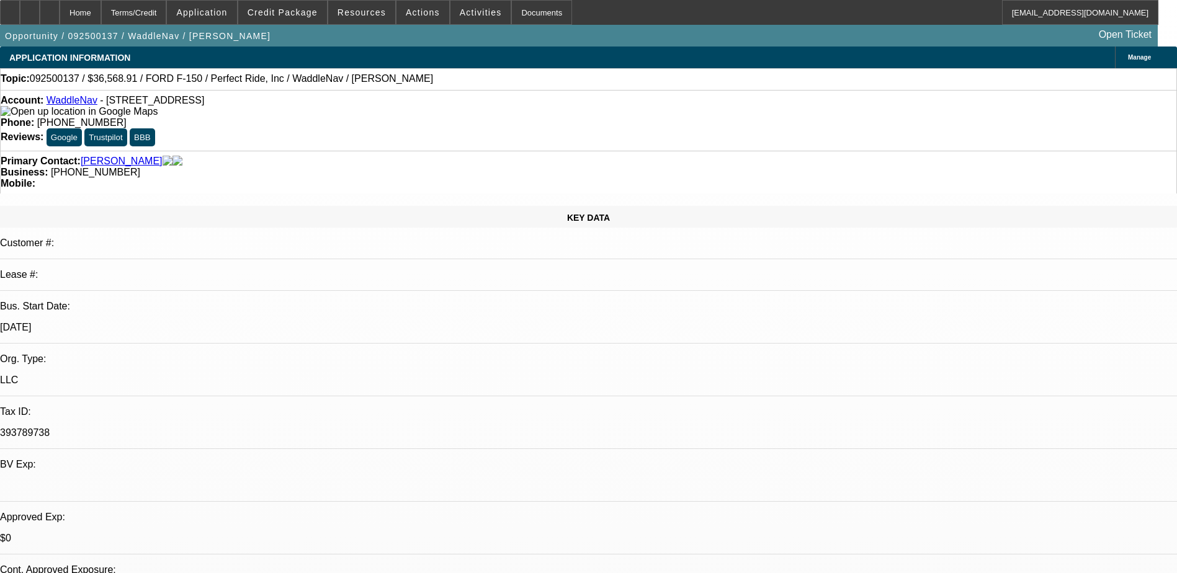
select select "0"
select select "2"
select select "0.1"
select select "6"
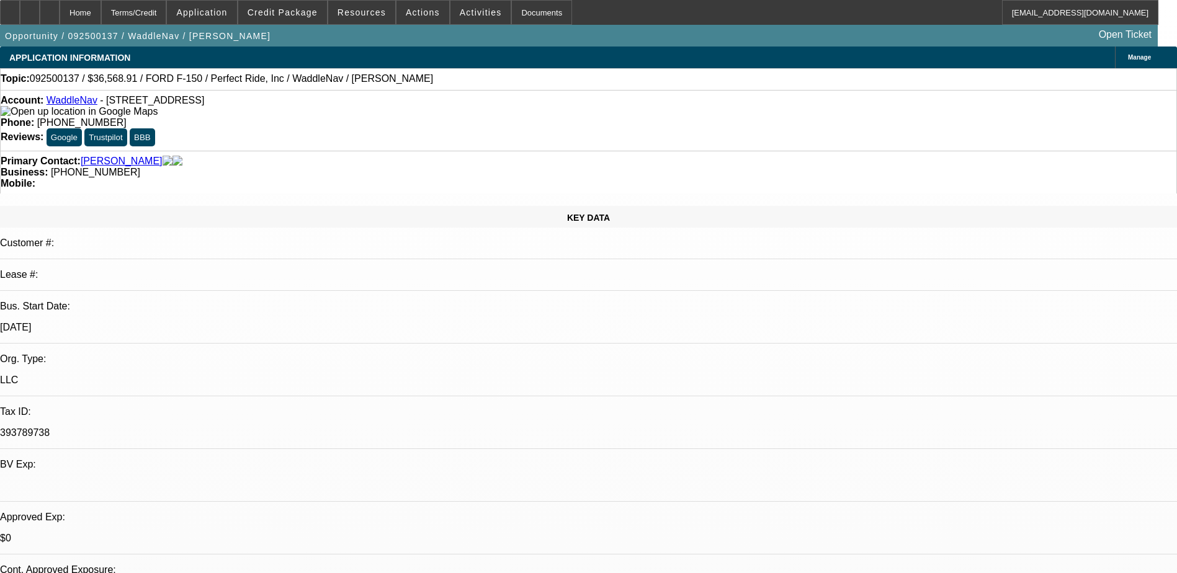
scroll to position [93, 0]
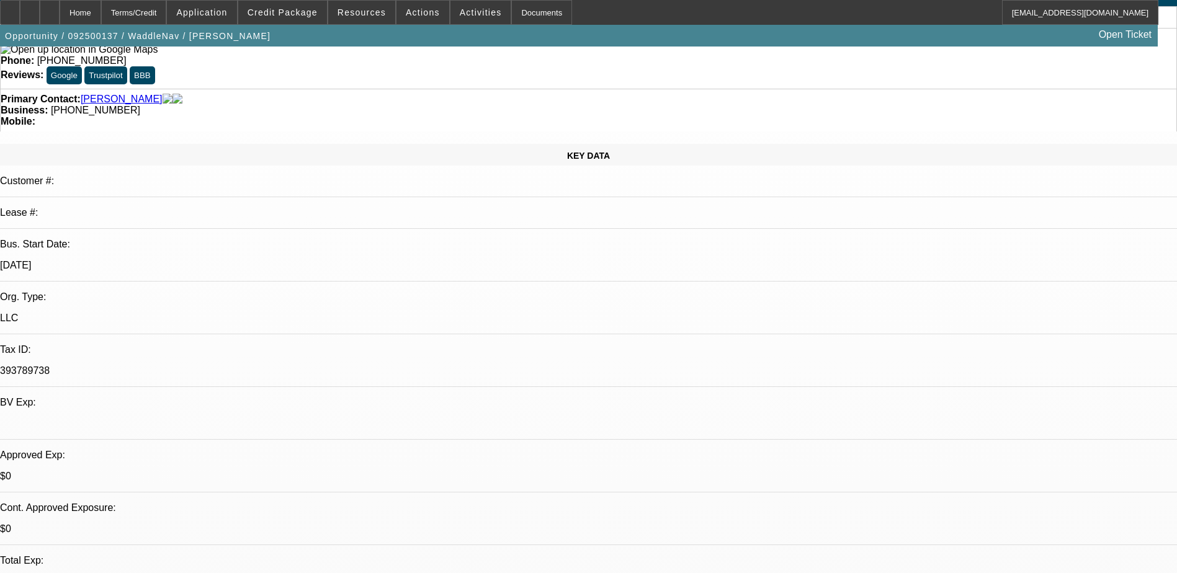
scroll to position [124, 0]
click at [612, 11] on div "Home Terms/Credit Application Credit Package Resources Actions Activities Docum…" at bounding box center [579, 12] width 1158 height 25
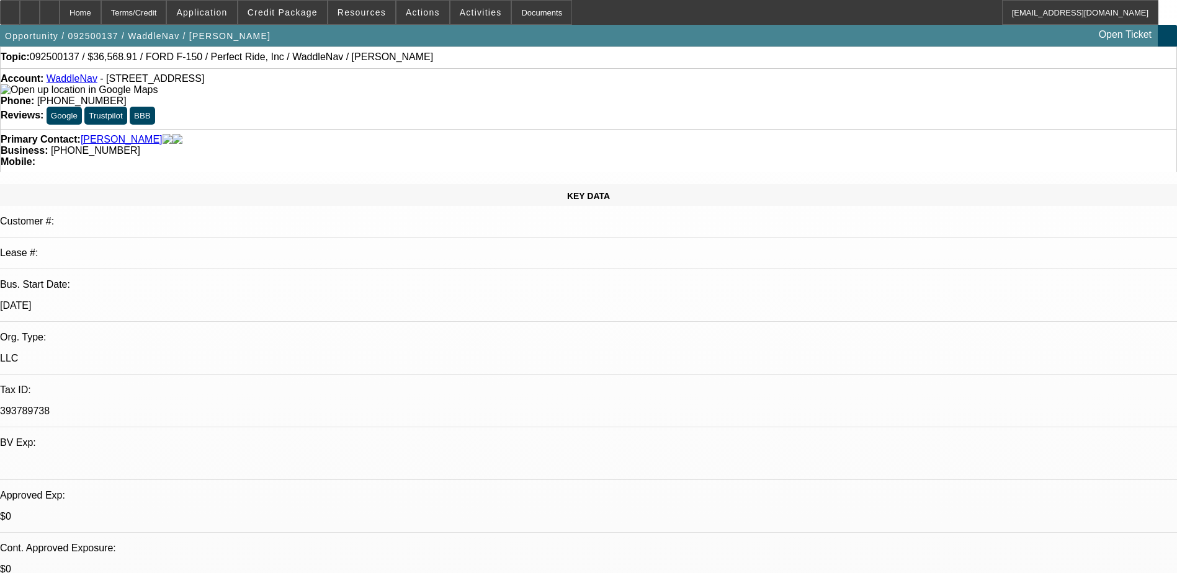
scroll to position [0, 0]
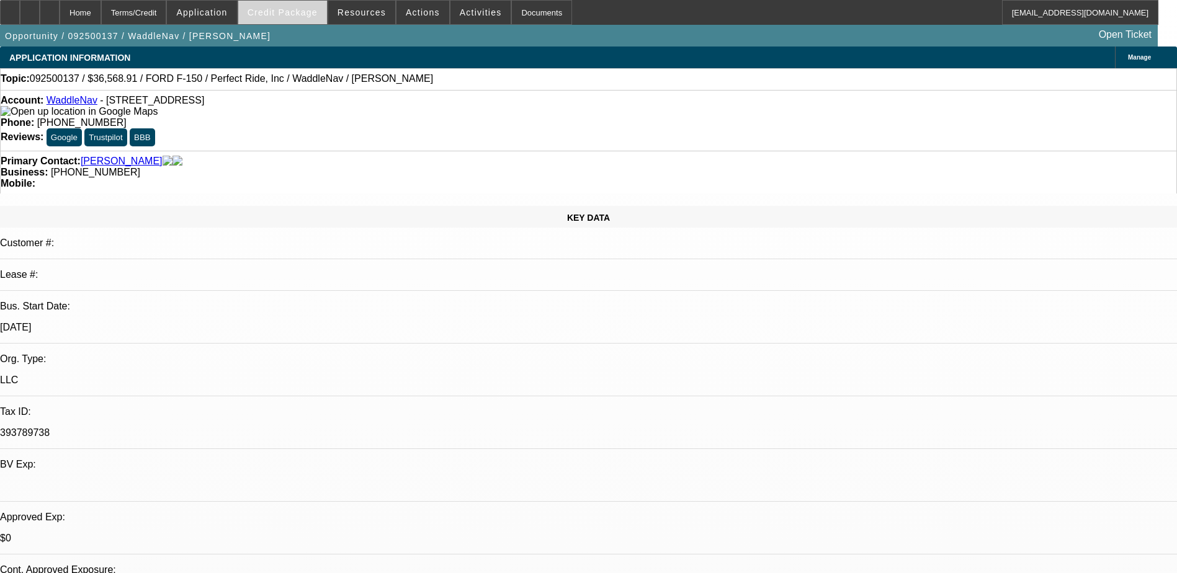
click at [280, 11] on span "Credit Package" at bounding box center [283, 12] width 70 height 10
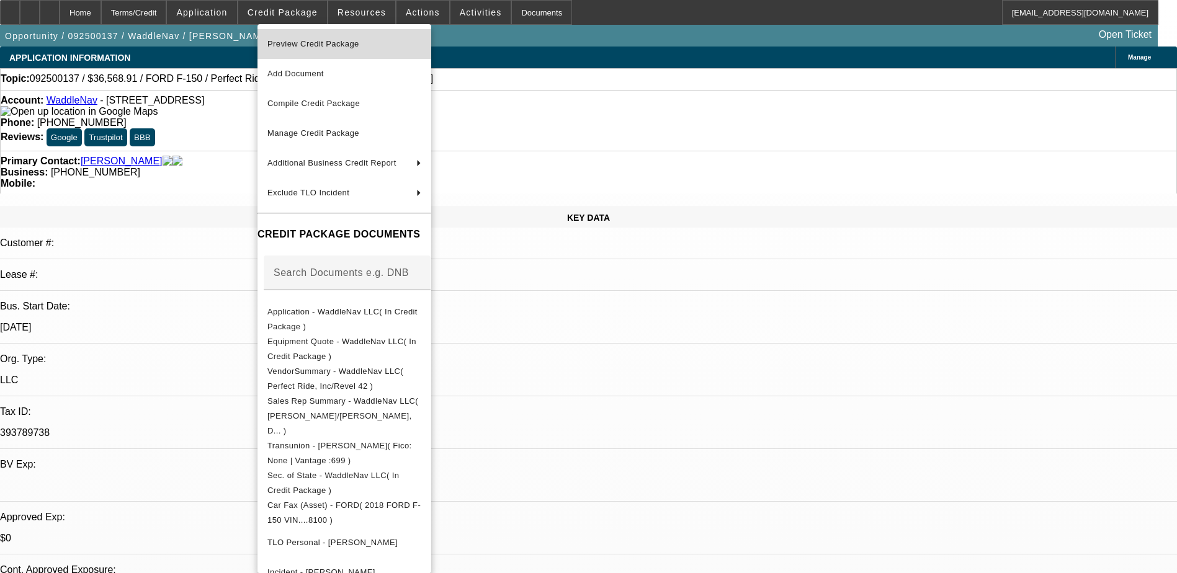
click at [343, 40] on span "Preview Credit Package" at bounding box center [313, 43] width 92 height 9
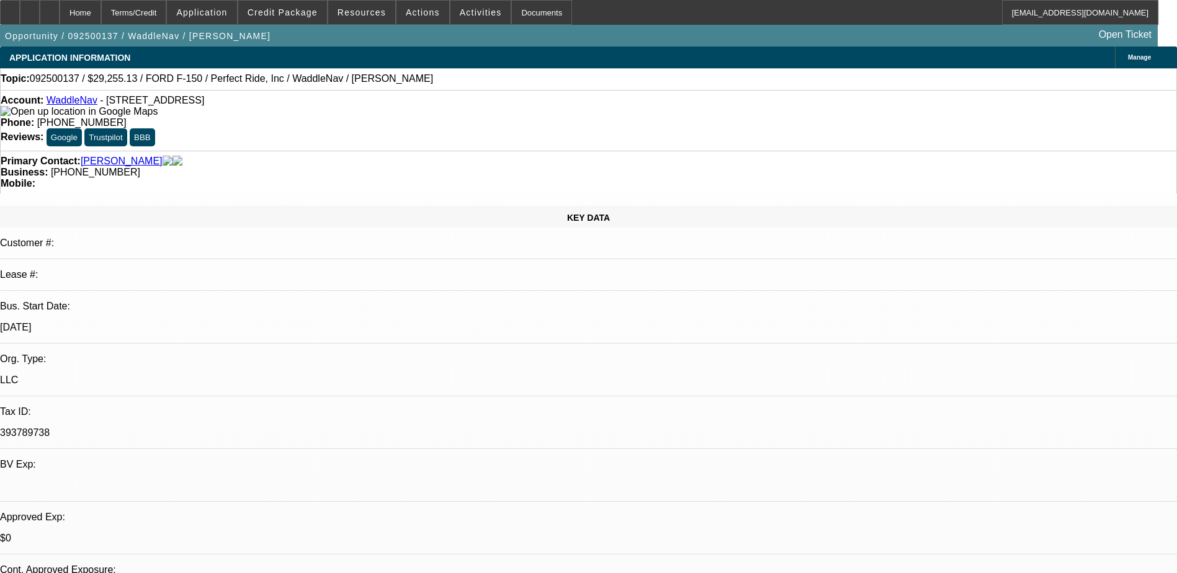
select select "0"
select select "0.1"
select select "0.2"
select select "0"
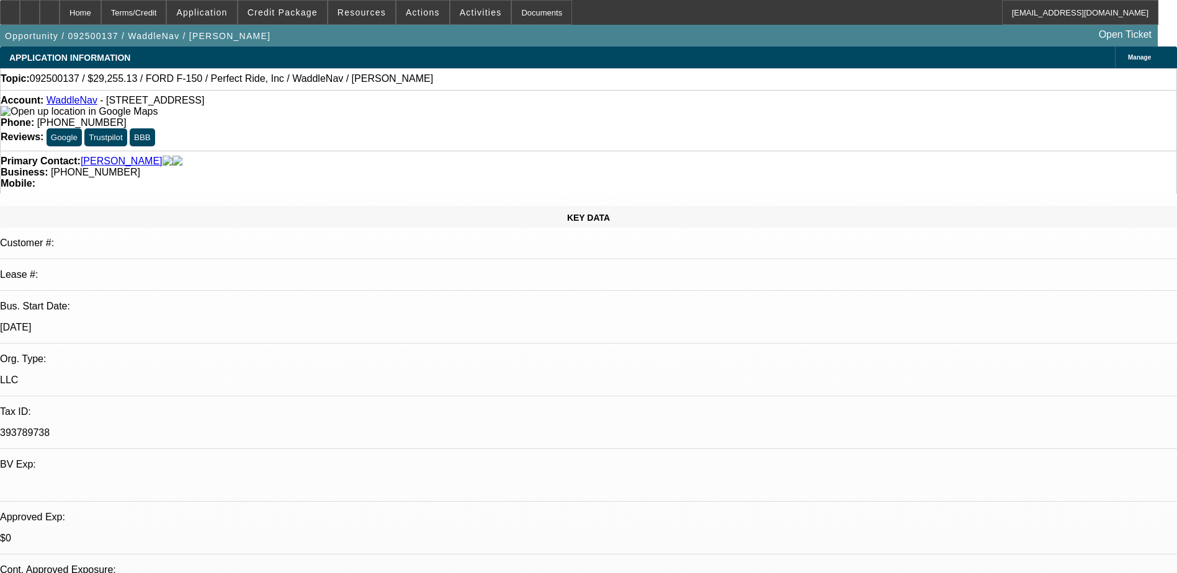
select select "0.1"
select select "1"
select select "6"
select select "1"
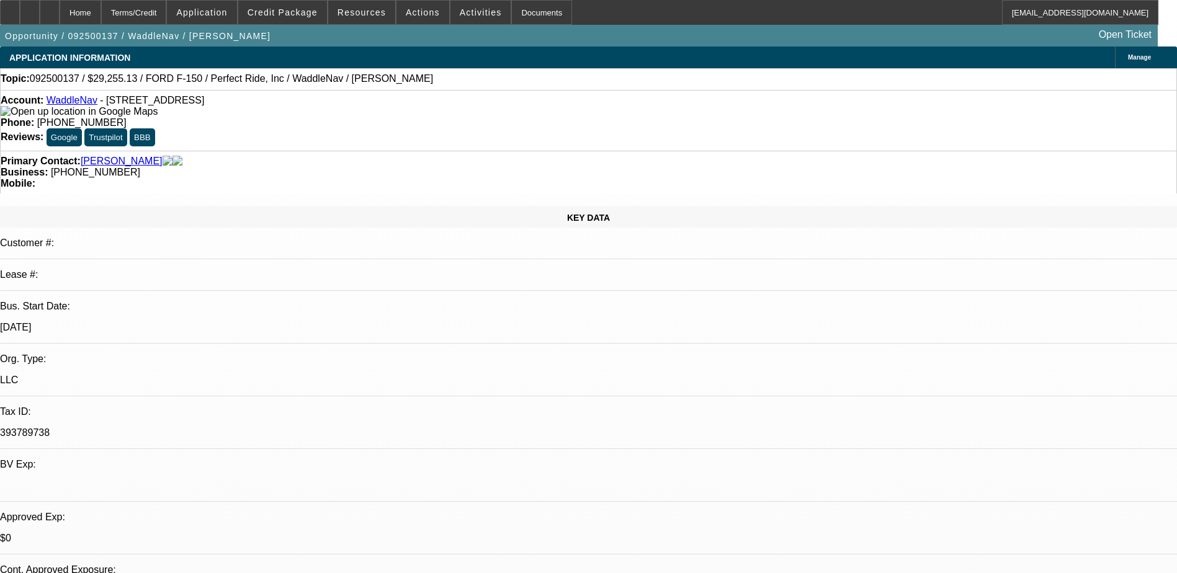
select select "2"
select select "6"
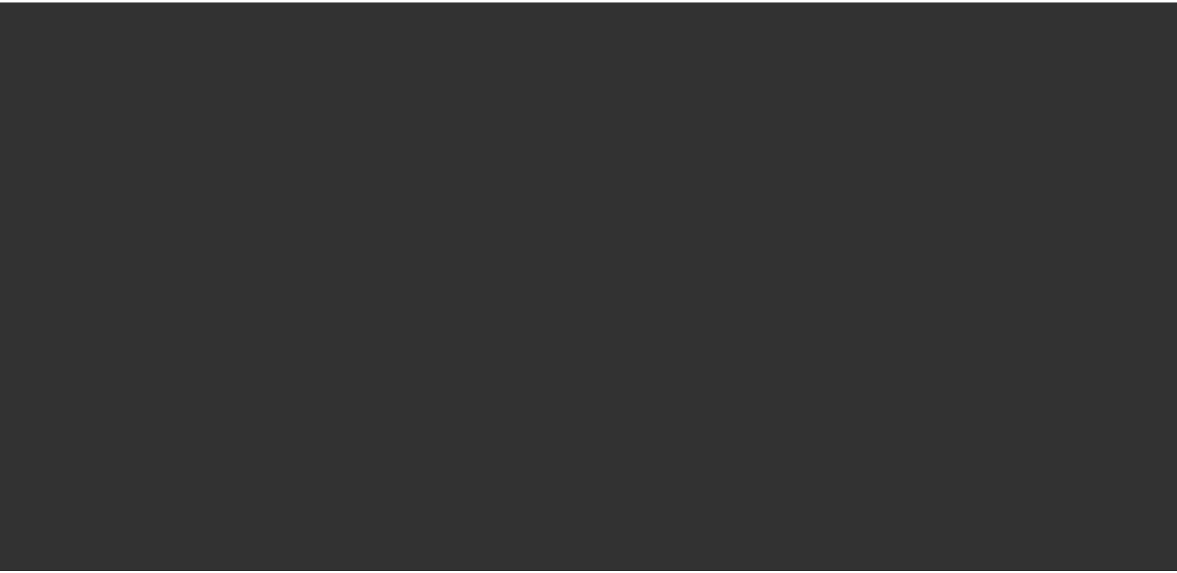
scroll to position [399, 0]
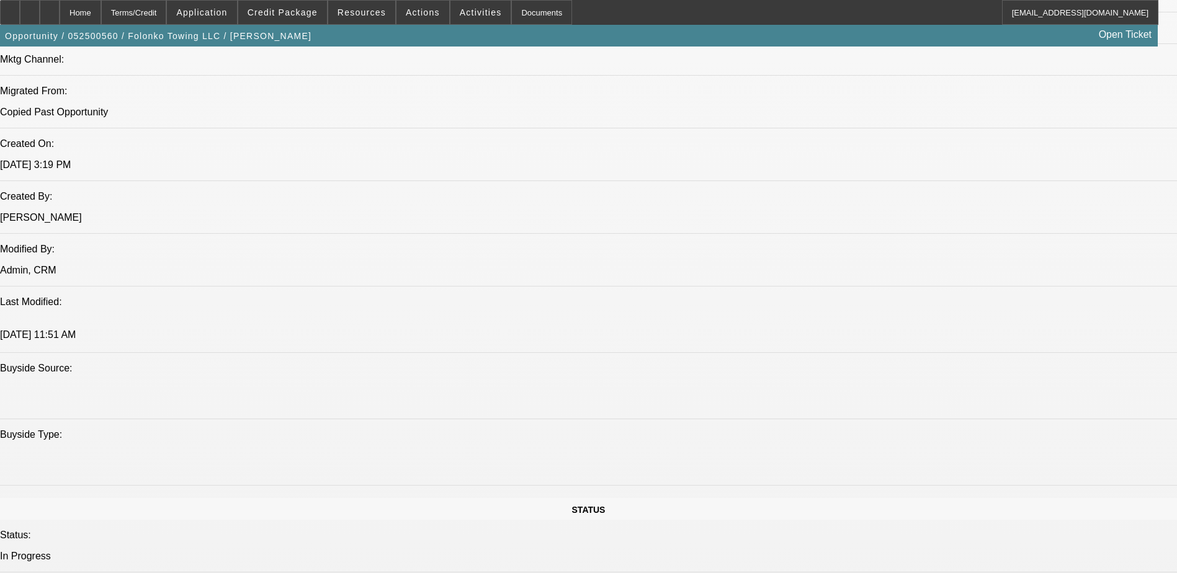
select select "0"
select select "2"
select select "0.1"
select select "0"
select select "2"
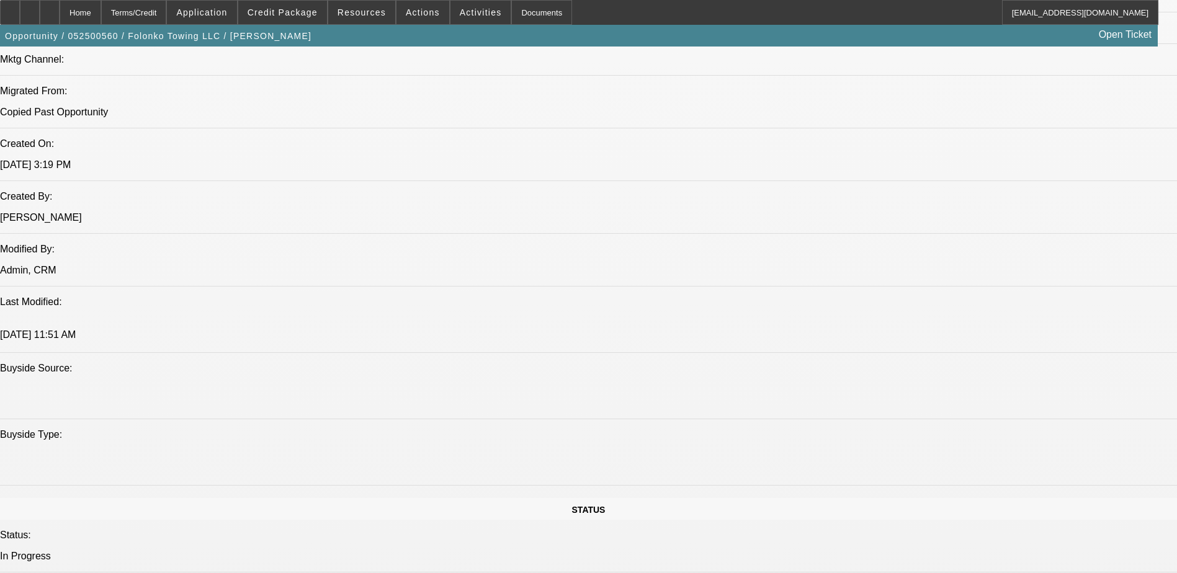
select select "0.1"
select select "0"
select select "0.1"
select select "1"
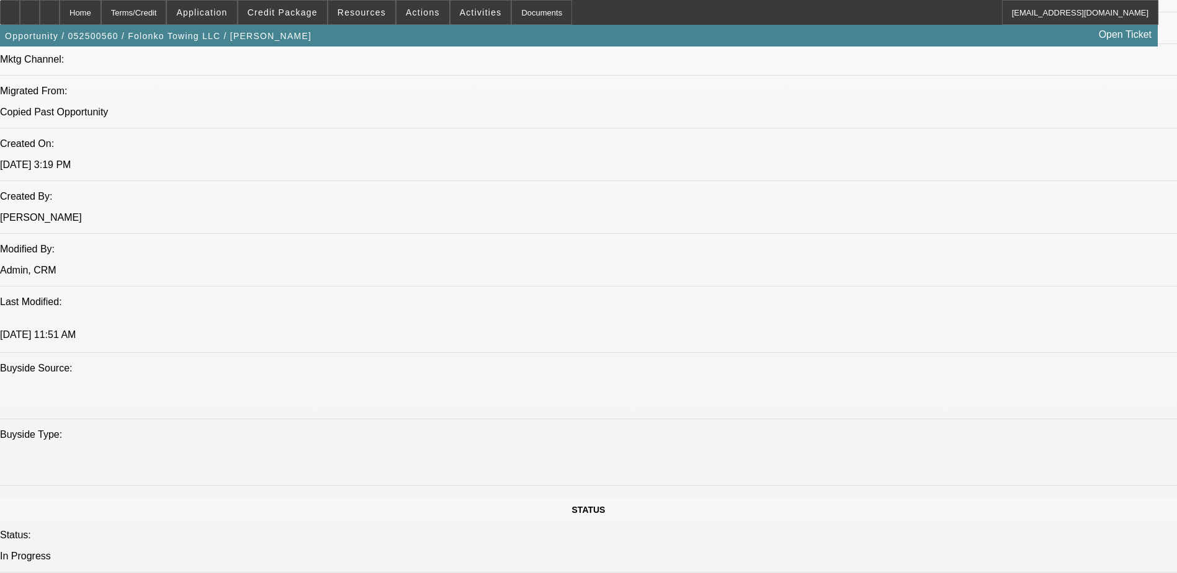
select select "2"
select select "4"
select select "1"
select select "2"
select select "4"
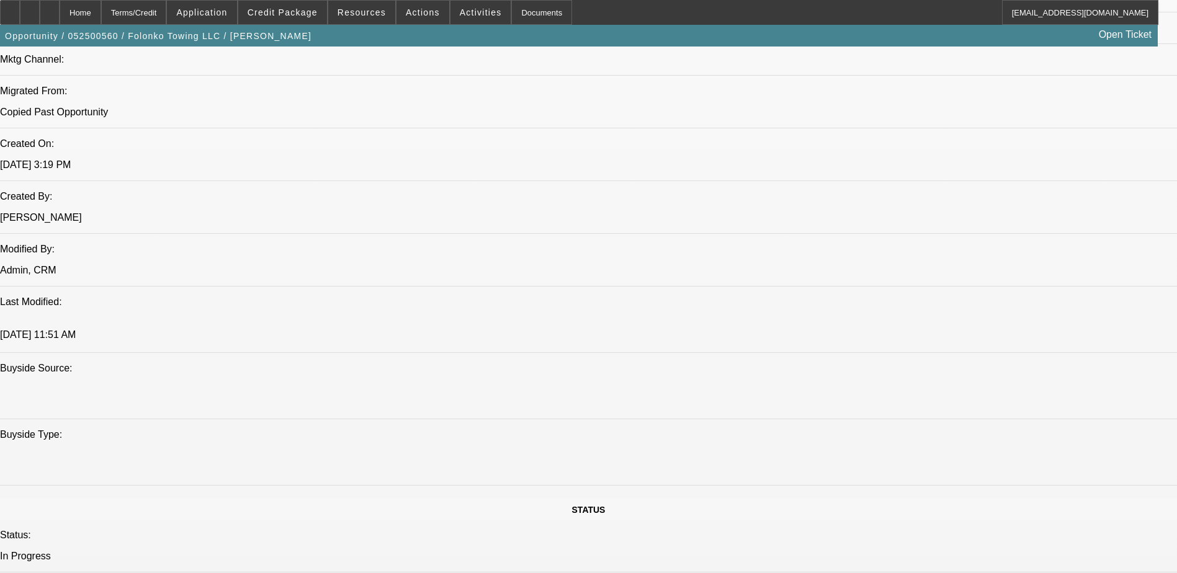
select select "1"
select select "2"
select select "4"
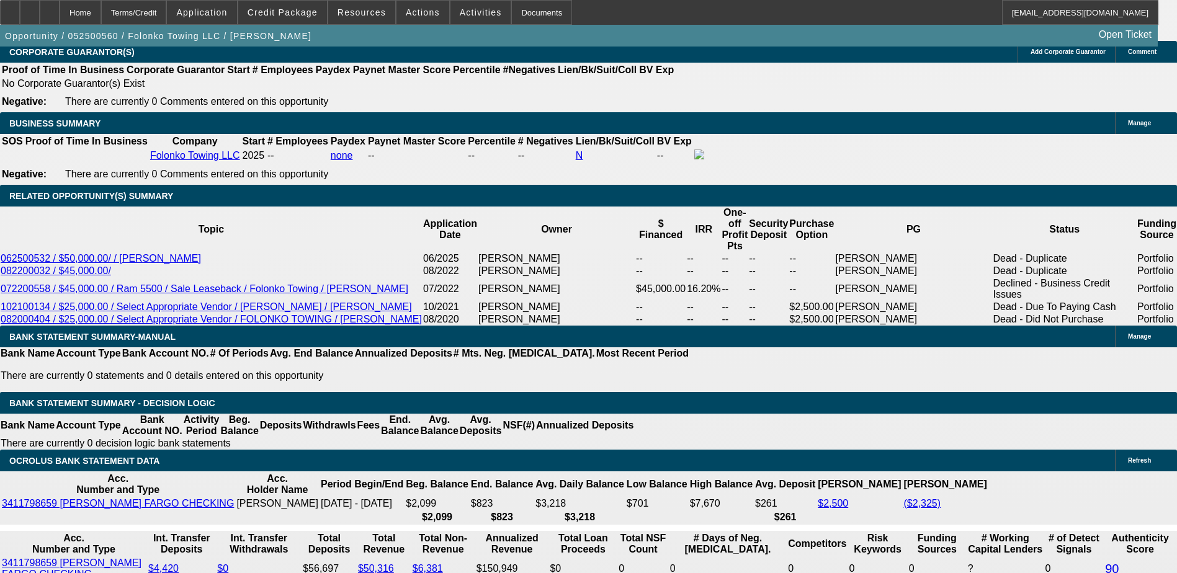
scroll to position [2060, 0]
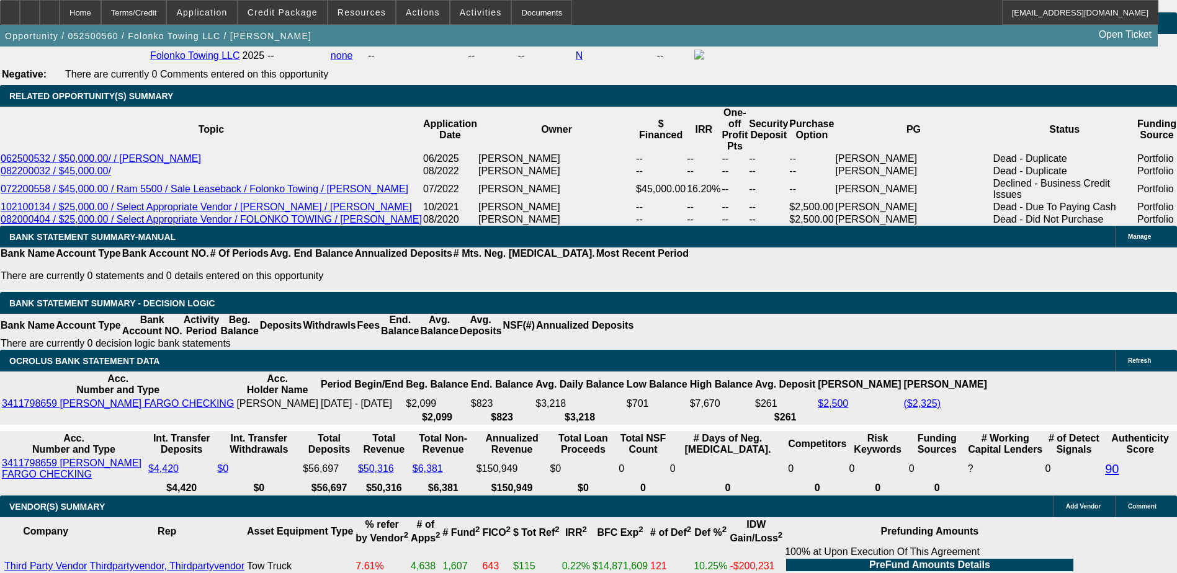
select select "1"
type input "UNKNOWN"
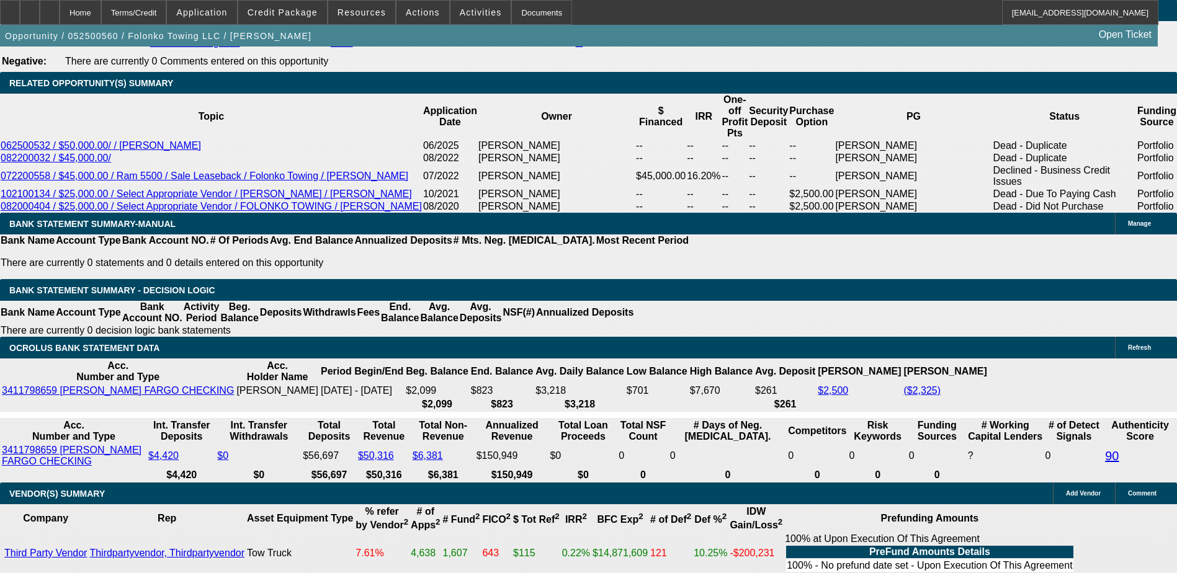
scroll to position [2122, 0]
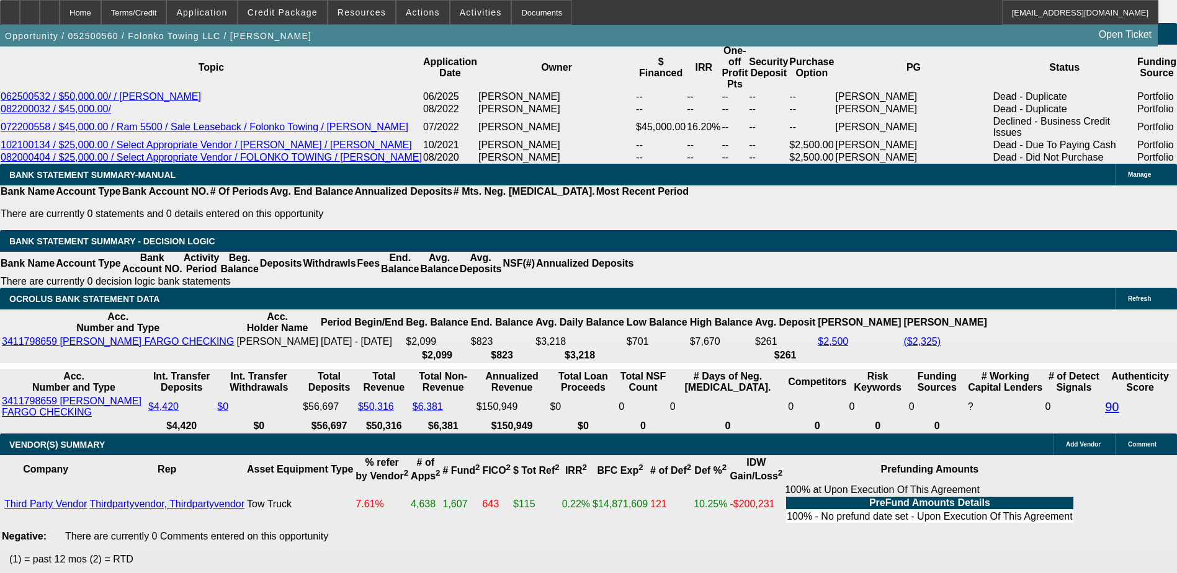
select select "4"
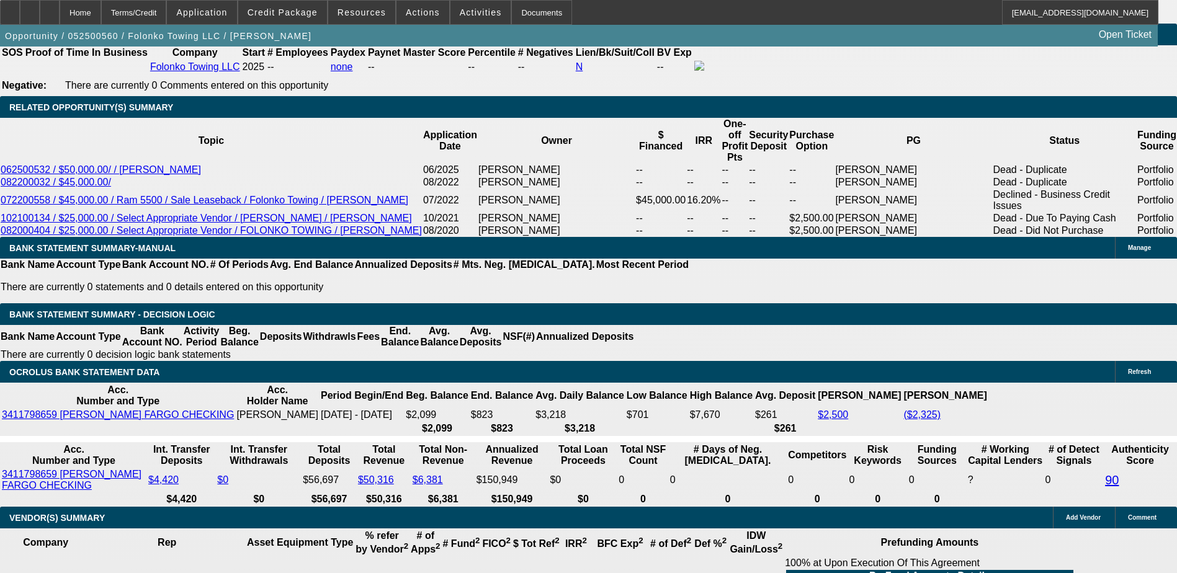
scroll to position [1874, 0]
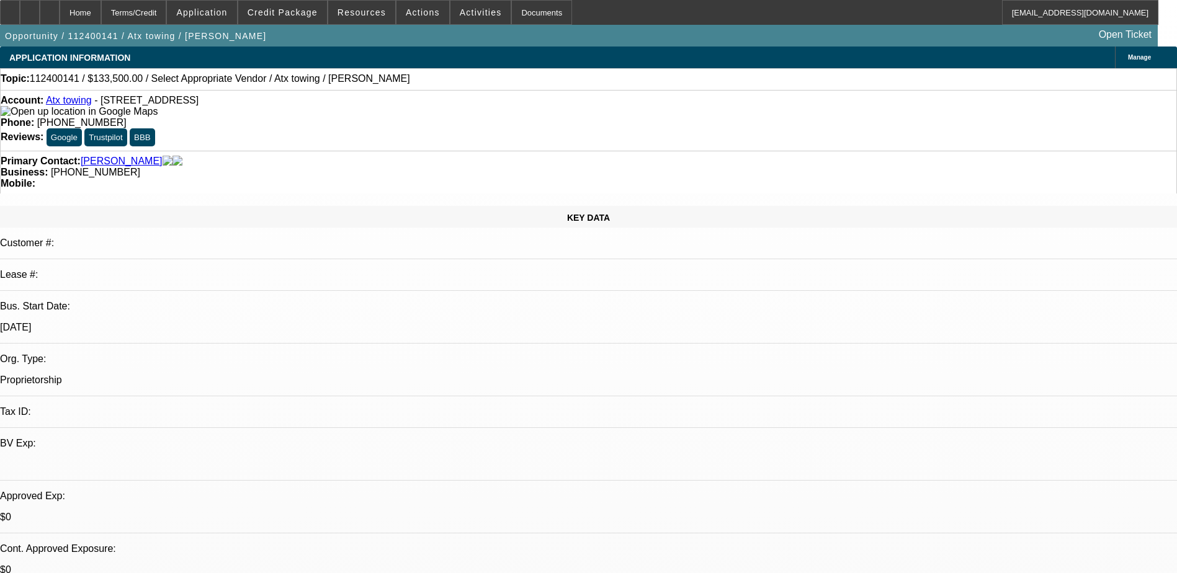
select select "0"
select select "2"
select select "0.1"
select select "4"
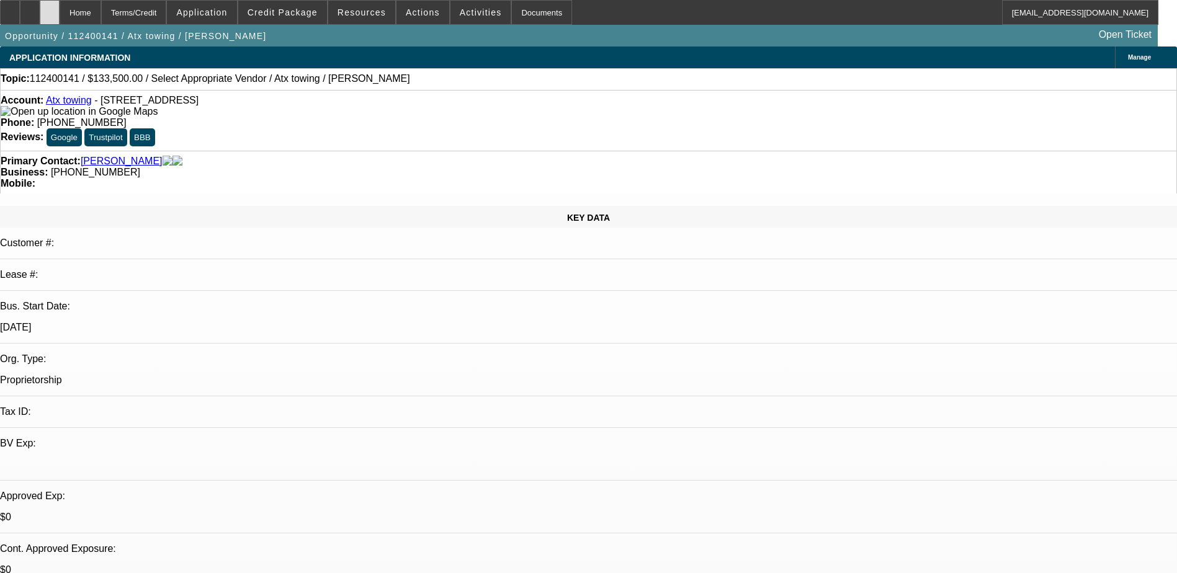
click at [60, 16] on div at bounding box center [50, 12] width 20 height 25
select select "0"
select select "2"
select select "0.1"
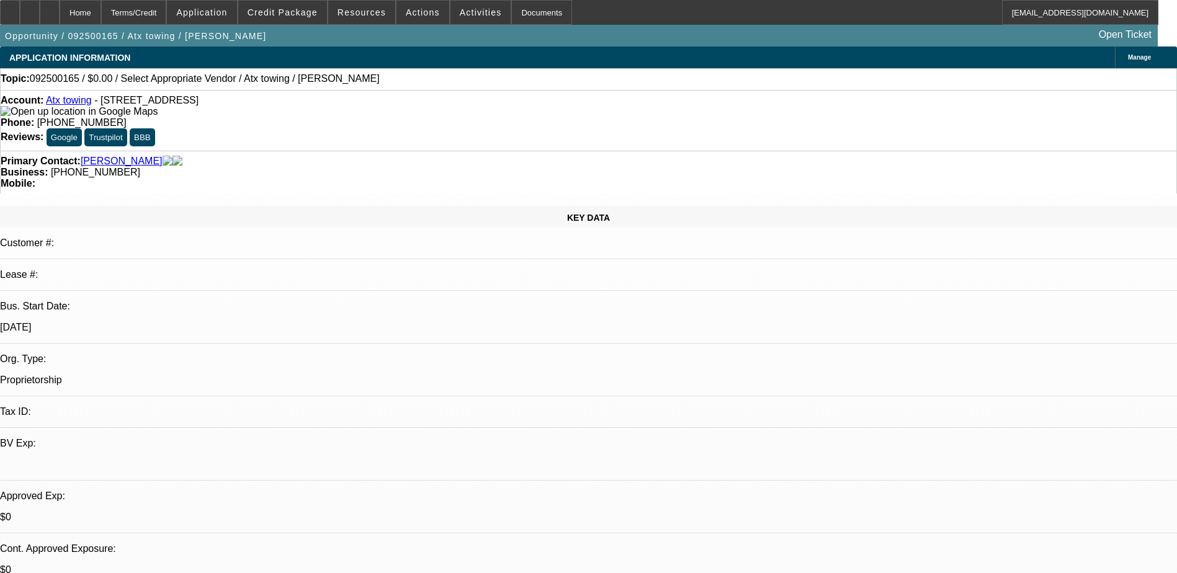
select select "4"
click at [60, 12] on div at bounding box center [50, 12] width 20 height 25
select select "0"
select select "2"
select select "0.1"
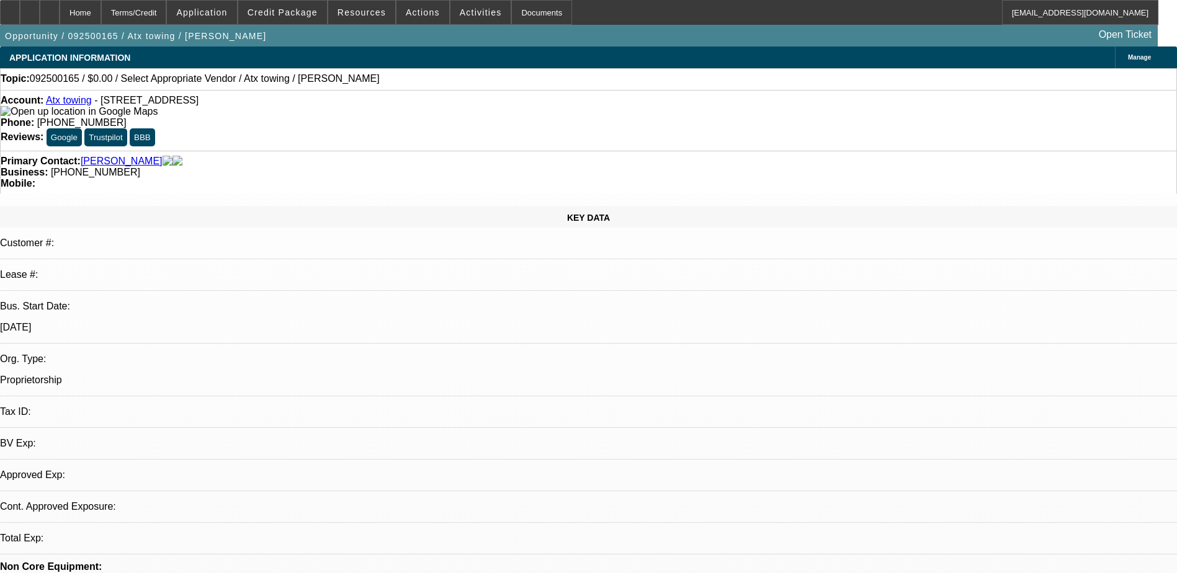
select select "1"
select select "2"
select select "4"
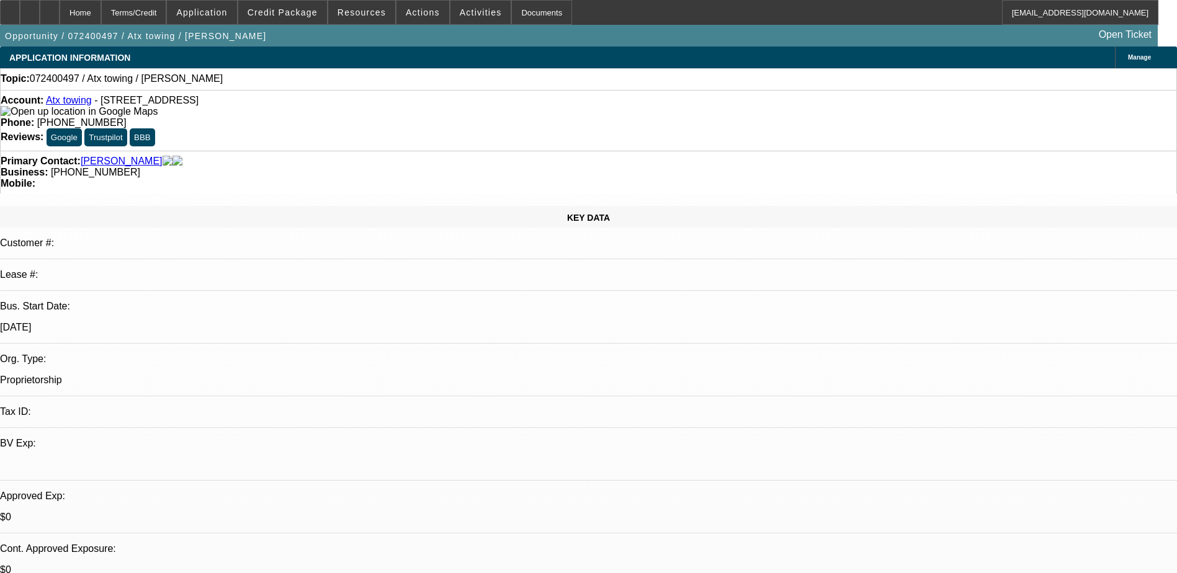
select select "0"
select select "2"
select select "0.1"
select select "4"
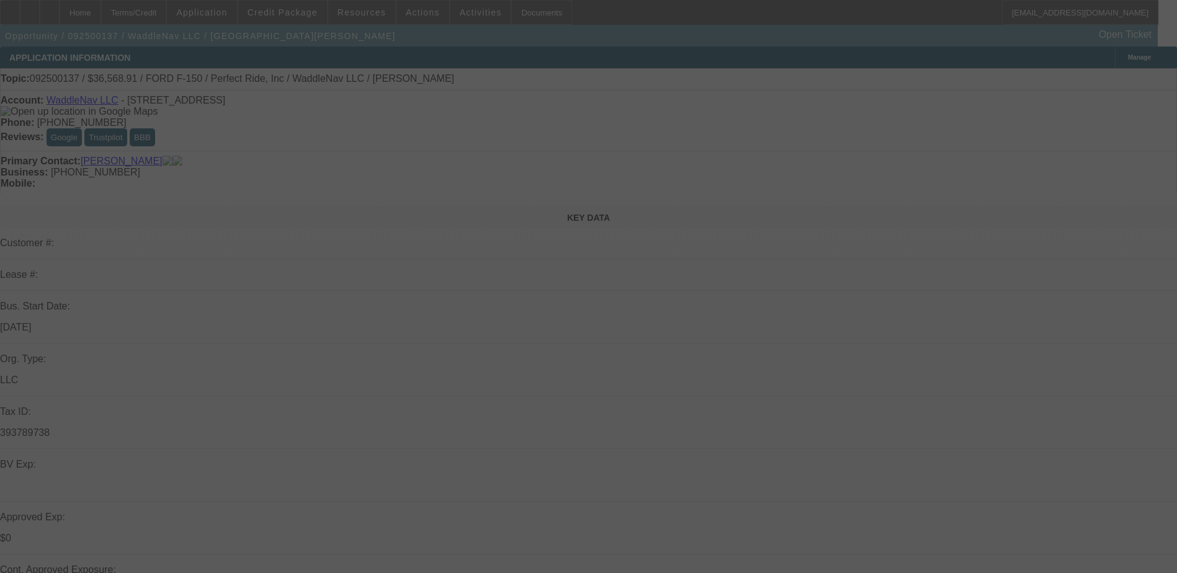
select select "0"
select select "0.1"
select select "0.2"
select select "0"
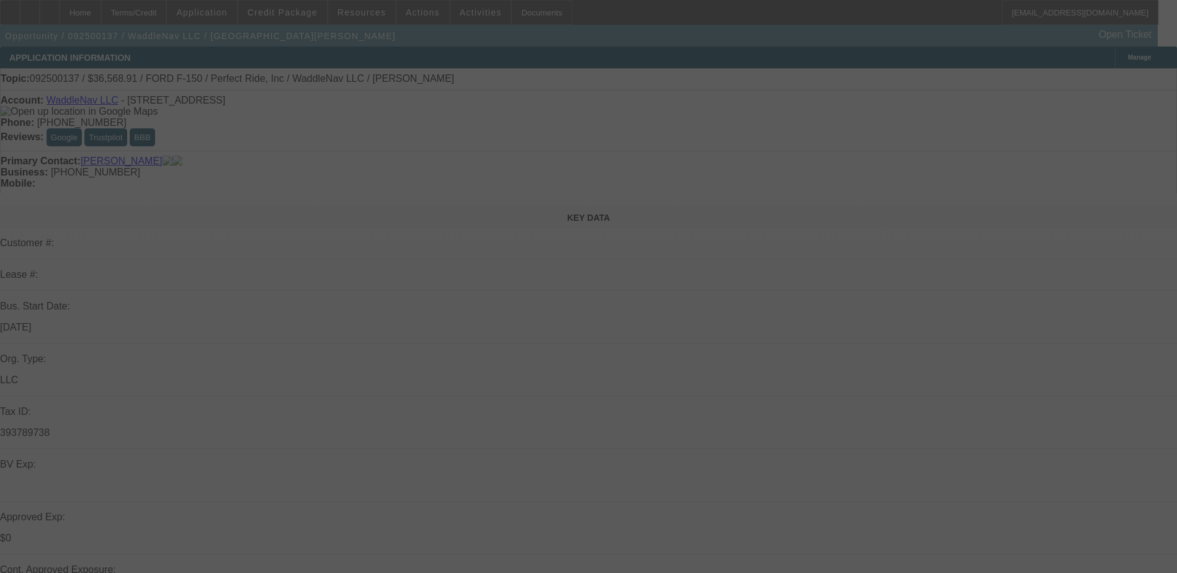
select select "0.1"
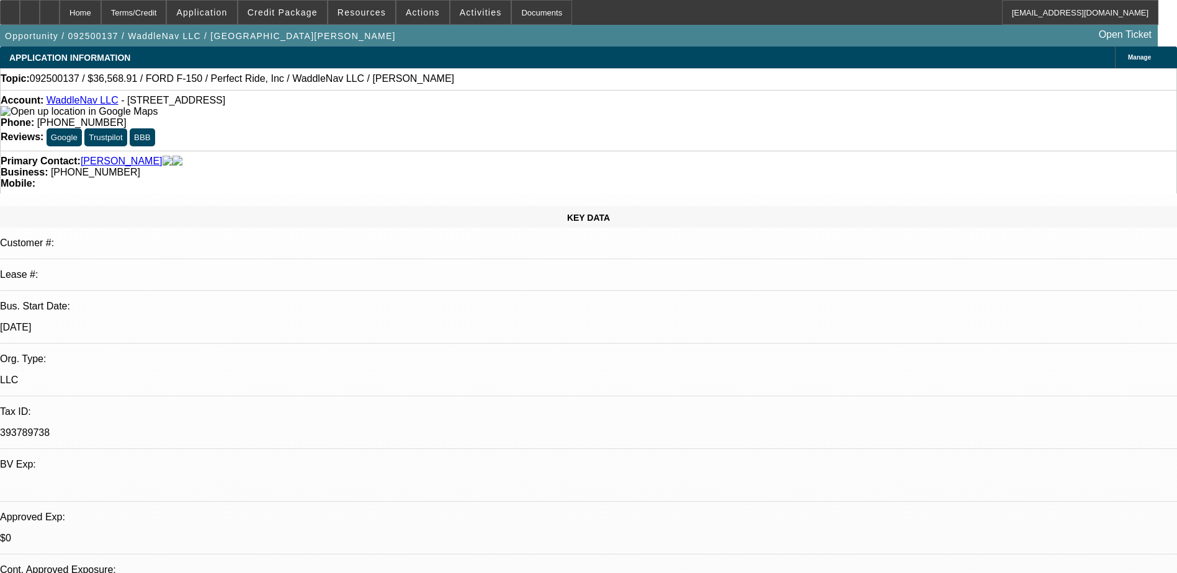
select select "1"
select select "4"
select select "1"
select select "2"
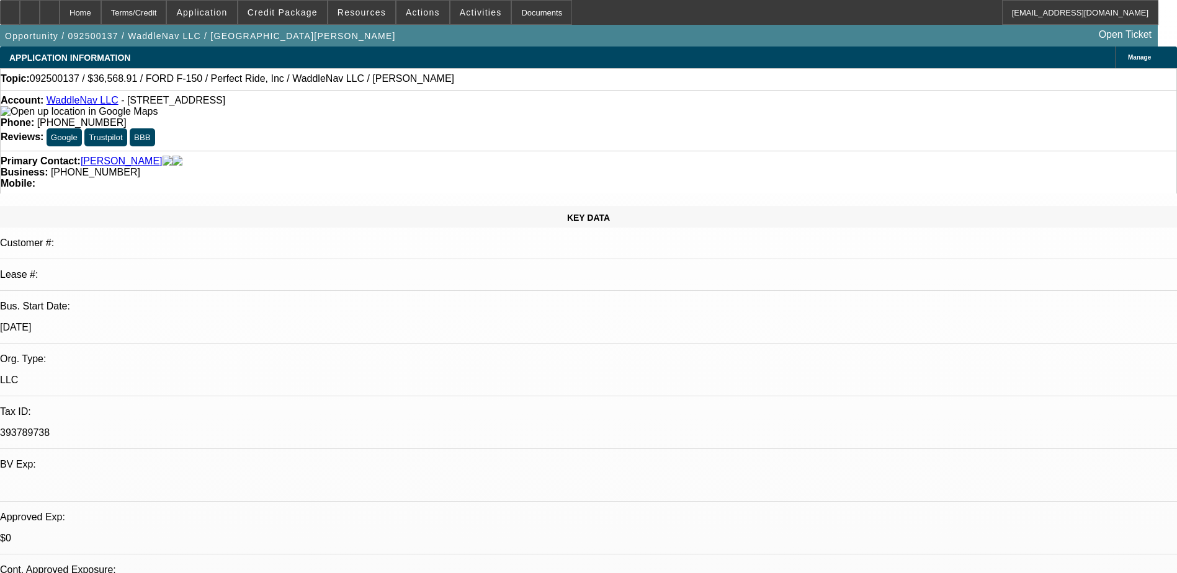
select select "6"
click at [544, 38] on div "Opportunity / 092500137 / WaddleNav LLC / Clark, William Open Ticket" at bounding box center [579, 36] width 1158 height 22
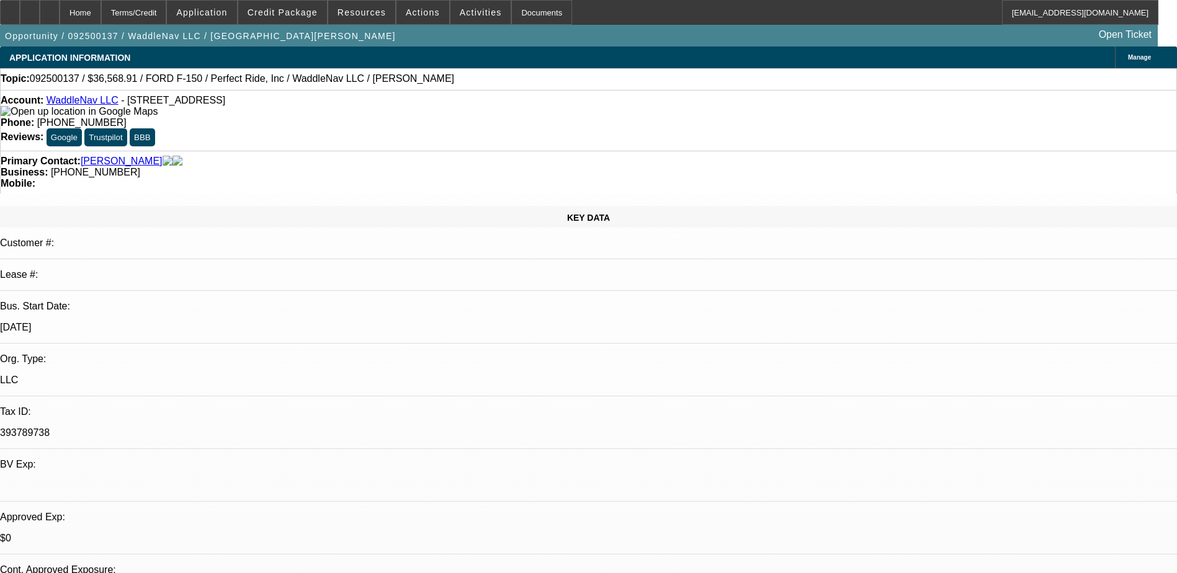
drag, startPoint x: 836, startPoint y: 463, endPoint x: 796, endPoint y: 411, distance: 65.5
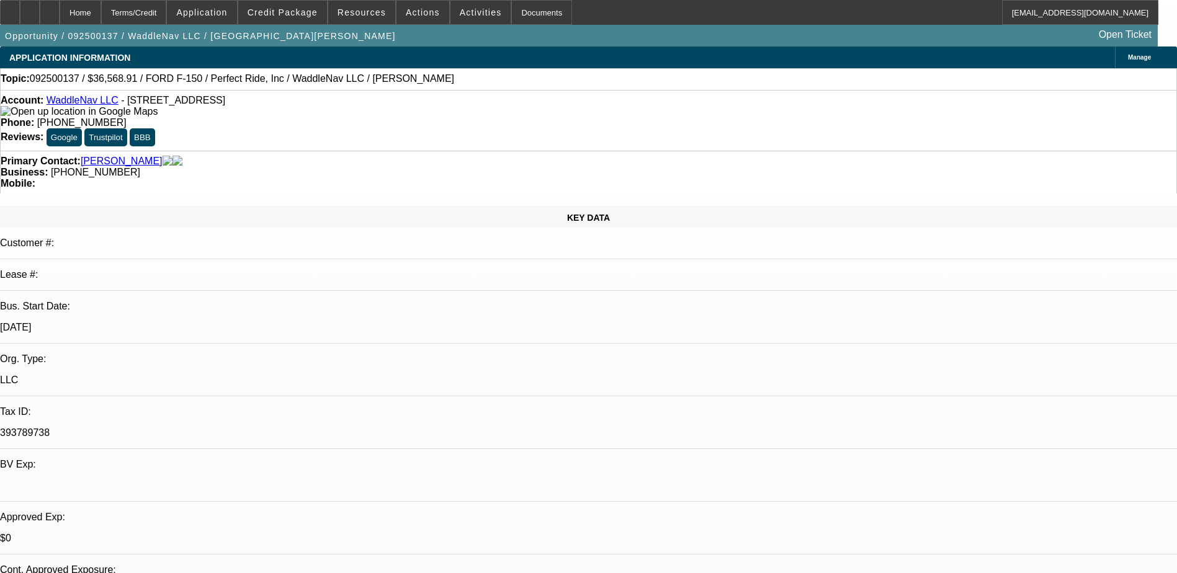
drag, startPoint x: 796, startPoint y: 411, endPoint x: 820, endPoint y: 424, distance: 27.2
drag, startPoint x: 799, startPoint y: 413, endPoint x: 931, endPoint y: 424, distance: 132.6
copy div "William Clark created WaddleNav, a navigation system designed specifically for …"
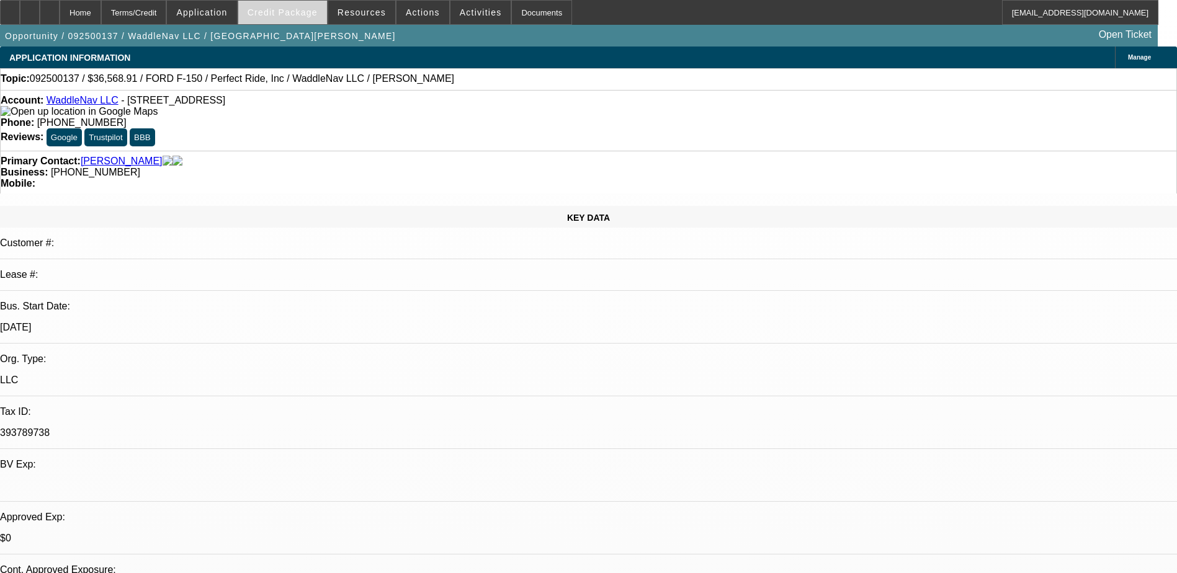
click at [306, 19] on span at bounding box center [282, 13] width 89 height 30
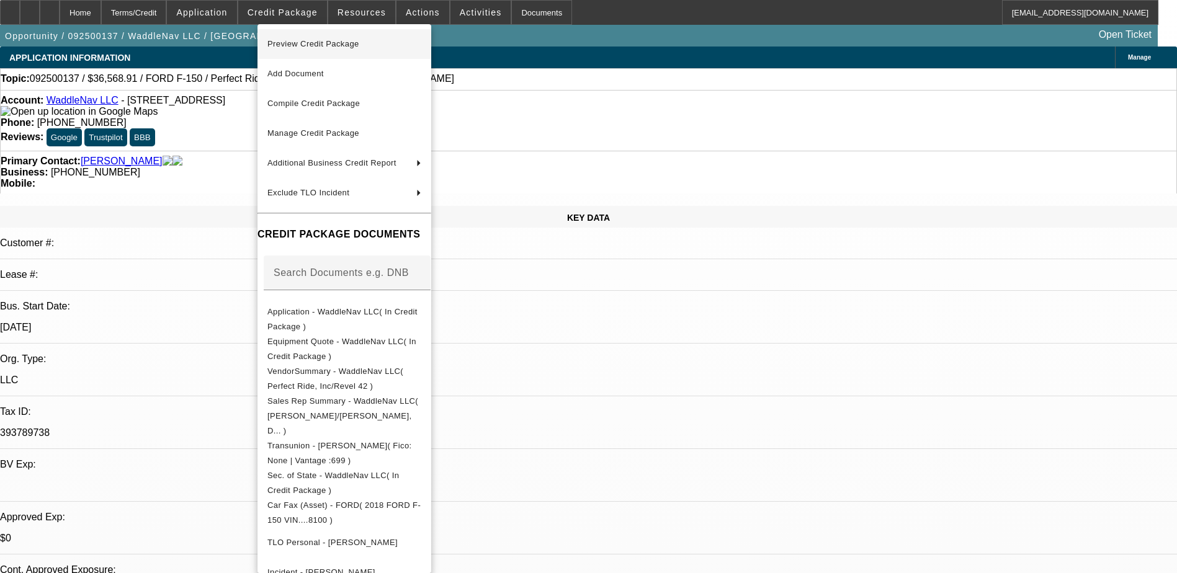
click at [341, 39] on span "Preview Credit Package" at bounding box center [313, 43] width 92 height 9
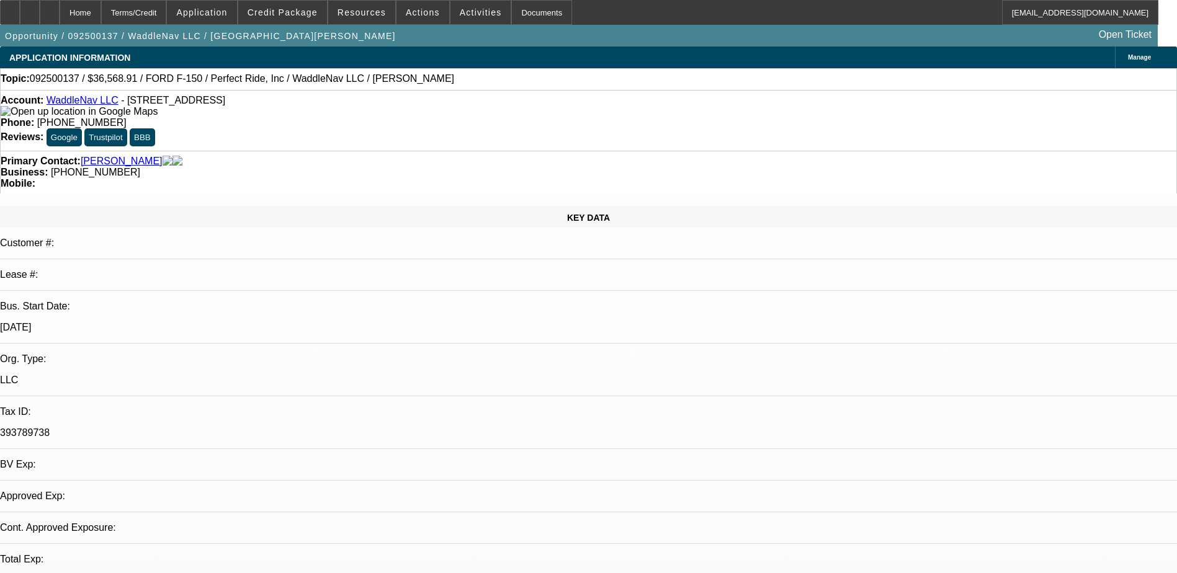
select select "0"
select select "0.1"
select select "0.2"
select select "0"
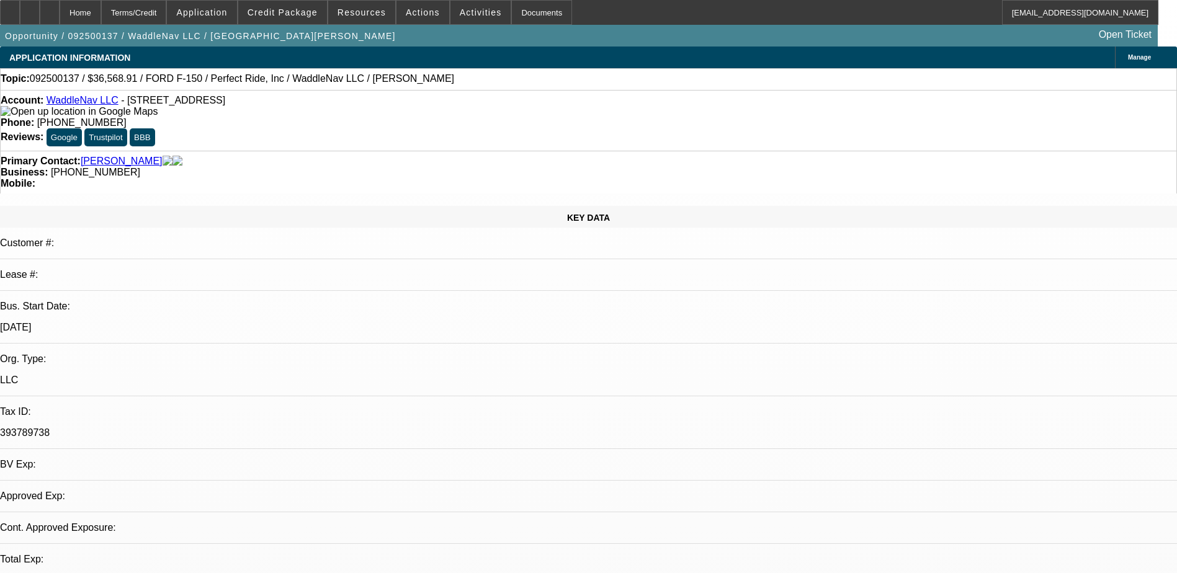
select select "0.1"
select select "1"
select select "4"
select select "1"
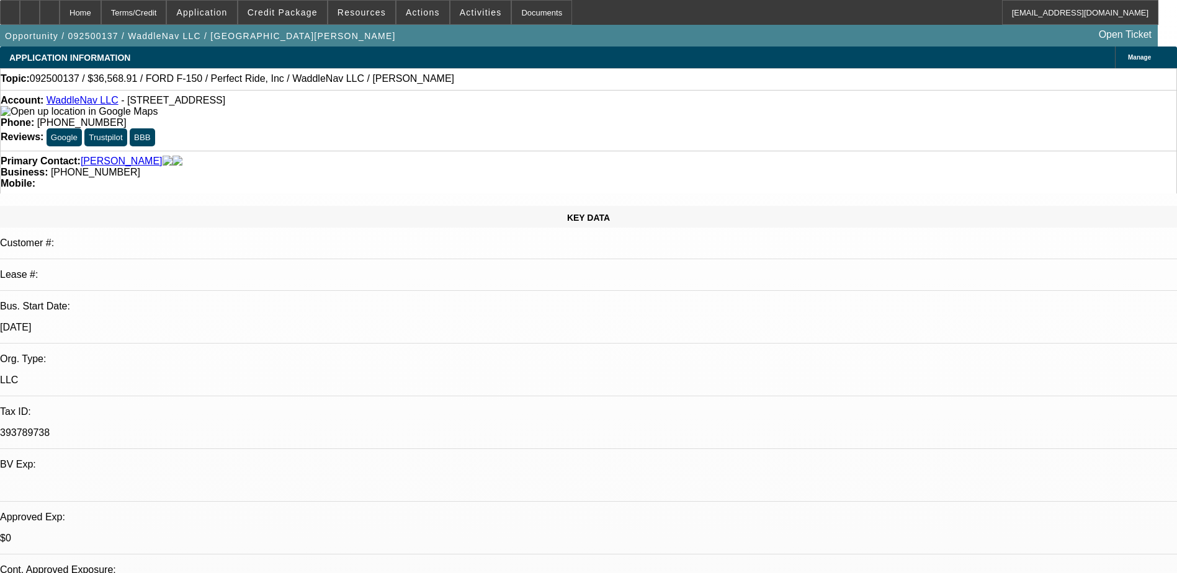
select select "2"
select select "6"
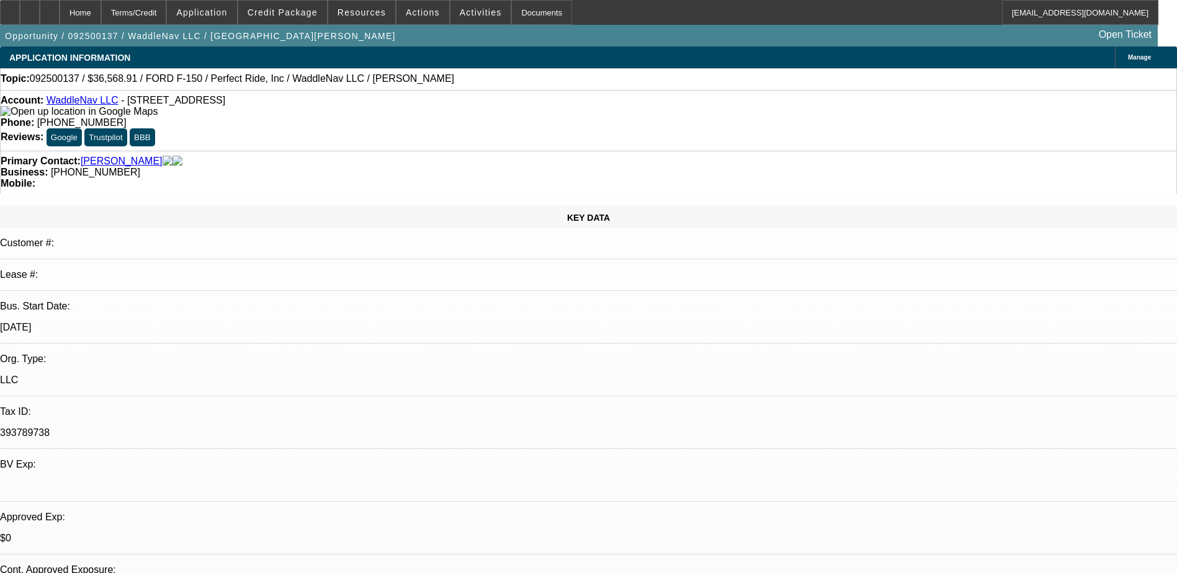
click at [681, 15] on div "Home Terms/Credit Application Credit Package Resources Actions Activities Docum…" at bounding box center [579, 12] width 1158 height 25
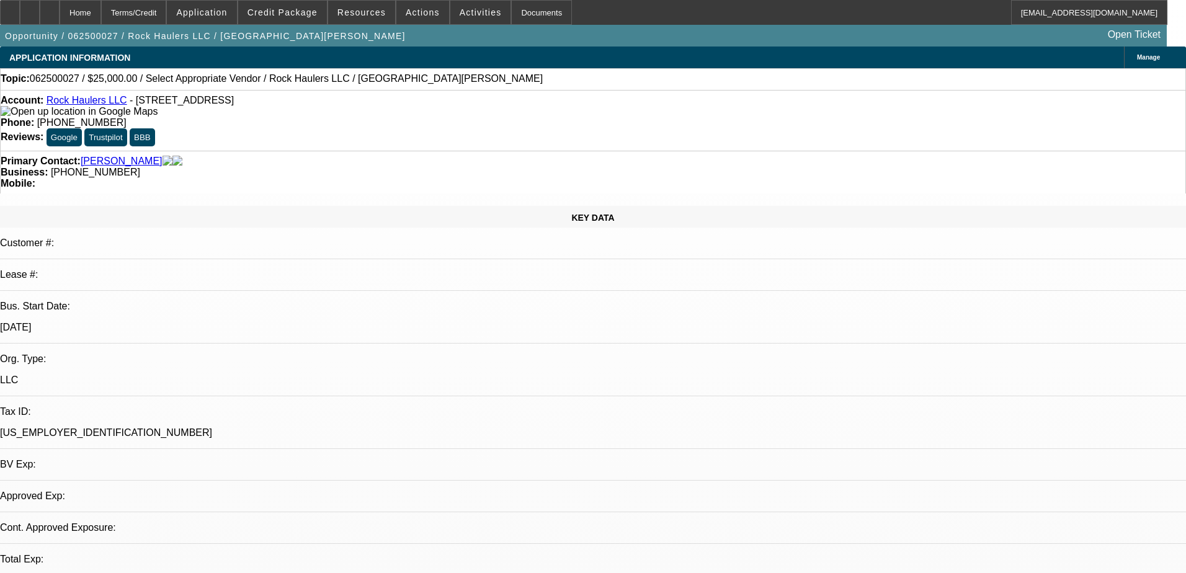
select select "0"
select select "2"
select select "0.1"
select select "4"
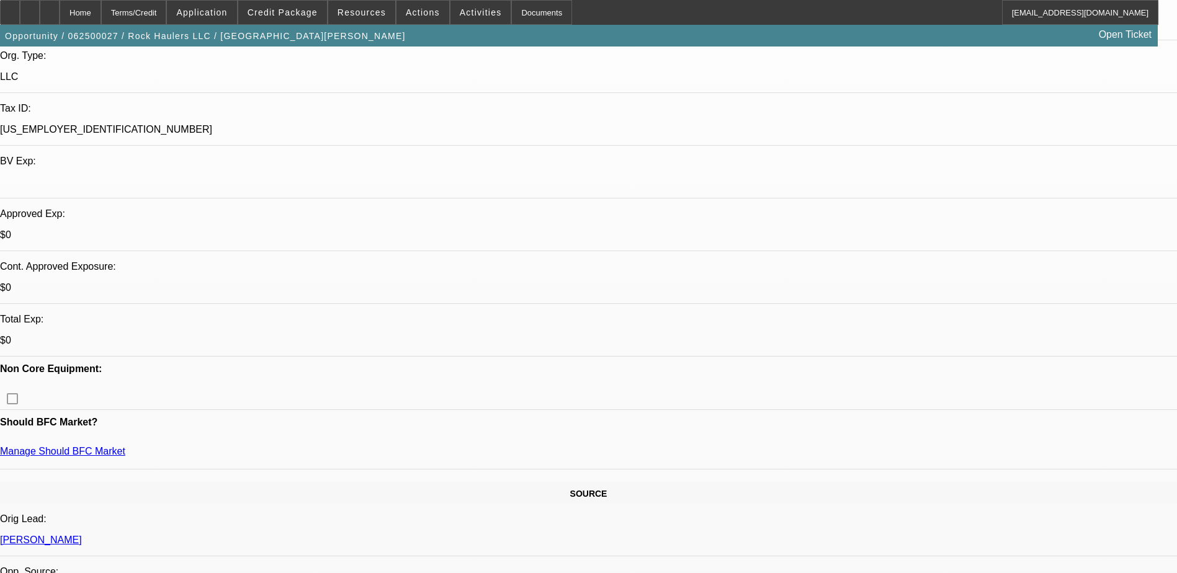
scroll to position [310, 0]
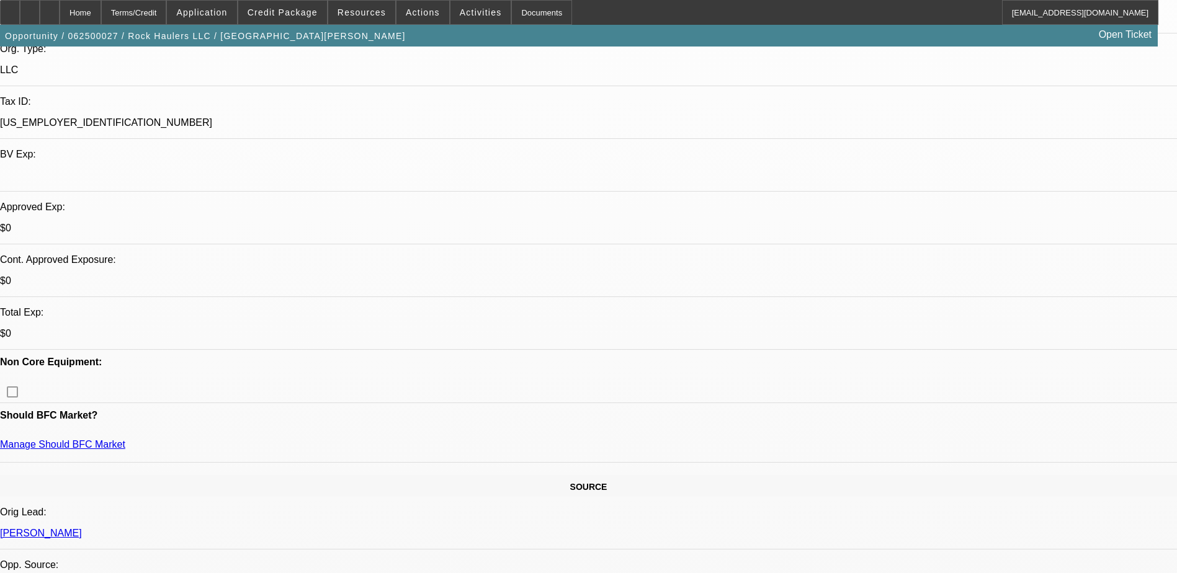
click at [570, 30] on div "Opportunity / 062500027 / Rock Haulers LLC / [GEOGRAPHIC_DATA][PERSON_NAME] Ope…" at bounding box center [579, 36] width 1158 height 22
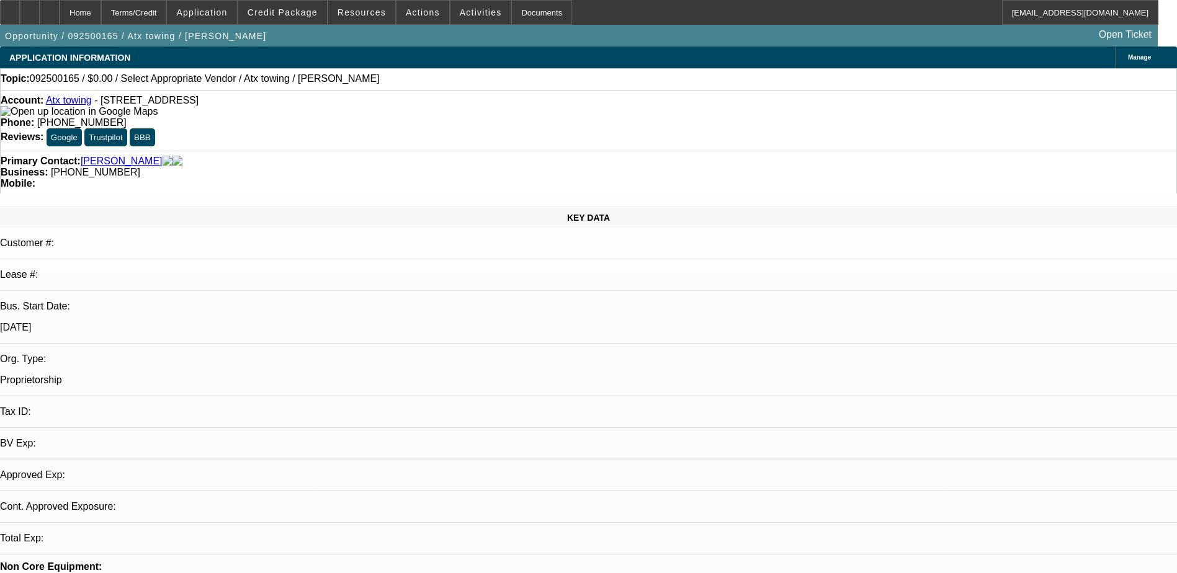
select select "0"
select select "2"
select select "0.1"
select select "4"
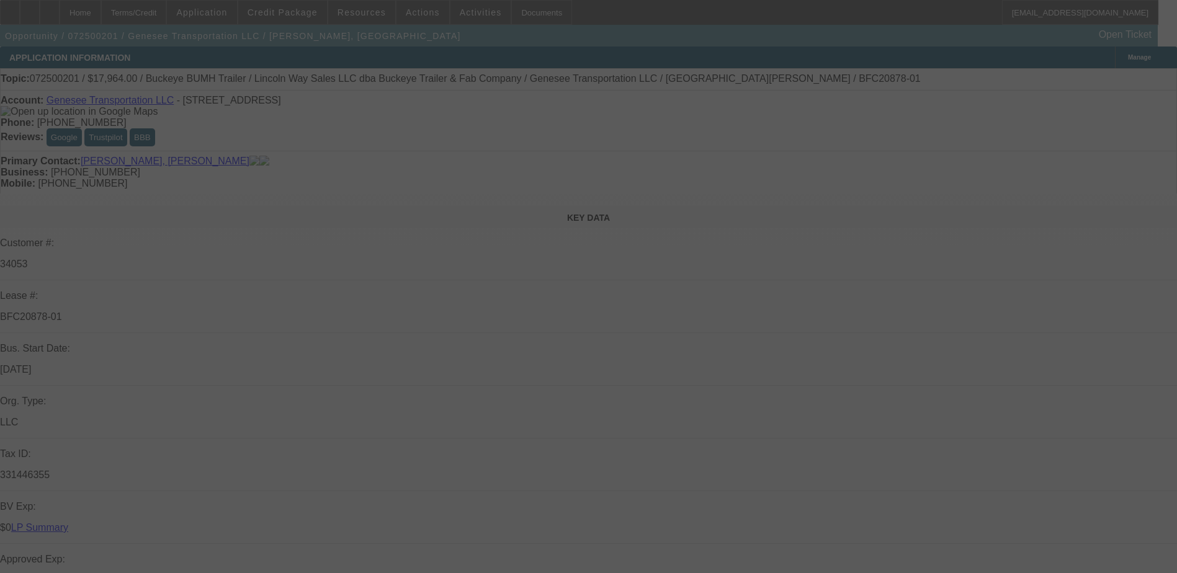
select select "0"
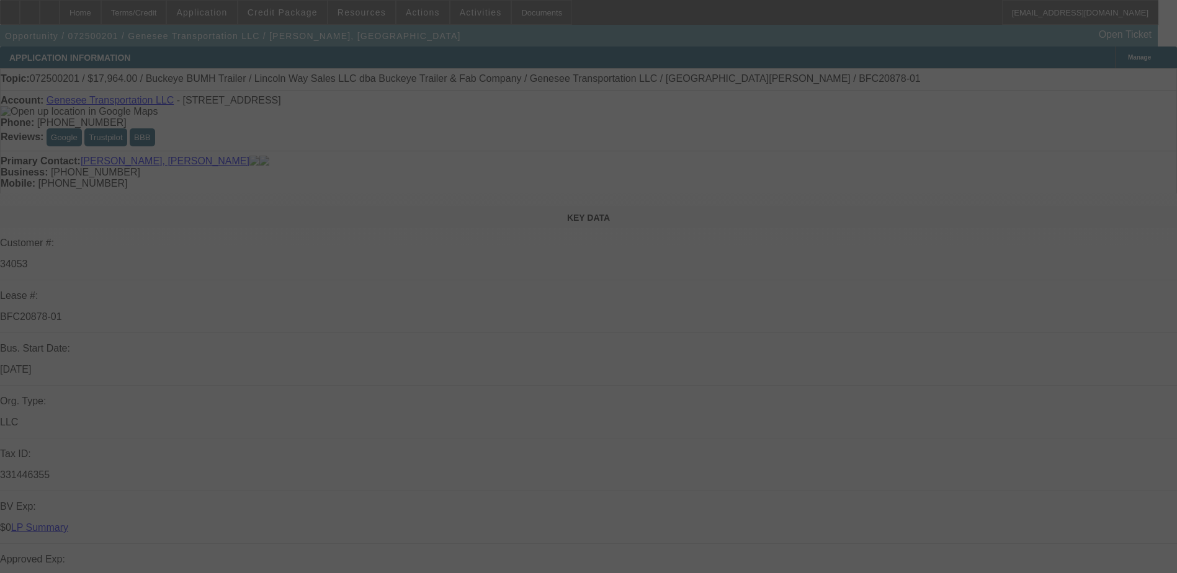
select select "0"
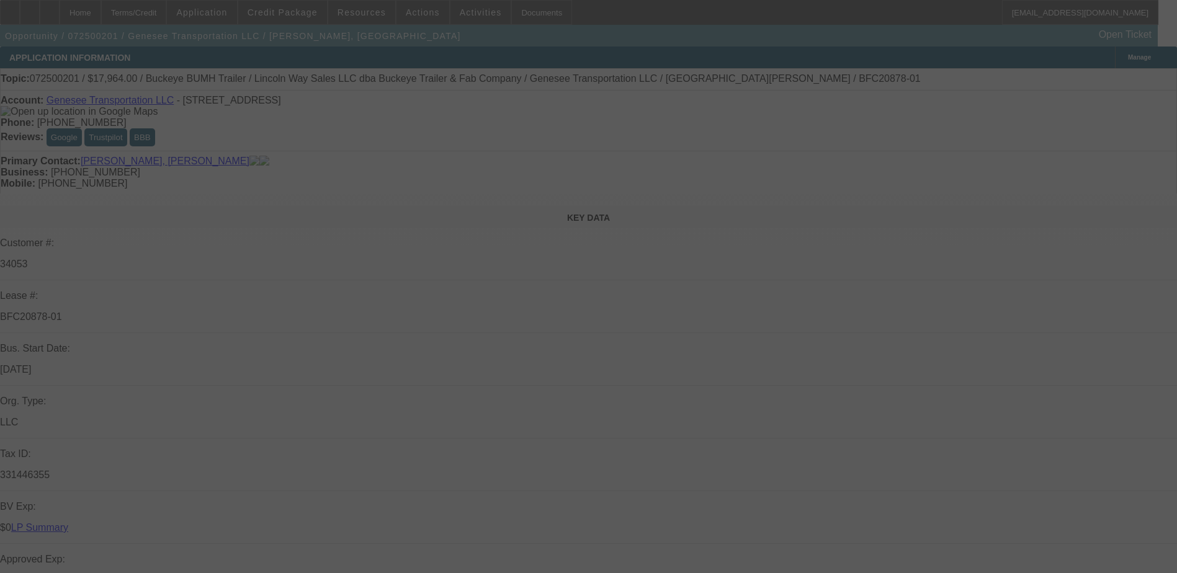
select select "0"
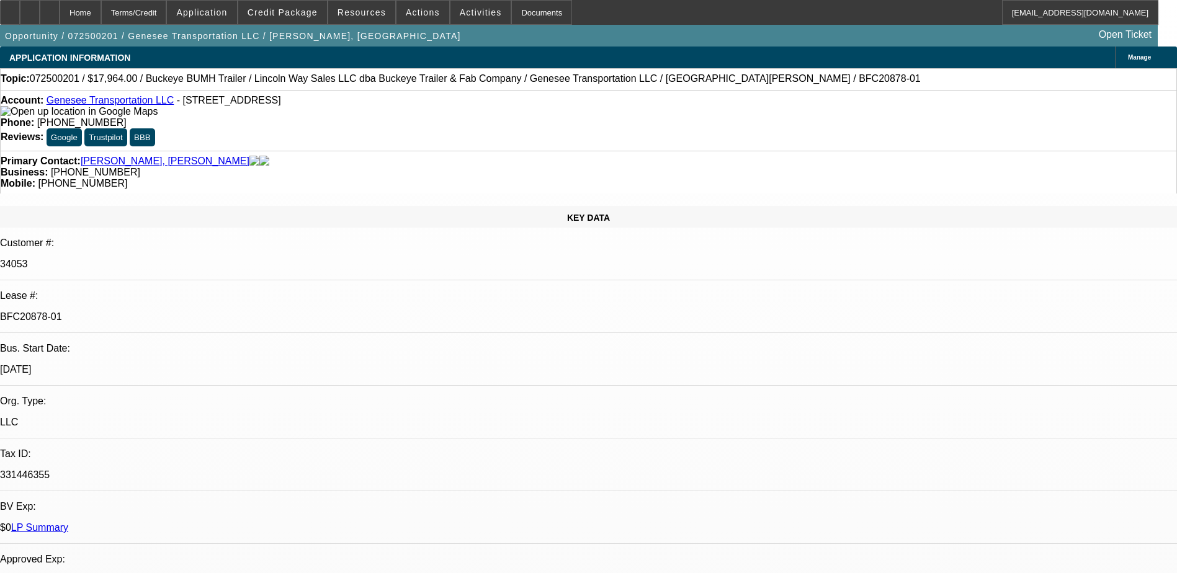
select select "1"
select select "2"
select select "1"
select select "2"
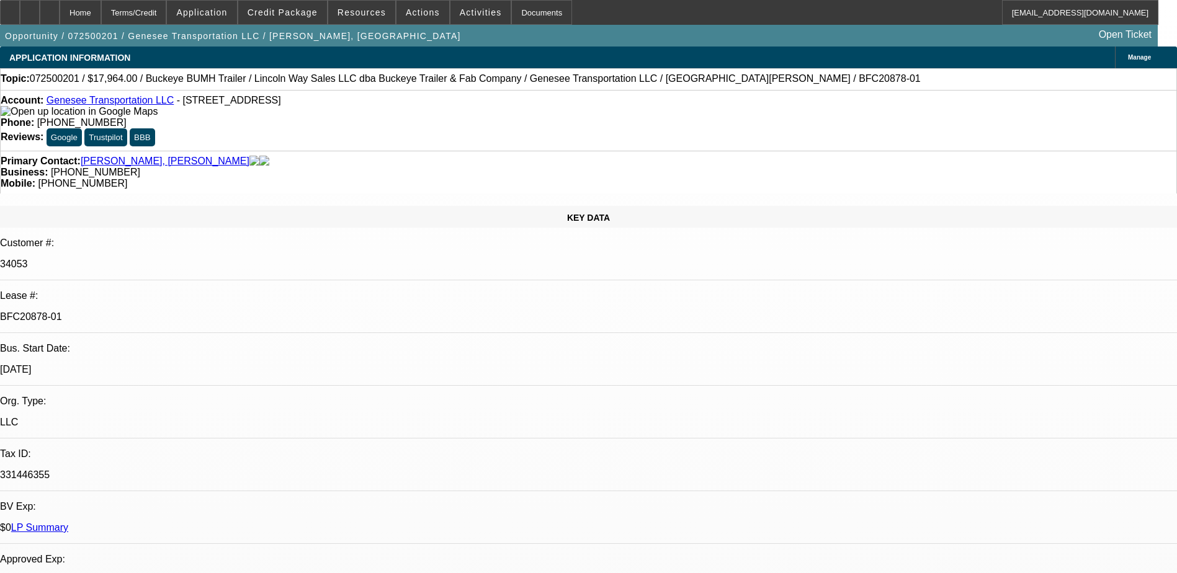
select select "1"
select select "2"
select select "1"
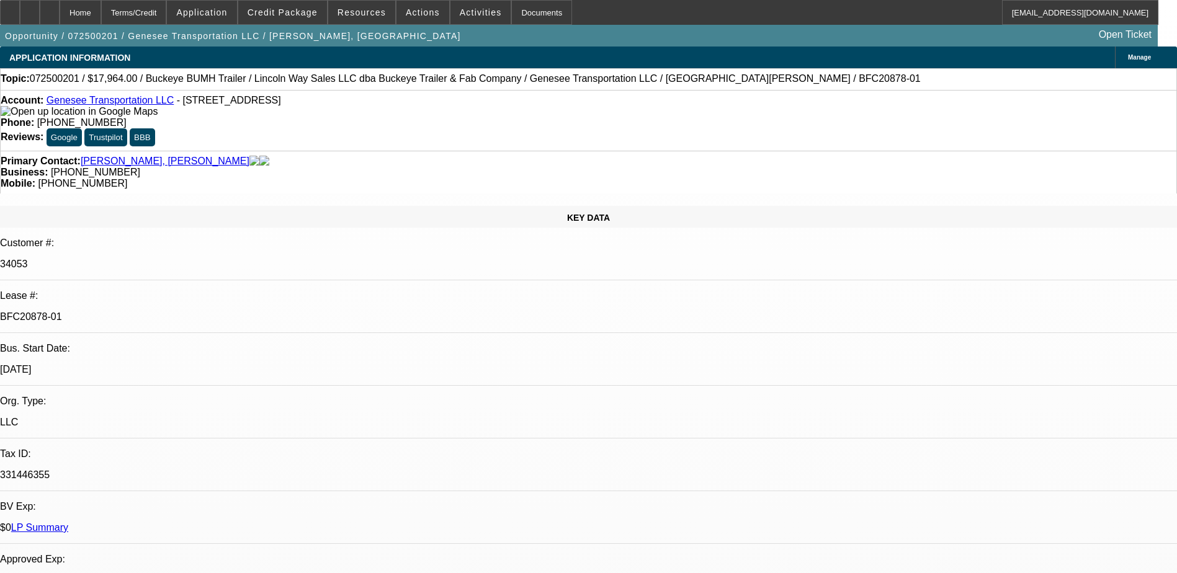
select select "2"
select select "1"
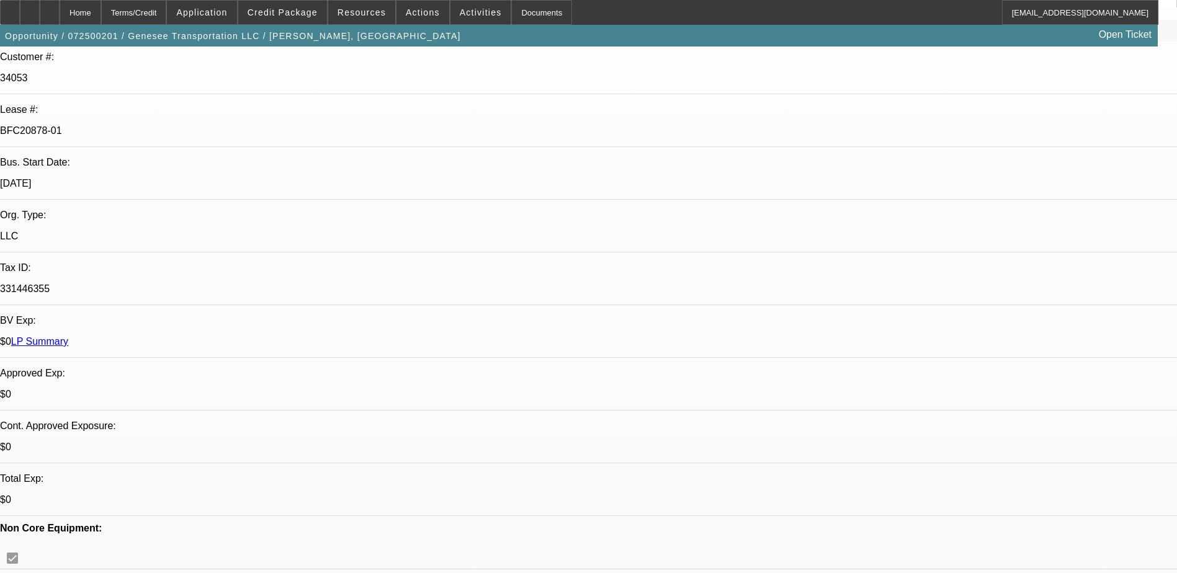
scroll to position [372, 0]
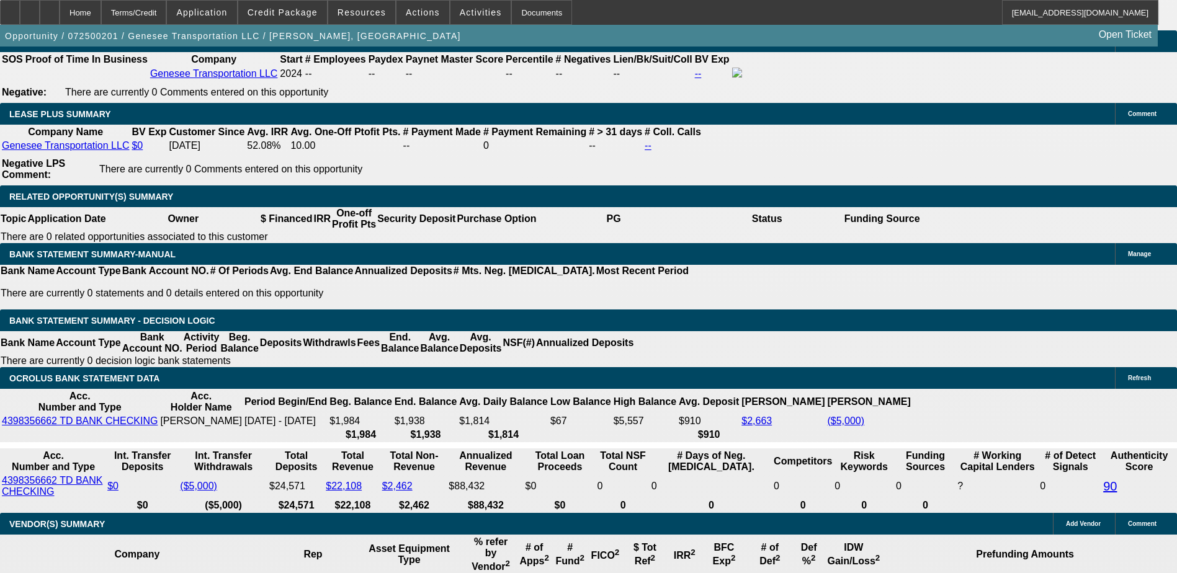
scroll to position [2109, 0]
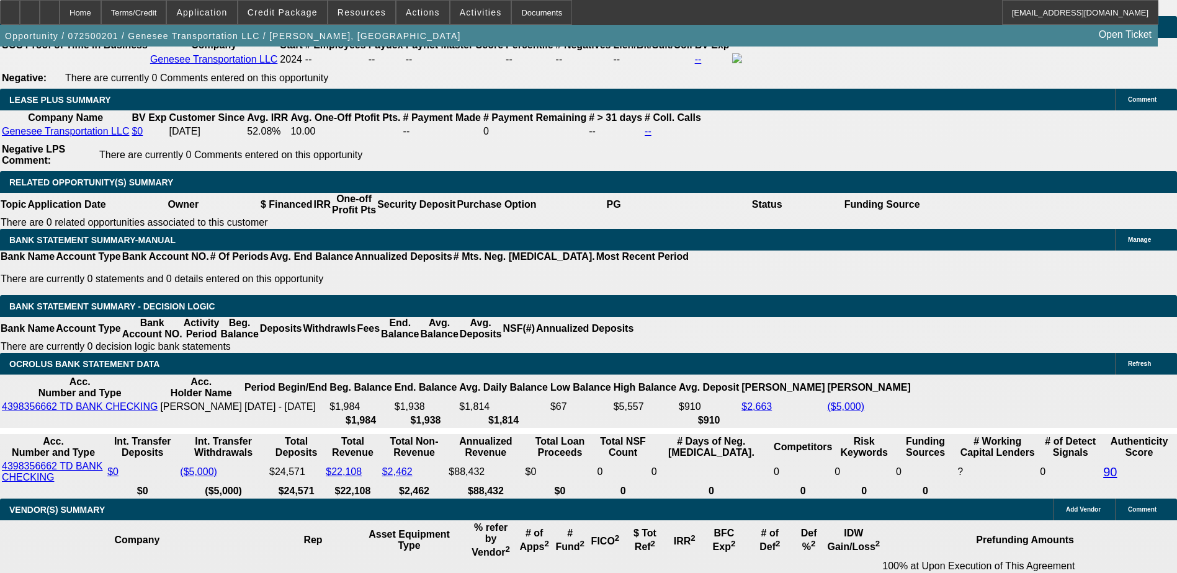
scroll to position [310, 0]
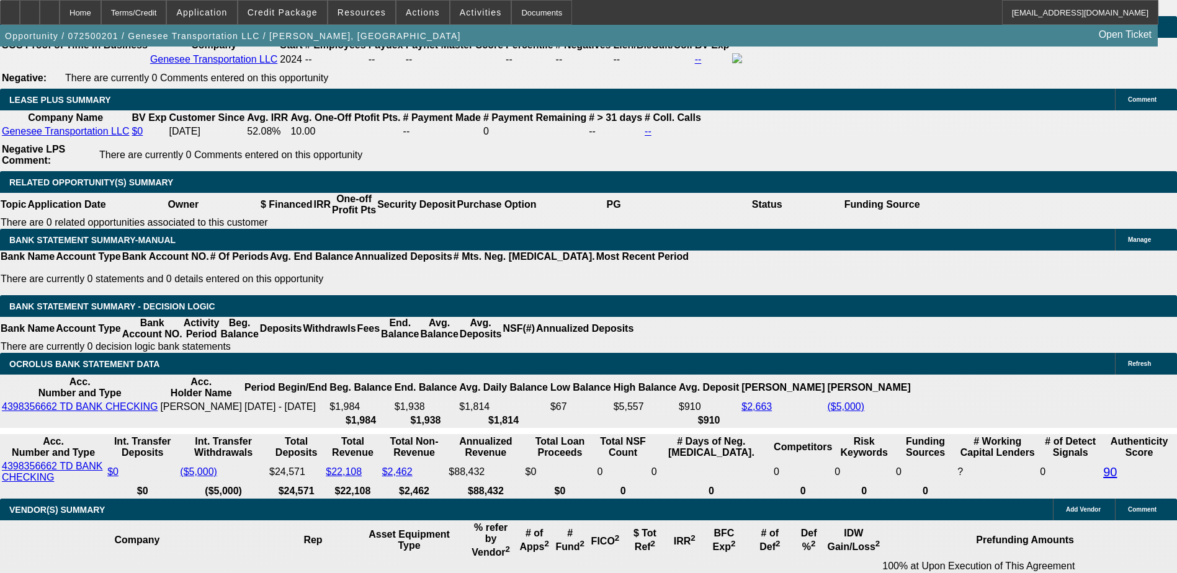
scroll to position [496, 0]
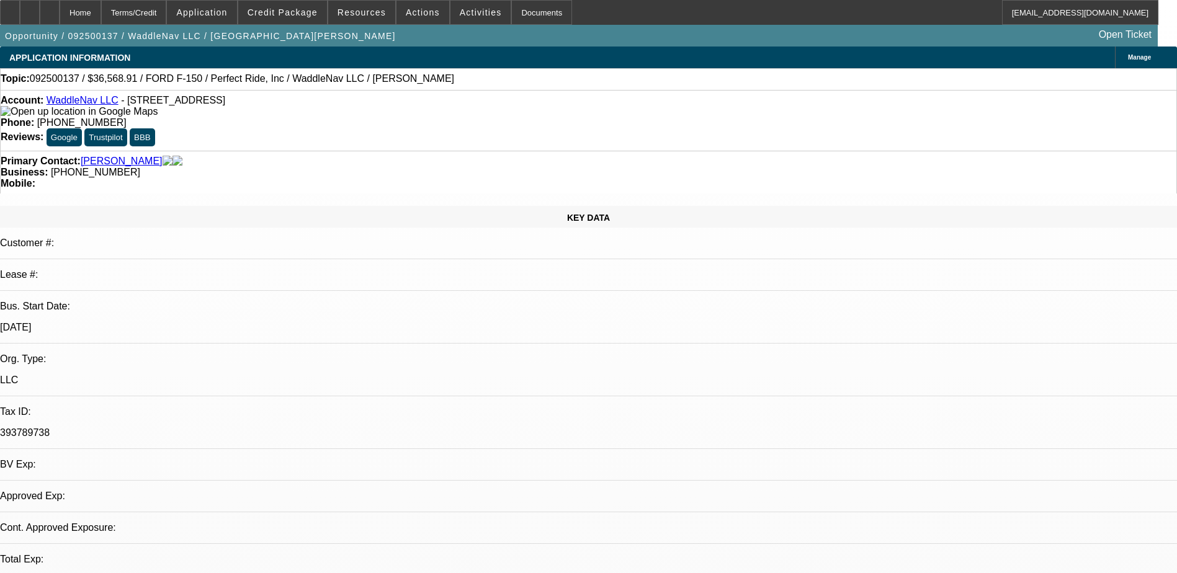
select select "0"
select select "0.1"
select select "0.2"
select select "0"
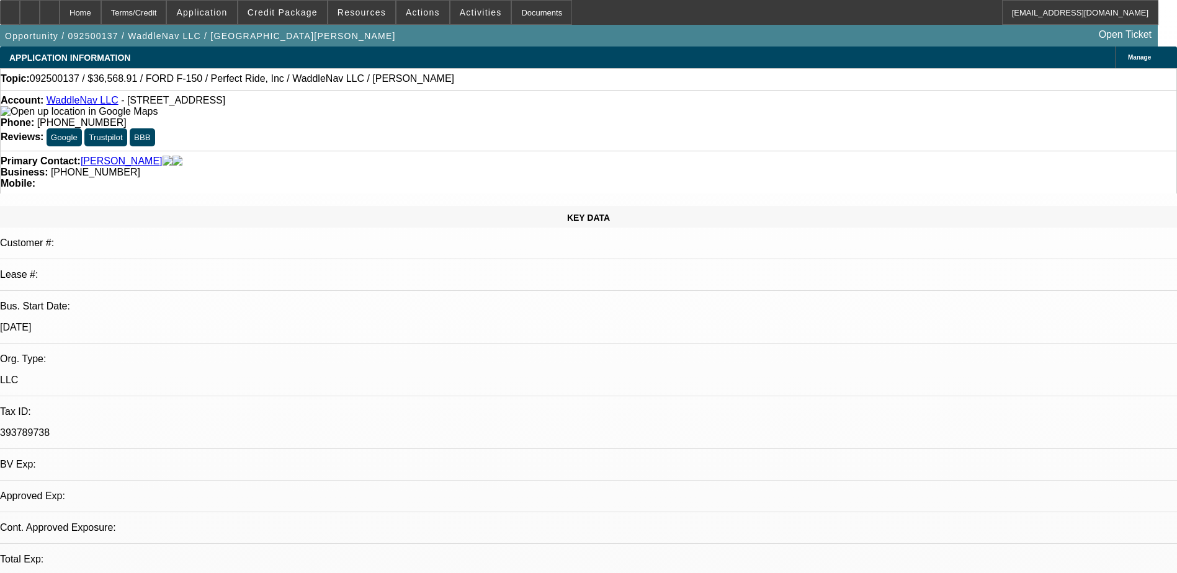
select select "0.1"
select select "1"
select select "4"
select select "1"
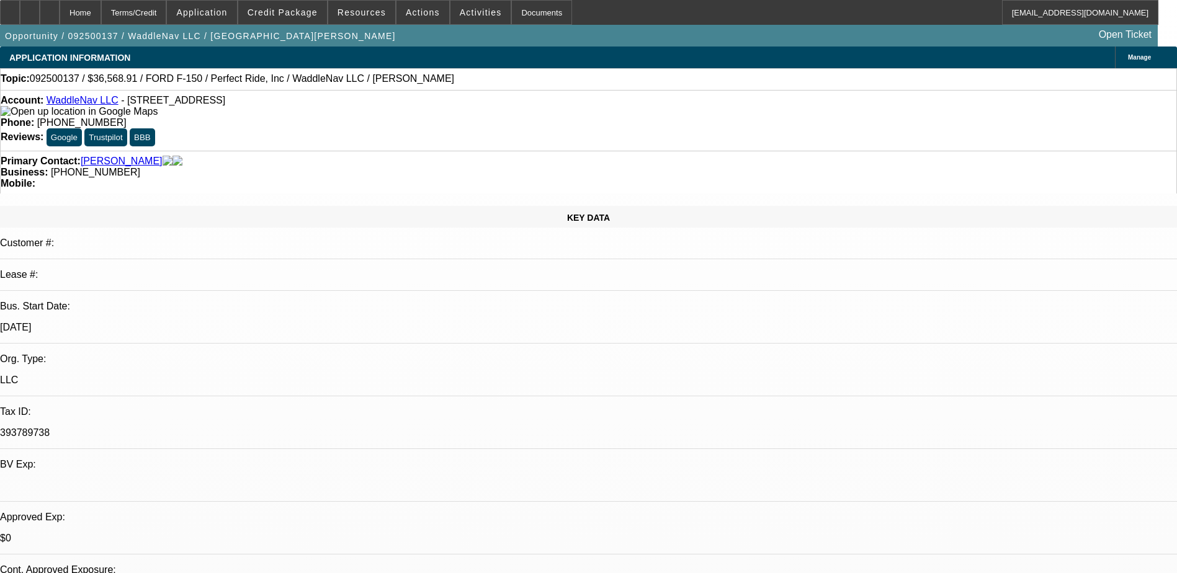
select select "2"
select select "6"
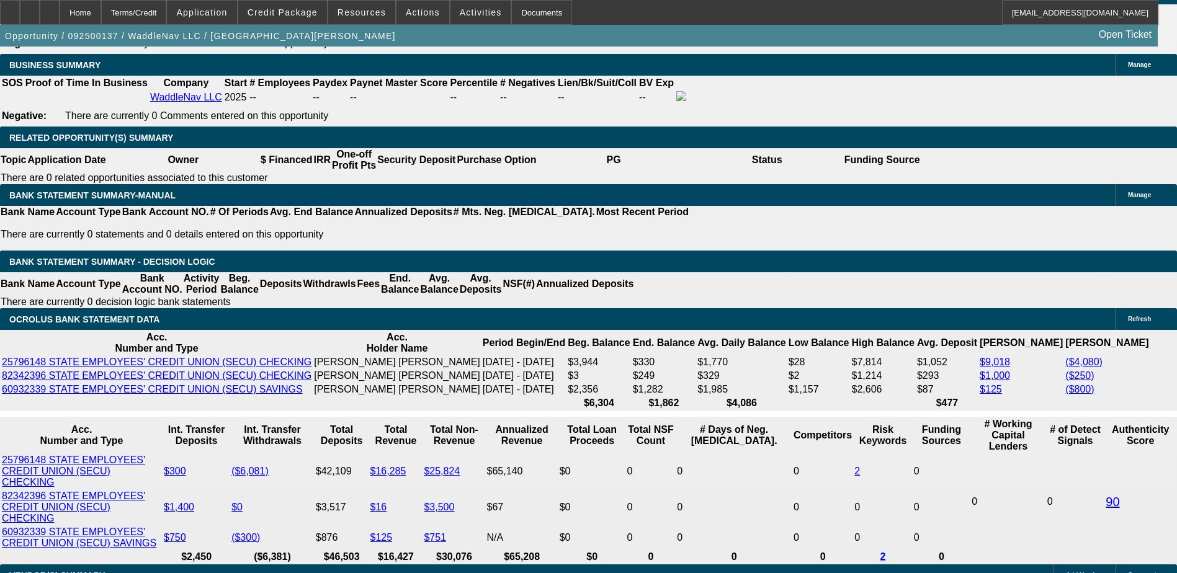
scroll to position [1861, 0]
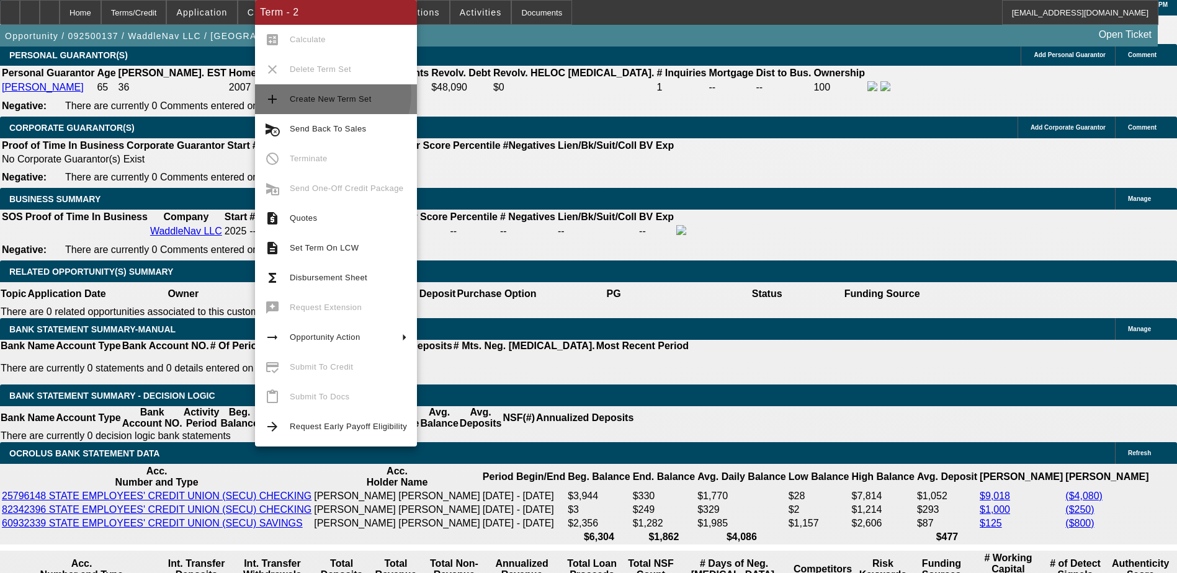
click at [331, 94] on span "Create New Term Set" at bounding box center [348, 99] width 117 height 15
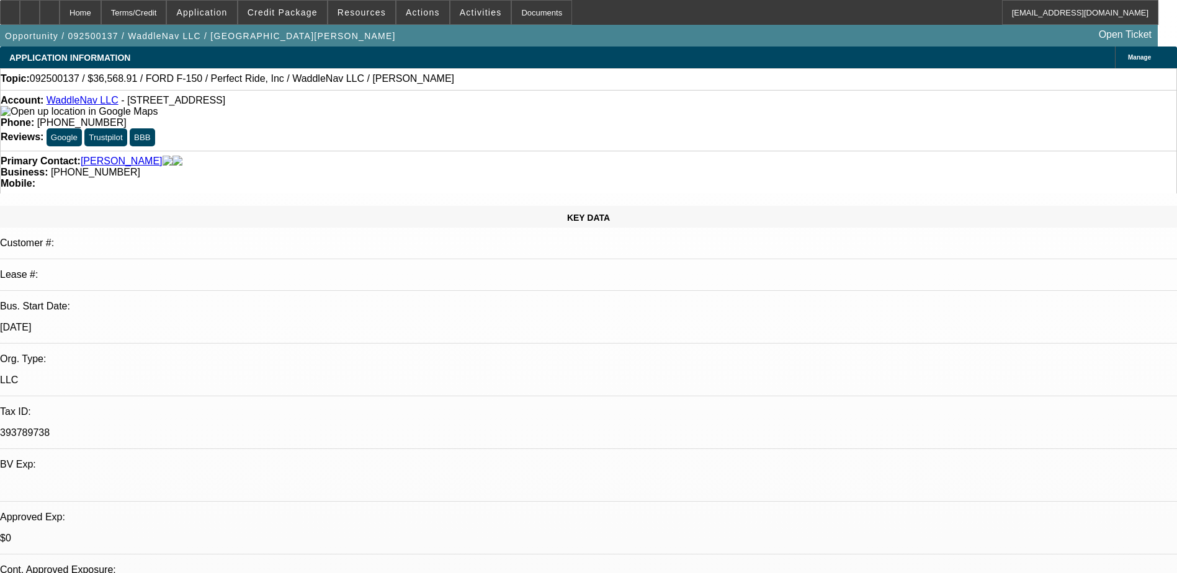
select select "0"
select select "0.1"
select select "0"
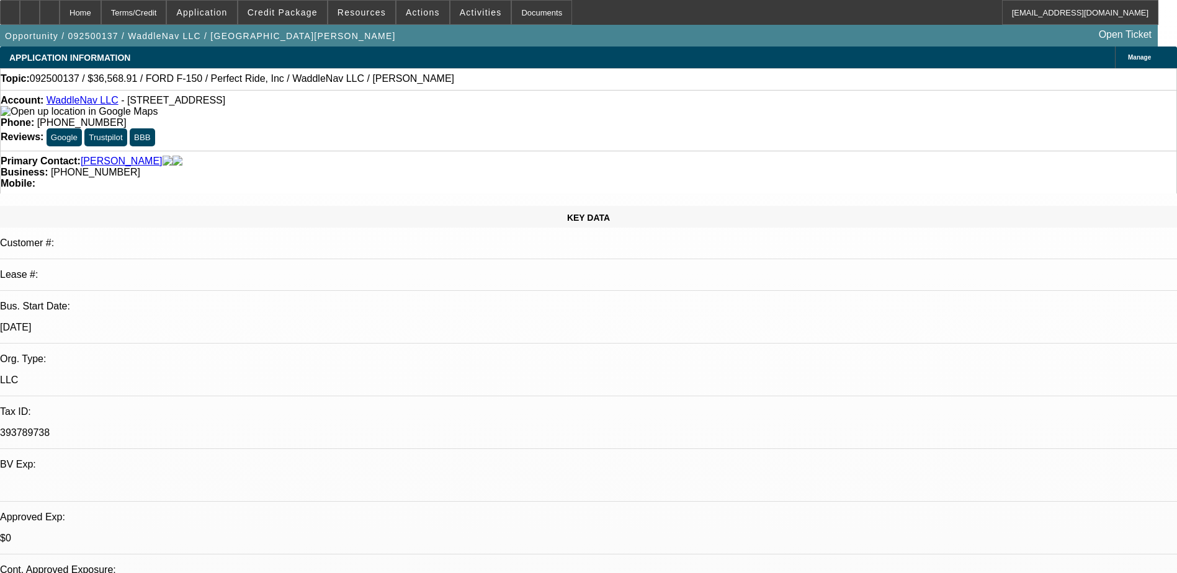
select select "0.1"
select select "0.2"
select select "0"
select select "0.1"
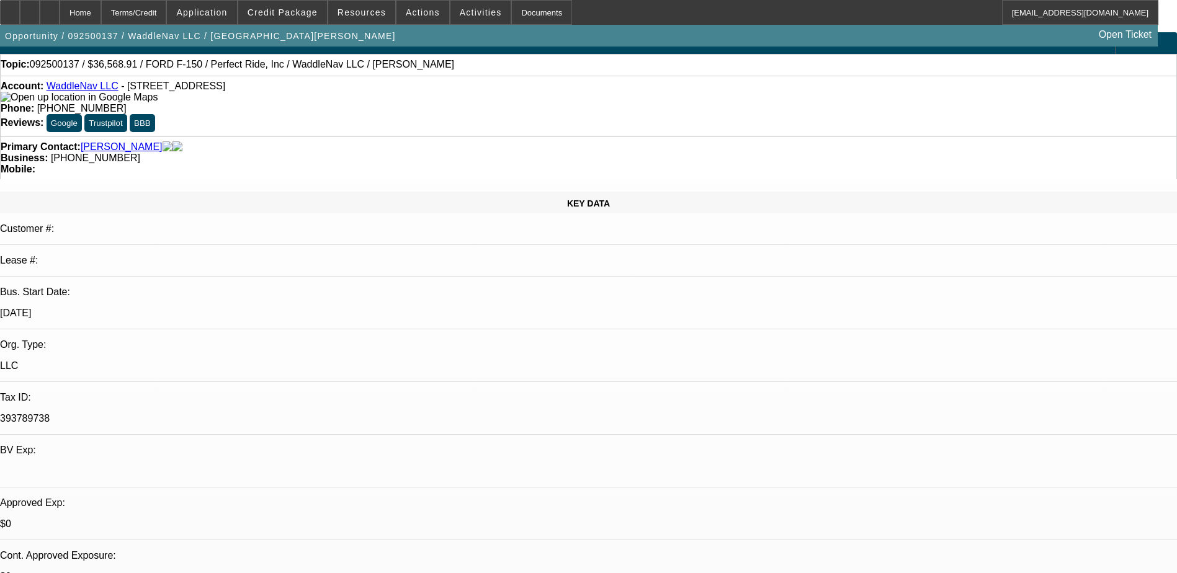
select select "1"
select select "4"
select select "1"
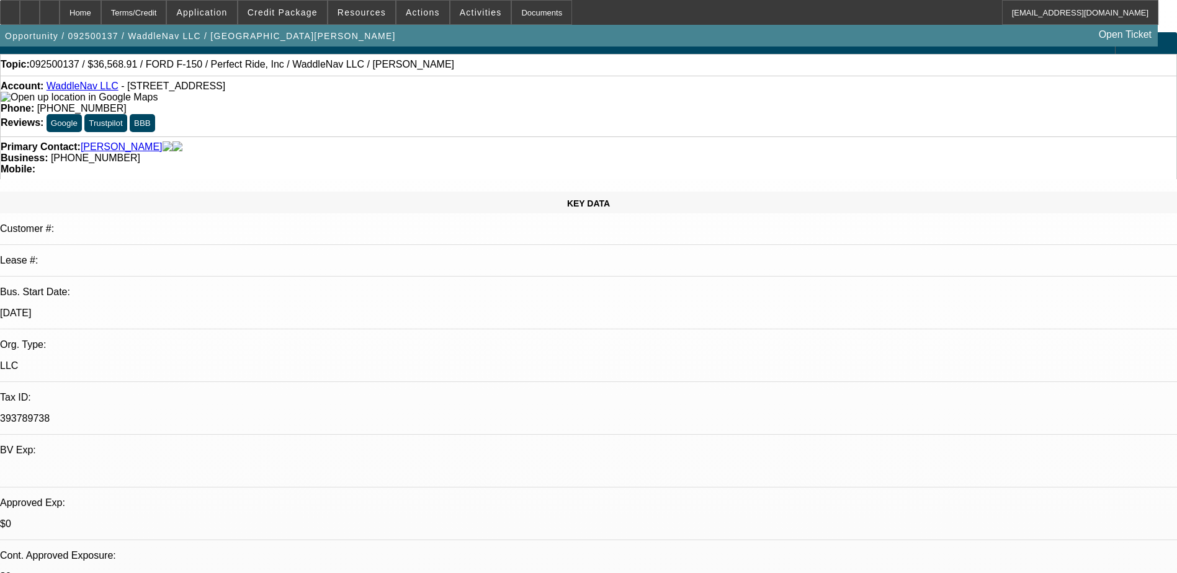
select select "4"
select select "1"
select select "2"
select select "6"
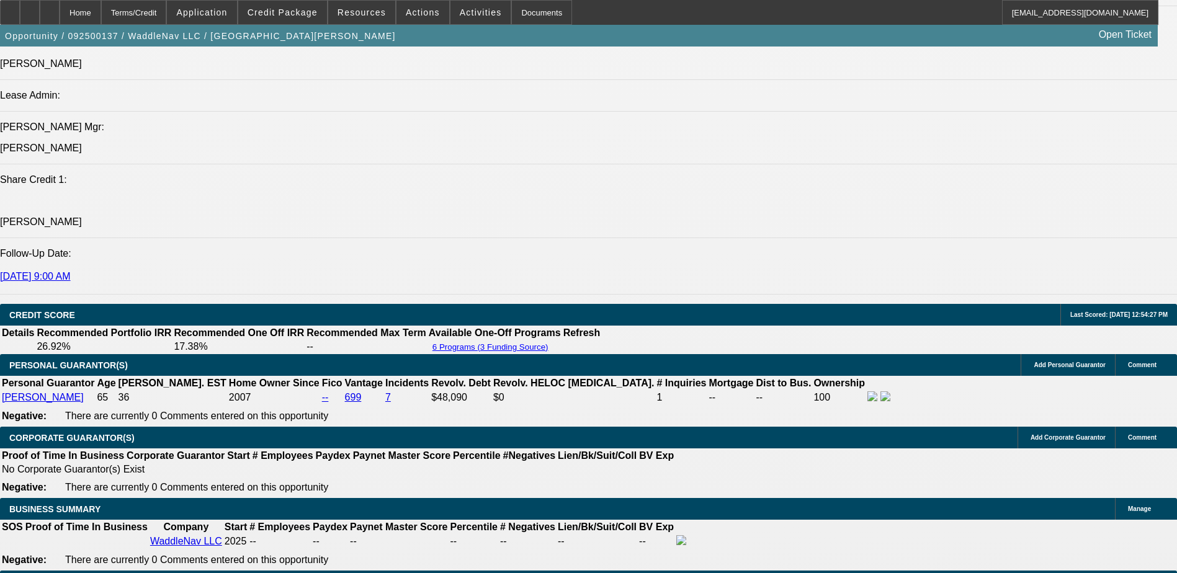
scroll to position [1923, 0]
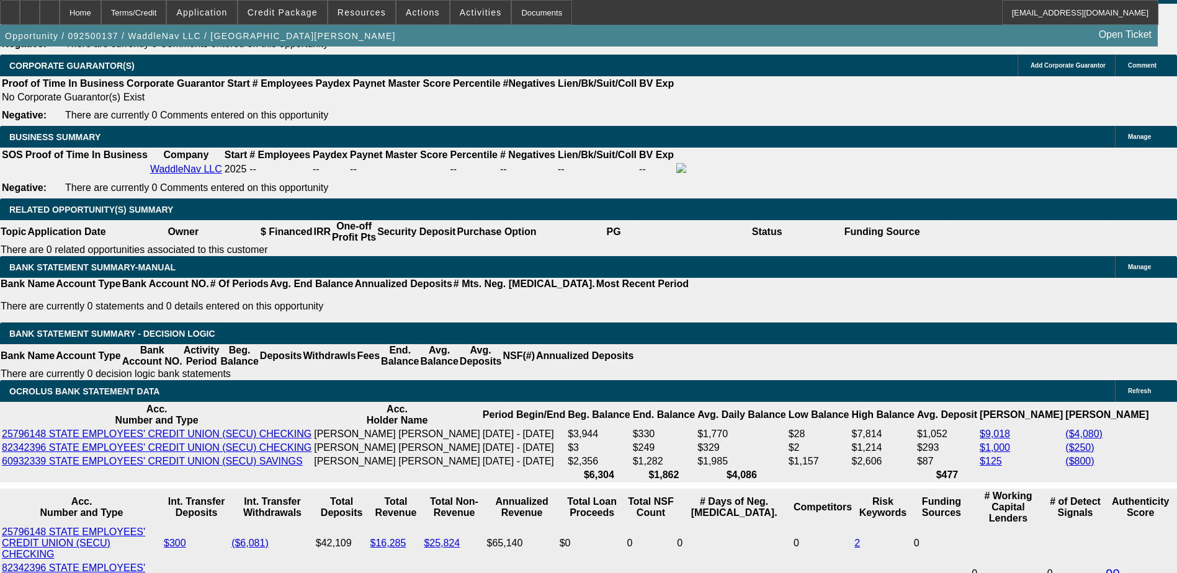
type input "$10,970.00"
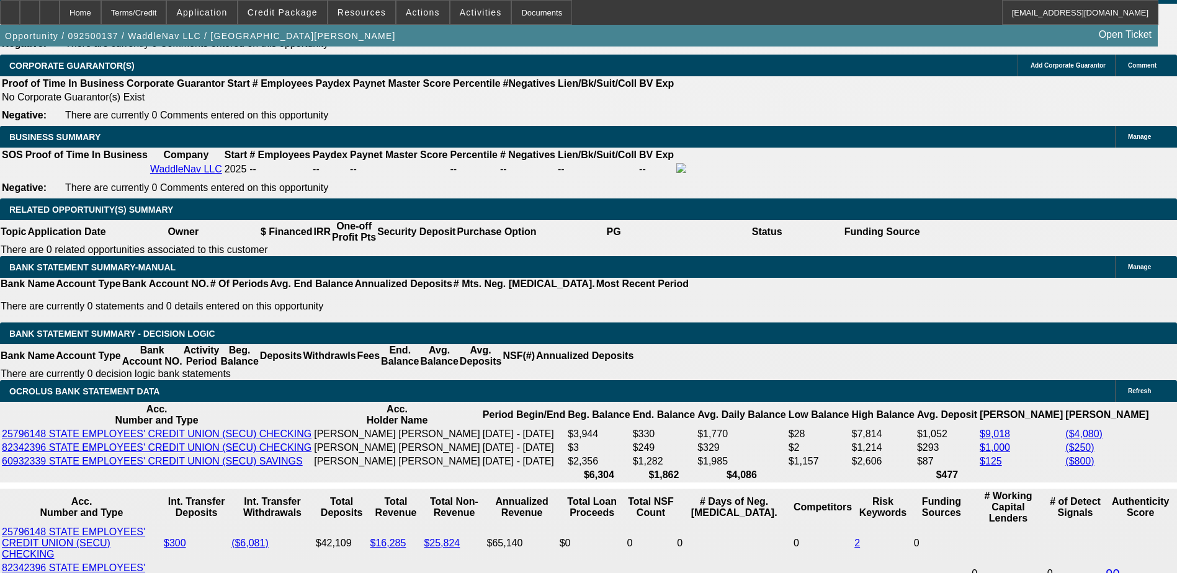
type input "UNKNOWN"
type input "$884.87"
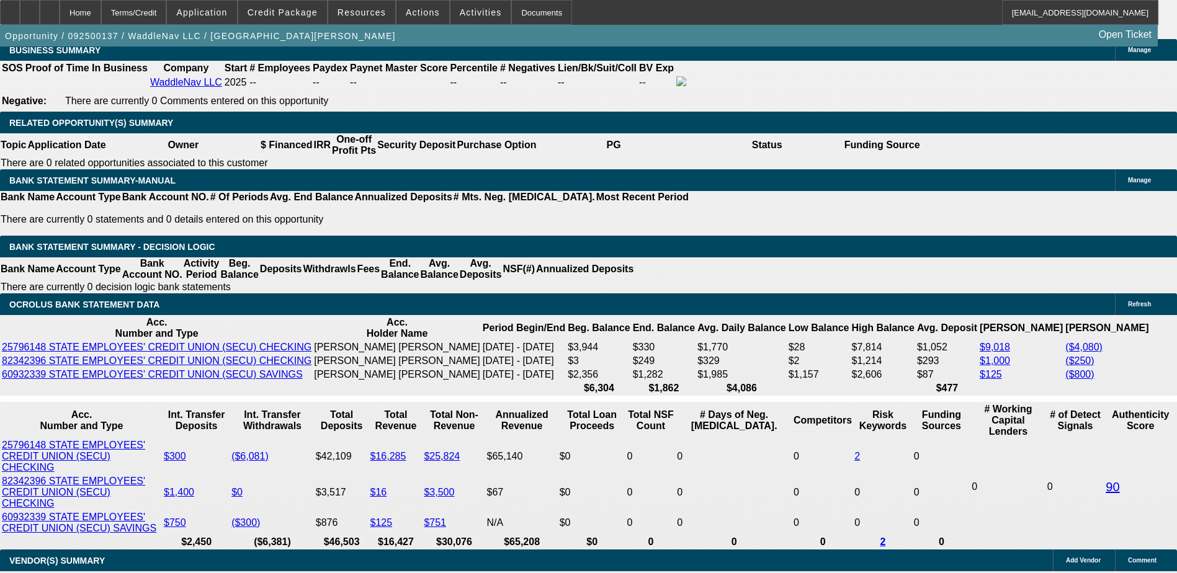
scroll to position [2047, 0]
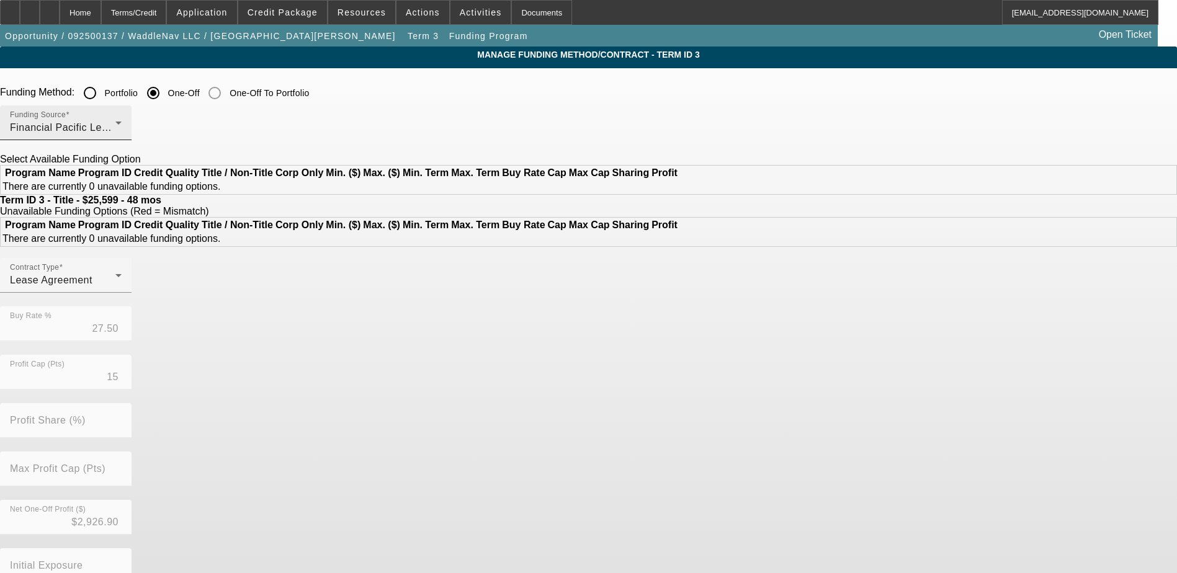
click at [122, 120] on div "Funding Source Financial Pacific Leasing, Inc." at bounding box center [66, 122] width 112 height 35
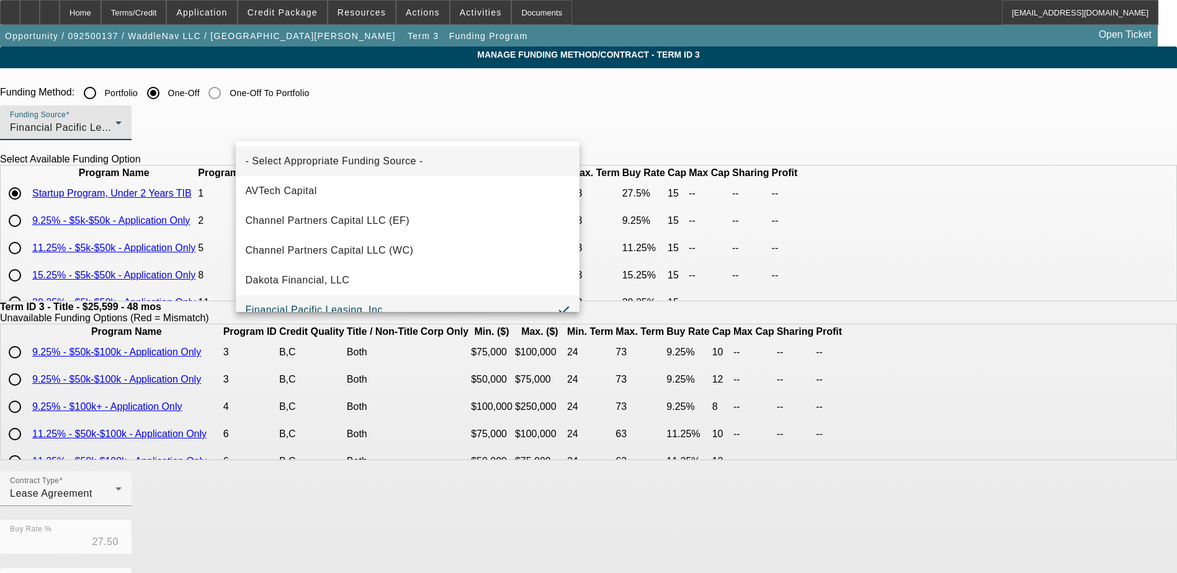
scroll to position [13, 0]
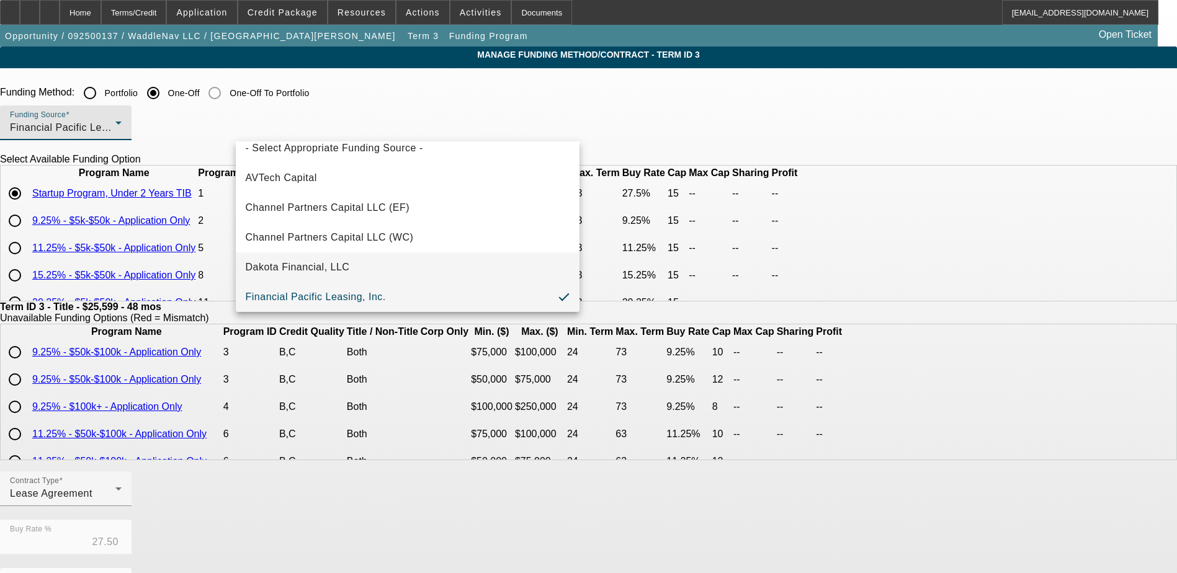
click at [302, 265] on span "Dakota Financial, LLC" at bounding box center [298, 267] width 104 height 15
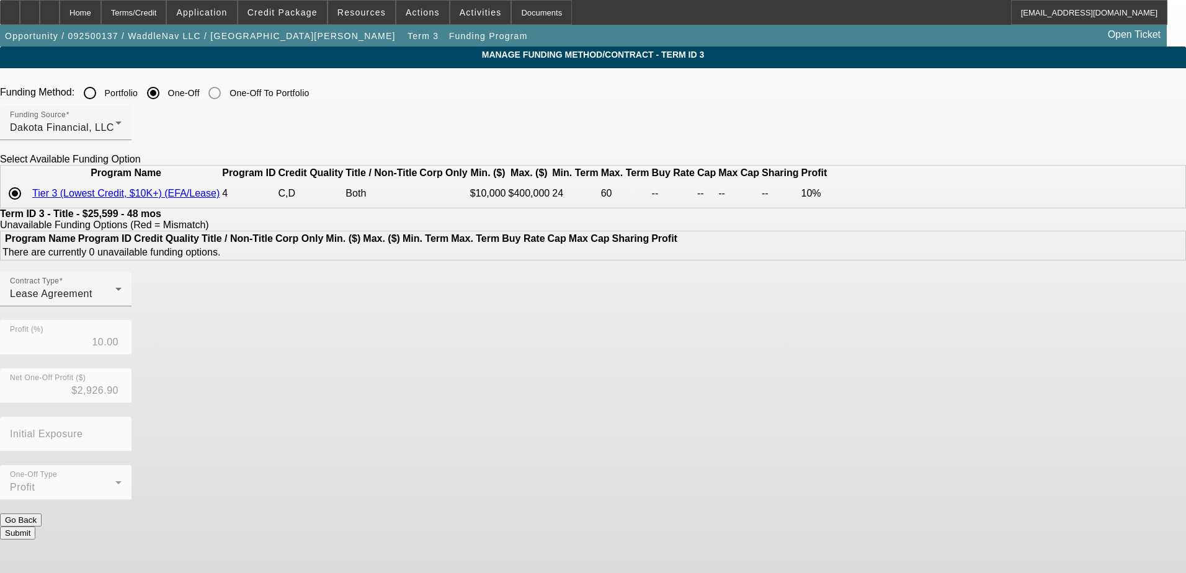
click at [35, 527] on button "Submit" at bounding box center [17, 533] width 35 height 13
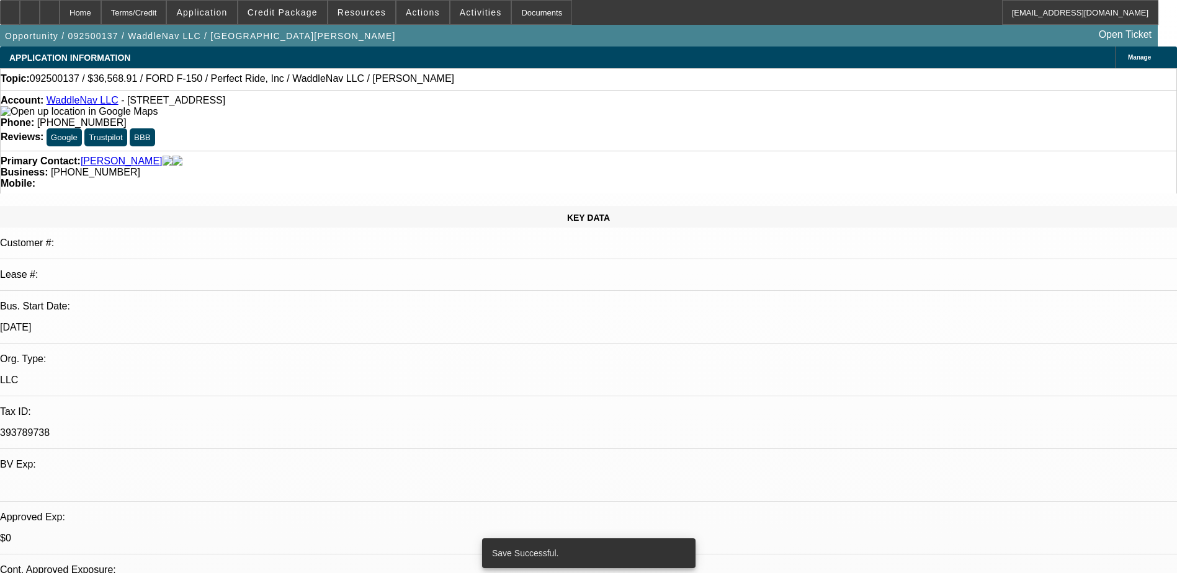
select select "0"
select select "0.1"
select select "4"
select select "0"
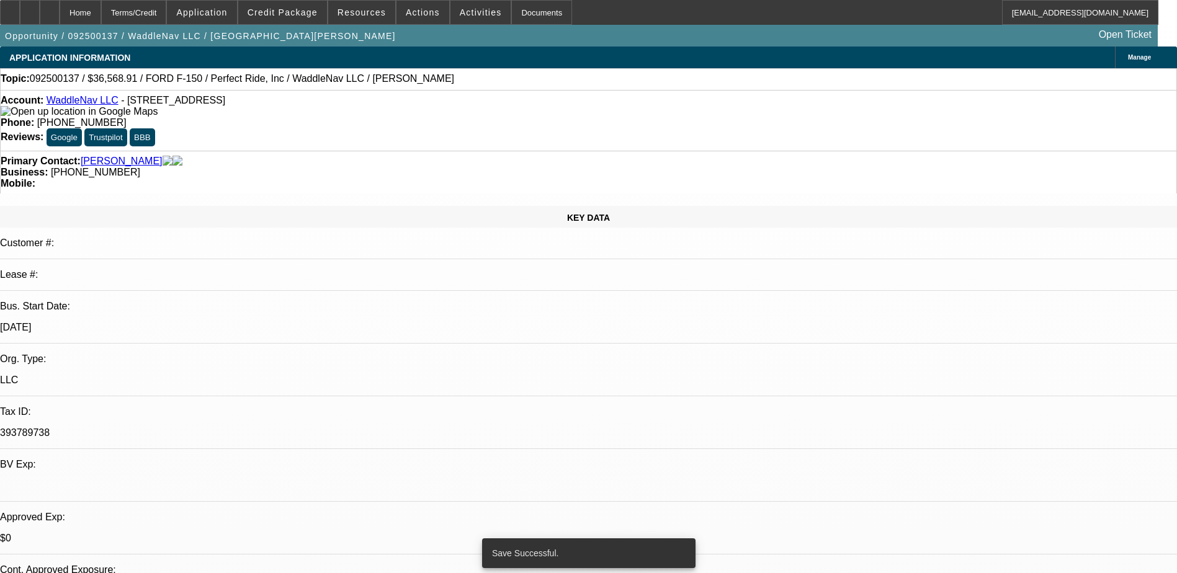
select select "0"
select select "0.1"
select select "4"
select select "0.2"
select select "0"
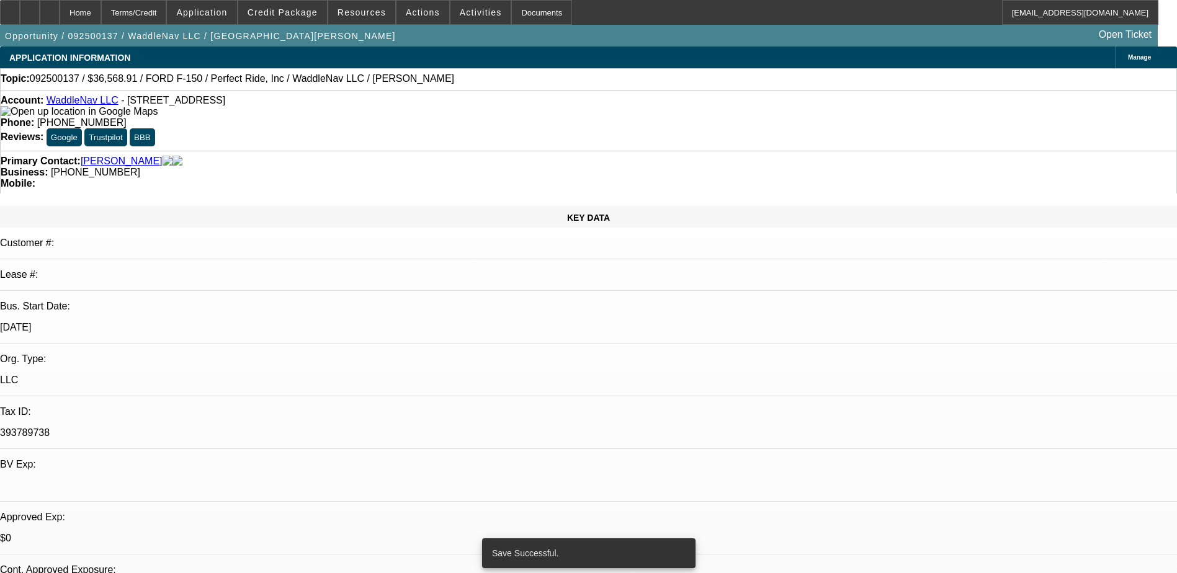
select select "2"
select select "0.1"
select select "6"
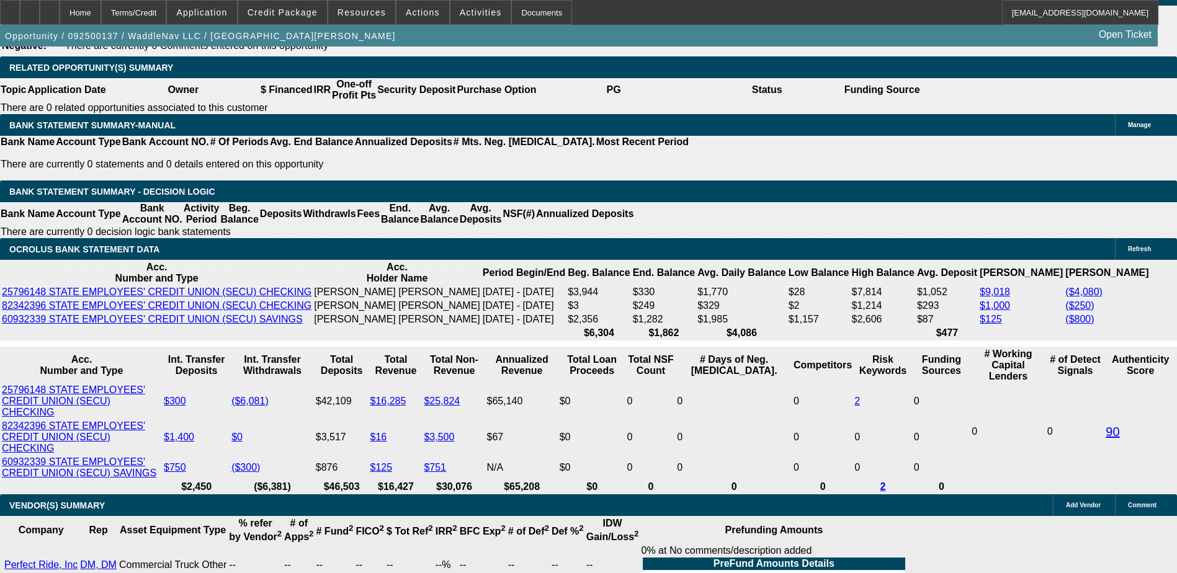
scroll to position [2109, 0]
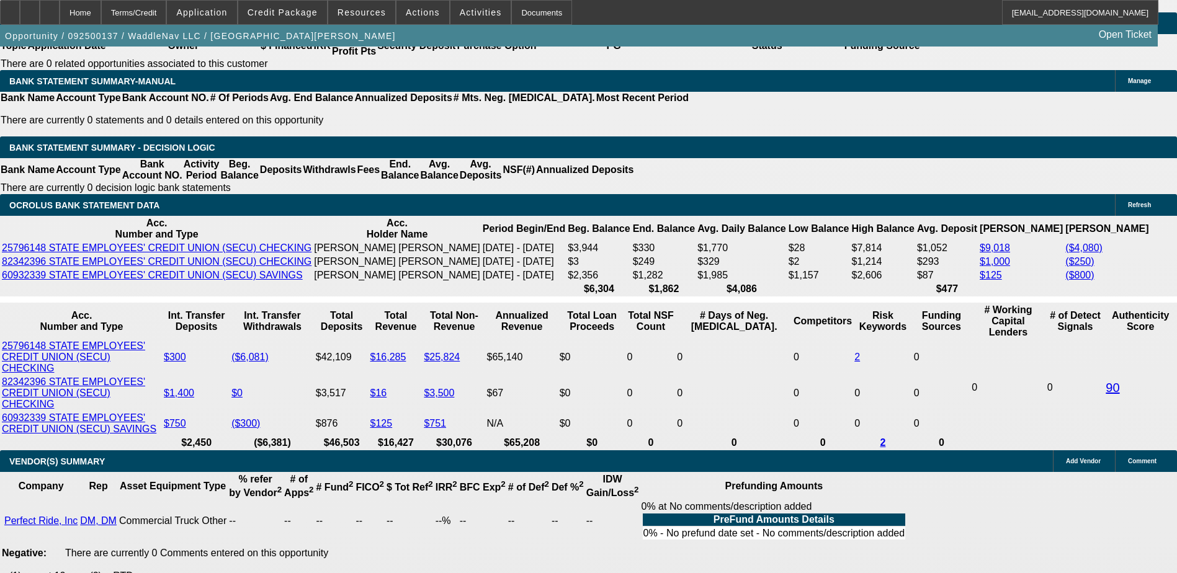
select select "19"
type input "UNKNOWN"
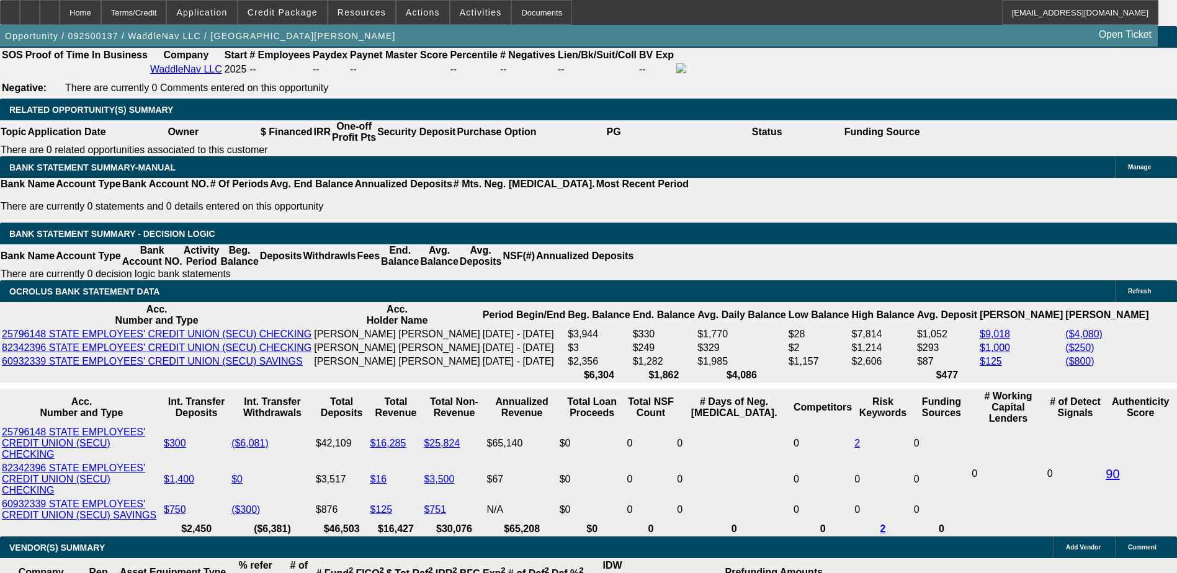
scroll to position [1861, 0]
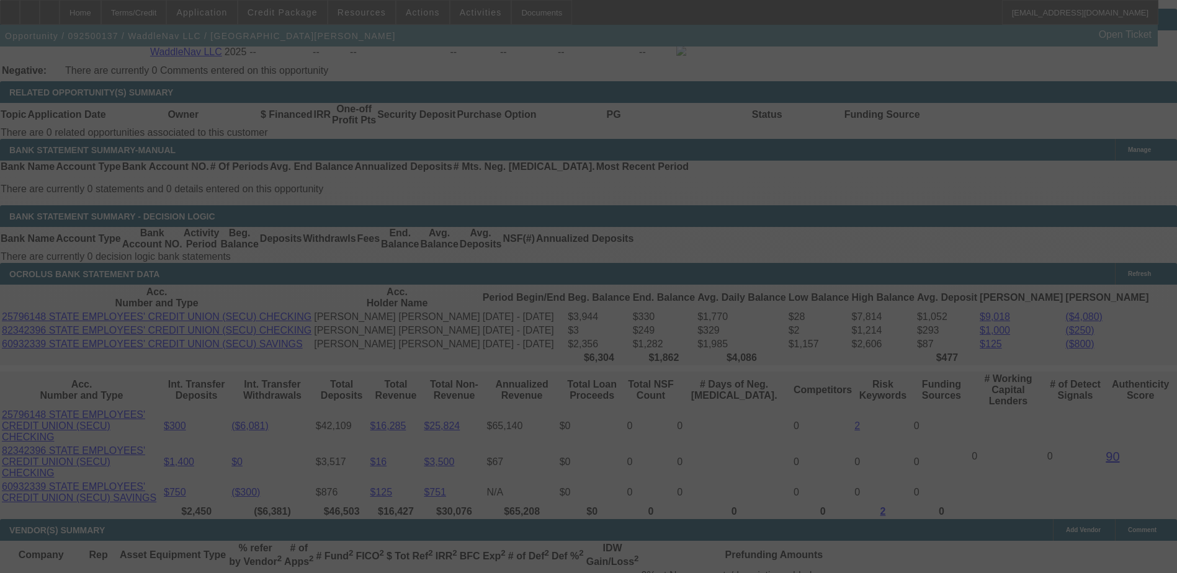
scroll to position [2047, 0]
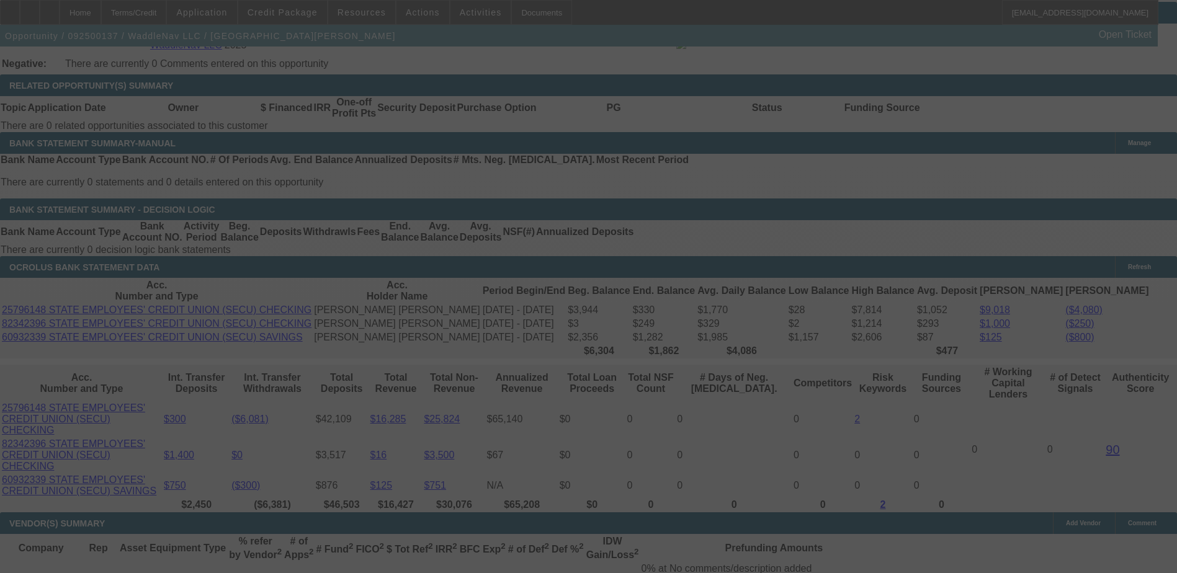
select select "0"
select select "0.1"
select select "19"
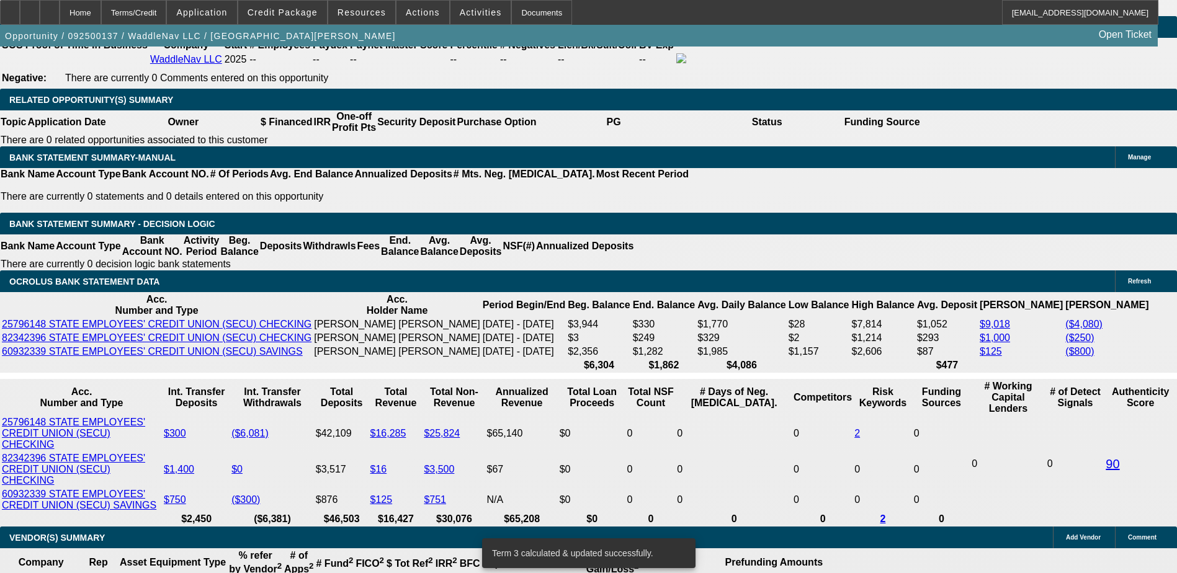
select select "0"
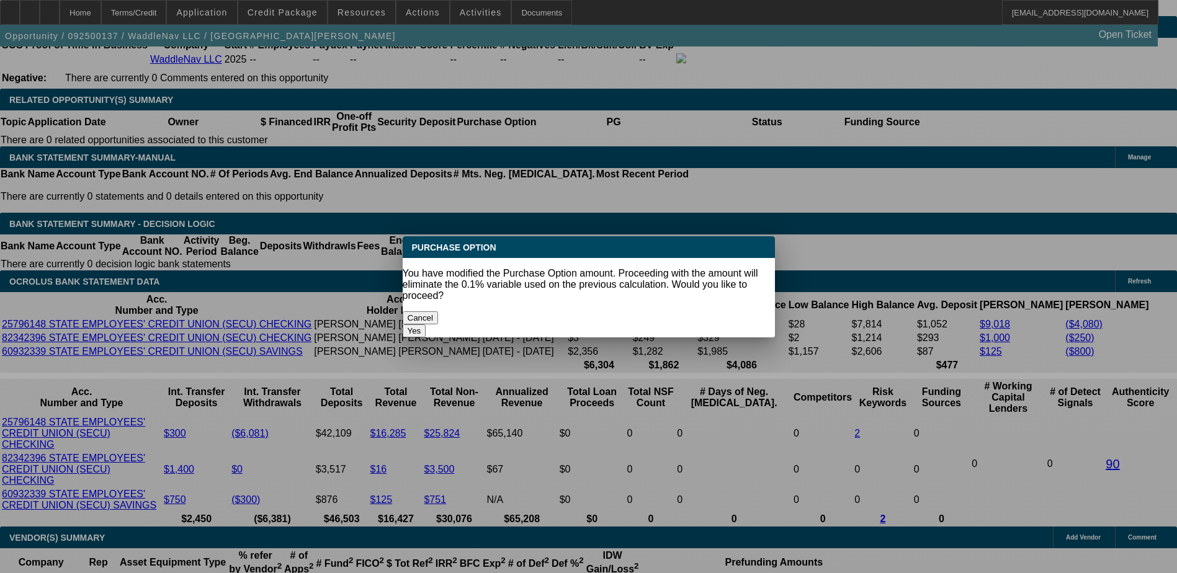
scroll to position [0, 0]
click at [426, 324] on button "Yes" at bounding box center [415, 330] width 24 height 13
type input "$0.00"
type input "UNKNOWN"
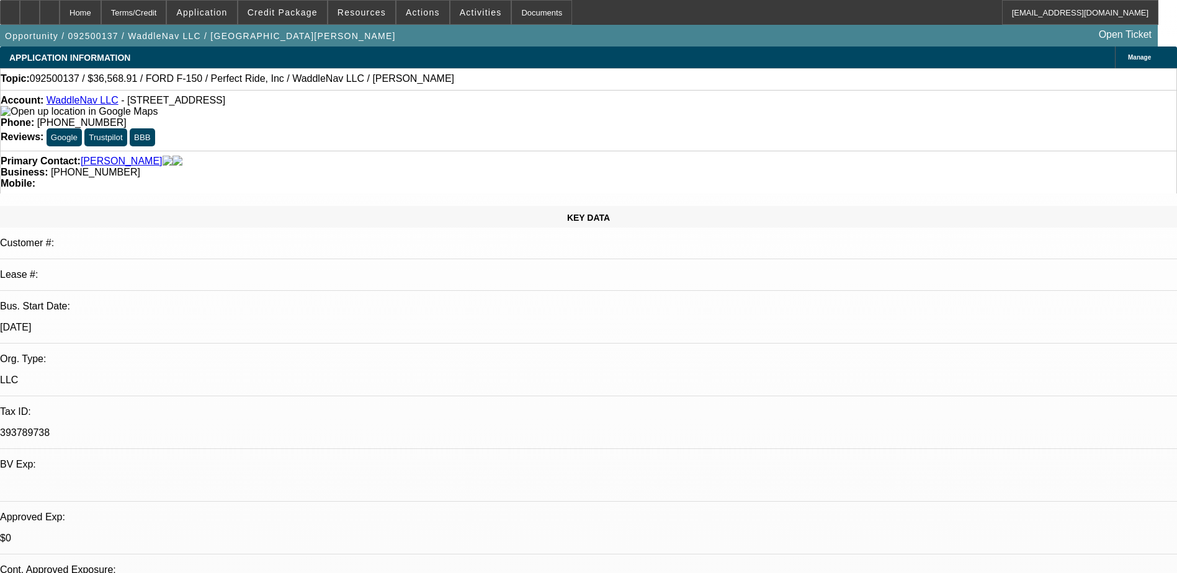
scroll to position [2033, 0]
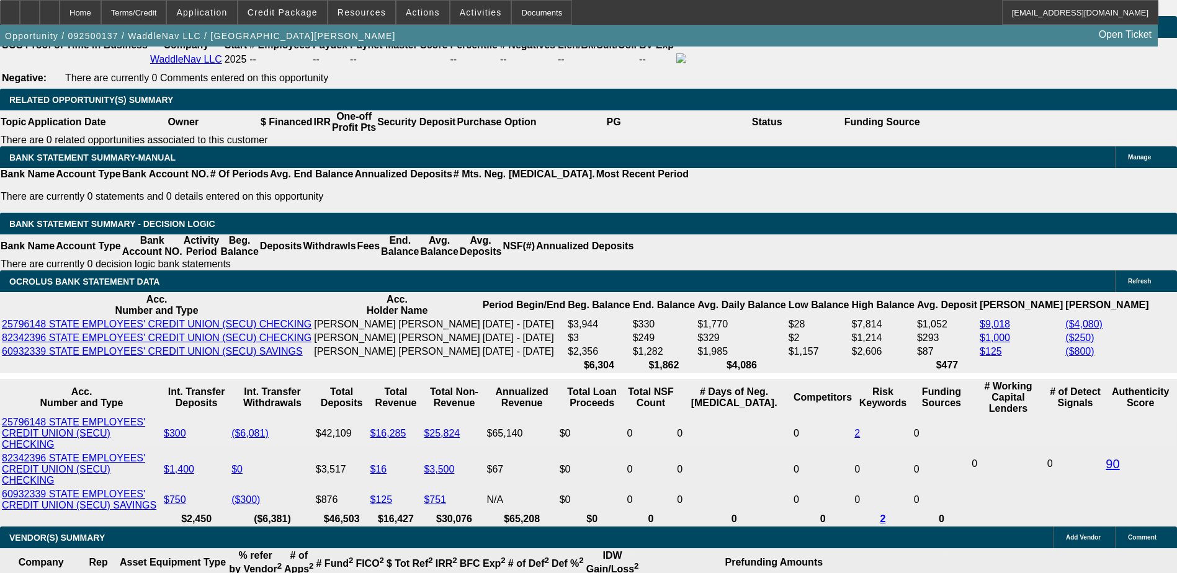
type input "$10,970.00"
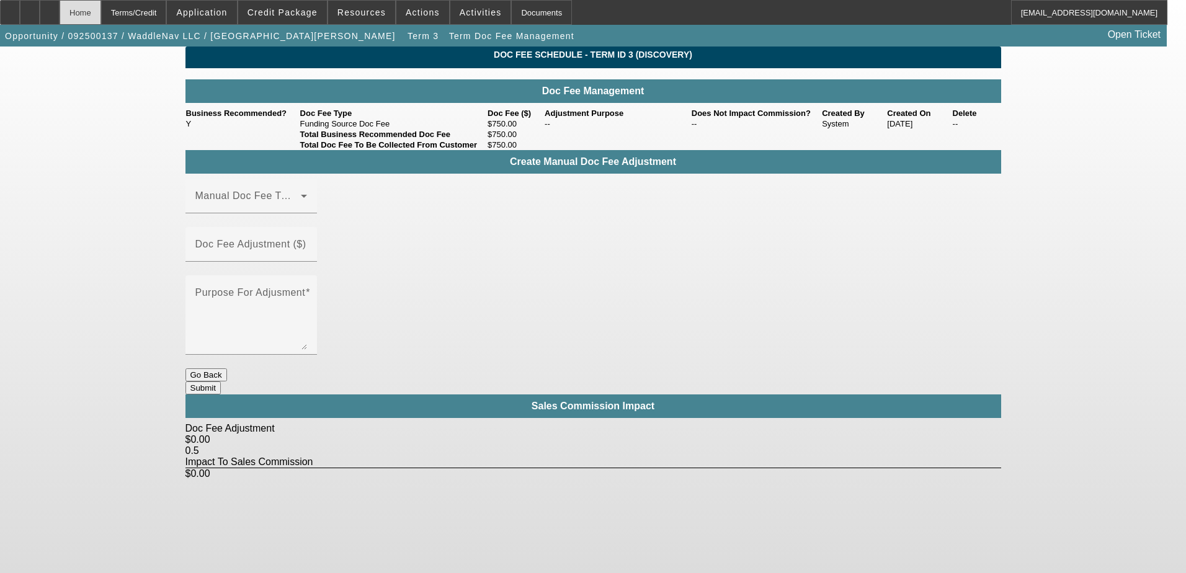
click at [101, 18] on div "Home" at bounding box center [81, 12] width 42 height 25
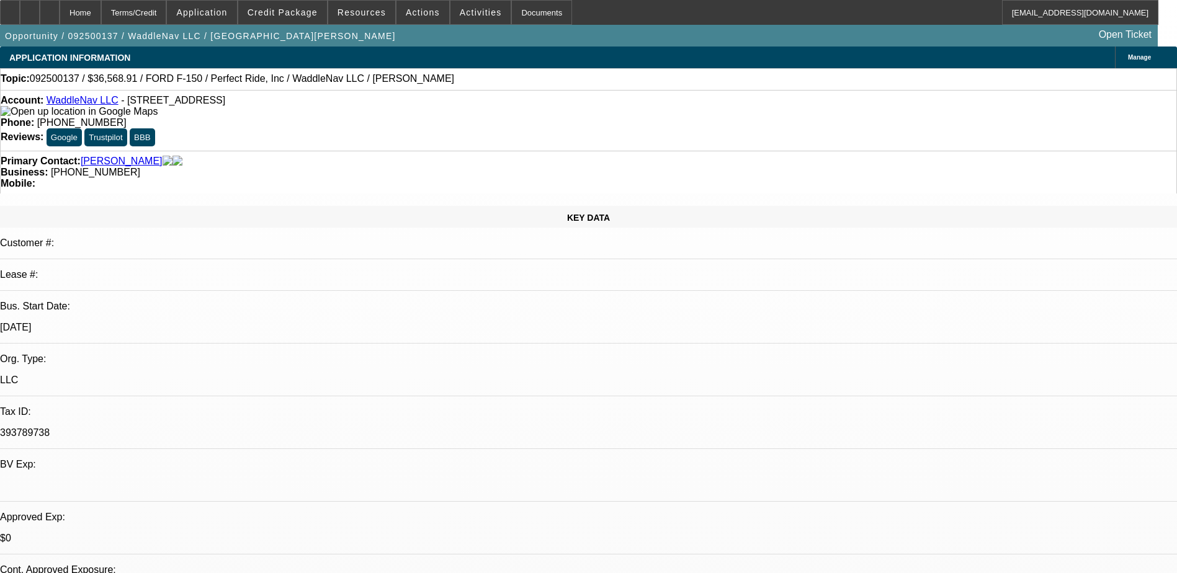
select select "0"
select select "19"
select select "0"
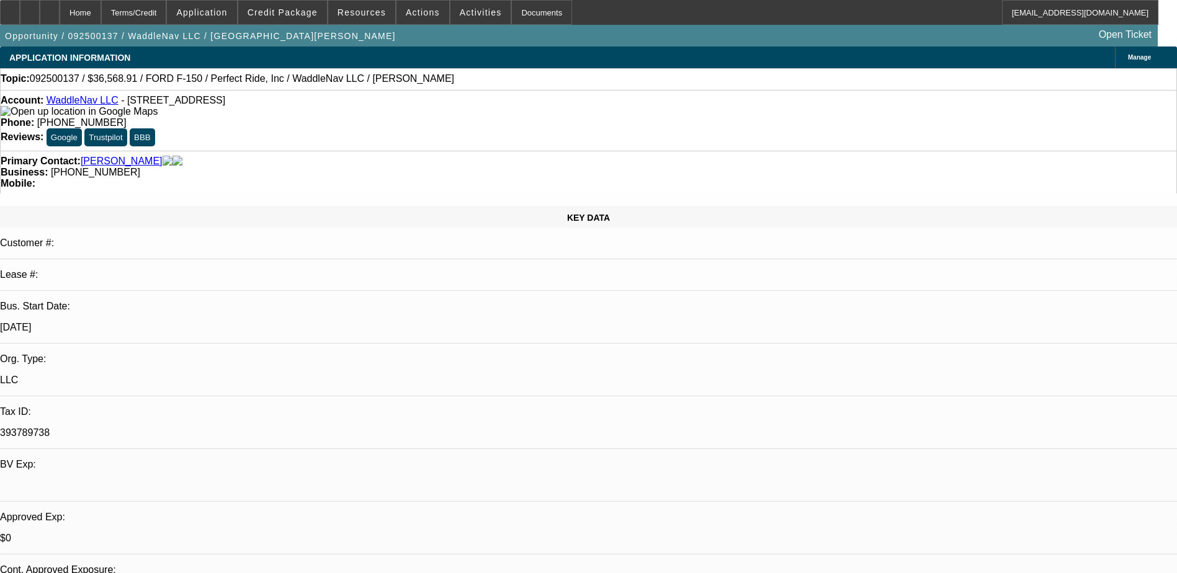
select select "0"
select select "0.1"
select select "4"
select select "0.2"
select select "0"
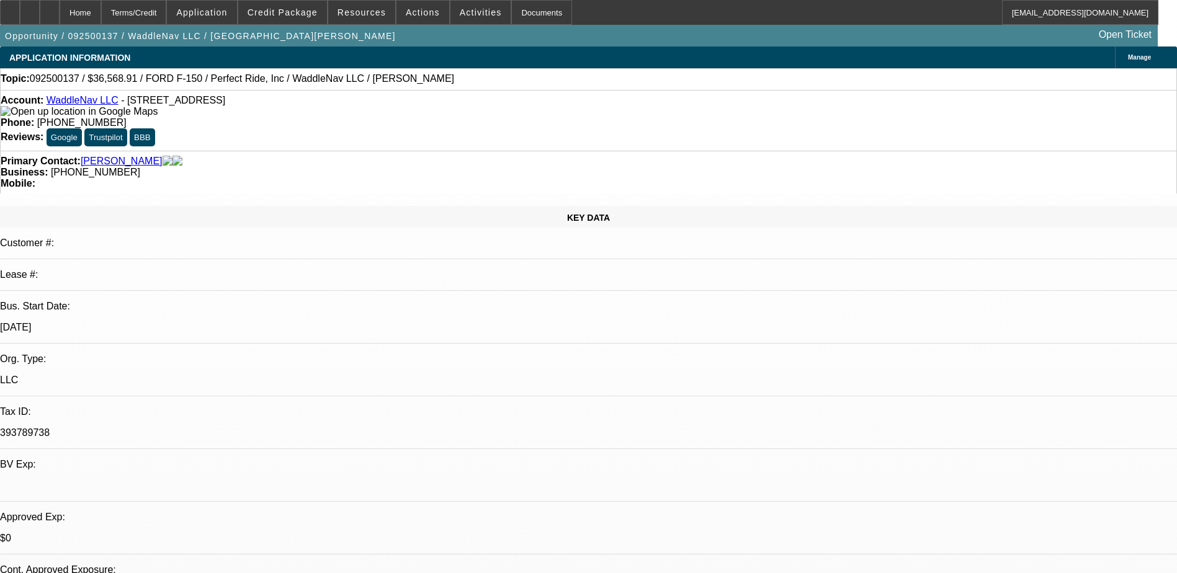
select select "2"
select select "0.1"
select select "6"
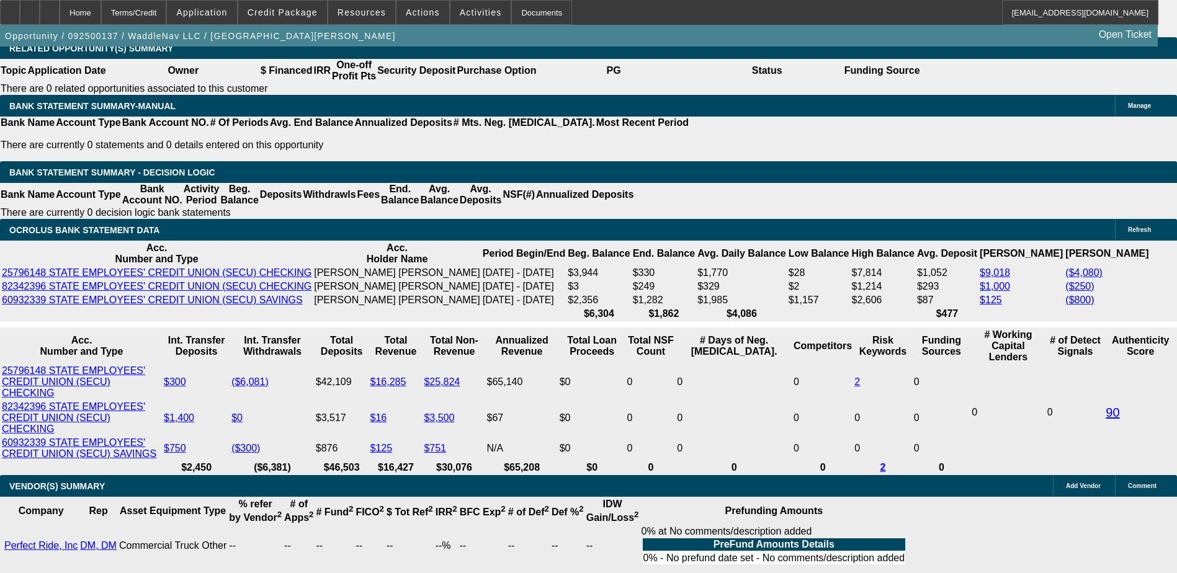
scroll to position [2082, 0]
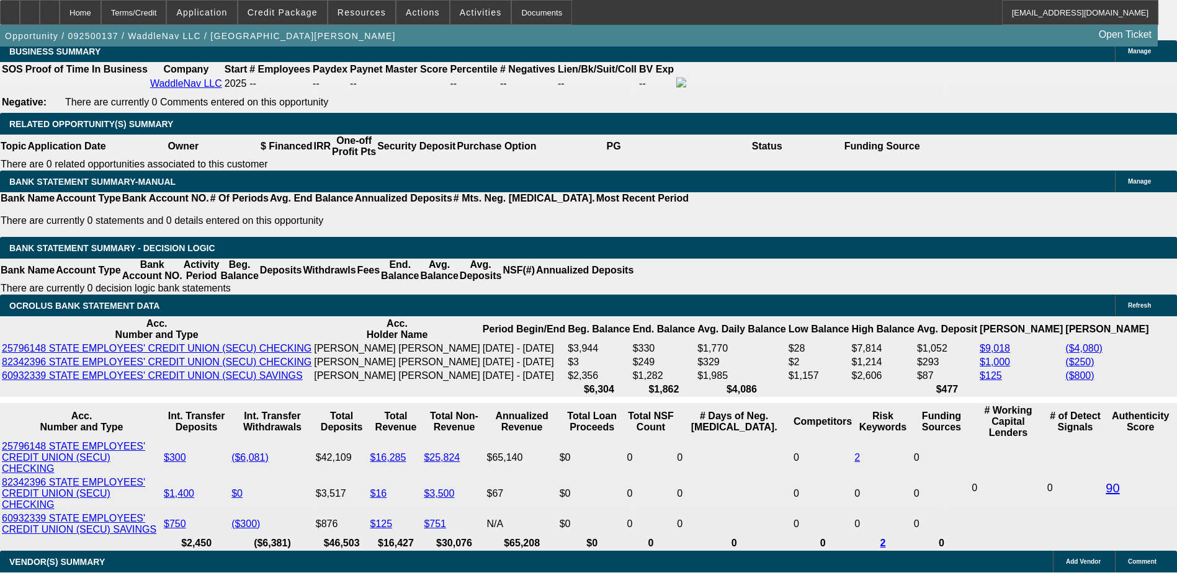
scroll to position [1895, 0]
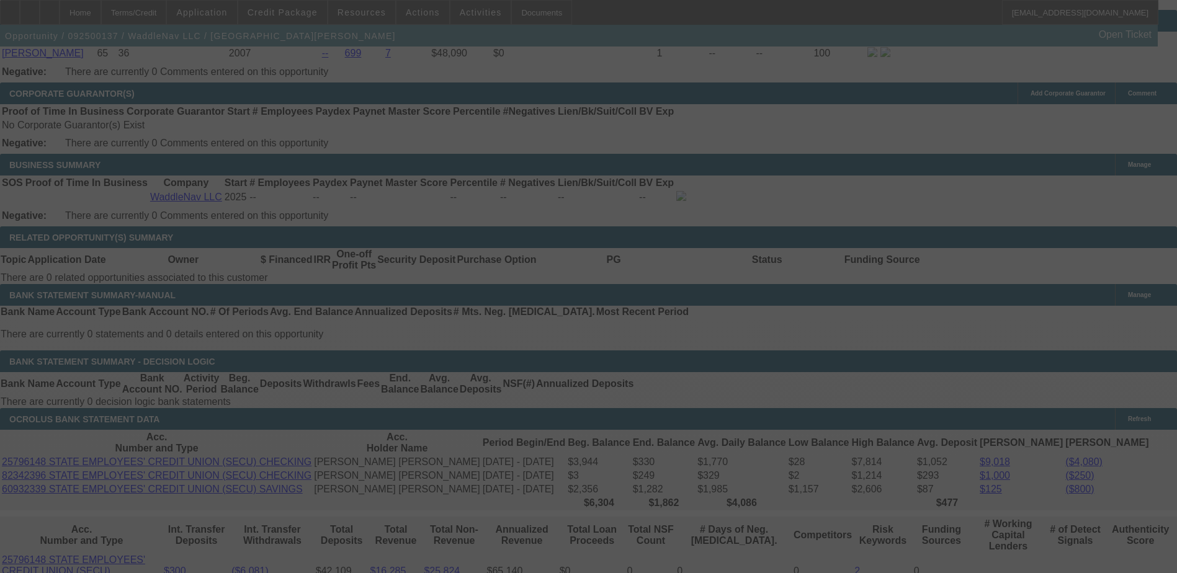
scroll to position [1957, 0]
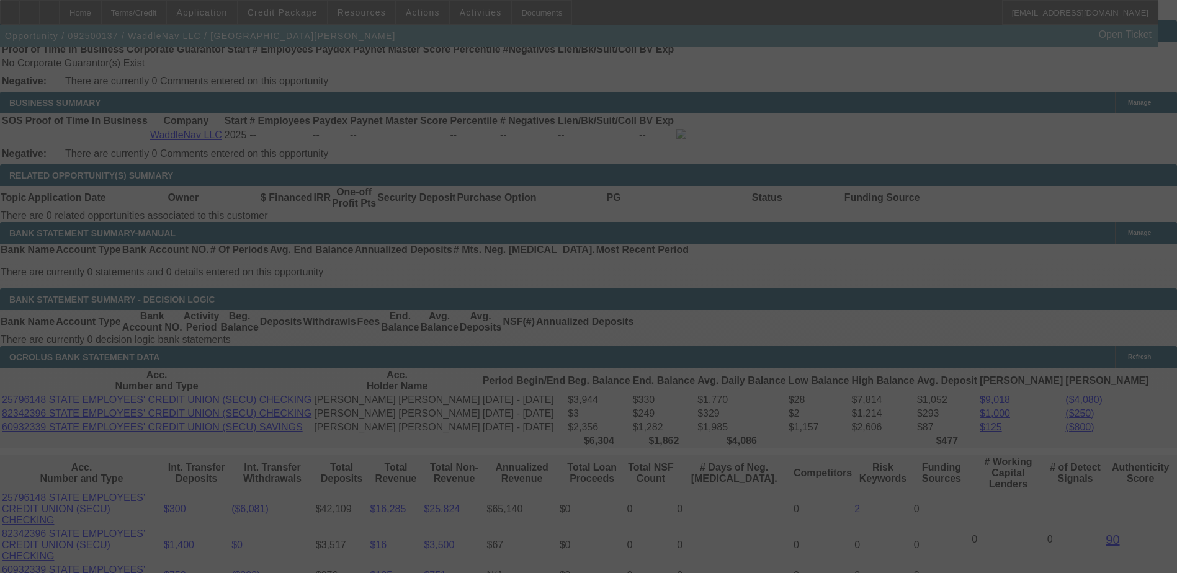
select select "0"
select select "19"
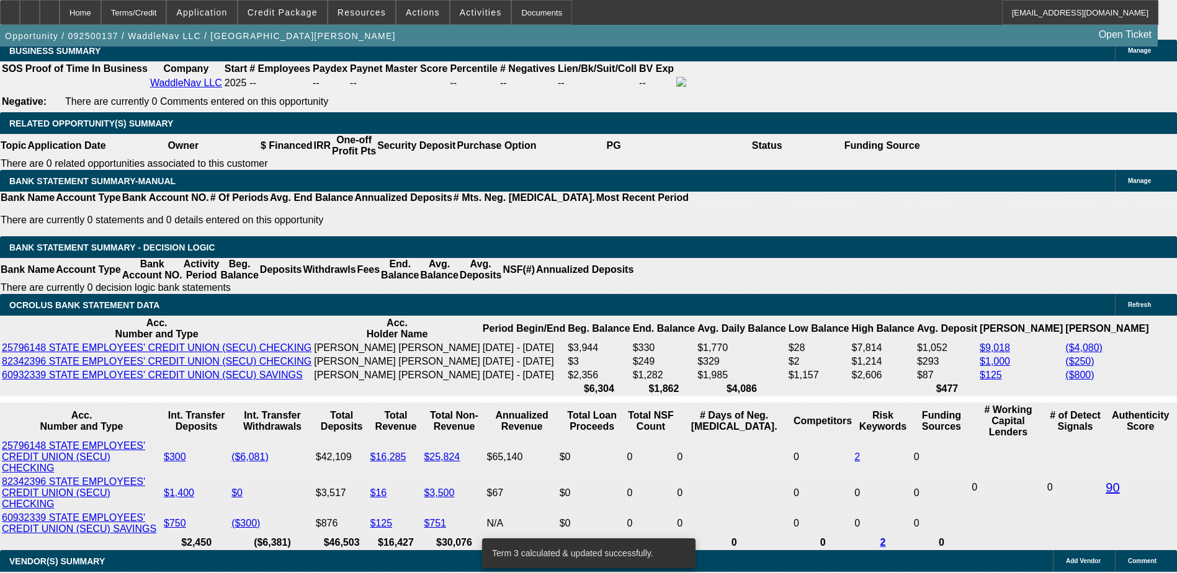
scroll to position [2082, 0]
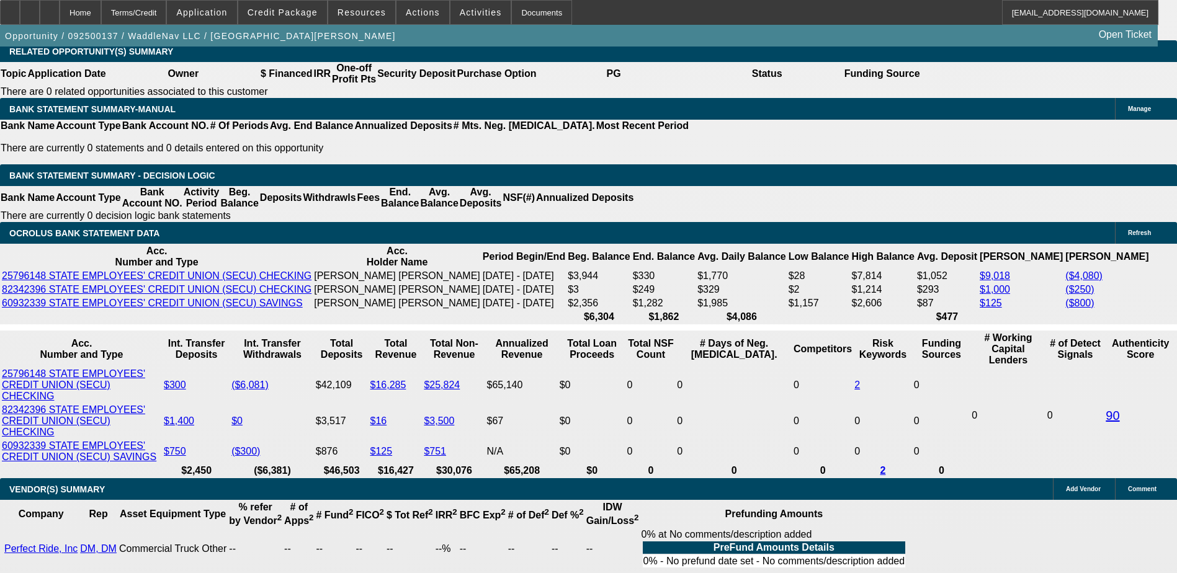
type input "$10,970.67"
type input "UNKNOWN"
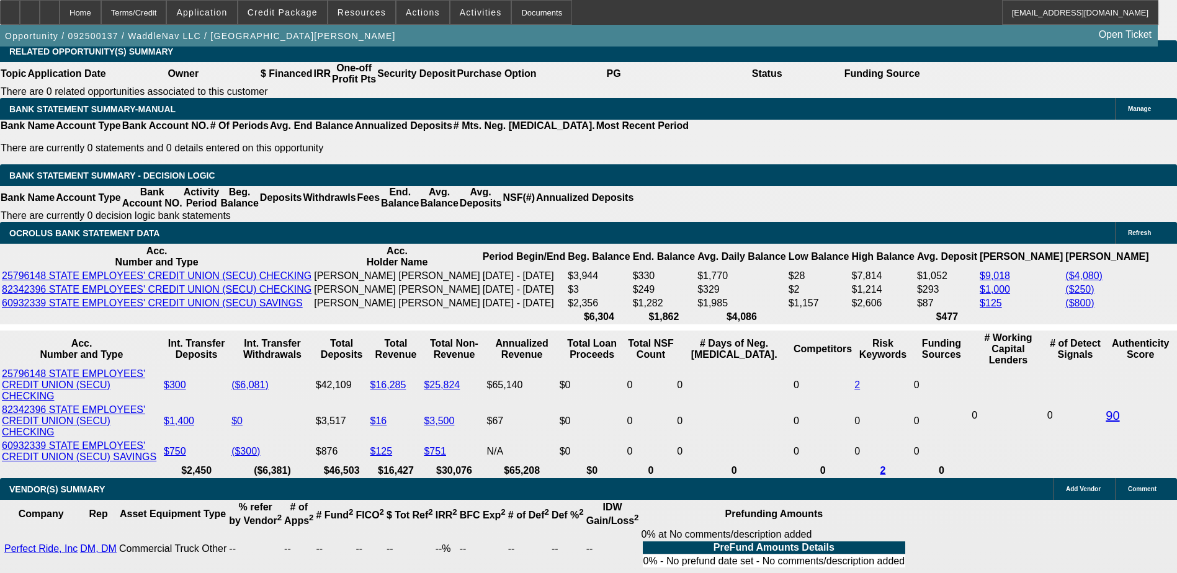
type input "$884.85"
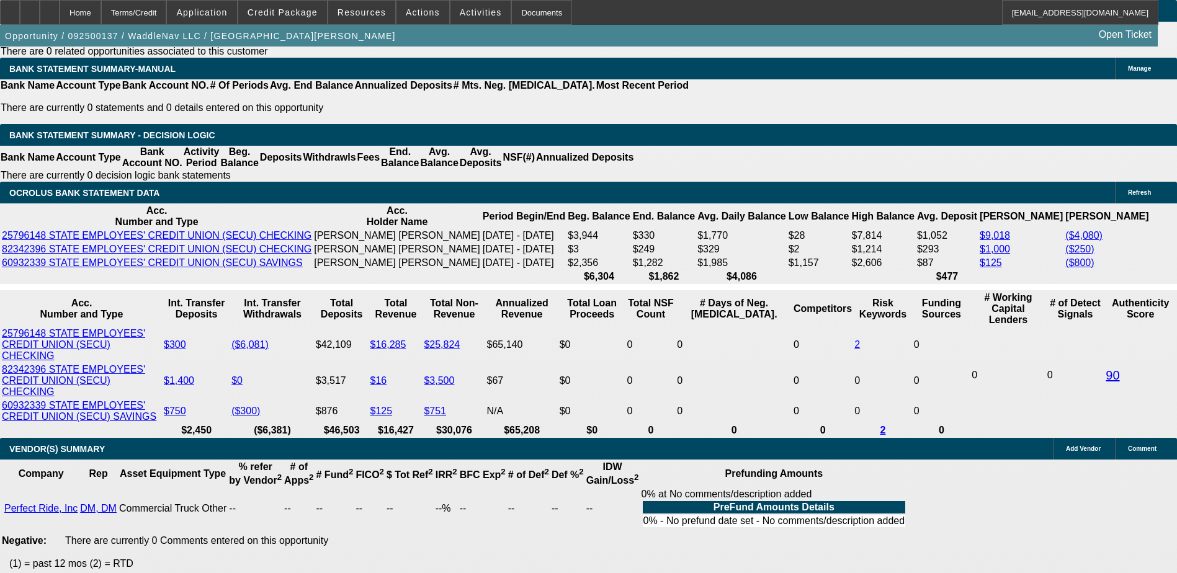
scroll to position [2144, 0]
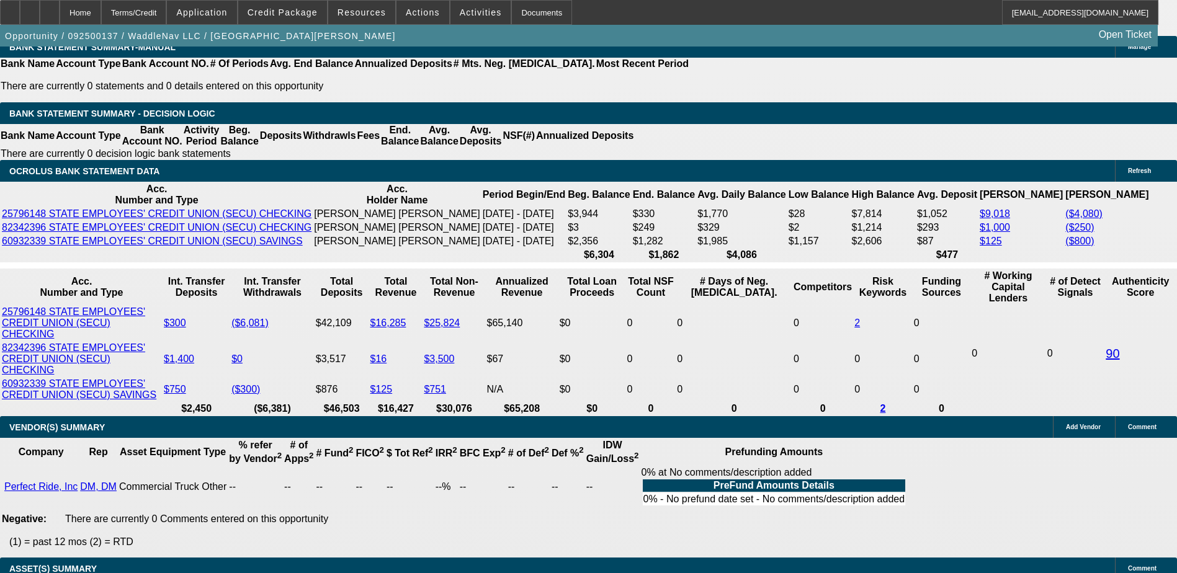
type input "$10,970.67"
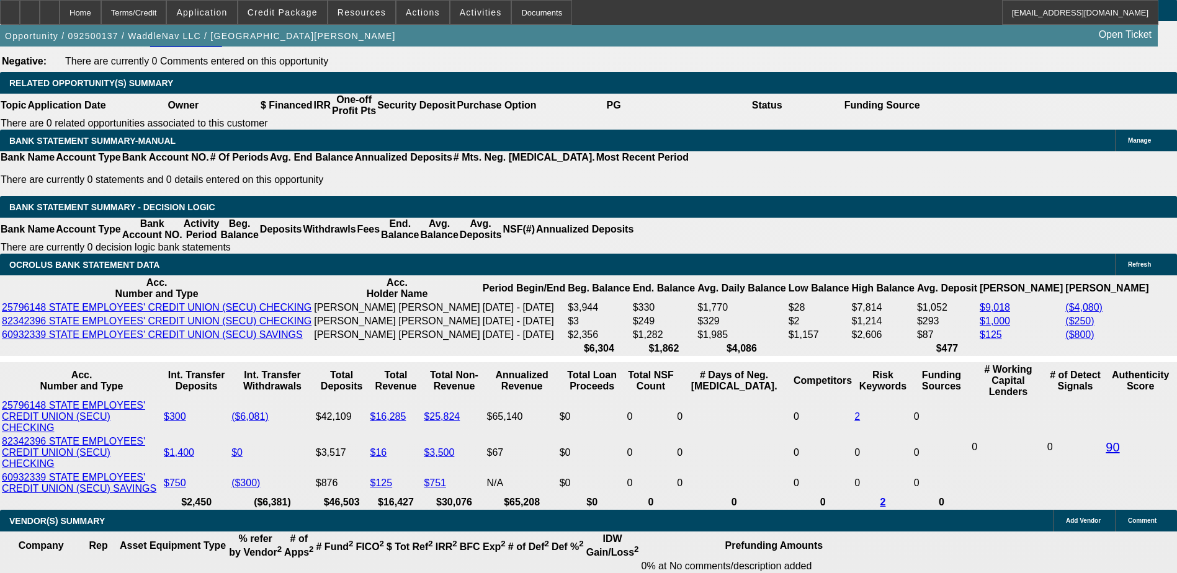
scroll to position [1895, 0]
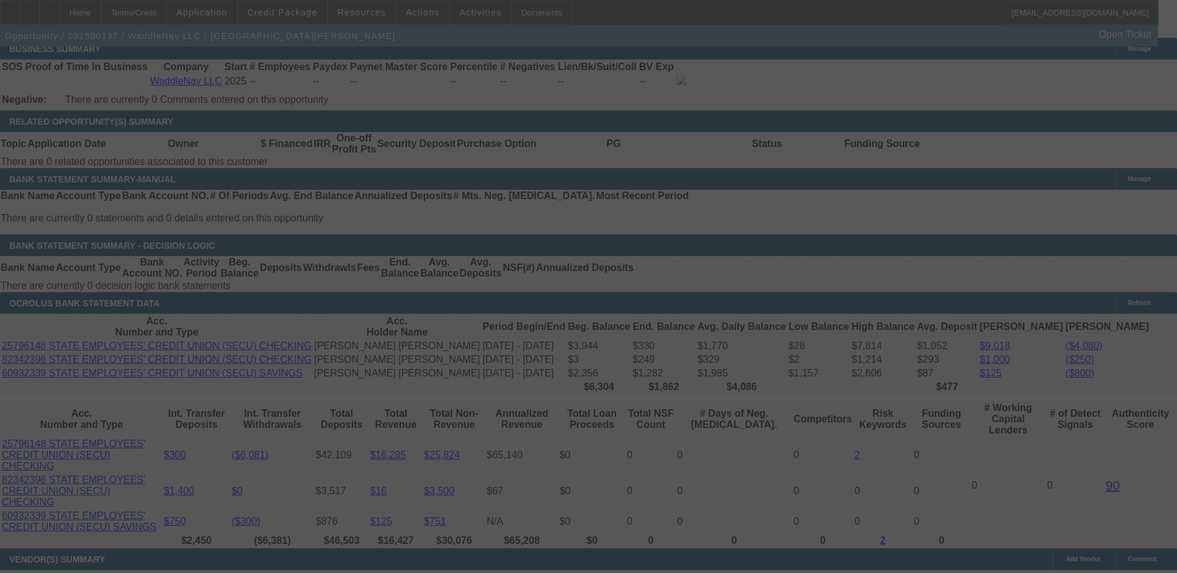
scroll to position [2020, 0]
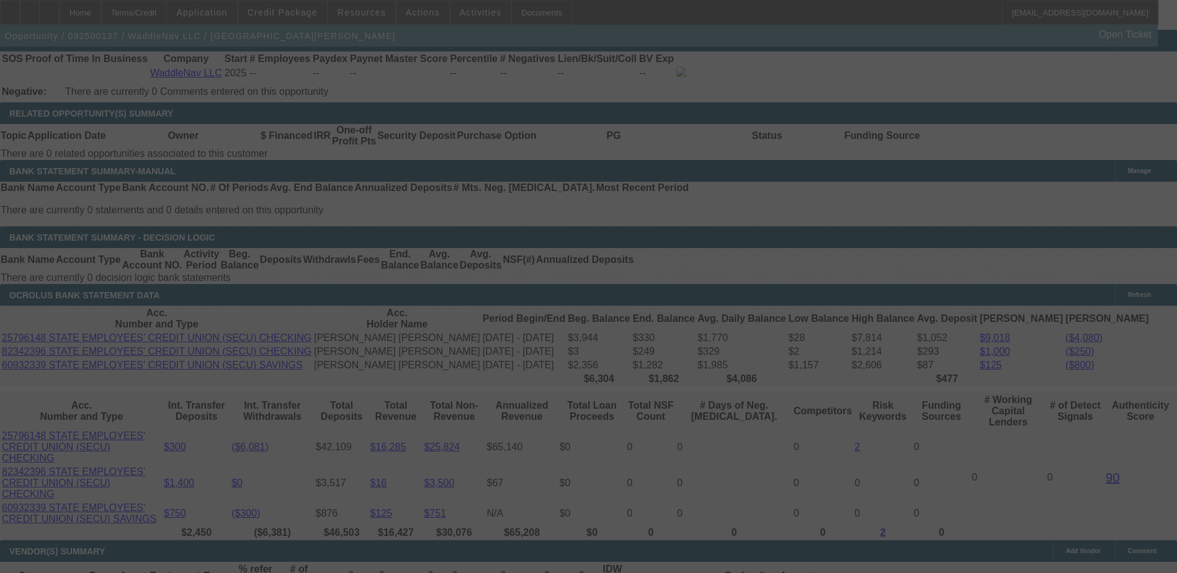
select select "0"
select select "19"
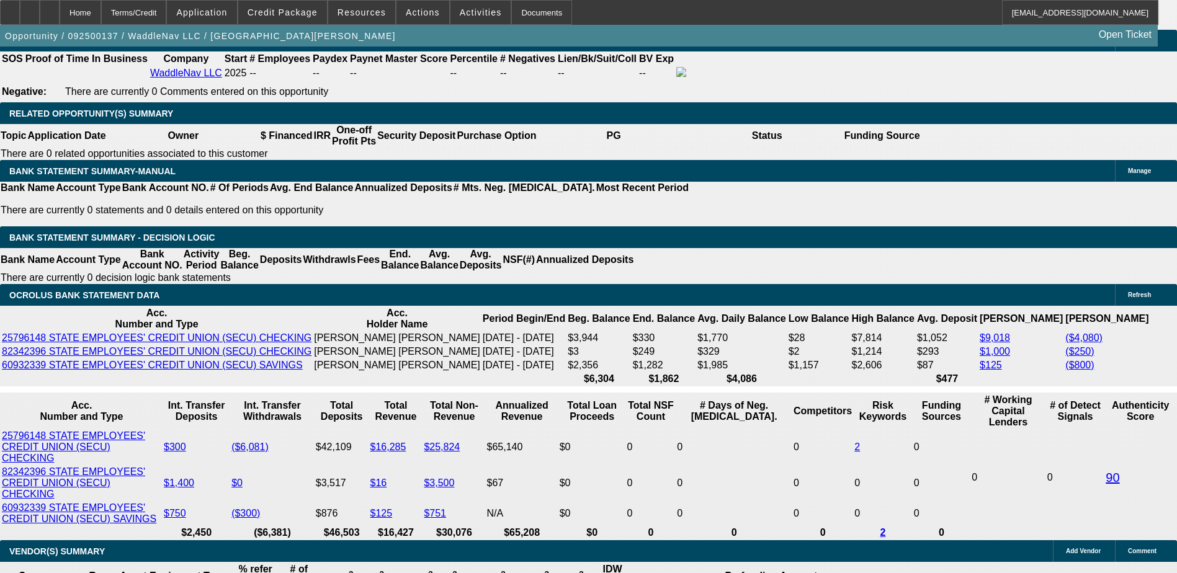
type input "UNKNOWN"
type input "27"
type input "$877.57"
type input "2"
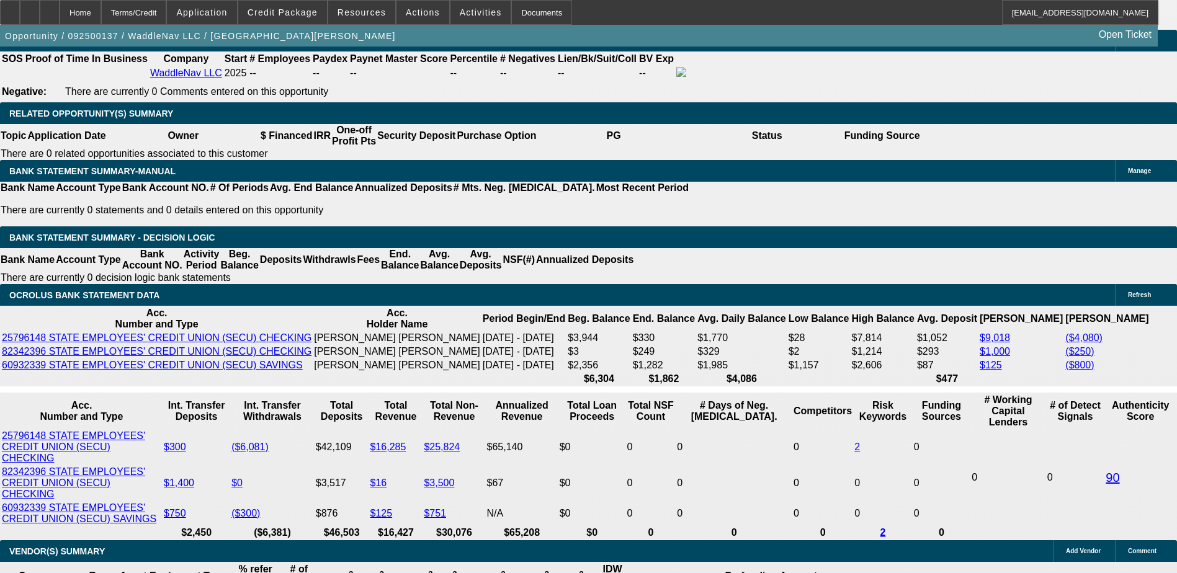
type input "$555.36"
type input "230"
type input "$820.46"
type input "20"
type input "$778.96"
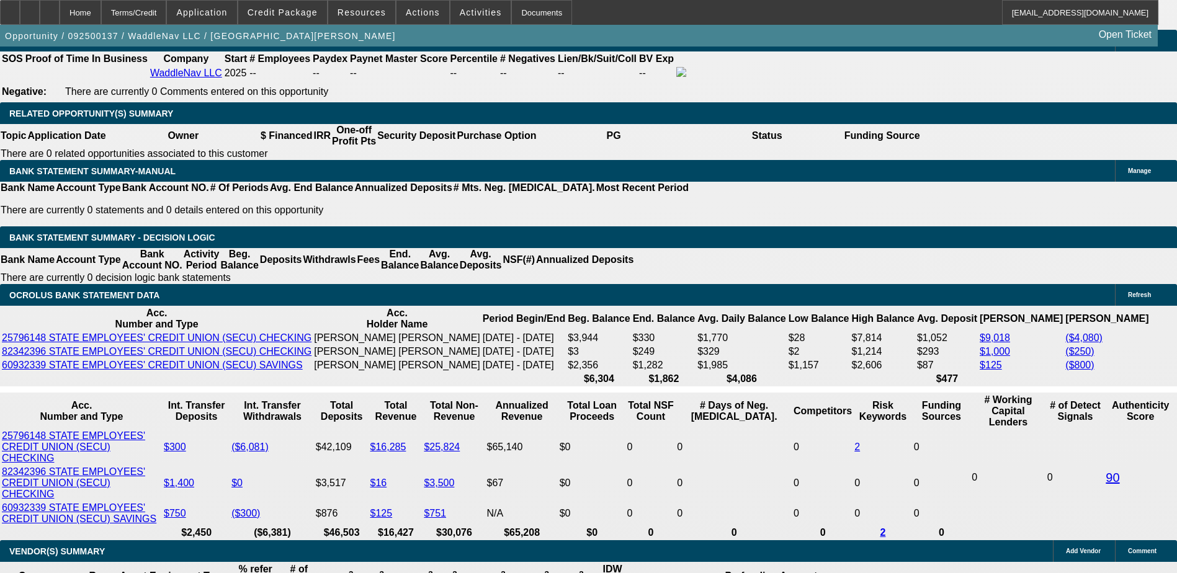
type input "230"
type input "$4,907.41"
type input "30"
type input "$921.69"
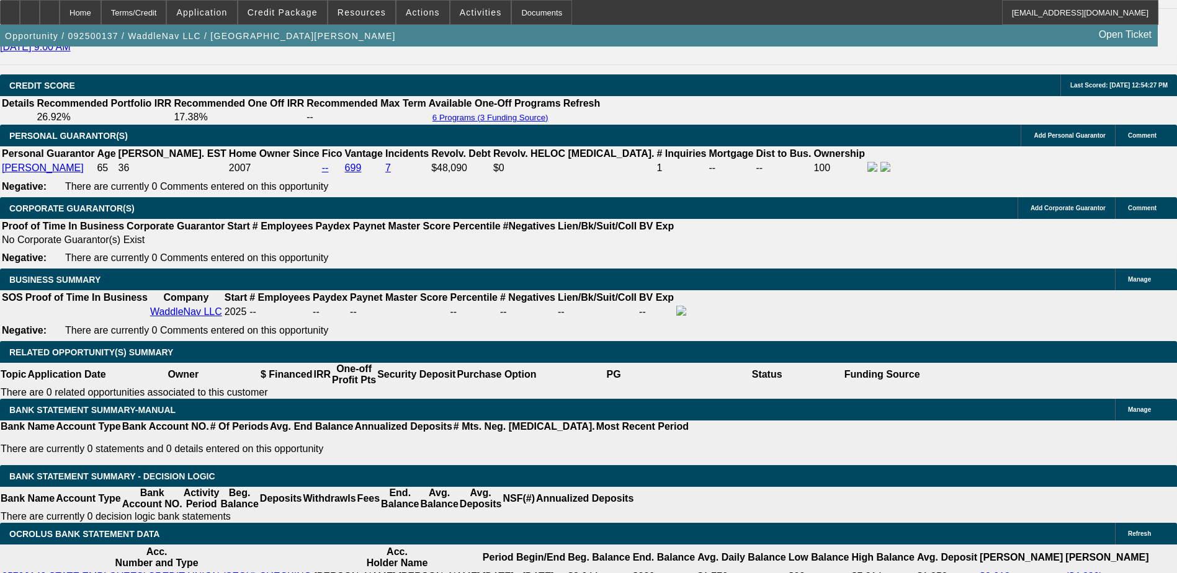
scroll to position [1771, 0]
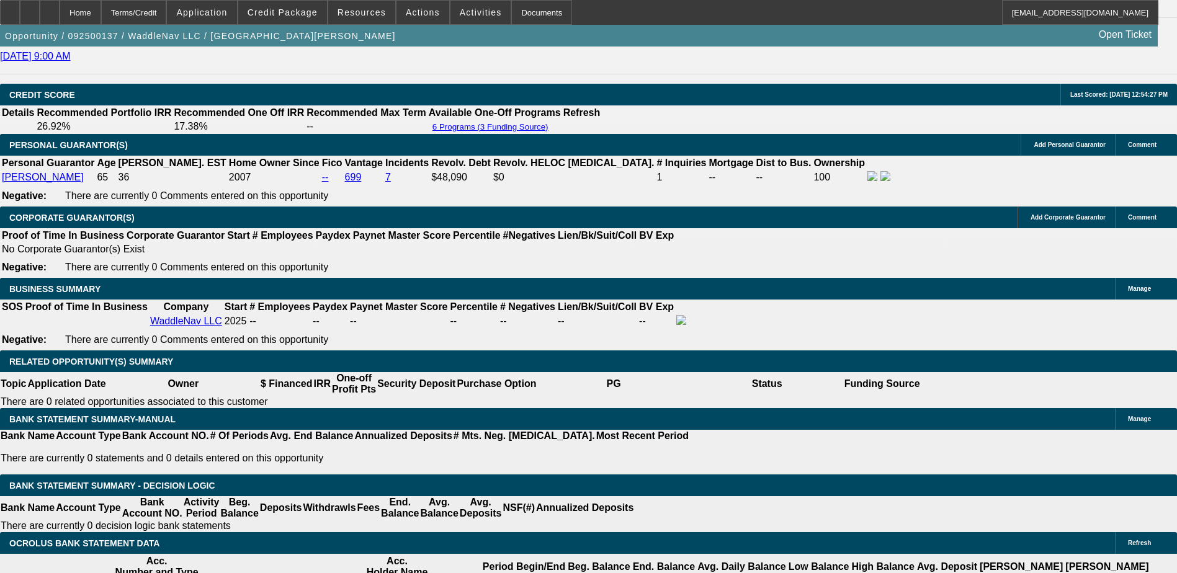
type input "30"
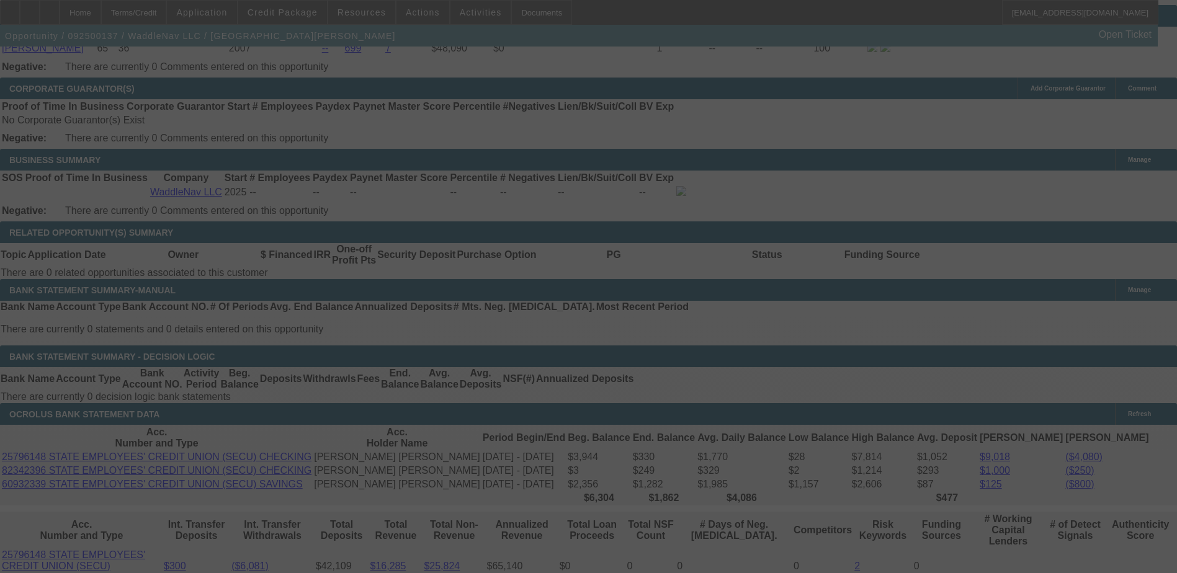
scroll to position [1957, 0]
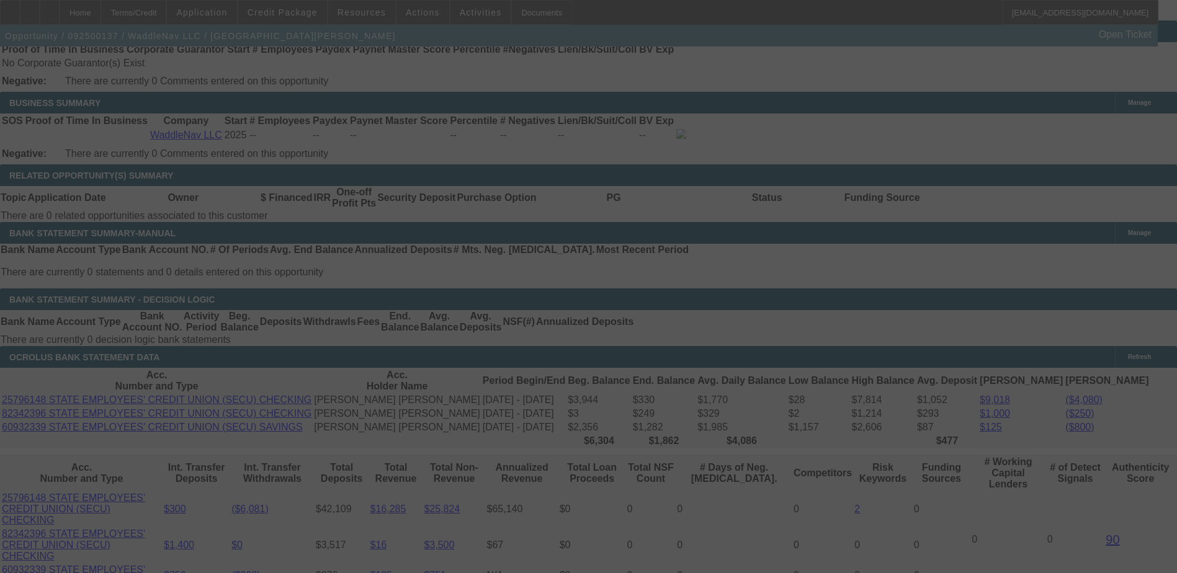
select select "0"
select select "19"
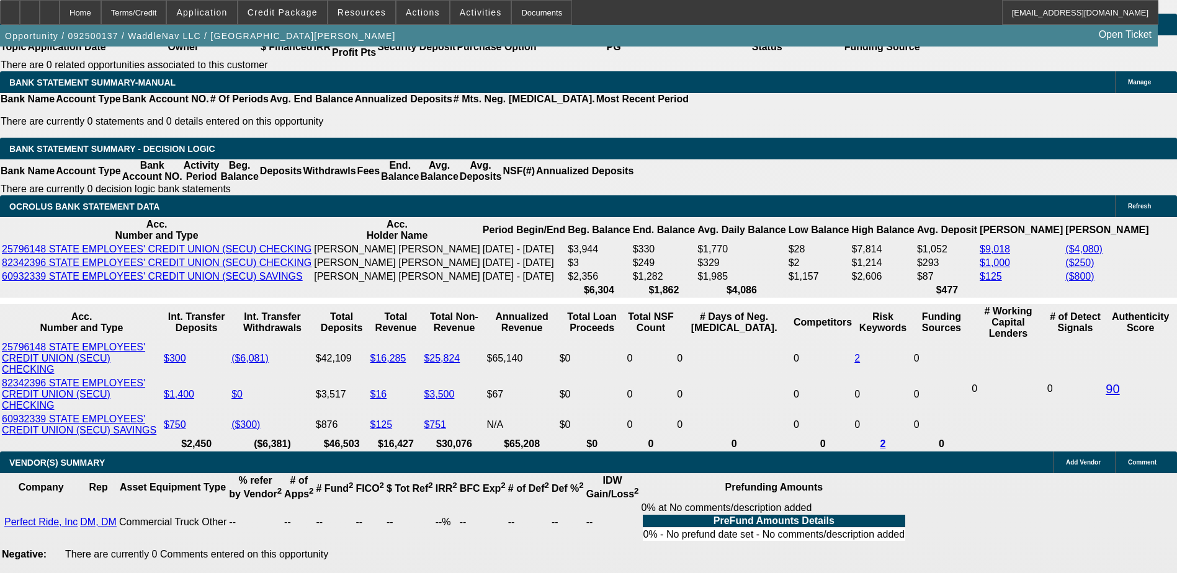
scroll to position [2144, 0]
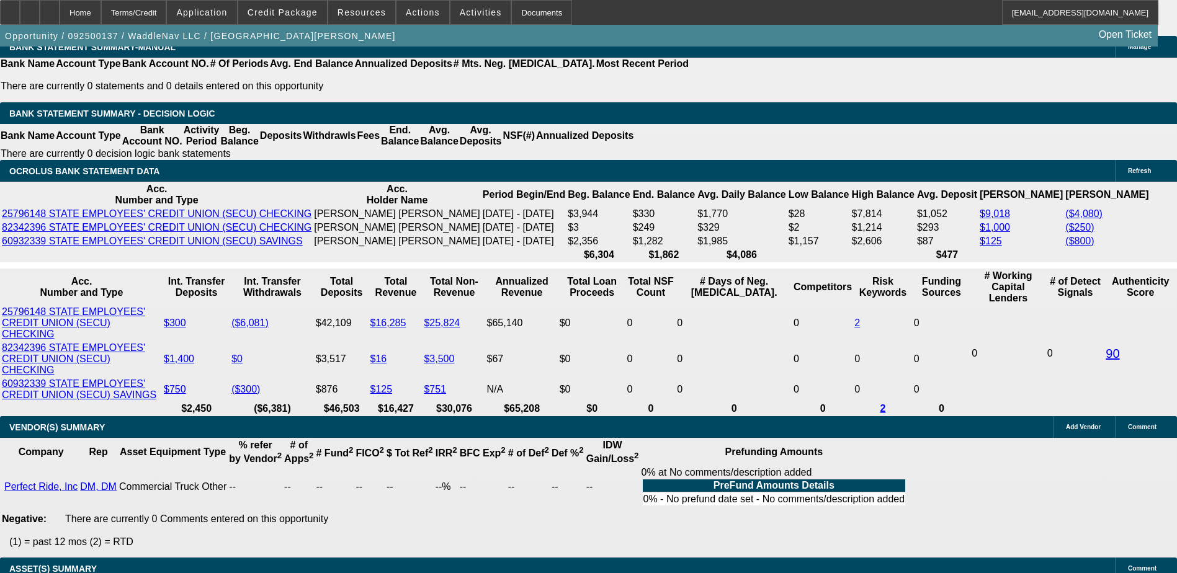
select select "2"
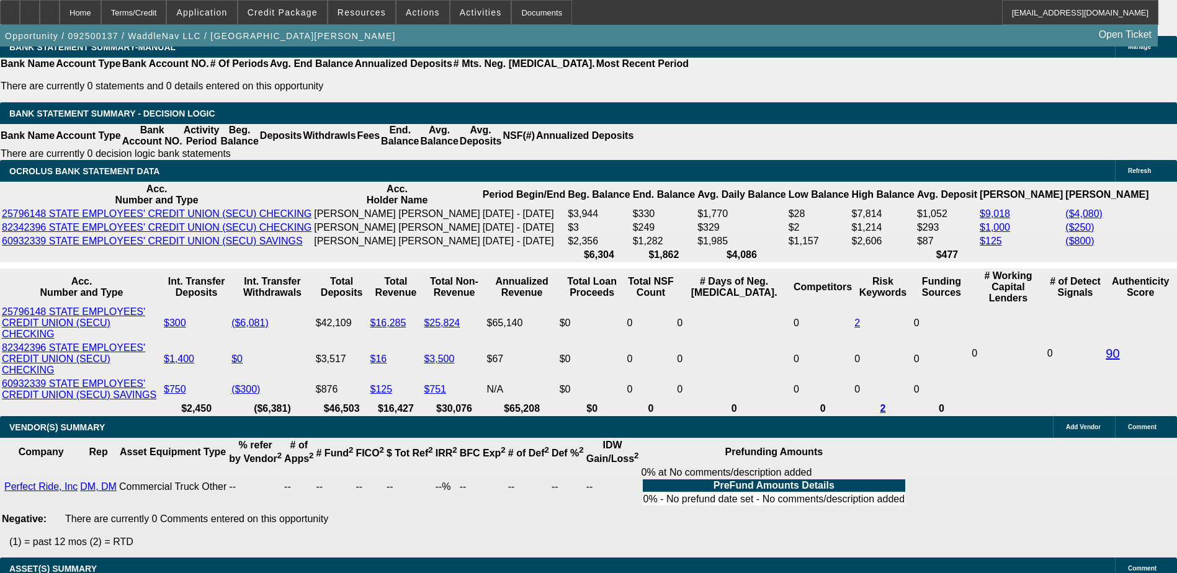
type input "UNKNOWN"
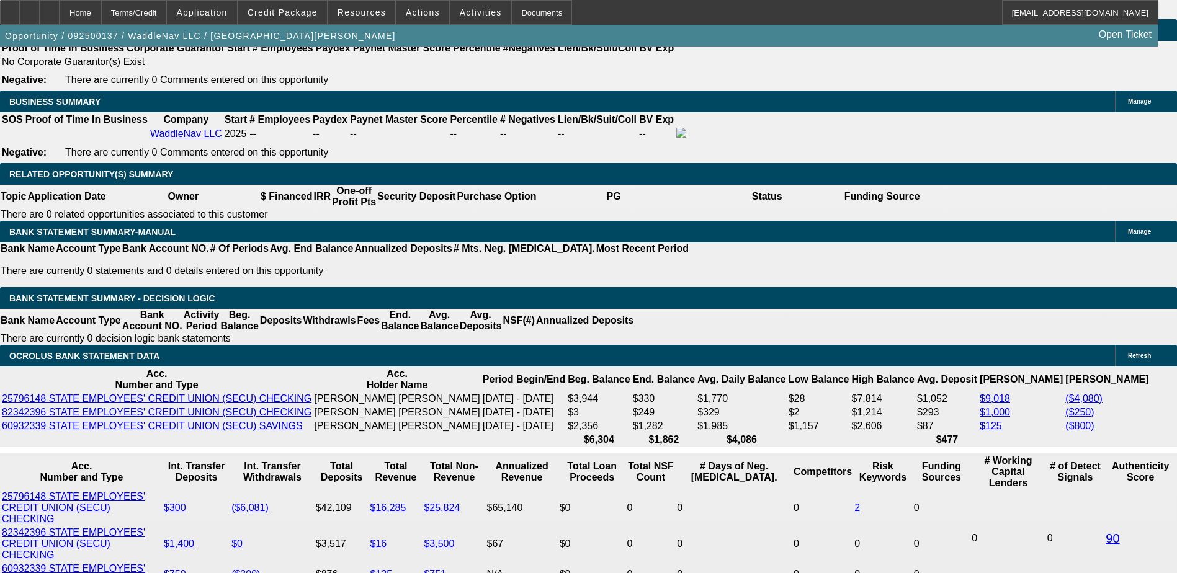
scroll to position [1957, 0]
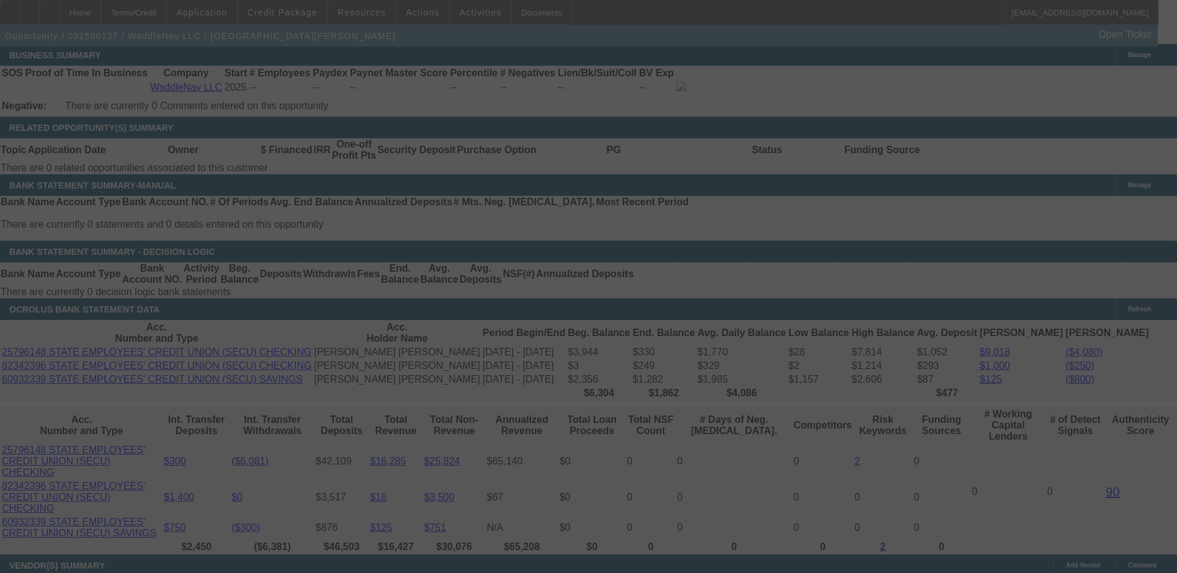
scroll to position [2144, 0]
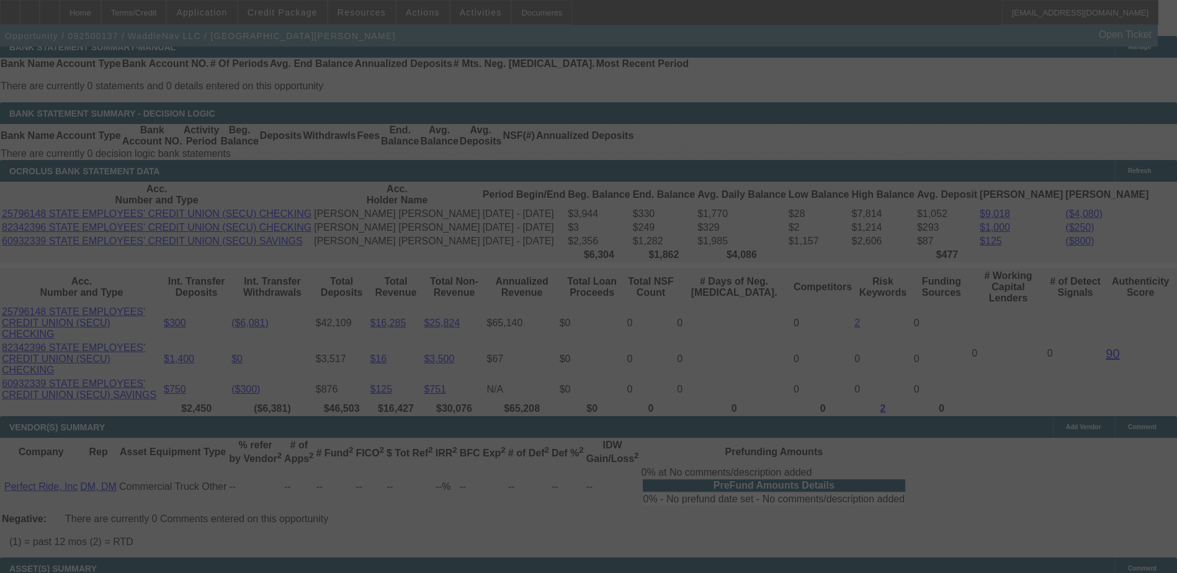
select select "0"
select select "2"
select select "0"
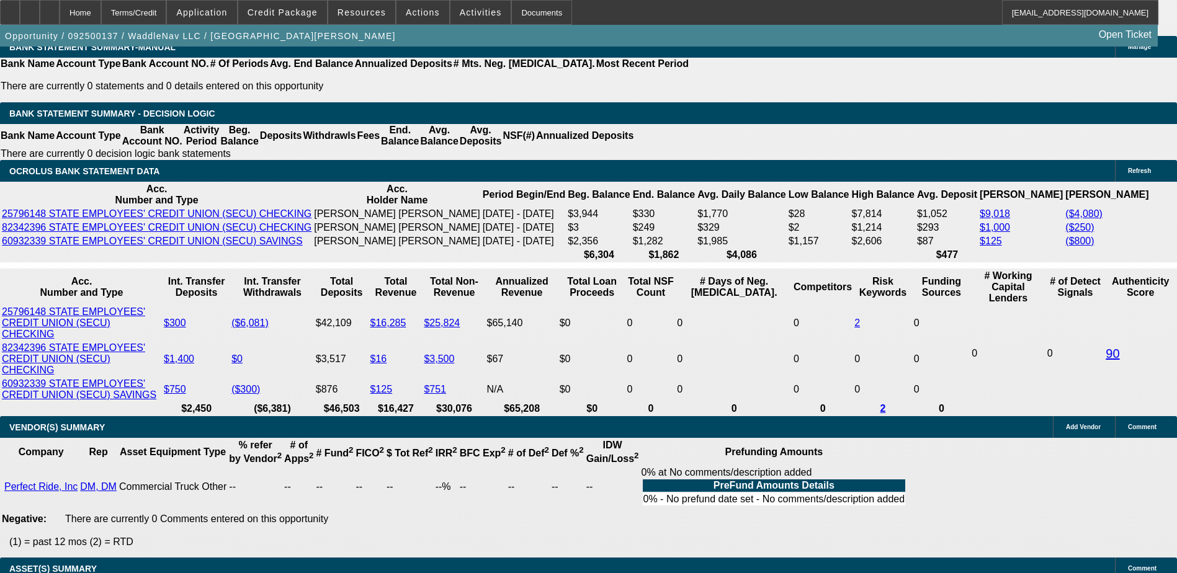
select select "1"
type input "UNKNOWN"
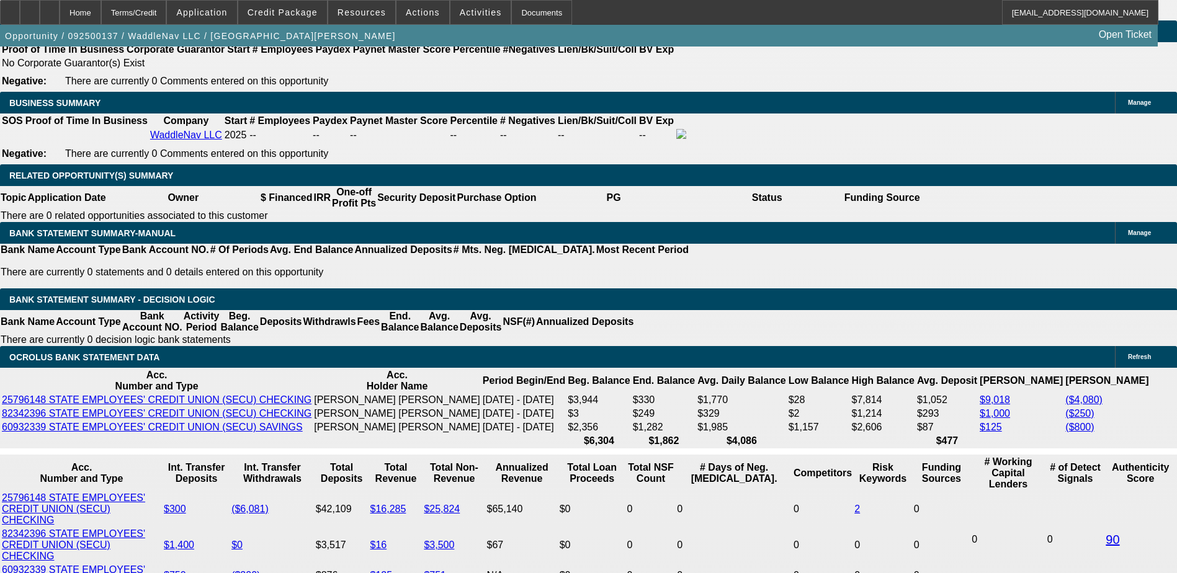
scroll to position [1895, 0]
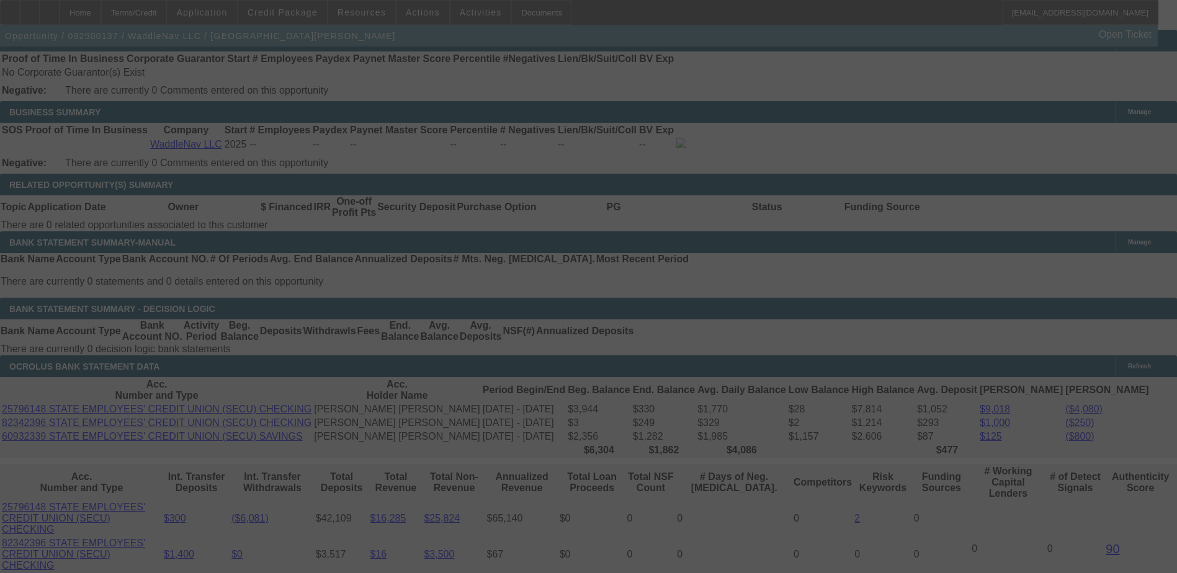
scroll to position [2082, 0]
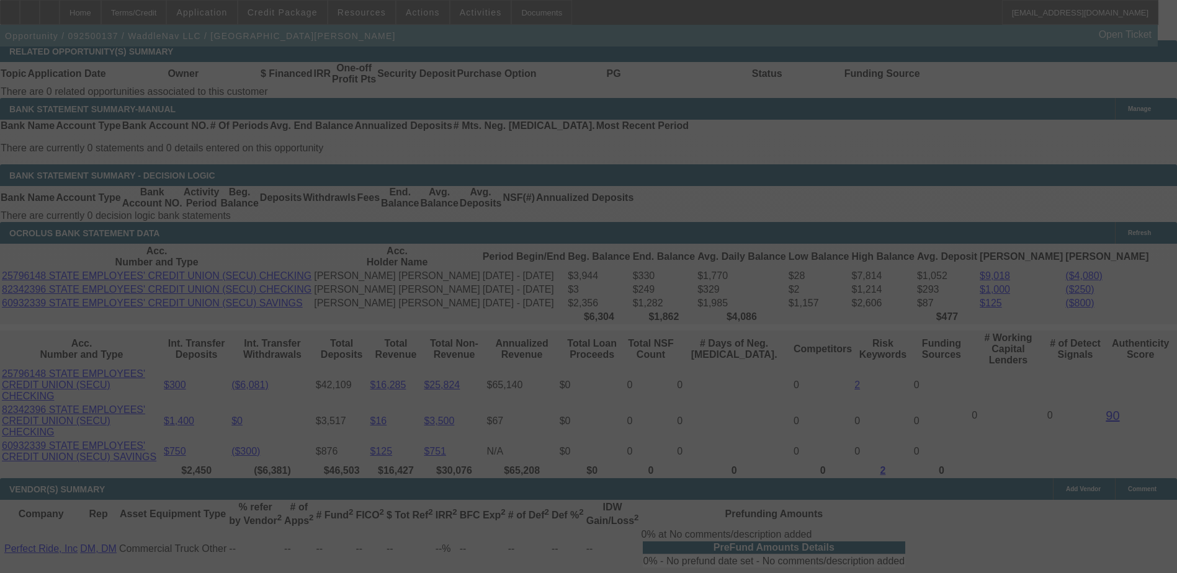
select select "0"
select select "2"
select select "0"
select select "1"
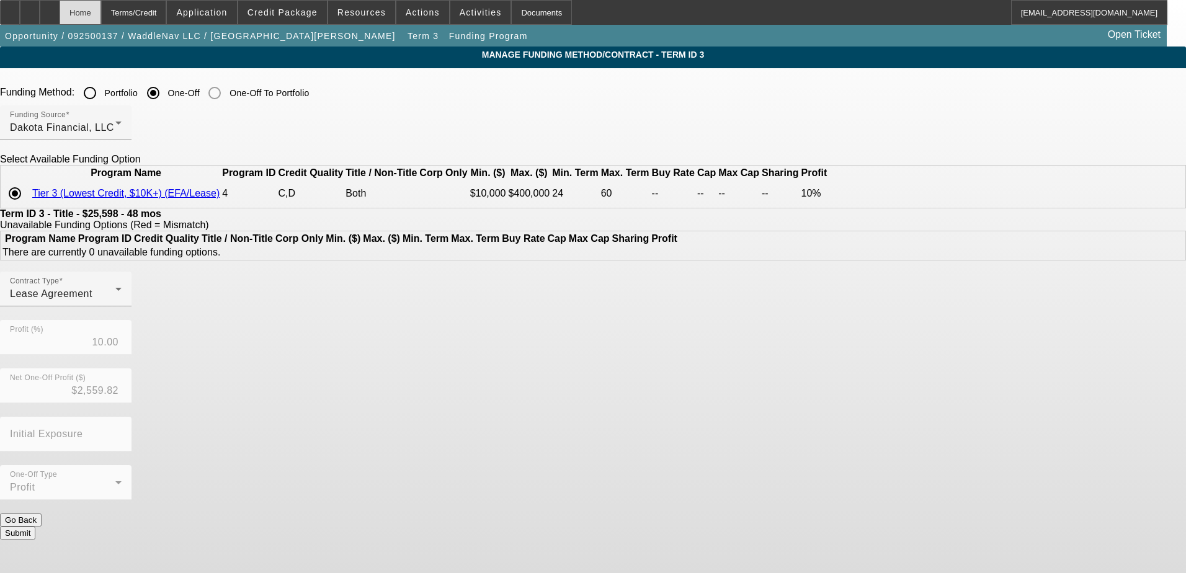
click at [101, 11] on div "Home" at bounding box center [81, 12] width 42 height 25
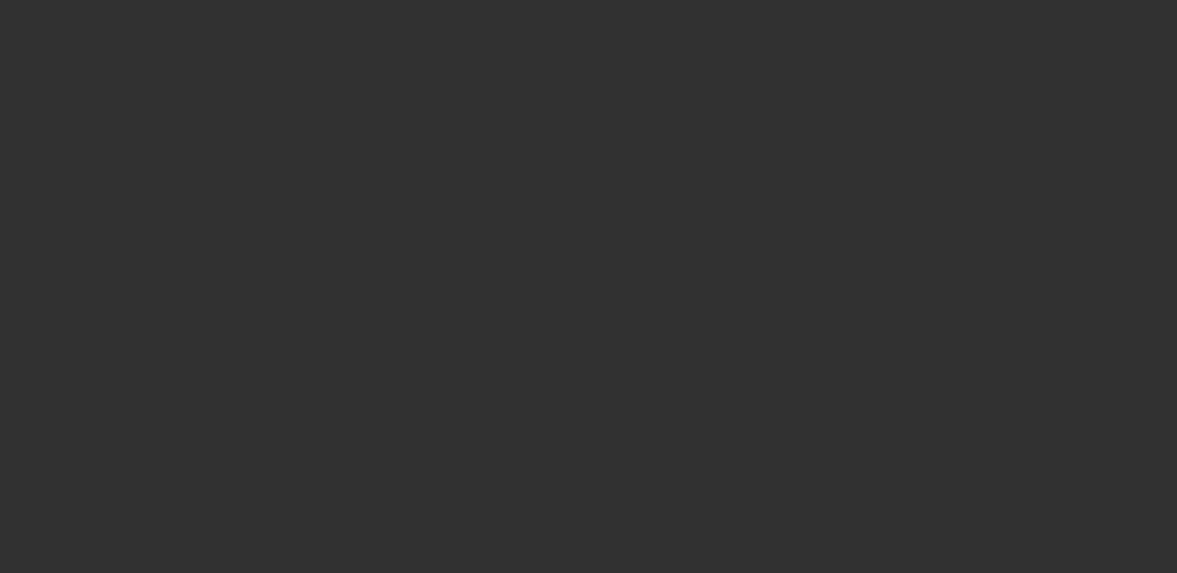
select select "0"
select select "2"
select select "0"
select select "1"
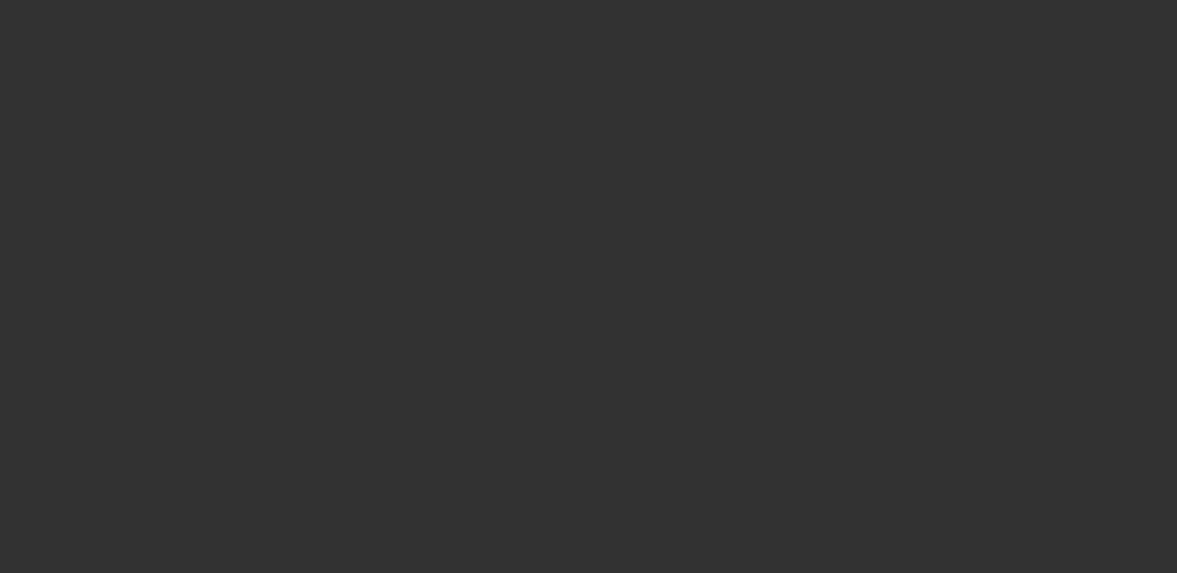
select select "0"
select select "0.1"
select select "4"
select select "0.2"
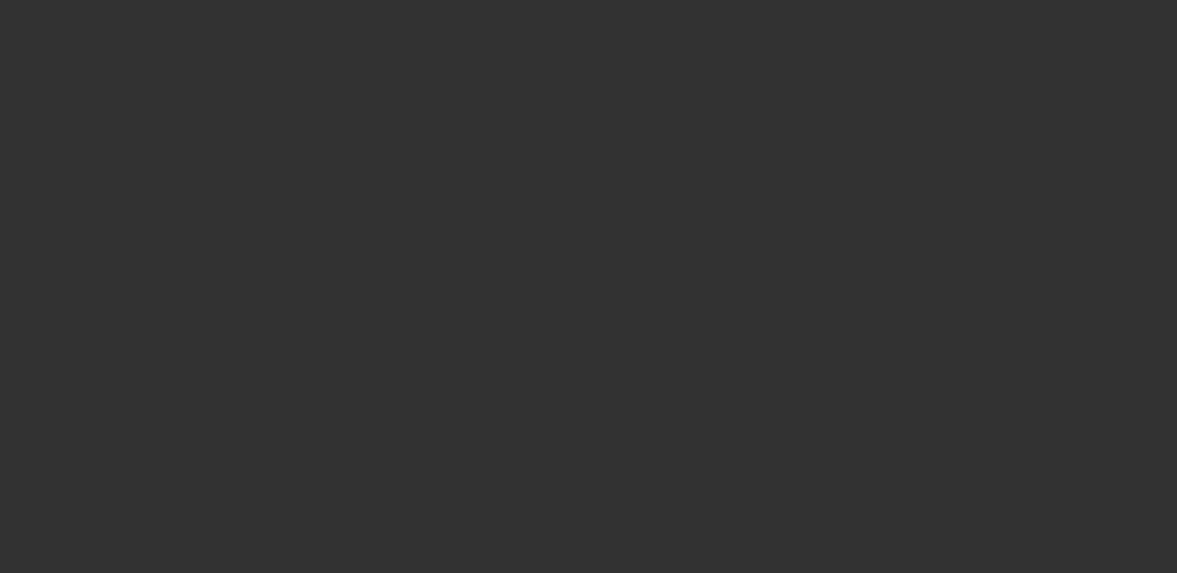
select select "0"
select select "2"
select select "0.1"
select select "6"
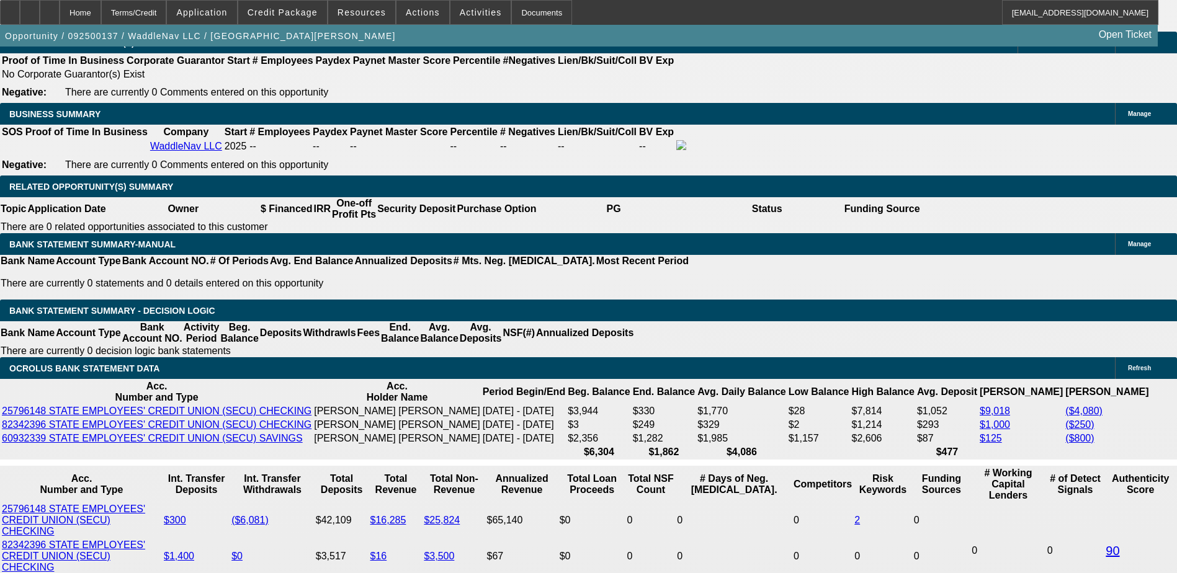
scroll to position [2047, 0]
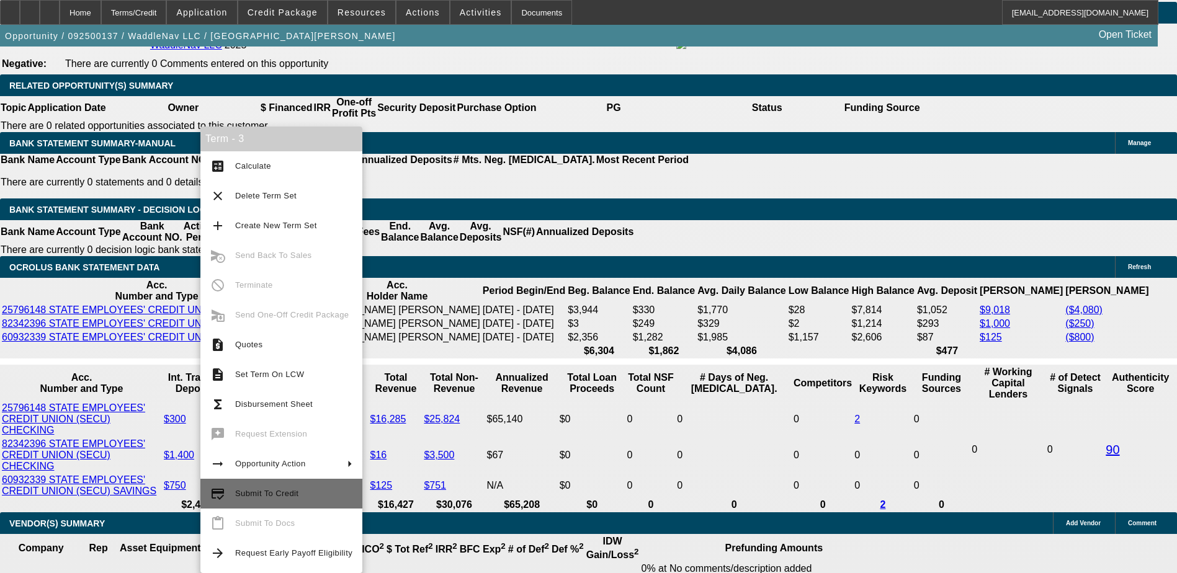
click at [298, 491] on span "Submit To Credit" at bounding box center [293, 493] width 117 height 15
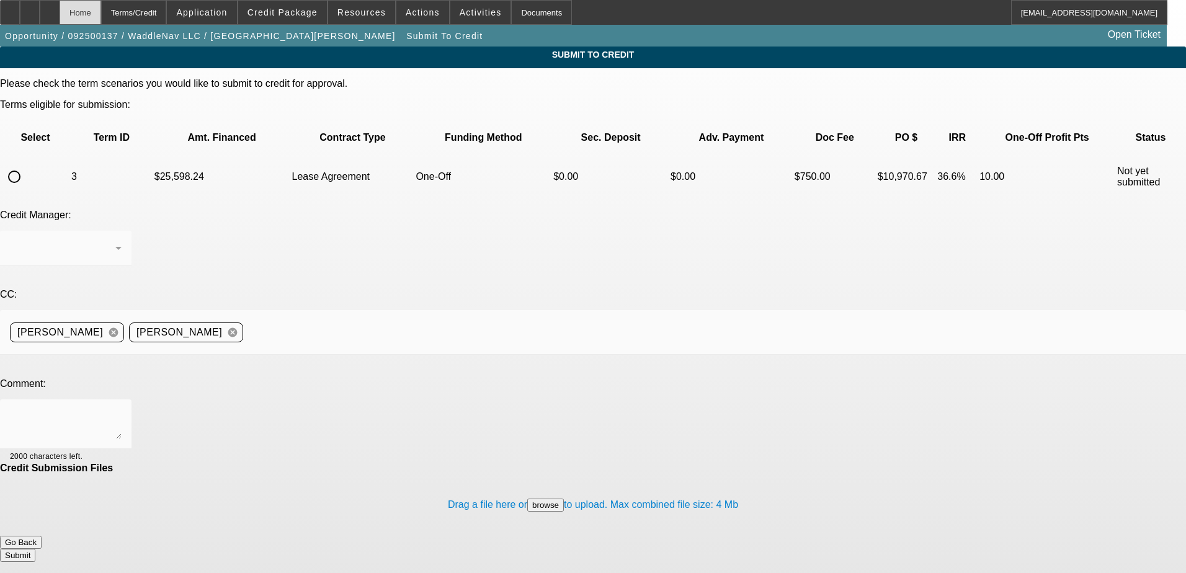
click at [101, 19] on div "Home" at bounding box center [81, 12] width 42 height 25
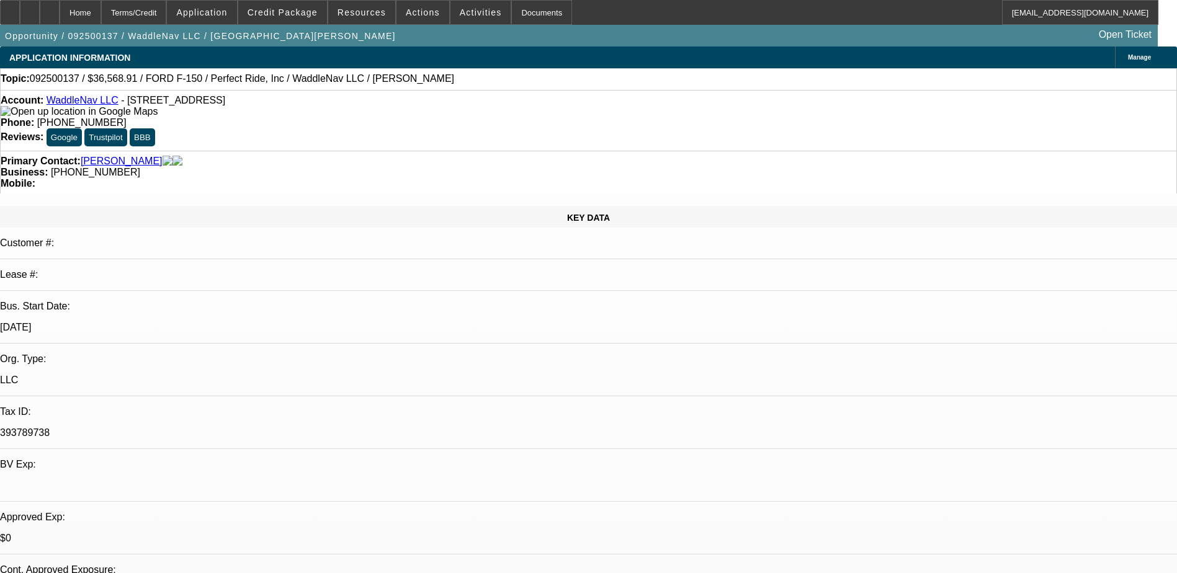
select select "0"
select select "2"
select select "0"
select select "1"
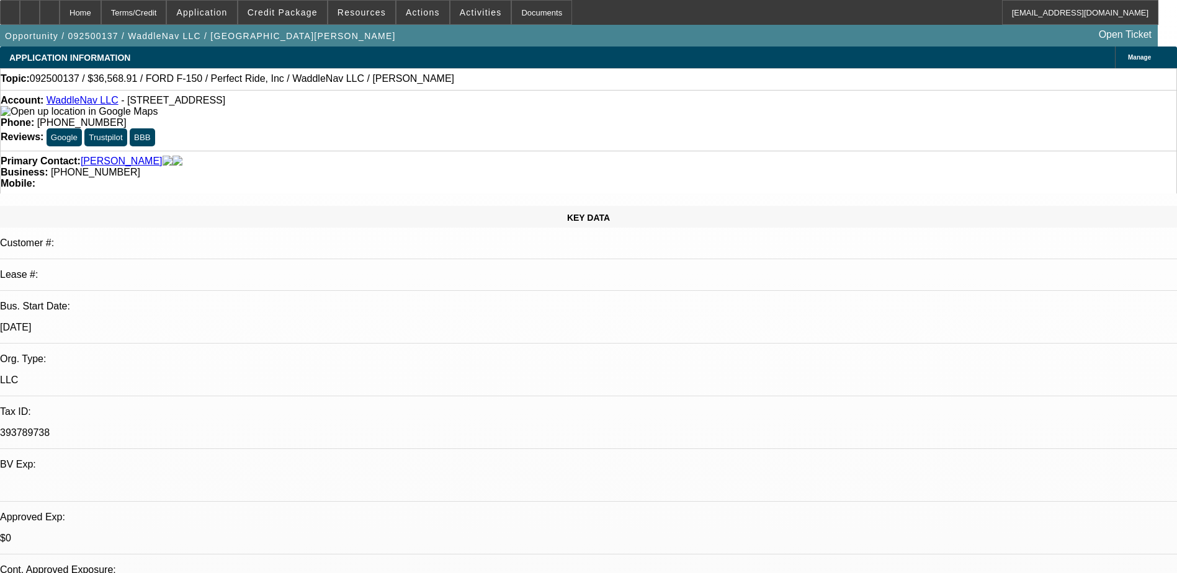
select select "0"
select select "0.1"
select select "4"
select select "0.2"
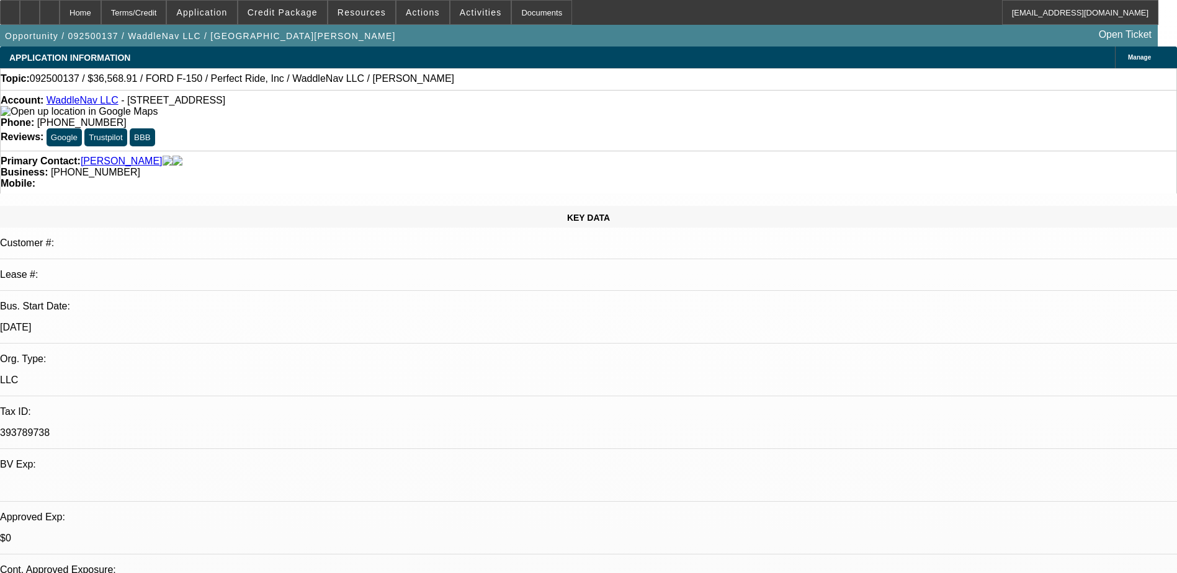
select select "0"
select select "2"
select select "0.1"
select select "6"
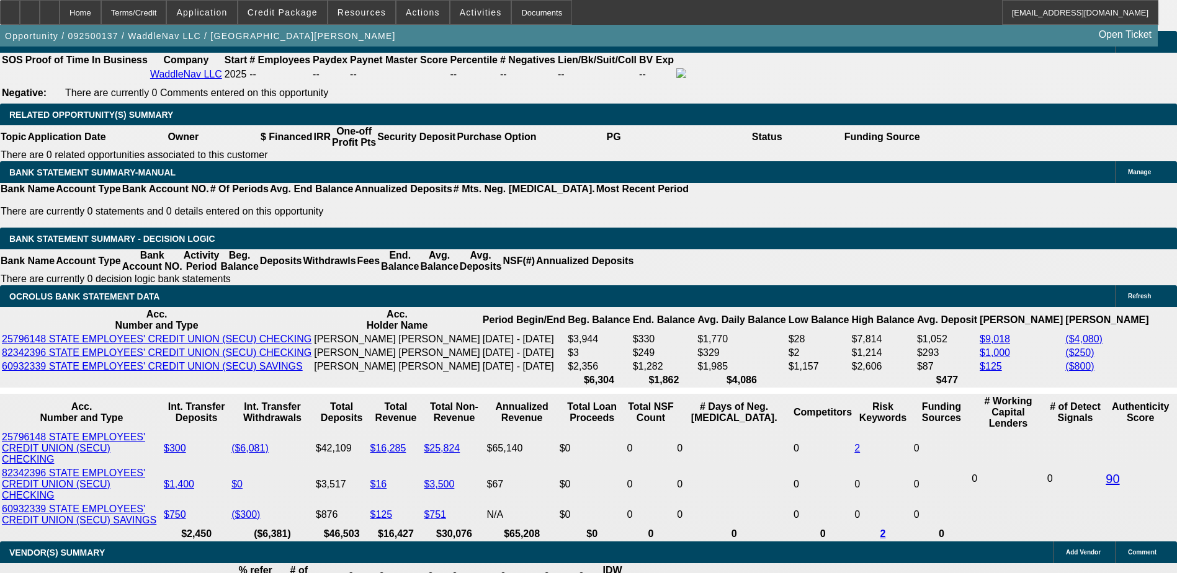
scroll to position [2047, 0]
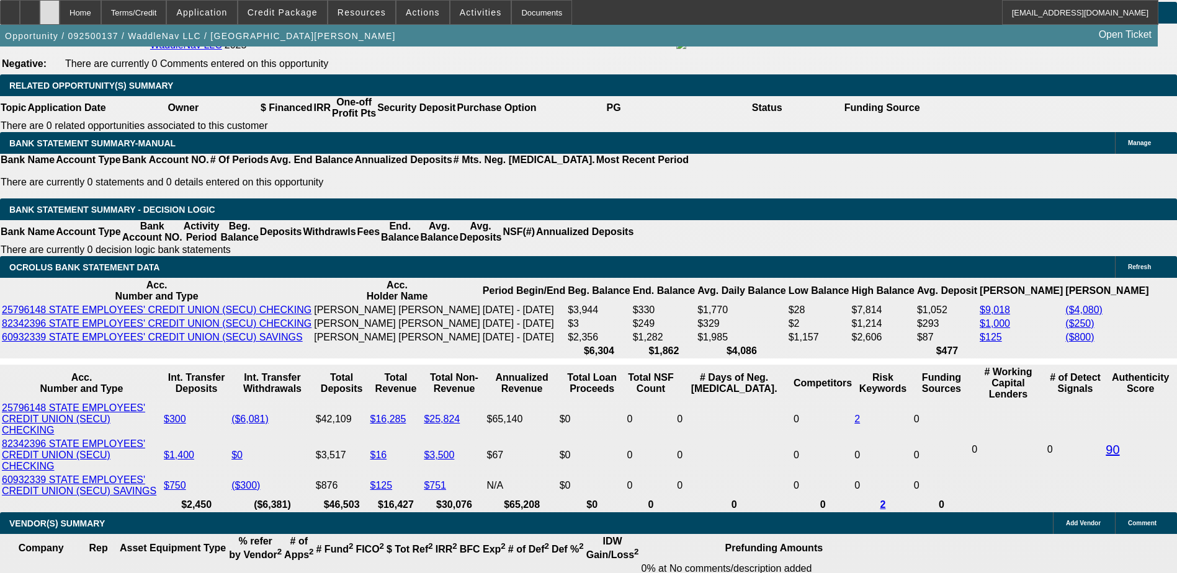
click at [60, 6] on div at bounding box center [50, 12] width 20 height 25
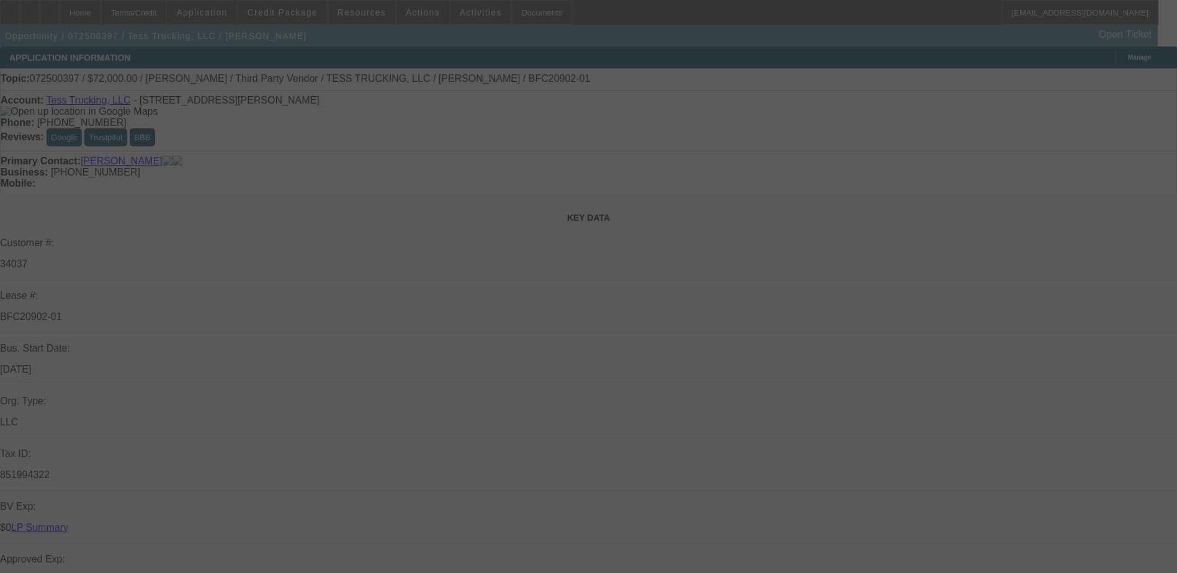
select select "0"
select select "2"
select select "0"
select select "1"
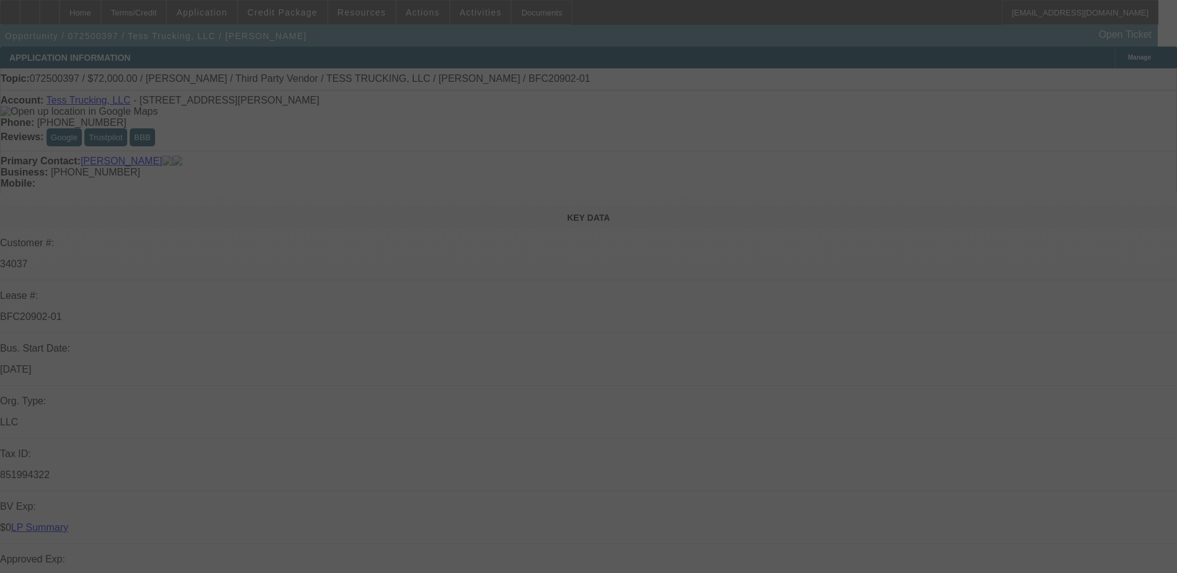
select select "0"
select select "2"
select select "0"
select select "1"
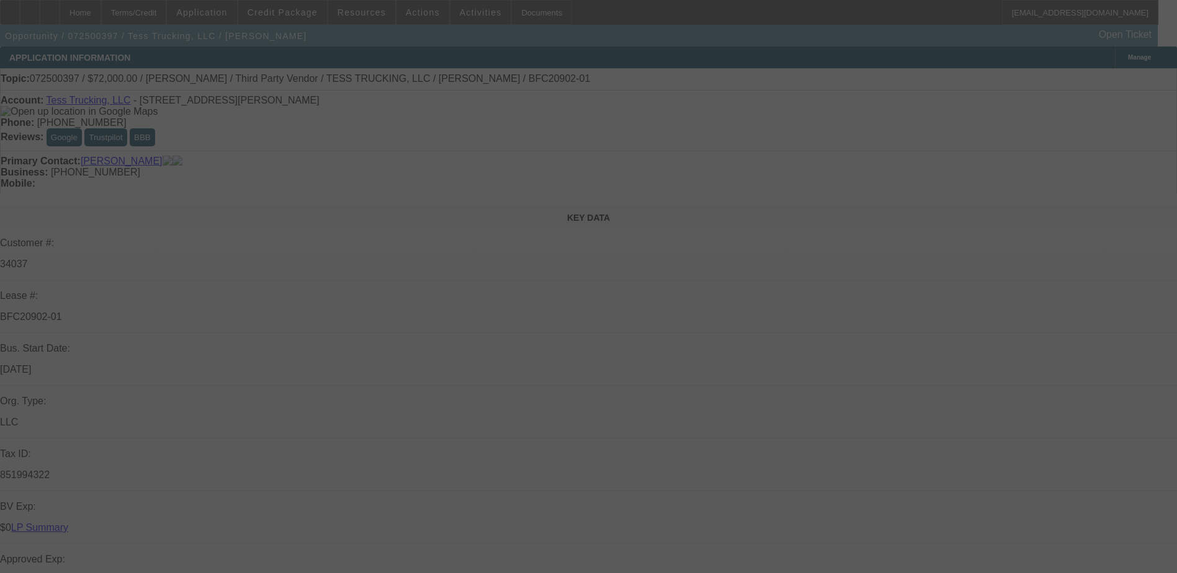
select select "0"
select select "2"
select select "0"
select select "1"
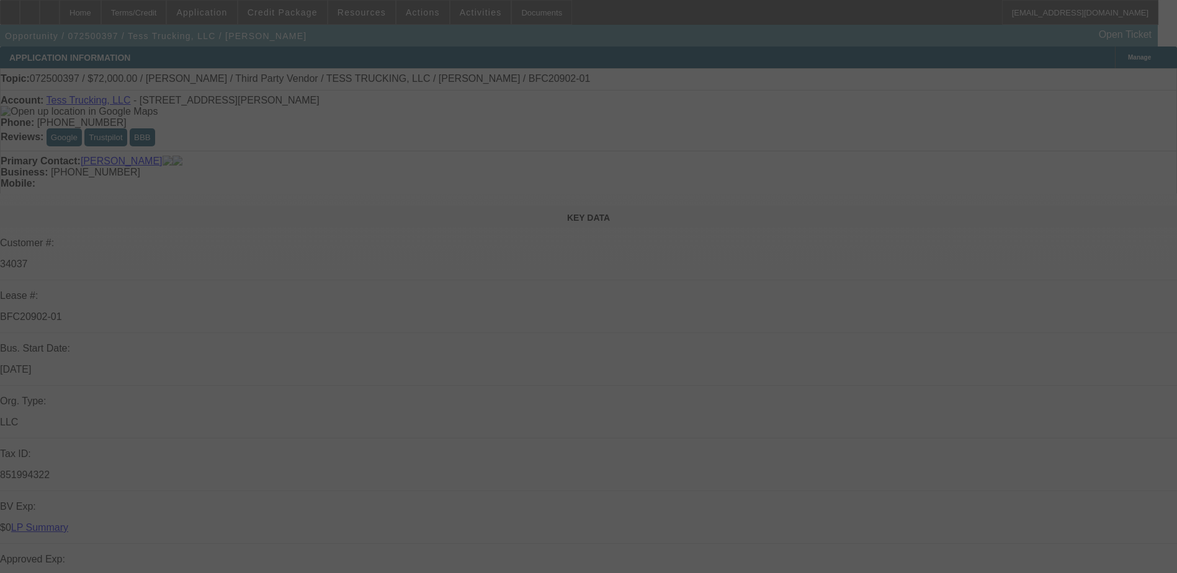
select select "0"
select select "2"
select select "0"
select select "1"
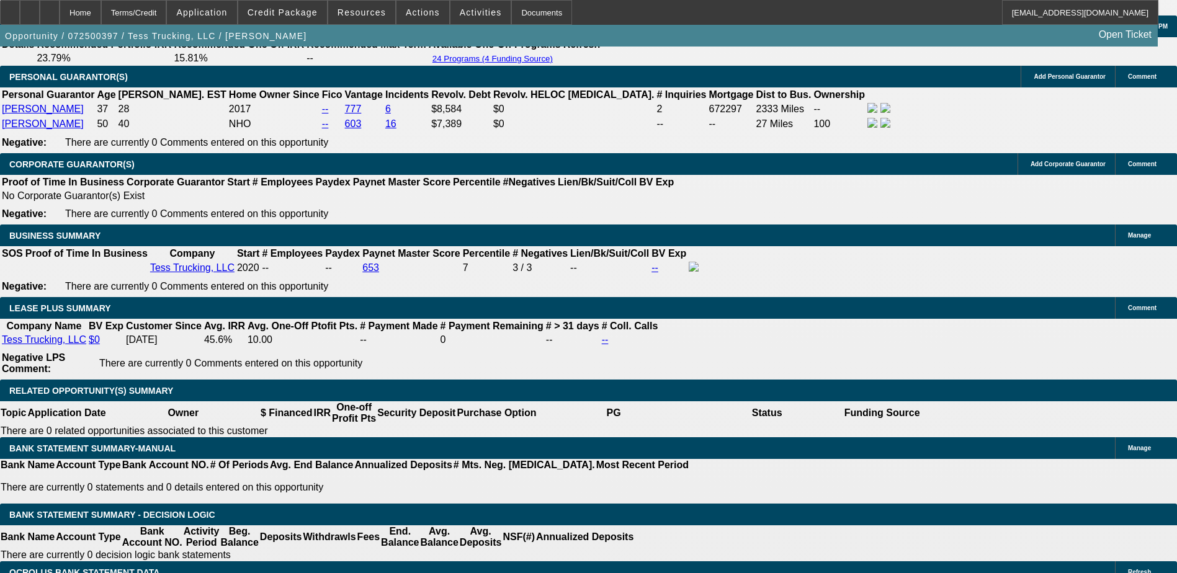
scroll to position [2047, 0]
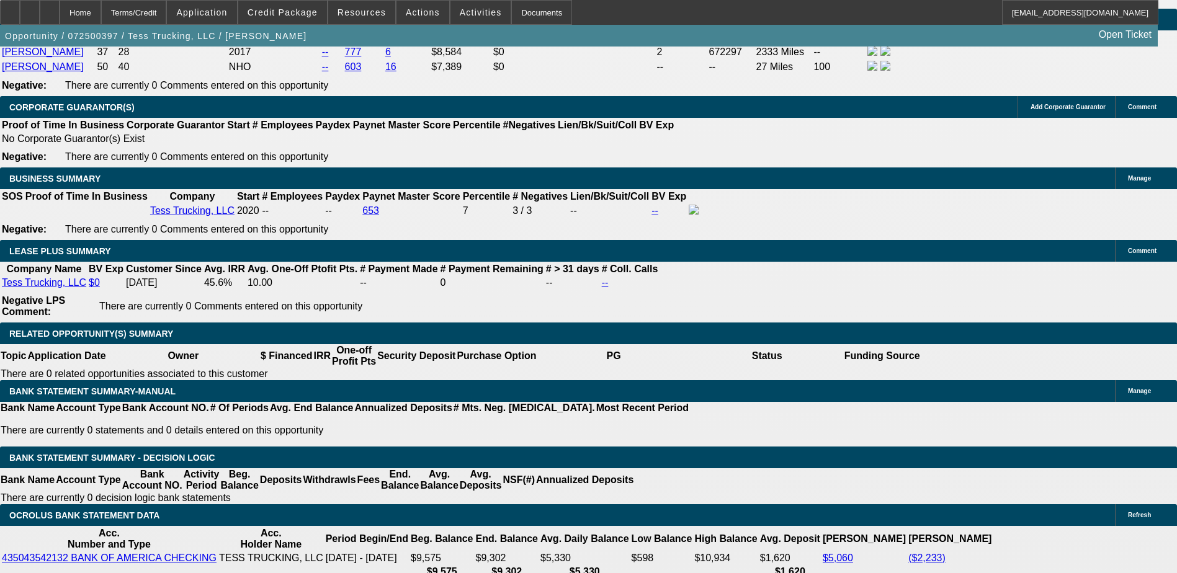
scroll to position [1985, 0]
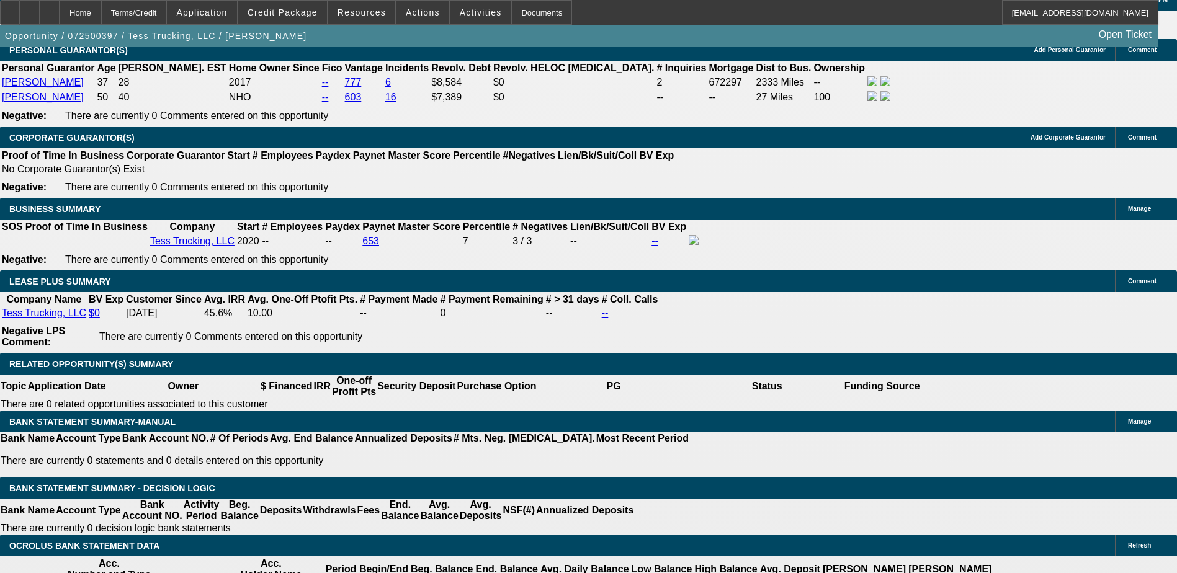
scroll to position [1737, 0]
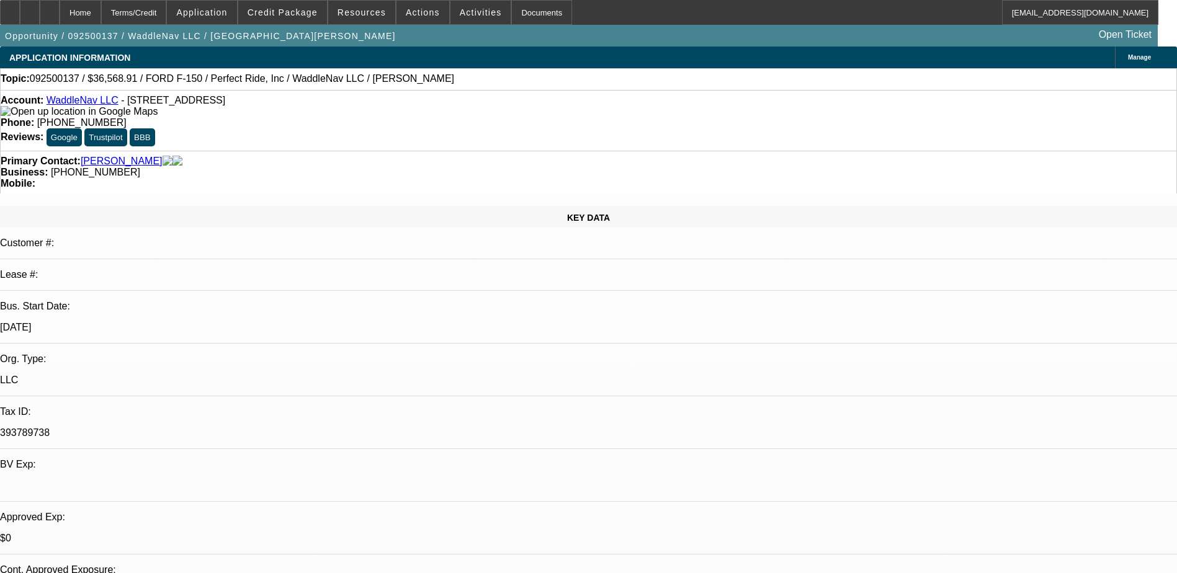
select select "0"
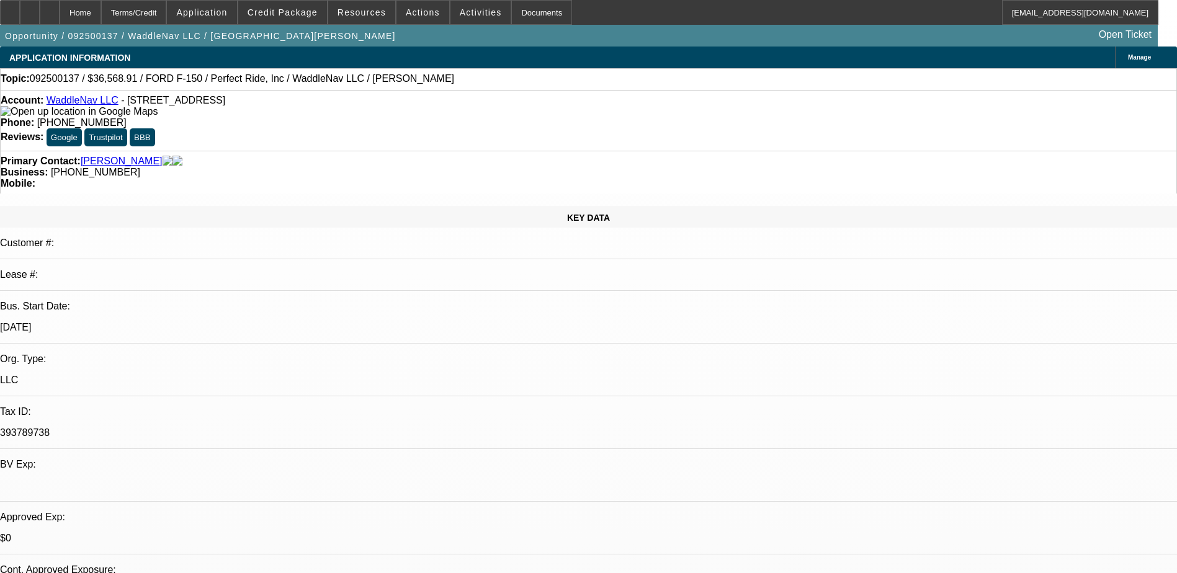
select select "0.1"
select select "0.2"
select select "0"
select select "0.1"
select select "1"
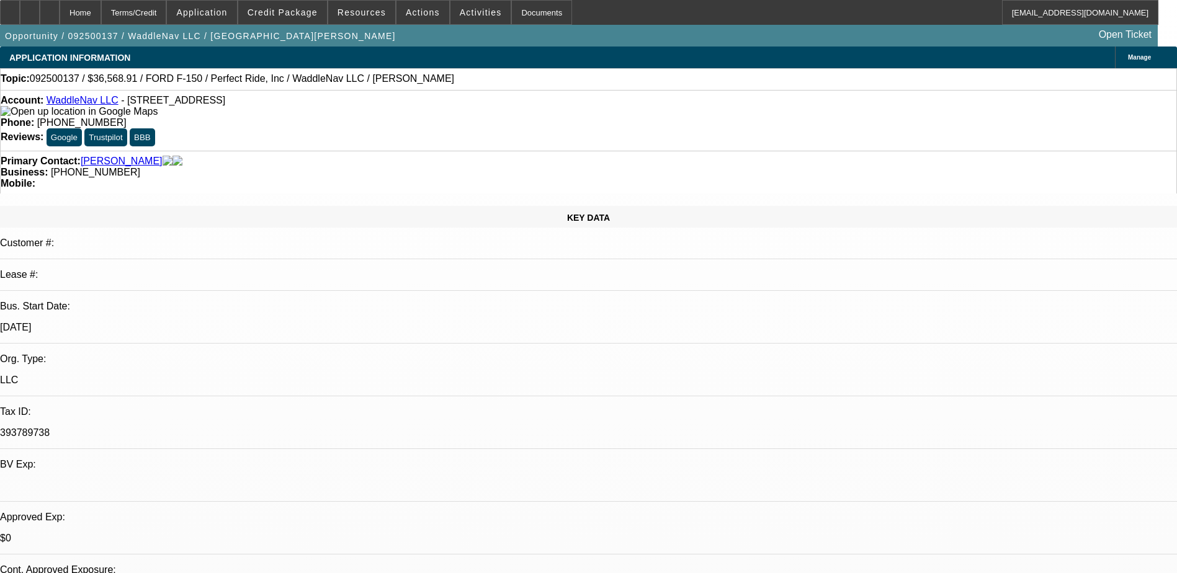
select select "2"
select select "1"
select select "4"
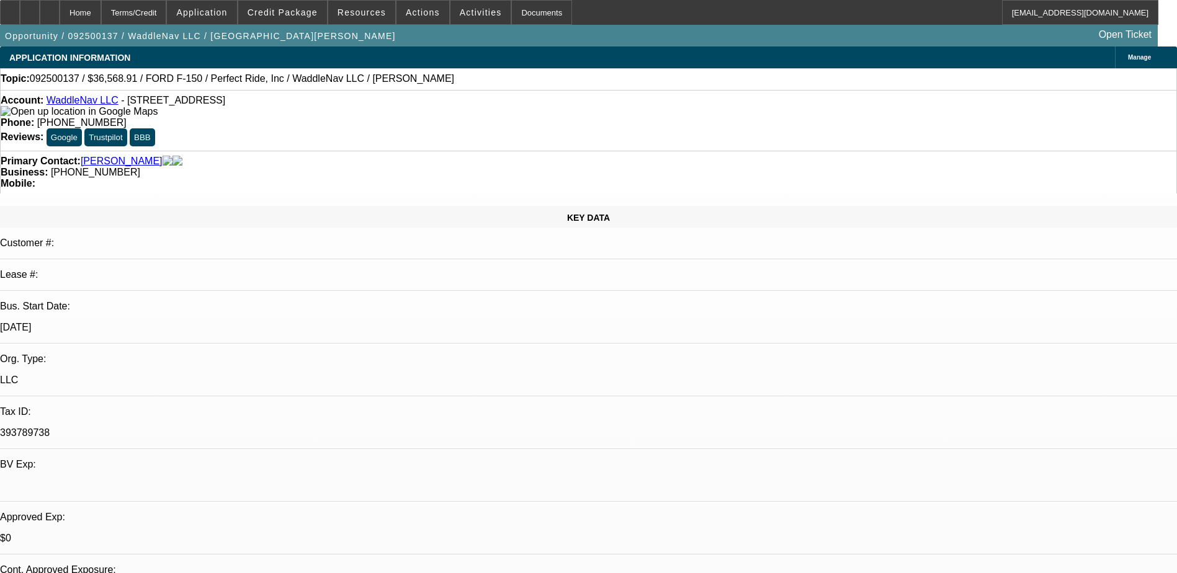
select select "1"
select select "2"
select select "6"
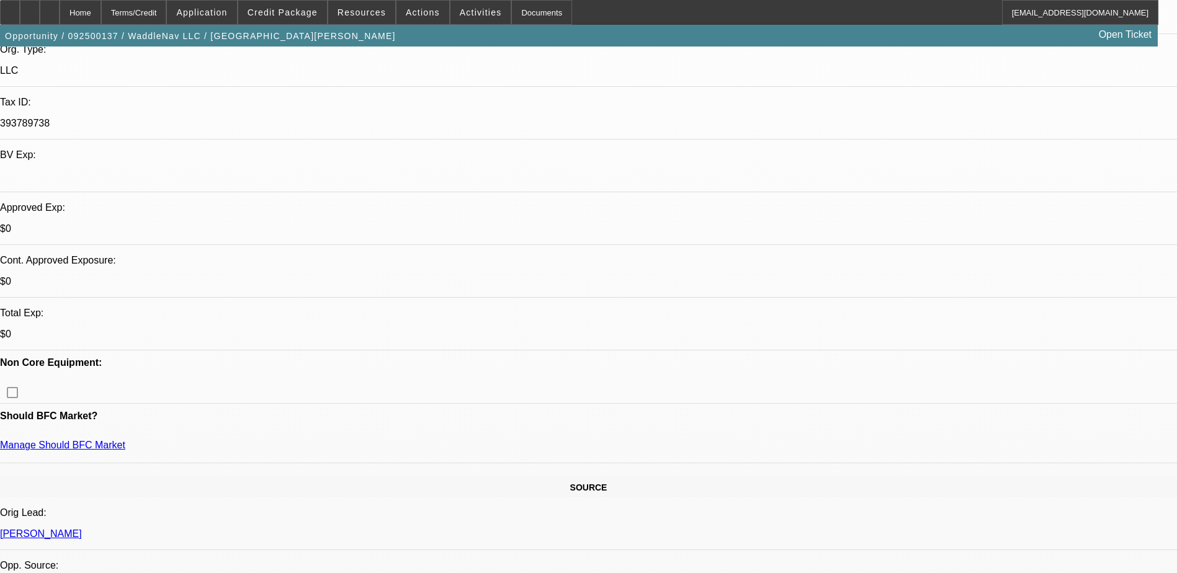
scroll to position [310, 0]
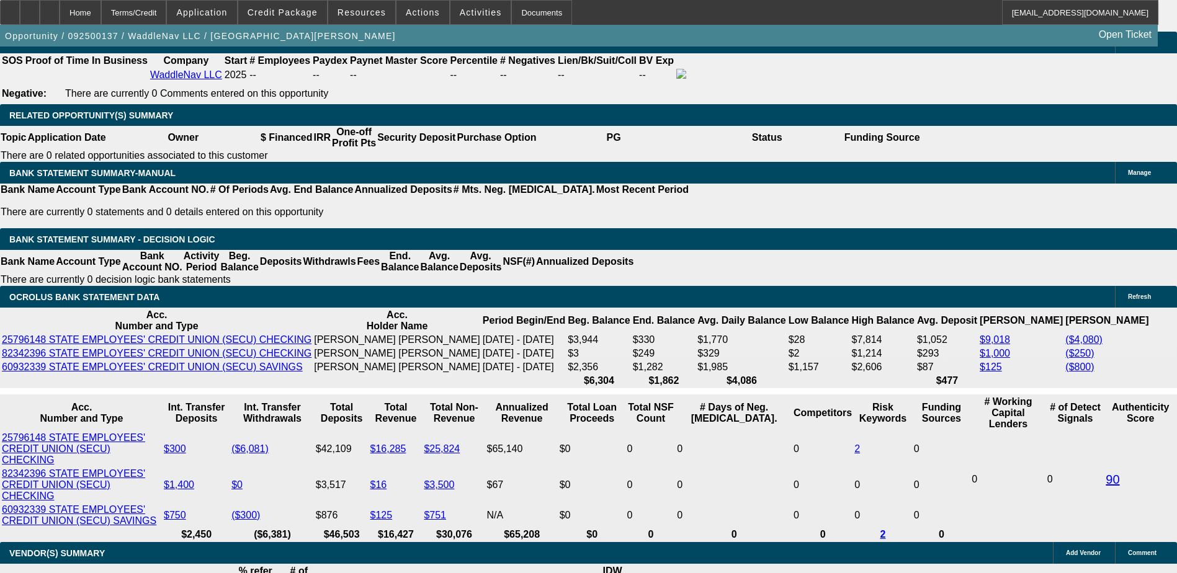
scroll to position [2047, 0]
